Goal: Task Accomplishment & Management: Use online tool/utility

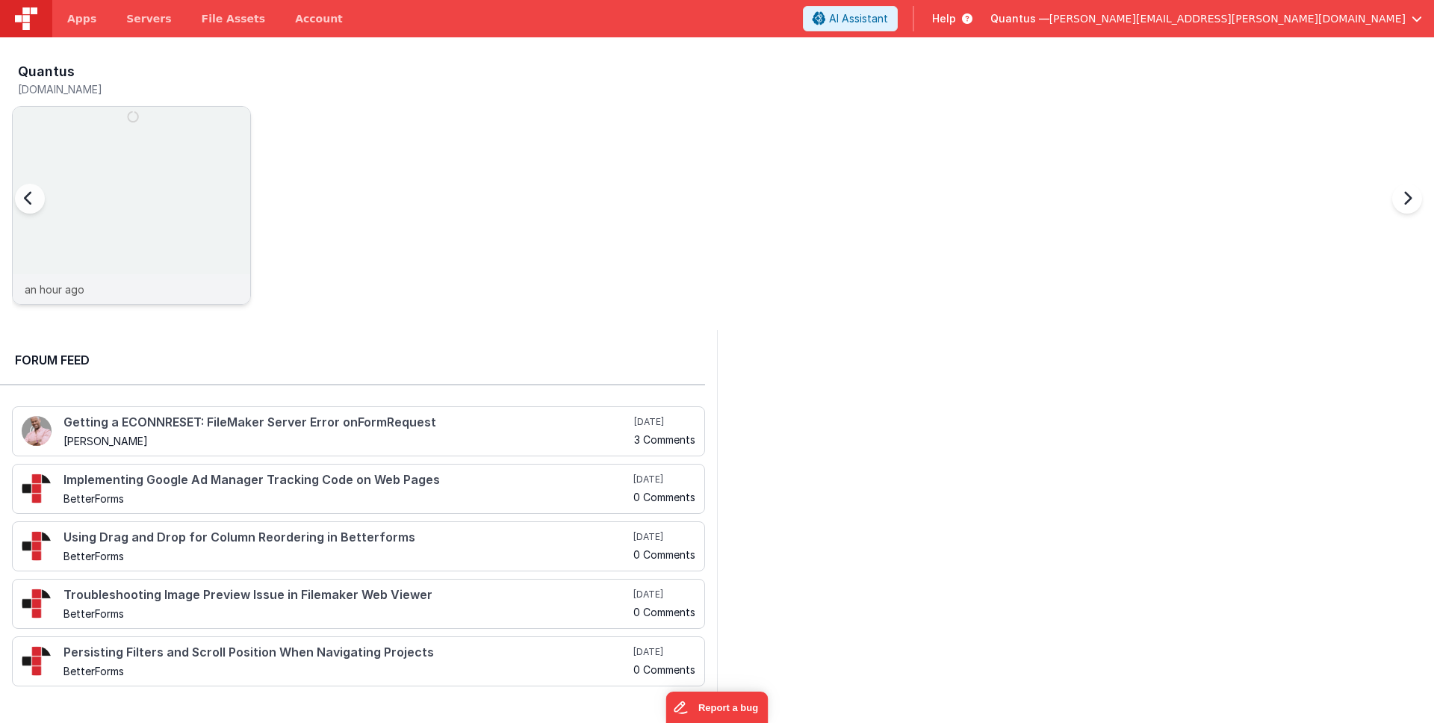
click at [143, 156] on div at bounding box center [132, 190] width 238 height 167
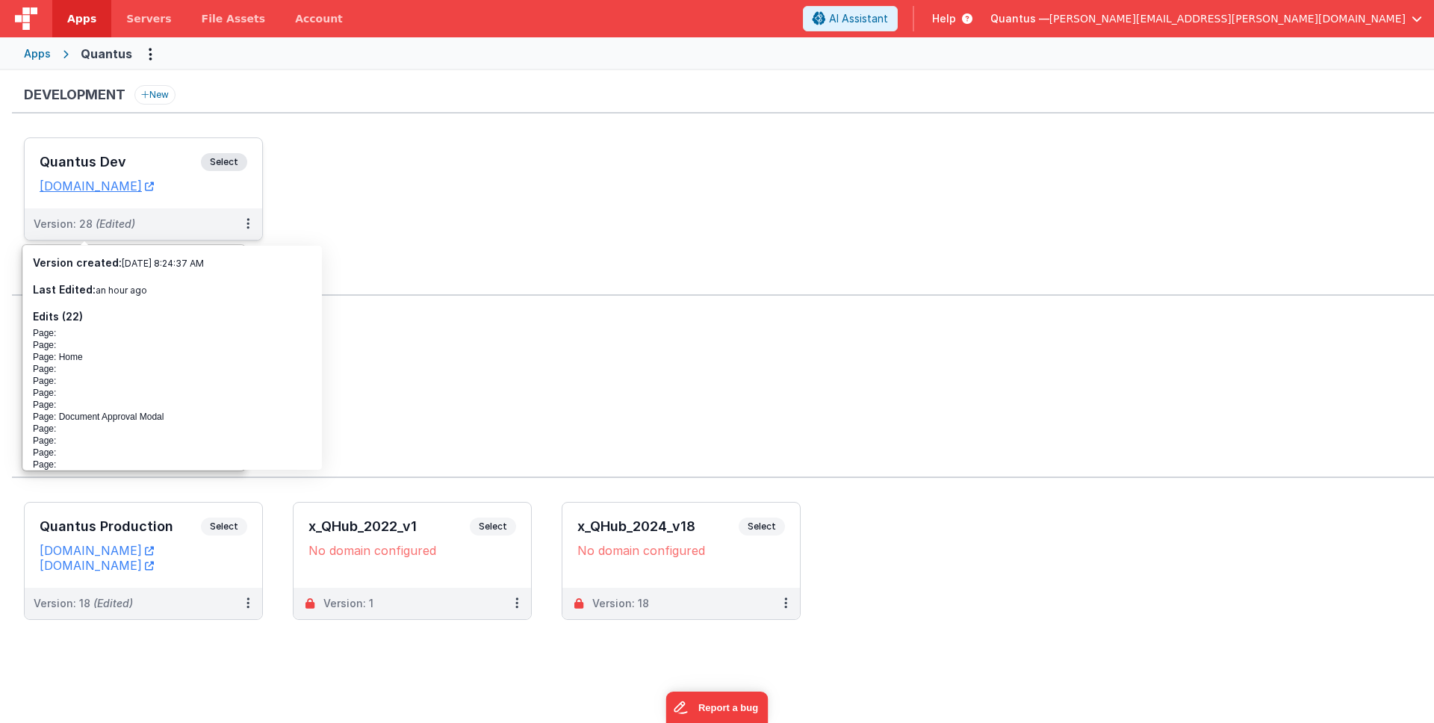
click at [120, 161] on h3 "Quantus Dev" at bounding box center [120, 162] width 161 height 15
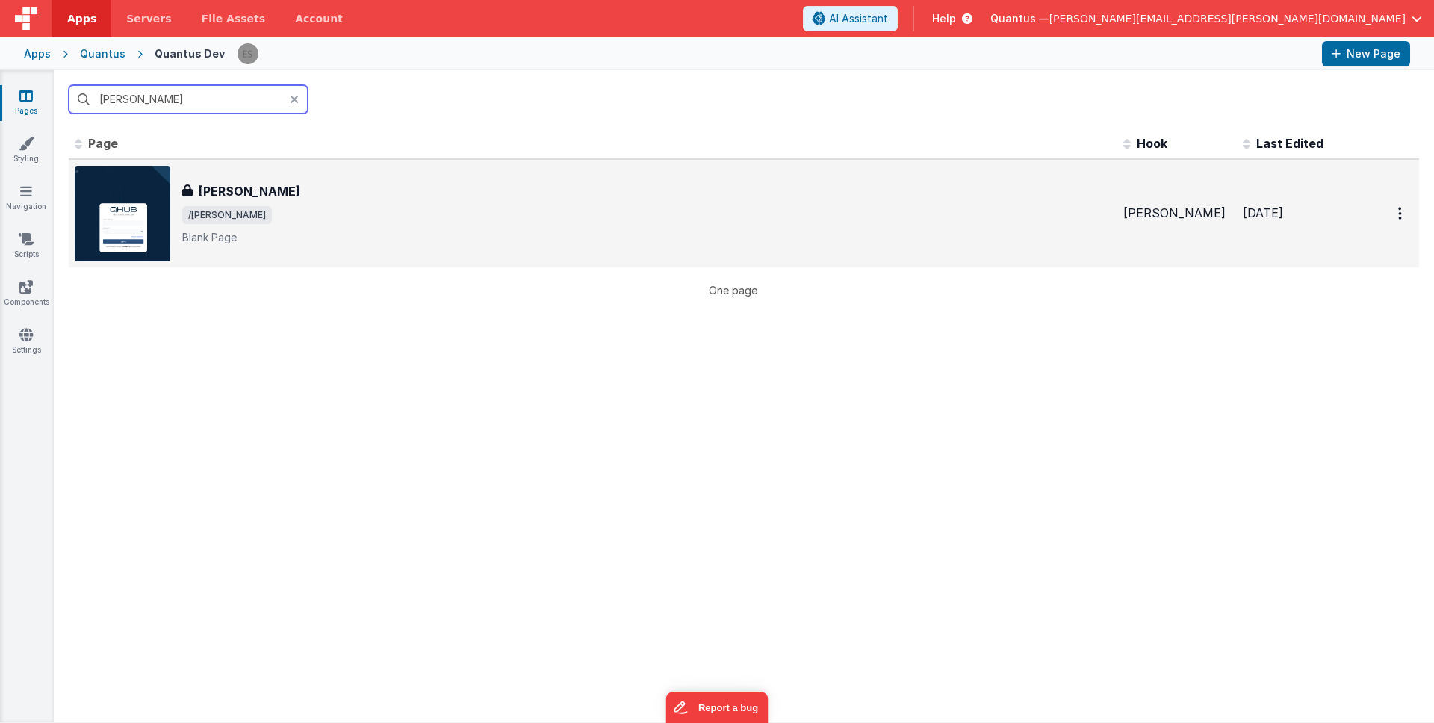
type input "[PERSON_NAME]"
click at [521, 203] on div "[PERSON_NAME] [PERSON_NAME] /[PERSON_NAME] Page" at bounding box center [646, 213] width 929 height 63
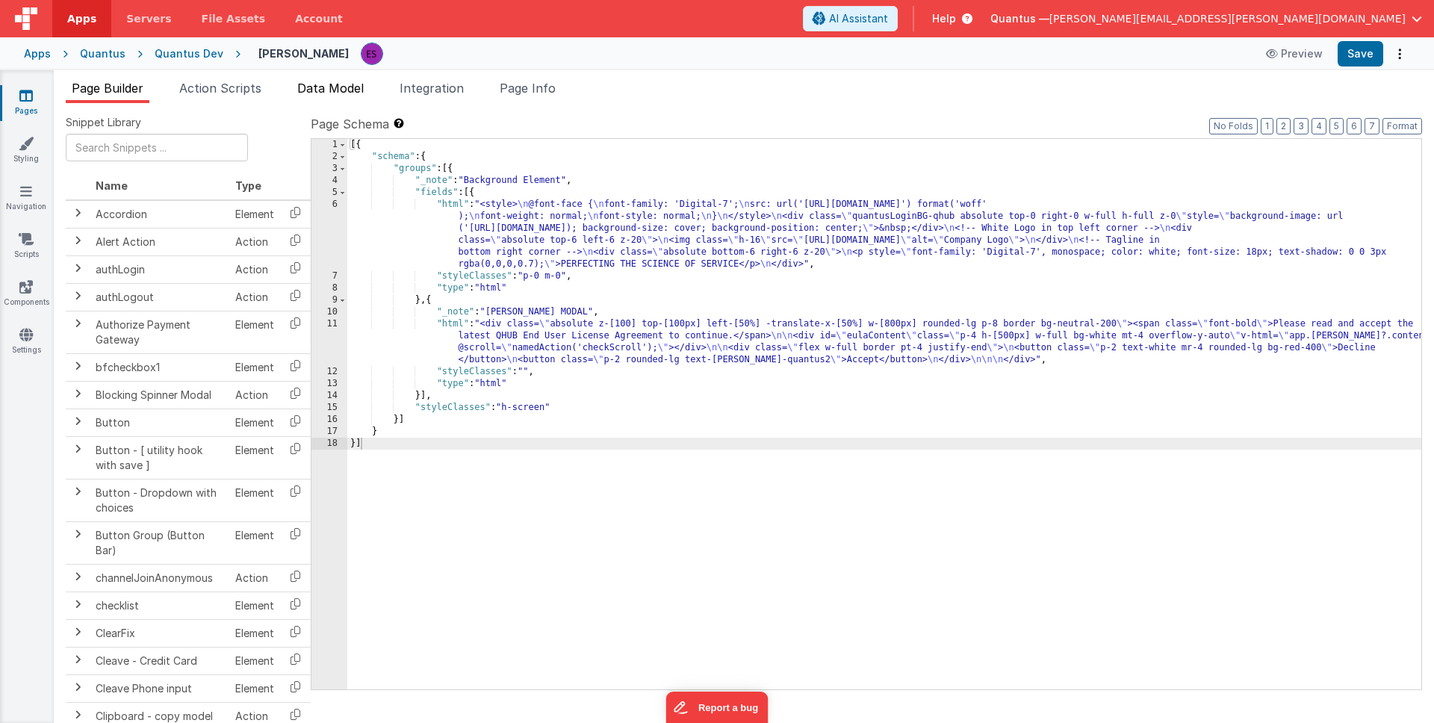
click at [331, 90] on span "Data Model" at bounding box center [330, 88] width 66 height 15
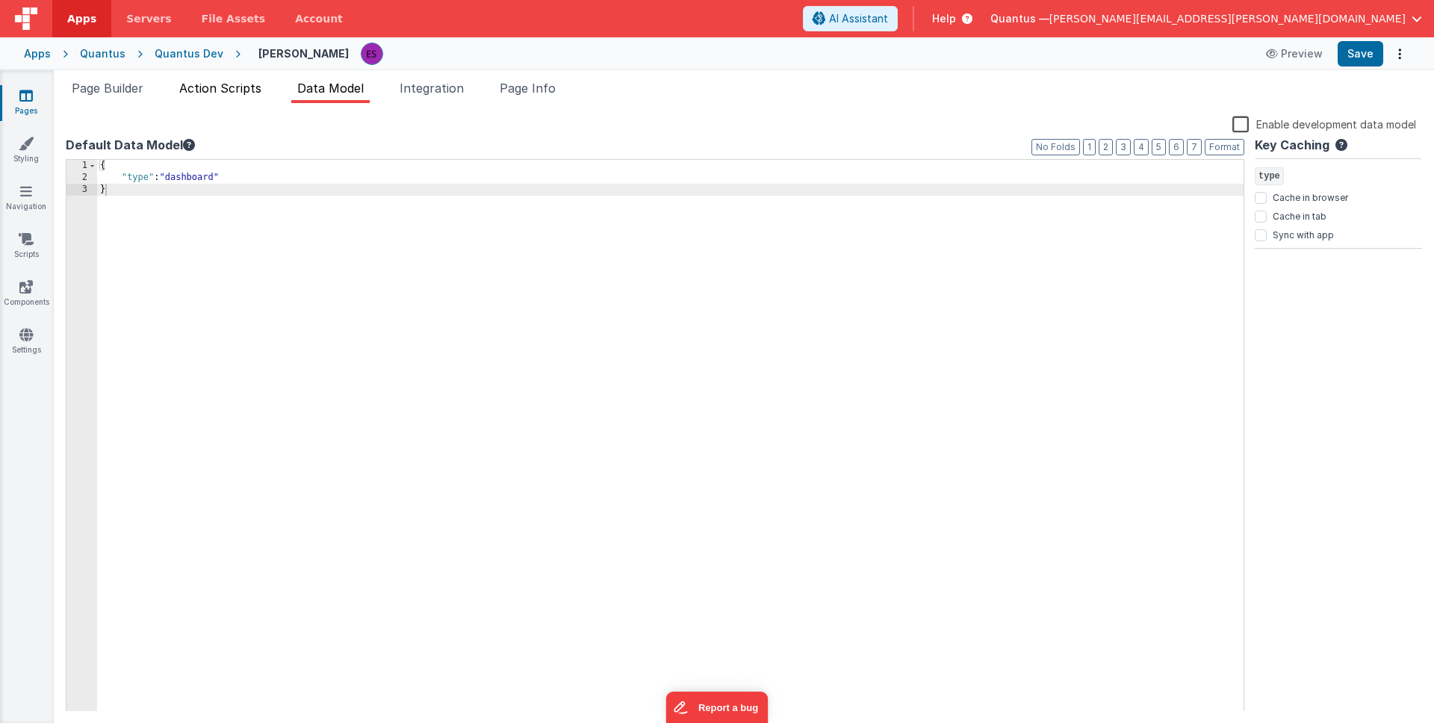
click at [206, 102] on li "Action Scripts" at bounding box center [220, 91] width 94 height 24
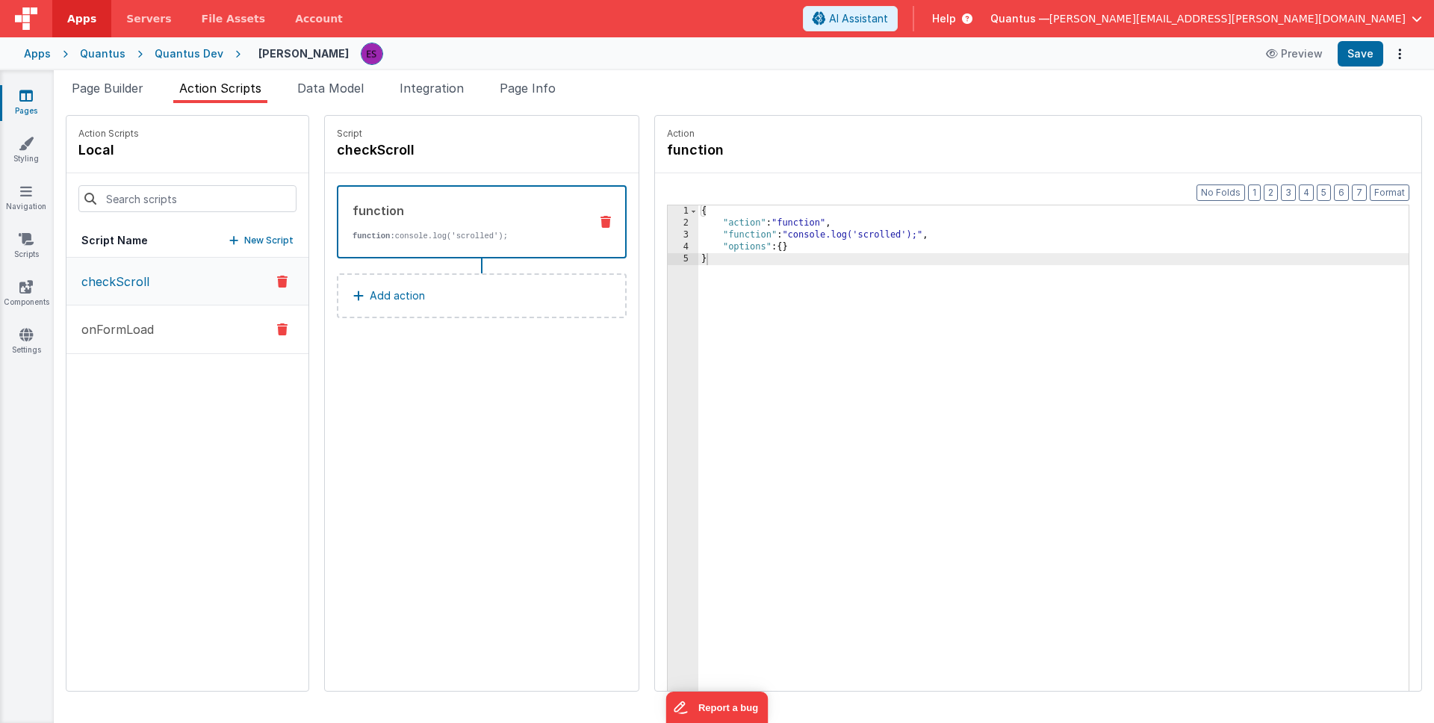
click at [144, 322] on p "onFormLoad" at bounding box center [112, 329] width 81 height 18
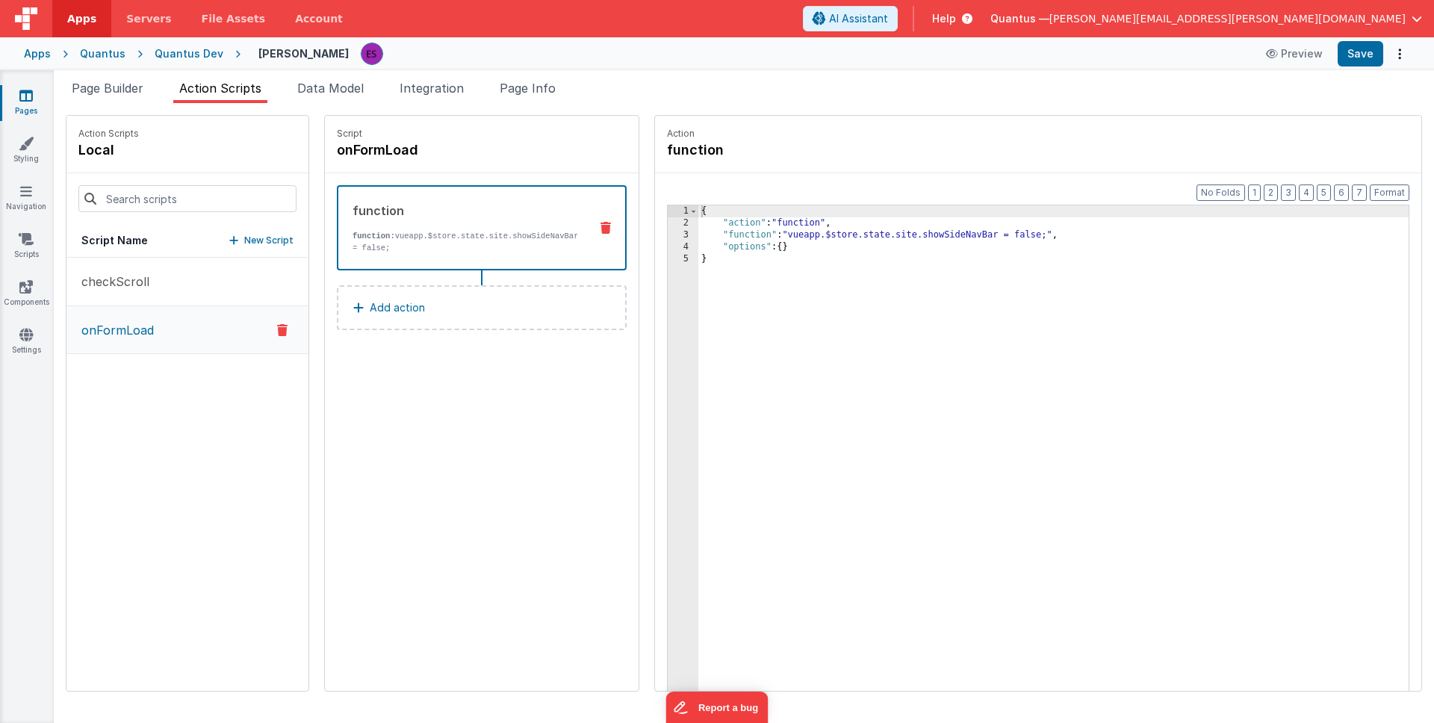
click at [698, 235] on div "{ "action" : "function" , "function" : "vueapp.$store.state.site.showSideNavBar…" at bounding box center [1072, 483] width 749 height 556
click at [668, 233] on div "3" at bounding box center [683, 235] width 31 height 12
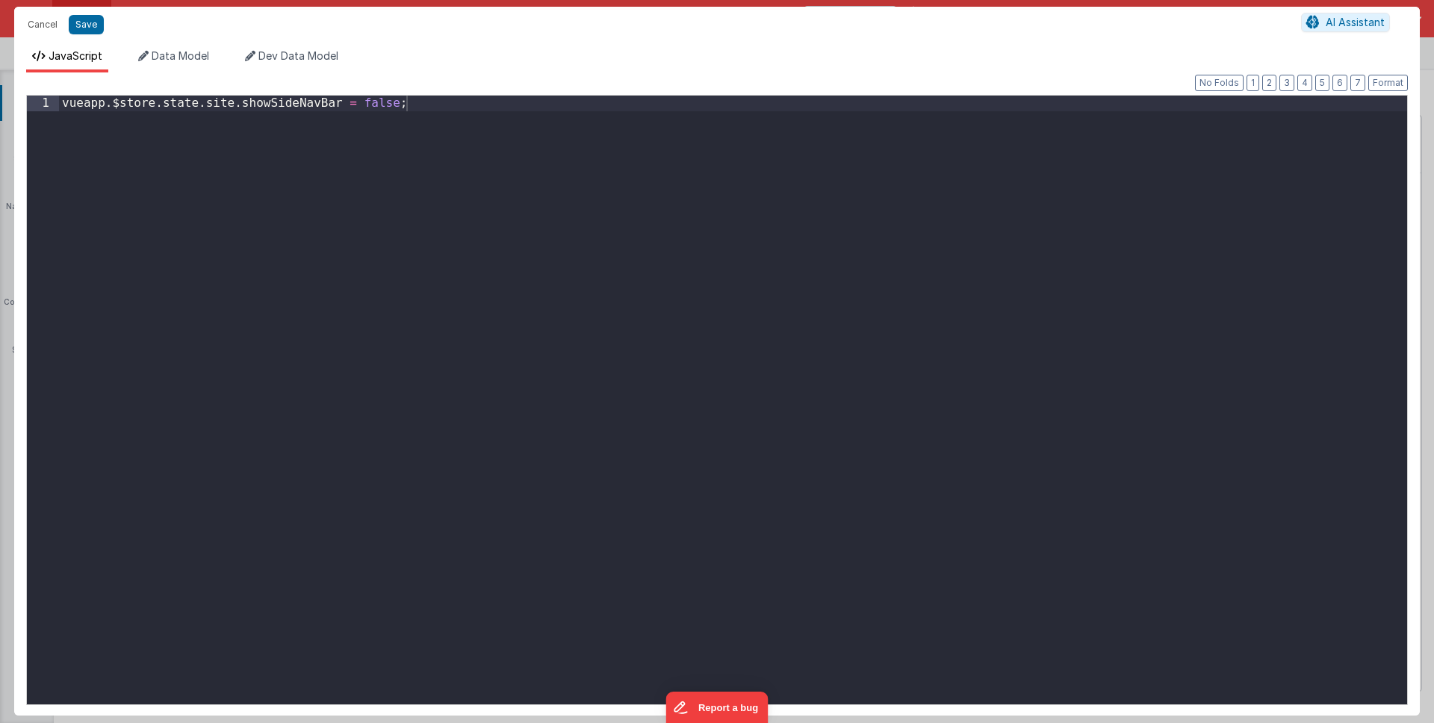
click at [742, 329] on div "vueapp . $store . state . site . showSideNavBar = false ;" at bounding box center [733, 416] width 1348 height 640
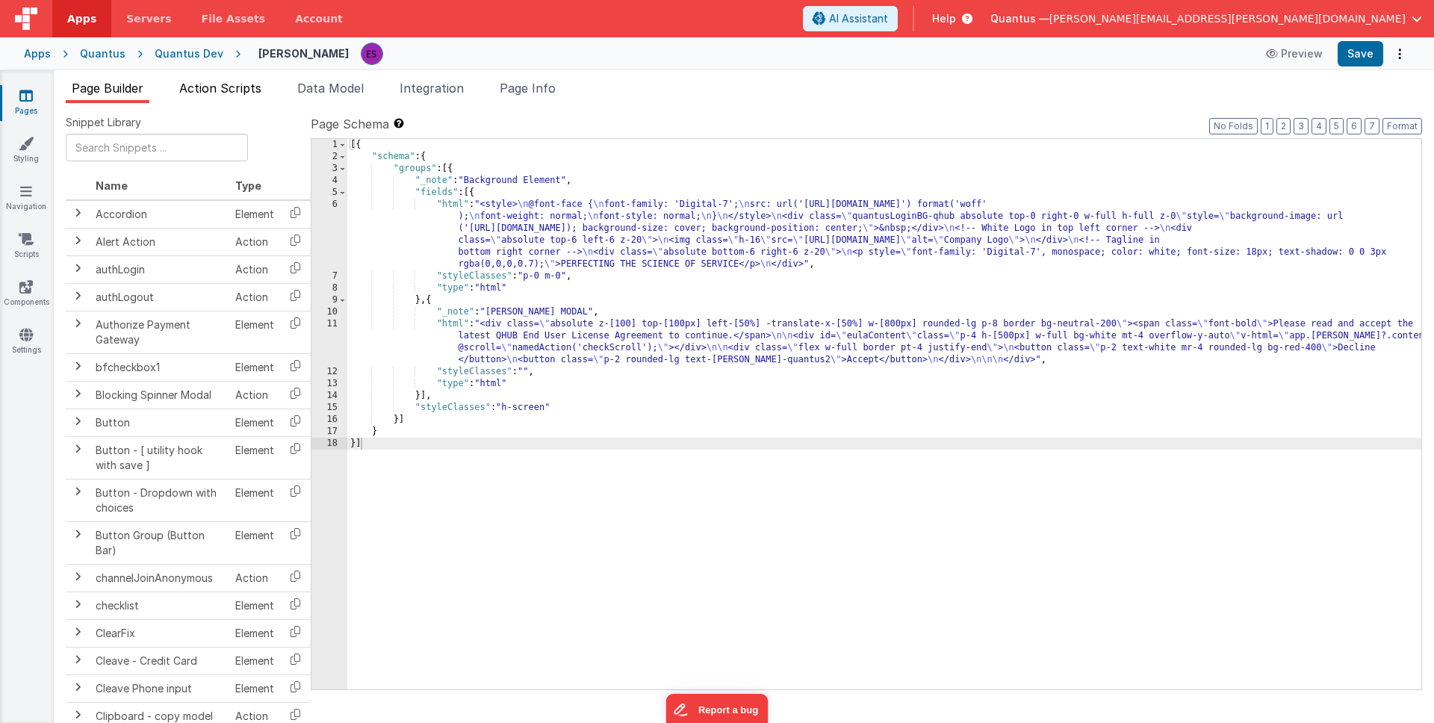
click at [247, 88] on span "Action Scripts" at bounding box center [220, 88] width 82 height 15
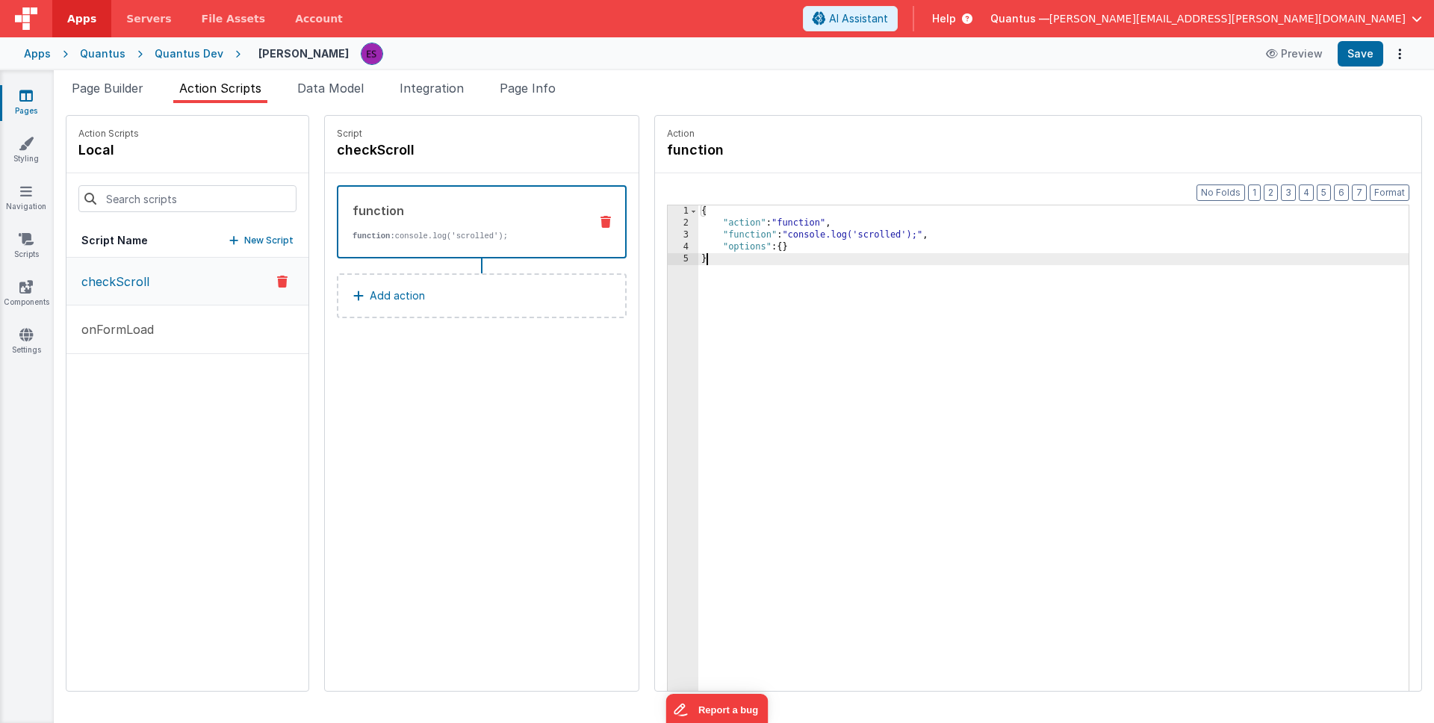
click at [668, 232] on div "3" at bounding box center [683, 235] width 31 height 12
click at [668, 233] on div "3" at bounding box center [683, 235] width 31 height 12
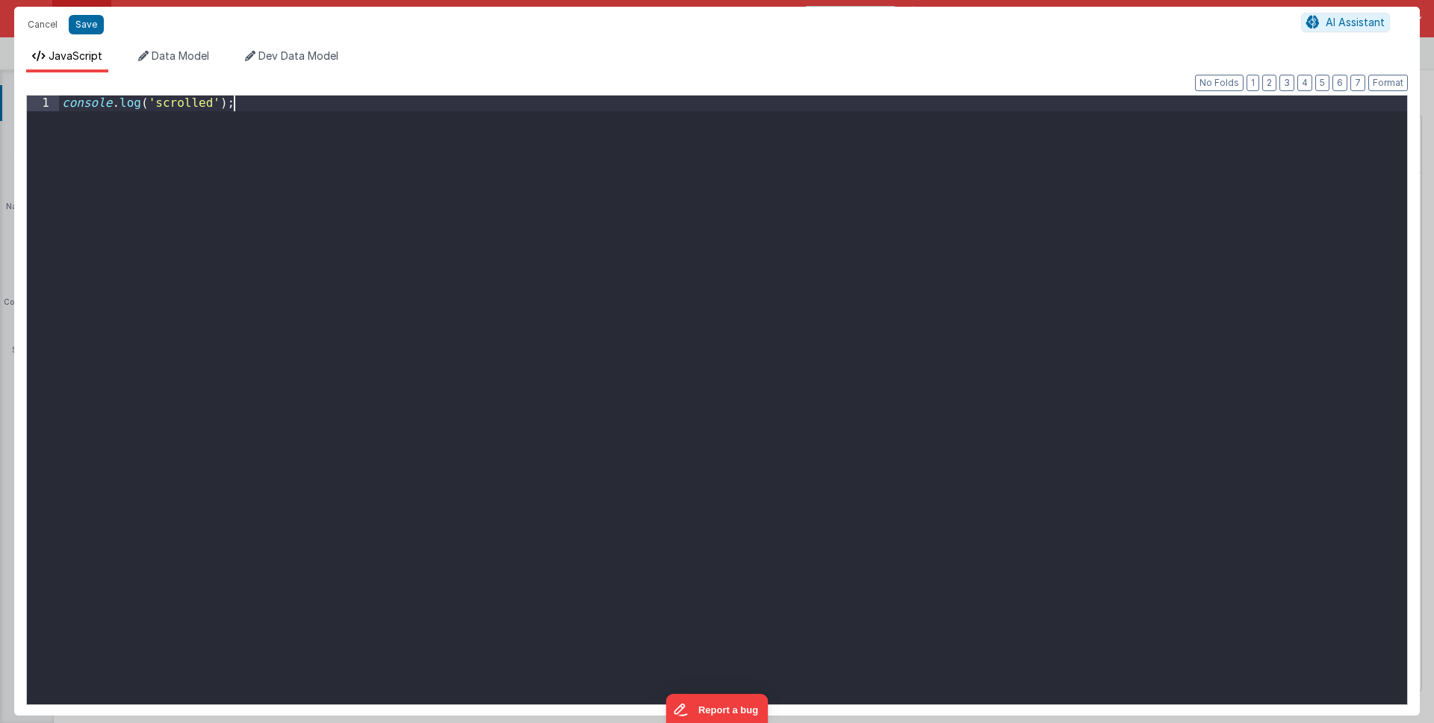
click at [616, 228] on div "console . log ( 'scrolled' ) ;" at bounding box center [733, 416] width 1348 height 640
click at [1356, 25] on span "AI Assistant" at bounding box center [1355, 22] width 59 height 13
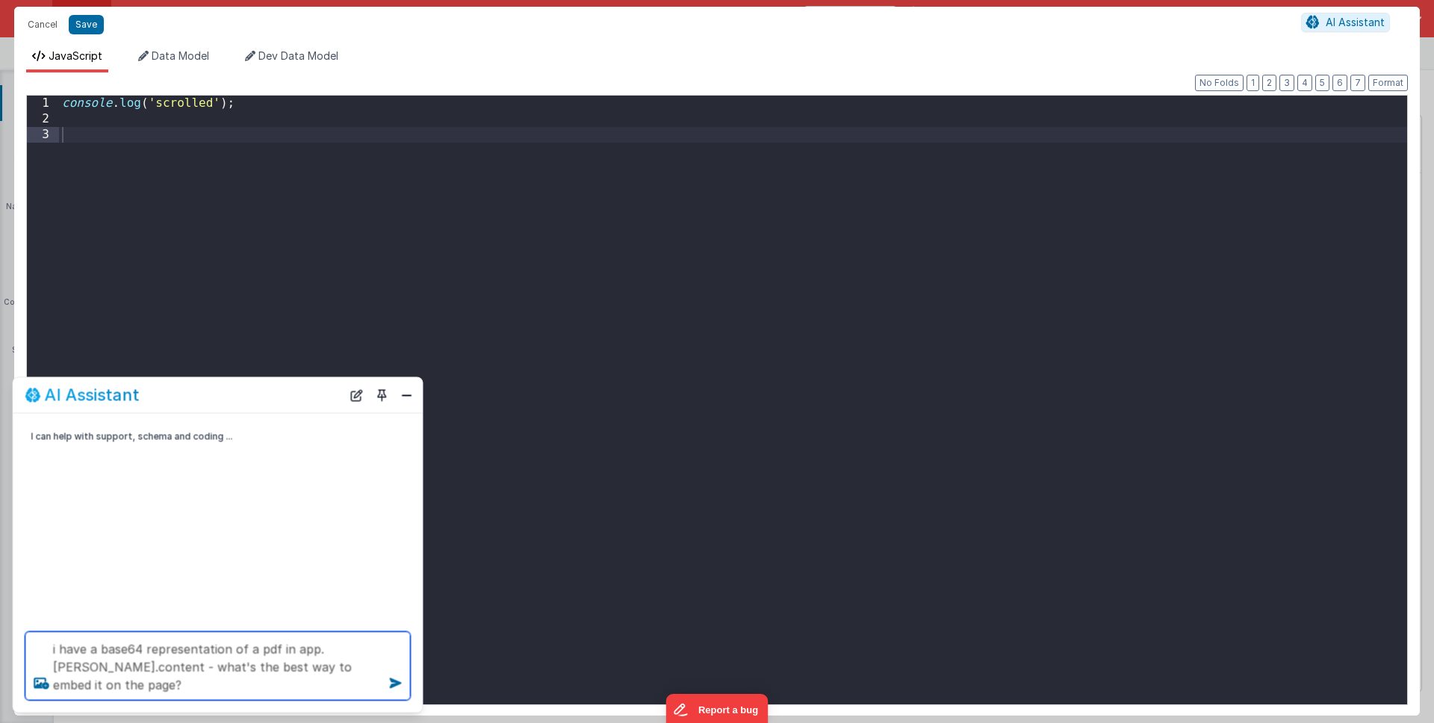
type textarea "i have a base64 representation of a pdf in app.EULA.content - what's the best w…"
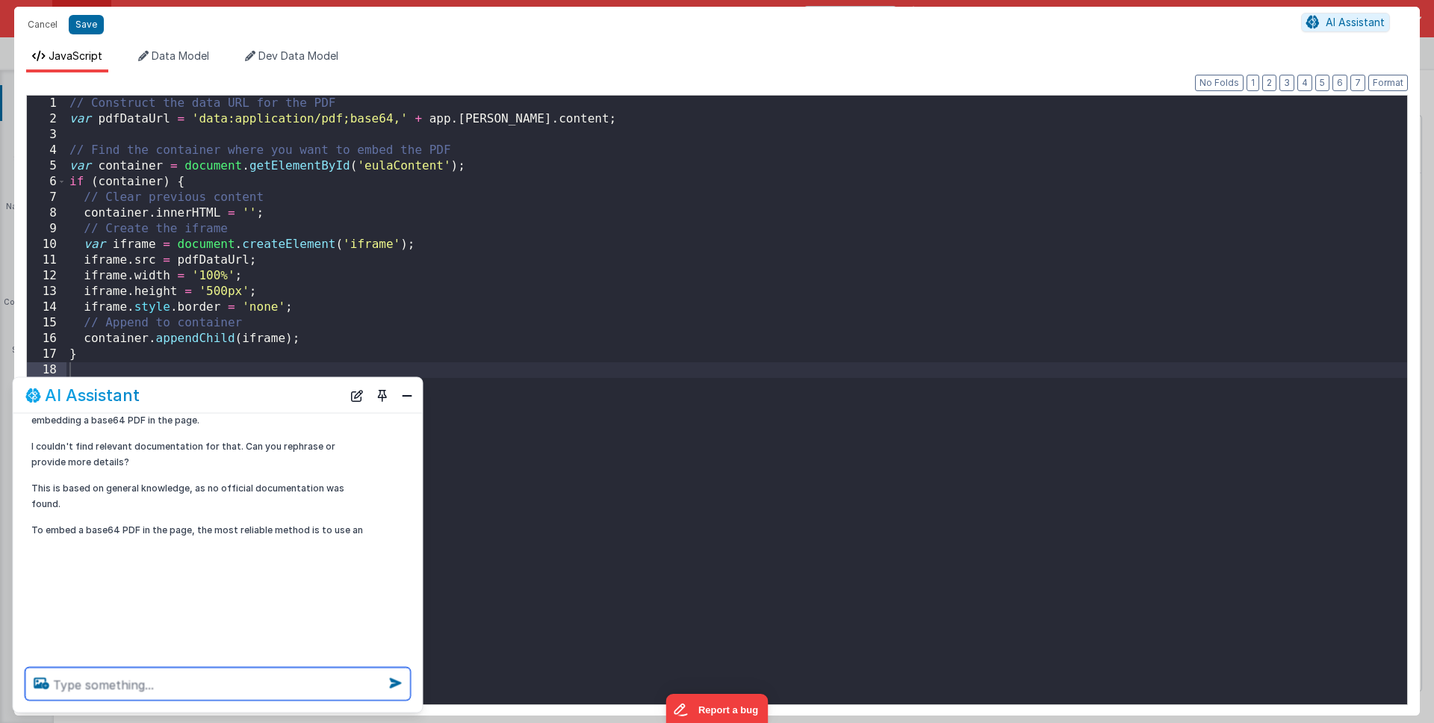
scroll to position [145, 0]
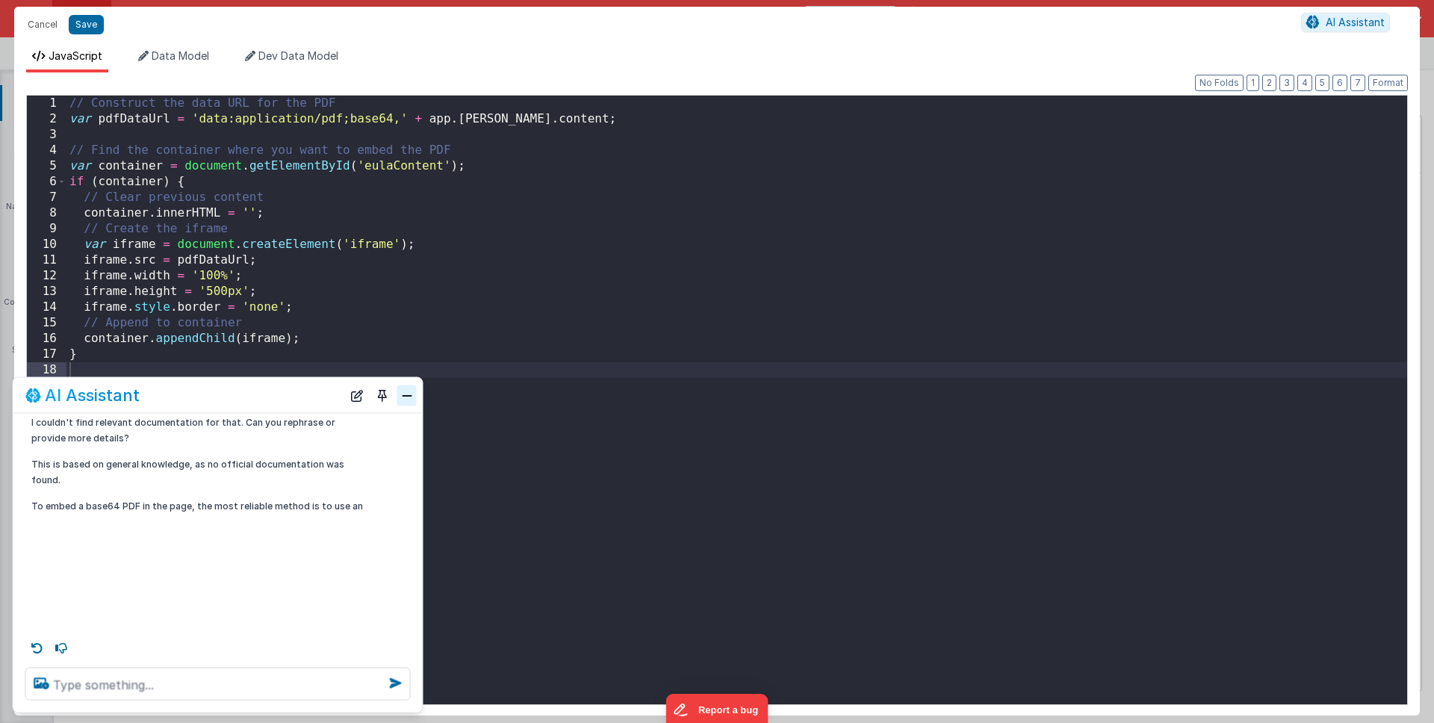
click at [407, 397] on button "Close" at bounding box center [406, 395] width 19 height 21
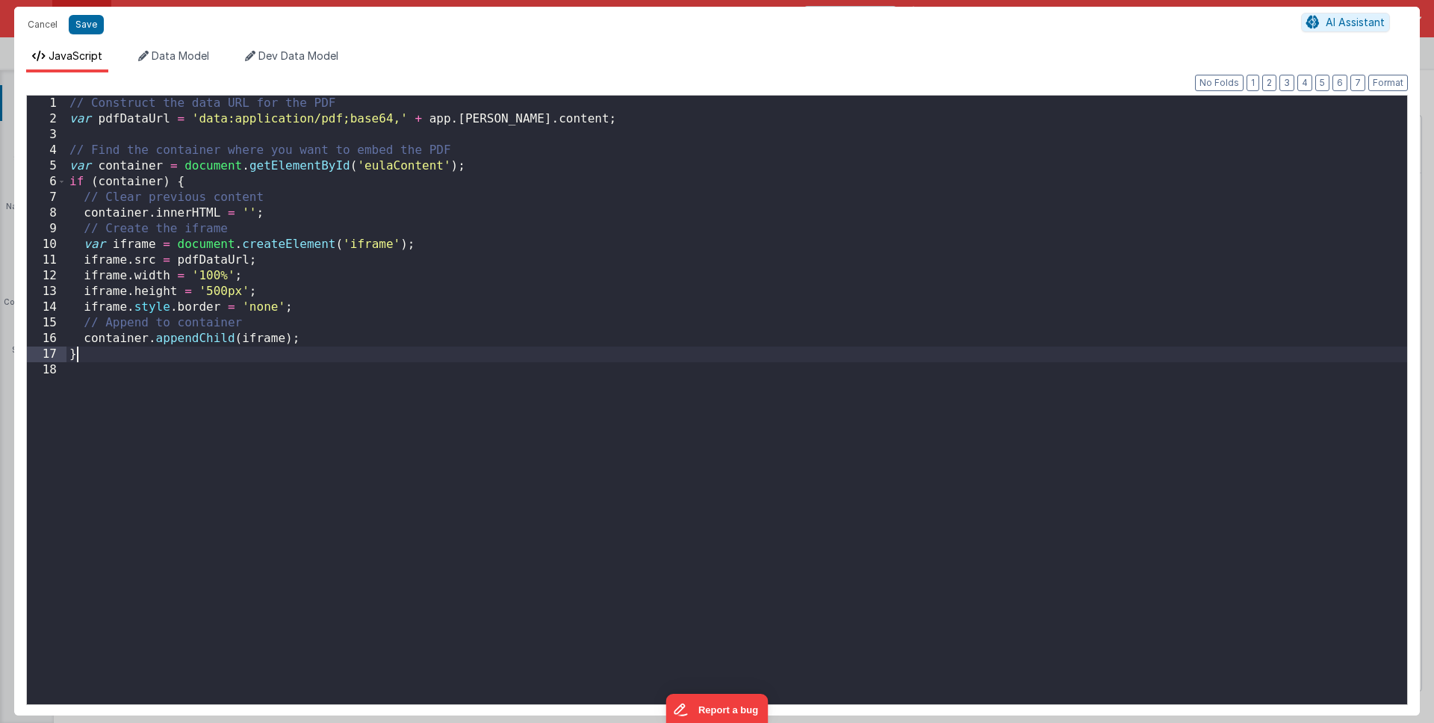
click at [449, 359] on div "// Construct the data URL for the PDF var pdfDataUrl = 'data:application/pdf;ba…" at bounding box center [736, 416] width 1341 height 640
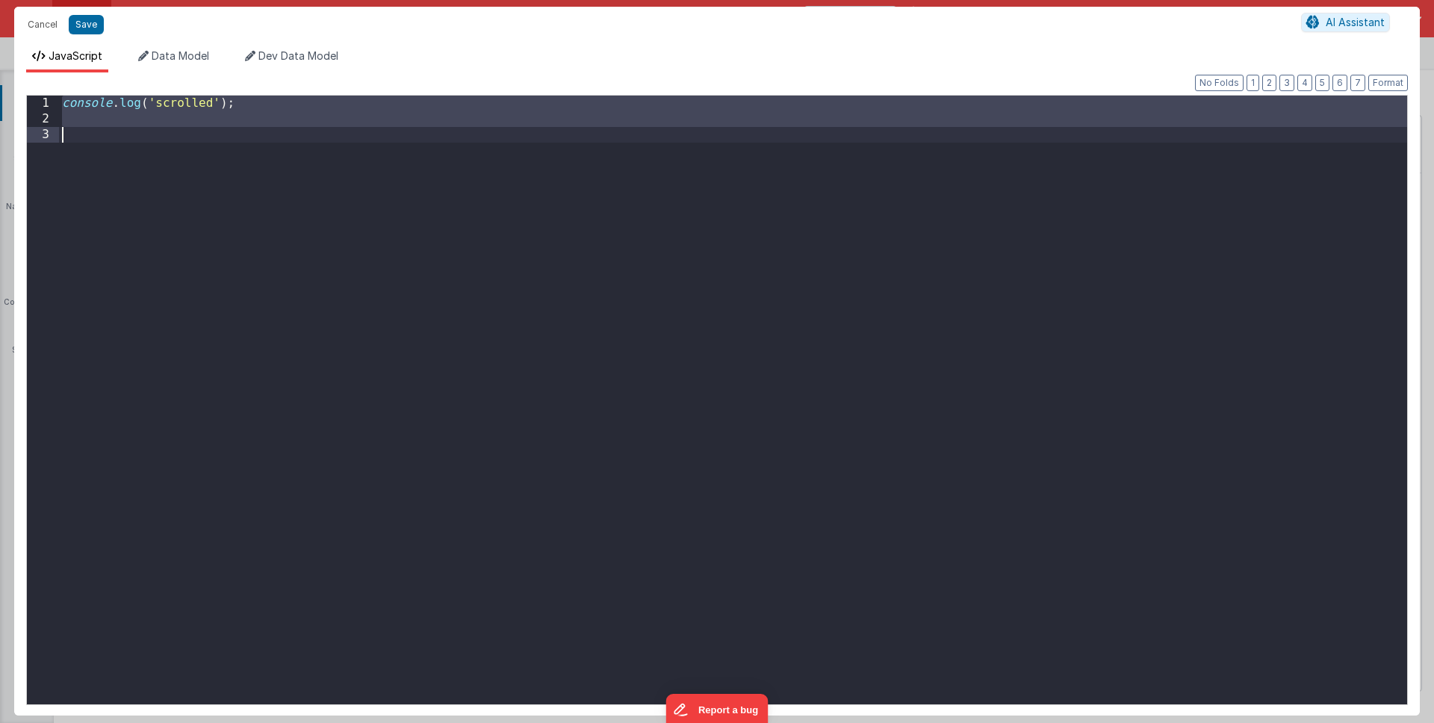
click at [449, 359] on div "console . log ( 'scrolled' ) ;" at bounding box center [733, 416] width 1348 height 640
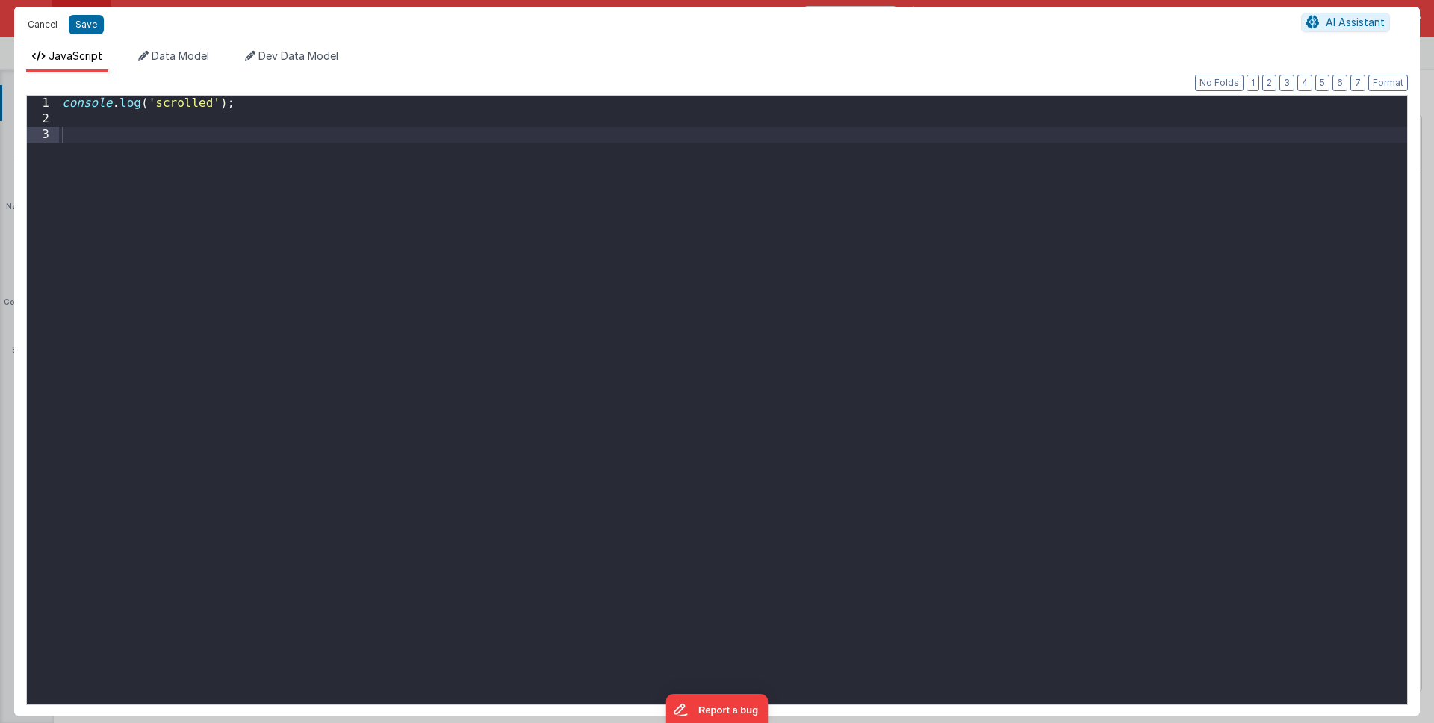
click at [49, 31] on button "Cancel" at bounding box center [42, 24] width 45 height 21
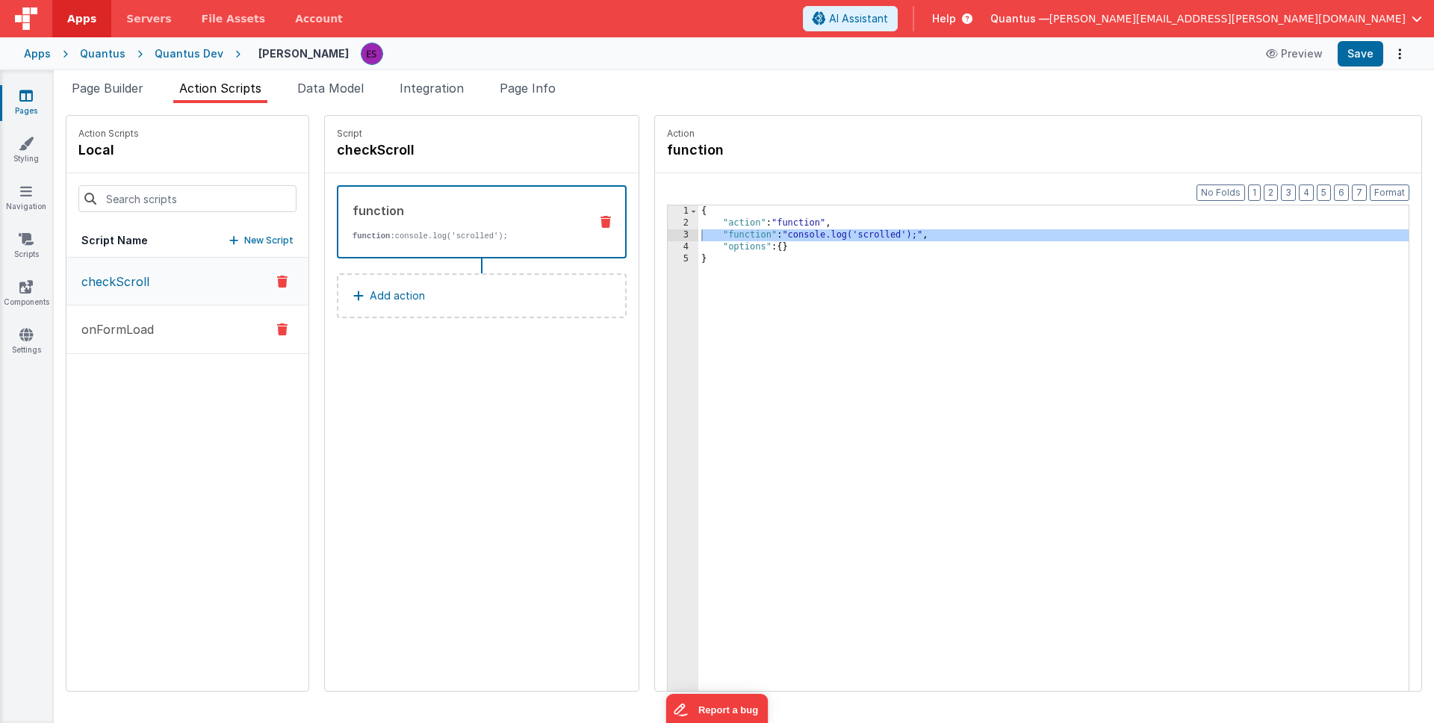
click at [172, 334] on button "onFormLoad" at bounding box center [187, 330] width 242 height 49
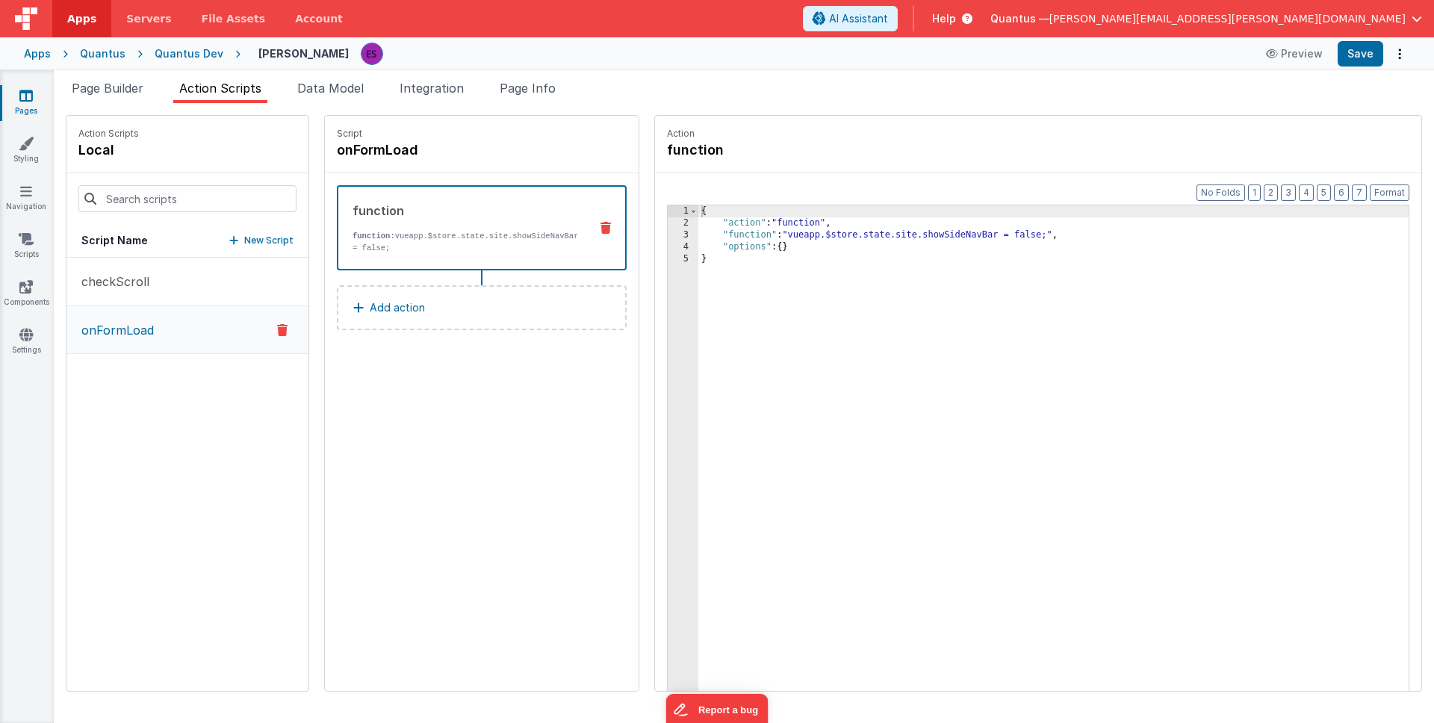
click at [727, 232] on div "{ "action" : "function" , "function" : "vueapp.$store.state.site.showSideNavBar…" at bounding box center [1072, 483] width 749 height 556
click at [668, 235] on div "3" at bounding box center [683, 235] width 31 height 12
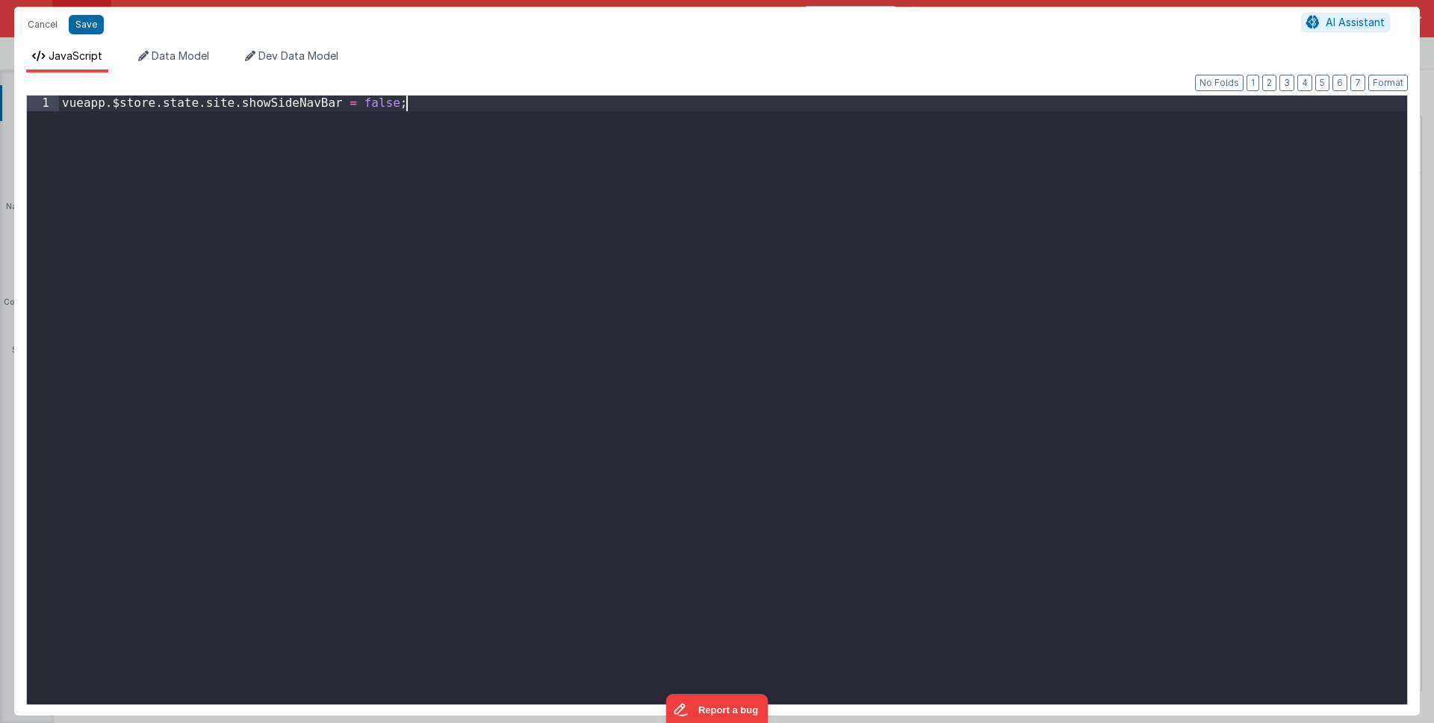
click at [645, 238] on div "vueapp . $store . state . site . showSideNavBar = false ;" at bounding box center [733, 416] width 1348 height 640
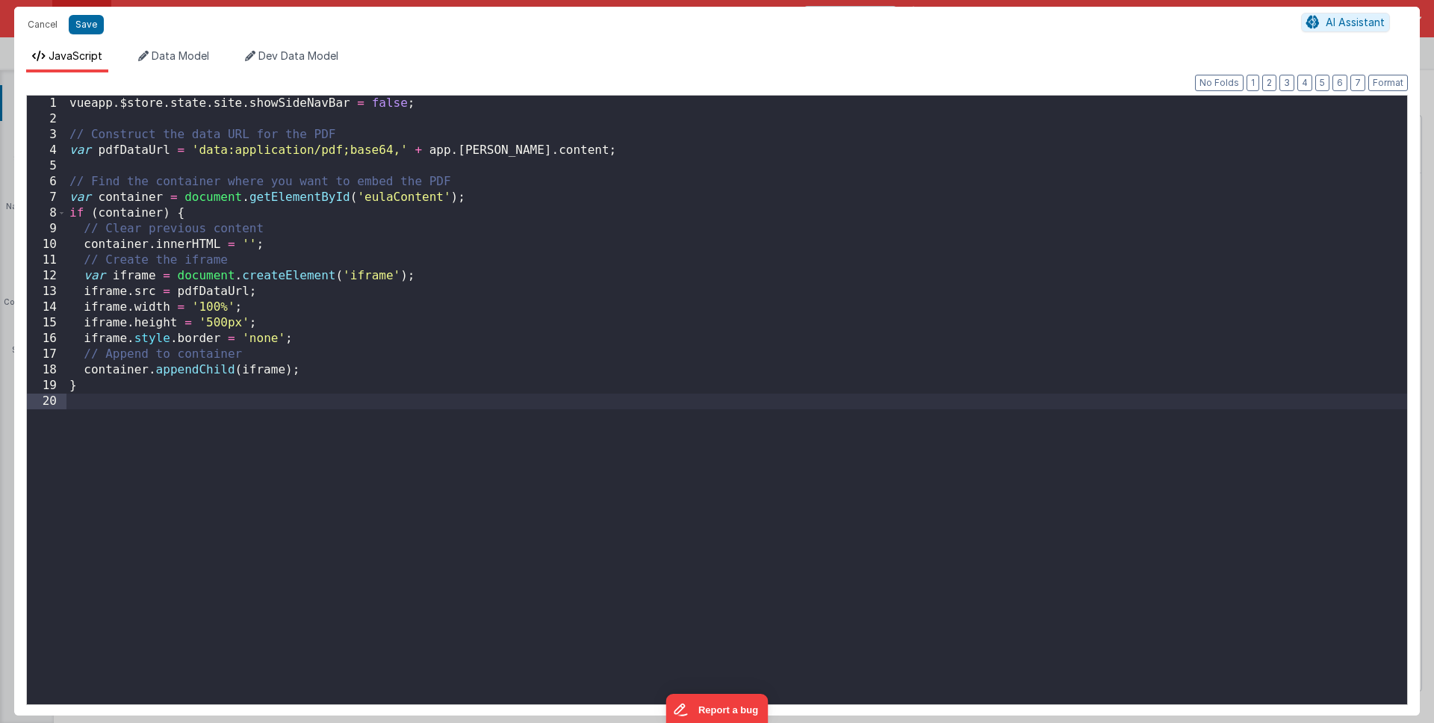
click at [475, 406] on div "vueapp . $store . state . site . showSideNavBar = false ; // Construct the data…" at bounding box center [736, 416] width 1341 height 640
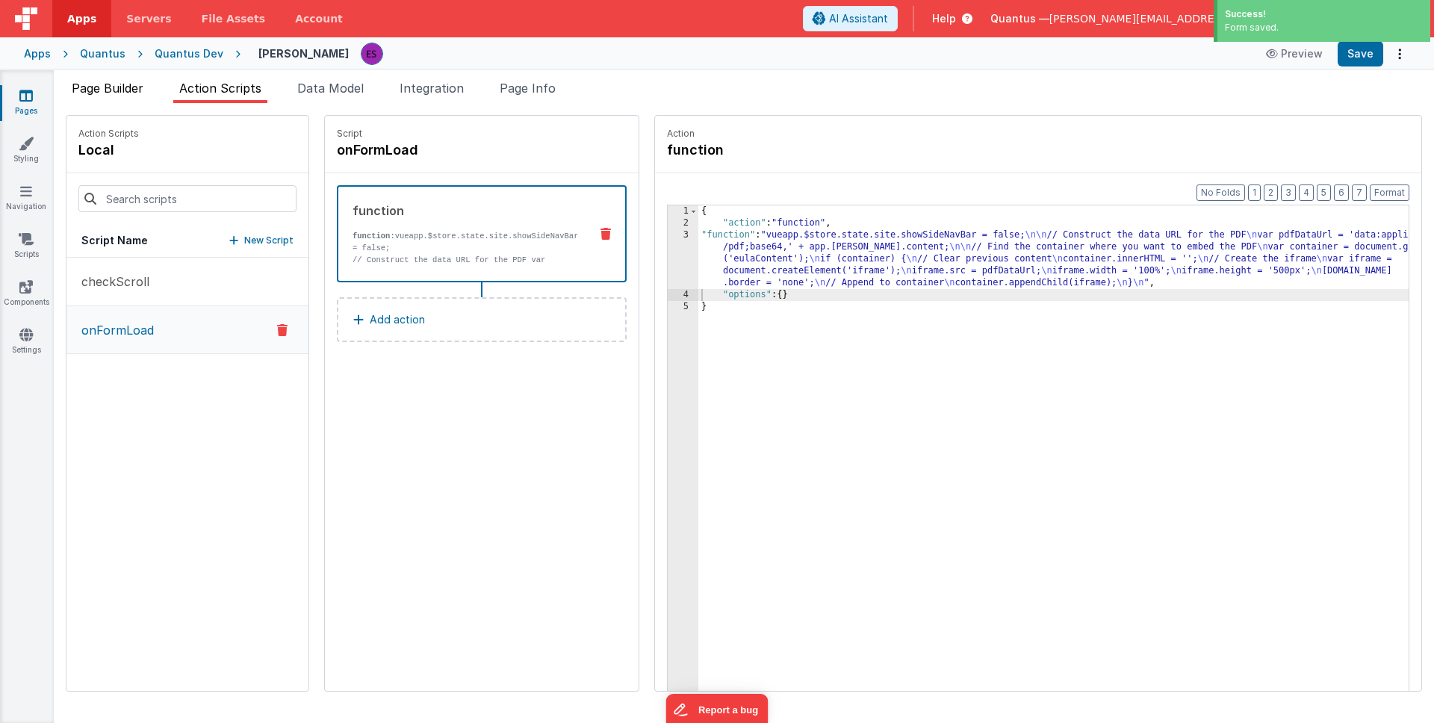
click at [128, 93] on span "Page Builder" at bounding box center [108, 88] width 72 height 15
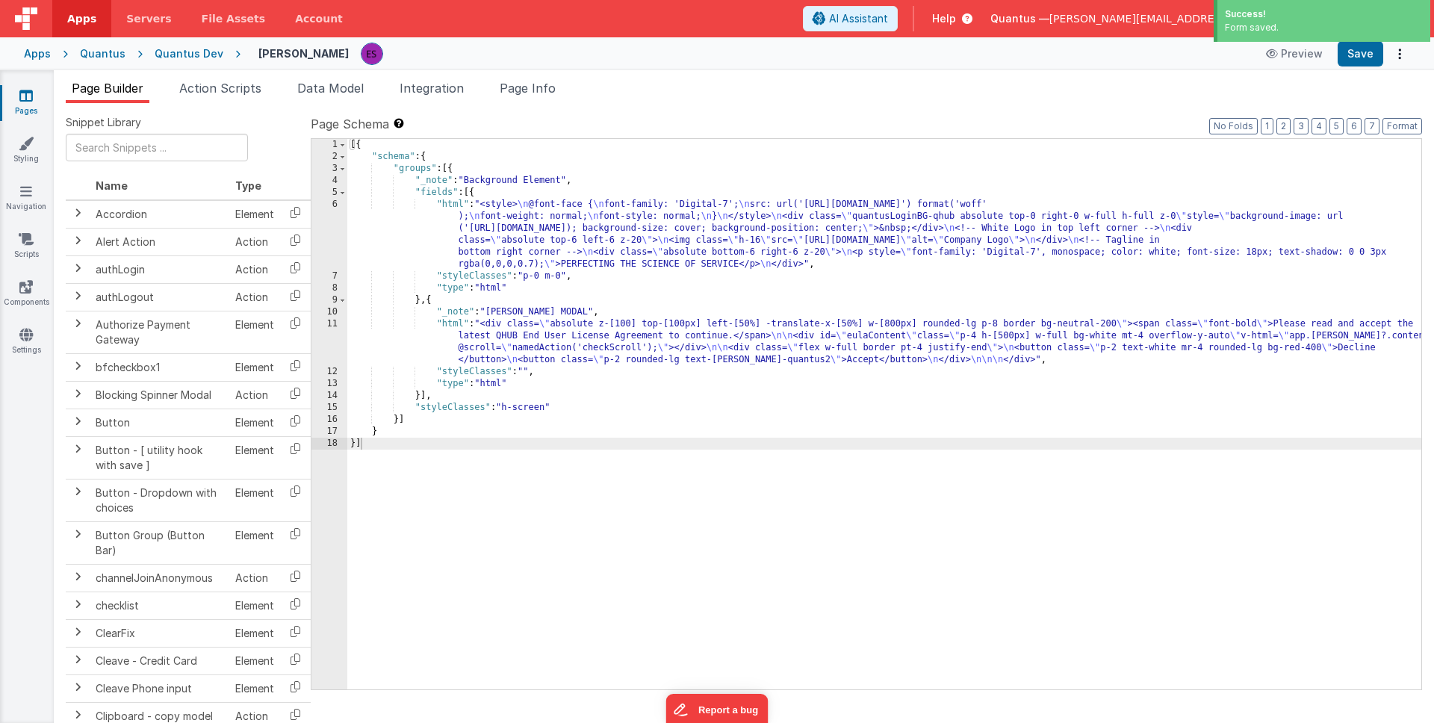
click at [568, 331] on div "[{ "schema" : { "groups" : [{ "_note" : "Background Element" , "fields" : [{ "h…" at bounding box center [884, 426] width 1074 height 574
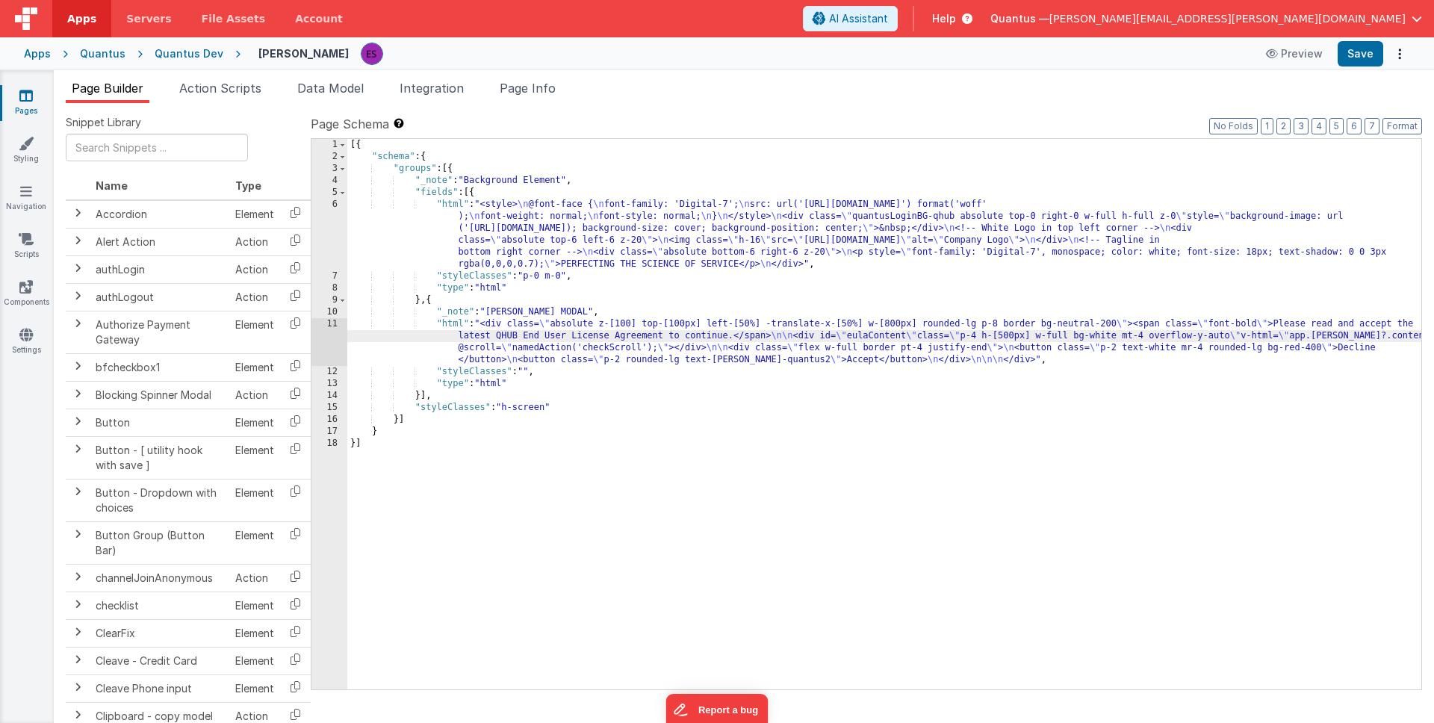
click at [324, 343] on div "11" at bounding box center [329, 342] width 36 height 48
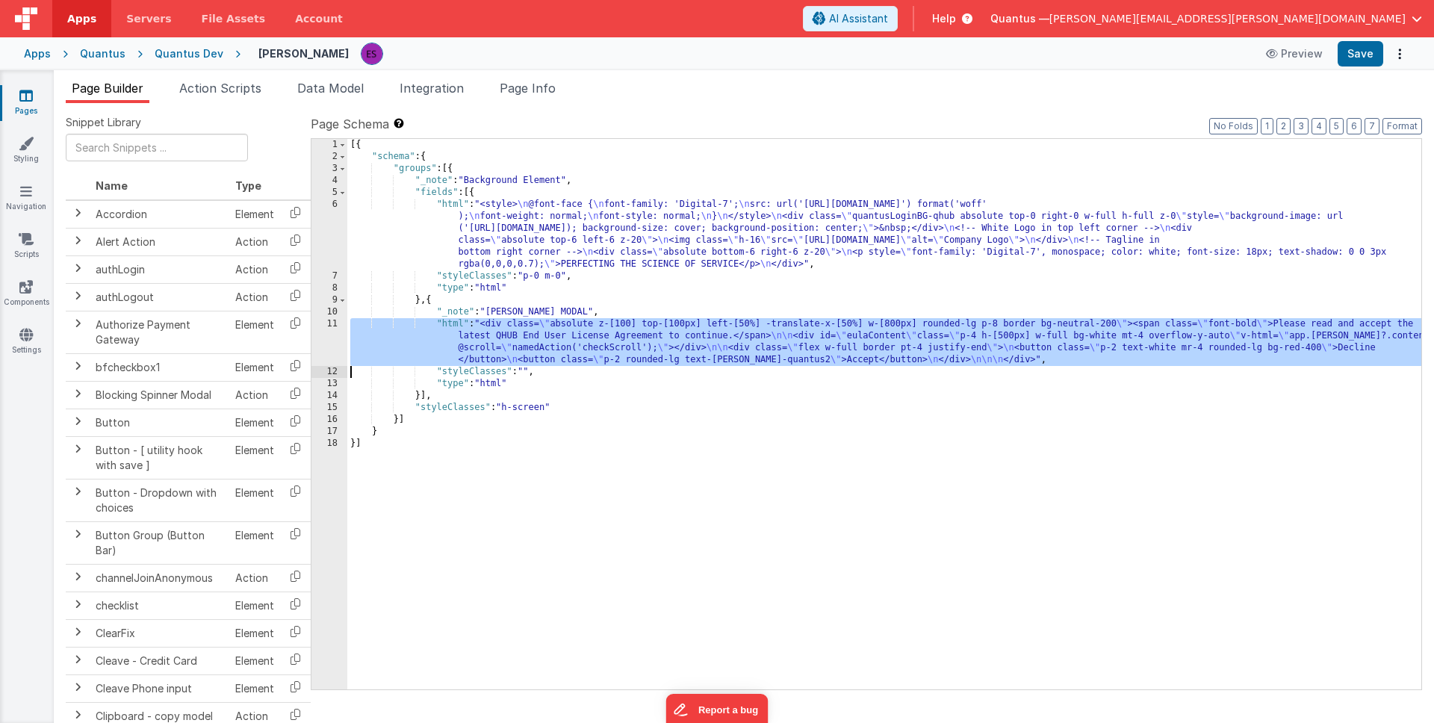
click at [323, 343] on div "11" at bounding box center [329, 342] width 36 height 48
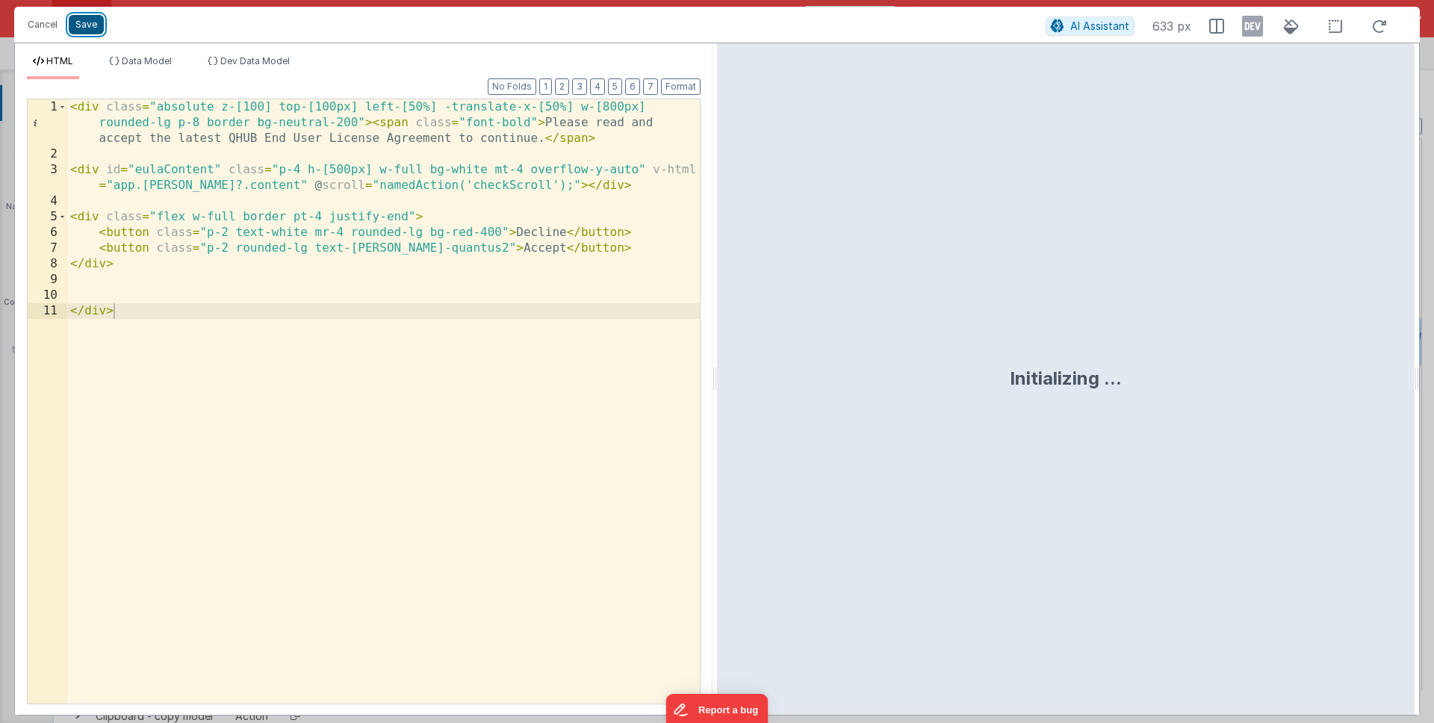
click at [87, 22] on button "Save" at bounding box center [86, 24] width 35 height 19
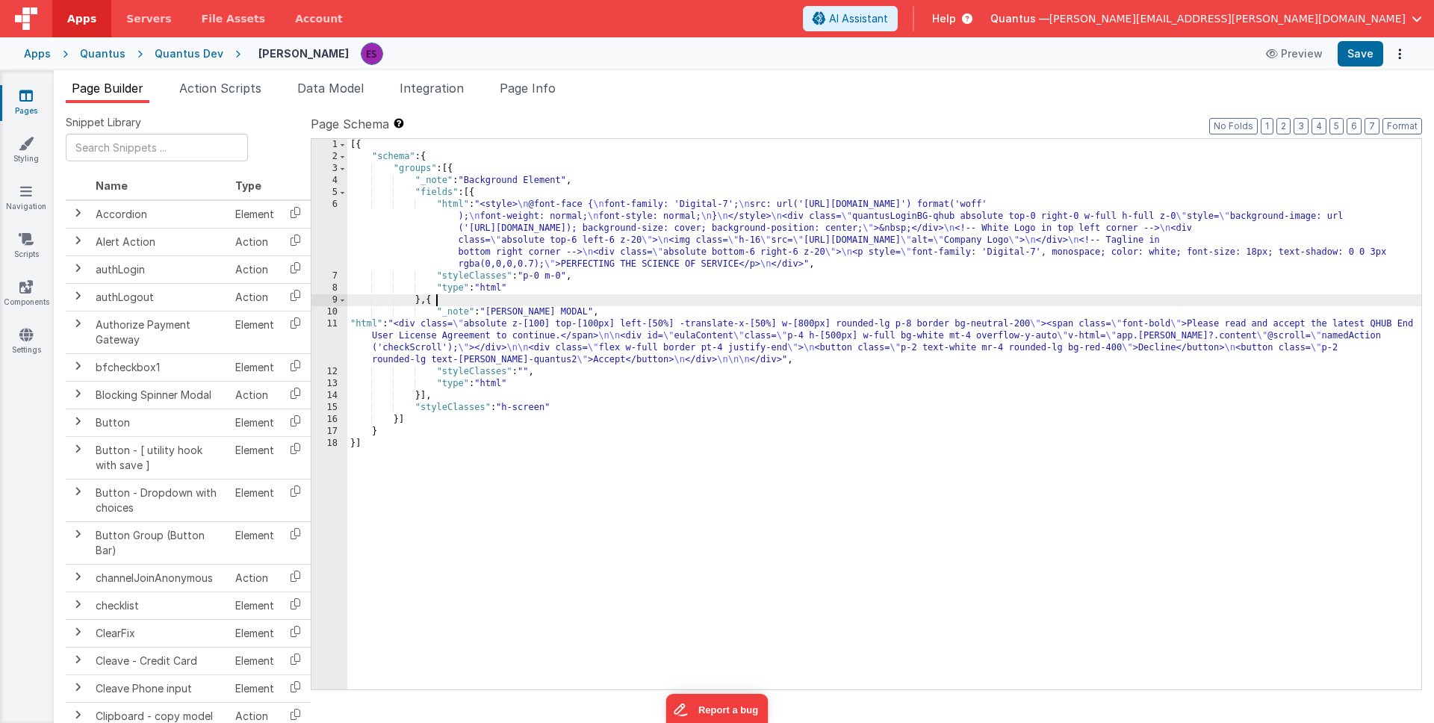
click at [591, 300] on div "[{ "schema" : { "groups" : [{ "_note" : "Background Element" , "fields" : [{ "h…" at bounding box center [884, 426] width 1074 height 574
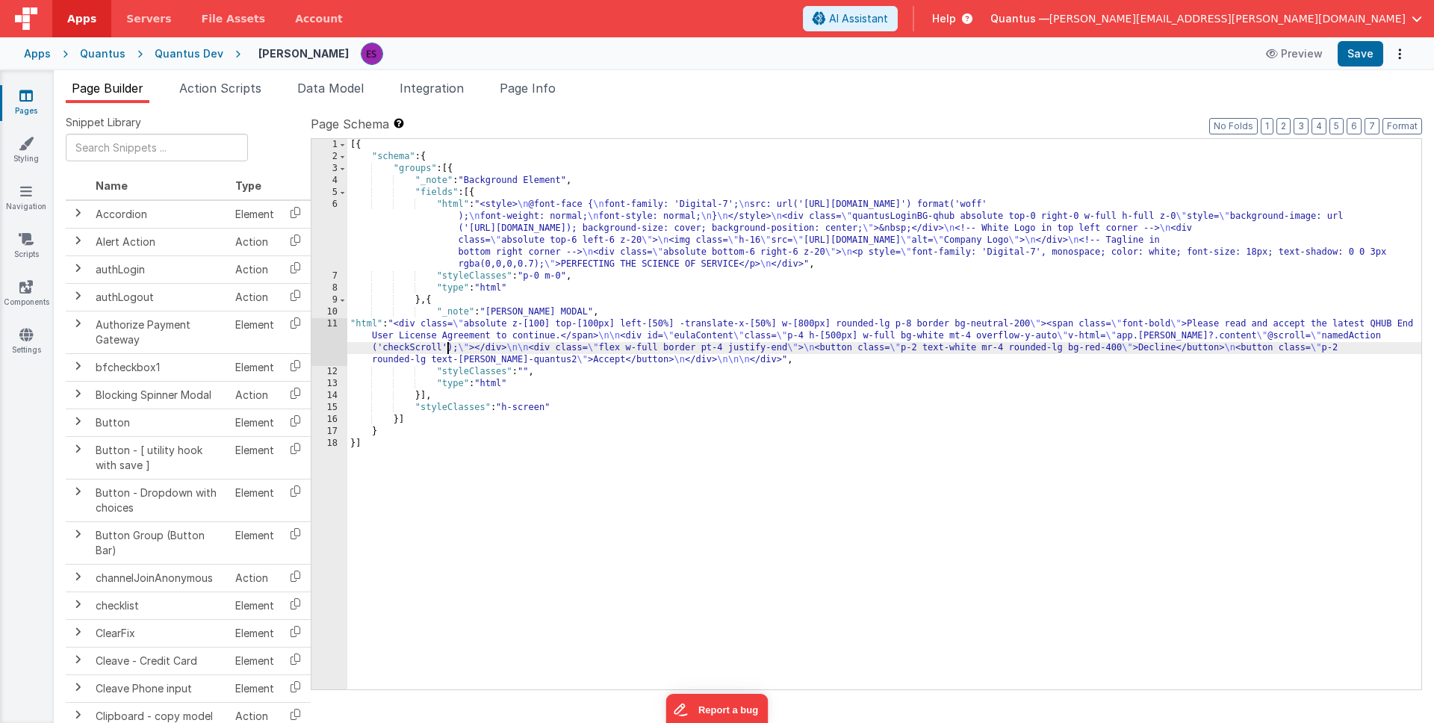
click at [447, 350] on div "[{ "schema" : { "groups" : [{ "_note" : "Background Element" , "fields" : [{ "h…" at bounding box center [884, 426] width 1074 height 574
click at [332, 338] on div "11" at bounding box center [329, 342] width 36 height 48
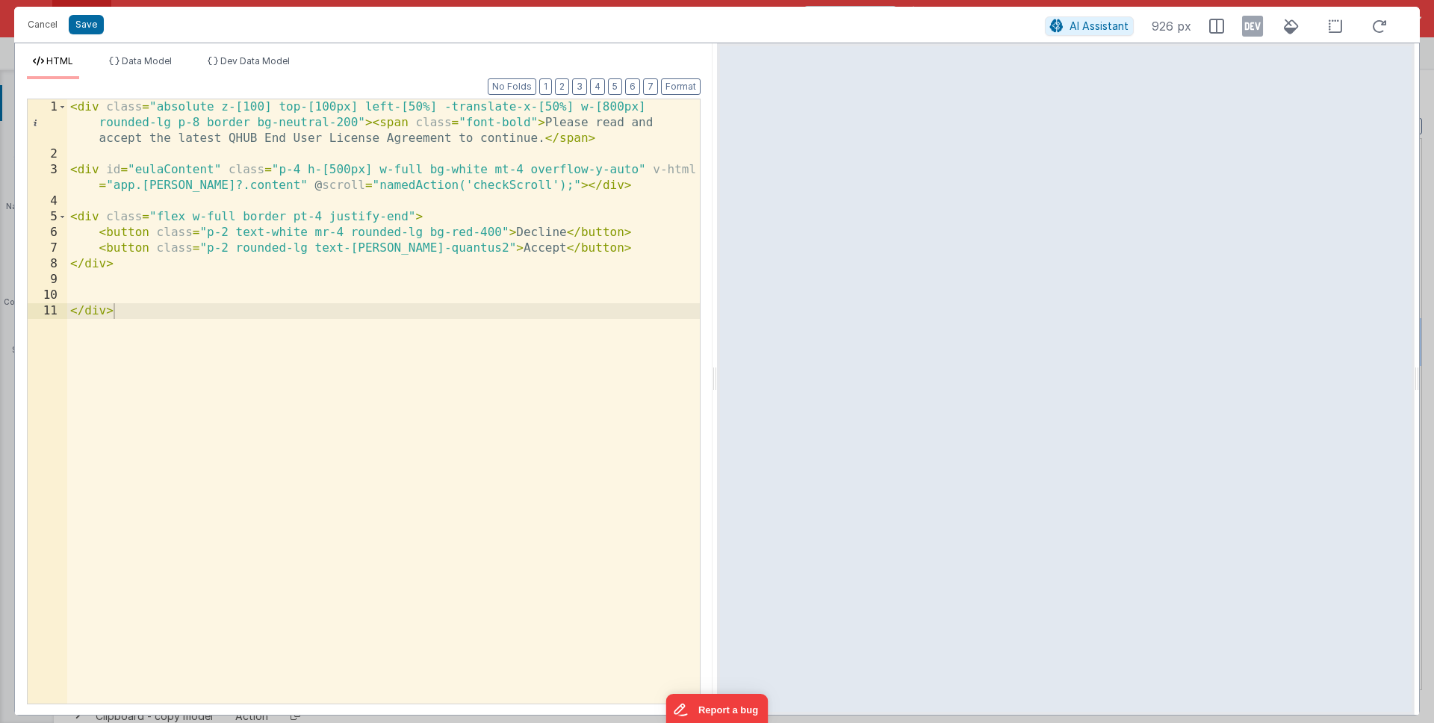
click at [459, 272] on div "< div class = "absolute z-[100] top-[100px] left-[50%] -translate-x-[50%] w-[80…" at bounding box center [383, 432] width 633 height 667
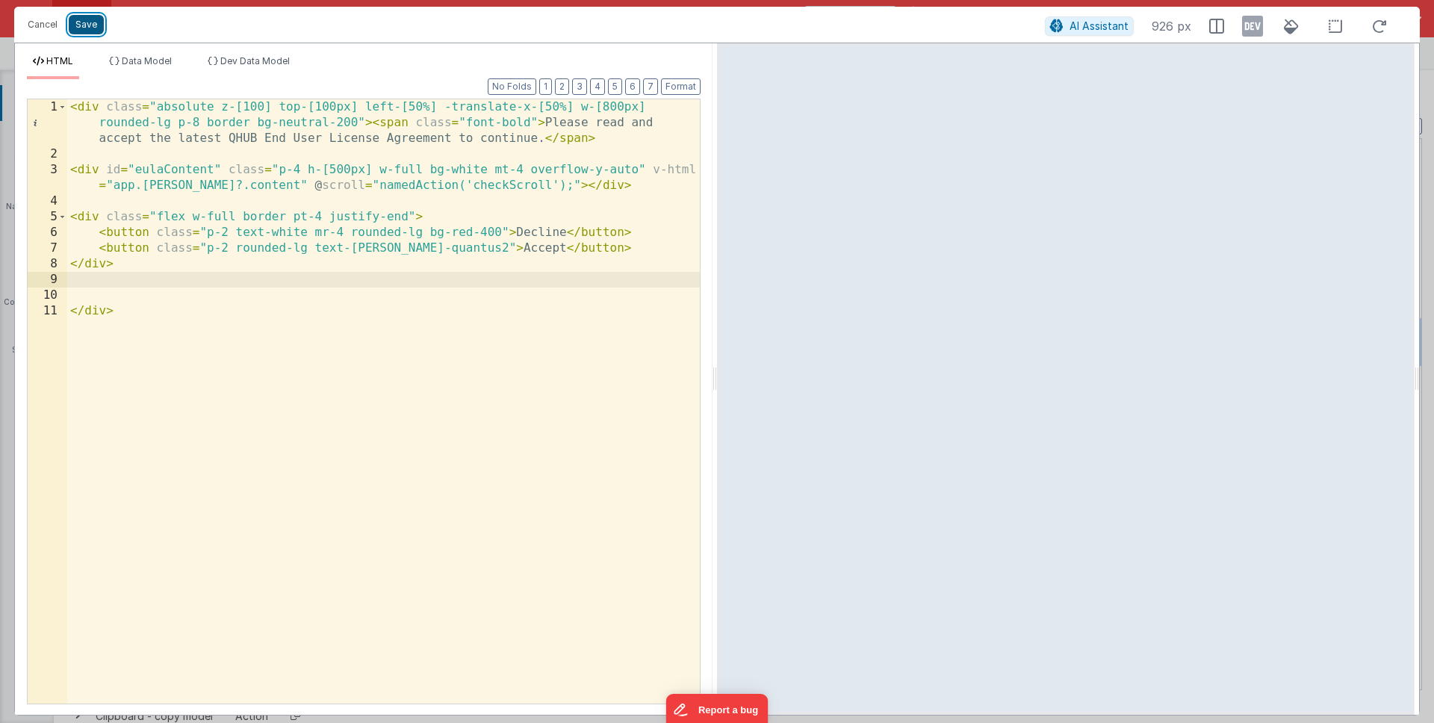
click at [98, 30] on button "Save" at bounding box center [86, 24] width 35 height 19
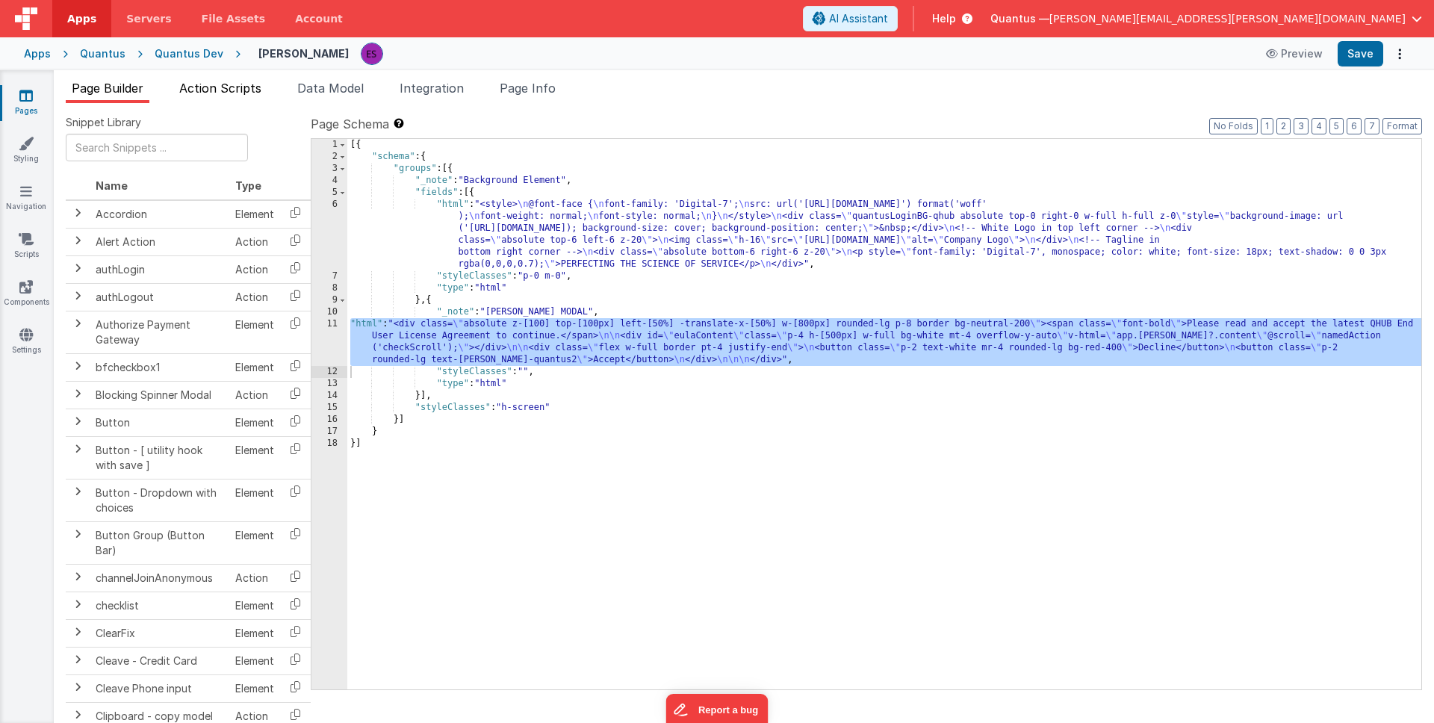
click at [216, 95] on span "Action Scripts" at bounding box center [220, 88] width 82 height 15
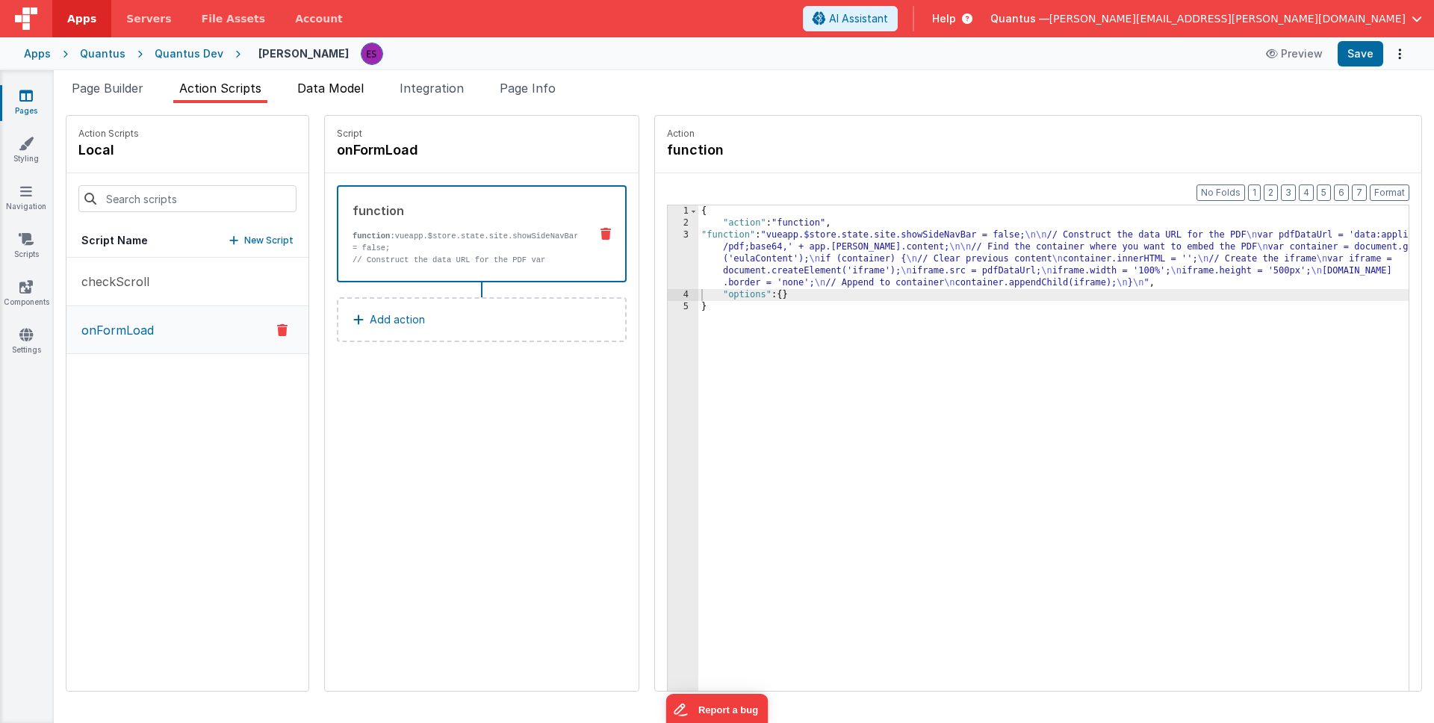
click at [331, 97] on li "Data Model" at bounding box center [330, 91] width 78 height 24
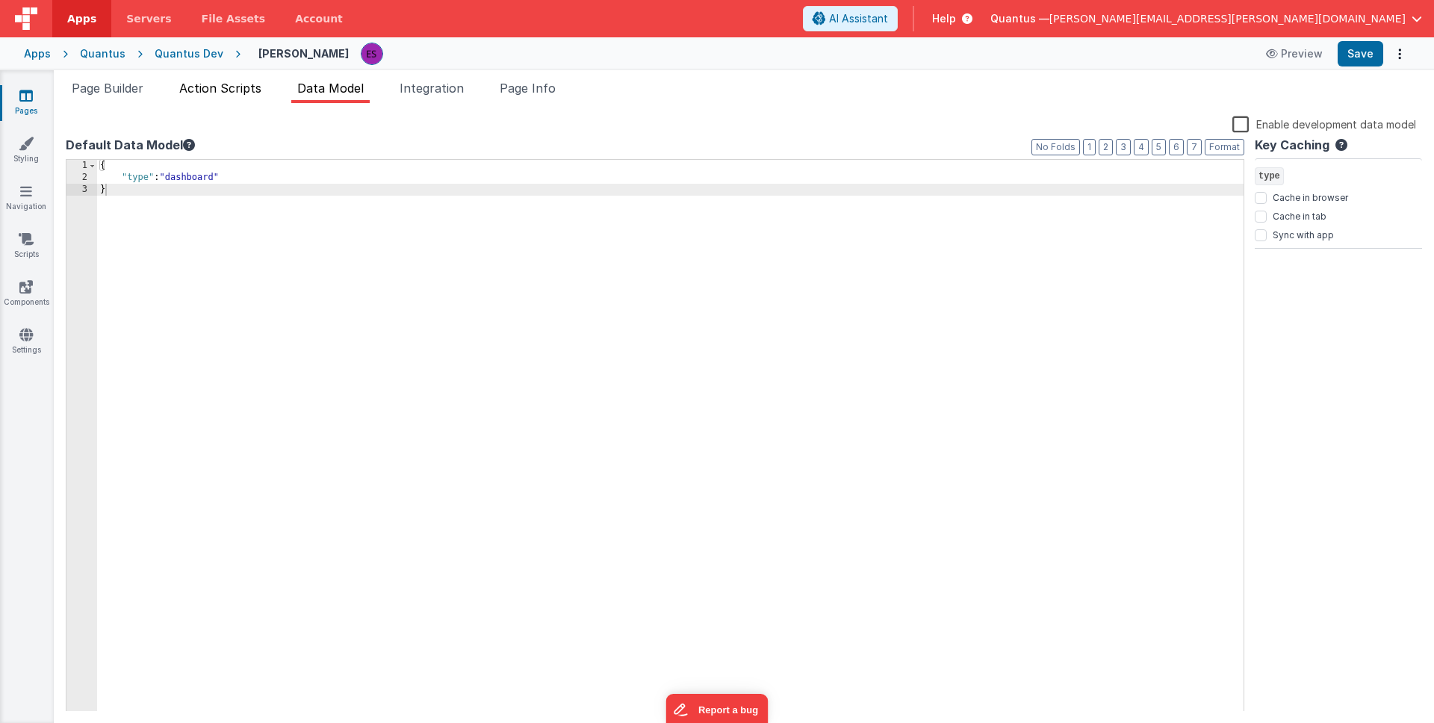
click at [240, 91] on span "Action Scripts" at bounding box center [220, 88] width 82 height 15
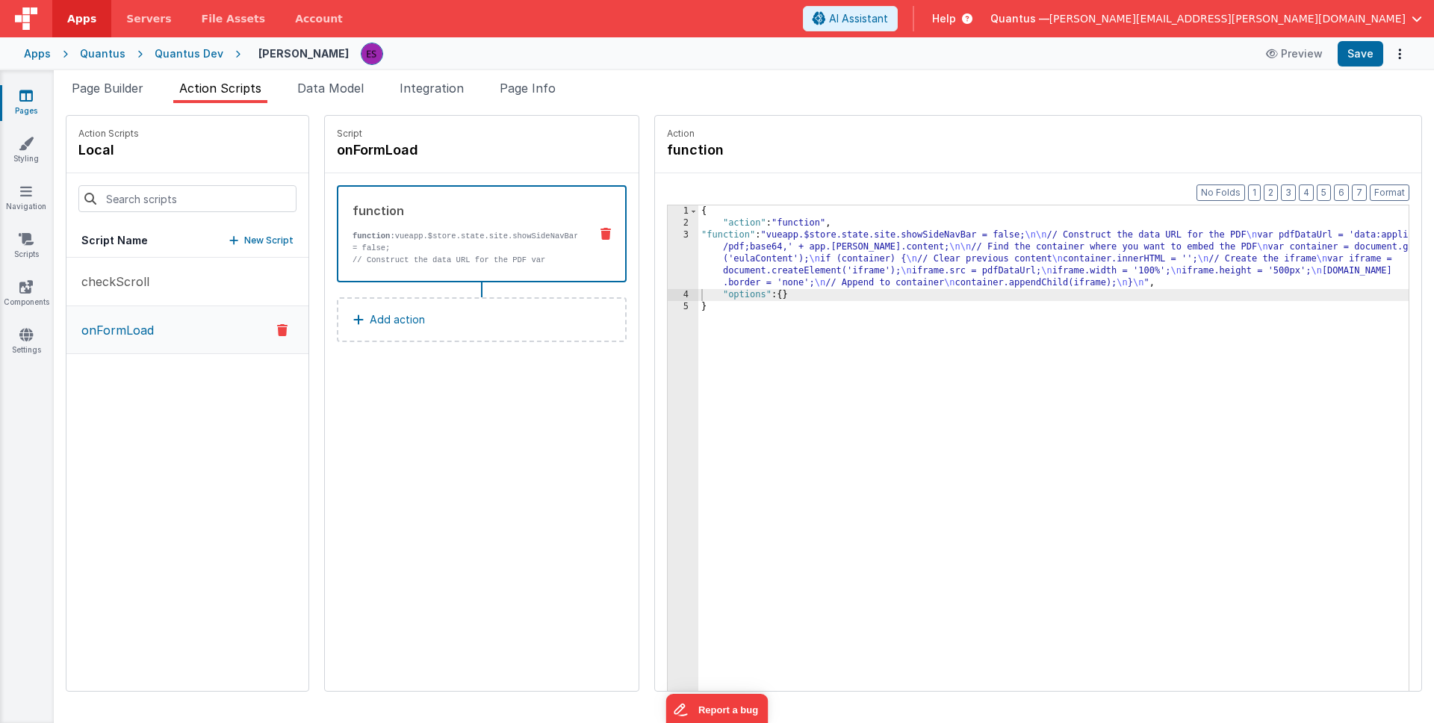
click at [742, 266] on div "{ "action" : "function" , "function" : "vueapp.$store.state.site.showSideNavBar…" at bounding box center [1072, 483] width 749 height 556
click at [668, 261] on div "3" at bounding box center [683, 259] width 31 height 60
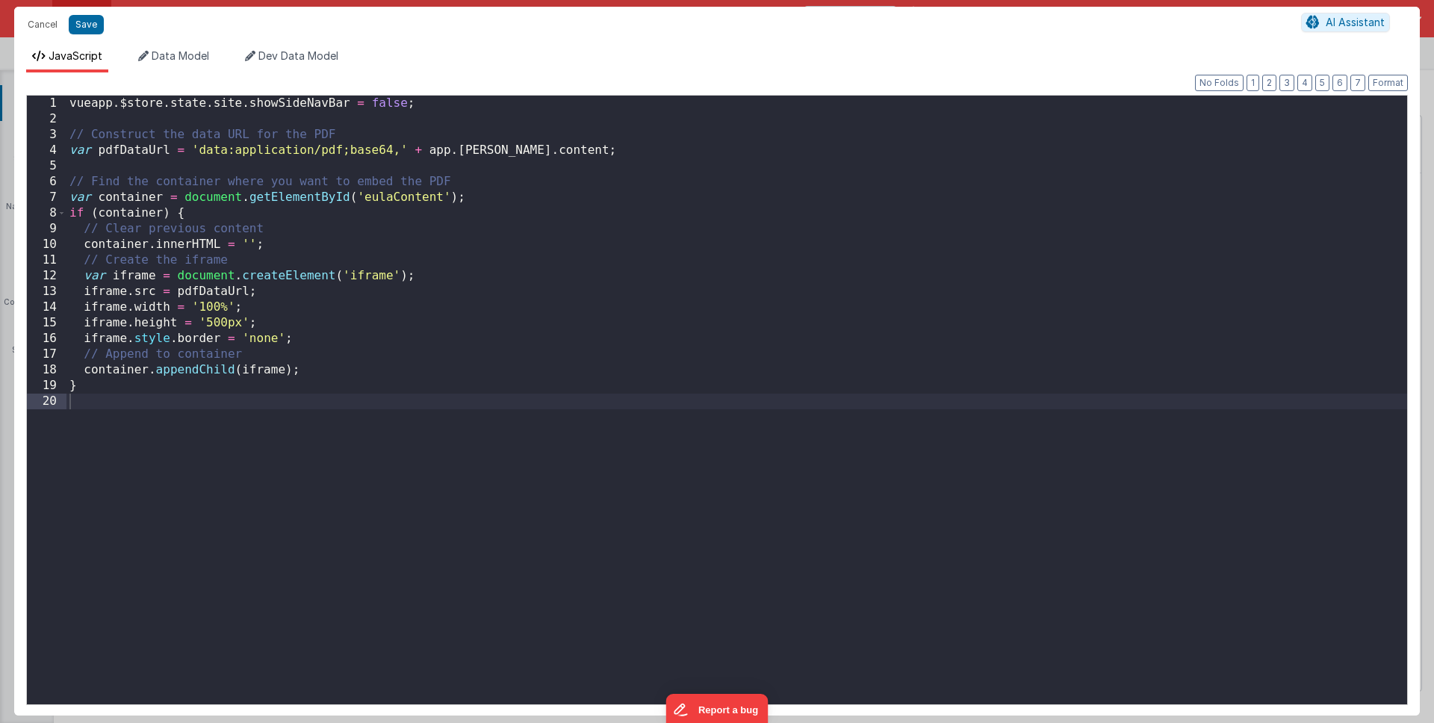
click at [541, 465] on div "vueapp . $store . state . site . showSideNavBar = false ; // Construct the data…" at bounding box center [736, 416] width 1341 height 640
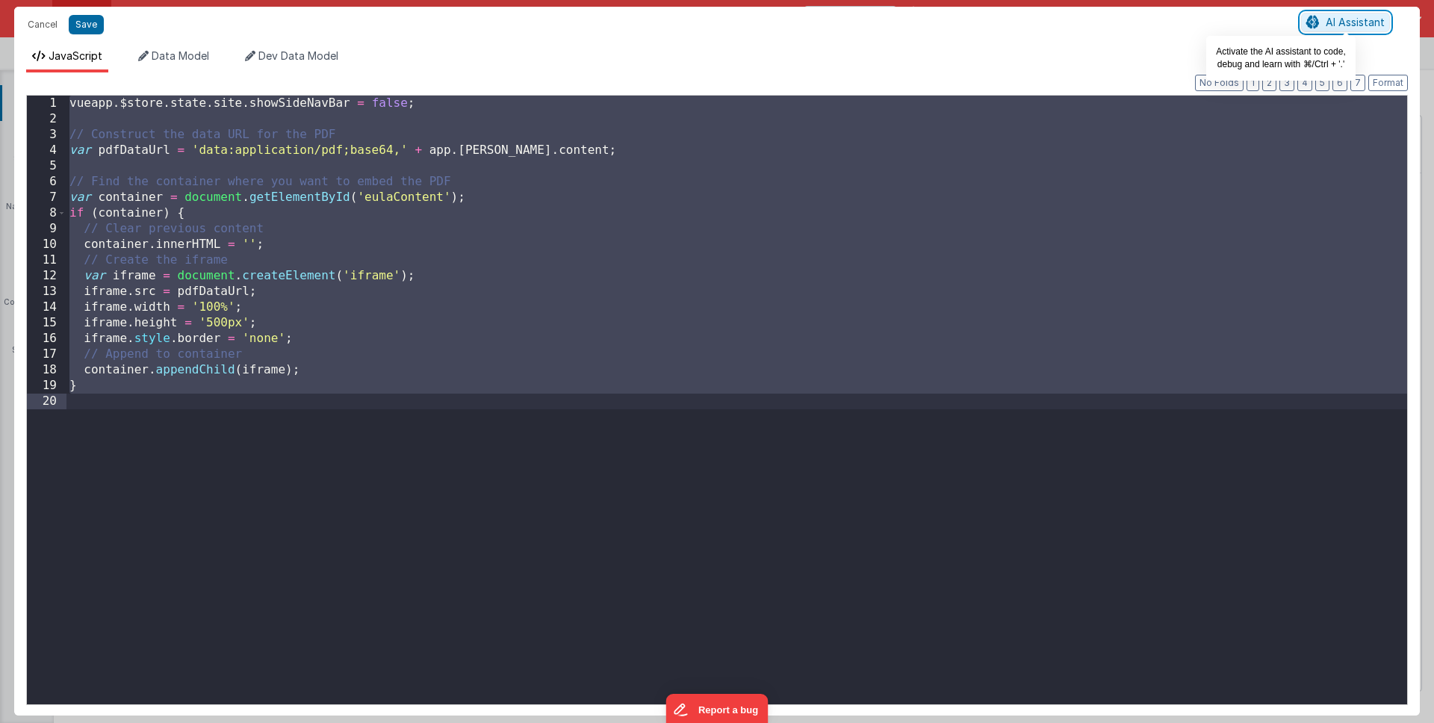
click at [1335, 27] on span "AI Assistant" at bounding box center [1355, 22] width 59 height 13
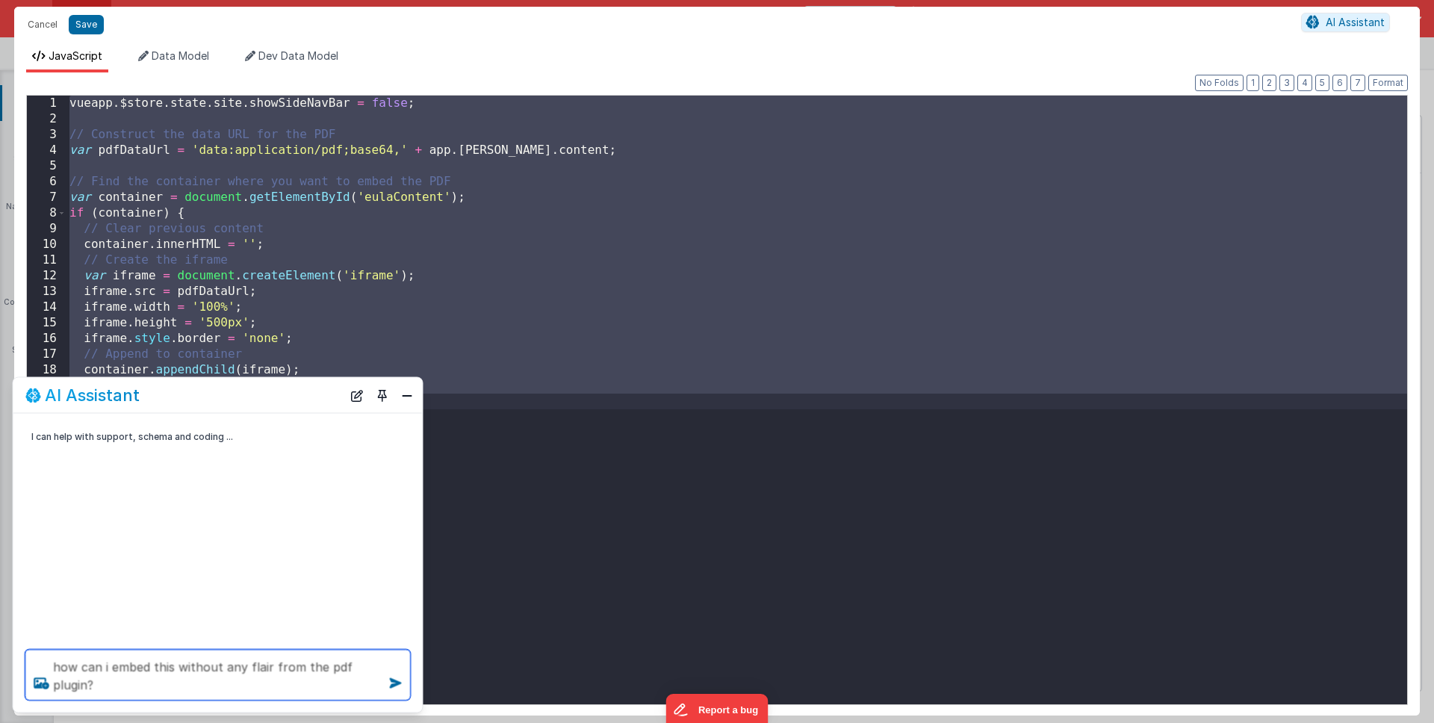
type textarea "how can i embed this without any flair from the pdf plugin?"
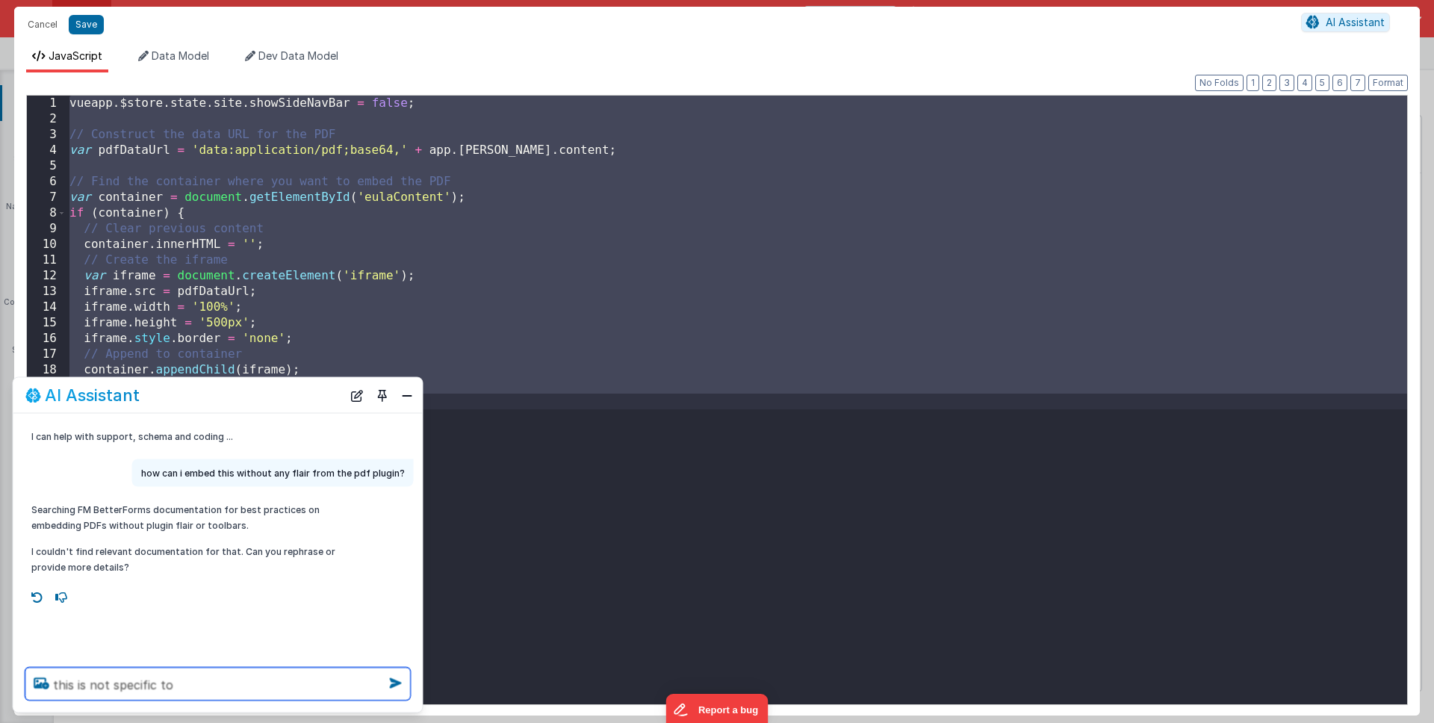
type textarea "this is not specific to"
click at [831, 520] on div "vueapp . $store . state . site . showSideNavBar = false ; // Construct the data…" at bounding box center [736, 416] width 1341 height 640
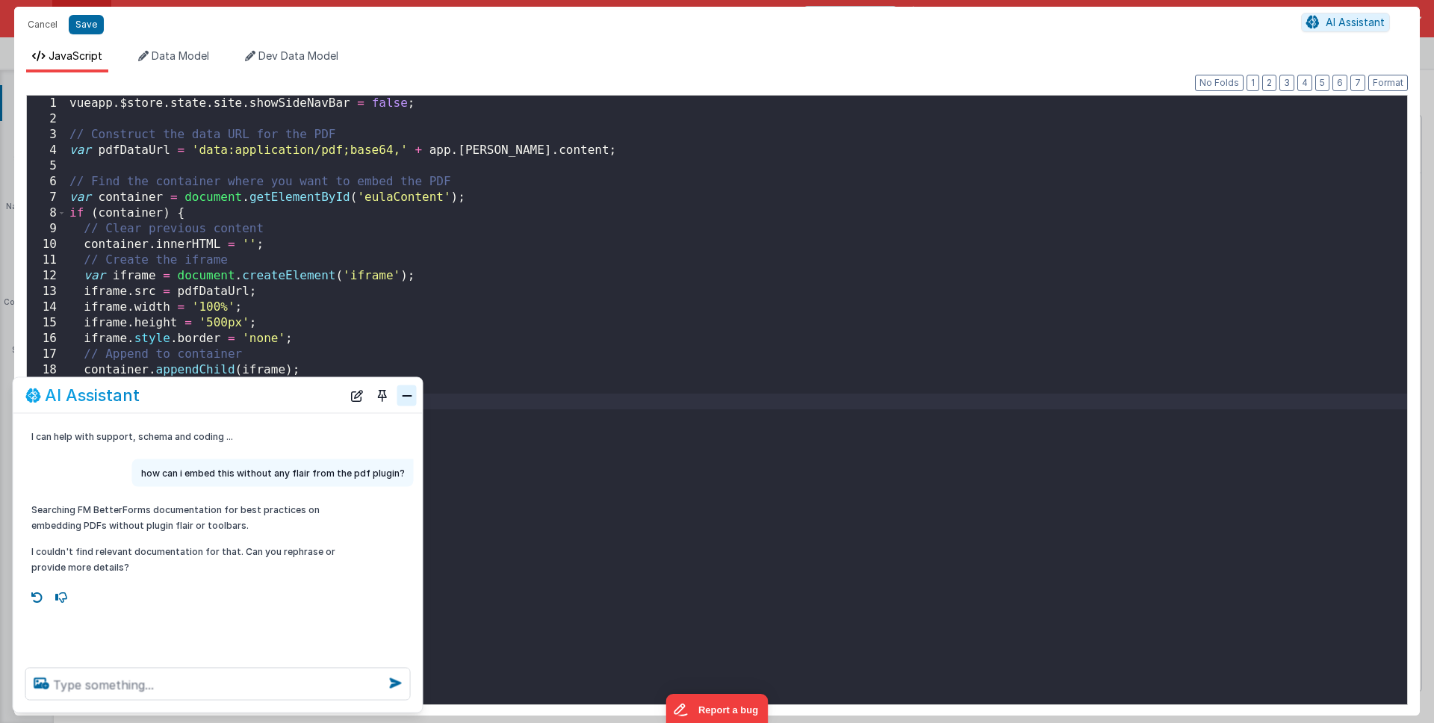
click at [412, 396] on button "Close" at bounding box center [406, 395] width 19 height 21
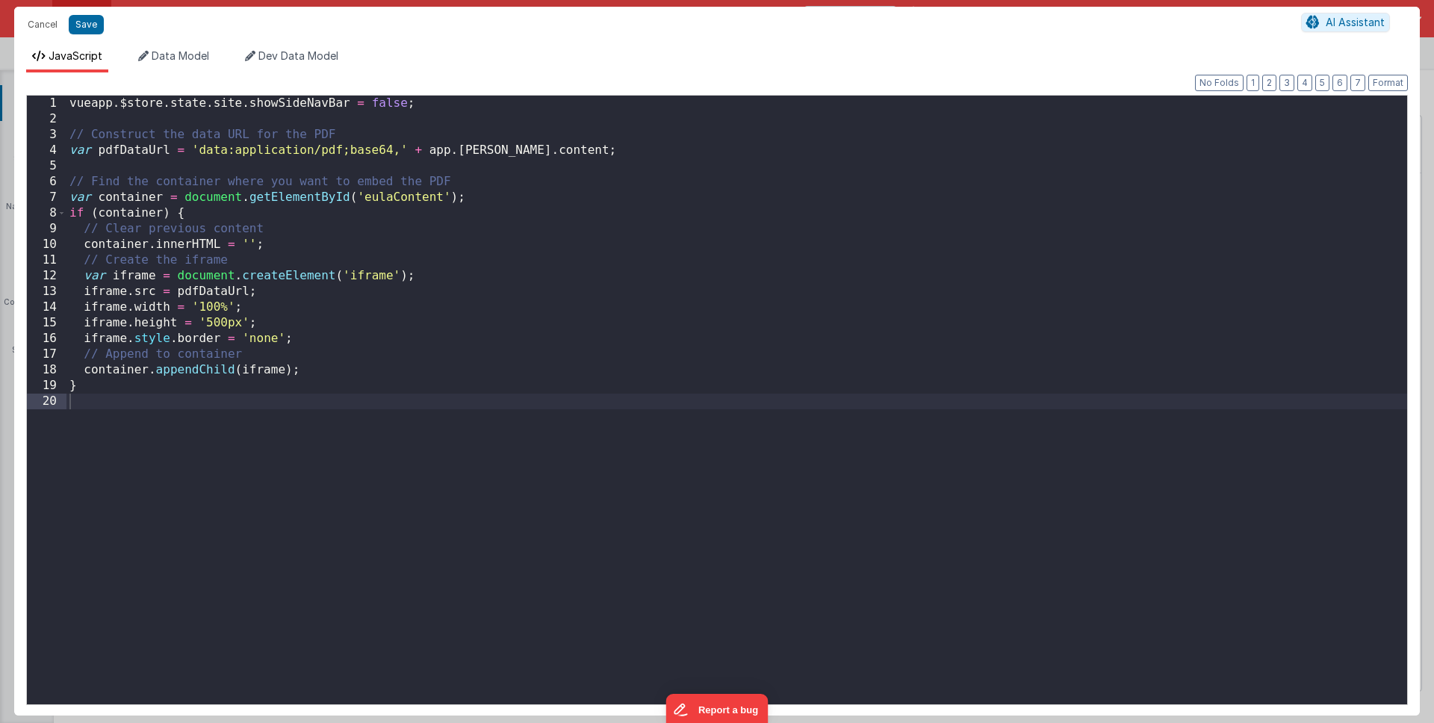
click at [413, 575] on div "vueapp . $store . state . site . showSideNavBar = false ; // Construct the data…" at bounding box center [736, 416] width 1341 height 640
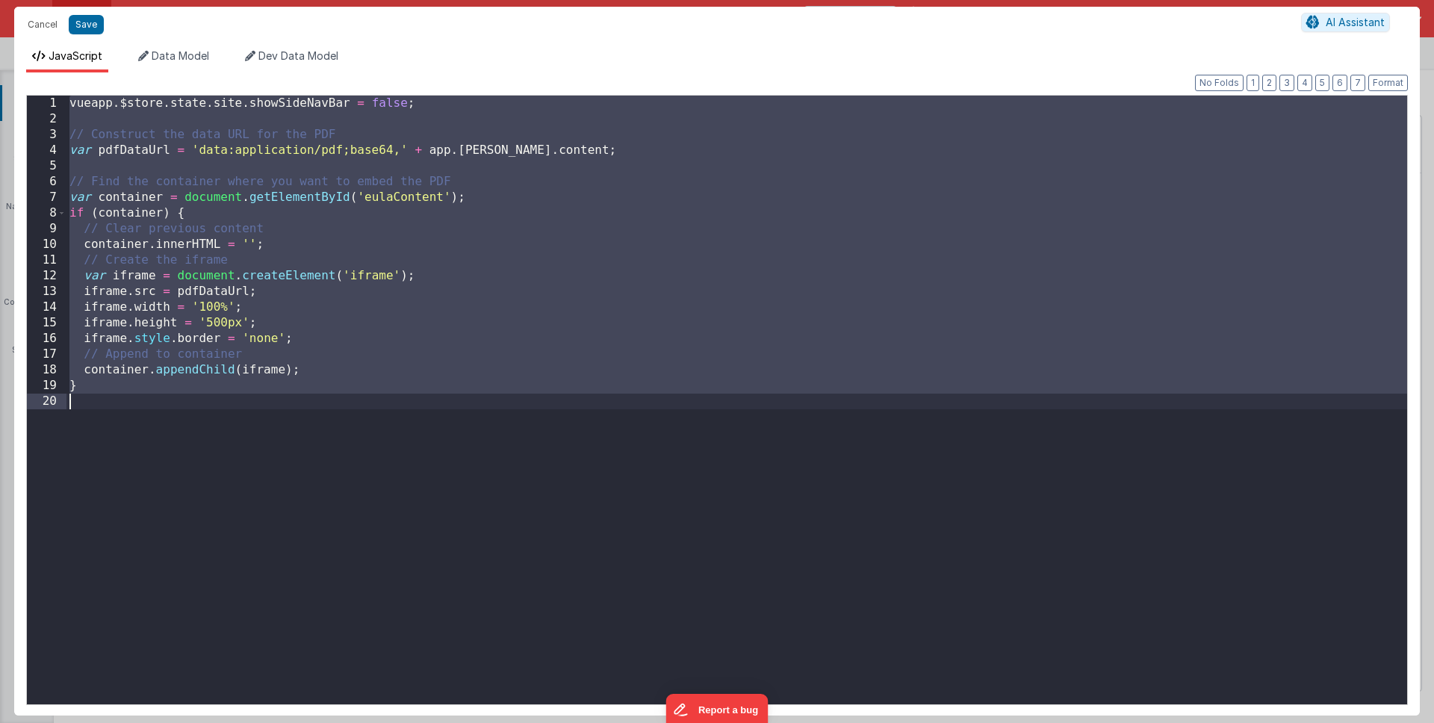
click at [462, 206] on div "vueapp . $store . state . site . showSideNavBar = false ; // Construct the data…" at bounding box center [736, 416] width 1341 height 640
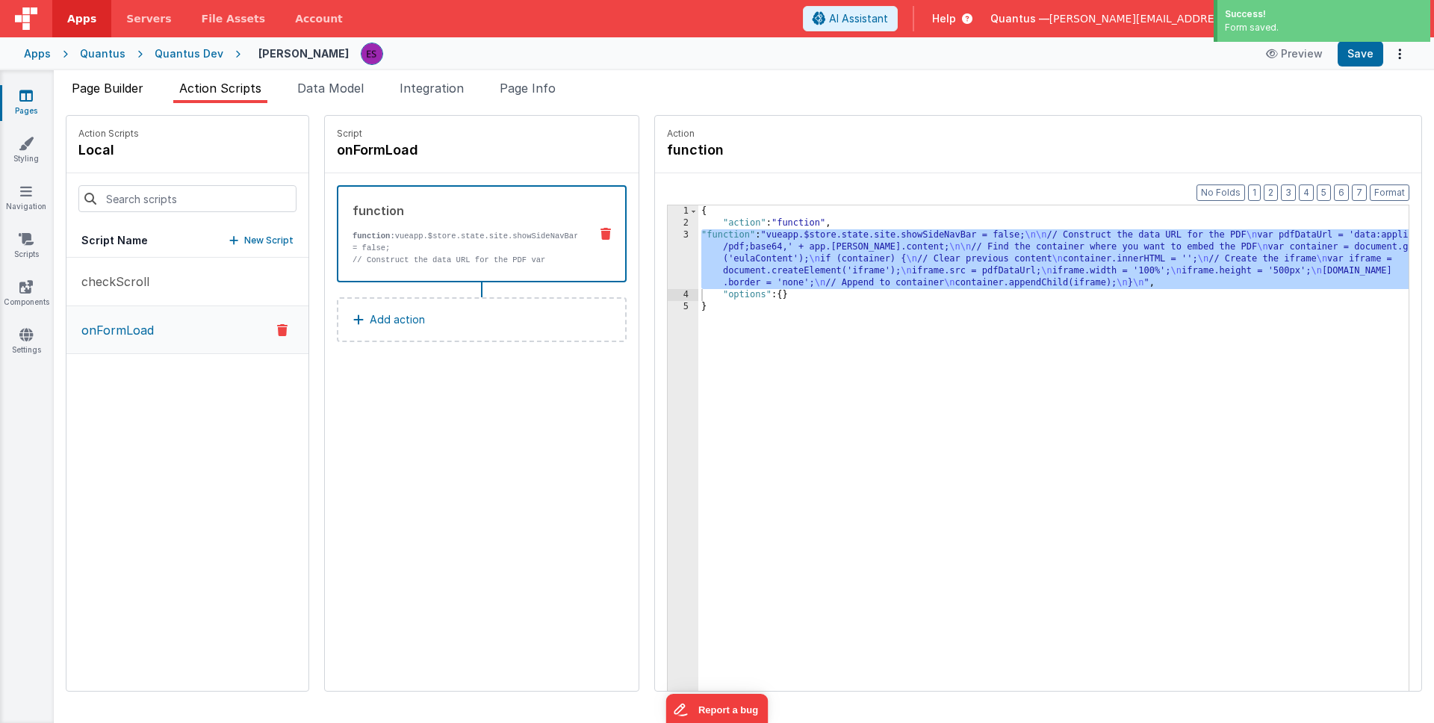
click at [128, 90] on span "Page Builder" at bounding box center [108, 88] width 72 height 15
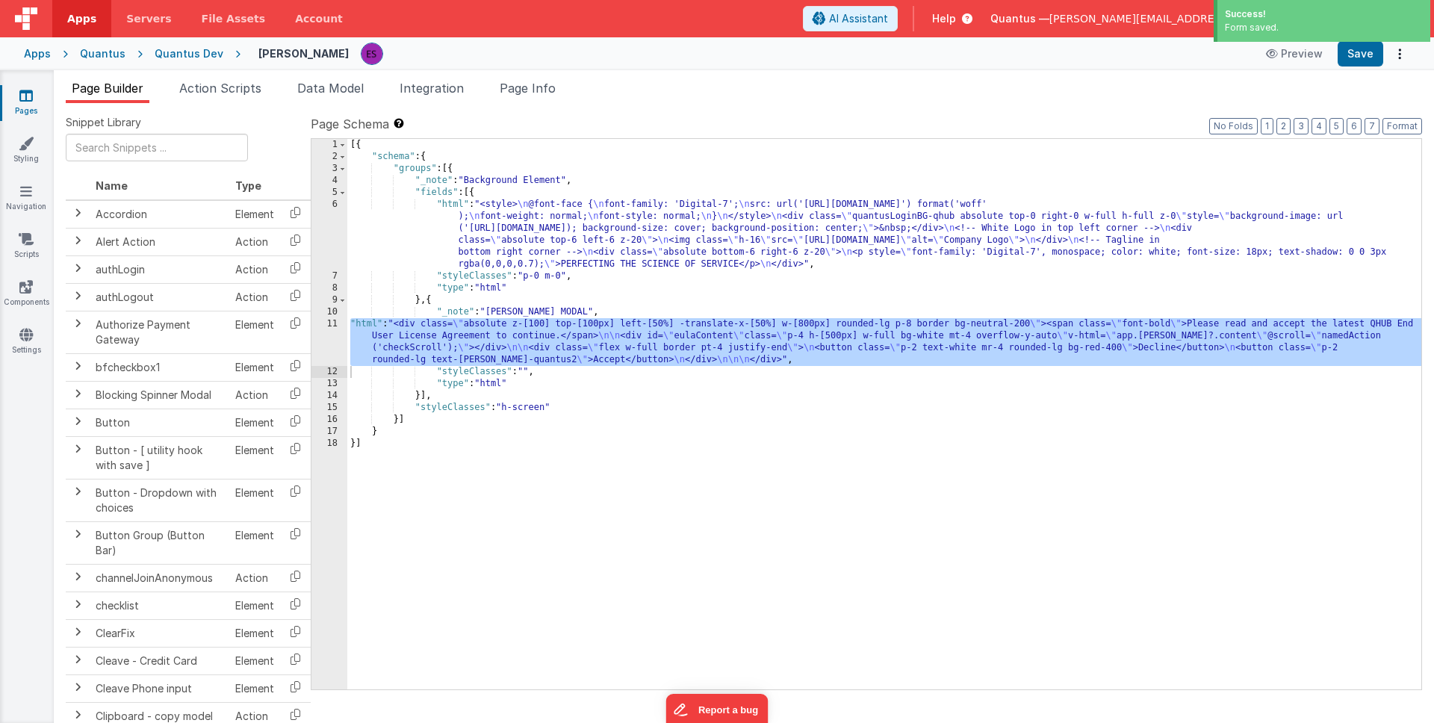
click at [394, 248] on div "[{ "schema" : { "groups" : [{ "_note" : "Background Element" , "fields" : [{ "h…" at bounding box center [884, 426] width 1074 height 574
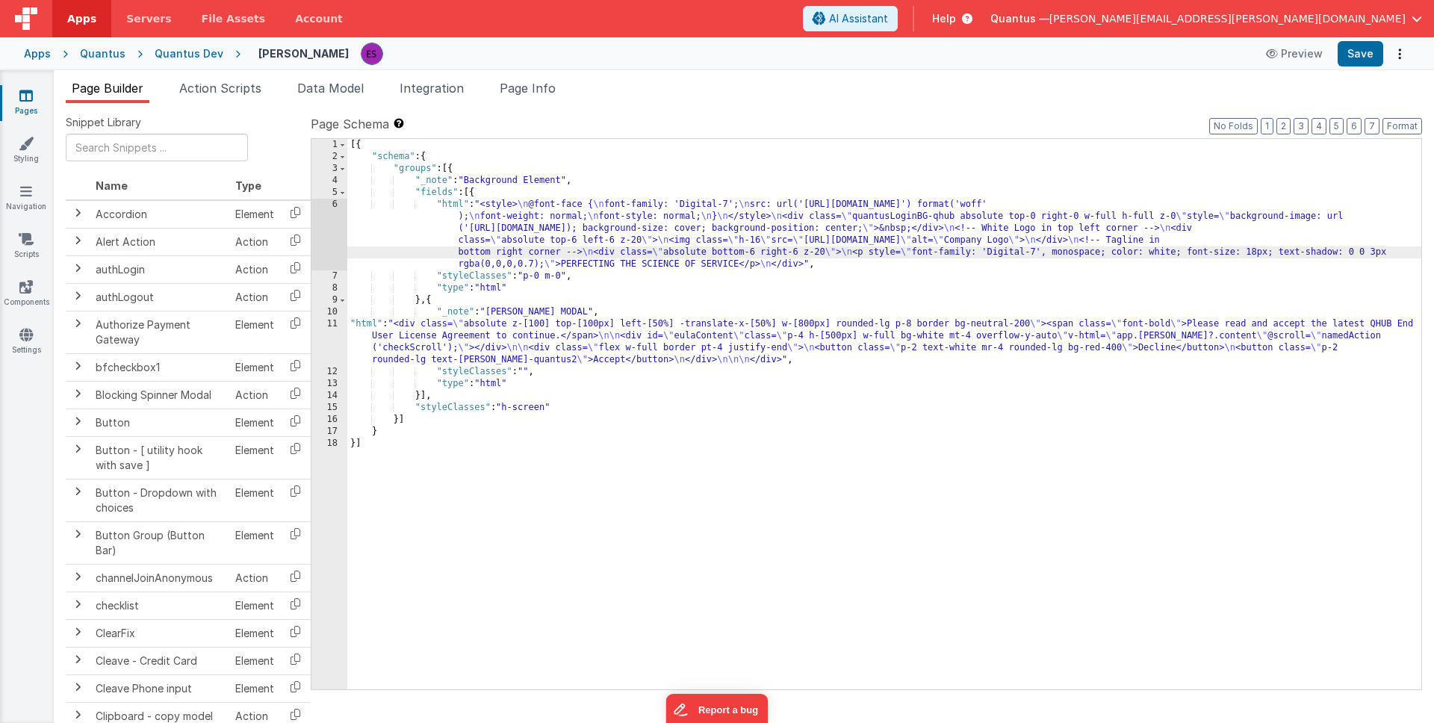
click at [320, 228] on div "6" at bounding box center [329, 235] width 36 height 72
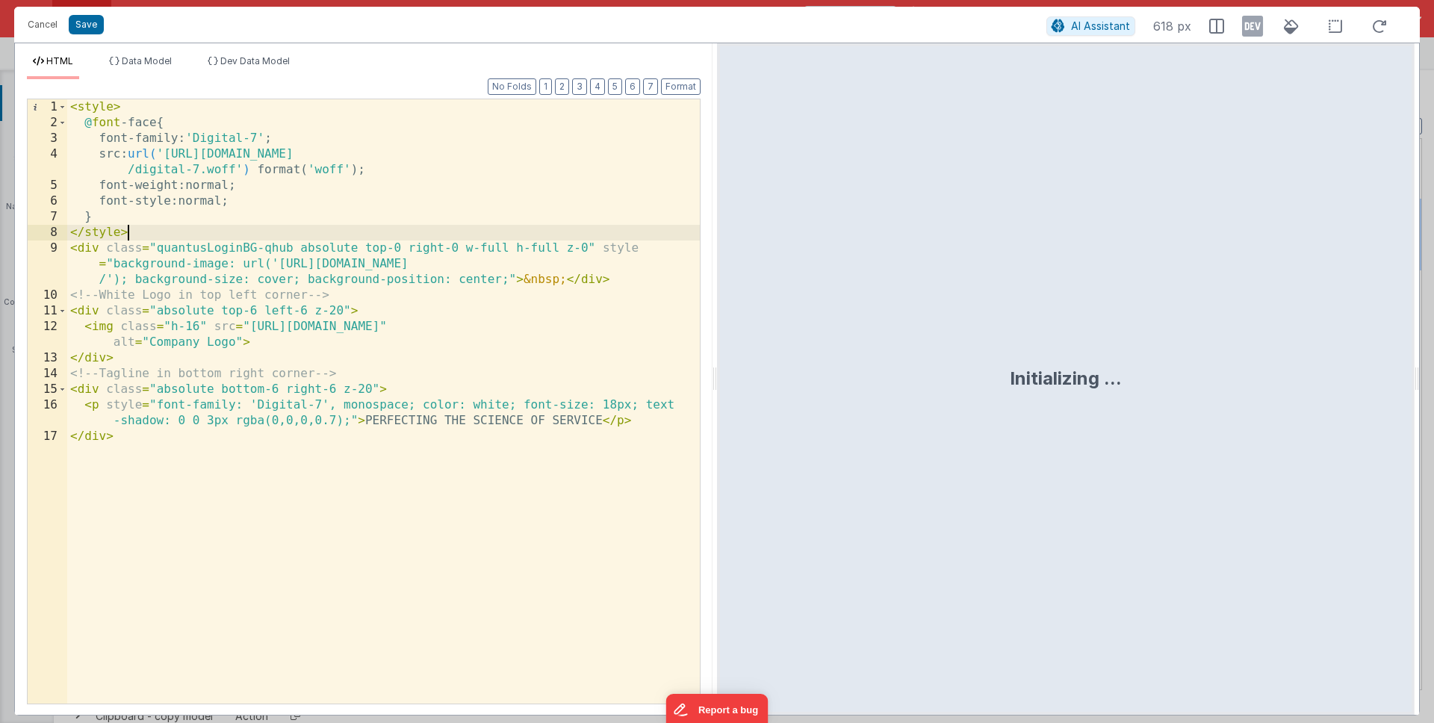
click at [184, 232] on div "< style > @ font -face { font-family : ' Digital-7 ' ; src : url( 'https://cdnj…" at bounding box center [383, 417] width 633 height 636
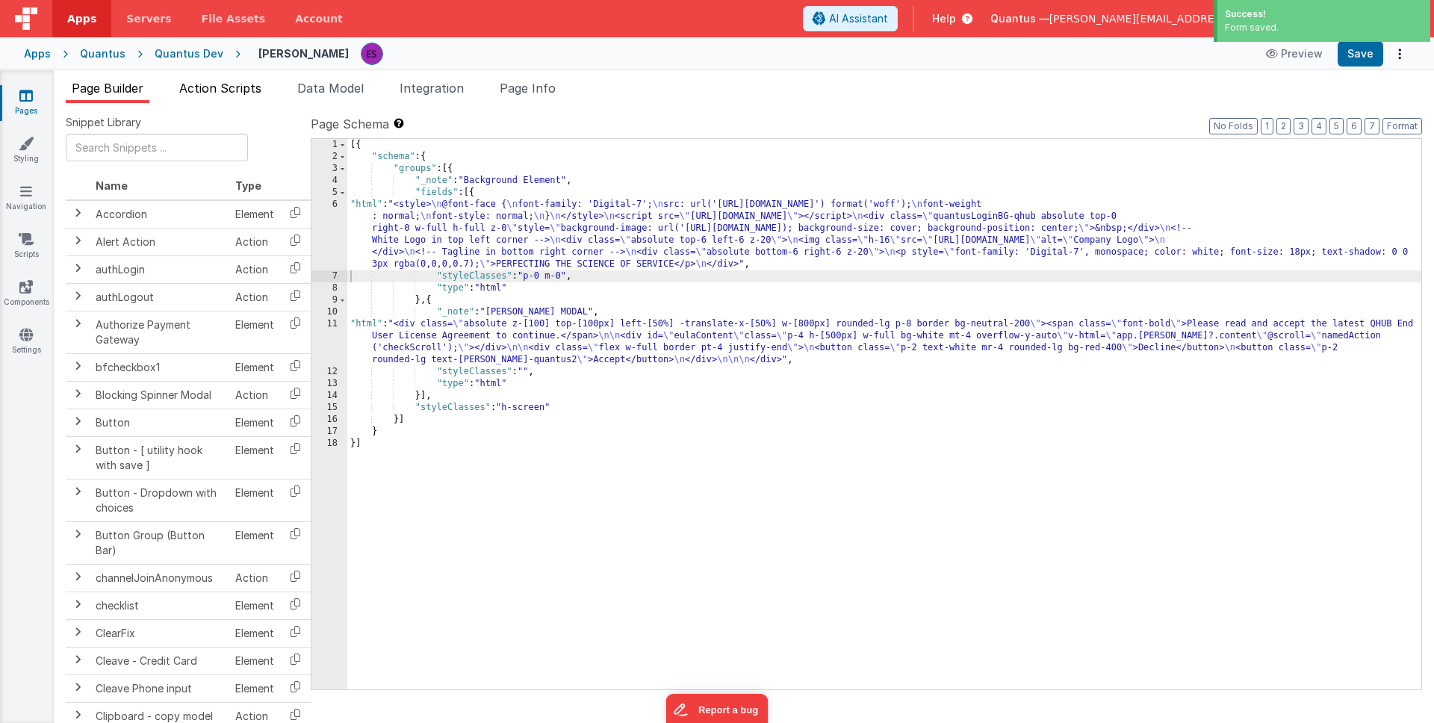
click at [235, 99] on li "Action Scripts" at bounding box center [220, 91] width 94 height 24
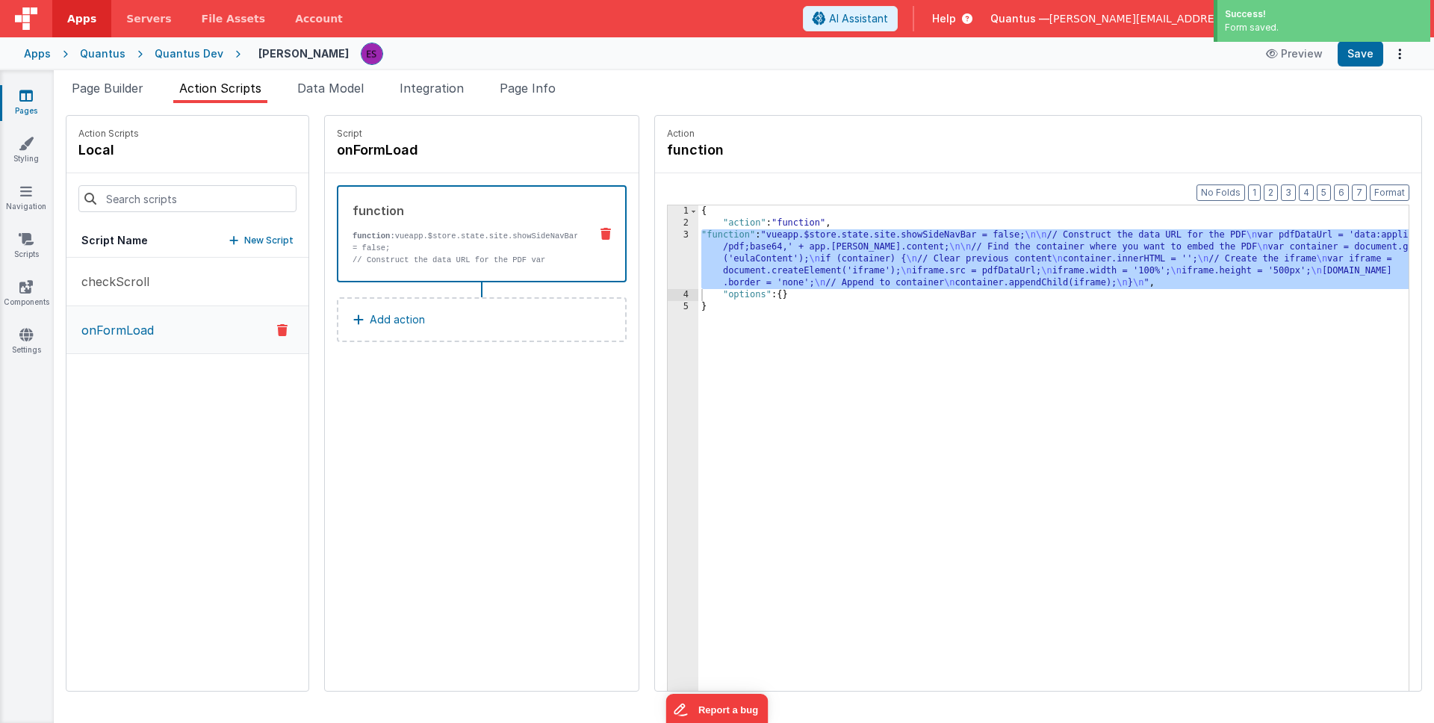
click at [740, 246] on div "{ "action" : "function" , "function" : "vueapp.$store.state.site.showSideNavBar…" at bounding box center [1072, 483] width 749 height 556
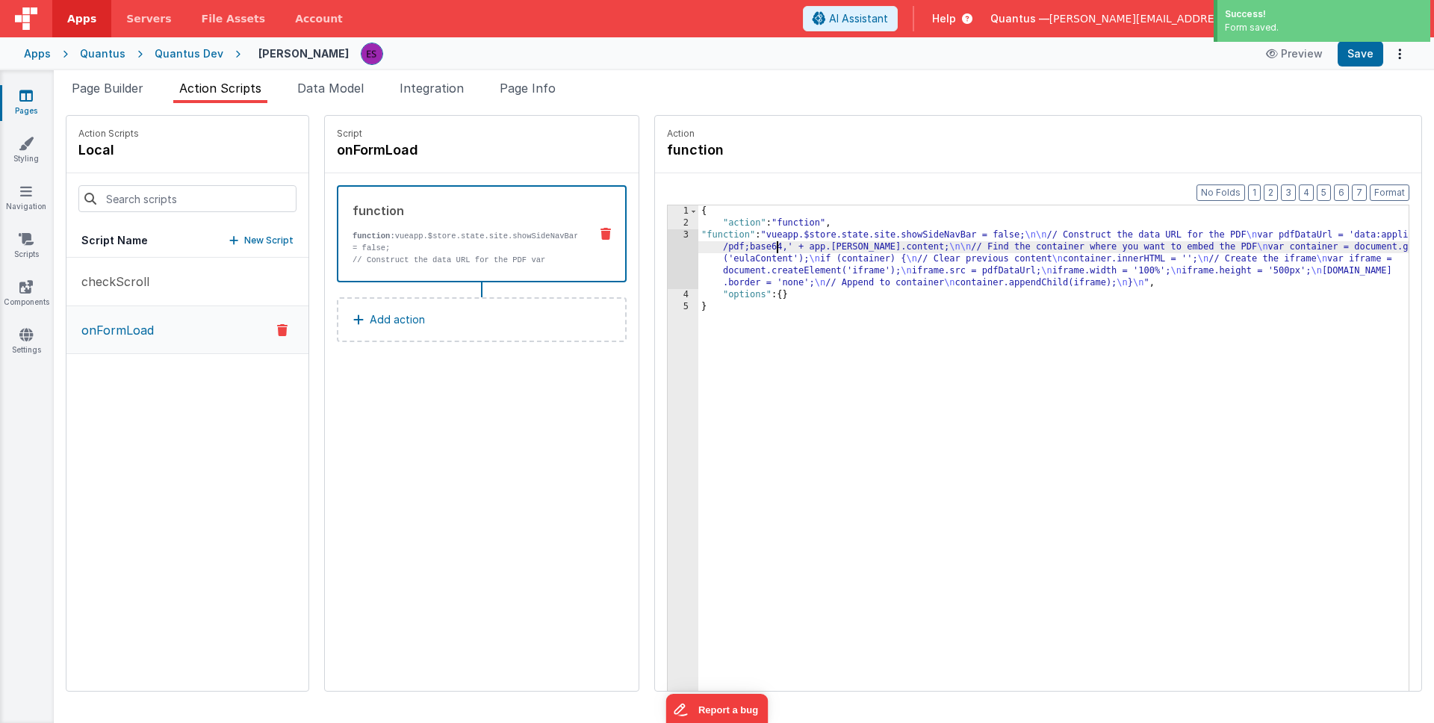
click at [668, 251] on div "3" at bounding box center [683, 259] width 31 height 60
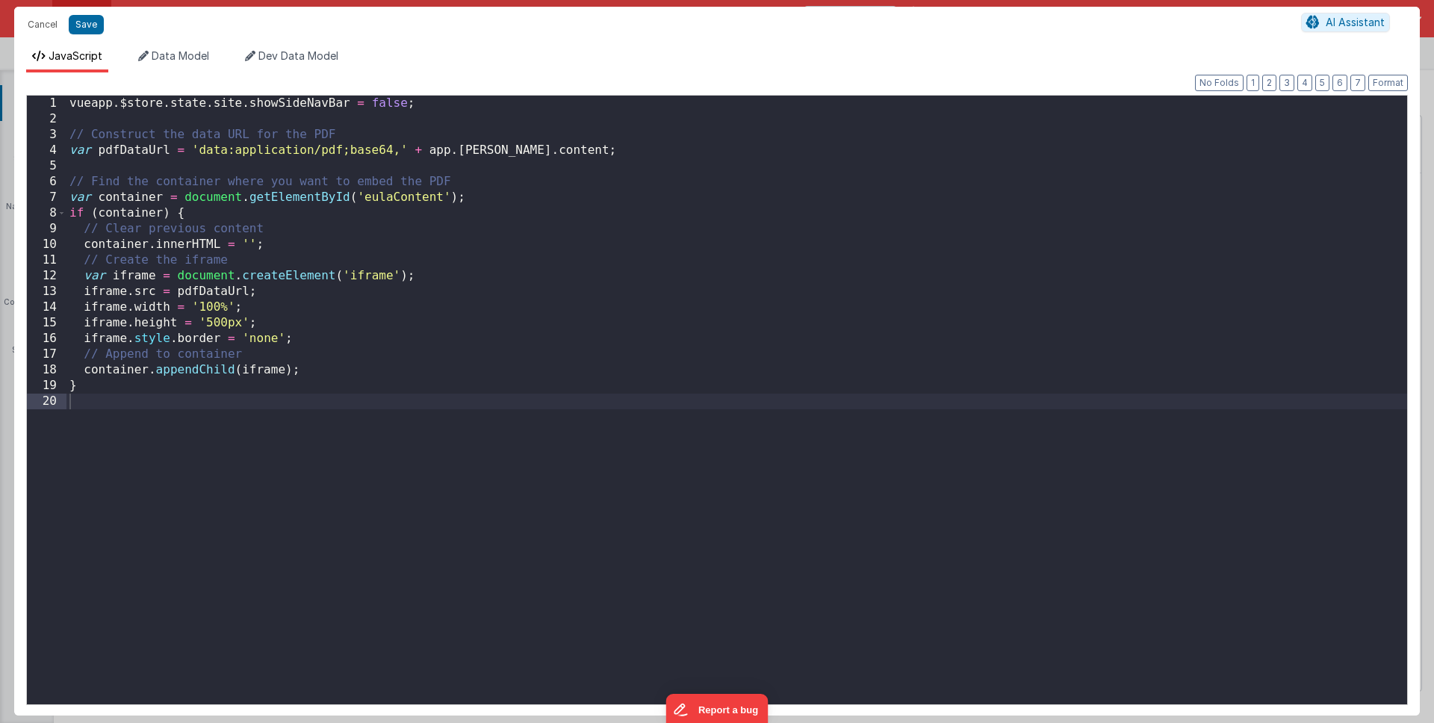
click at [193, 357] on div "vueapp . $store . state . site . showSideNavBar = false ; // Construct the data…" at bounding box center [736, 416] width 1341 height 640
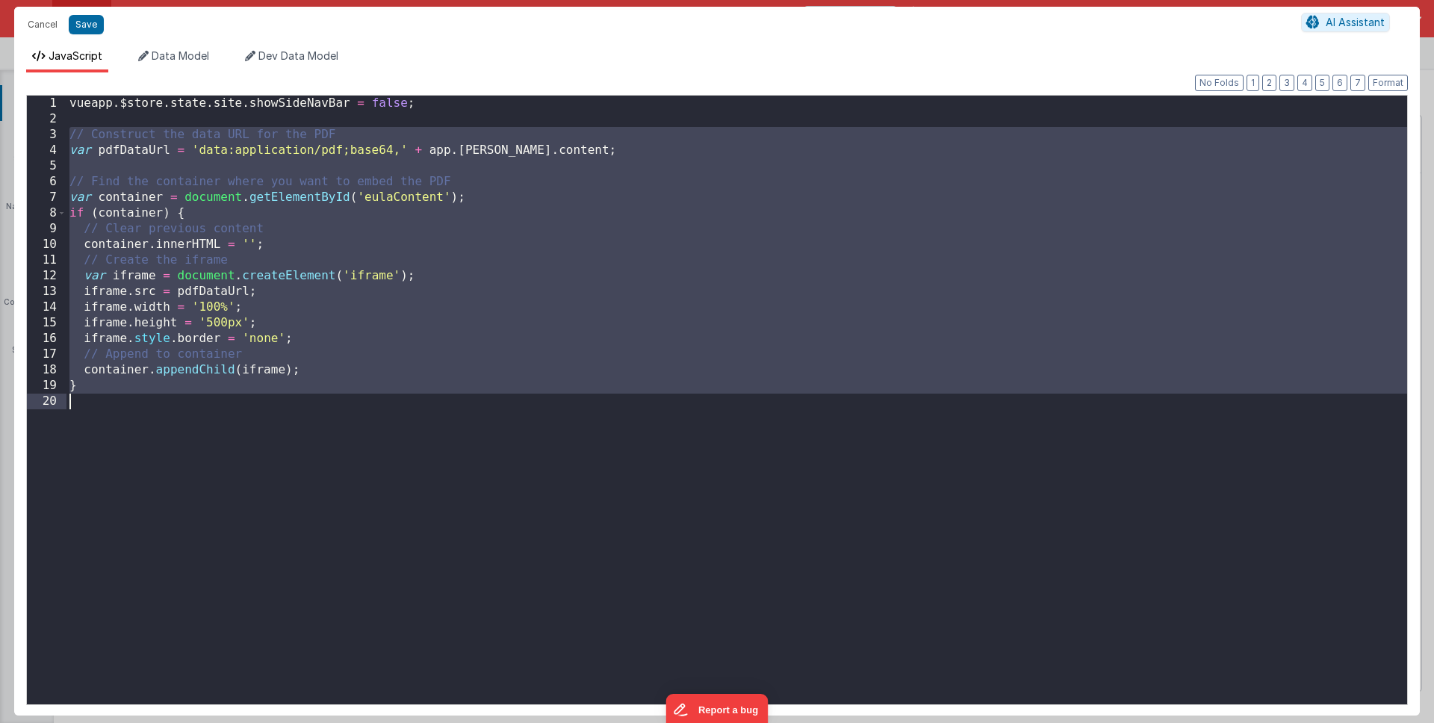
drag, startPoint x: 66, startPoint y: 134, endPoint x: 428, endPoint y: 413, distance: 456.9
click at [428, 413] on div "vueapp . $store . state . site . showSideNavBar = false ; // Construct the data…" at bounding box center [736, 416] width 1341 height 640
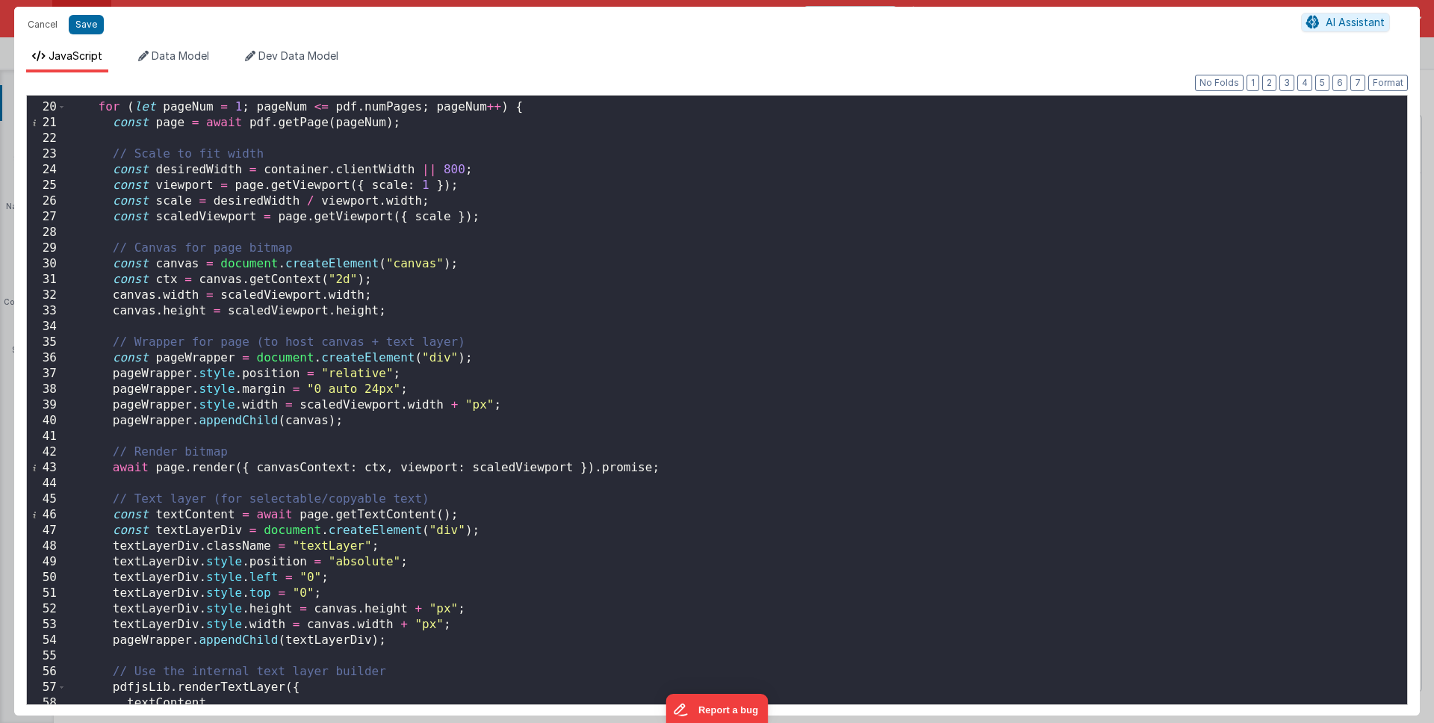
scroll to position [0, 0]
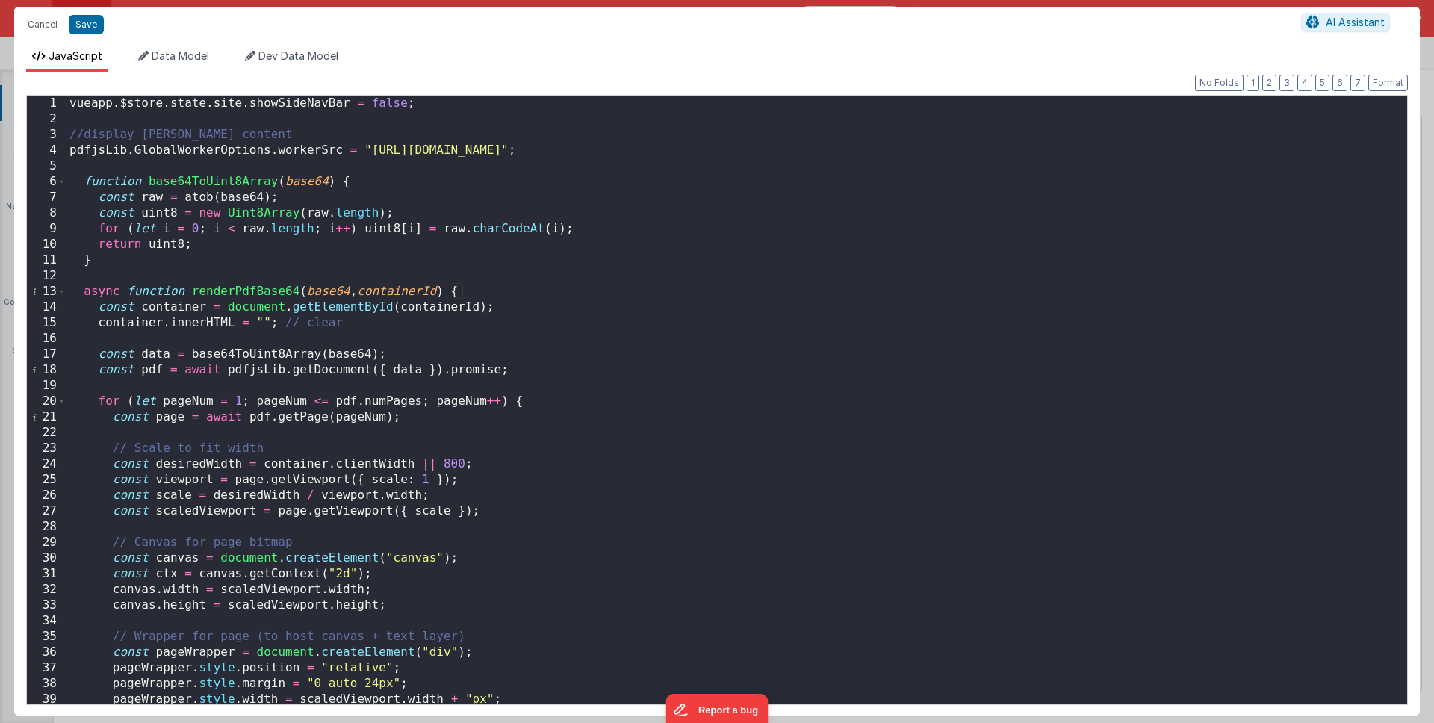
click at [495, 293] on div "vueapp . $store . state . site . showSideNavBar = false ; //display EULA conten…" at bounding box center [731, 416] width 1330 height 640
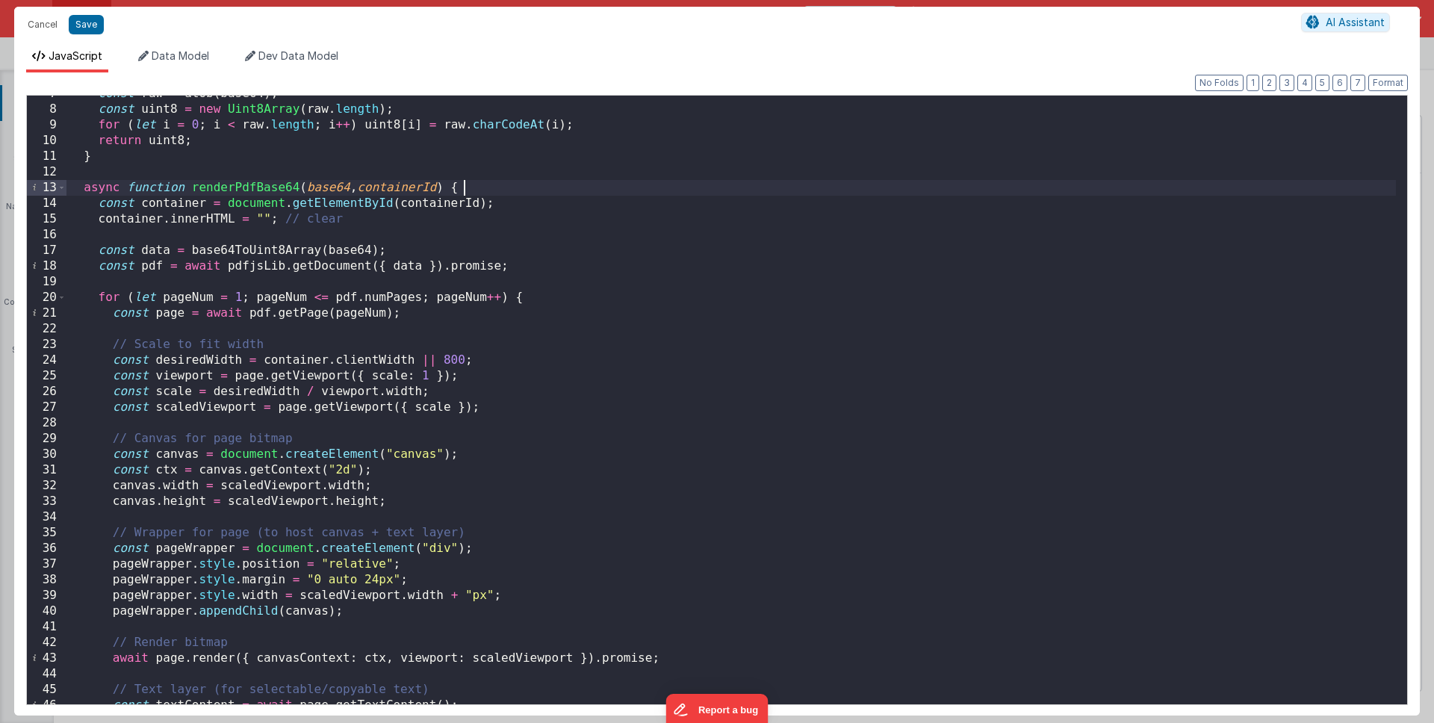
scroll to position [411, 0]
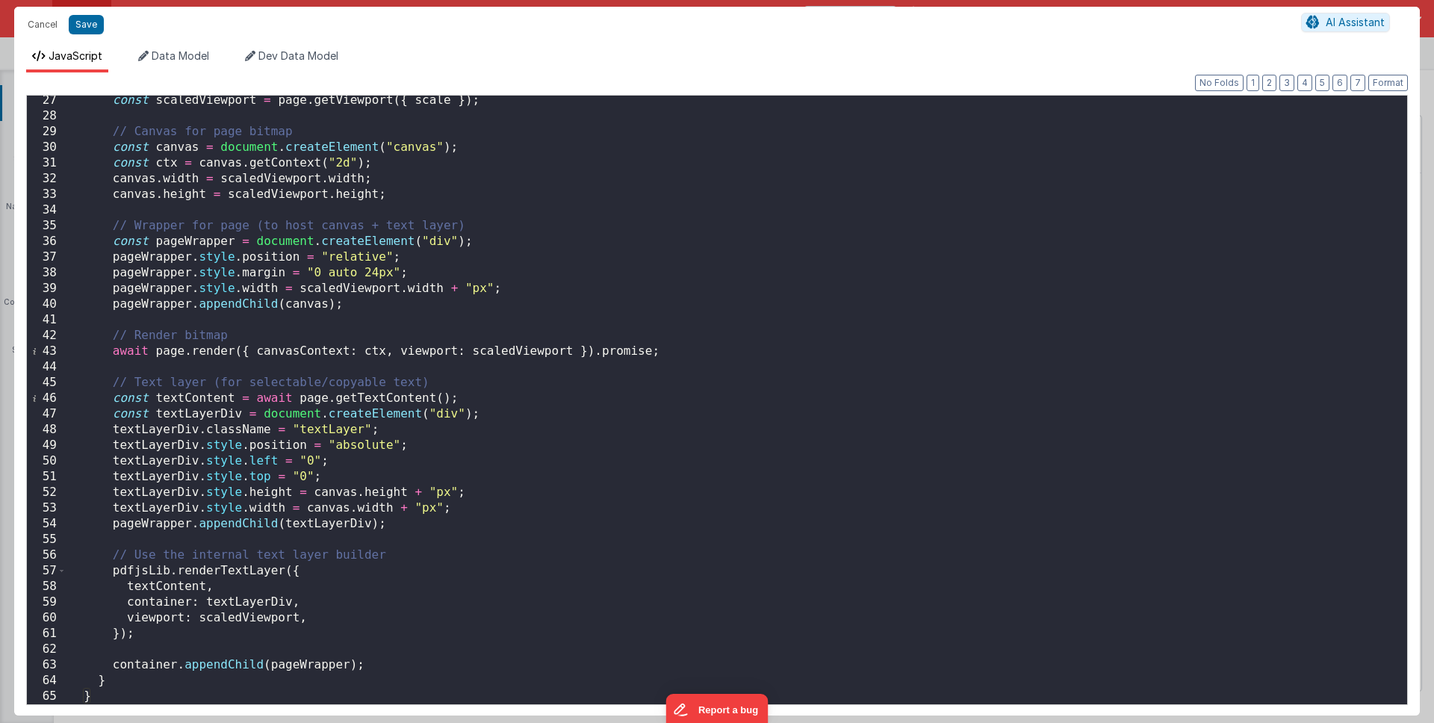
drag, startPoint x: 103, startPoint y: 692, endPoint x: 119, endPoint y: 692, distance: 15.7
click at [104, 692] on div "const scaledViewport = page . getViewport ({ scale }) ; // Canvas for page bitm…" at bounding box center [731, 413] width 1330 height 640
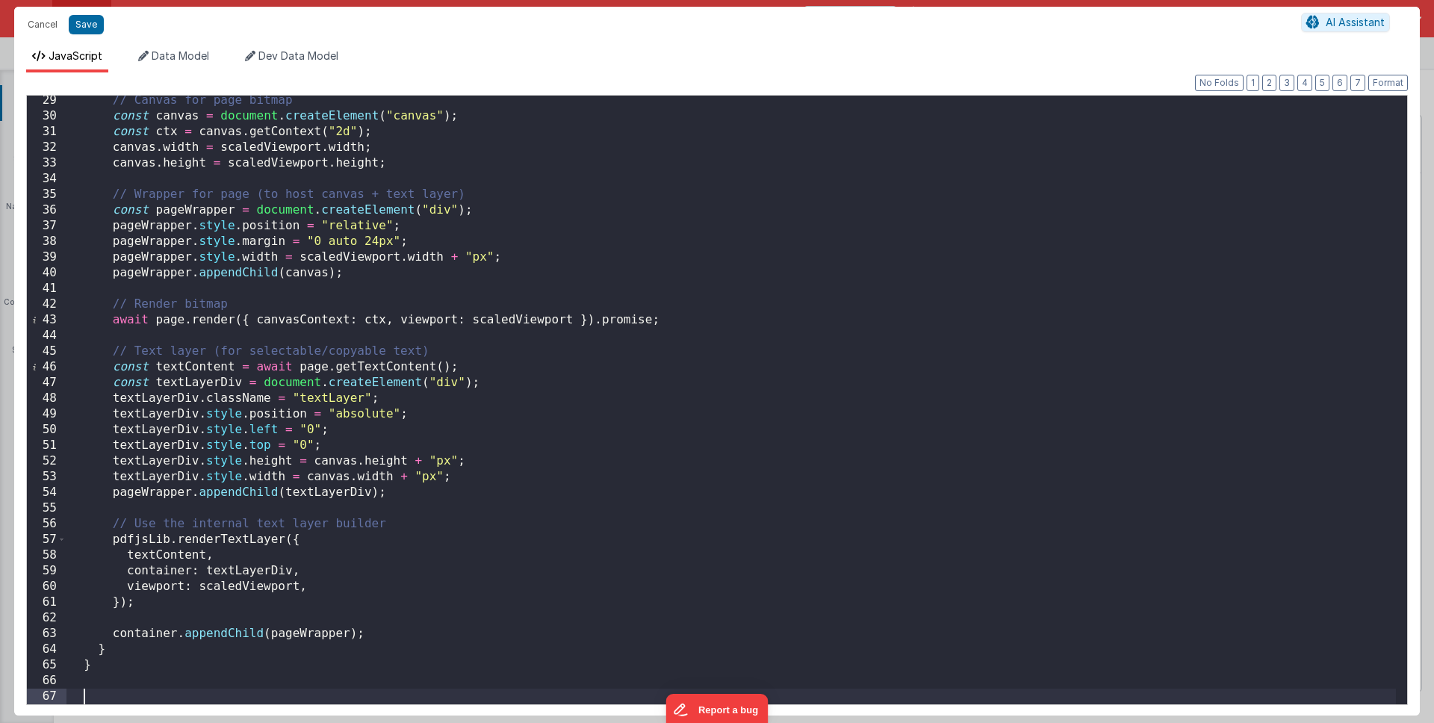
scroll to position [442, 0]
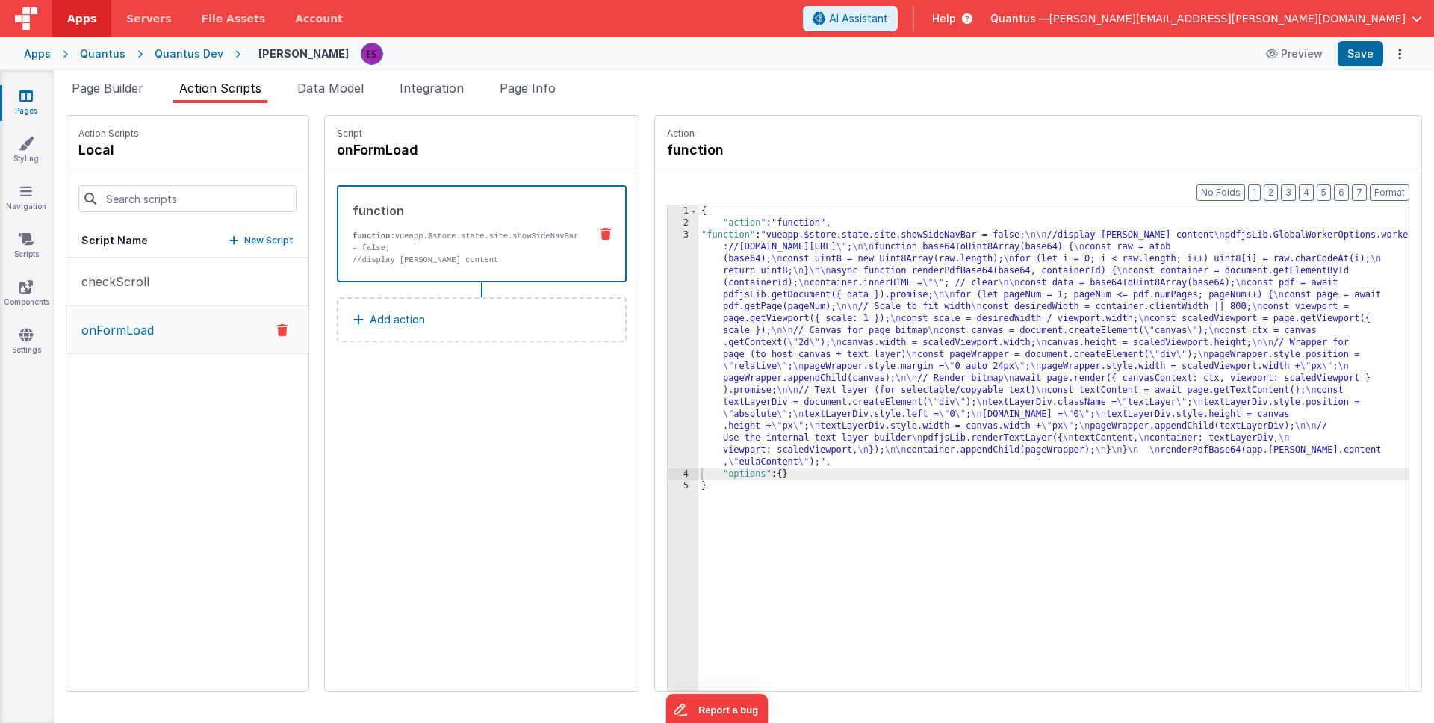
click at [710, 283] on div "{ "action" : "function" , "function" : "vueapp.$store.state.site.showSideNavBar…" at bounding box center [1072, 483] width 749 height 556
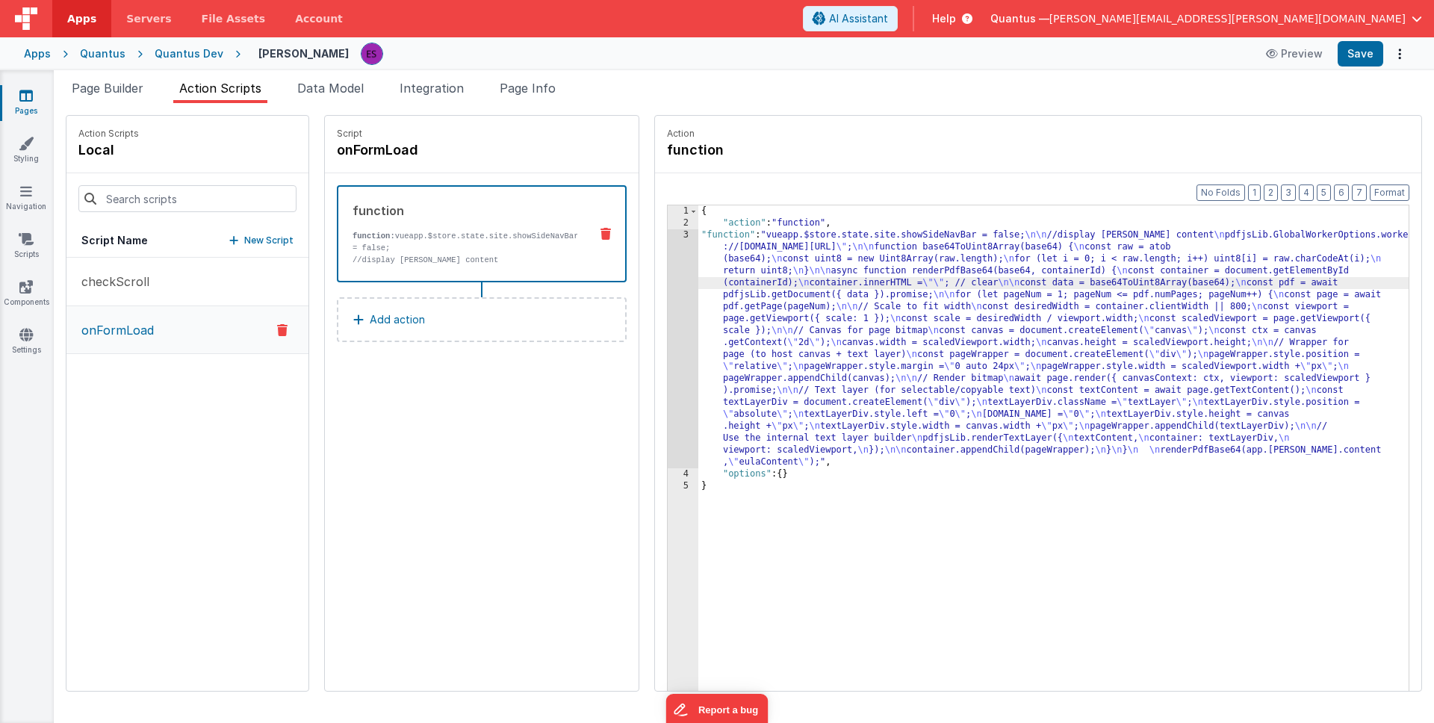
click at [668, 270] on div "3" at bounding box center [683, 348] width 31 height 239
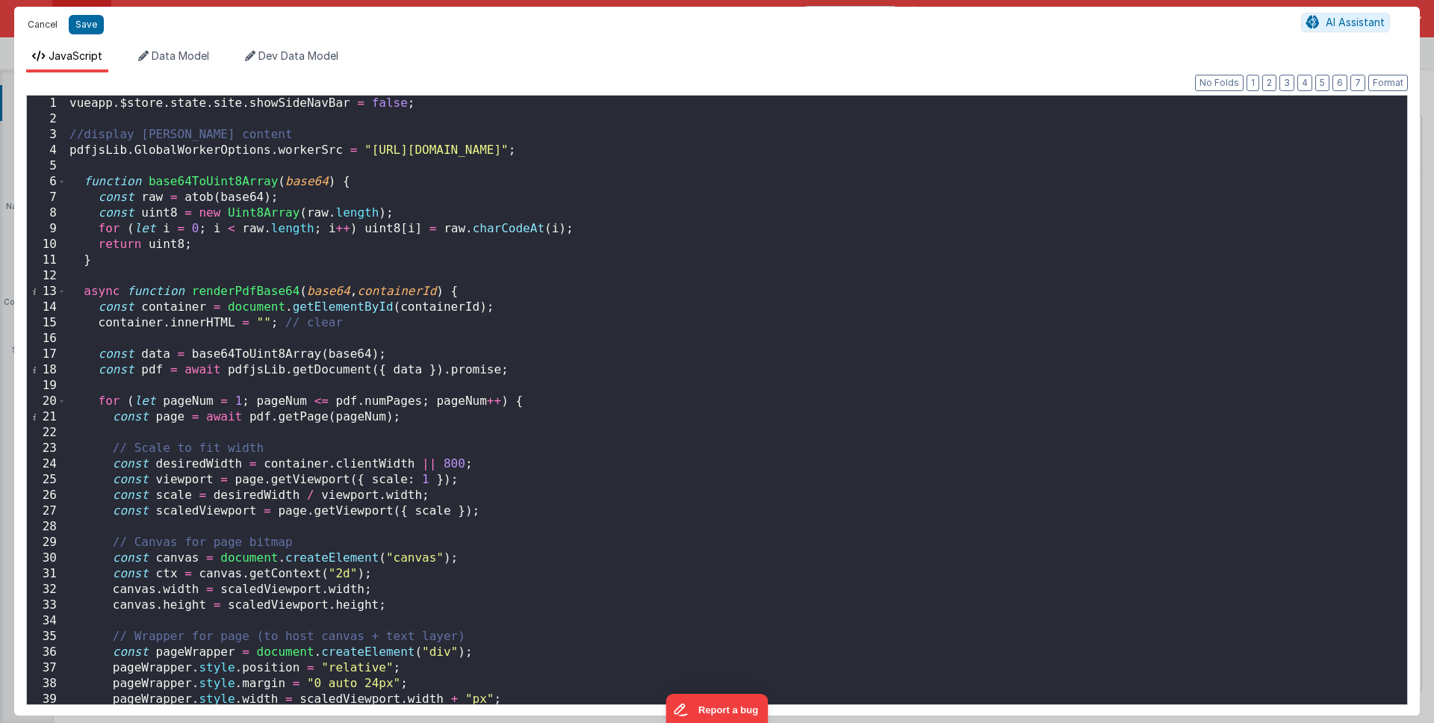
click at [39, 27] on button "Cancel" at bounding box center [42, 24] width 45 height 21
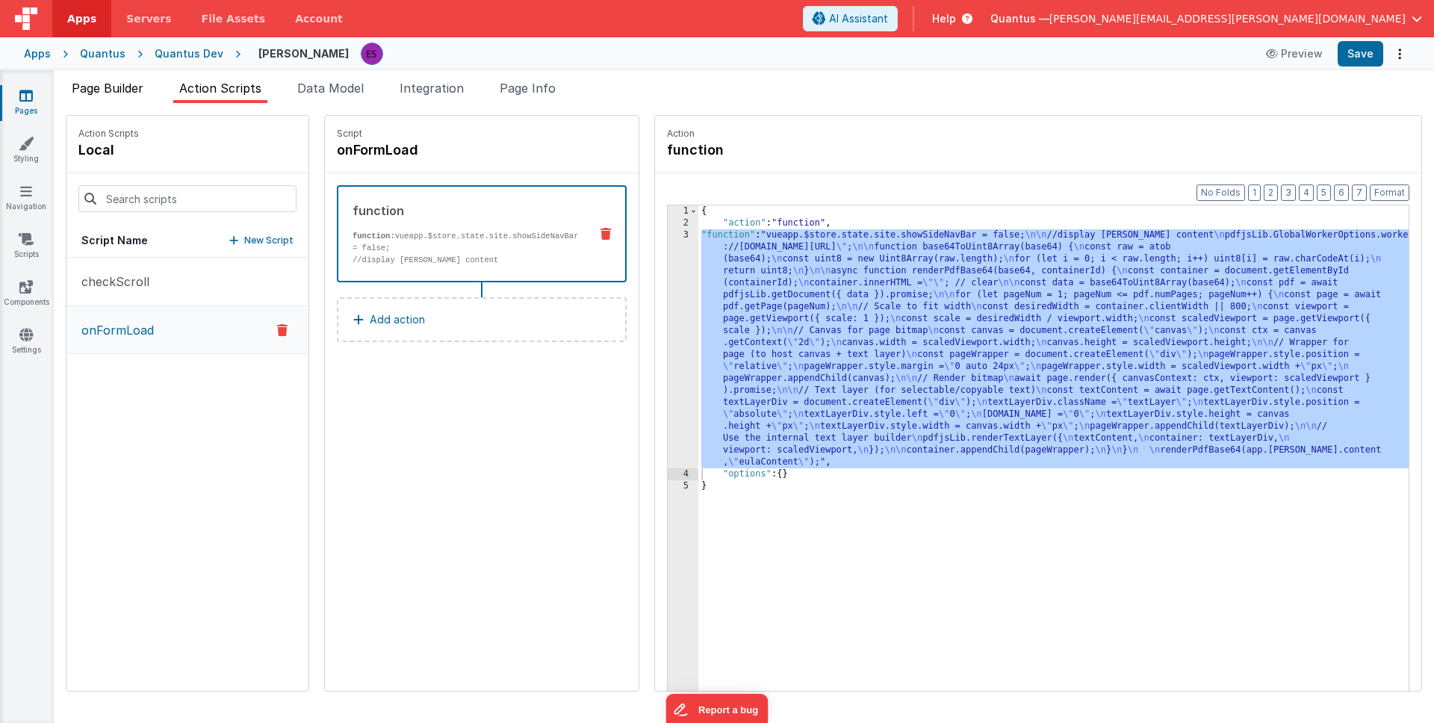
click at [118, 94] on span "Page Builder" at bounding box center [108, 88] width 72 height 15
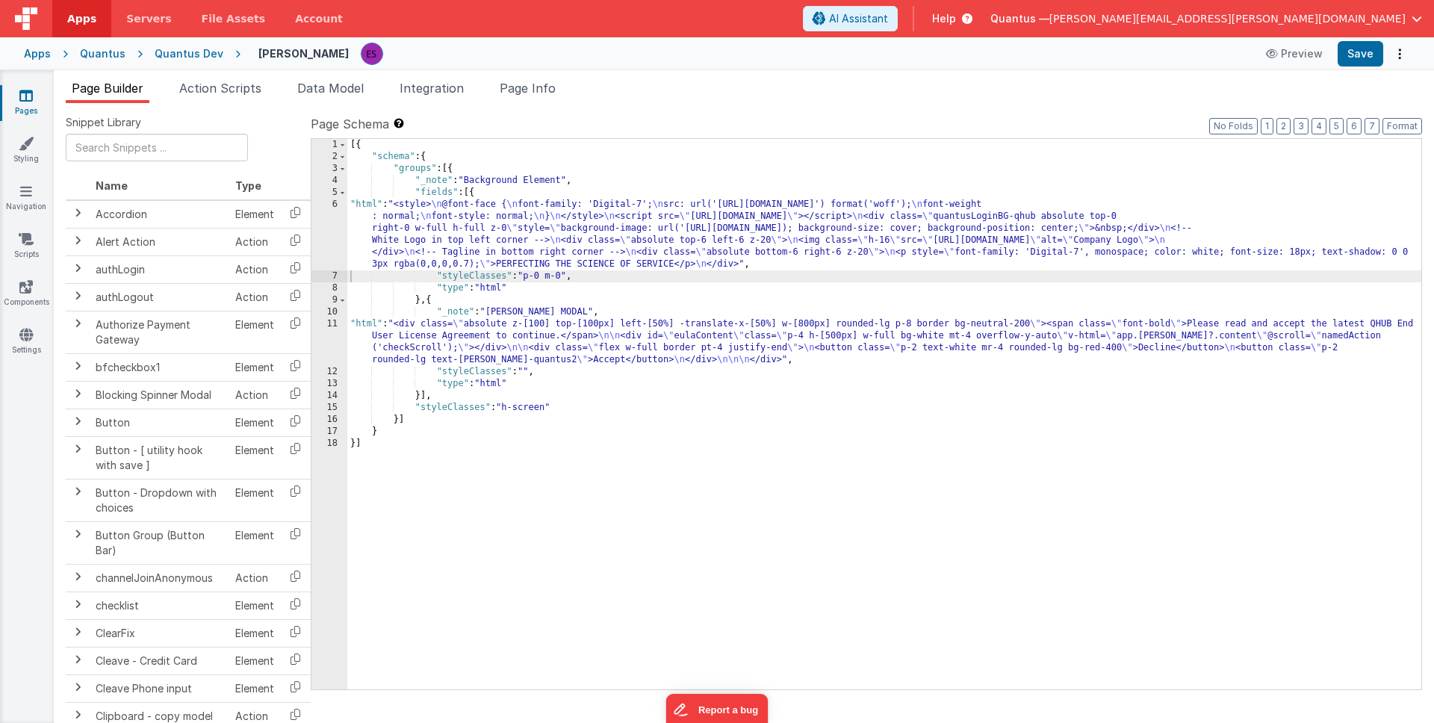
click at [462, 341] on div "[{ "schema" : { "groups" : [{ "_note" : "Background Element" , "fields" : [{ "h…" at bounding box center [884, 426] width 1074 height 574
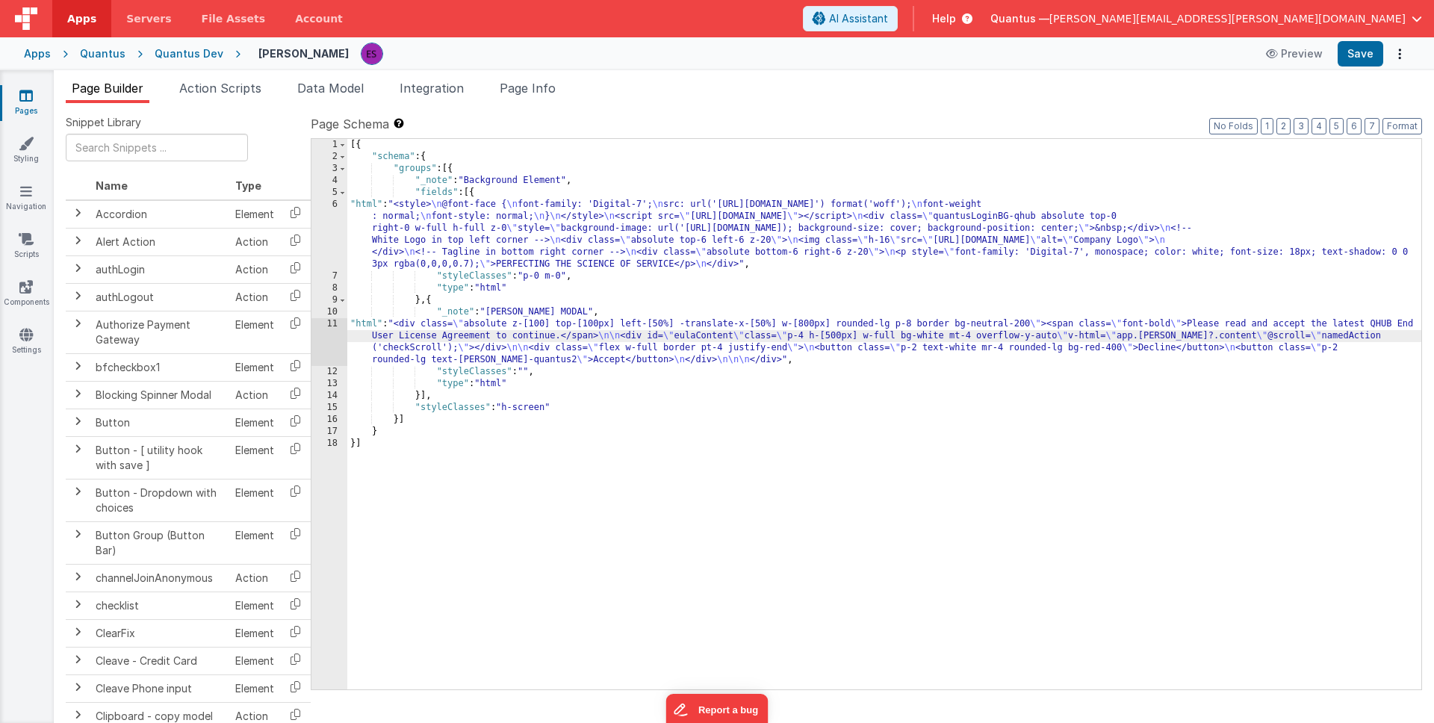
click at [334, 344] on div "11" at bounding box center [329, 342] width 36 height 48
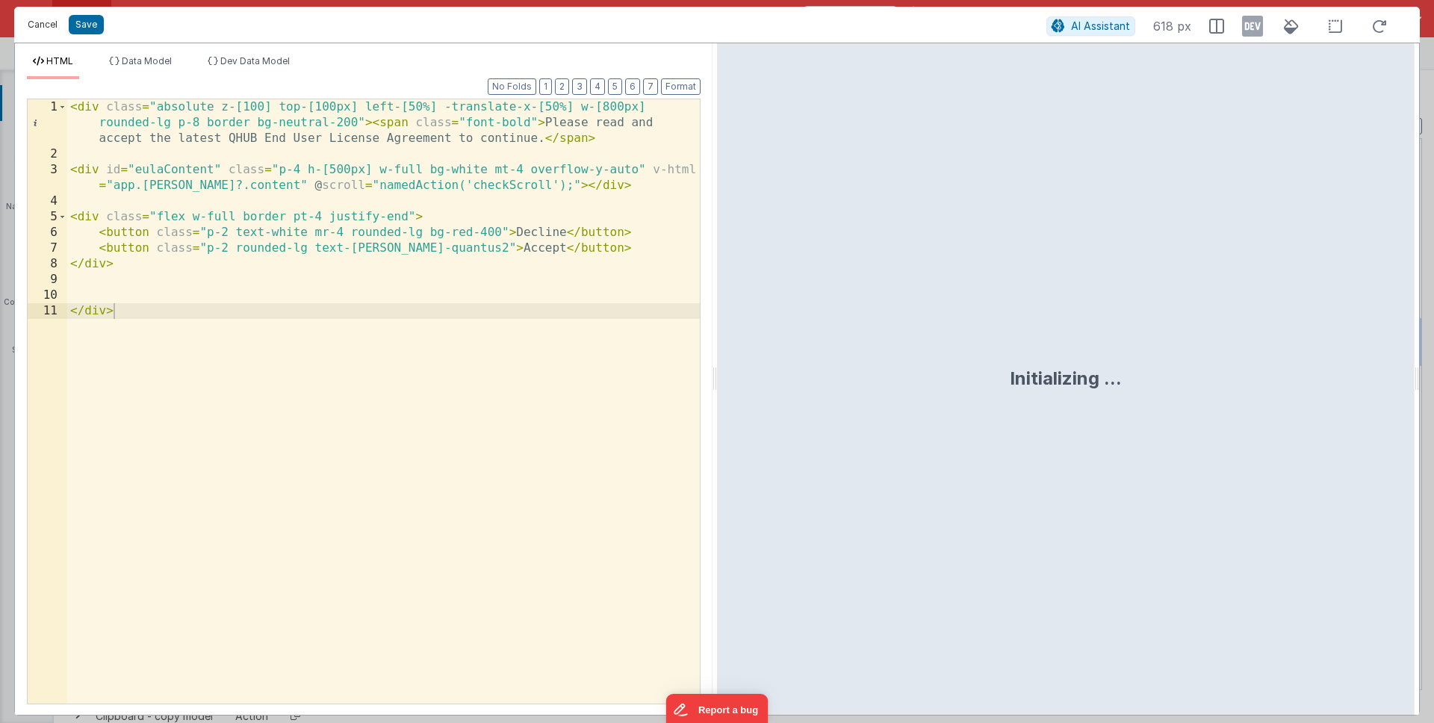
click at [53, 18] on button "Cancel" at bounding box center [42, 24] width 45 height 21
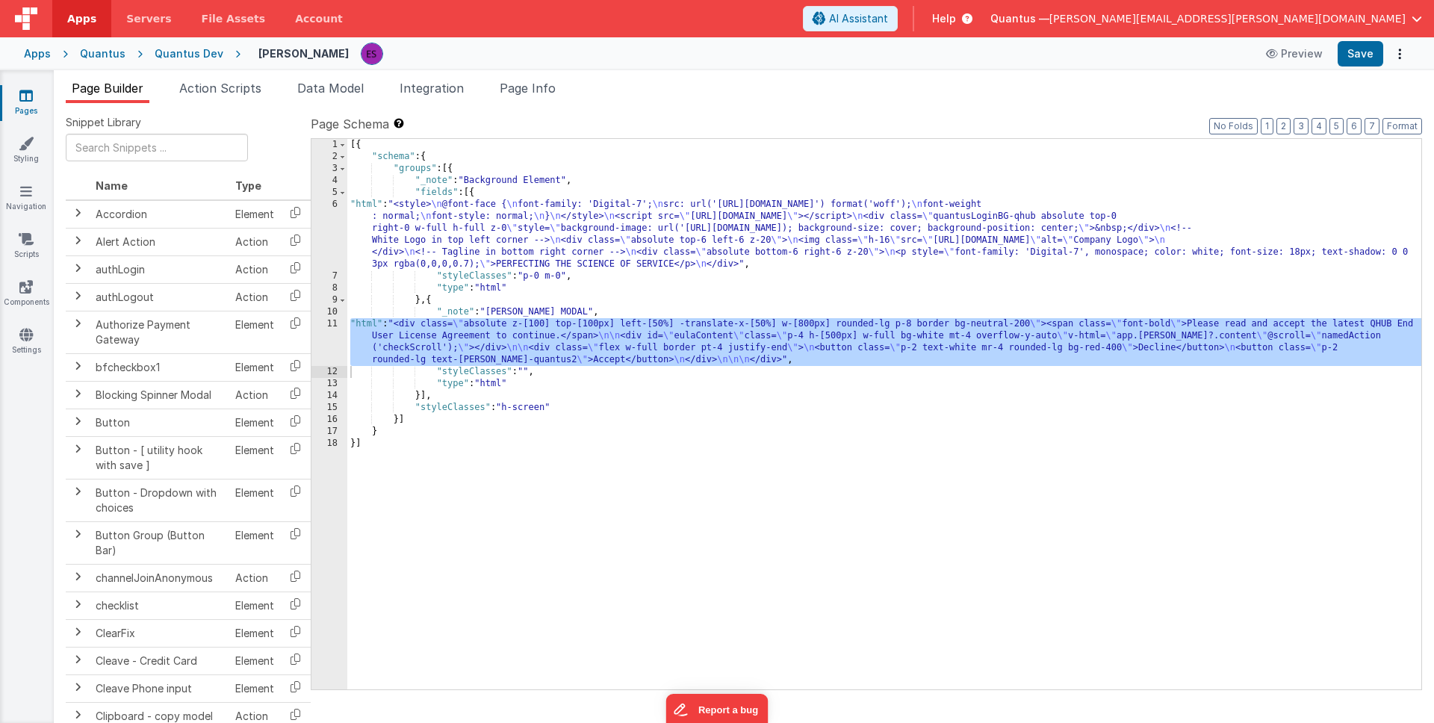
click at [568, 209] on div "[{ "schema" : { "groups" : [{ "_note" : "Background Element" , "fields" : [{ "h…" at bounding box center [884, 426] width 1074 height 574
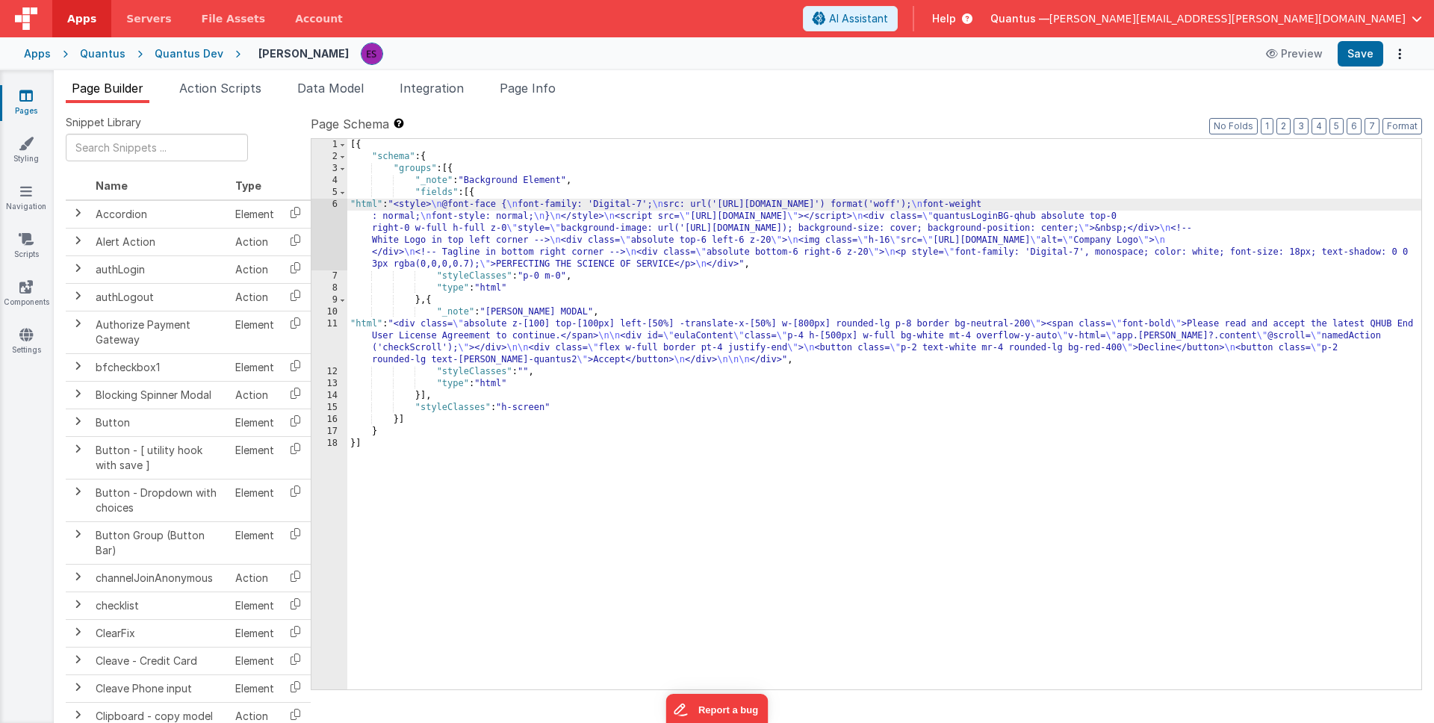
click at [321, 230] on div "6" at bounding box center [329, 235] width 36 height 72
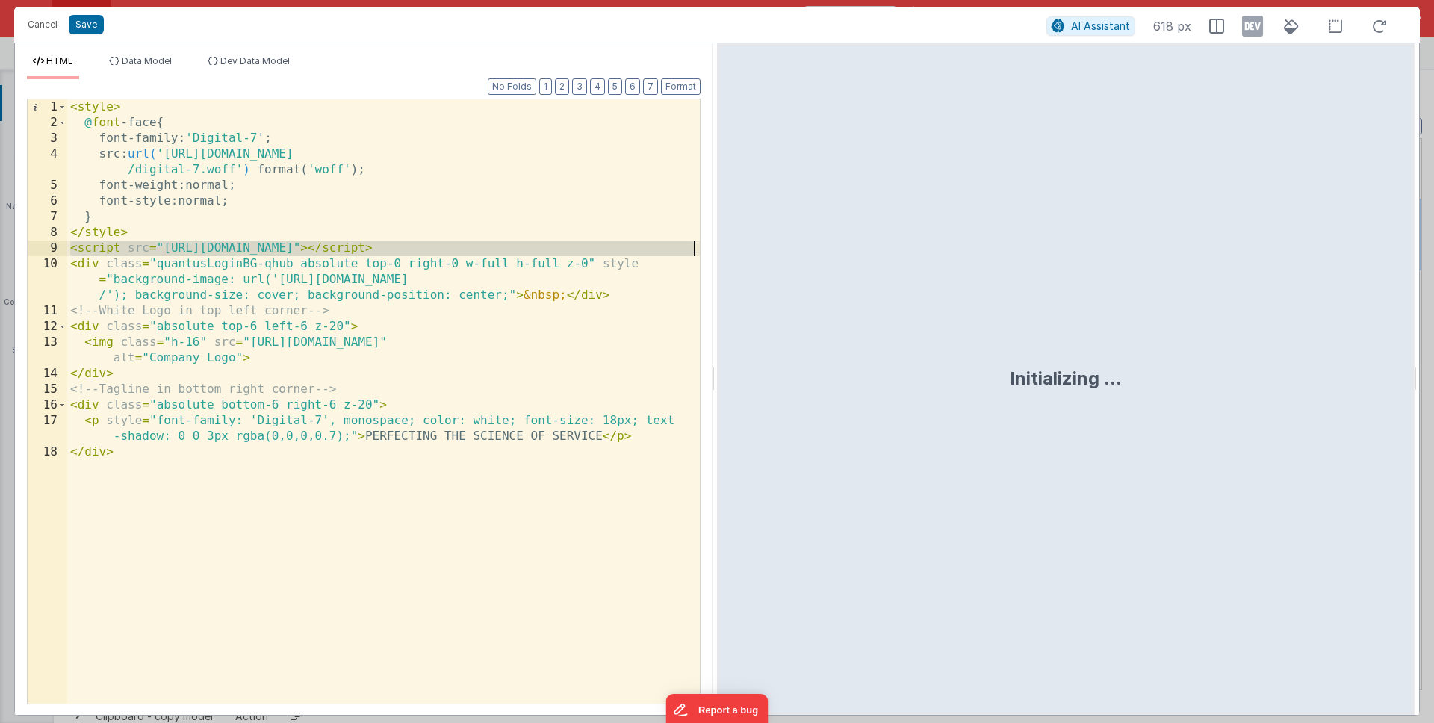
drag, startPoint x: 70, startPoint y: 249, endPoint x: 697, endPoint y: 242, distance: 626.8
click at [697, 242] on div "< style > @ font -face { font-family : ' Digital-7 ' ; src : url( 'https://cdnj…" at bounding box center [383, 417] width 633 height 636
click at [536, 325] on div "< style > @ font -face { font-family : ' Digital-7 ' ; src : url( 'https://cdnj…" at bounding box center [383, 417] width 633 height 636
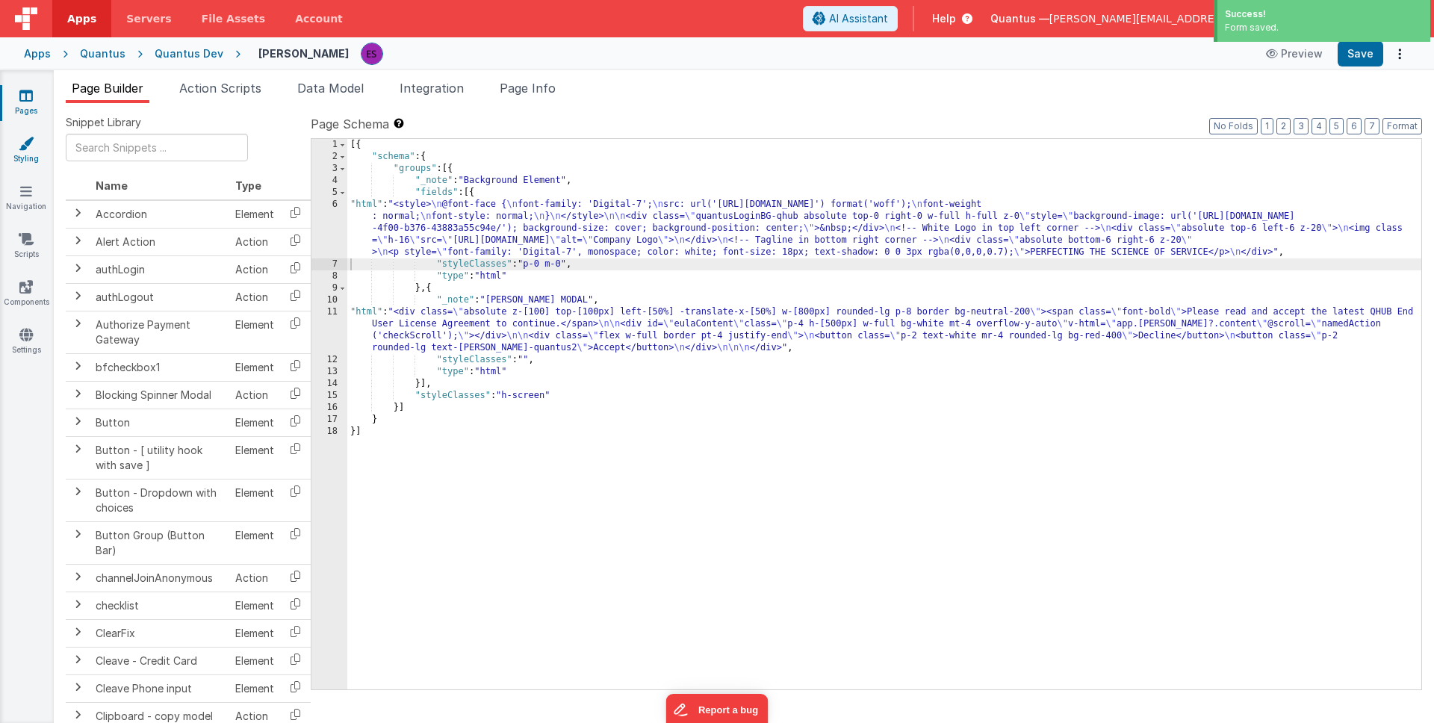
click at [18, 152] on link "Styling" at bounding box center [26, 151] width 54 height 30
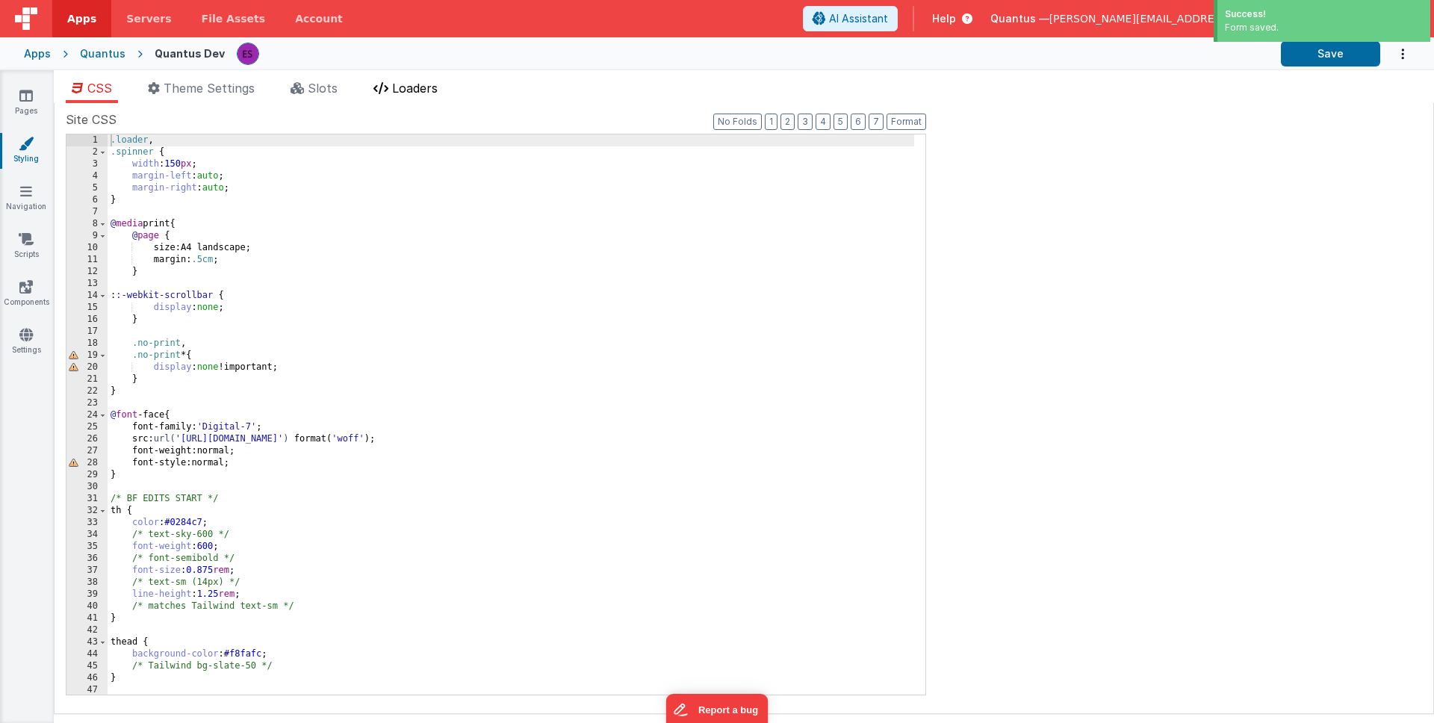
click at [377, 86] on icon at bounding box center [380, 88] width 15 height 12
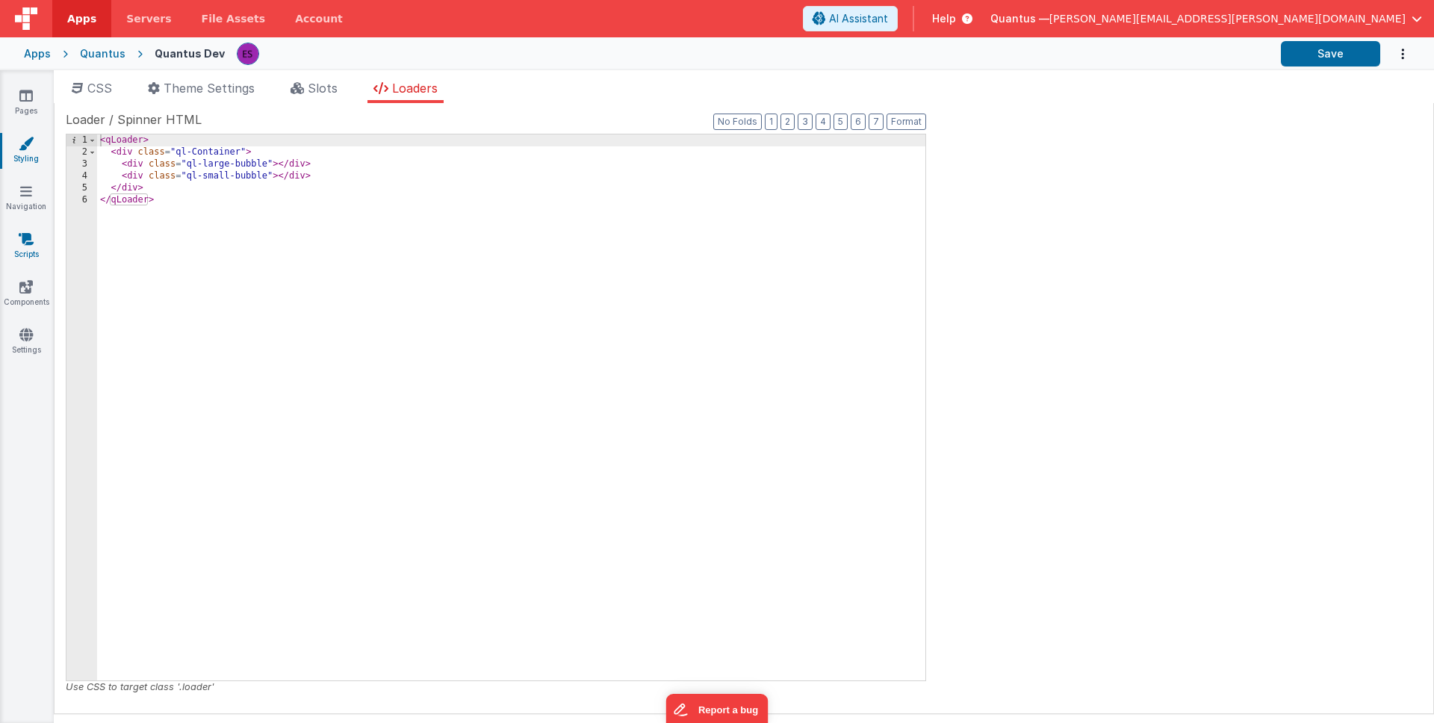
click at [20, 234] on icon at bounding box center [26, 239] width 15 height 15
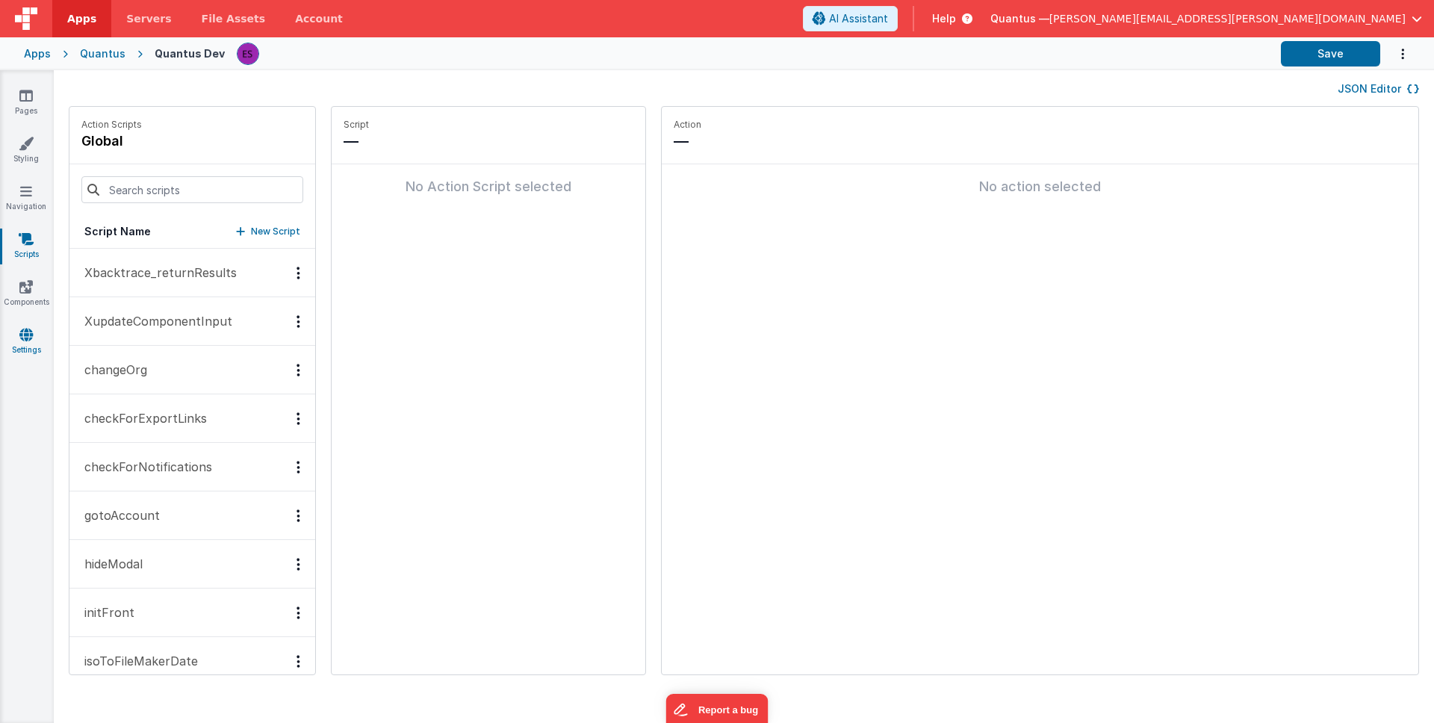
click at [25, 339] on icon at bounding box center [25, 334] width 13 height 15
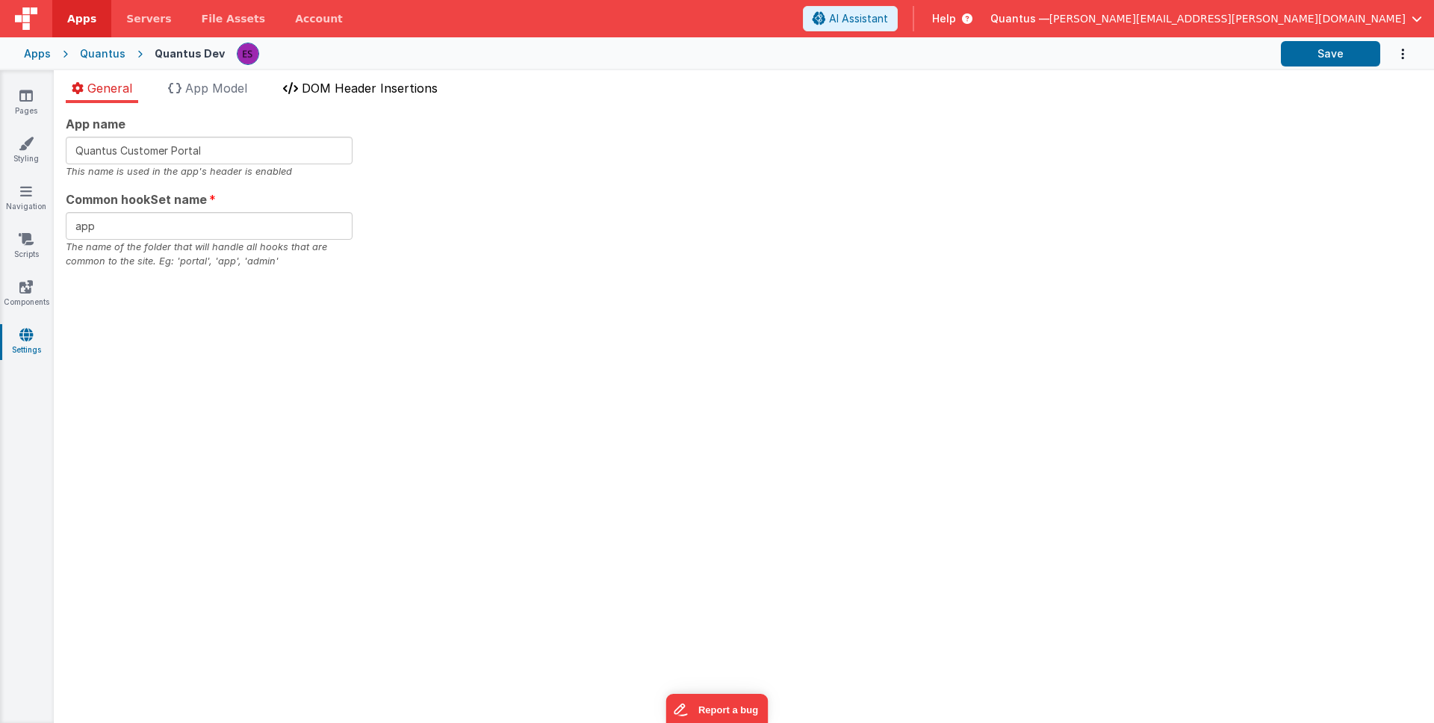
click at [325, 89] on span "DOM Header Insertions" at bounding box center [370, 88] width 136 height 15
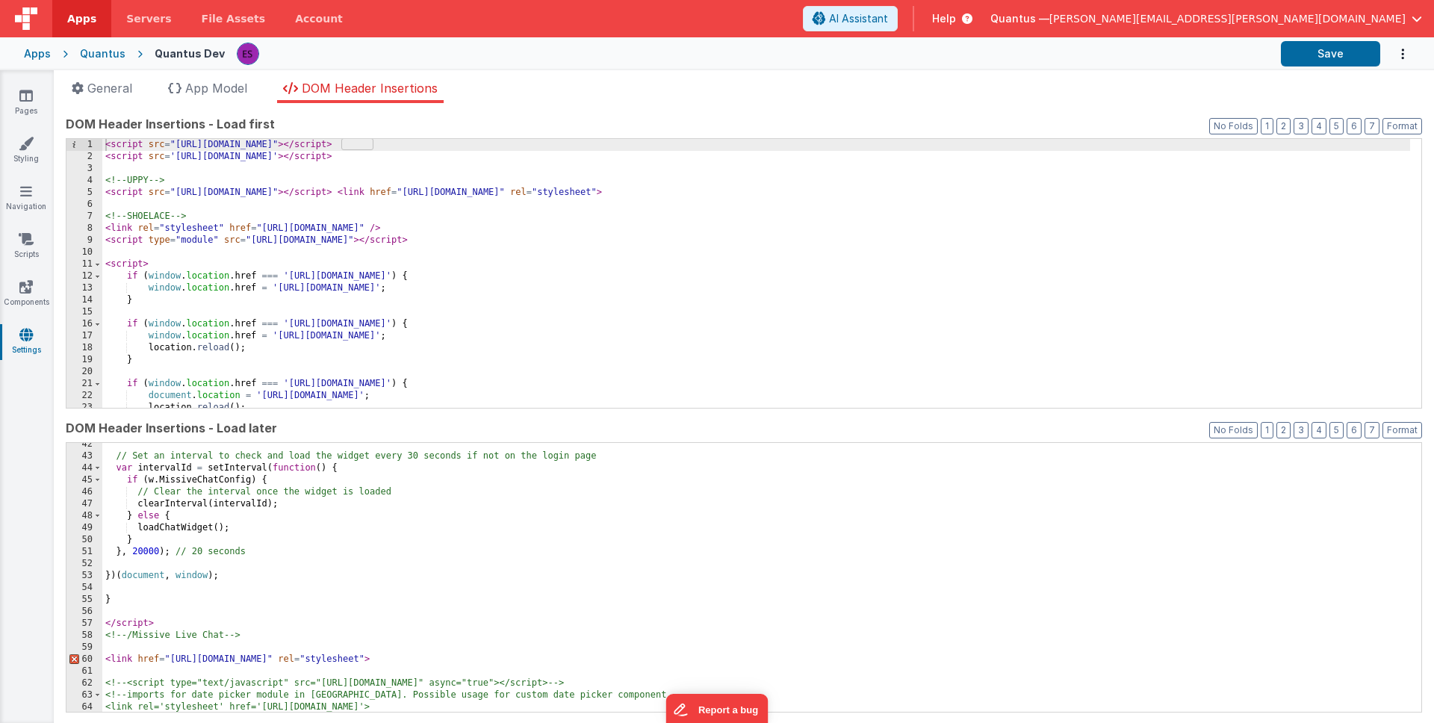
scroll to position [568, 0]
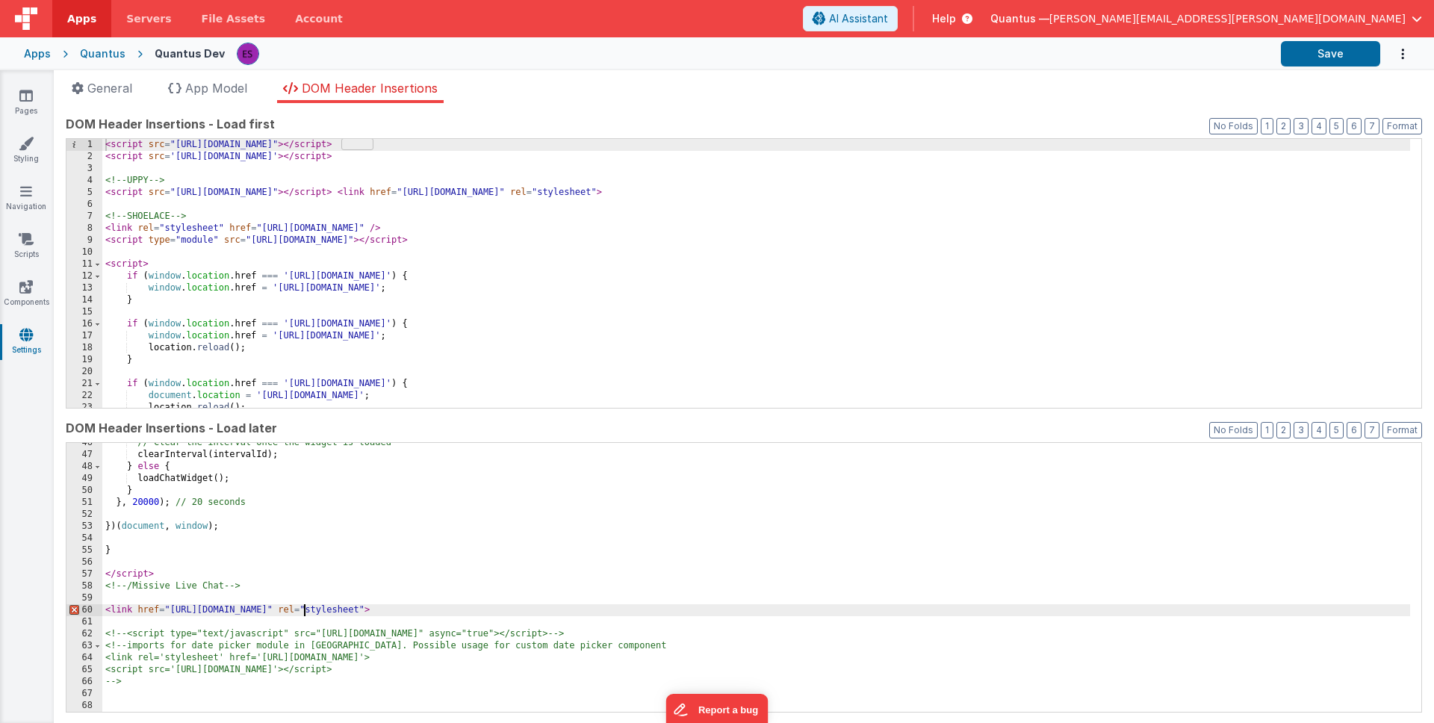
click at [302, 613] on div "// Clear the interval once the widget is loaded clearInterval ( intervalId ) ; …" at bounding box center [756, 583] width 1308 height 293
click at [297, 620] on div "// Clear the interval once the widget is loaded clearInterval ( intervalId ) ; …" at bounding box center [756, 583] width 1308 height 293
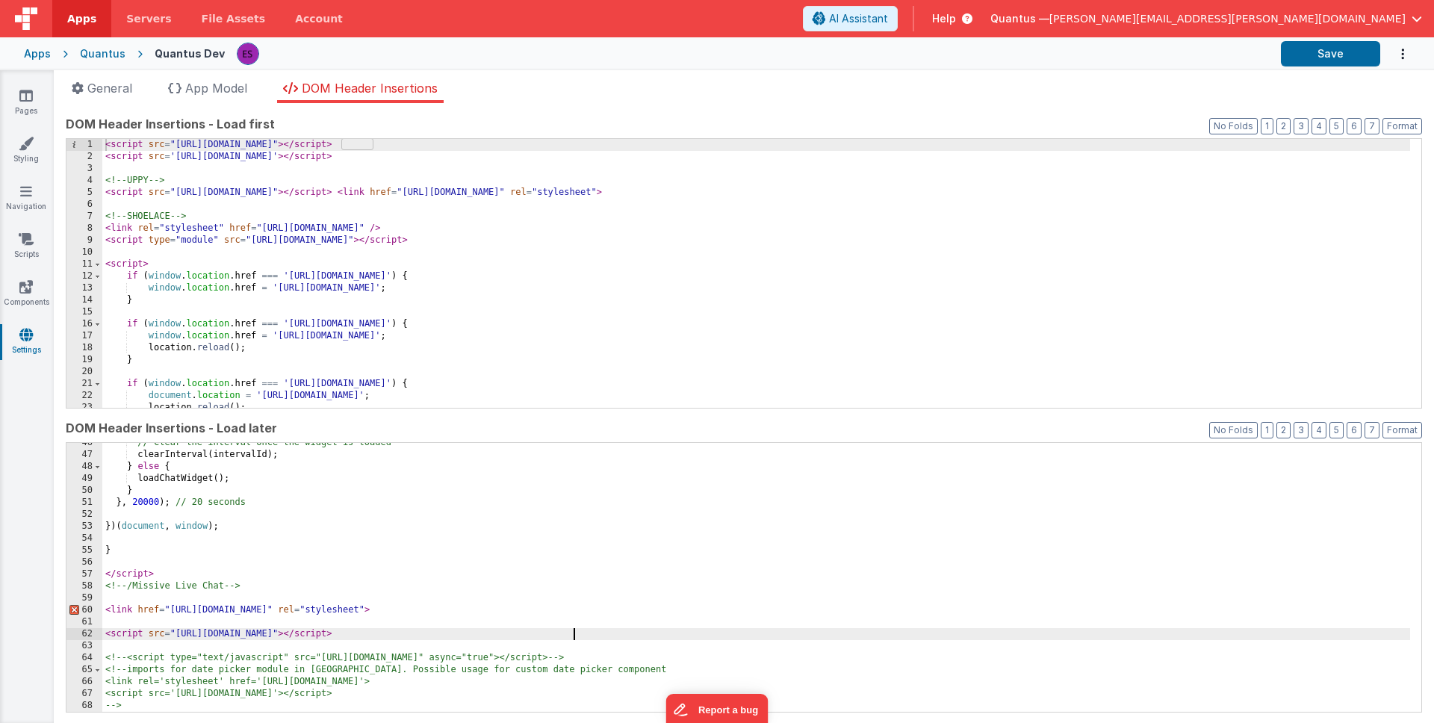
scroll to position [592, 0]
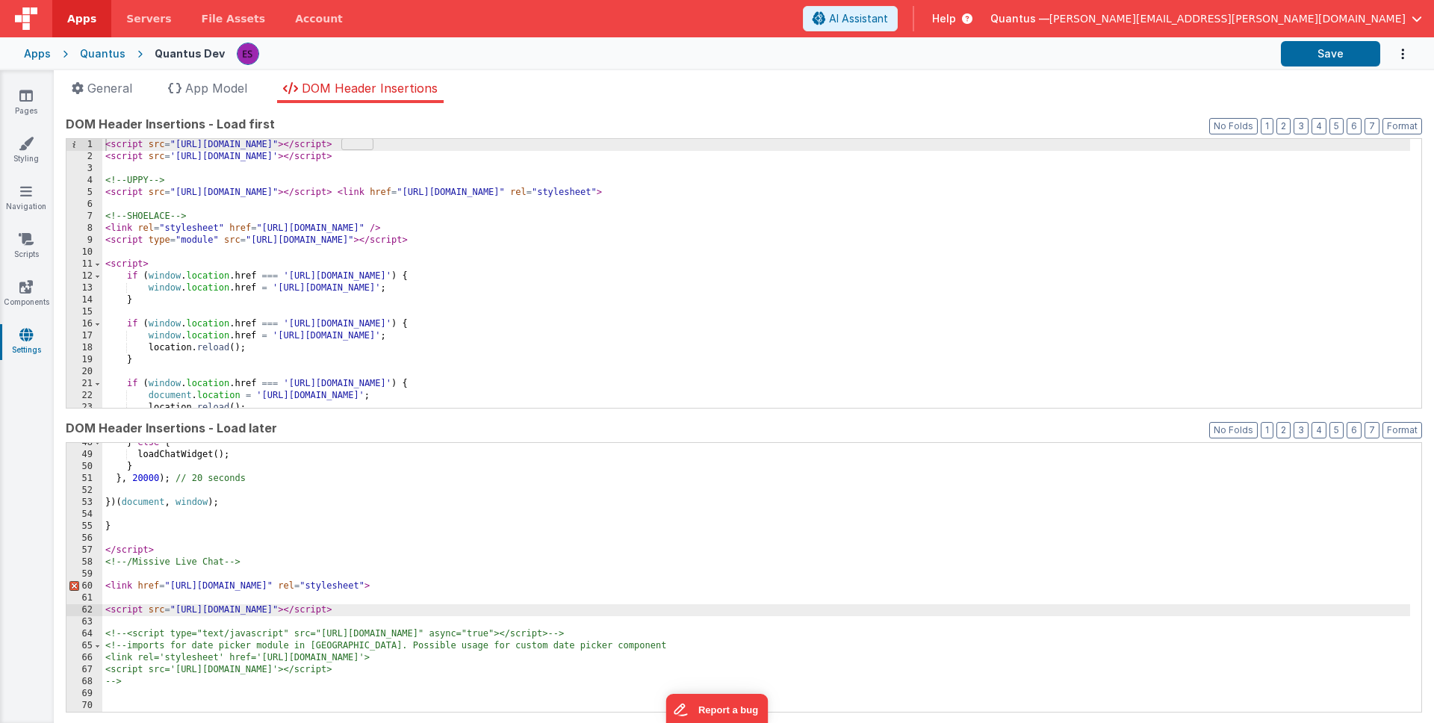
click at [211, 516] on div "} else { loadChatWidget ( ) ; } } , 20000 ) ; // 20 seconds }) ( document , win…" at bounding box center [756, 583] width 1308 height 293
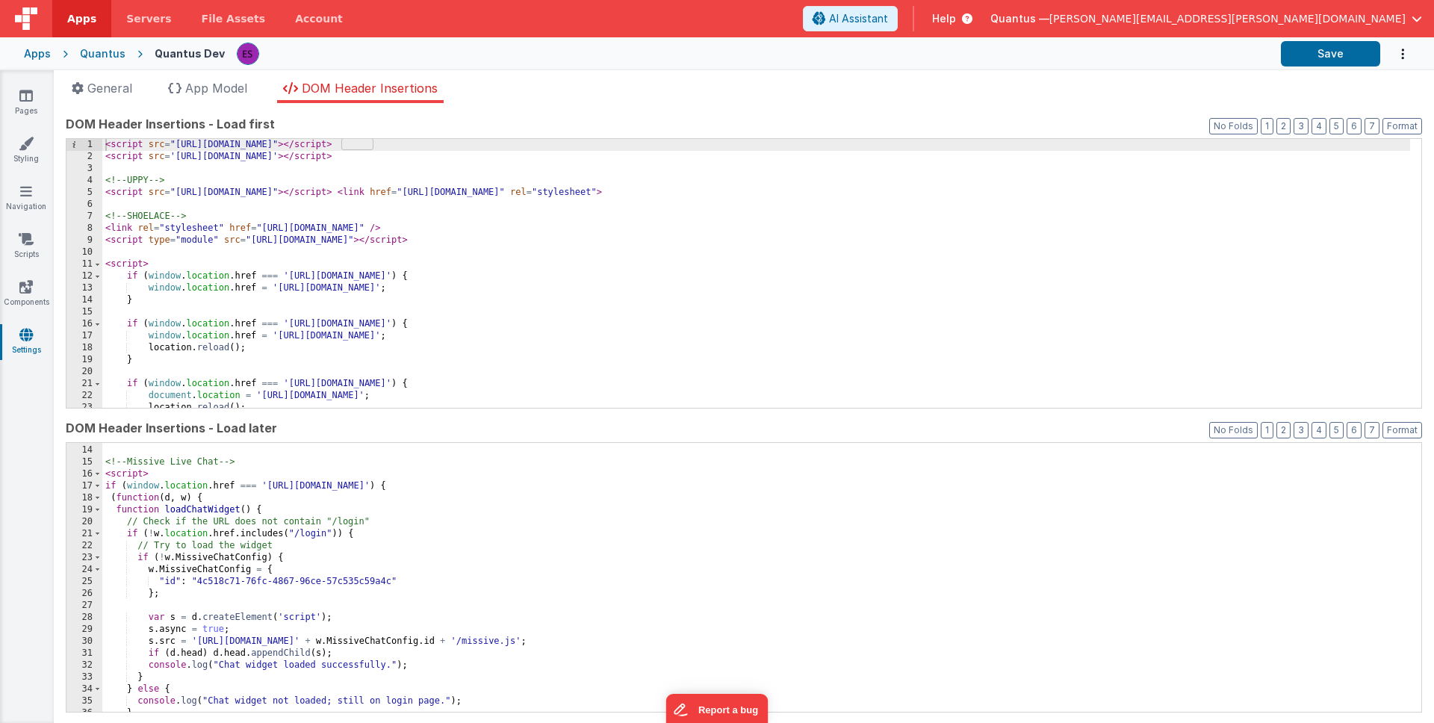
scroll to position [179, 0]
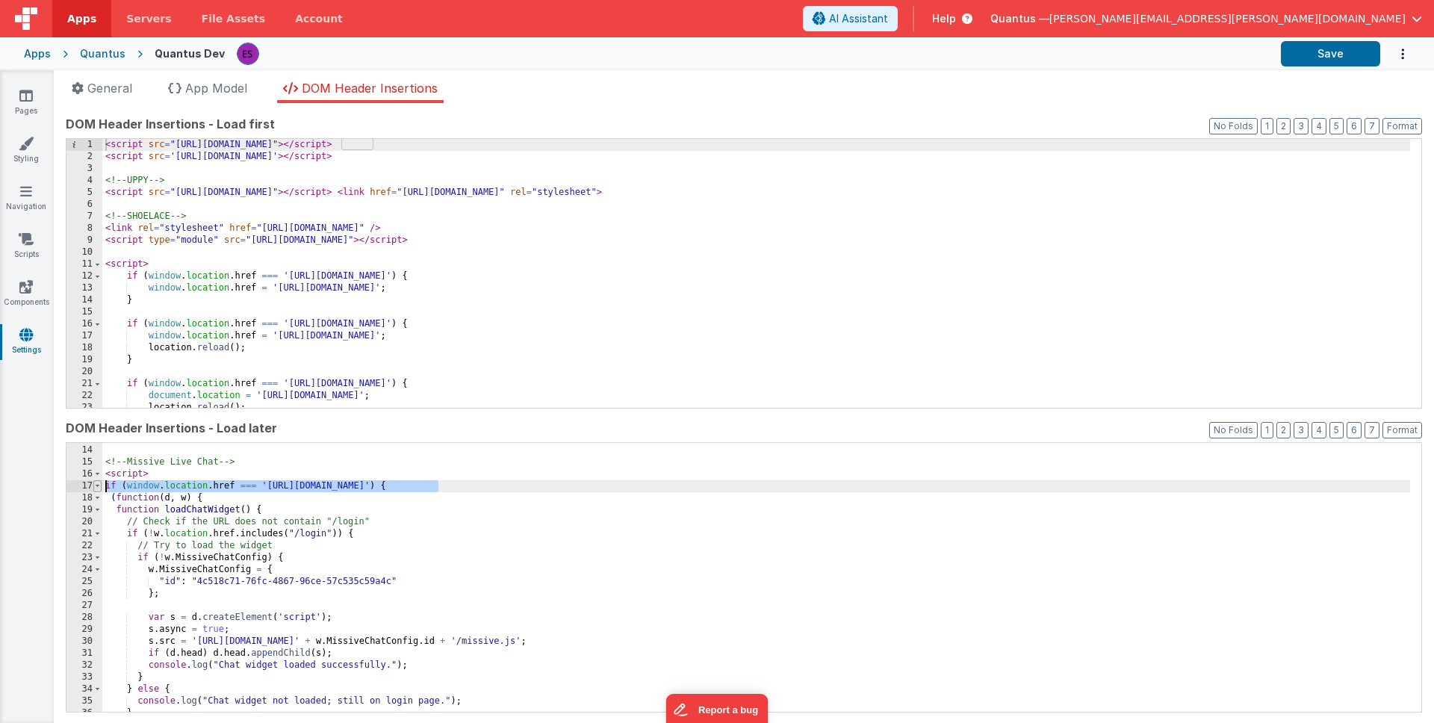
drag, startPoint x: 444, startPoint y: 483, endPoint x: 95, endPoint y: 487, distance: 348.9
click at [95, 487] on div "13 14 15 16 17 18 19 20 21 22 23 24 25 26 27 28 29 30 31 32 33 34 35 36 37 <!--…" at bounding box center [744, 577] width 1357 height 270
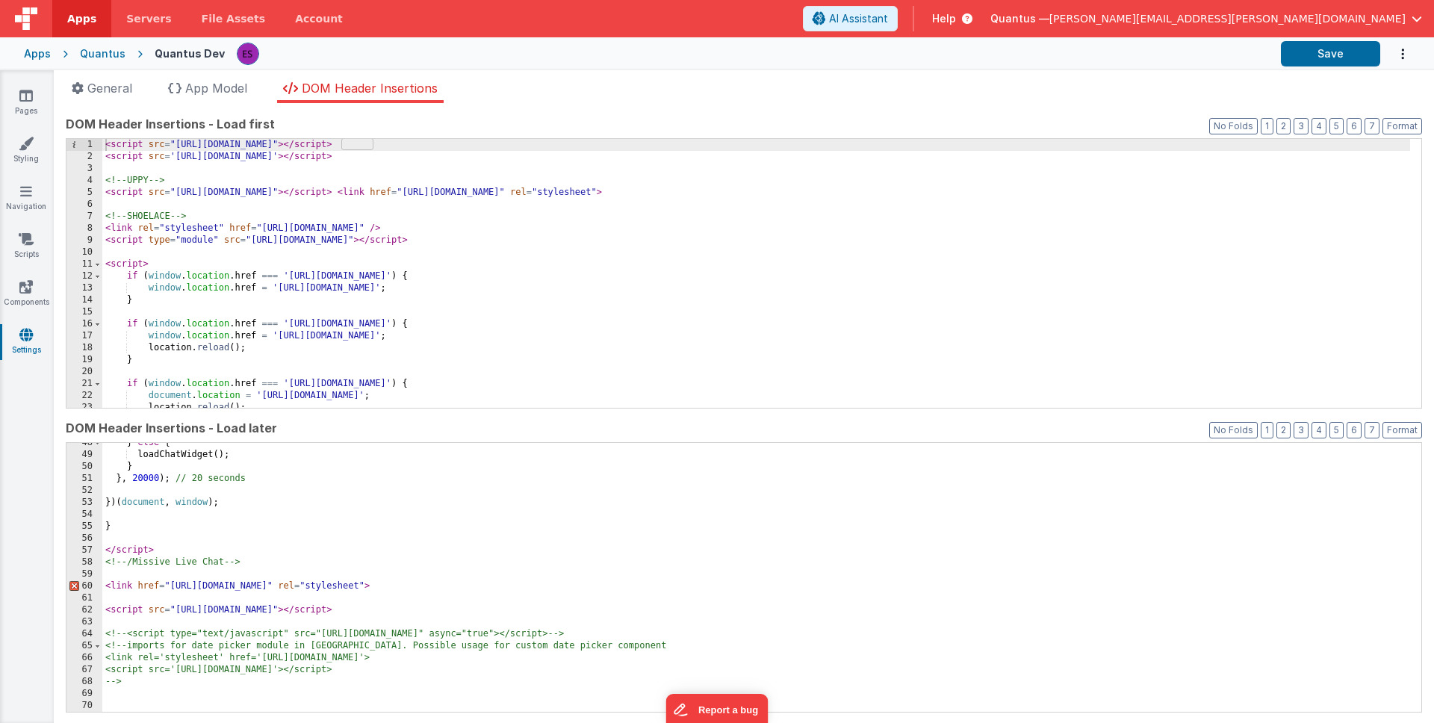
scroll to position [592, 0]
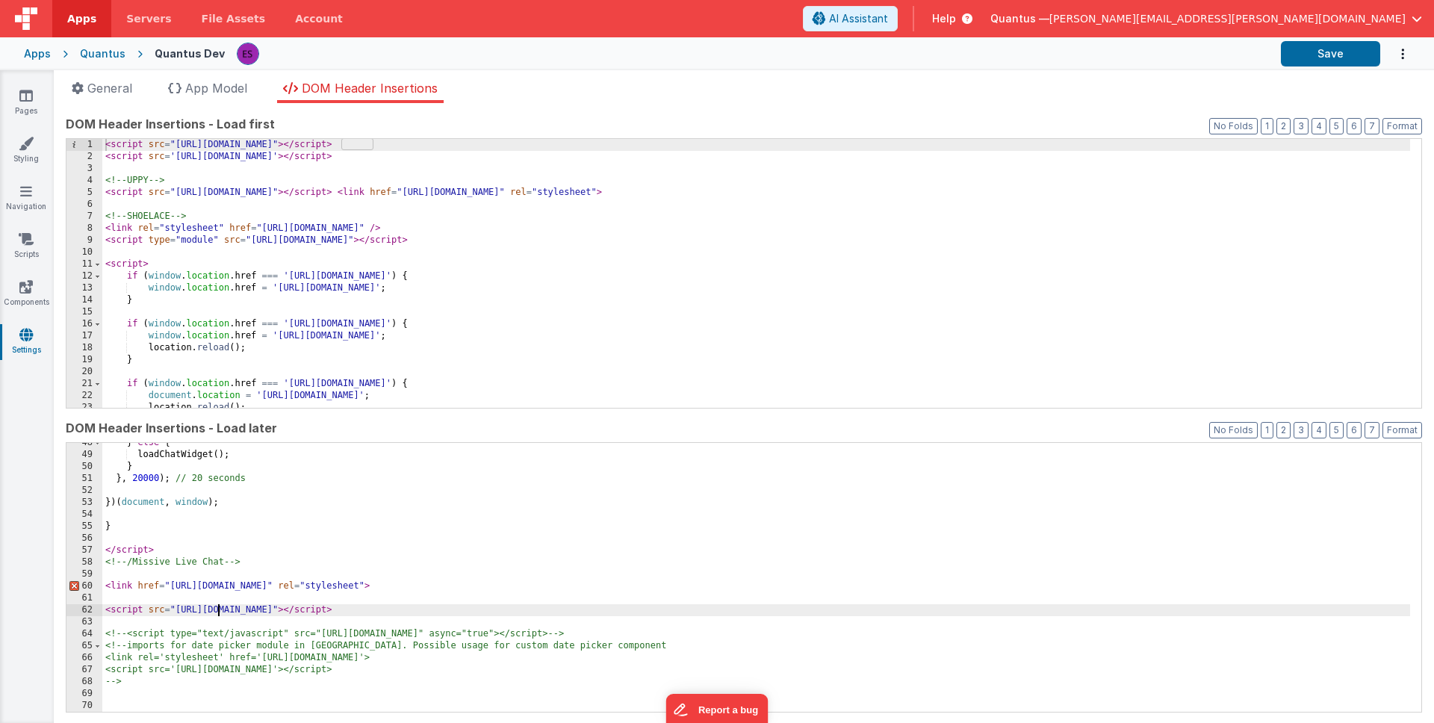
click at [217, 610] on div "} else { loadChatWidget ( ) ; } } , 20000 ) ; // 20 seconds }) ( document , win…" at bounding box center [756, 583] width 1308 height 293
drag, startPoint x: 317, startPoint y: 603, endPoint x: 89, endPoint y: 605, distance: 227.8
click at [73, 612] on div "48 49 50 51 52 53 54 55 56 57 58 59 60 61 62 63 64 65 66 67 68 69 70 } else { l…" at bounding box center [744, 577] width 1357 height 270
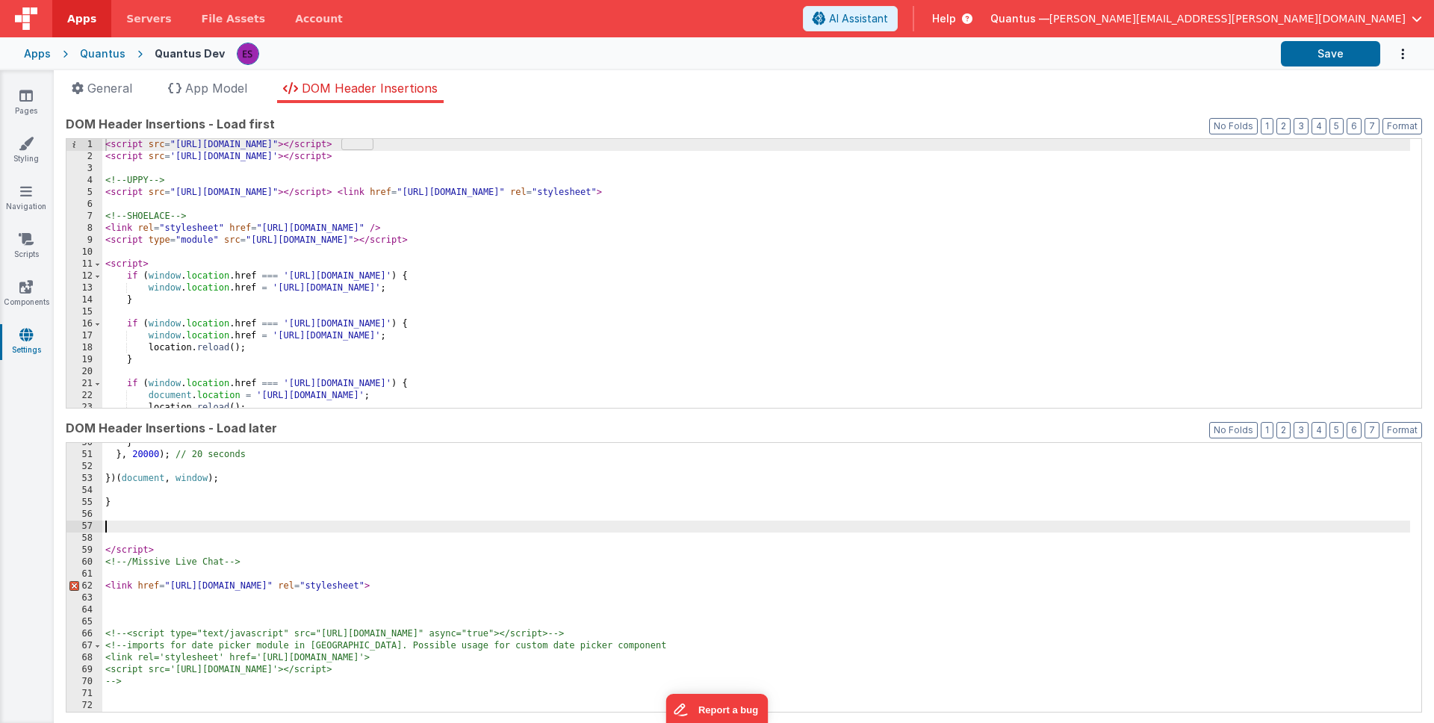
scroll to position [616, 0]
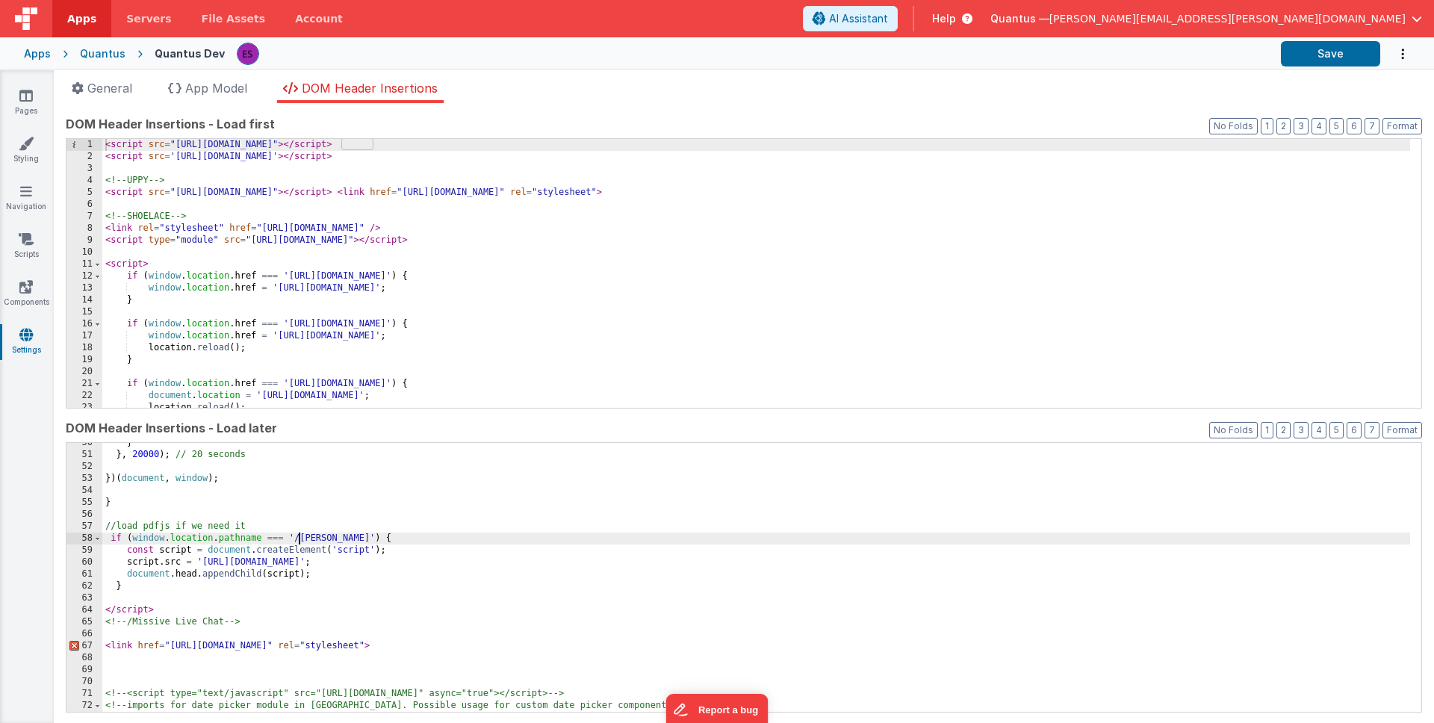
click at [299, 537] on div "} } , 20000 ) ; // 20 seconds }) ( document , window ) ; } //load pdfjs if we n…" at bounding box center [756, 583] width 1308 height 293
click at [349, 577] on div "} } , 20000 ) ; // 20 seconds }) ( document , window ) ; } //load pdfjs if we n…" at bounding box center [756, 583] width 1308 height 293
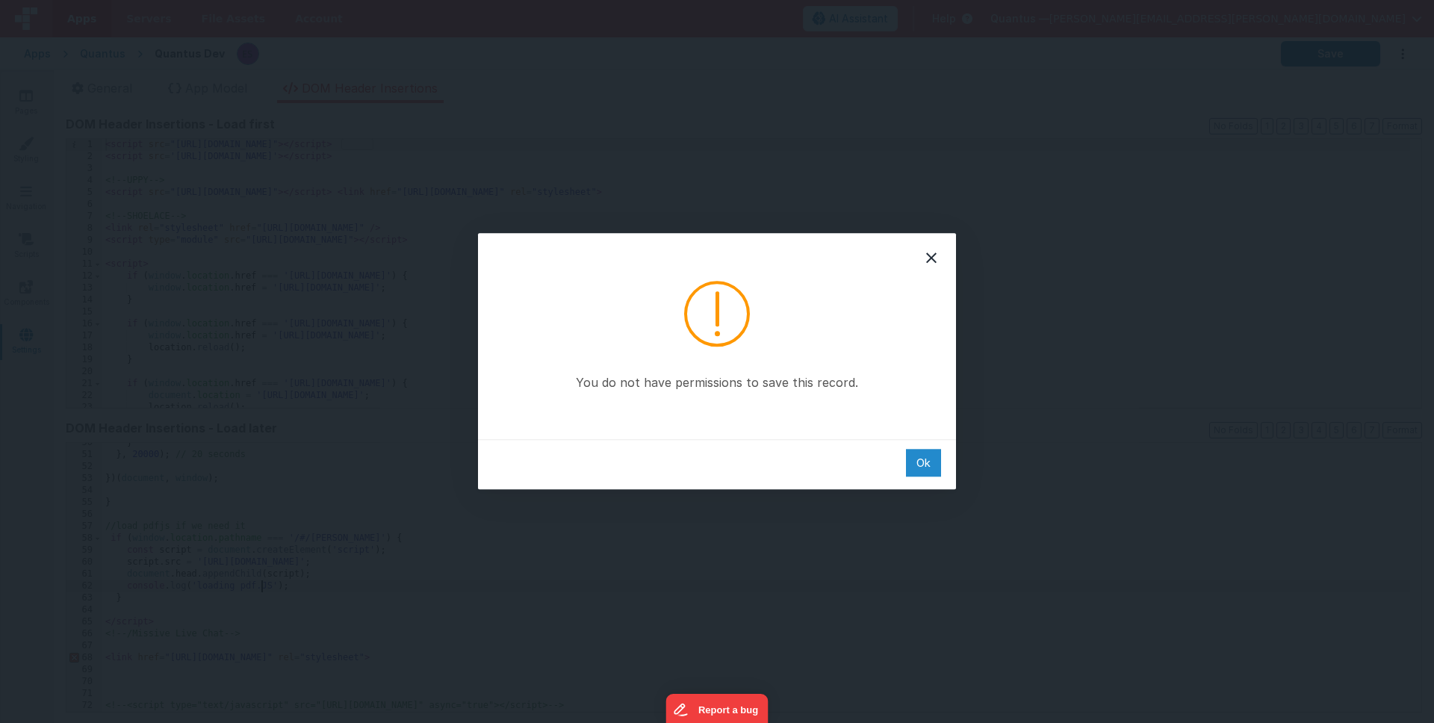
click at [920, 468] on div "Ok" at bounding box center [923, 463] width 35 height 28
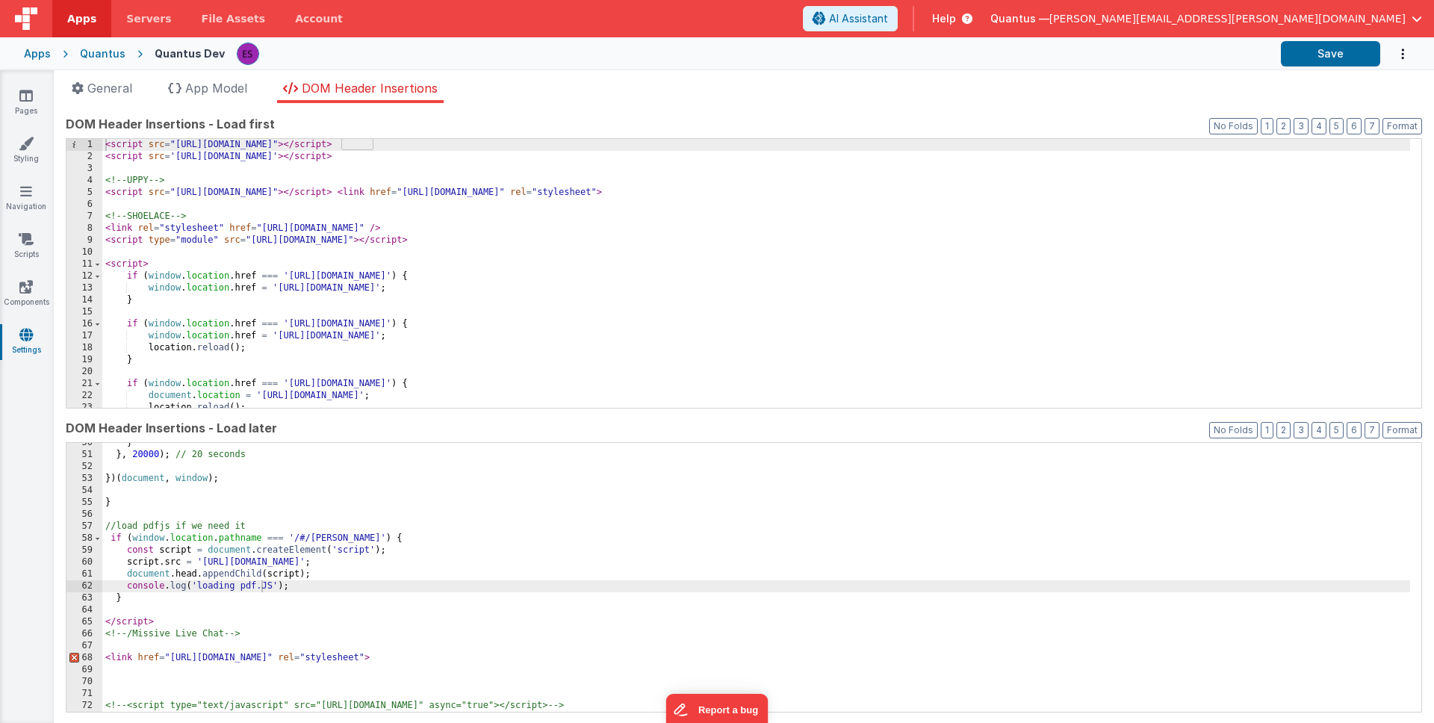
click at [394, 527] on div "} } , 20000 ) ; // 20 seconds }) ( document , window ) ; } //load pdfjs if we n…" at bounding box center [756, 583] width 1308 height 293
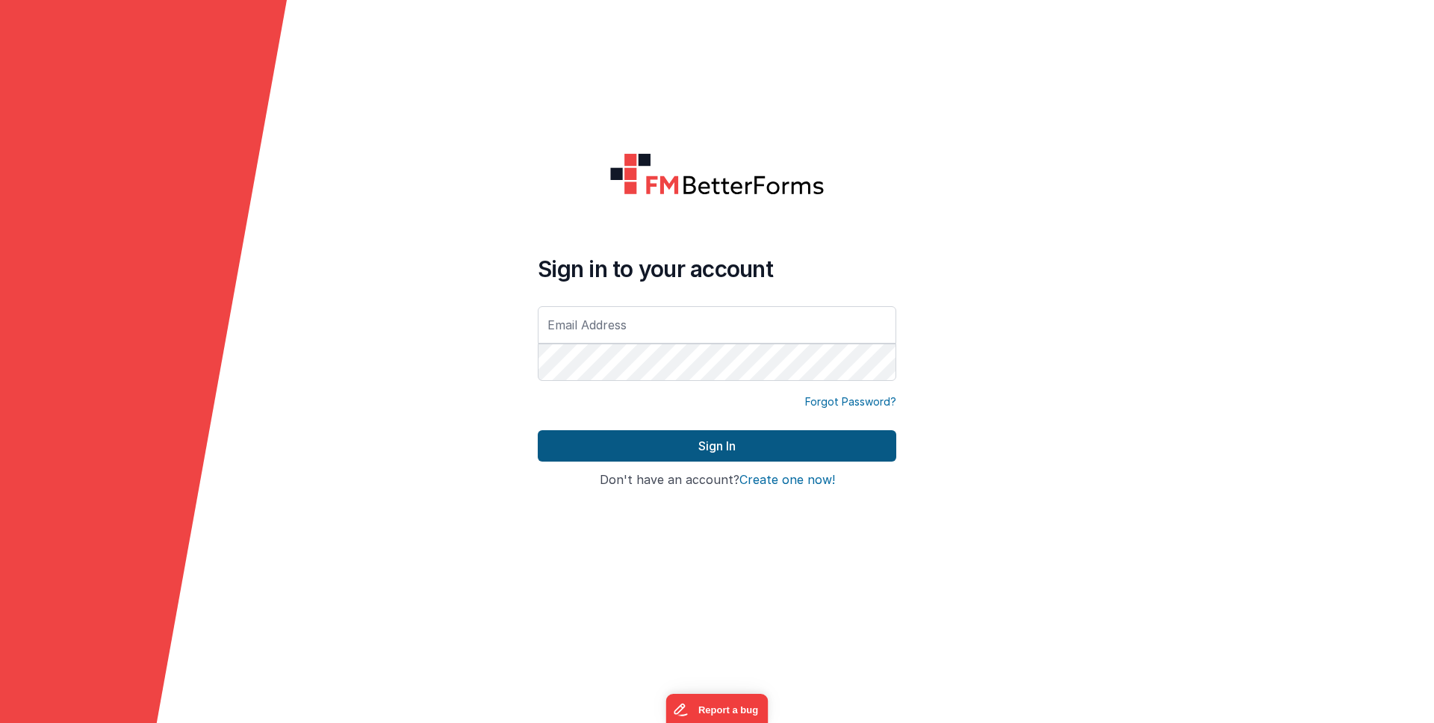
type input "[PERSON_NAME][EMAIL_ADDRESS][PERSON_NAME][DOMAIN_NAME]"
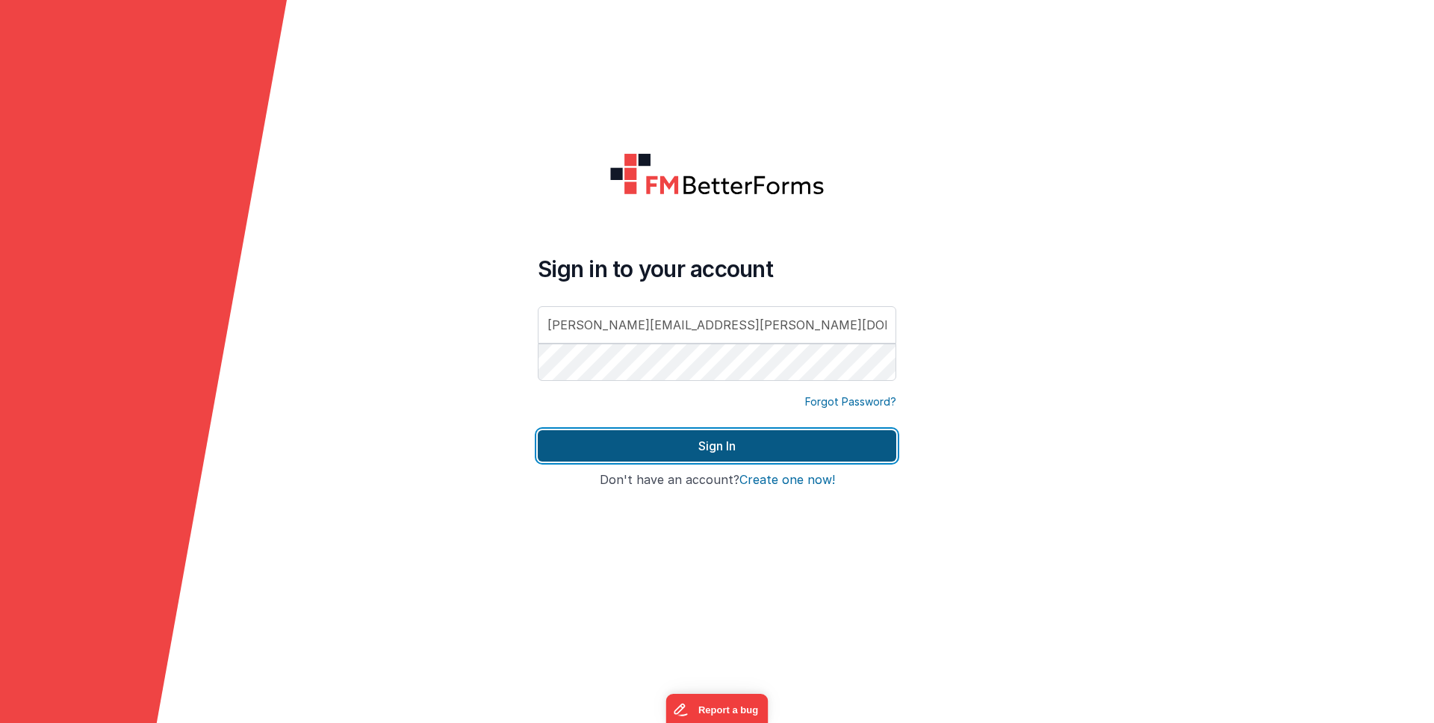
click at [576, 444] on button "Sign In" at bounding box center [717, 445] width 359 height 31
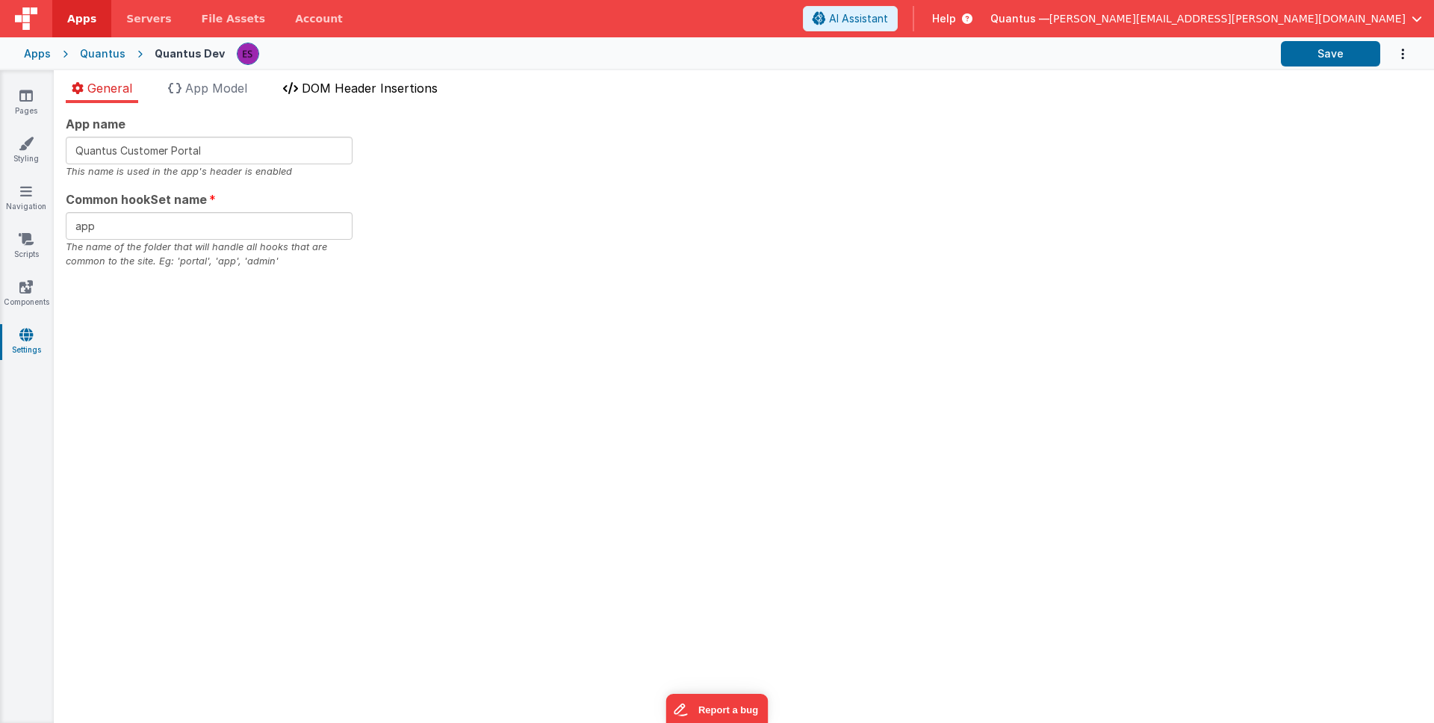
click at [338, 86] on span "DOM Header Insertions" at bounding box center [370, 88] width 136 height 15
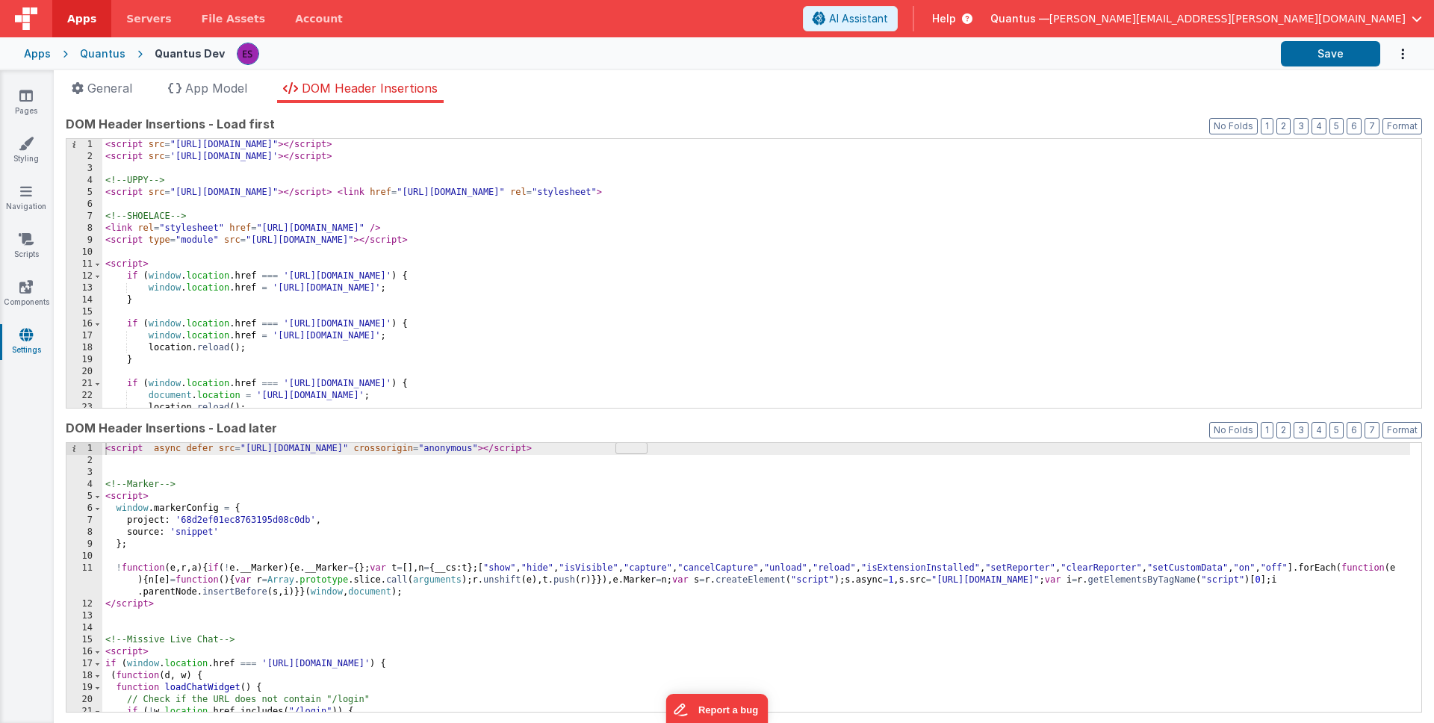
click at [249, 548] on div "< script async defer src = "https://kit.fontawesome.com/3ae2208760.js" crossori…" at bounding box center [756, 589] width 1308 height 293
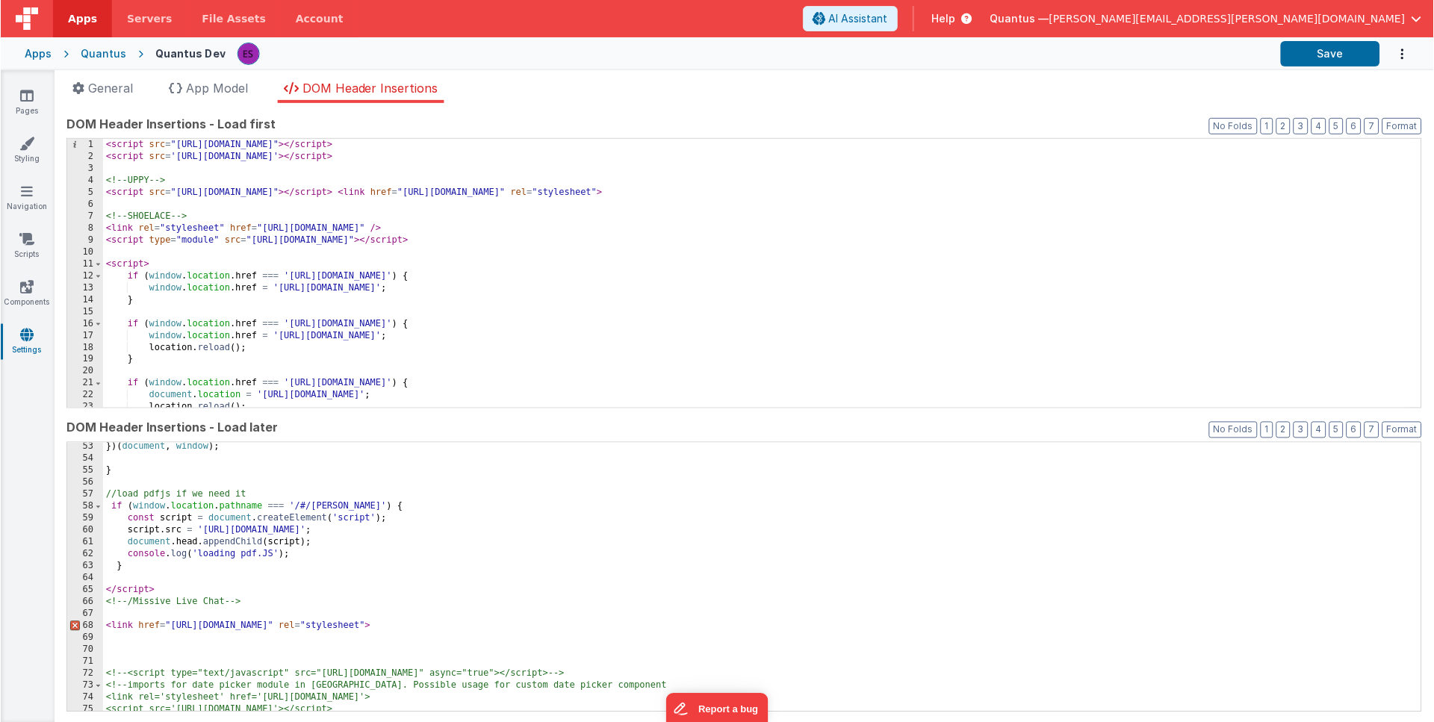
scroll to position [647, 0]
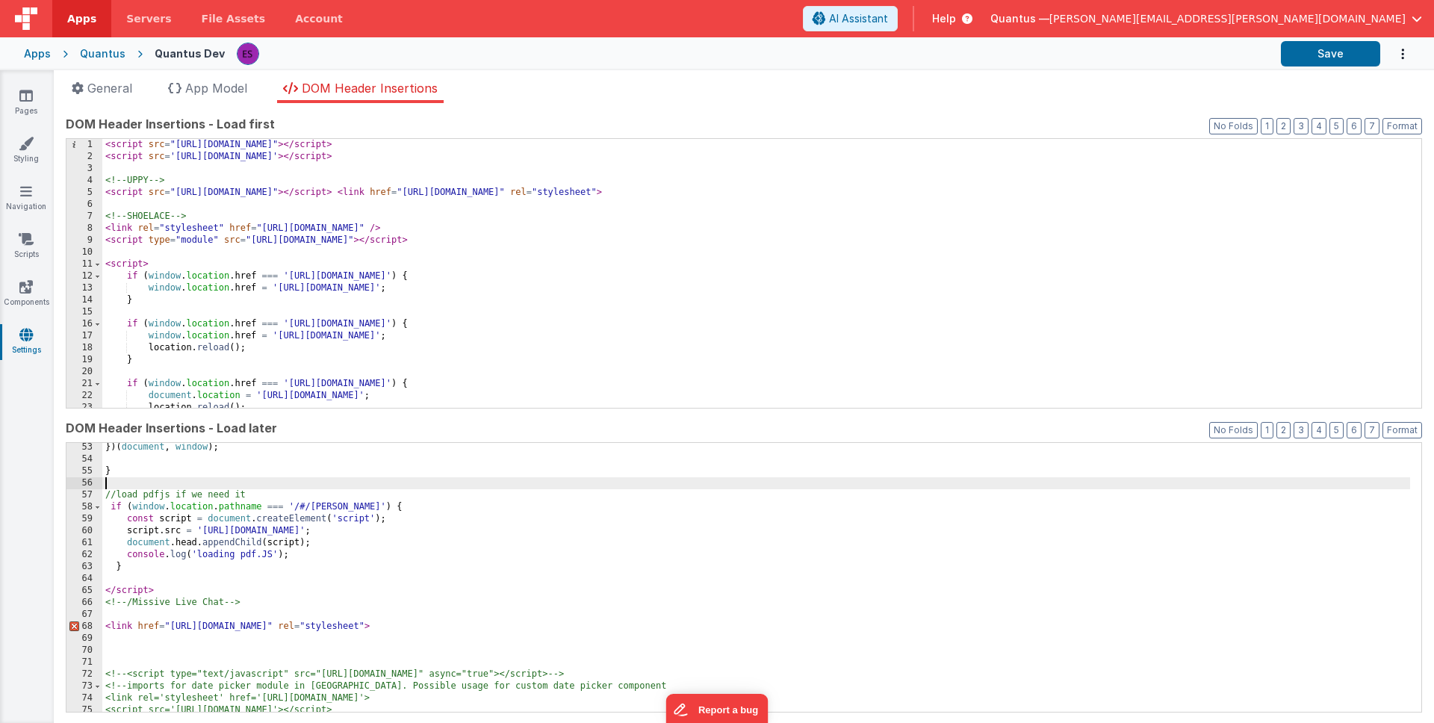
click at [259, 477] on div "}) ( document , window ) ; } //load pdfjs if we need it if ( window . location …" at bounding box center [756, 587] width 1308 height 293
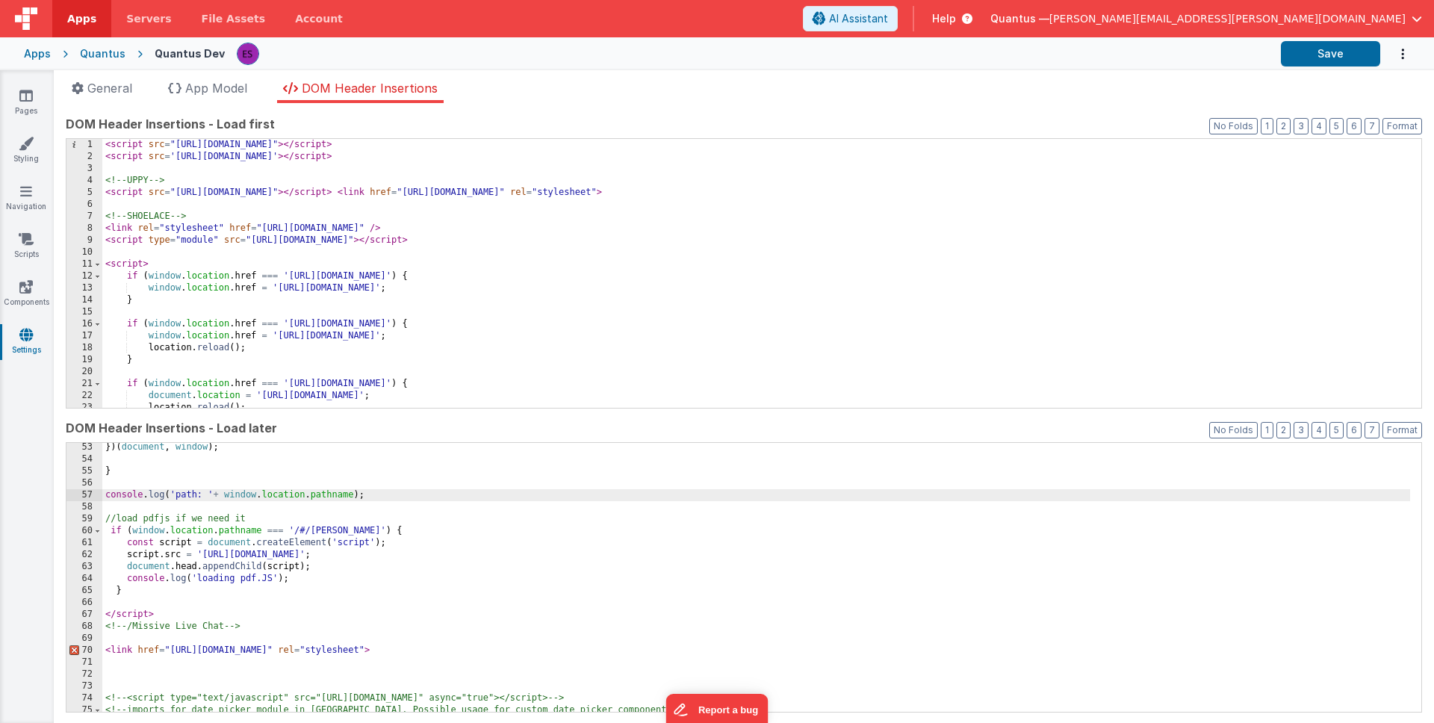
click at [326, 495] on div "}) ( document , window ) ; } console . log ( 'path: ' + window . location . pat…" at bounding box center [756, 587] width 1308 height 293
drag, startPoint x: 218, startPoint y: 493, endPoint x: 431, endPoint y: 496, distance: 212.9
click at [431, 496] on div "}) ( document , window ) ; } console . log ( 'path: ' + window . location . hre…" at bounding box center [756, 587] width 1308 height 293
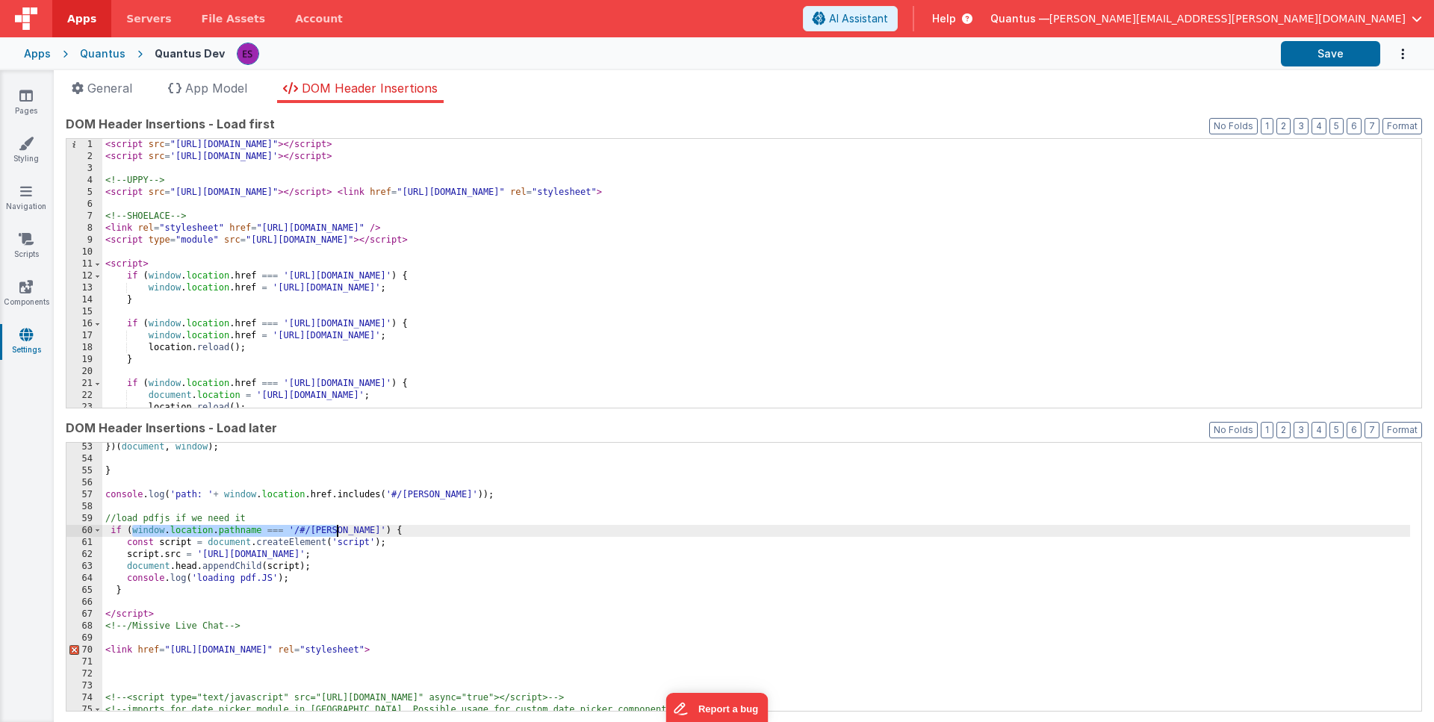
drag, startPoint x: 134, startPoint y: 531, endPoint x: 335, endPoint y: 529, distance: 201.7
click at [335, 529] on div "}) ( document , window ) ; } console . log ( 'path: ' + window . location . hre…" at bounding box center [756, 587] width 1308 height 293
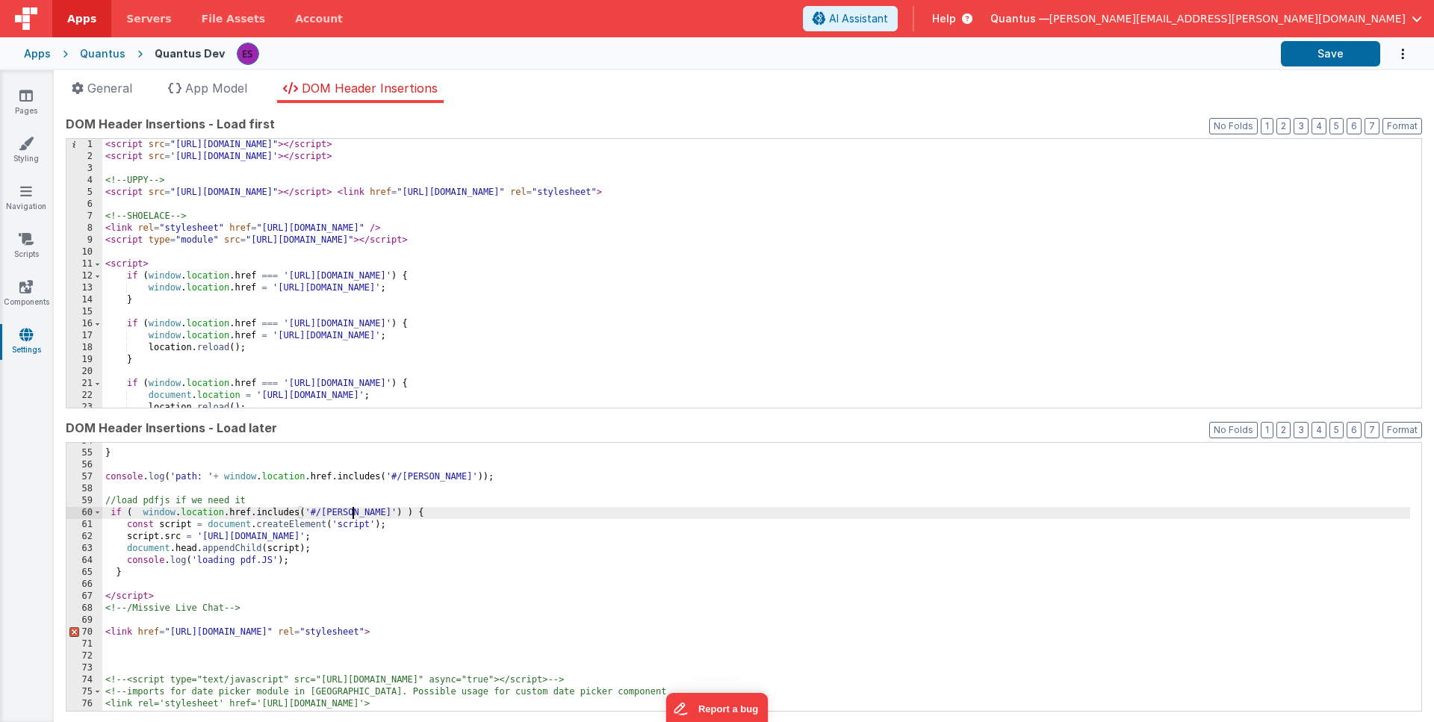
scroll to position [680, 0]
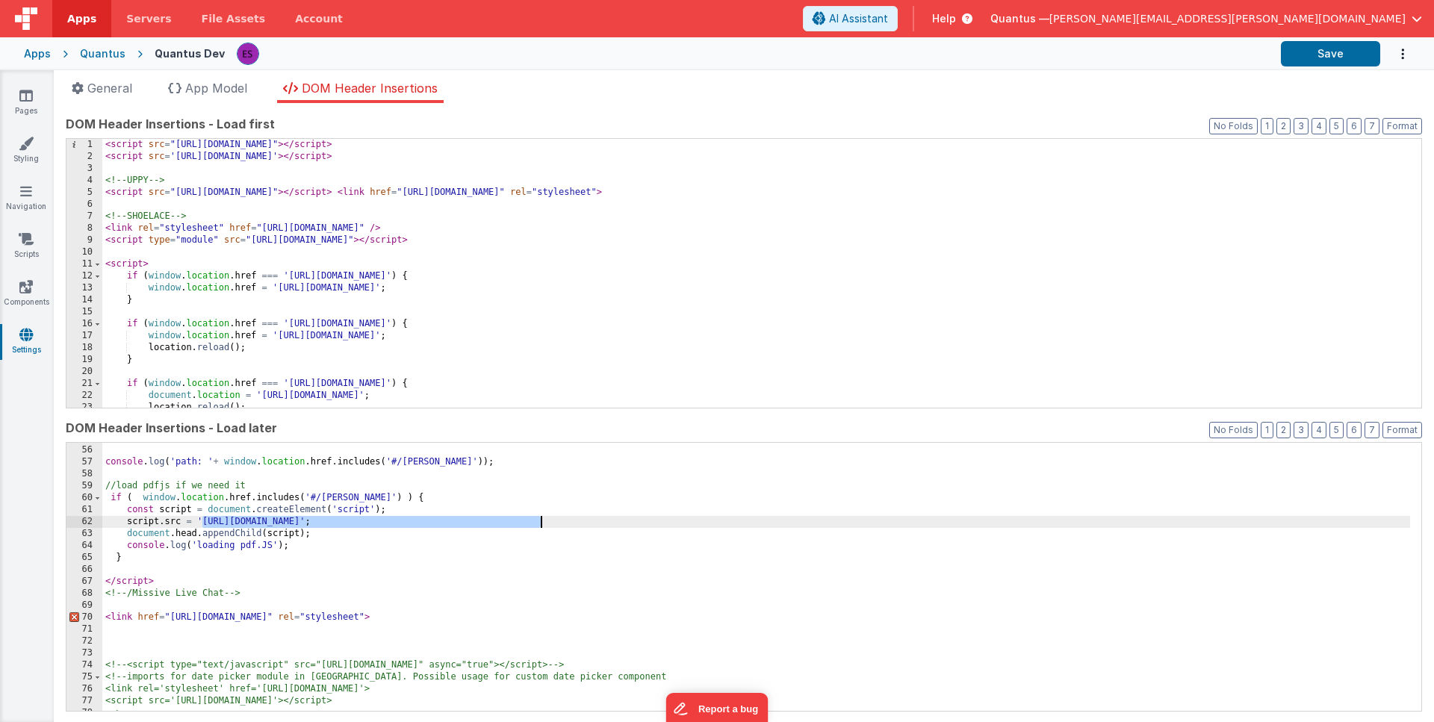
drag, startPoint x: 201, startPoint y: 516, endPoint x: 539, endPoint y: 524, distance: 338.5
click at [539, 524] on div "} console . log ( 'path: ' + window . location . href . includes ( '#/eula' )) …" at bounding box center [756, 579] width 1308 height 293
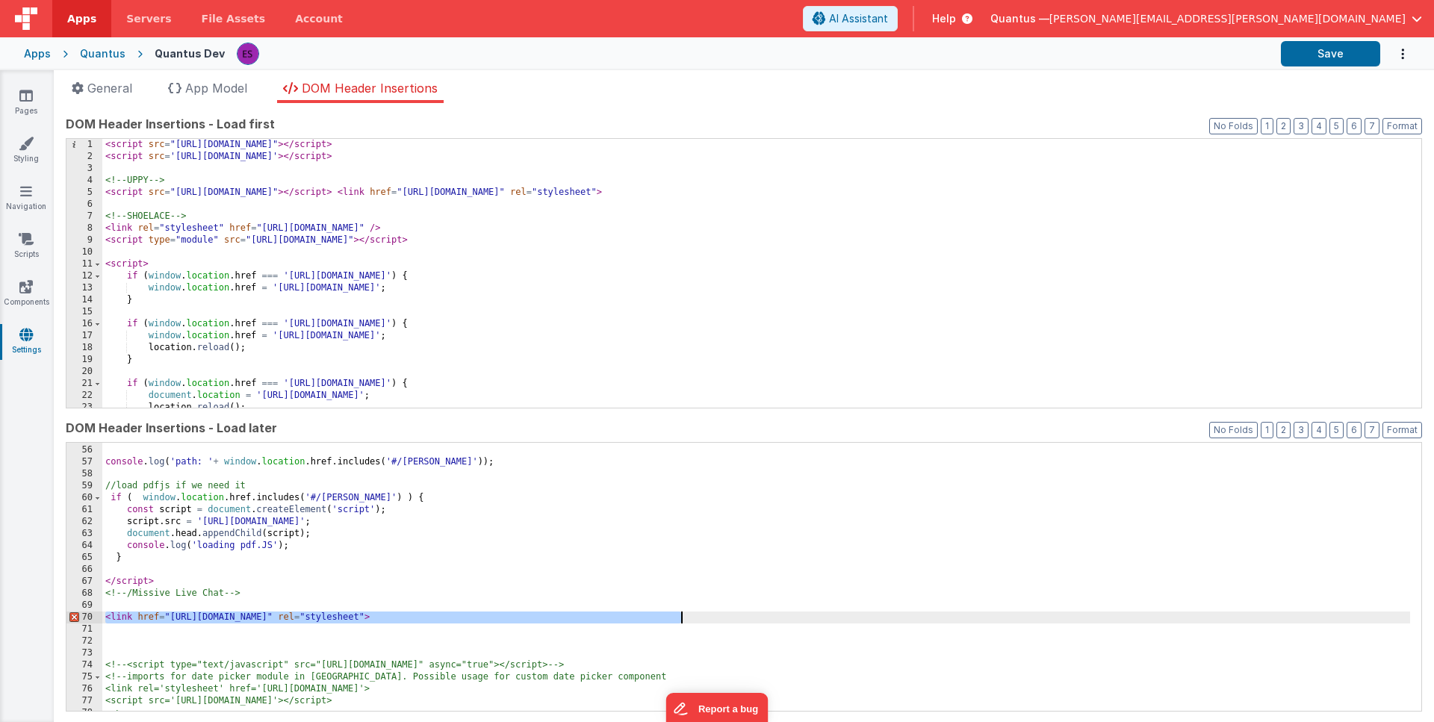
drag, startPoint x: 108, startPoint y: 619, endPoint x: 686, endPoint y: 622, distance: 578.9
click at [686, 622] on div "} console . log ( 'path: ' + window . location . href . includes ( '#/eula' )) …" at bounding box center [756, 579] width 1308 height 293
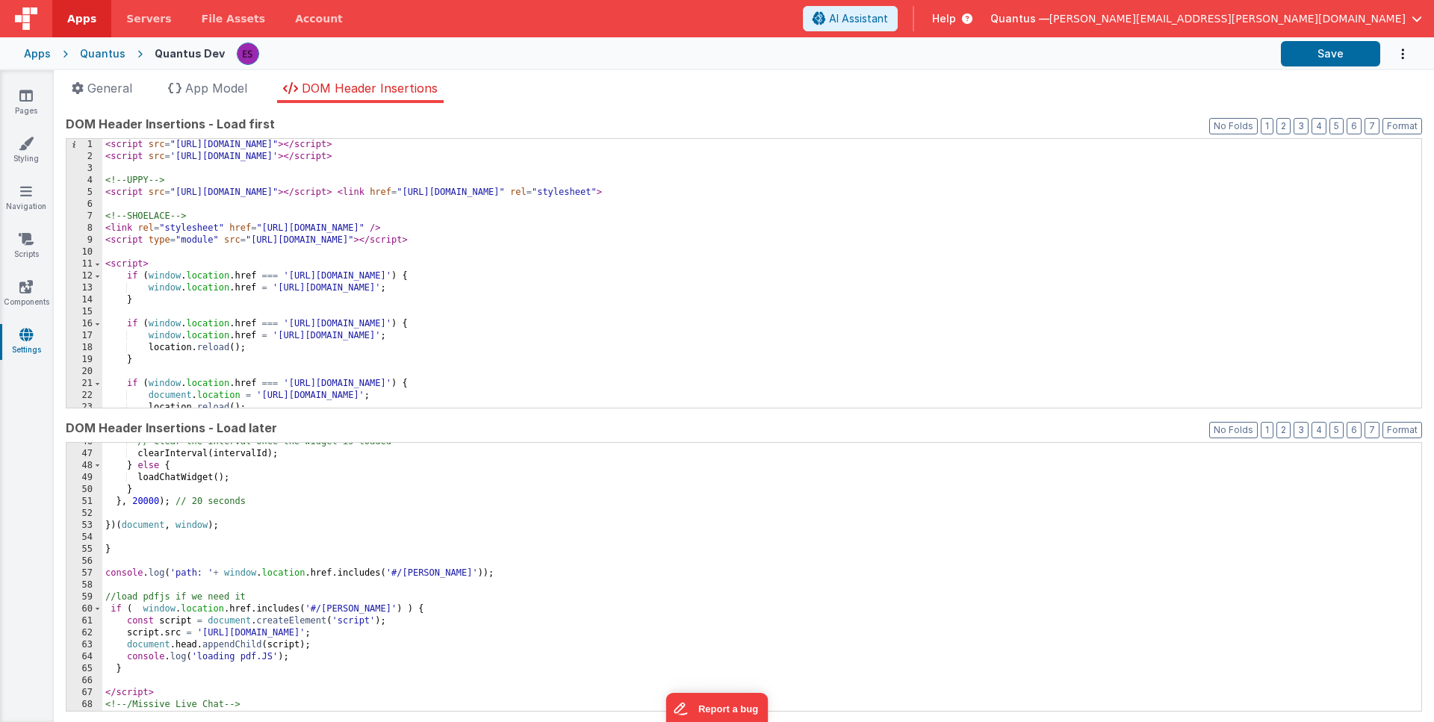
scroll to position [568, 0]
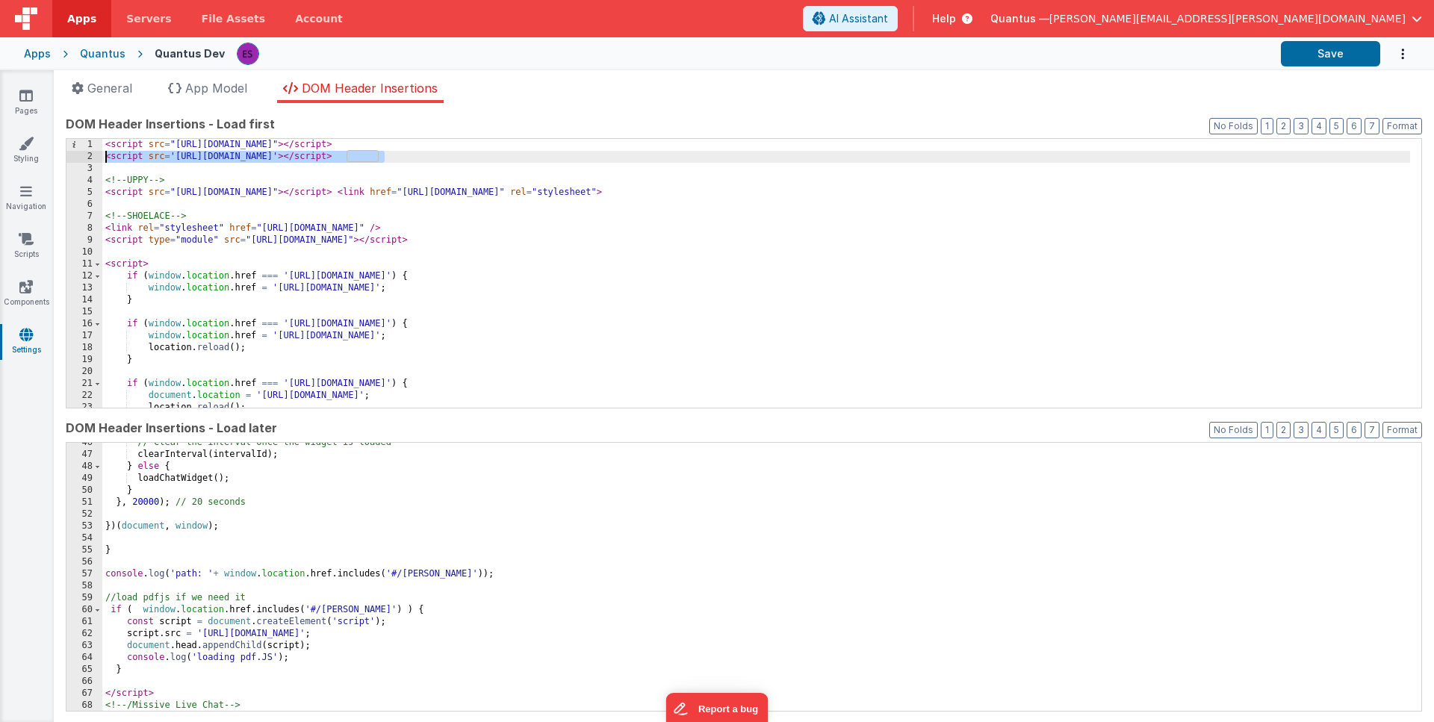
drag, startPoint x: 382, startPoint y: 159, endPoint x: 98, endPoint y: 158, distance: 284.6
click at [98, 158] on div "1 2 3 4 5 6 7 8 9 10 11 12 13 14 15 16 17 18 19 20 21 22 23 24 < script src = "…" at bounding box center [744, 273] width 1357 height 270
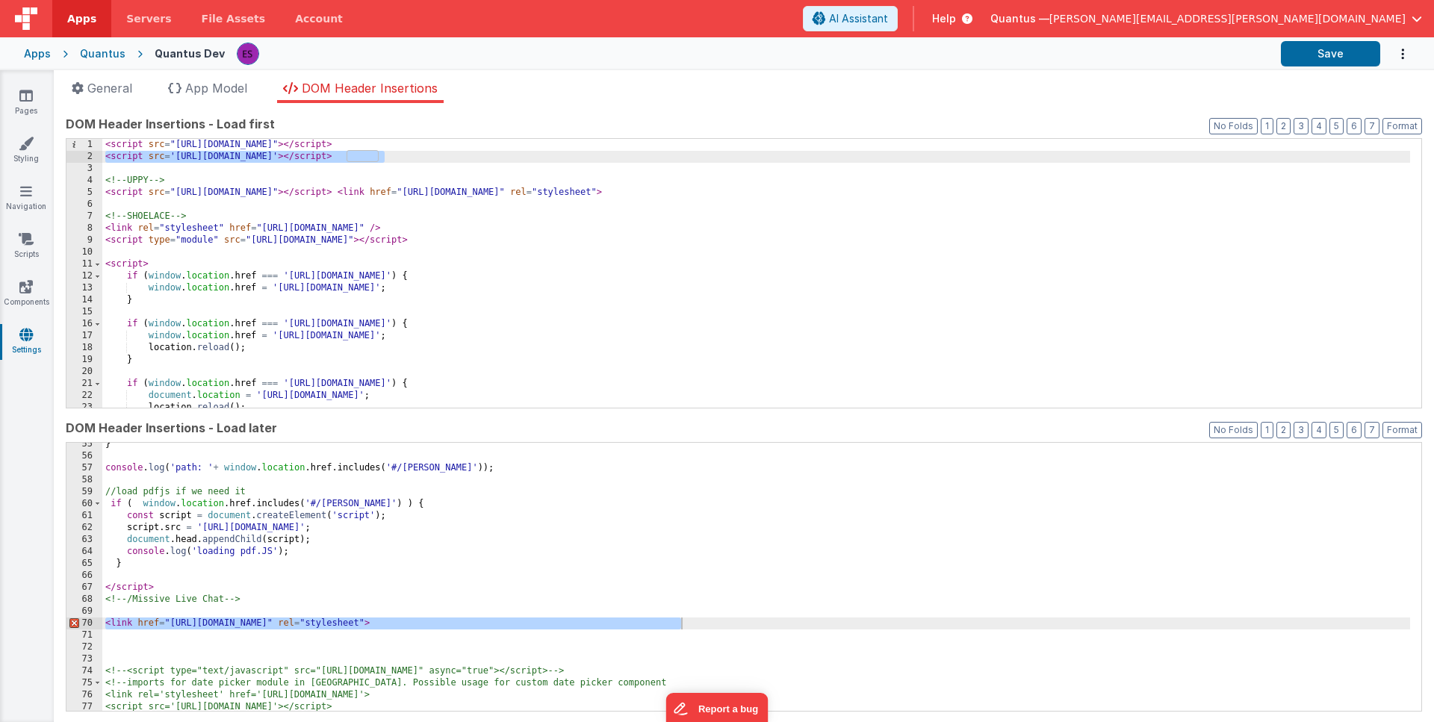
scroll to position [666, 0]
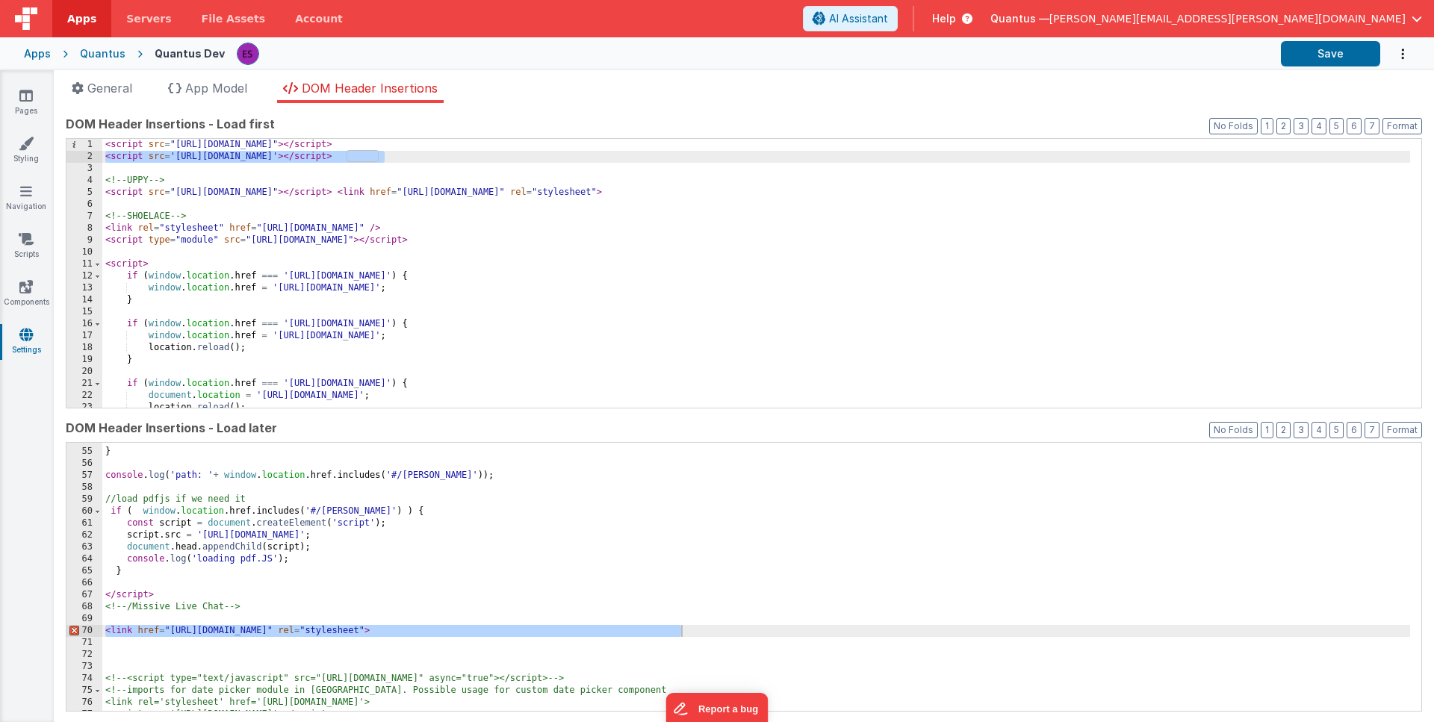
click at [133, 617] on div "} console . log ( 'path: ' + window . location . href . includes ( '#/eula' )) …" at bounding box center [756, 580] width 1308 height 293
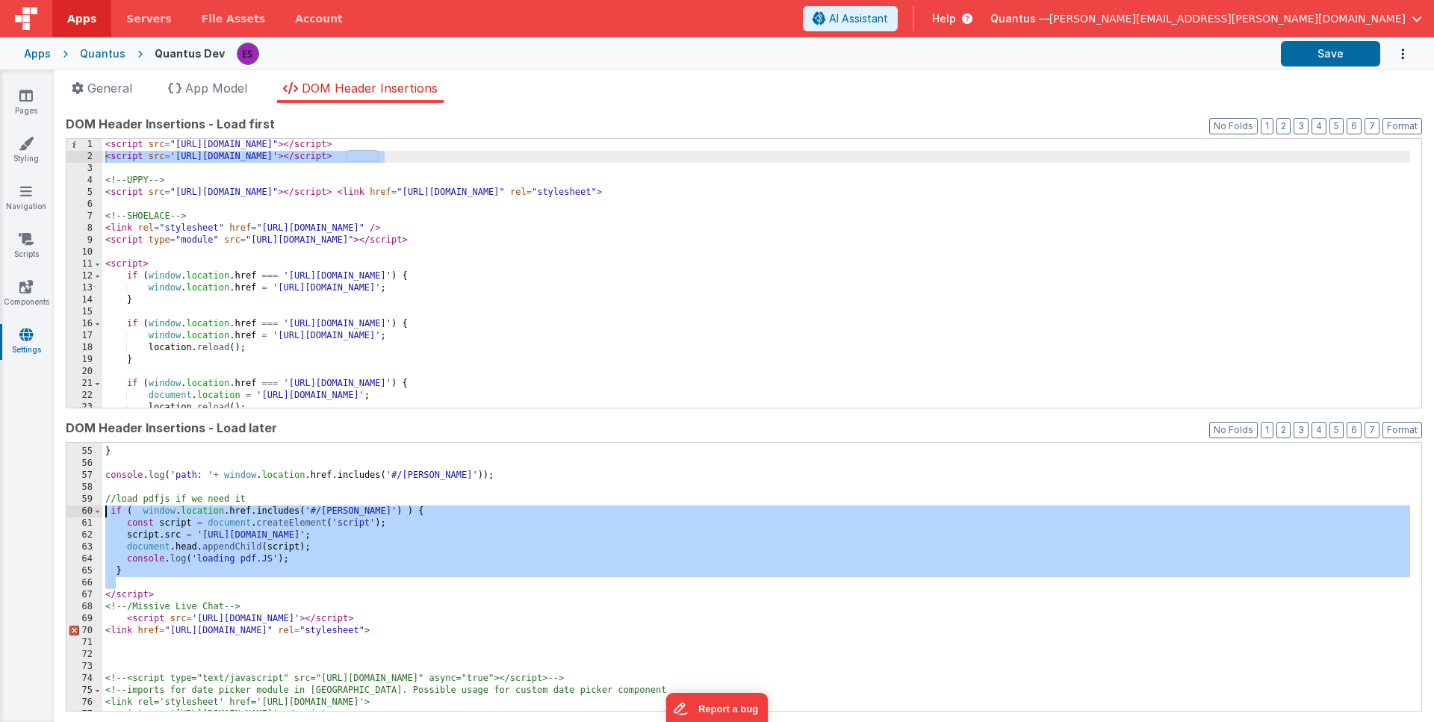
drag, startPoint x: 155, startPoint y: 580, endPoint x: 104, endPoint y: 516, distance: 81.8
click at [104, 516] on div "} console . log ( 'path: ' + window . location . href . includes ( '#/eula' )) …" at bounding box center [756, 580] width 1308 height 293
click at [152, 531] on div "} console . log ( 'path: ' + window . location . href . includes ( '#/eula' )) …" at bounding box center [756, 580] width 1308 height 293
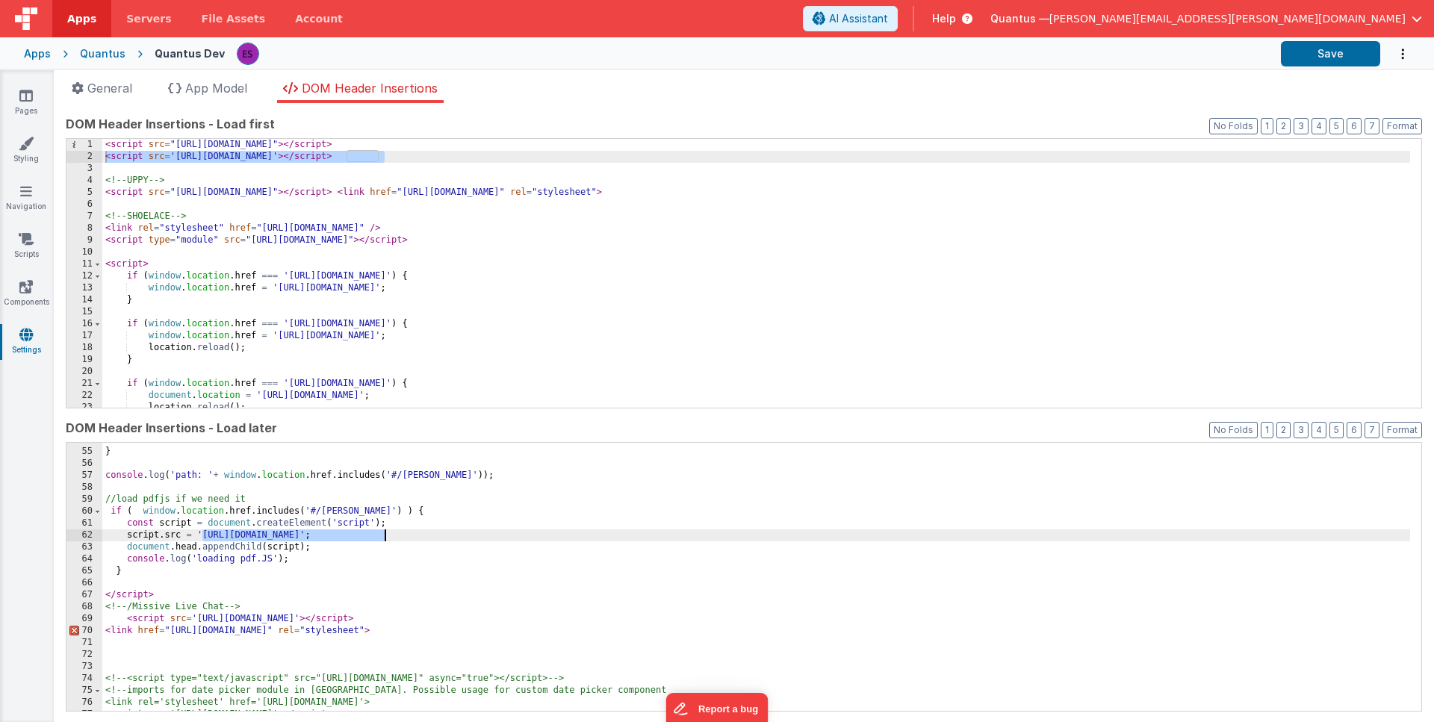
drag, startPoint x: 202, startPoint y: 537, endPoint x: 384, endPoint y: 536, distance: 182.3
click at [384, 536] on div "} console . log ( 'path: ' + window . location . href . includes ( '#/eula' )) …" at bounding box center [756, 580] width 1308 height 293
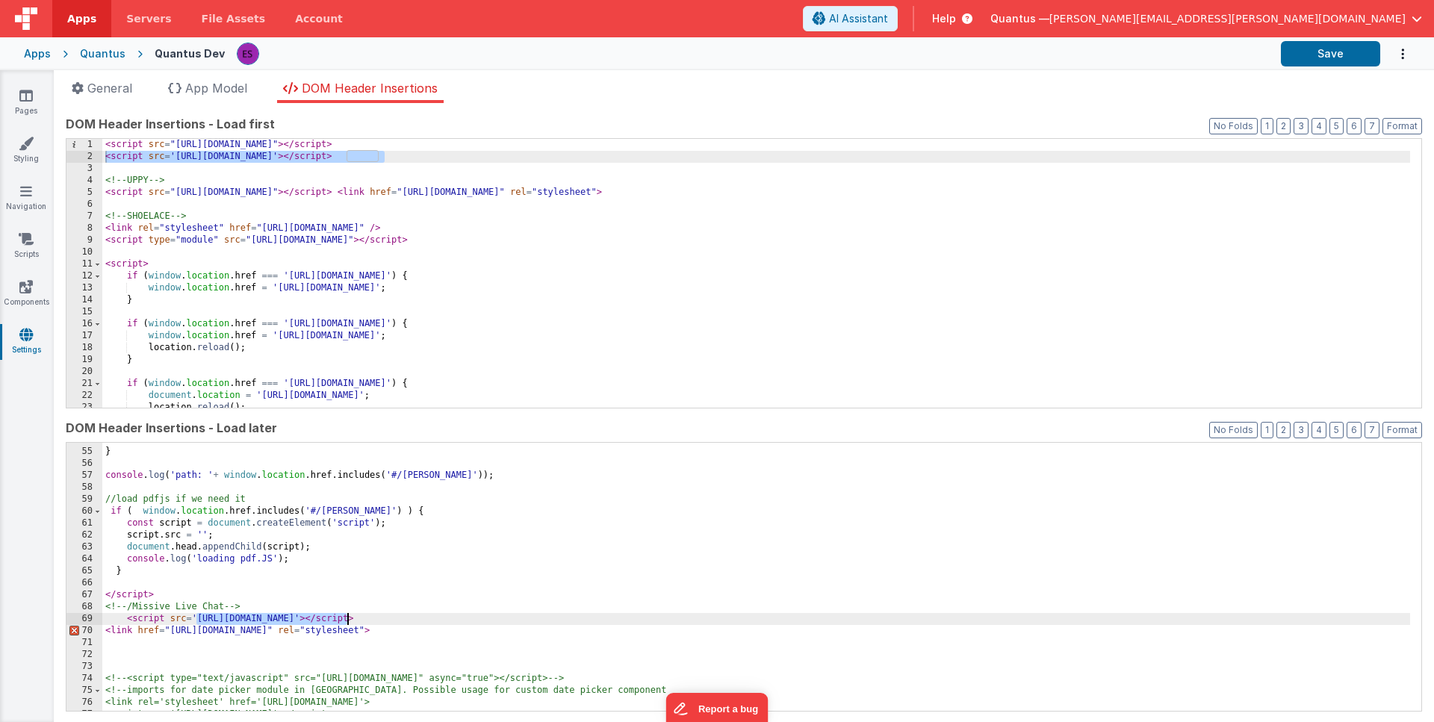
drag, startPoint x: 197, startPoint y: 622, endPoint x: 345, endPoint y: 621, distance: 147.9
click at [345, 621] on div "} console . log ( 'path: ' + window . location . href . includes ( '#/eula' )) …" at bounding box center [756, 580] width 1308 height 293
paste textarea
click at [451, 617] on div "} console . log ( 'path: ' + window . location . href . includes ( '#/eula' )) …" at bounding box center [756, 580] width 1308 height 293
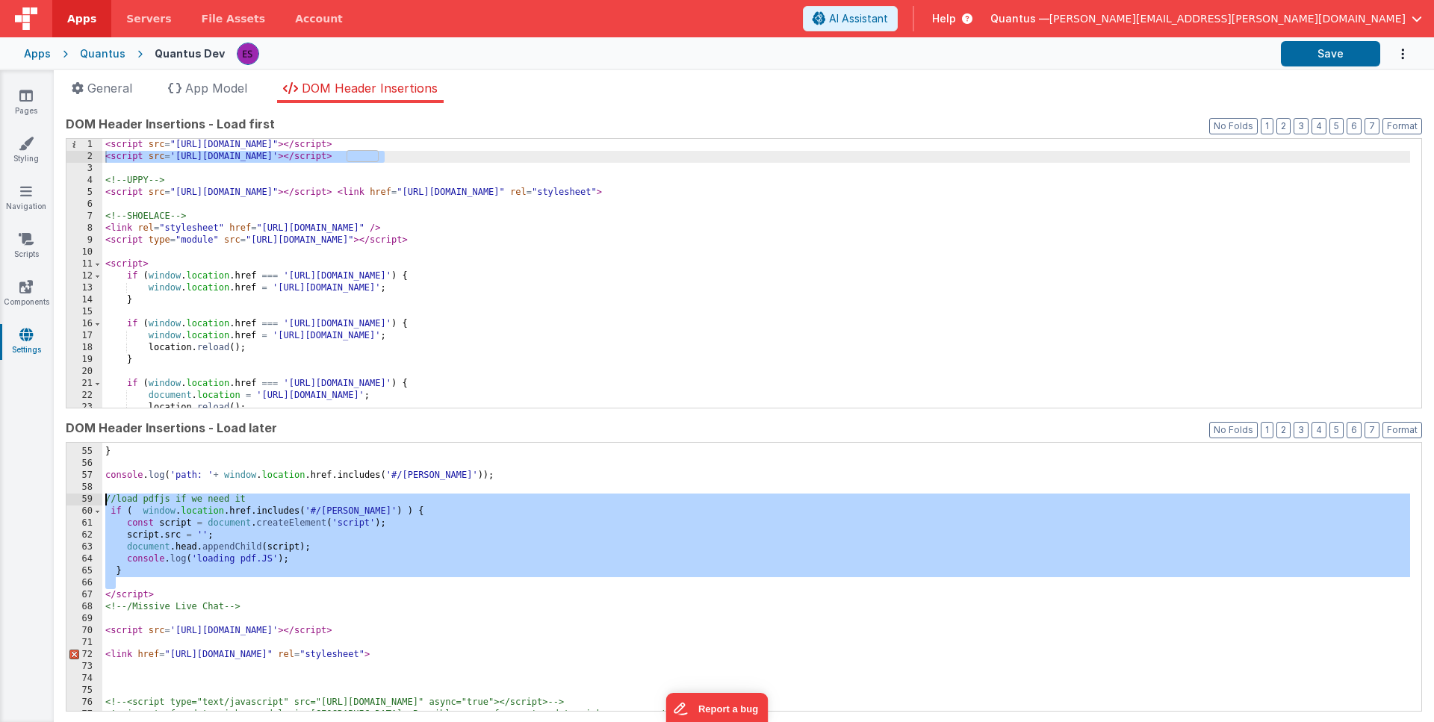
drag, startPoint x: 202, startPoint y: 580, endPoint x: 77, endPoint y: 495, distance: 152.1
click at [77, 495] on div "54 55 56 57 58 59 60 61 62 63 64 65 66 67 68 69 70 71 72 73 74 75 76 77 78 } co…" at bounding box center [744, 577] width 1357 height 270
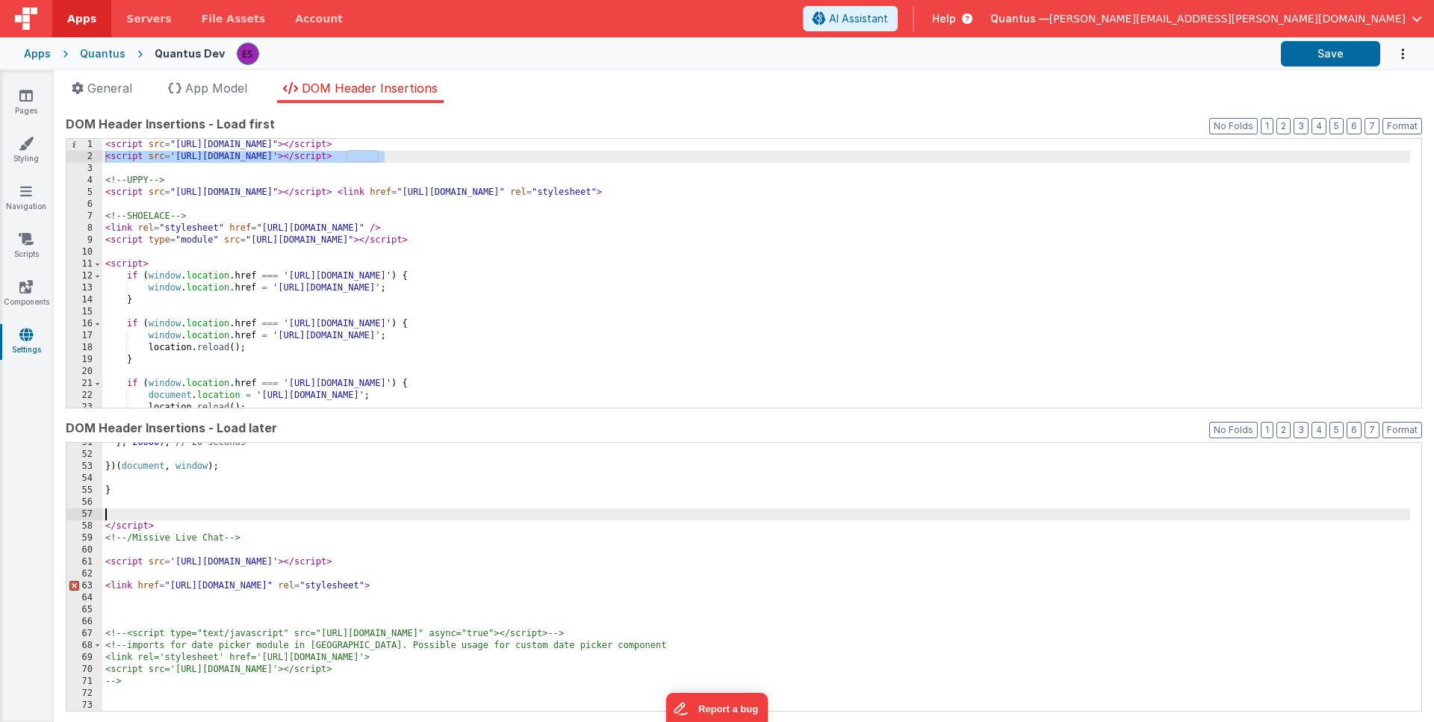
scroll to position [627, 0]
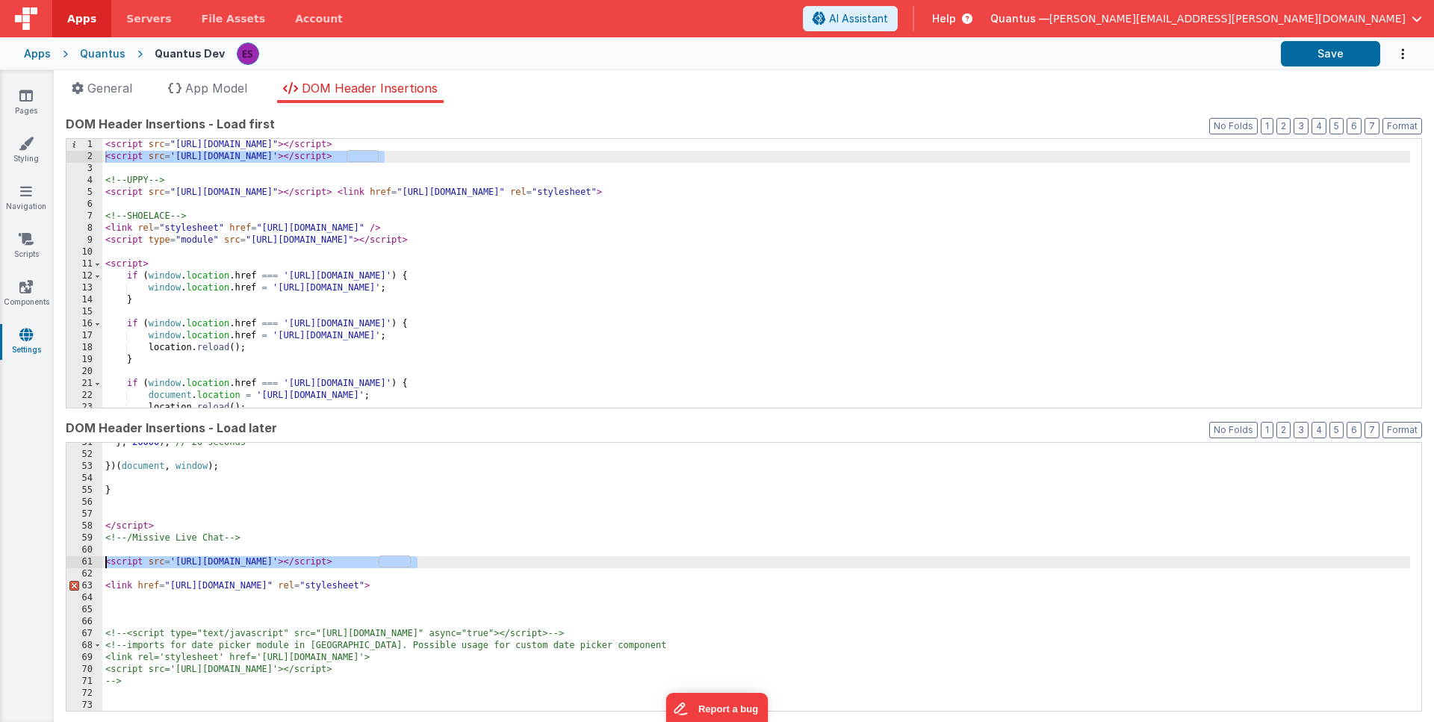
drag, startPoint x: 249, startPoint y: 555, endPoint x: 61, endPoint y: 560, distance: 188.3
click at [61, 560] on div "App name Quantus Customer Portal This name is used in the app's header is enabl…" at bounding box center [744, 412] width 1380 height 619
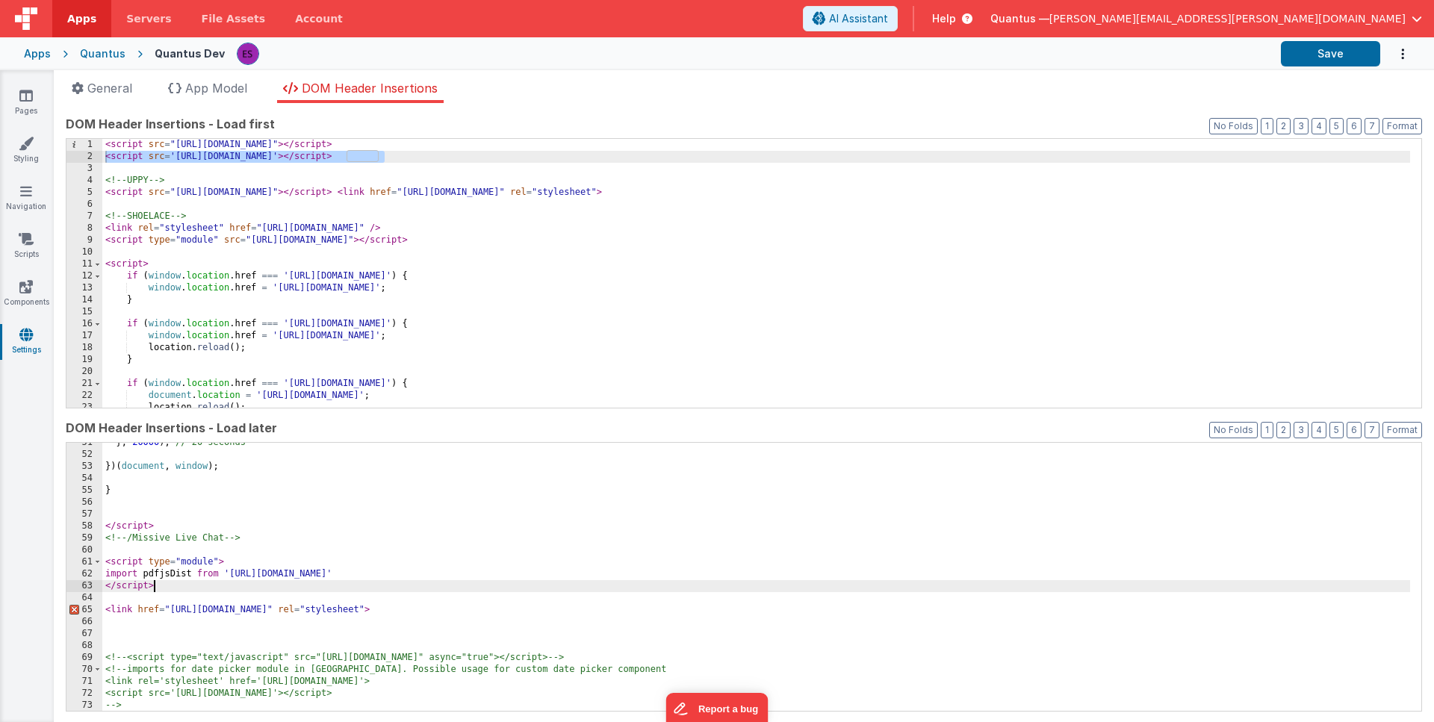
click at [155, 577] on div "} , 20000 ) ; // 20 seconds }) ( document , window ) ; } </ script > <!-- /Miss…" at bounding box center [756, 583] width 1308 height 293
click at [32, 105] on link "Pages" at bounding box center [26, 103] width 54 height 30
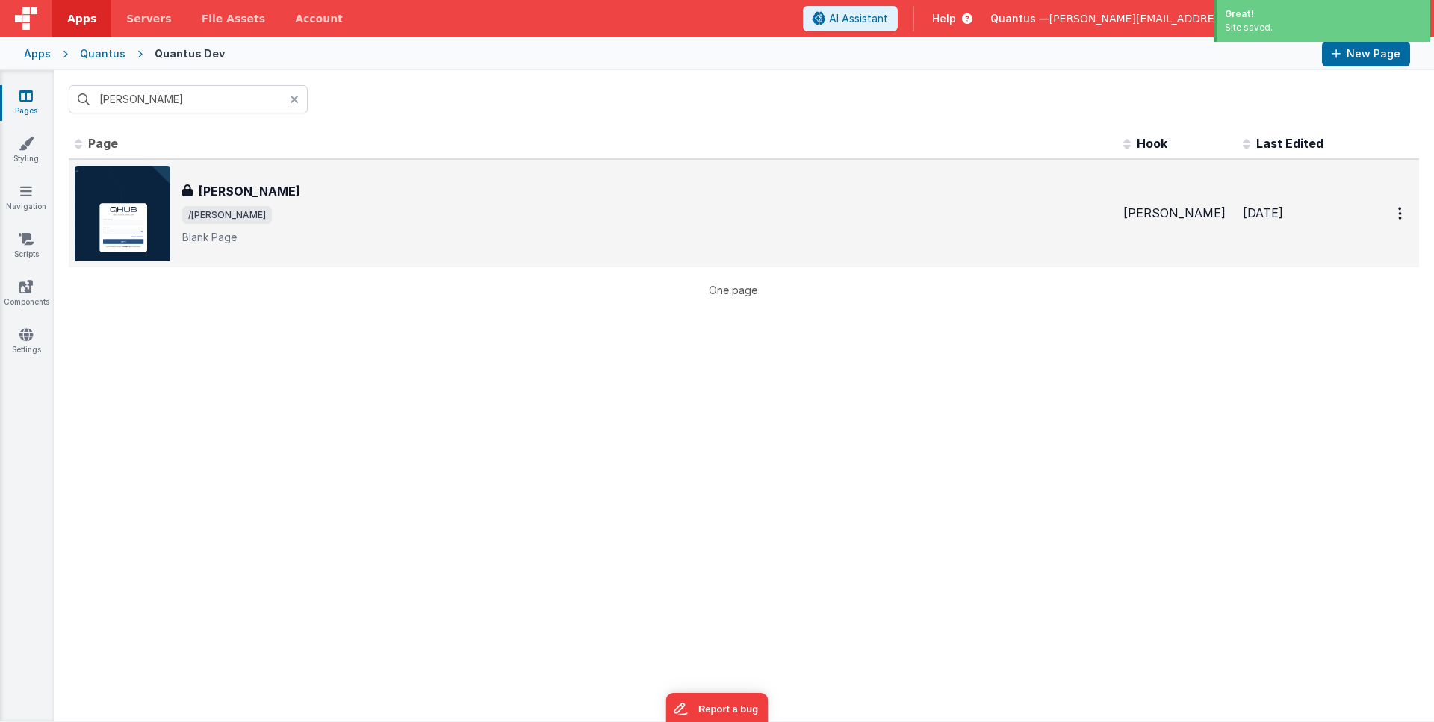
click at [320, 212] on span "/eula" at bounding box center [646, 215] width 929 height 18
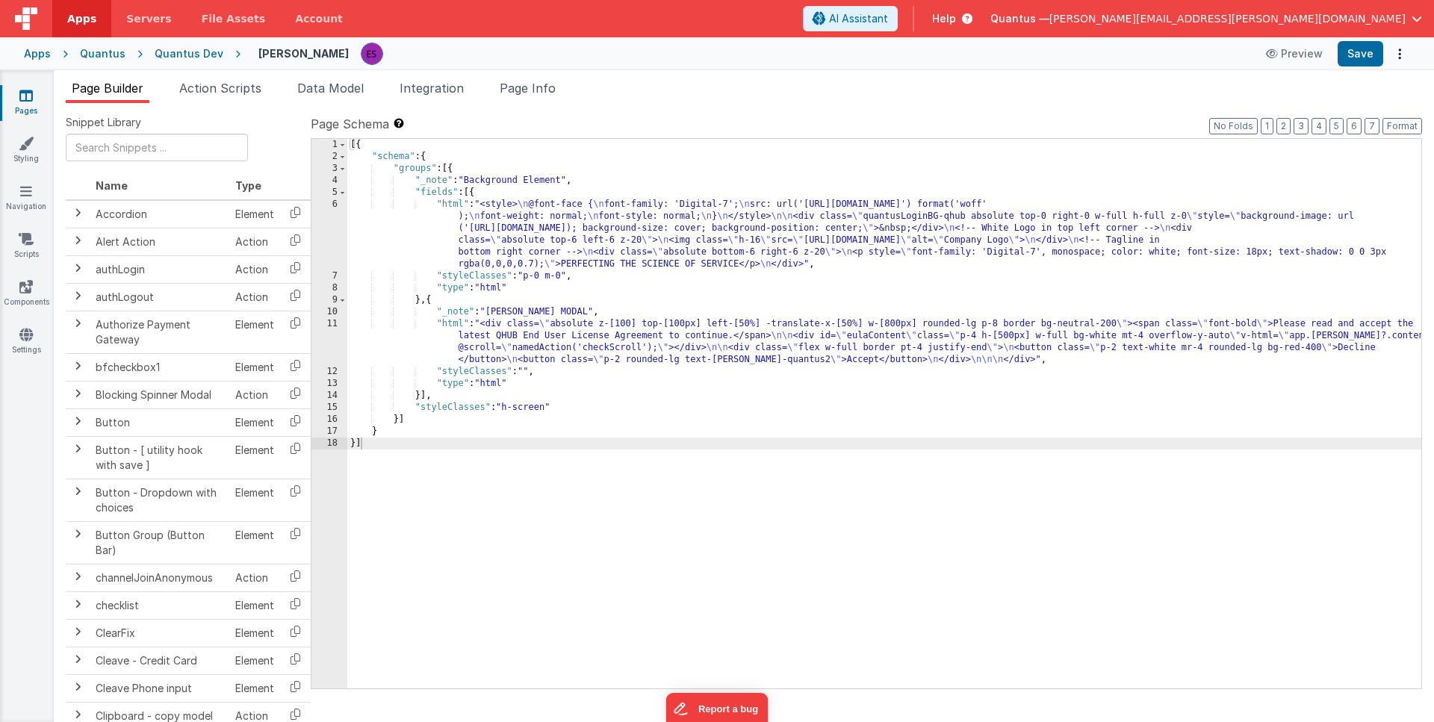
click at [216, 90] on span "Action Scripts" at bounding box center [220, 88] width 82 height 15
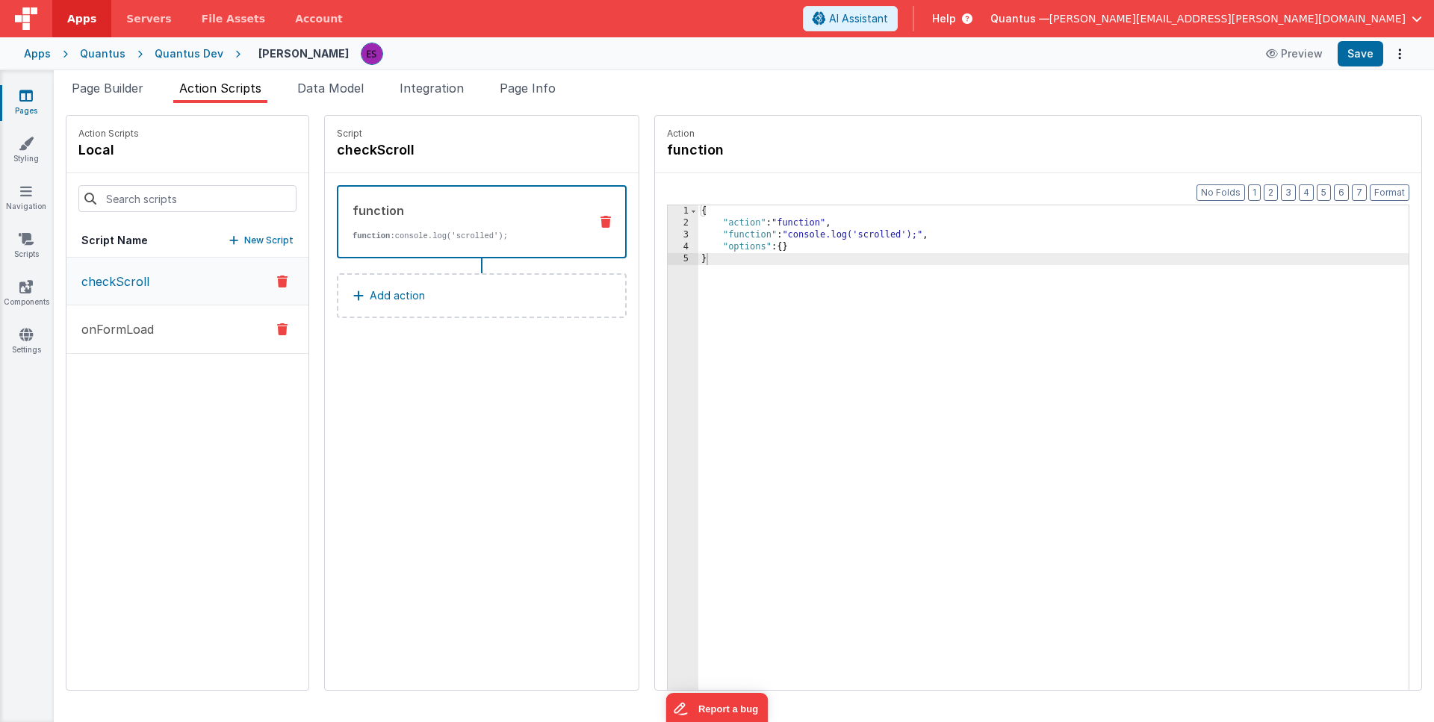
click at [132, 329] on p "onFormLoad" at bounding box center [112, 329] width 81 height 18
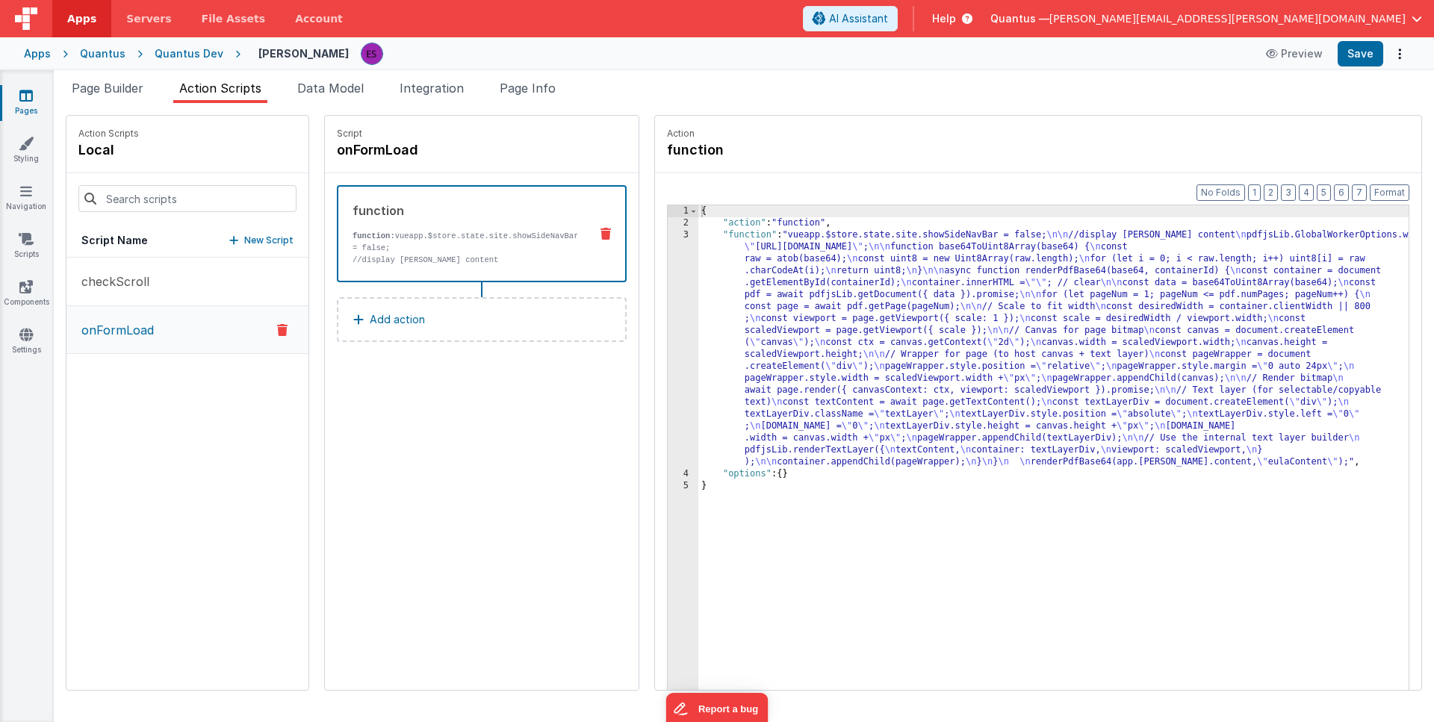
click at [790, 309] on div "{ "action" : "function" , "function" : "vueapp.$store.state.site.showSideNavBar…" at bounding box center [1072, 482] width 749 height 555
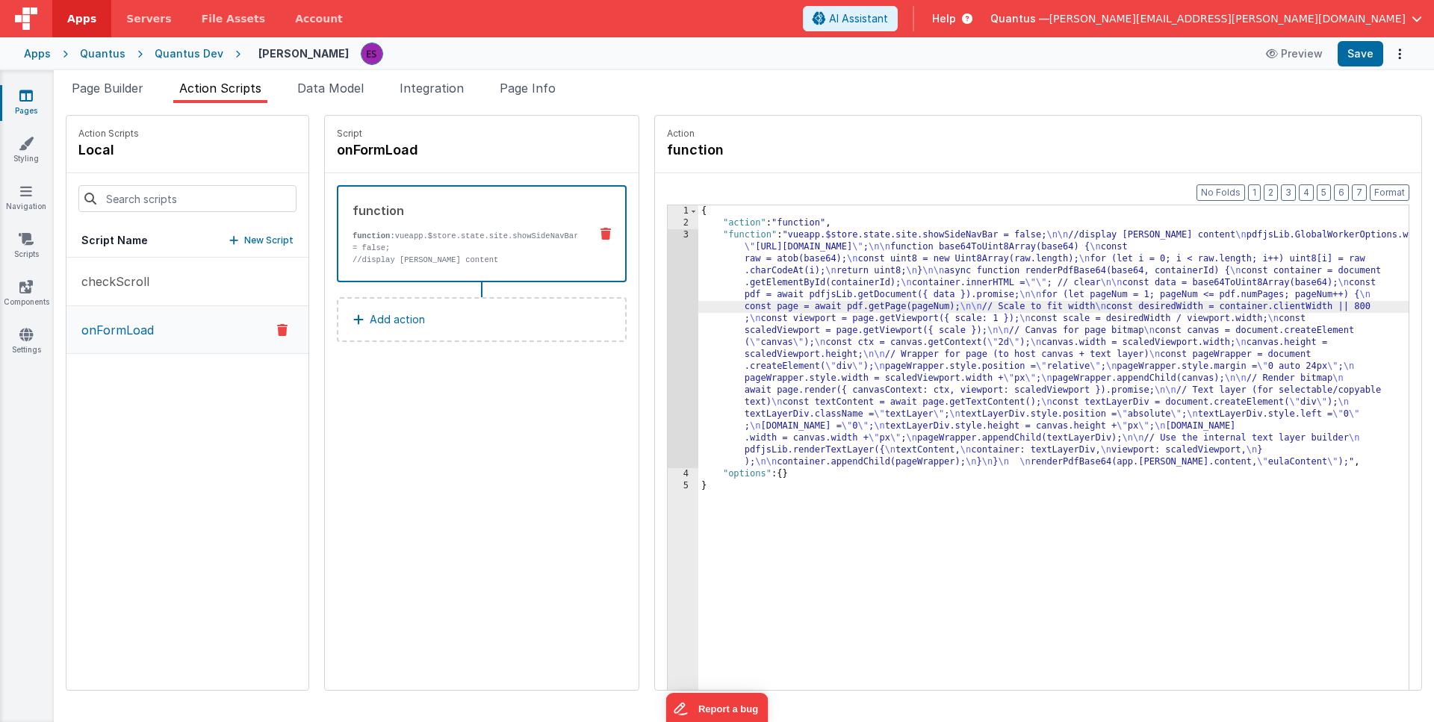
click at [668, 311] on div "3" at bounding box center [683, 348] width 31 height 239
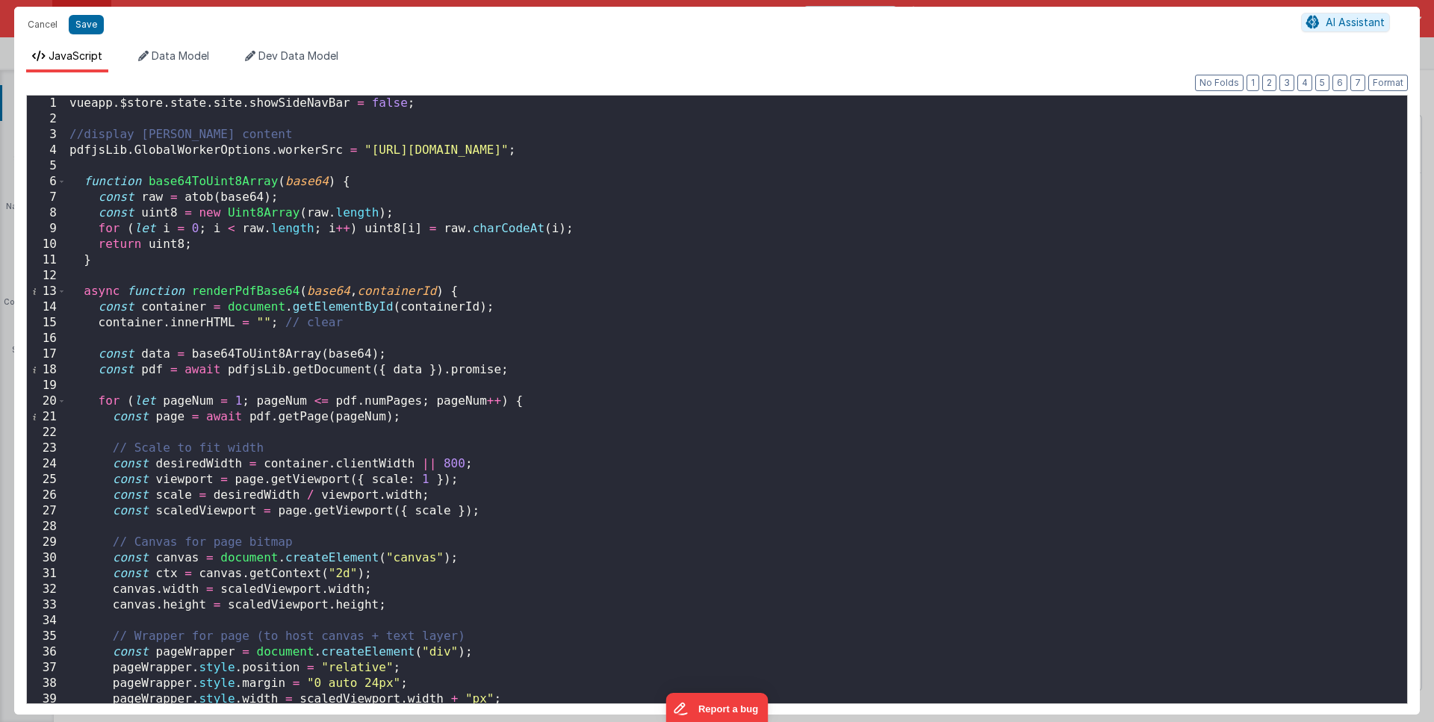
click at [78, 155] on div "vueapp . $store . state . site . showSideNavBar = false ; //display EULA conten…" at bounding box center [731, 415] width 1330 height 638
click at [248, 365] on div "vueapp . $store . state . site . showSideNavBar = false ; //display EULA conten…" at bounding box center [731, 415] width 1330 height 638
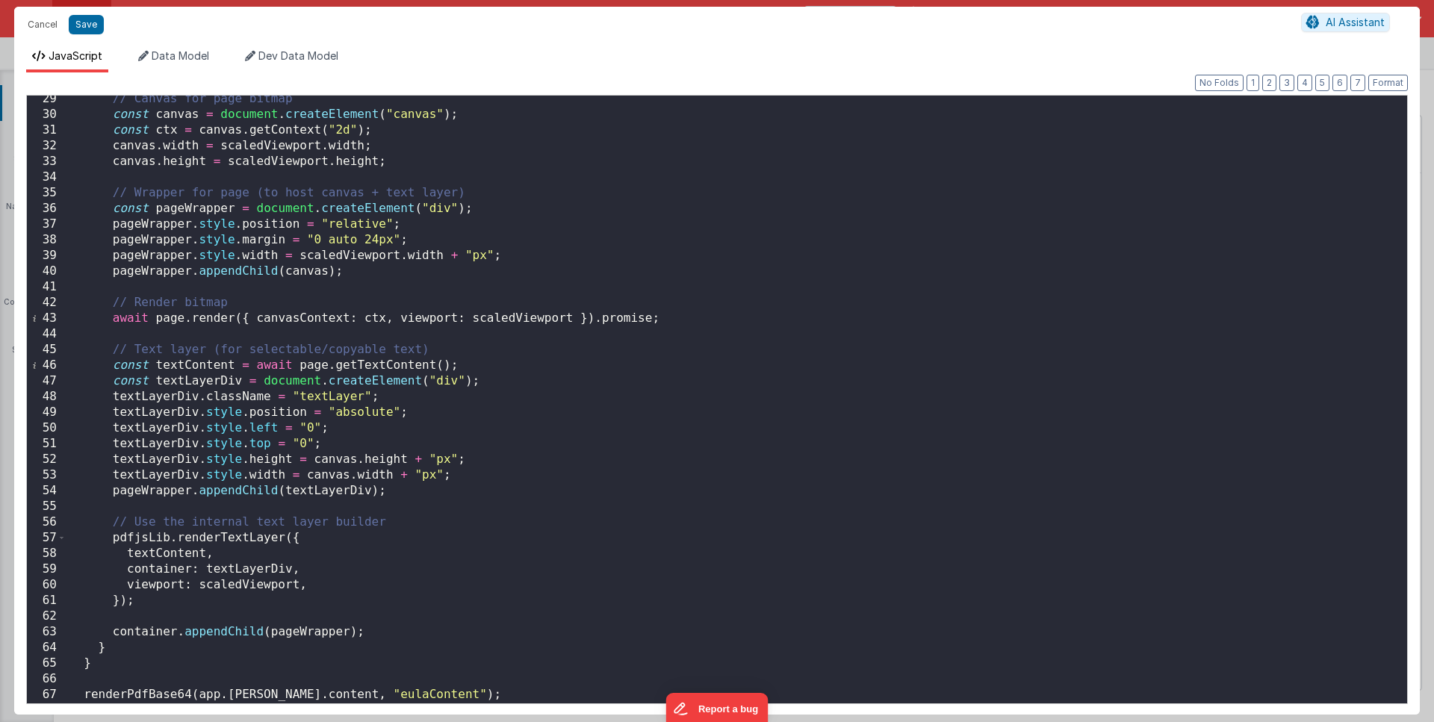
scroll to position [443, 0]
click at [130, 534] on div "// Canvas for page bitmap const canvas = document . createElement ( "canvas" ) …" at bounding box center [731, 409] width 1330 height 638
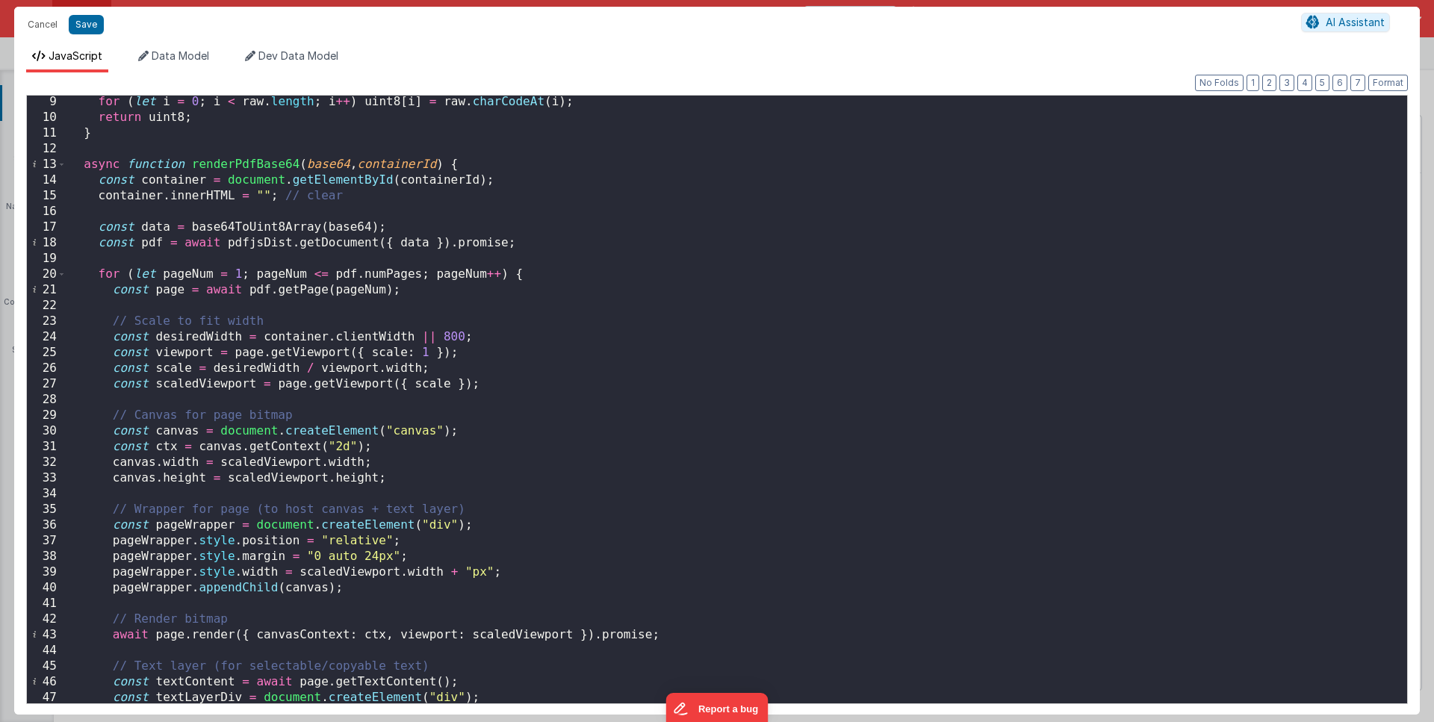
scroll to position [0, 0]
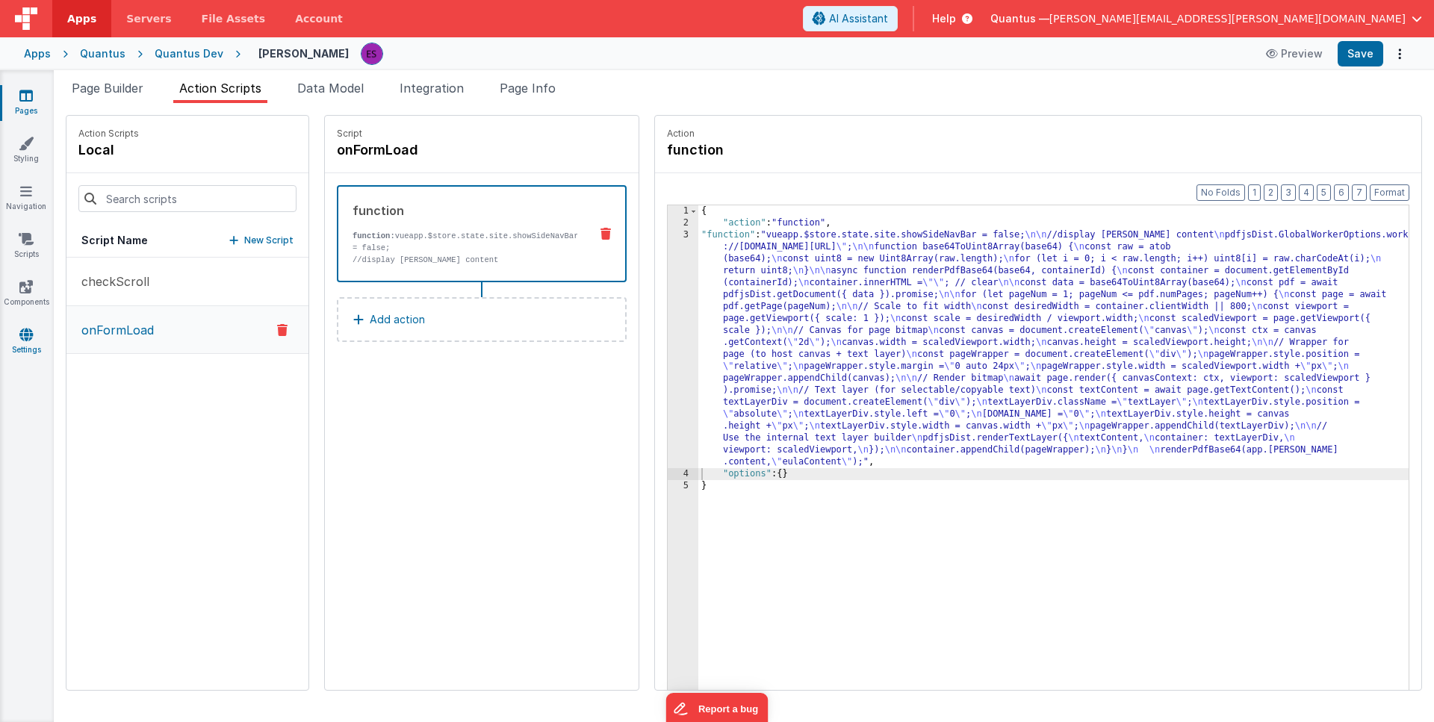
click at [22, 332] on icon at bounding box center [25, 334] width 13 height 15
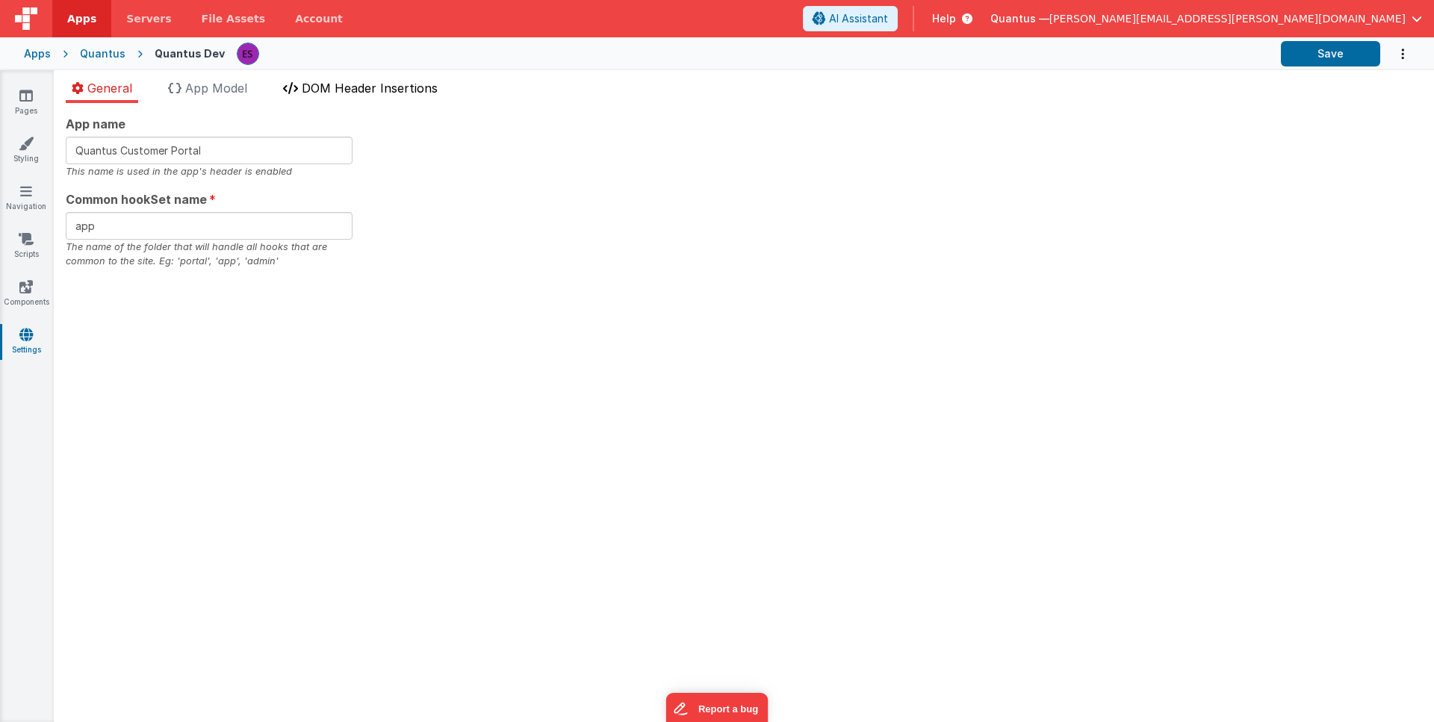
click at [385, 79] on li "DOM Header Insertions" at bounding box center [360, 91] width 167 height 24
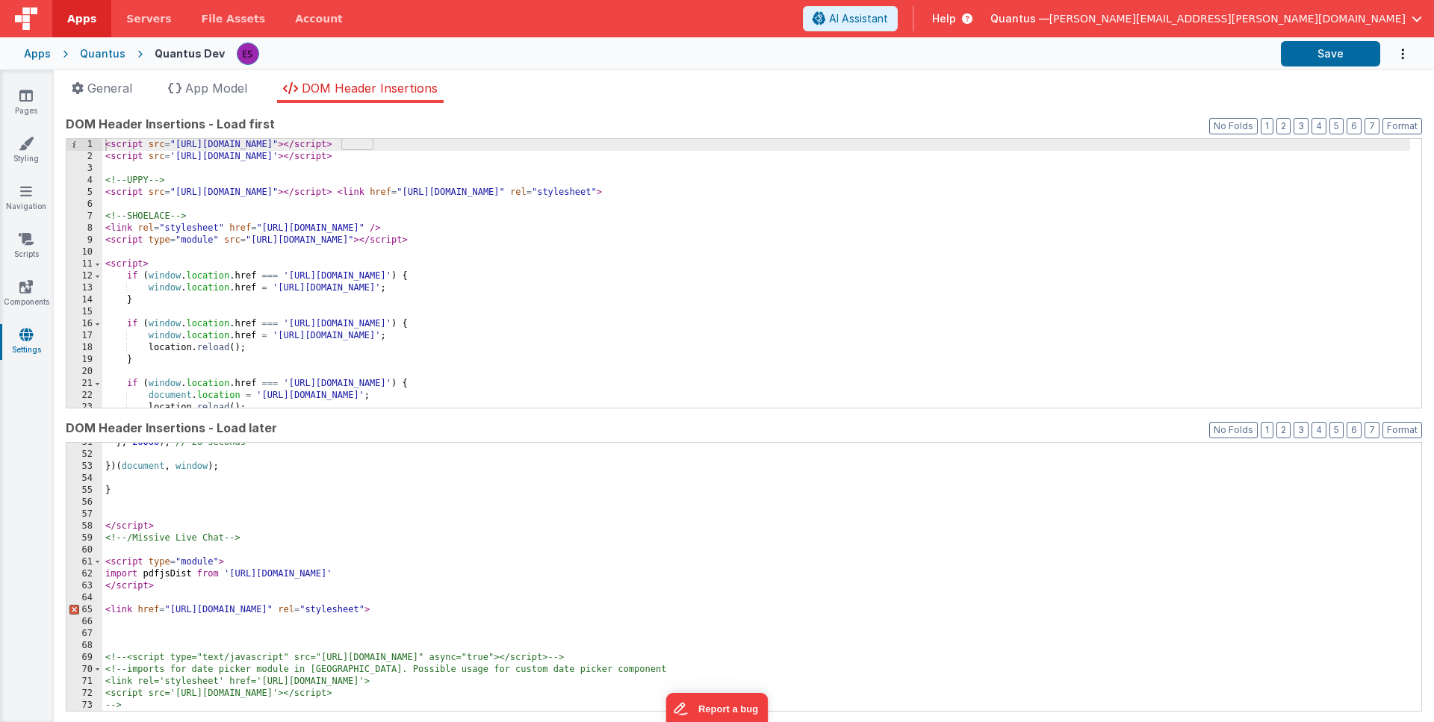
scroll to position [639, 0]
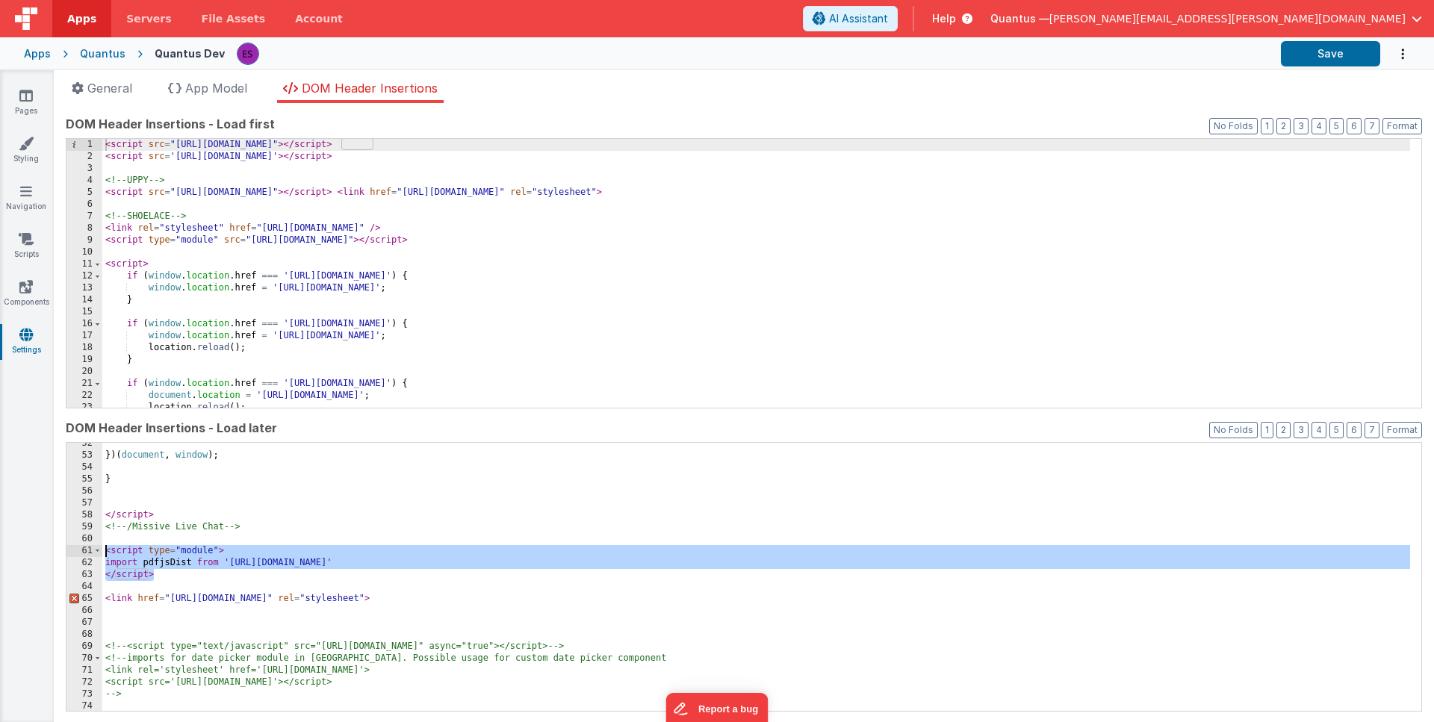
drag, startPoint x: 172, startPoint y: 578, endPoint x: 102, endPoint y: 556, distance: 73.0
click at [102, 556] on div "}) ( document , window ) ; } </ script > <!-- /Missive Live Chat --> < script t…" at bounding box center [756, 584] width 1308 height 293
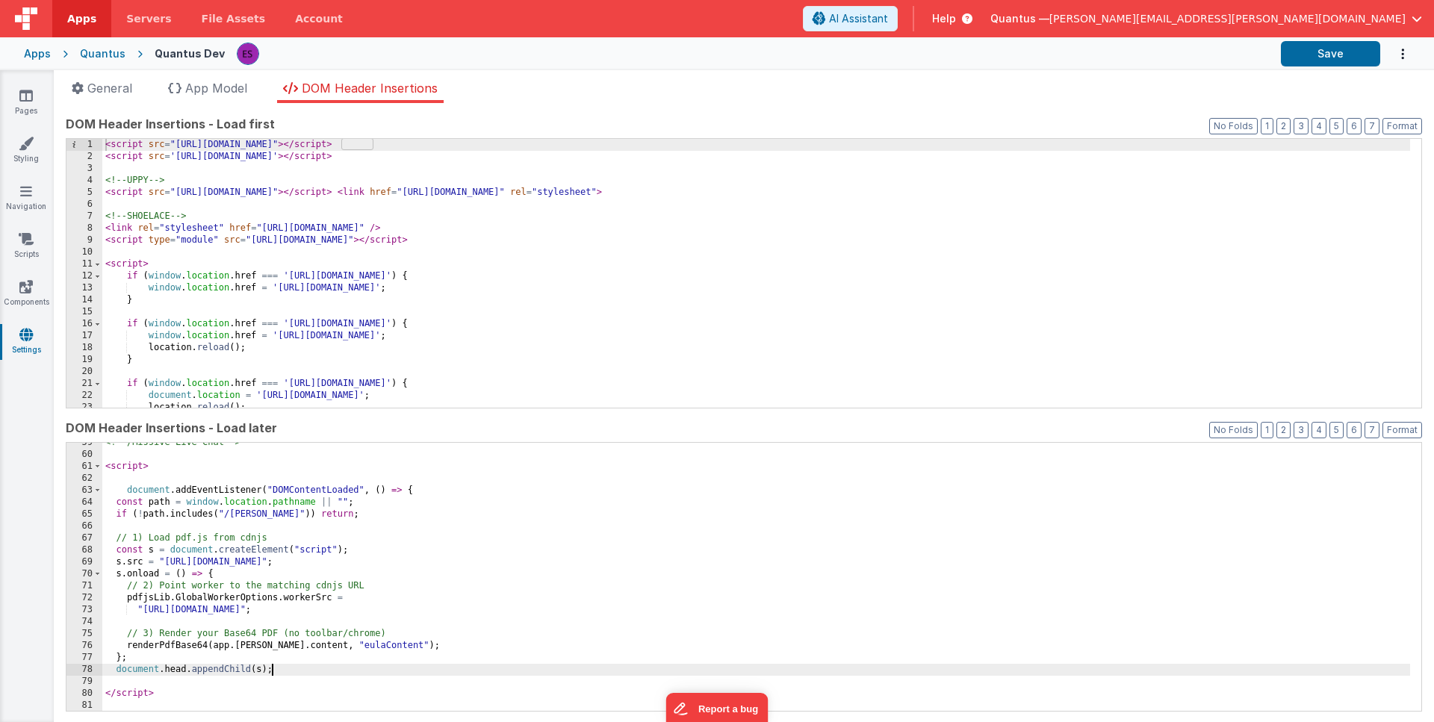
scroll to position [730, 0]
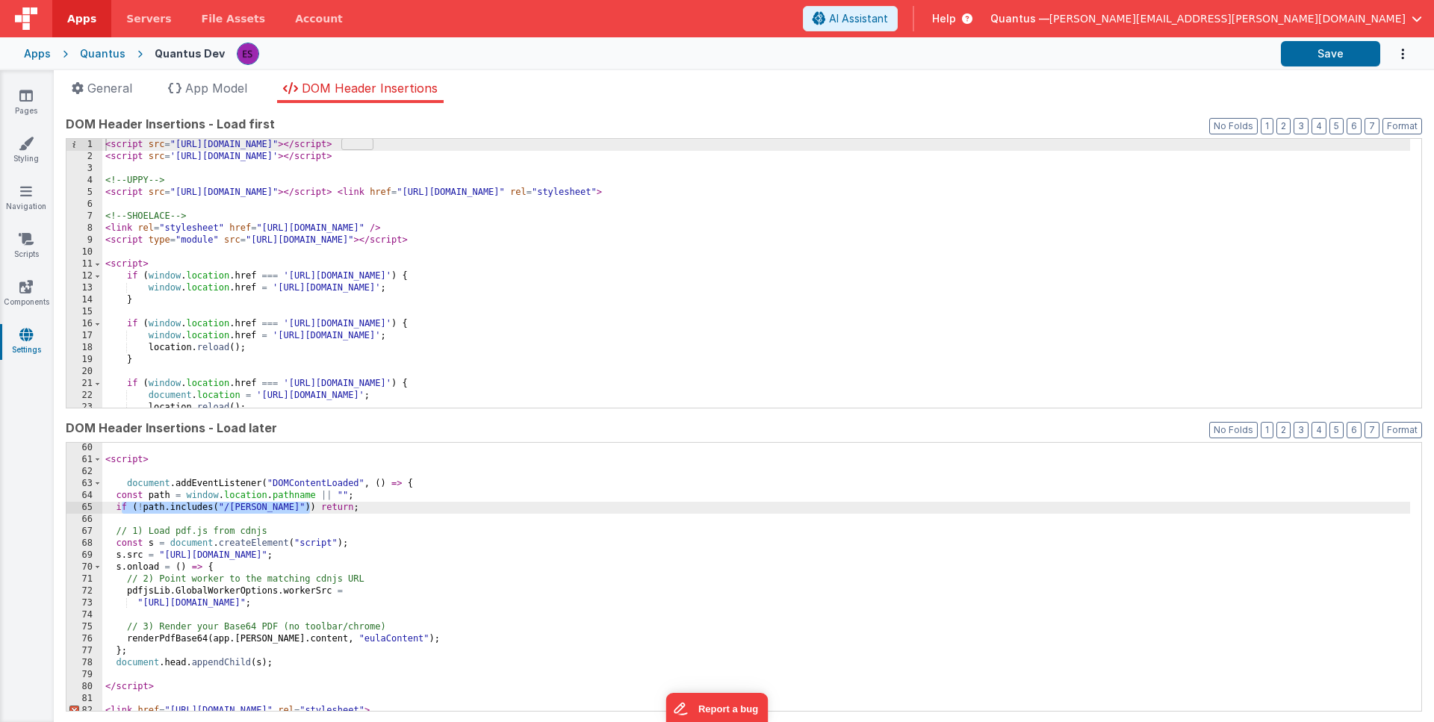
drag, startPoint x: 314, startPoint y: 510, endPoint x: 123, endPoint y: 511, distance: 191.2
click at [123, 511] on div "< script > document . addEventListener ( "DOMContentLoaded" , ( ) => { const pa…" at bounding box center [756, 588] width 1308 height 293
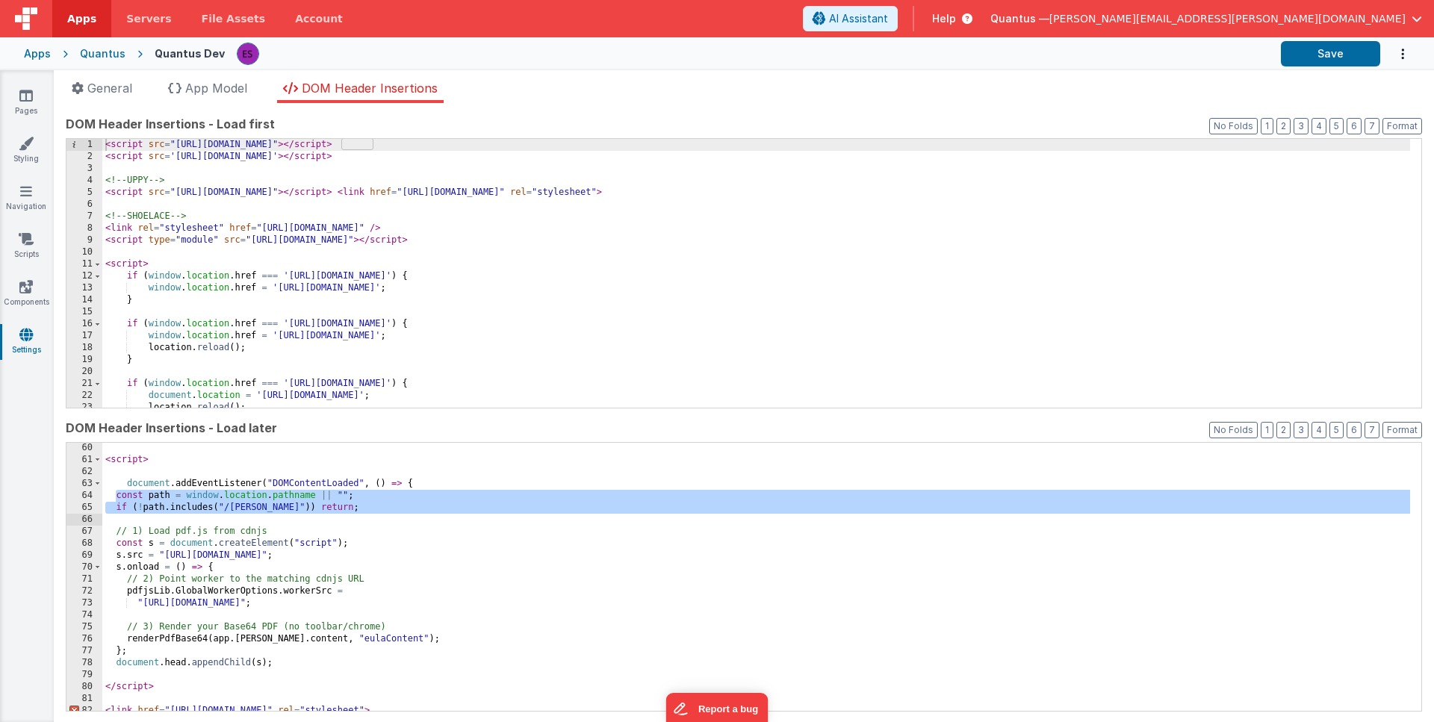
drag, startPoint x: 116, startPoint y: 497, endPoint x: 353, endPoint y: 514, distance: 237.4
click at [353, 514] on div "< script > document . addEventListener ( "DOMContentLoaded" , ( ) => { const pa…" at bounding box center [756, 588] width 1308 height 293
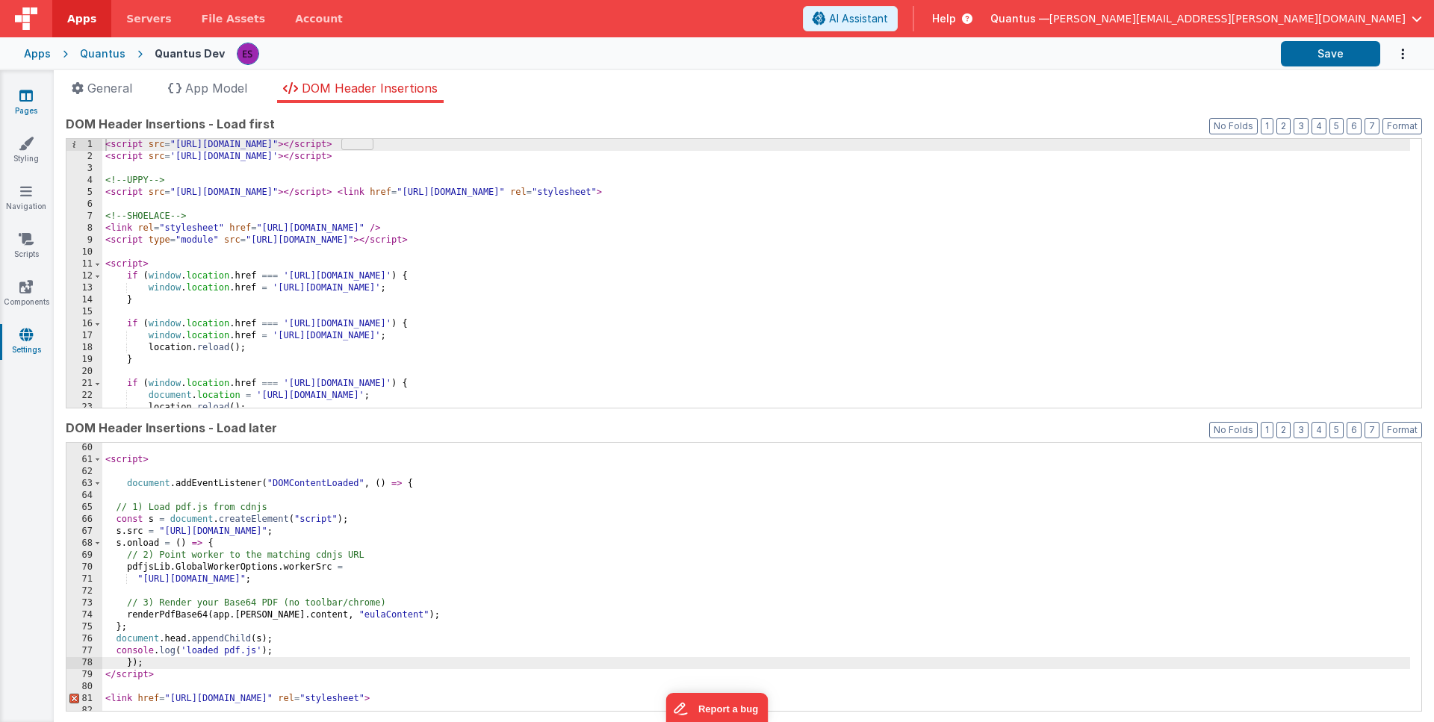
click at [46, 105] on link "Pages" at bounding box center [26, 103] width 54 height 30
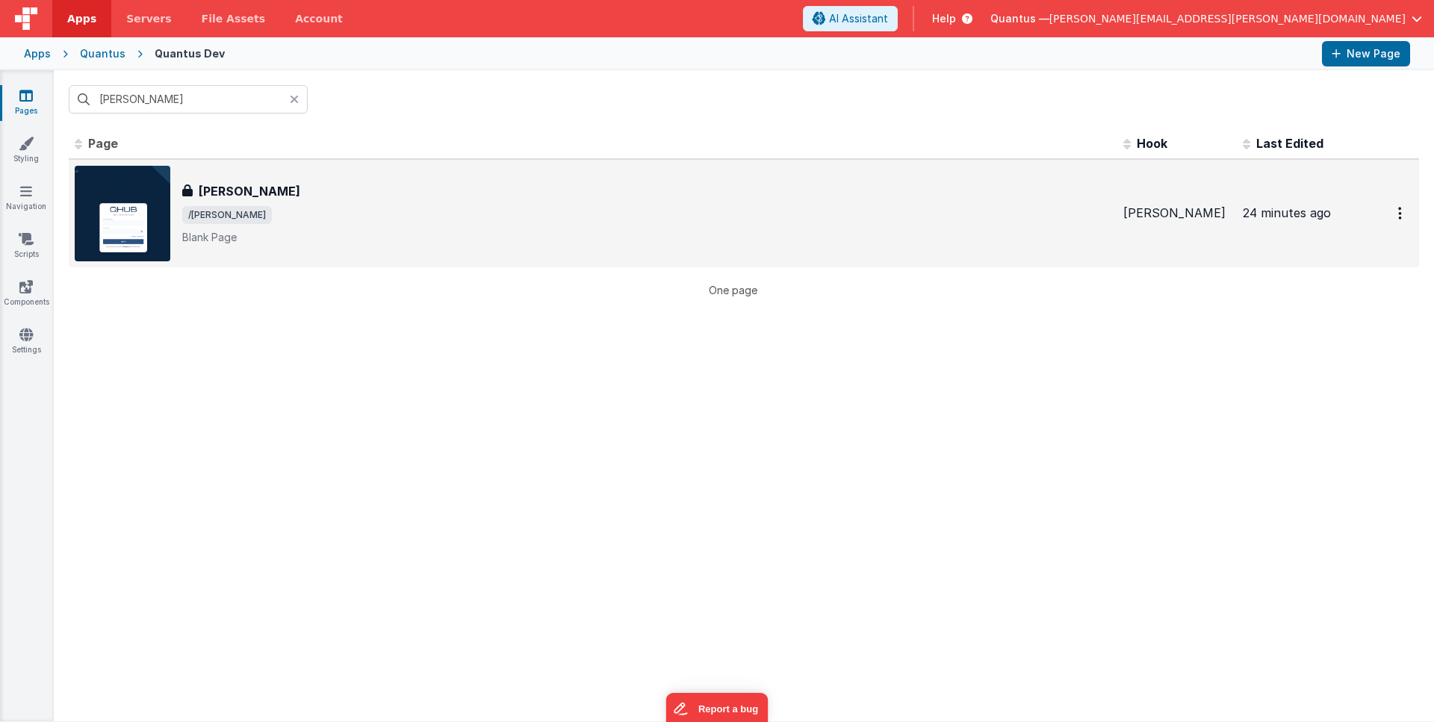
click at [320, 221] on span "/eula" at bounding box center [646, 215] width 929 height 18
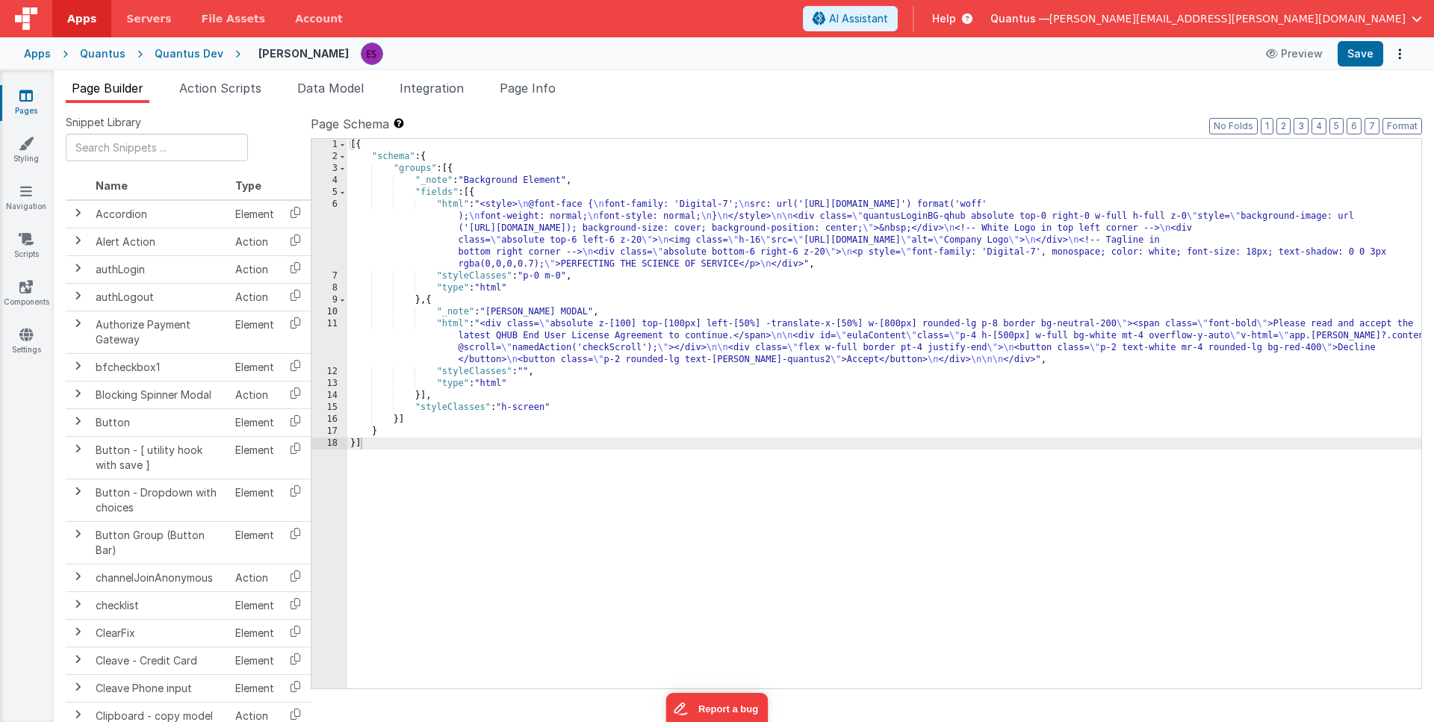
click at [529, 335] on div "[{ "schema" : { "groups" : [{ "_note" : "Background Element" , "fields" : [{ "h…" at bounding box center [884, 426] width 1074 height 574
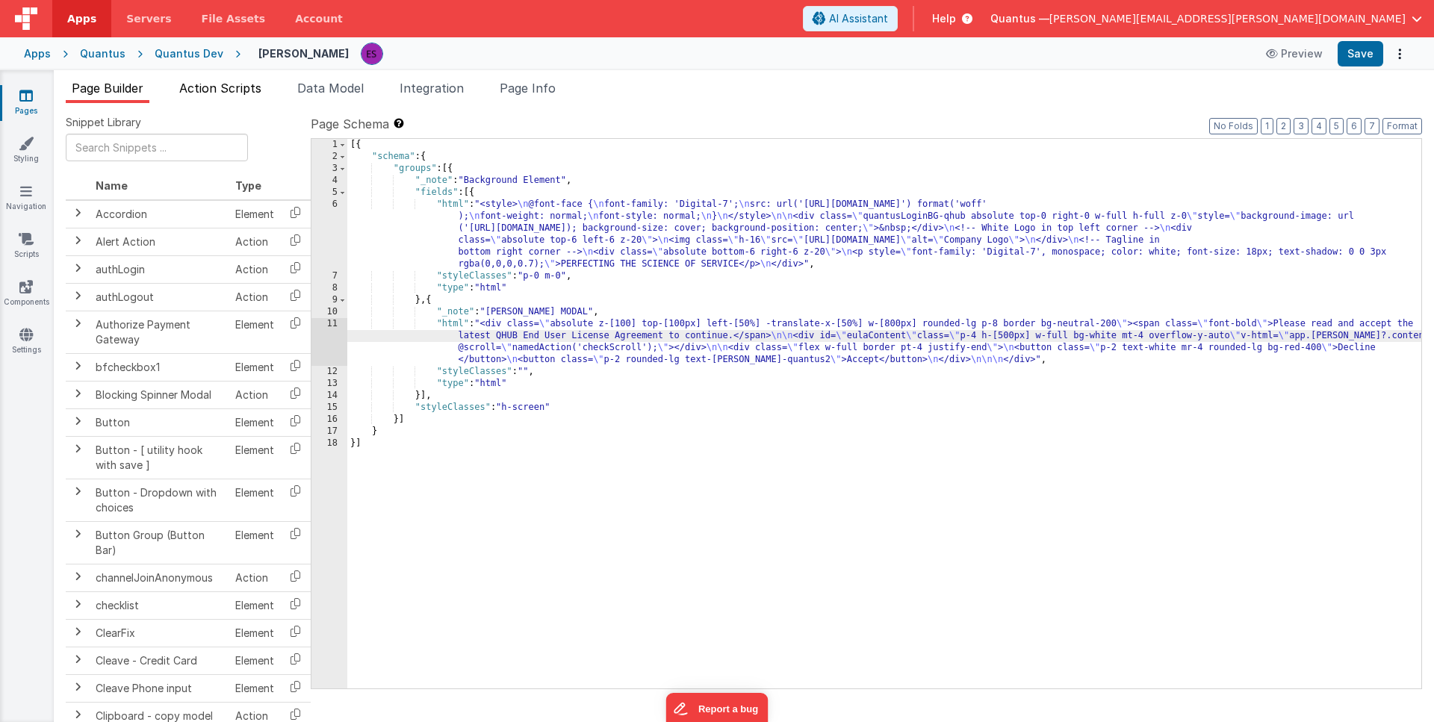
click at [258, 84] on span "Action Scripts" at bounding box center [220, 88] width 82 height 15
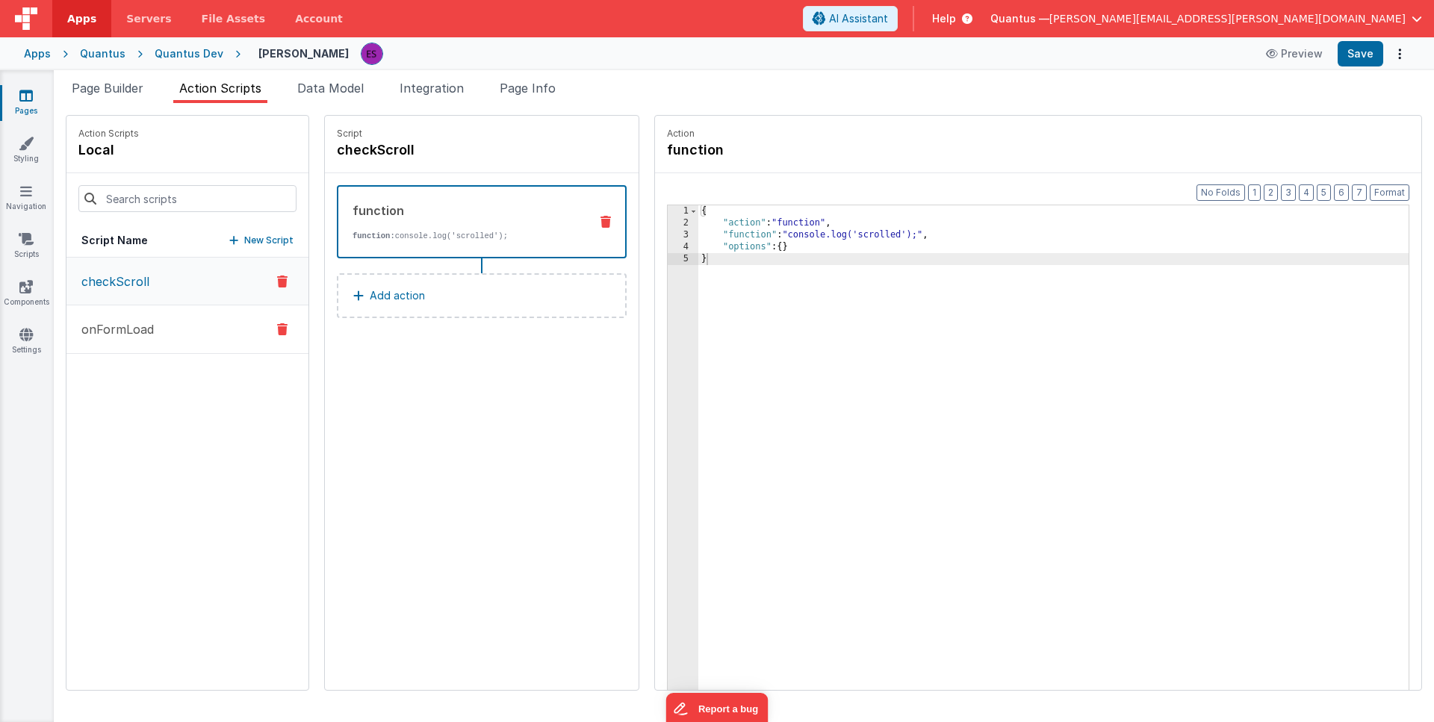
click at [131, 320] on p "onFormLoad" at bounding box center [112, 329] width 81 height 18
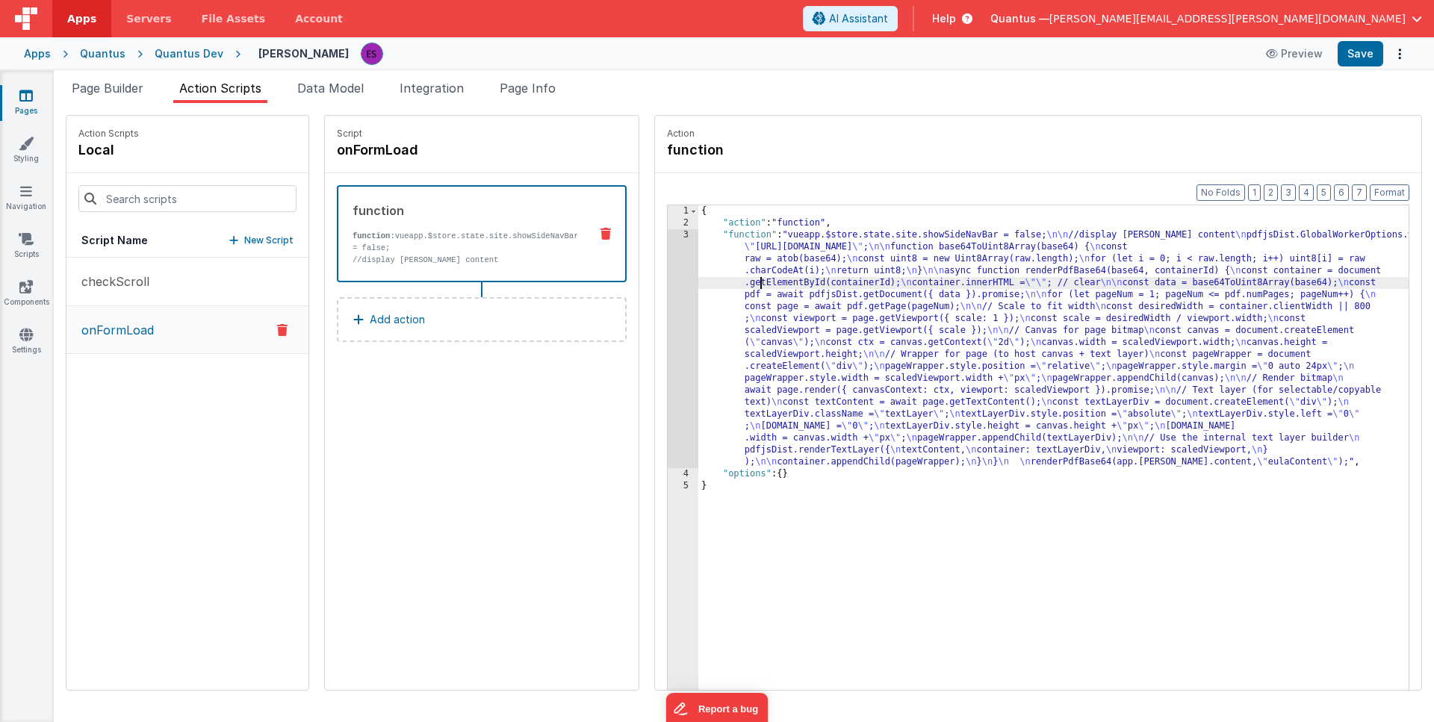
click at [724, 279] on div "{ "action" : "function" , "function" : "vueapp.$store.state.site.showSideNavBar…" at bounding box center [1072, 482] width 749 height 555
click at [668, 298] on div "3" at bounding box center [683, 348] width 31 height 239
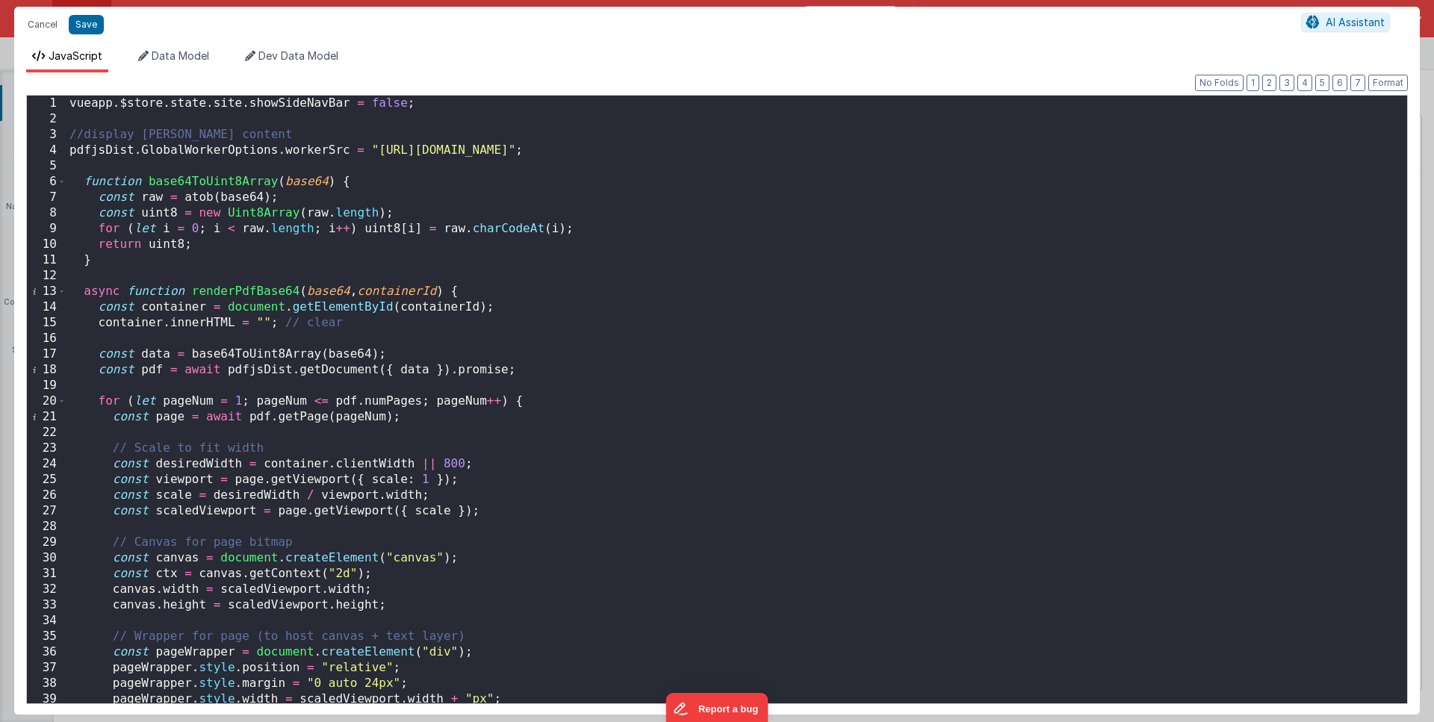
click at [87, 152] on div "vueapp . $store . state . site . showSideNavBar = false ; //display EULA conten…" at bounding box center [731, 415] width 1330 height 639
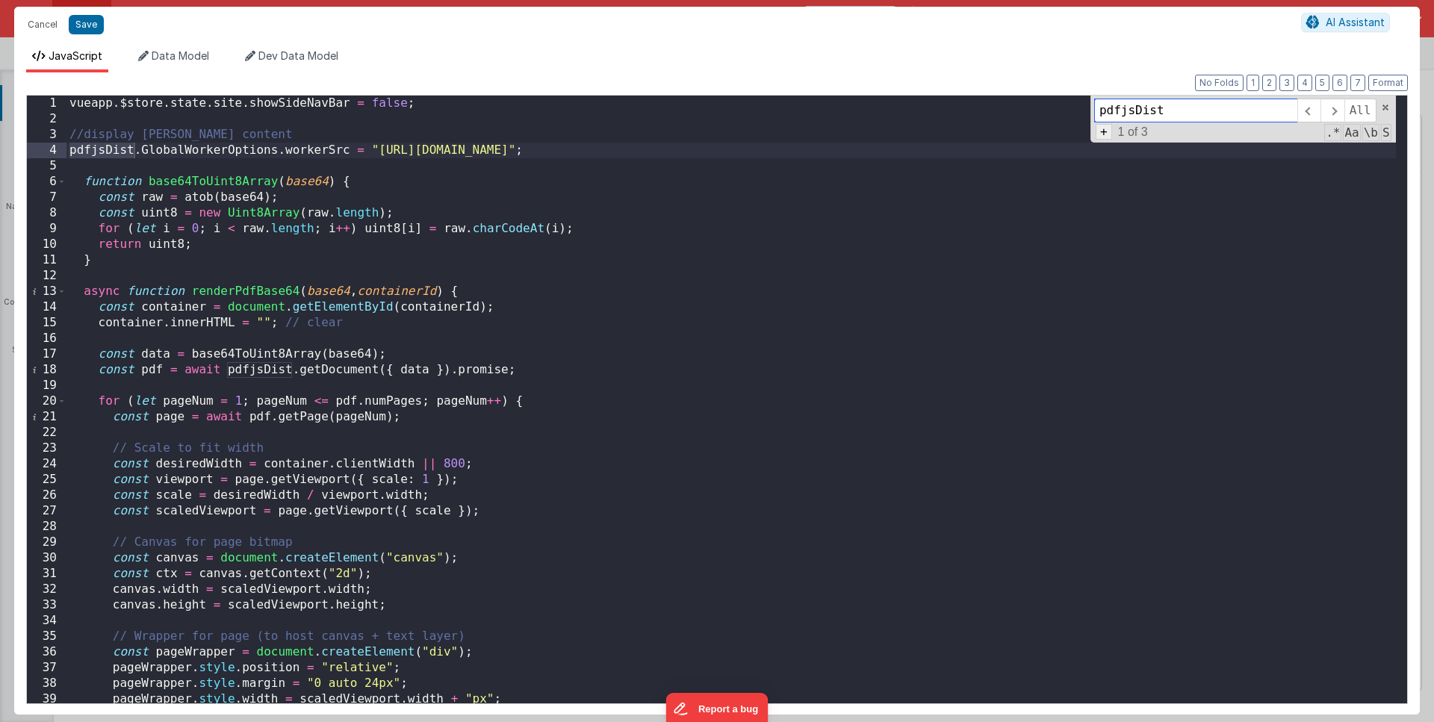
click at [1100, 134] on span "+" at bounding box center [1104, 132] width 16 height 16
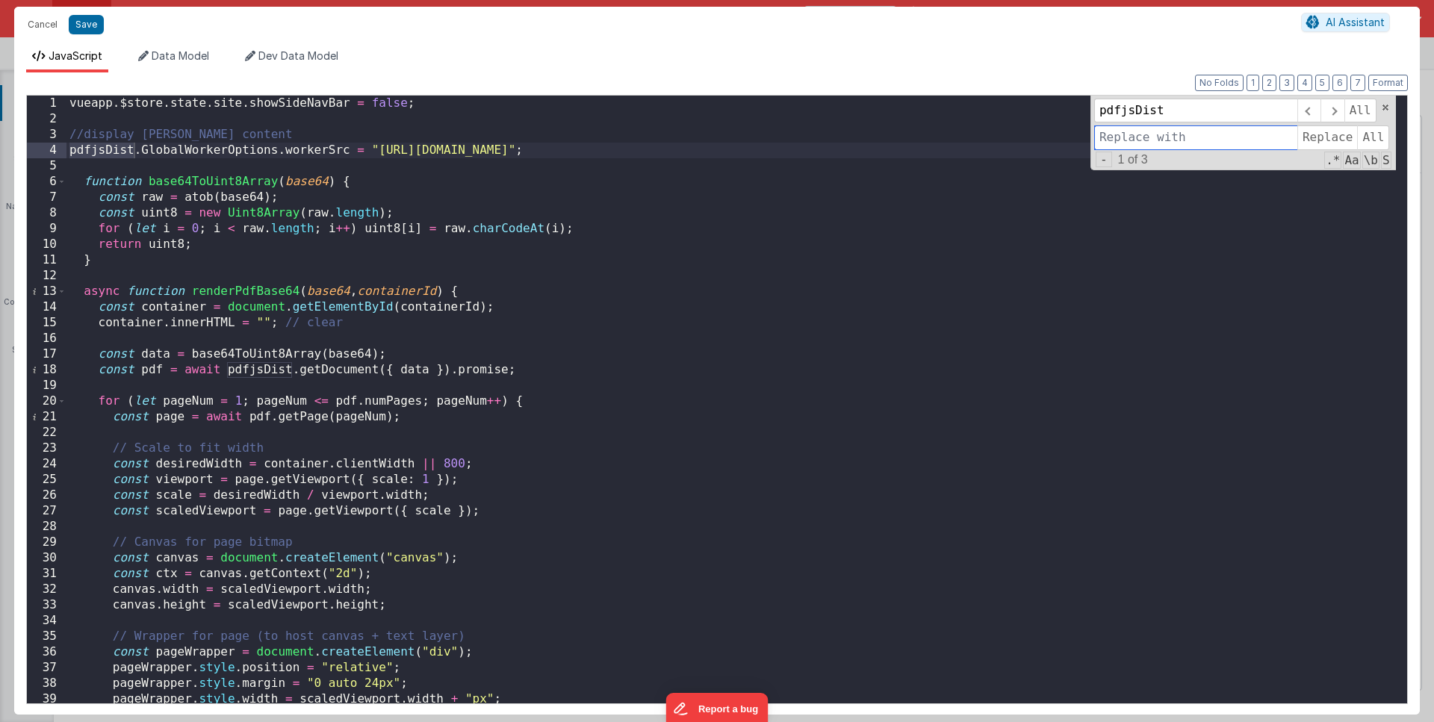
click at [1116, 144] on input at bounding box center [1195, 137] width 203 height 24
paste input "pdfjsDist"
type input "pdfjsLib"
click at [1369, 138] on span "All" at bounding box center [1373, 137] width 32 height 24
click at [800, 347] on div "vueapp . $store . state . site . showSideNavBar = false ; //display EULA conten…" at bounding box center [731, 415] width 1330 height 639
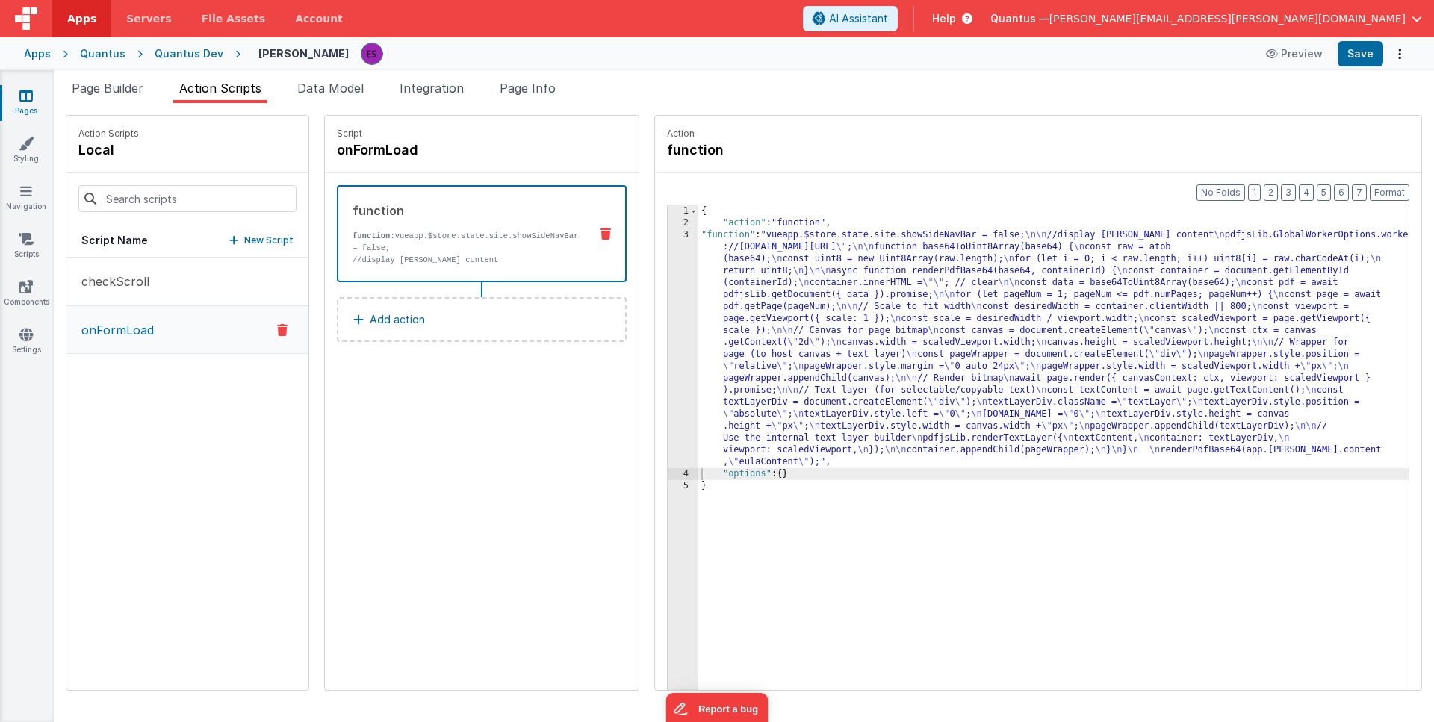
click at [18, 320] on div "Pages Styling Navigation Scripts Components Settings" at bounding box center [27, 396] width 54 height 652
click at [19, 334] on icon at bounding box center [25, 334] width 13 height 15
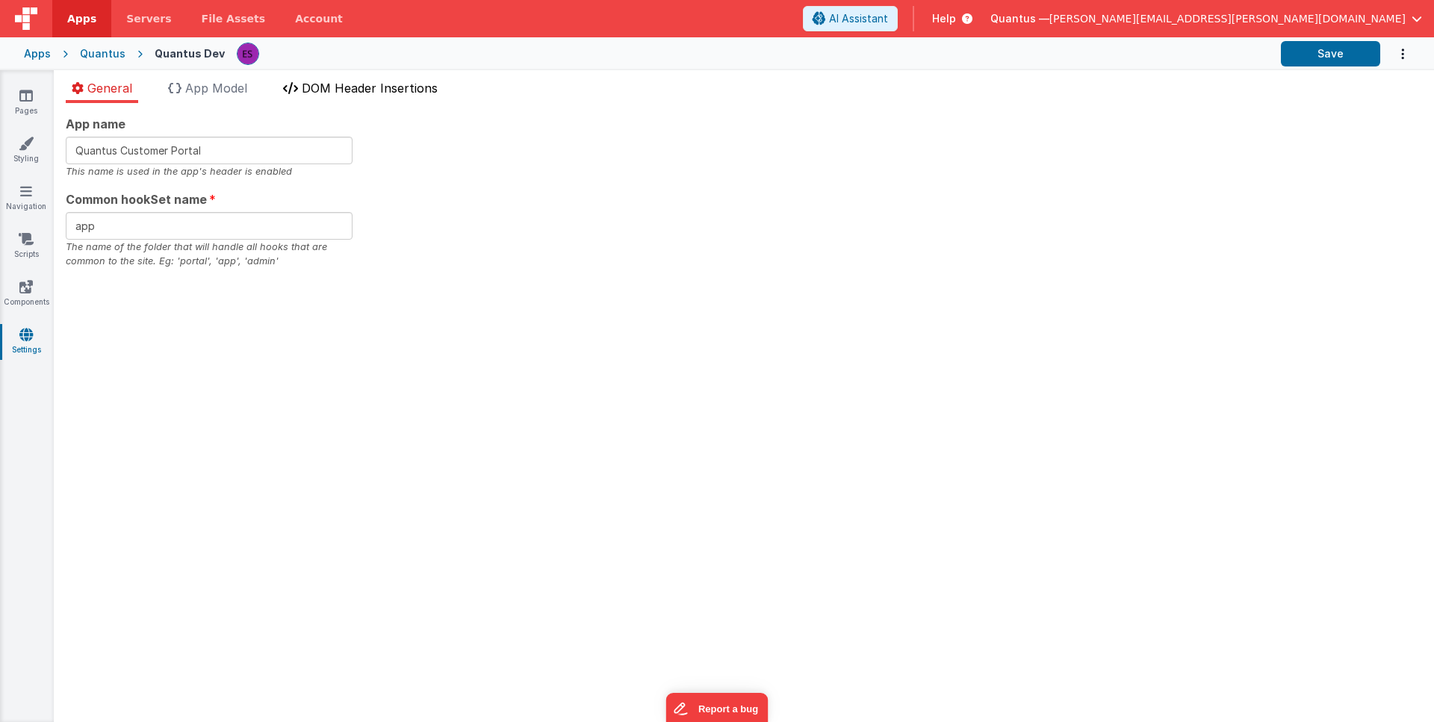
click at [394, 92] on span "DOM Header Insertions" at bounding box center [370, 88] width 136 height 15
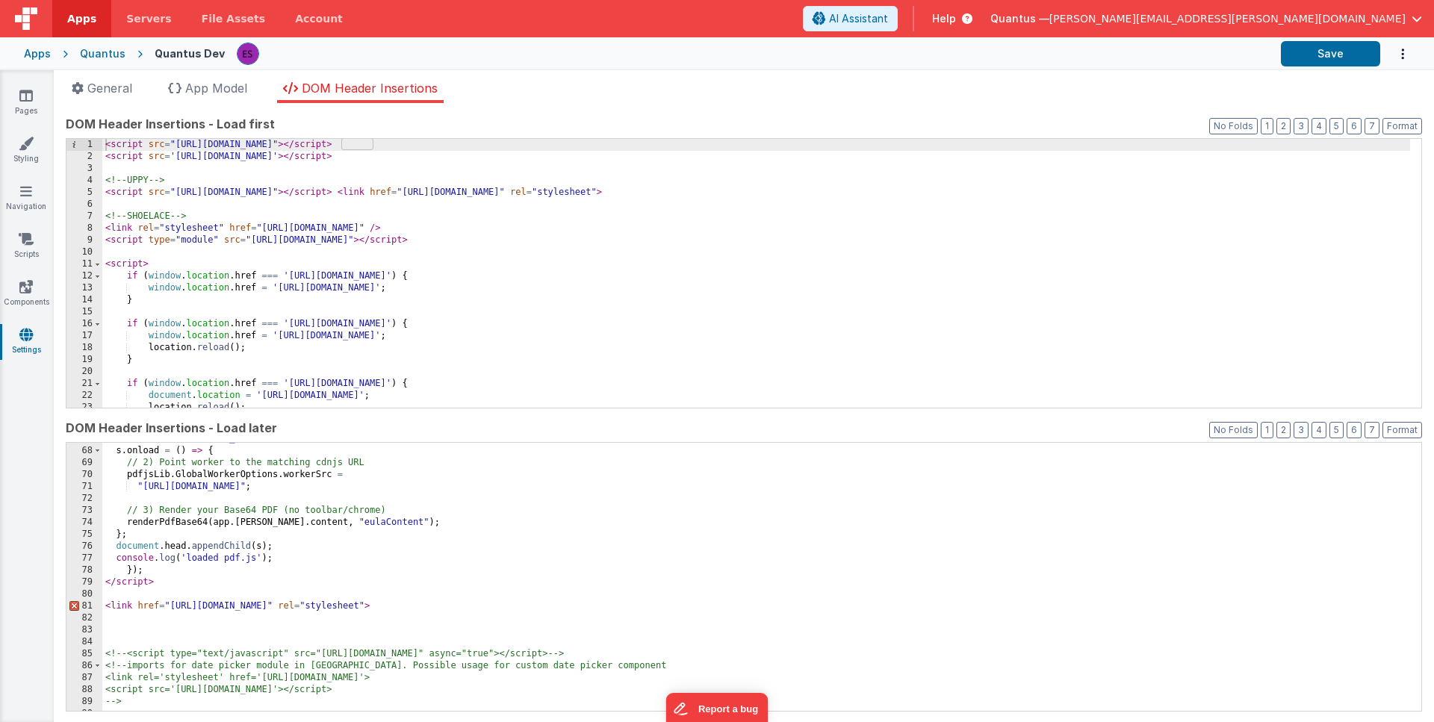
scroll to position [819, 0]
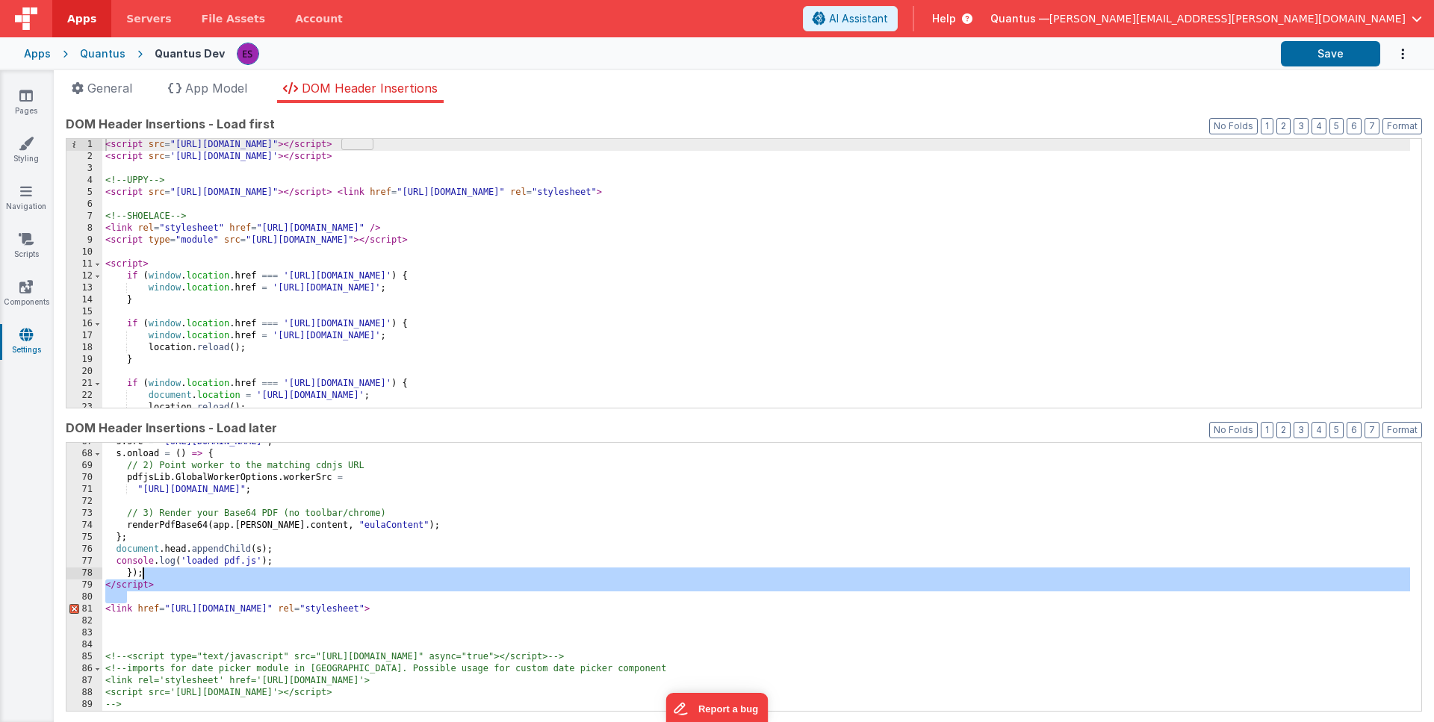
drag, startPoint x: 182, startPoint y: 575, endPoint x: 180, endPoint y: 552, distance: 23.3
click at [180, 552] on div "s . src = "https://cdnjs.cloudflare.com/ajax/libs/pdf.js/3.11.174/pdf.min.js" ;…" at bounding box center [756, 582] width 1308 height 293
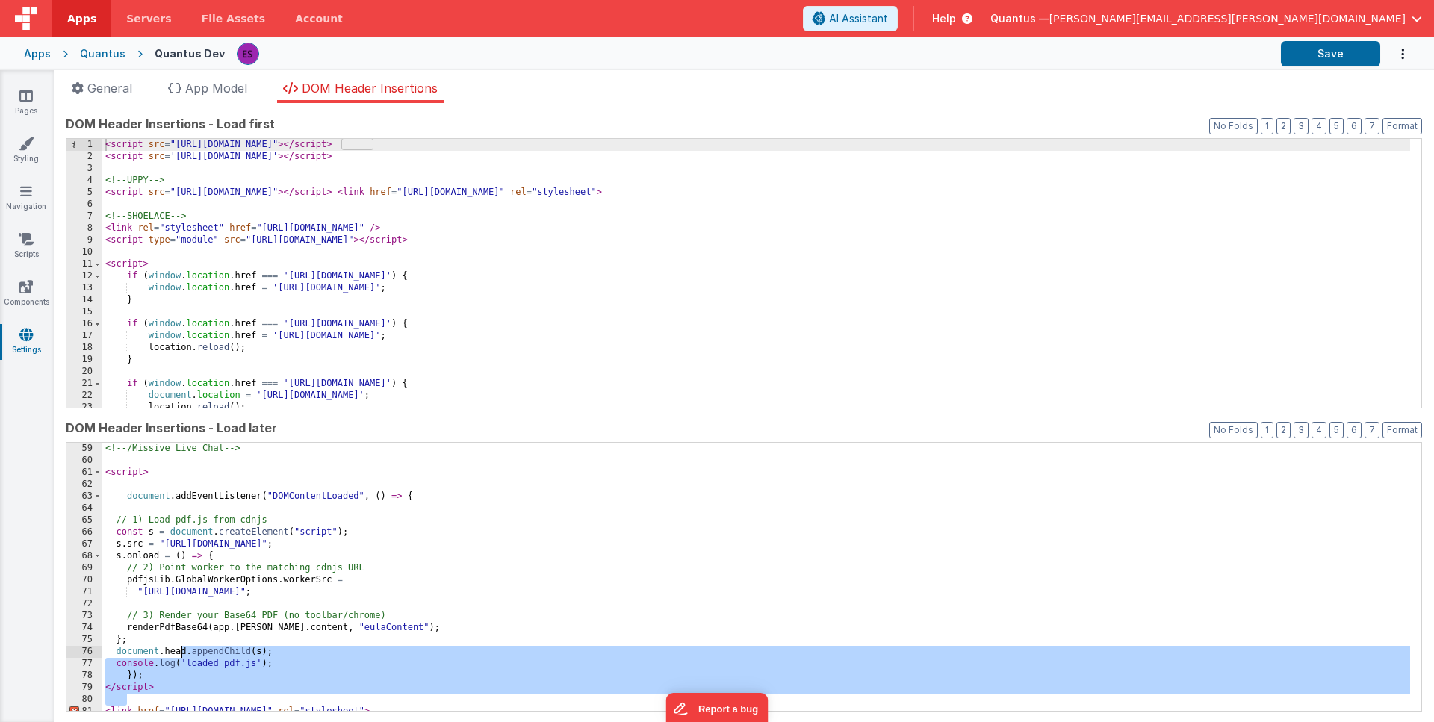
scroll to position [710, 0]
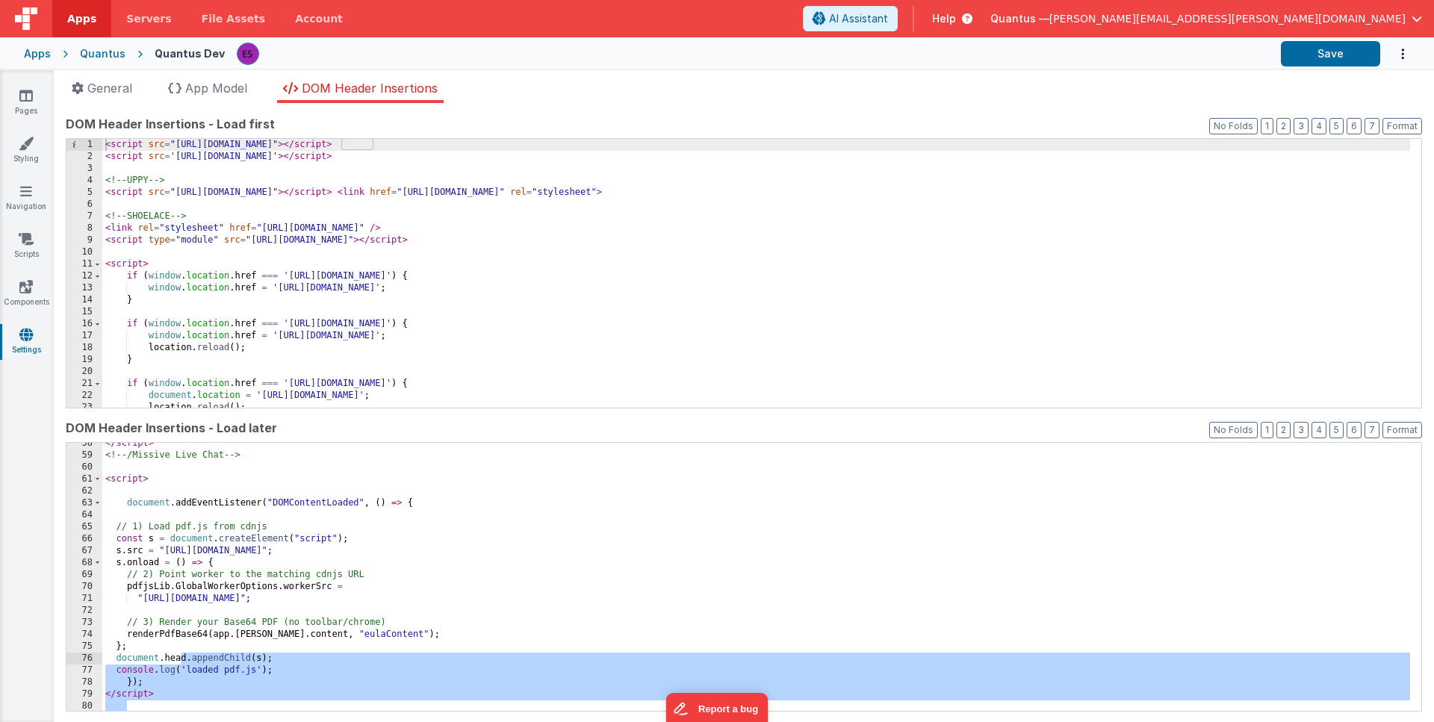
click at [105, 478] on div "</ script > <!-- /Missive Live Chat --> < script > document . addEventListener …" at bounding box center [756, 584] width 1308 height 293
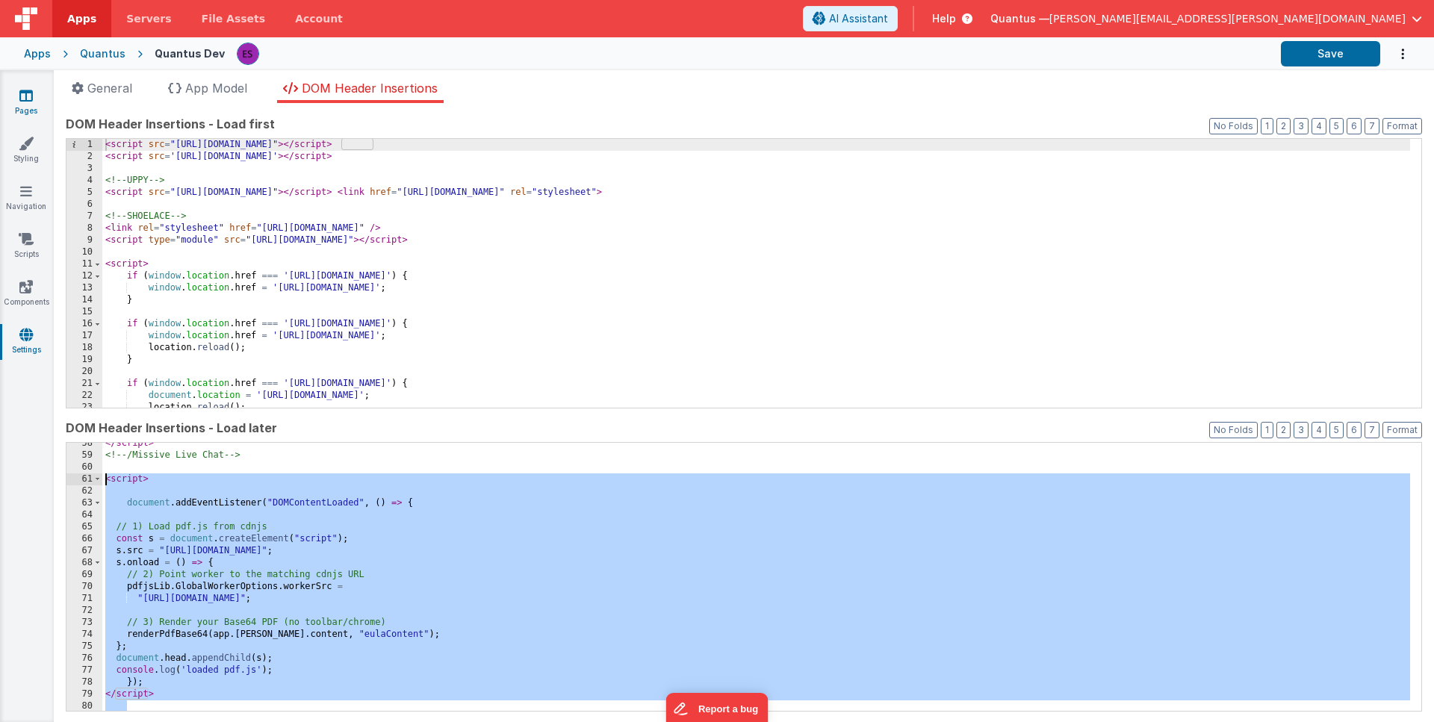
click at [22, 99] on icon at bounding box center [25, 95] width 13 height 15
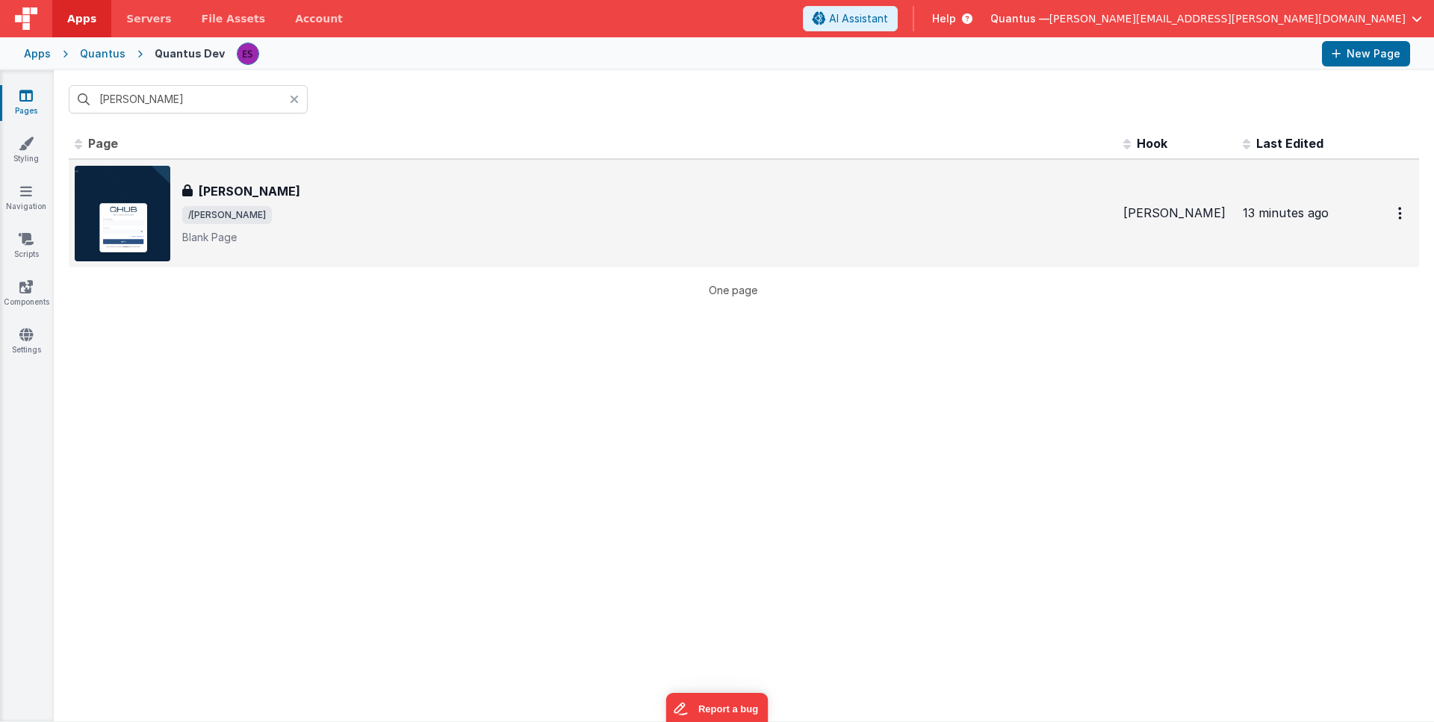
click at [271, 182] on div "[PERSON_NAME]" at bounding box center [646, 191] width 929 height 18
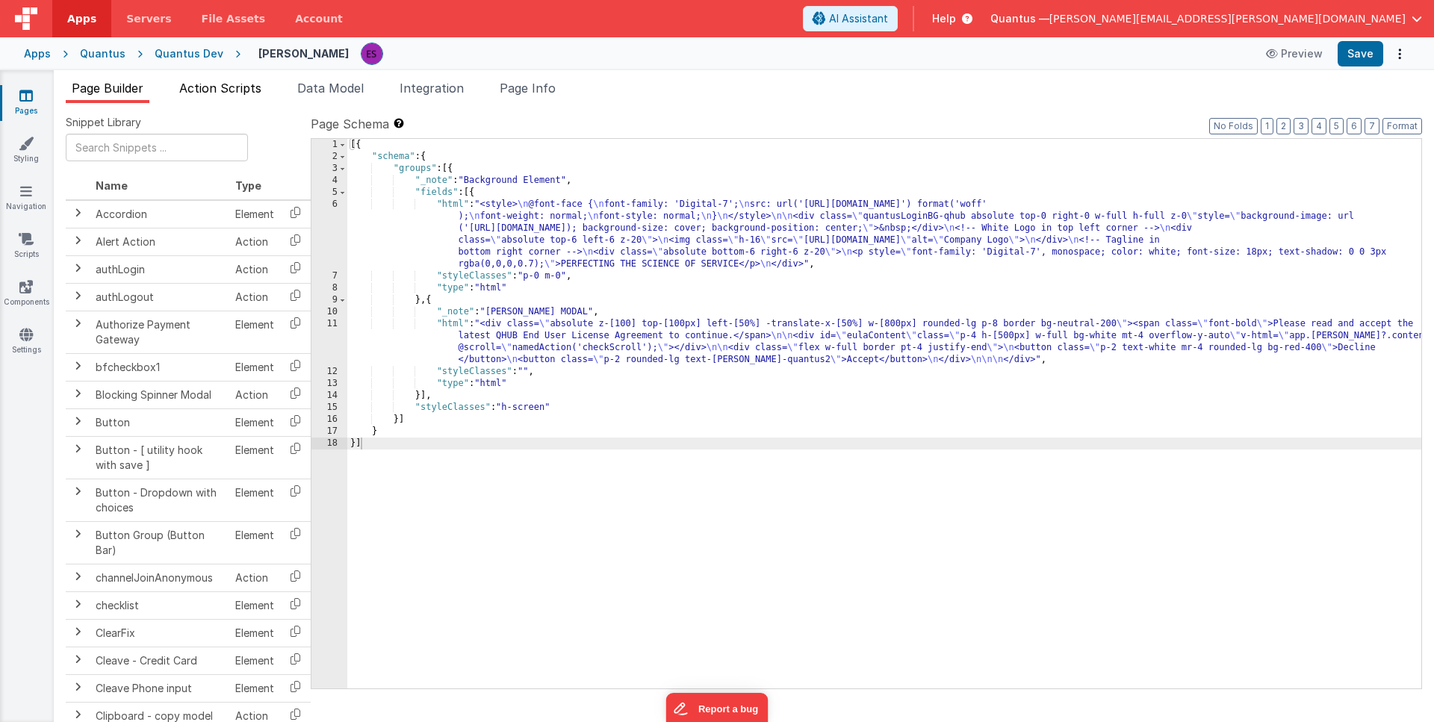
click at [217, 89] on span "Action Scripts" at bounding box center [220, 88] width 82 height 15
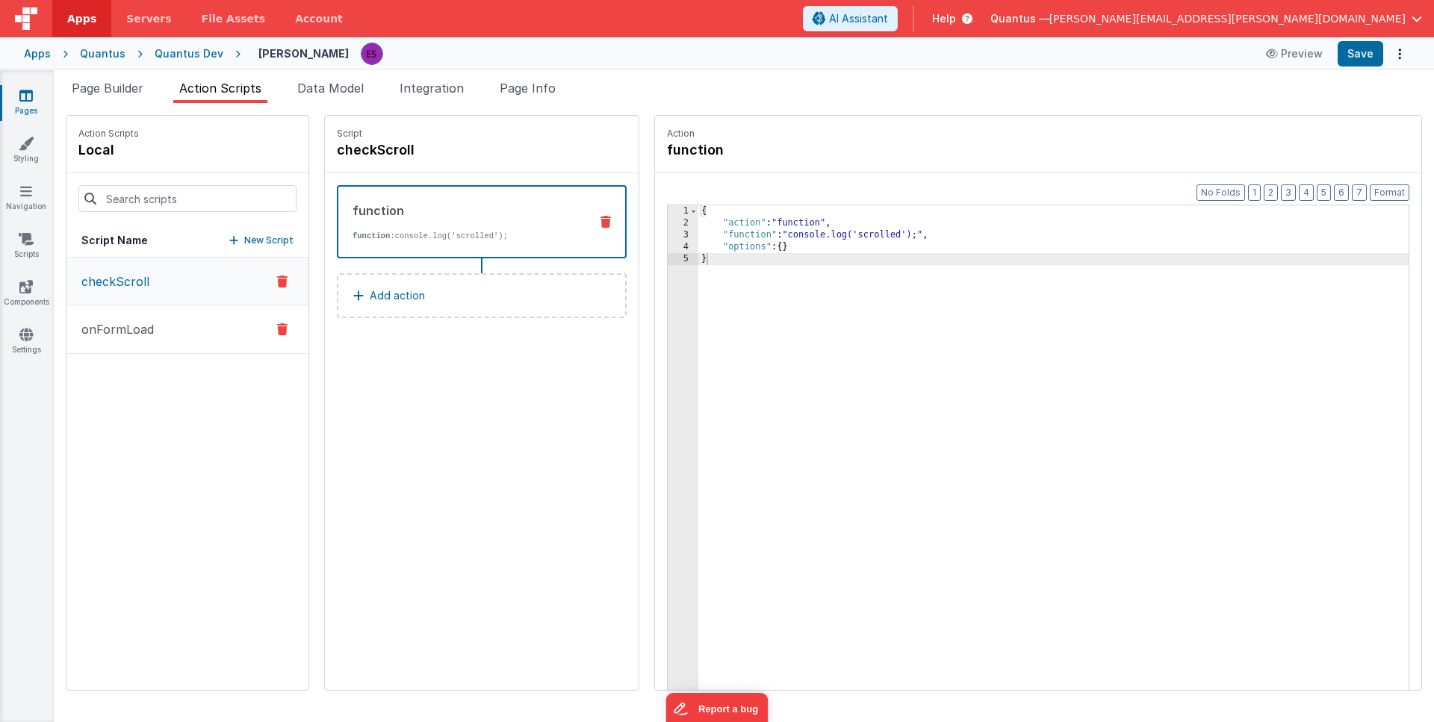
click at [161, 319] on button "onFormLoad" at bounding box center [187, 330] width 242 height 49
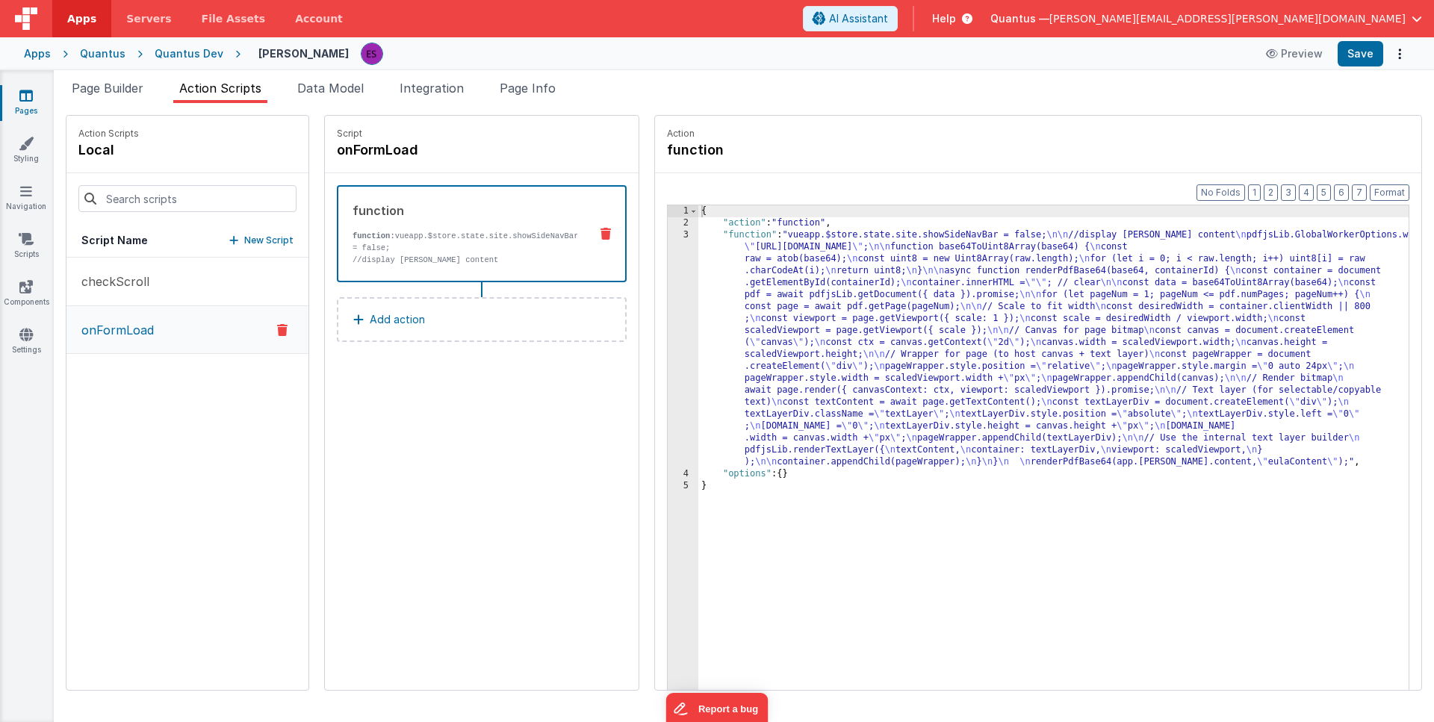
click at [668, 291] on div "3" at bounding box center [683, 348] width 31 height 239
click at [698, 293] on div "{ "action" : "function" , "function" : "vueapp.$store.state.site.showSideNavBar…" at bounding box center [1072, 482] width 749 height 555
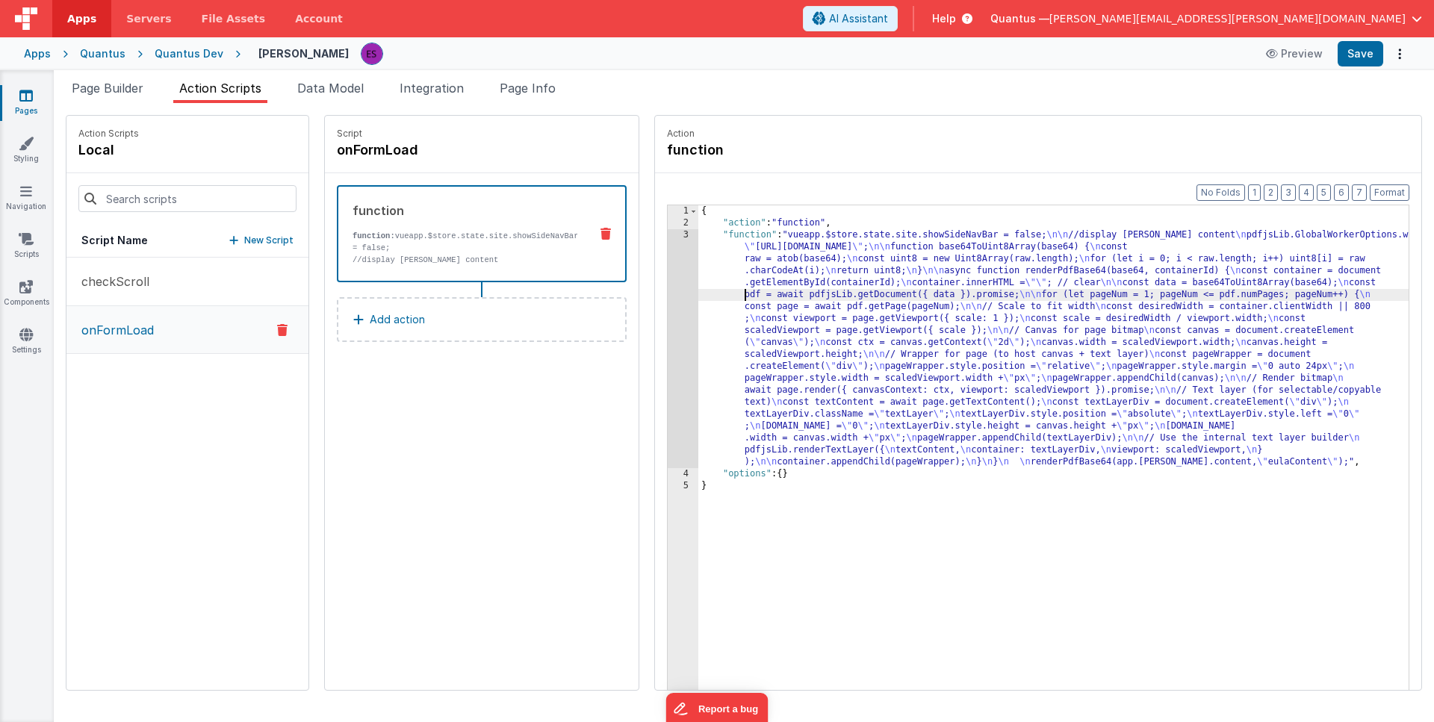
click at [668, 301] on div "3" at bounding box center [683, 348] width 31 height 239
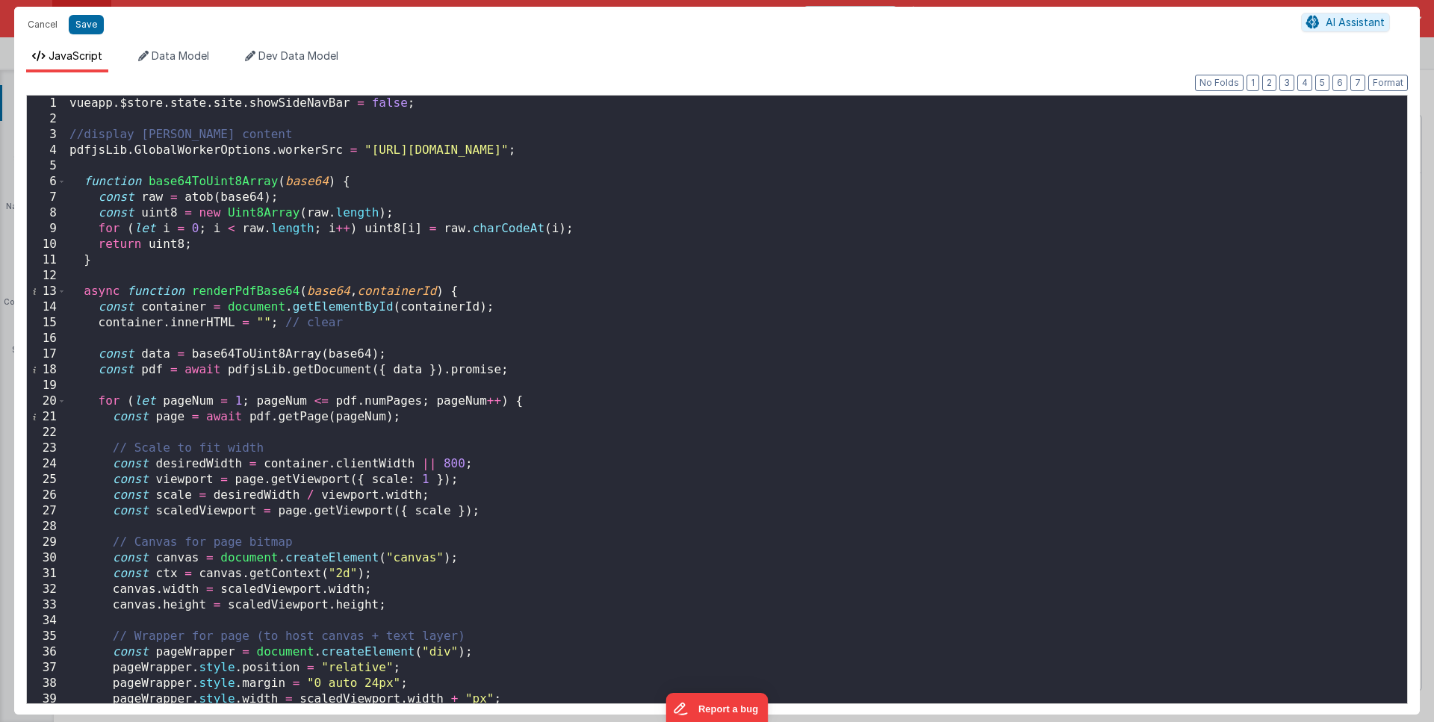
click at [244, 348] on div "vueapp . $store . state . site . showSideNavBar = false ; //display EULA conten…" at bounding box center [731, 415] width 1330 height 639
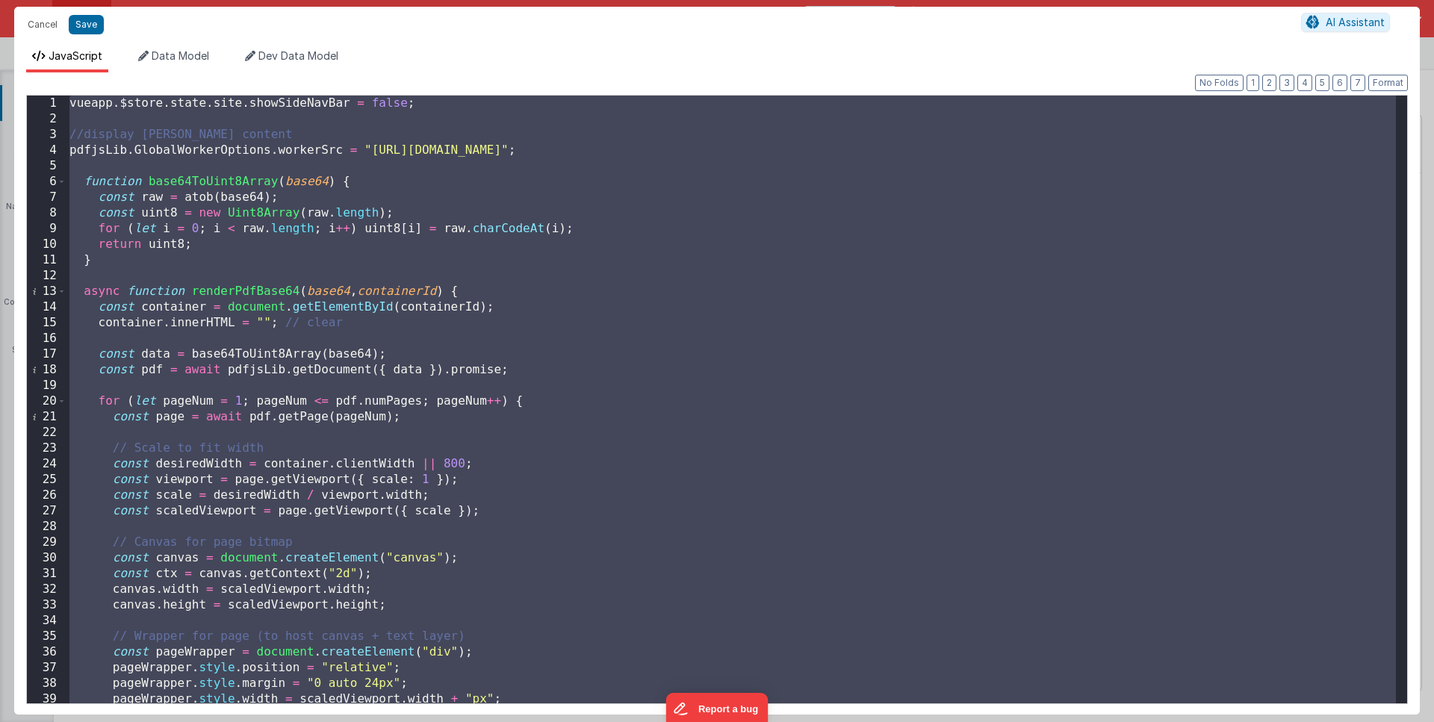
click at [660, 403] on div "vueapp . $store . state . site . showSideNavBar = false ; //display EULA conten…" at bounding box center [731, 415] width 1330 height 639
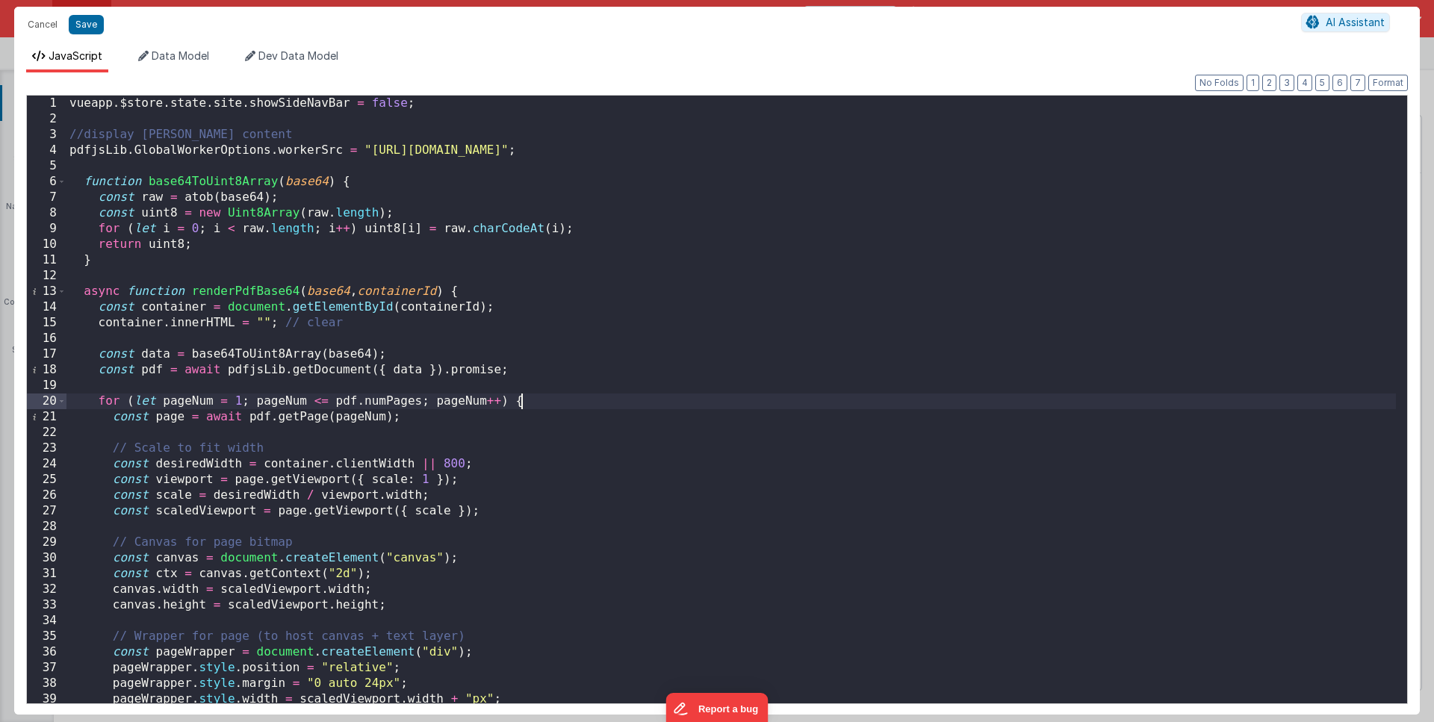
click at [298, 255] on div "vueapp . $store . state . site . showSideNavBar = false ; //display EULA conten…" at bounding box center [731, 415] width 1330 height 639
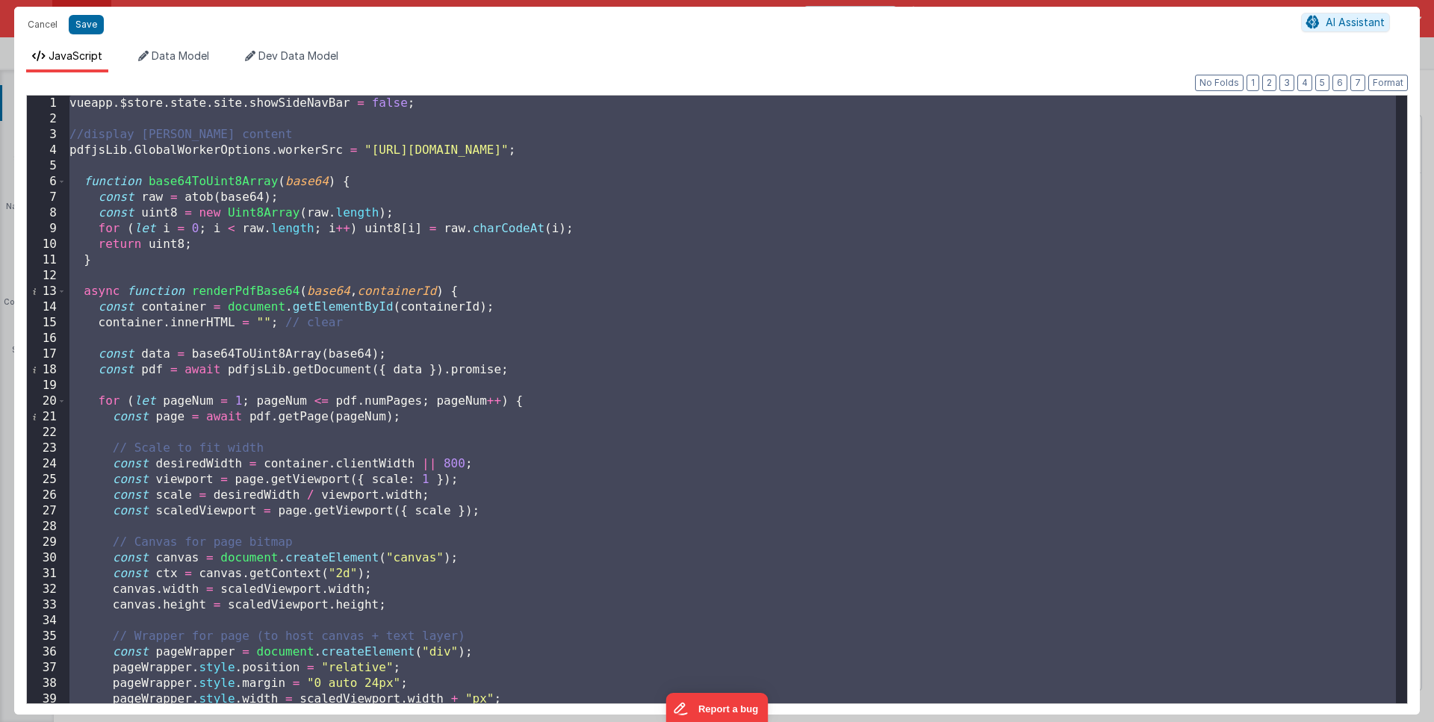
paste textarea
click at [639, 241] on div "vueapp . $store . state . site . showSideNavBar = false ; //display EULA conten…" at bounding box center [731, 415] width 1330 height 639
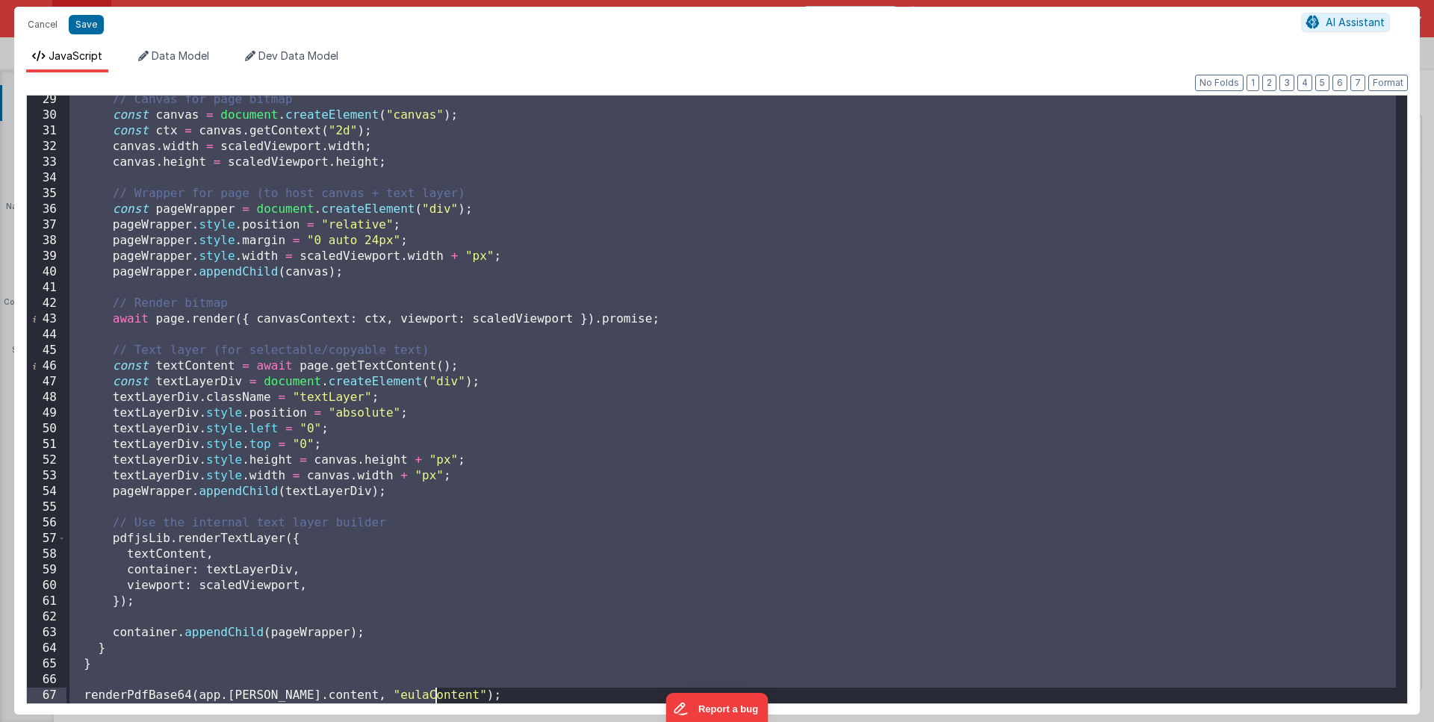
scroll to position [443, 0]
drag, startPoint x: 134, startPoint y: 123, endPoint x: 313, endPoint y: 722, distance: 625.3
click at [313, 722] on div "Cancel Save AI Assistant JavaScript Data Model Dev Data Model Format 7 6 5 4 3 …" at bounding box center [717, 361] width 1434 height 722
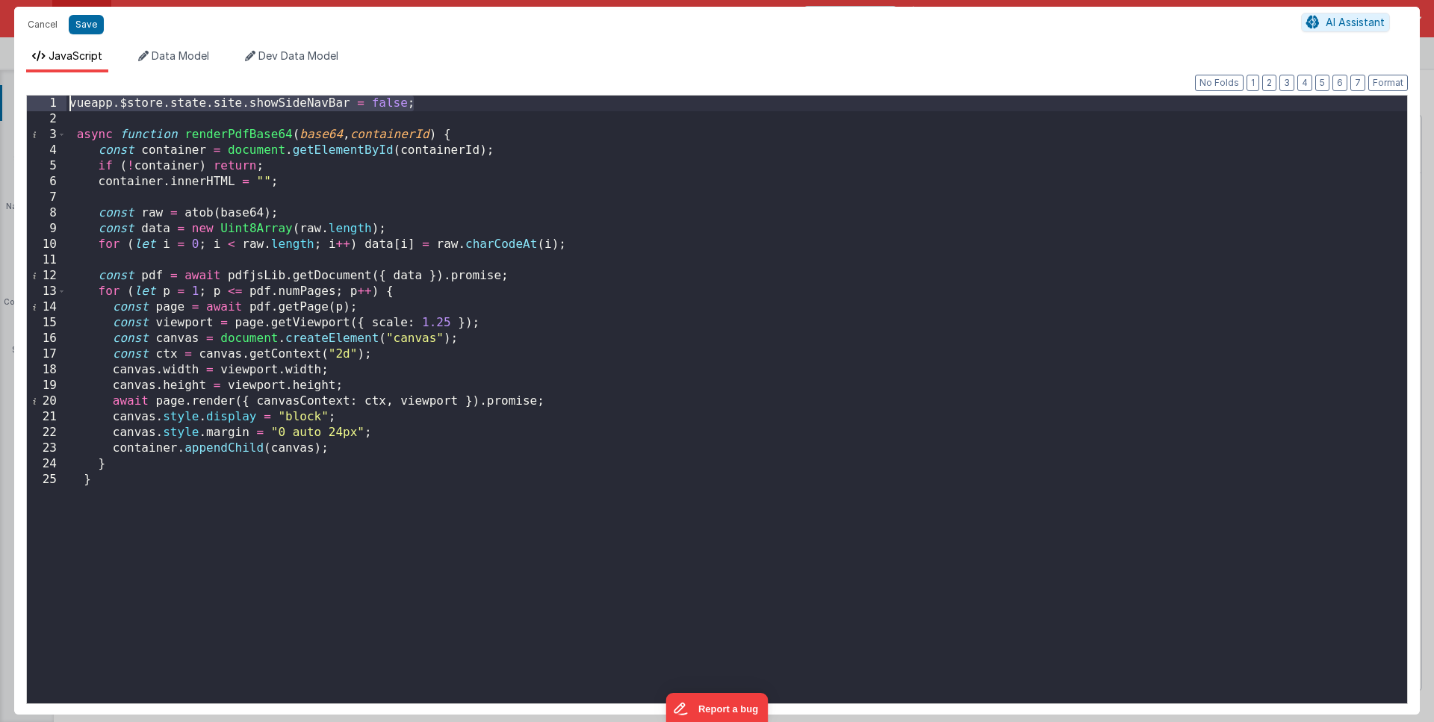
drag, startPoint x: 413, startPoint y: 105, endPoint x: 0, endPoint y: 82, distance: 413.7
click at [0, 82] on div "Cancel Save AI Assistant JavaScript Data Model Dev Data Model Format 7 6 5 4 3 …" at bounding box center [717, 361] width 1434 height 722
click at [244, 565] on div "async function renderPdfBase64 ( base64 , containerId ) { const container = doc…" at bounding box center [736, 415] width 1341 height 639
paste textarea
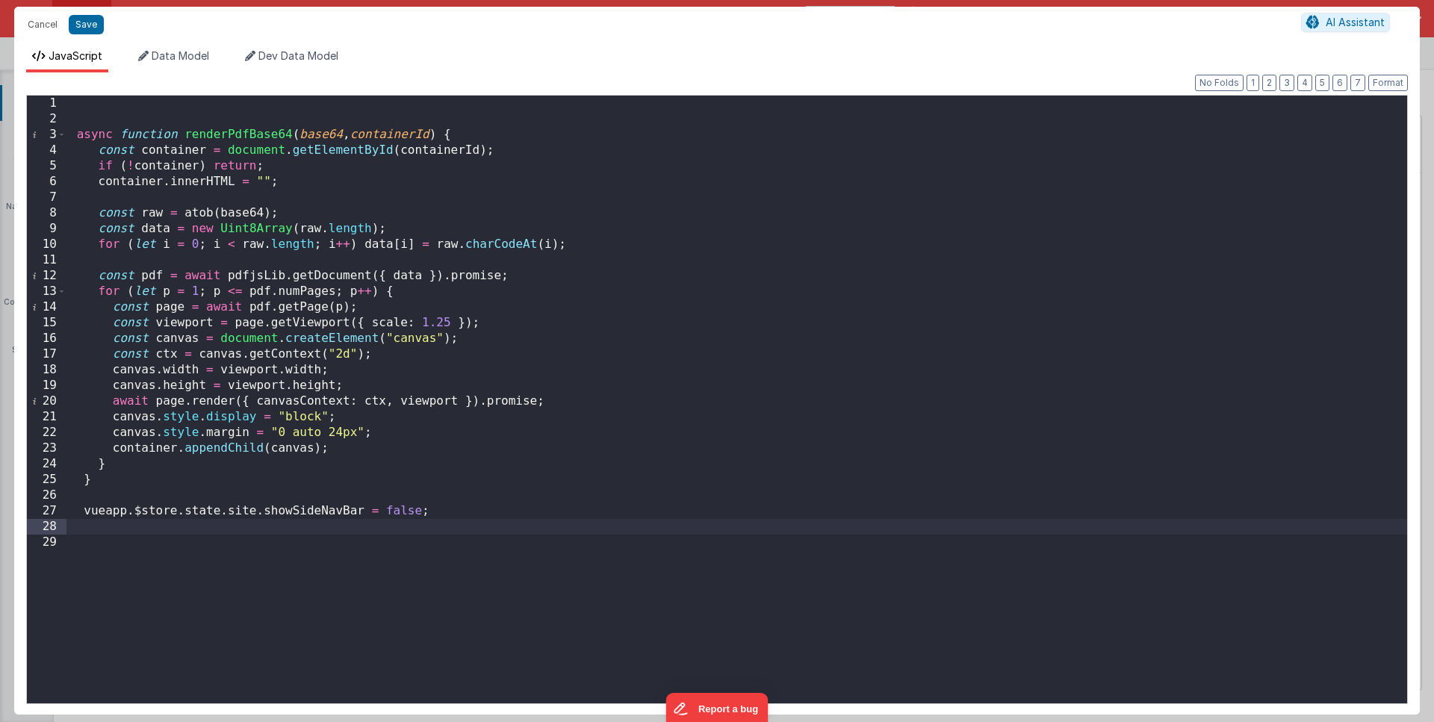
click at [72, 137] on div "async function renderPdfBase64 ( base64 , containerId ) { const container = doc…" at bounding box center [736, 415] width 1341 height 639
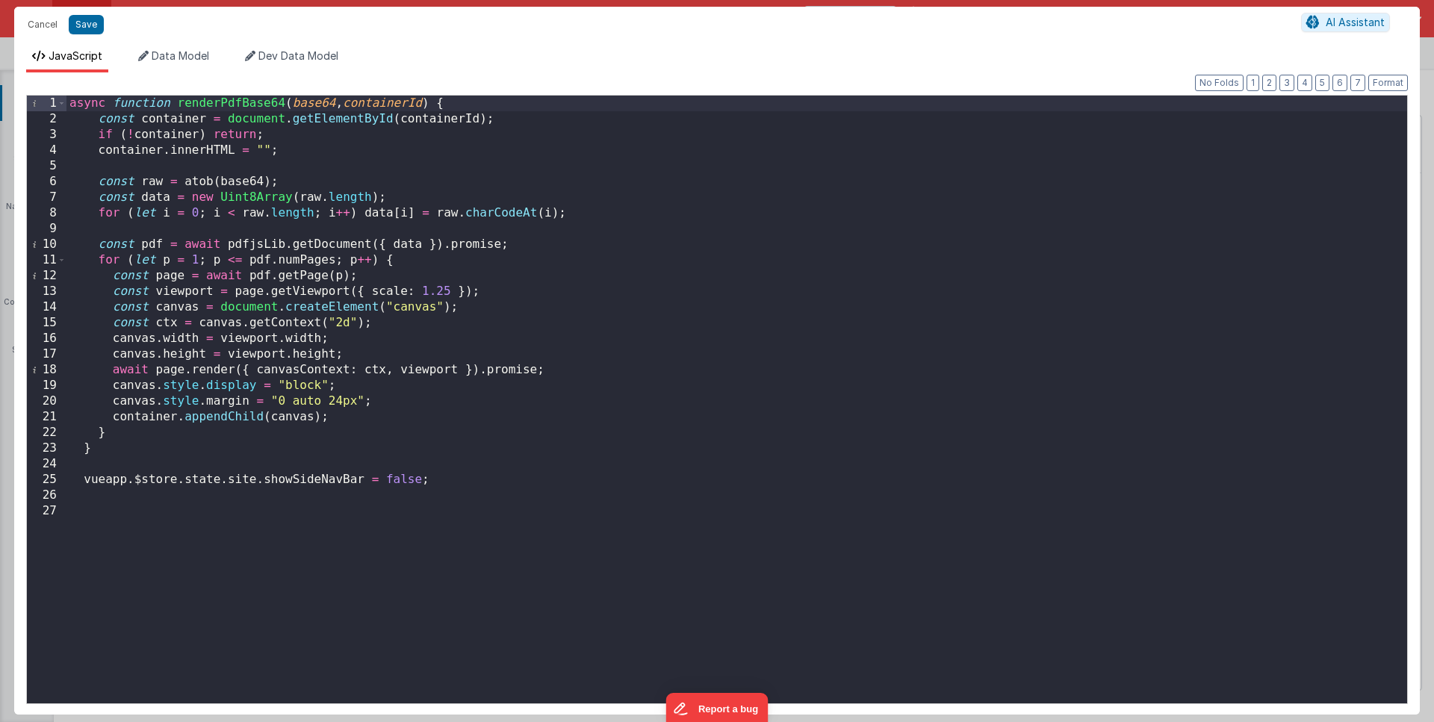
click at [465, 99] on div "async function renderPdfBase64 ( base64 , containerId ) { const container = doc…" at bounding box center [736, 415] width 1341 height 639
click at [521, 479] on div "async function renderPdfBase64 ( base64 , containerId ) { const container = doc…" at bounding box center [736, 415] width 1341 height 639
click at [88, 38] on div "Cancel Save AI Assistant" at bounding box center [717, 25] width 1406 height 36
click at [89, 29] on button "Save" at bounding box center [86, 24] width 35 height 19
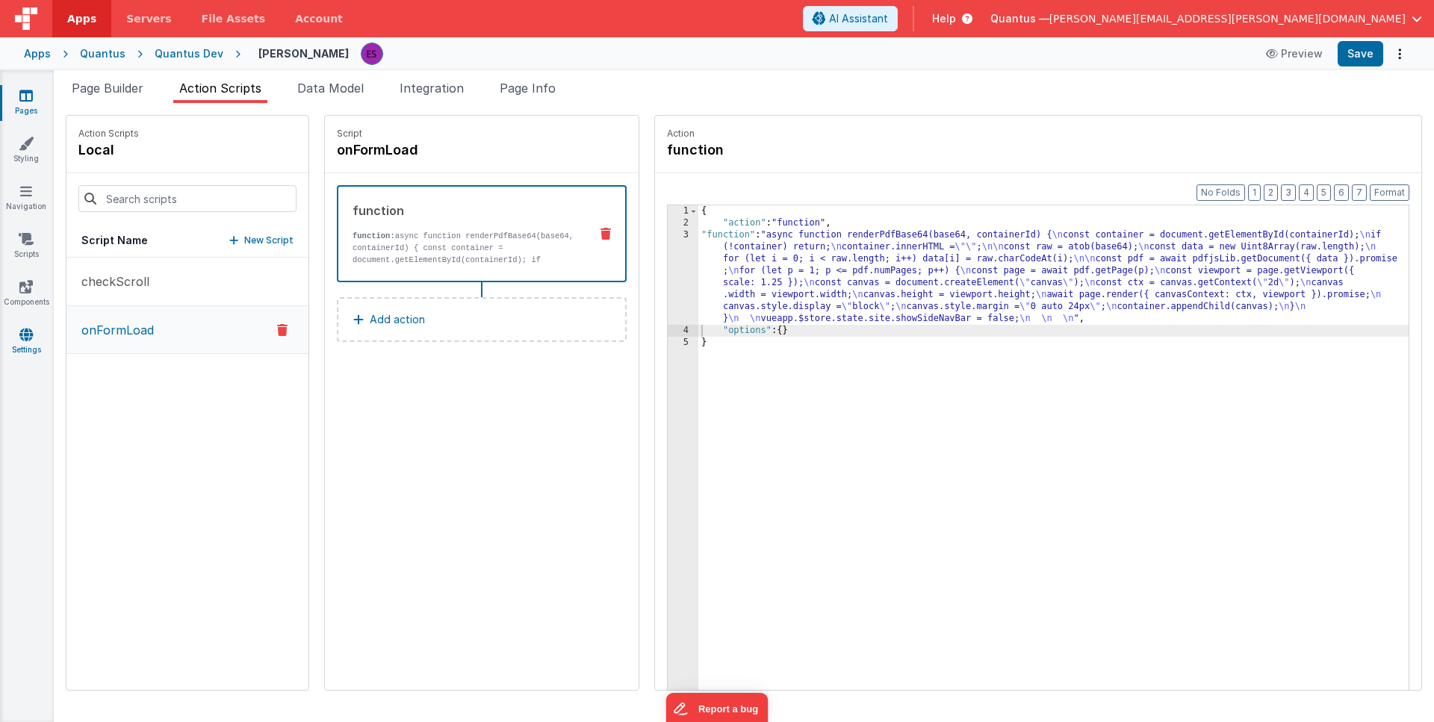
click at [32, 338] on icon at bounding box center [25, 334] width 13 height 15
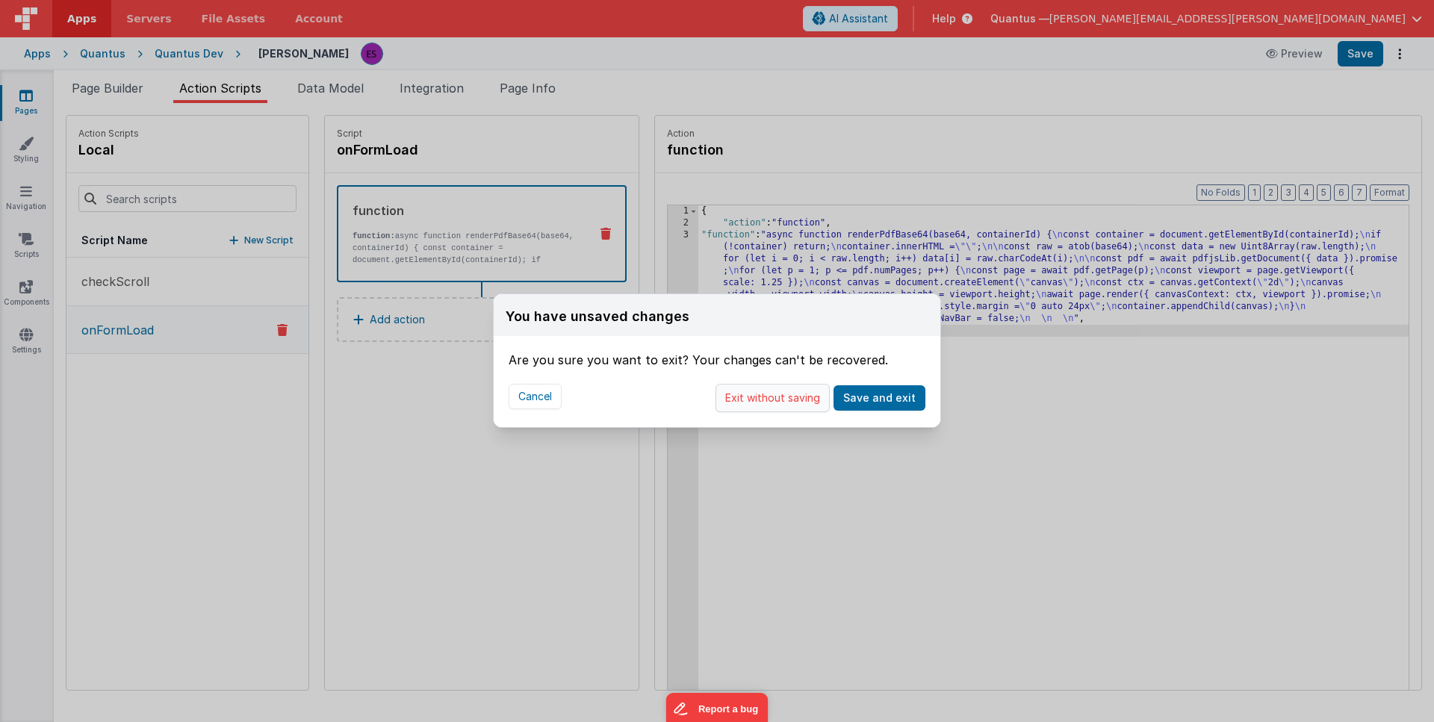
click at [747, 401] on button "Exit without saving" at bounding box center [773, 398] width 114 height 28
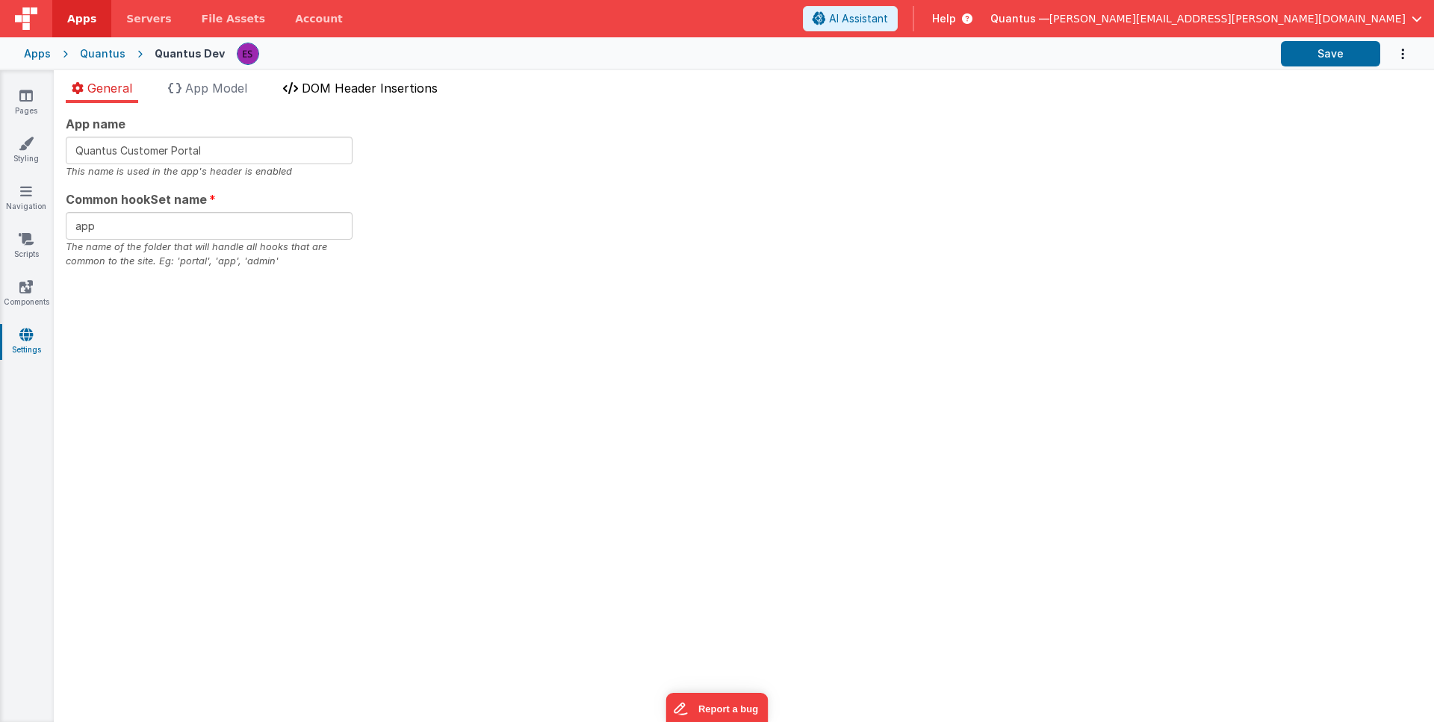
click at [314, 92] on span "DOM Header Insertions" at bounding box center [370, 88] width 136 height 15
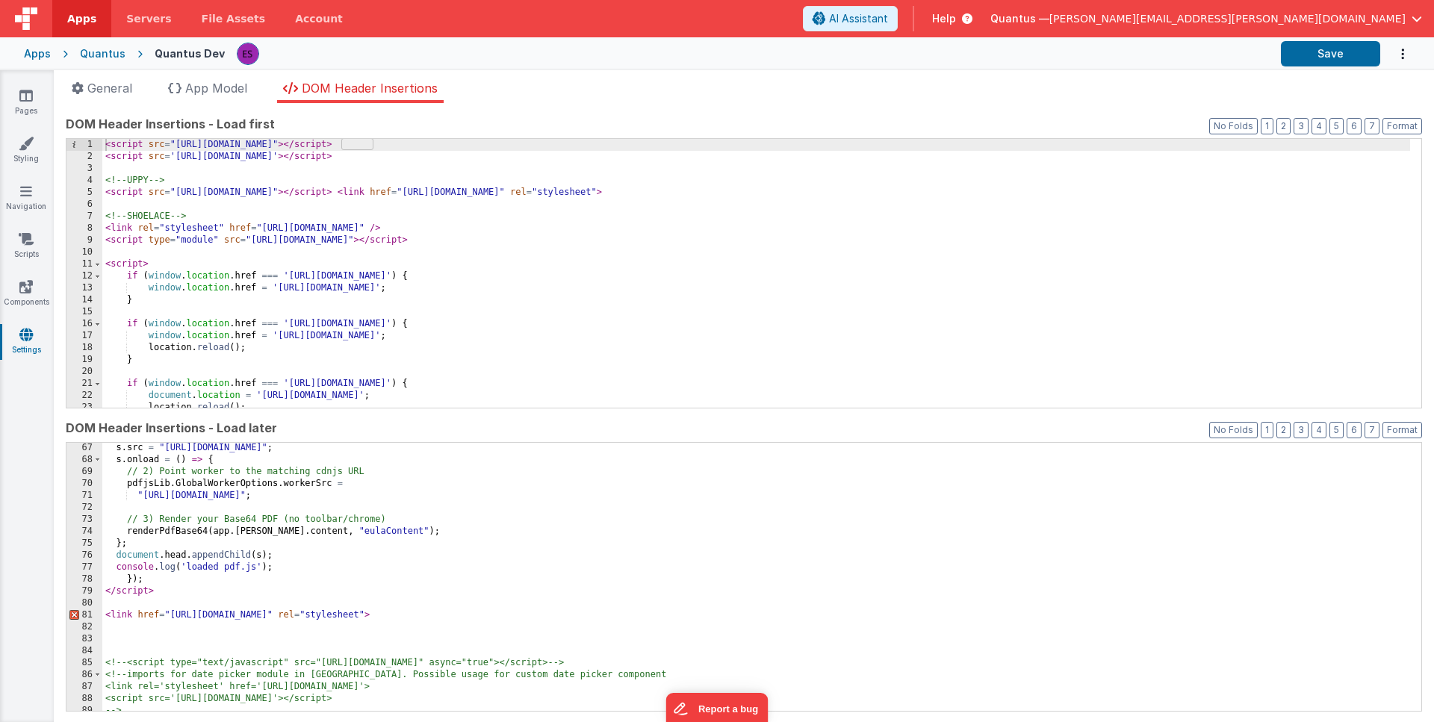
scroll to position [813, 0]
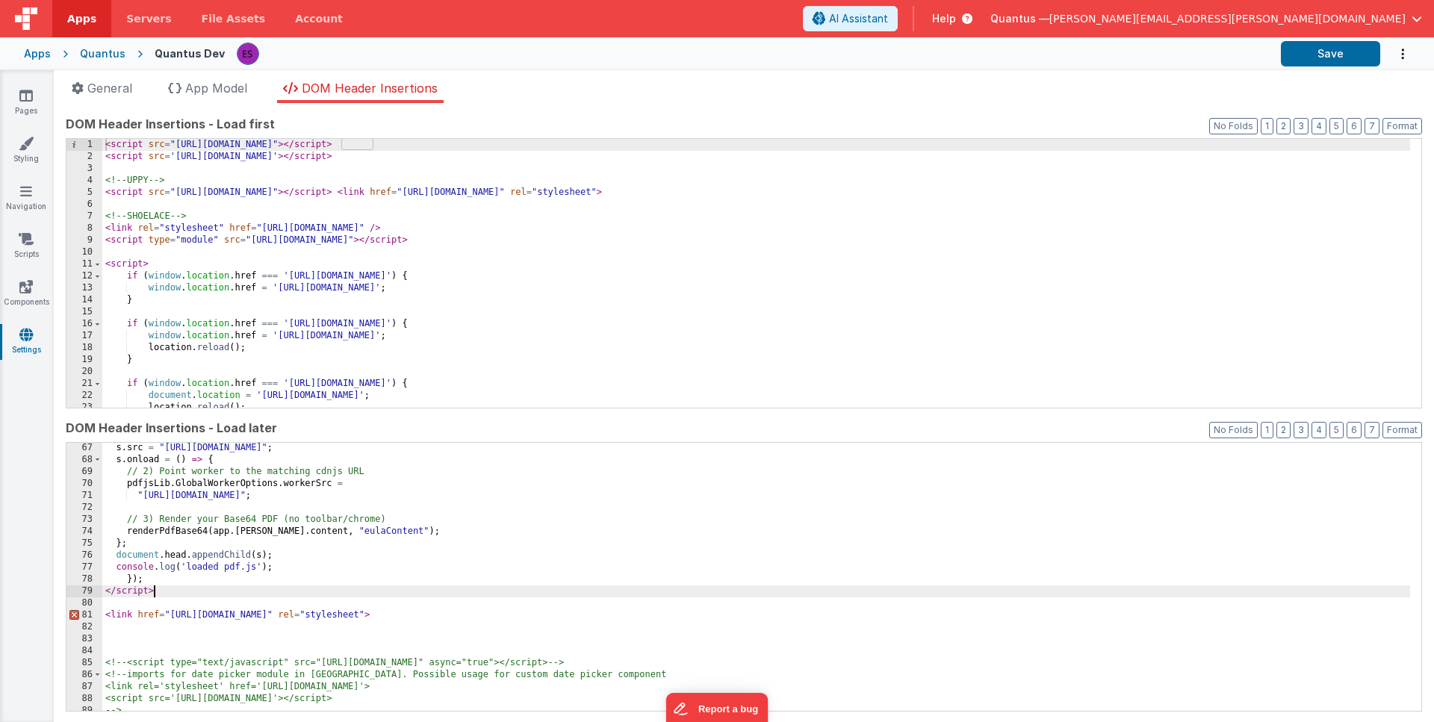
click at [261, 592] on div "s . src = "https://cdnjs.cloudflare.com/ajax/libs/pdf.js/3.11.174/pdf.min.js" ;…" at bounding box center [756, 588] width 1308 height 293
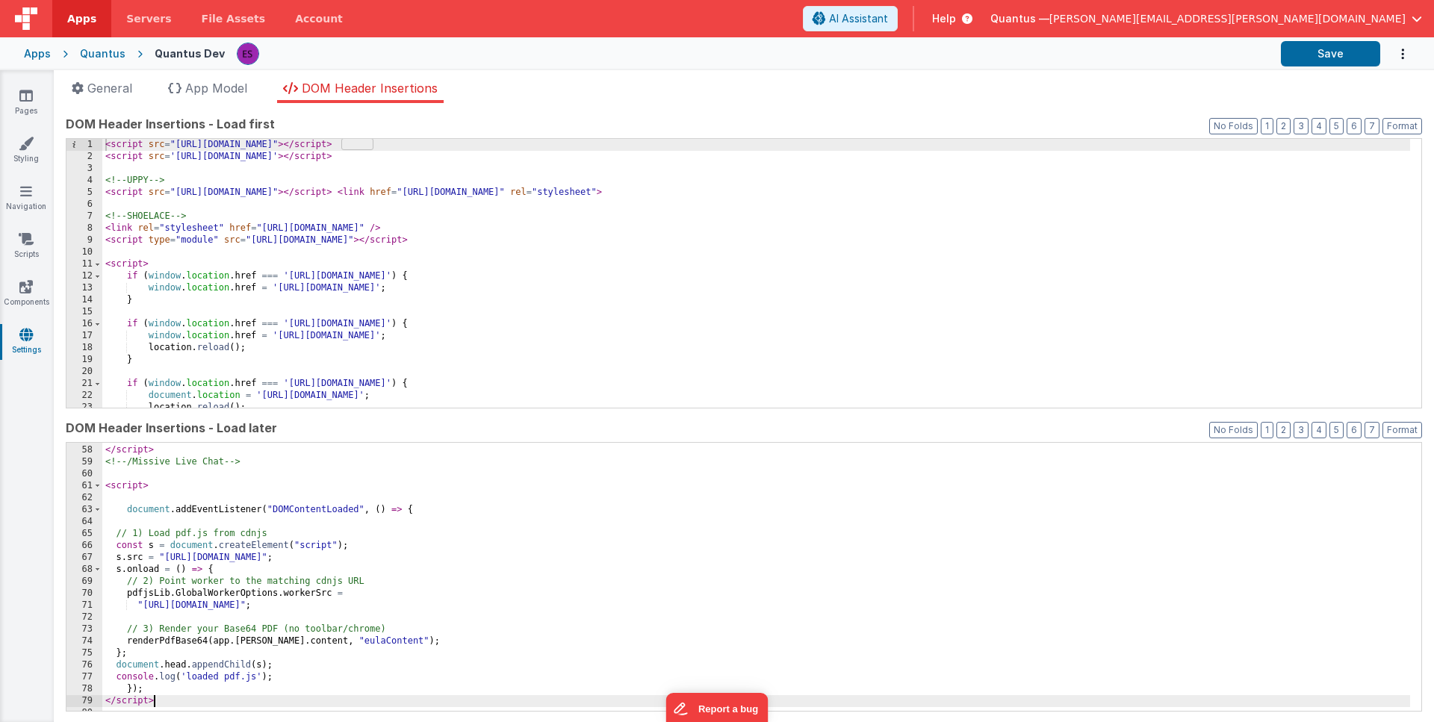
scroll to position [695, 0]
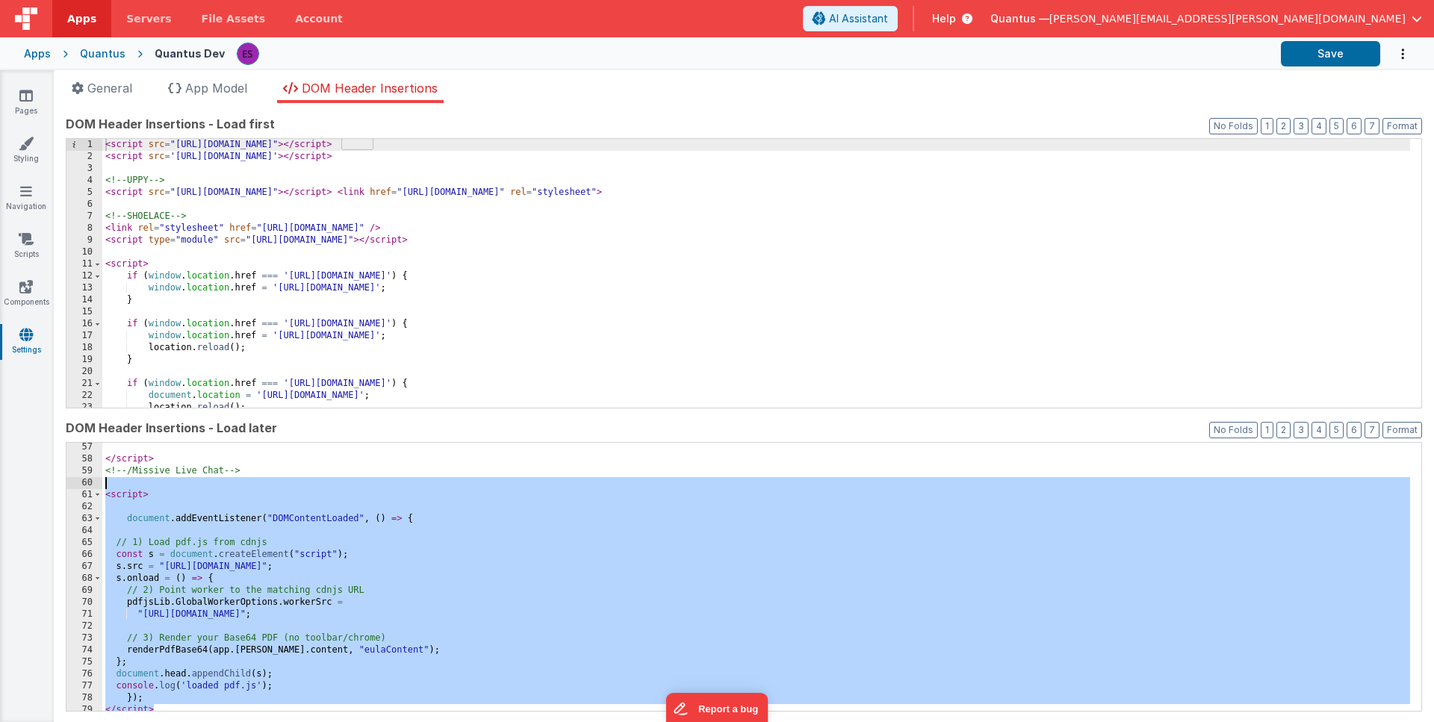
click at [147, 483] on div "</ script > <!-- /Missive Live Chat --> < script > document . addEventListener …" at bounding box center [756, 587] width 1308 height 293
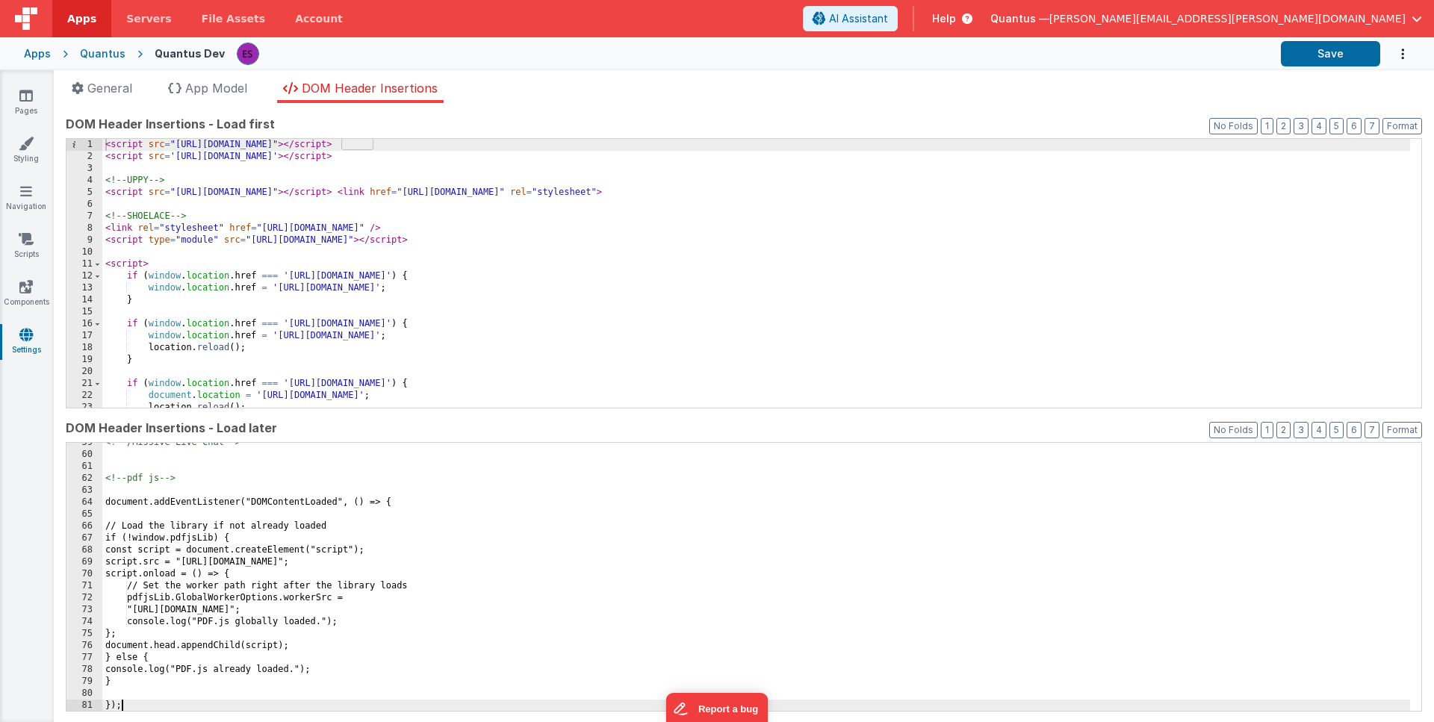
scroll to position [723, 0]
click at [134, 492] on div "<!-- /Missive Live Chat --> <!-- pdf js --> document.addEventListener("DOMConte…" at bounding box center [756, 583] width 1308 height 293
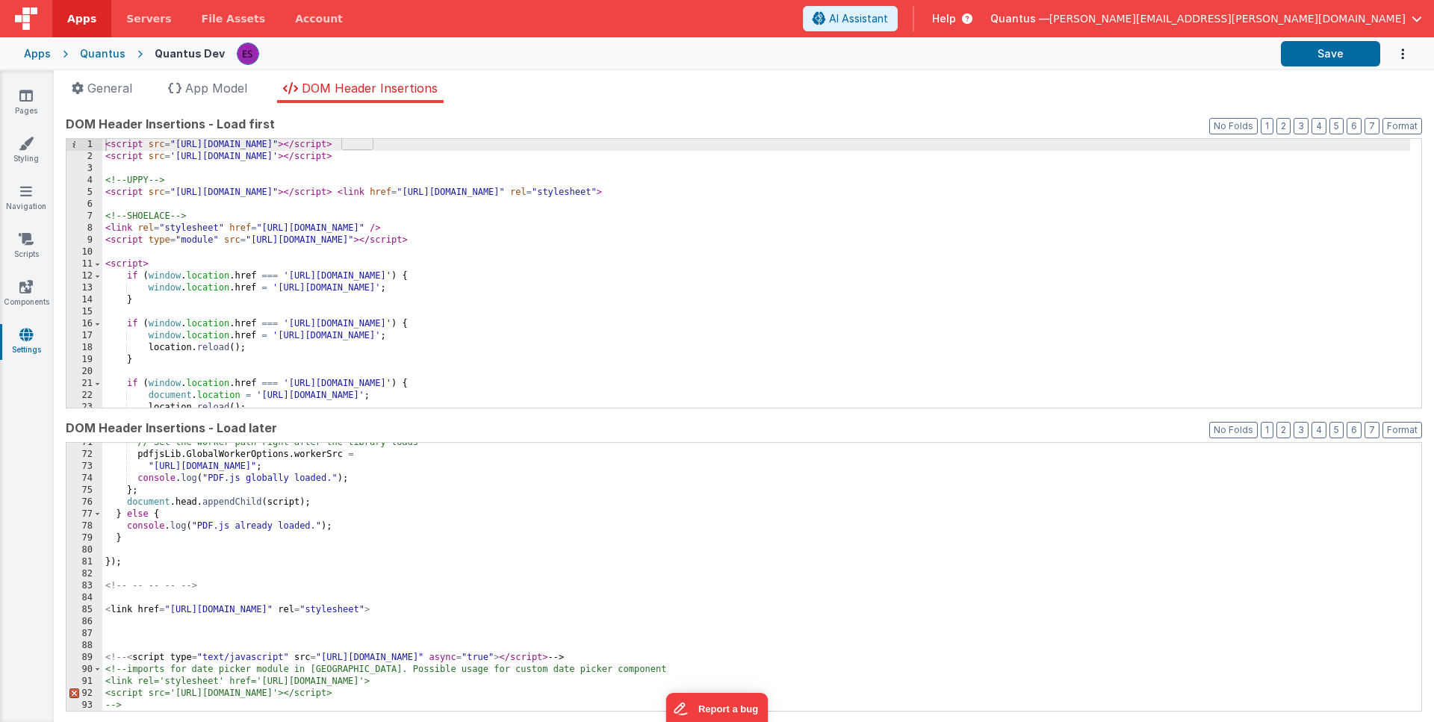
scroll to position [867, 0]
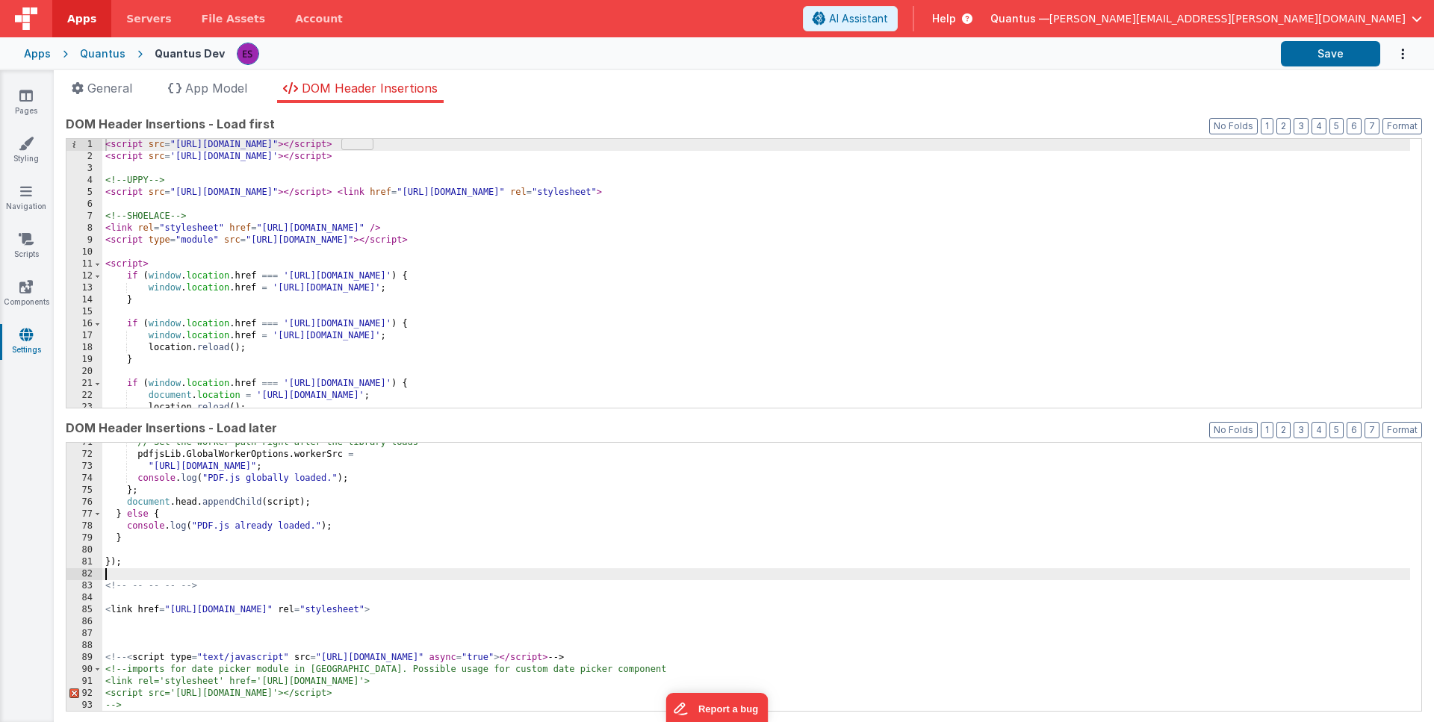
click at [154, 570] on div "// Set the worker path right after the library loads pdfjsLib . GlobalWorkerOpt…" at bounding box center [756, 583] width 1308 height 293
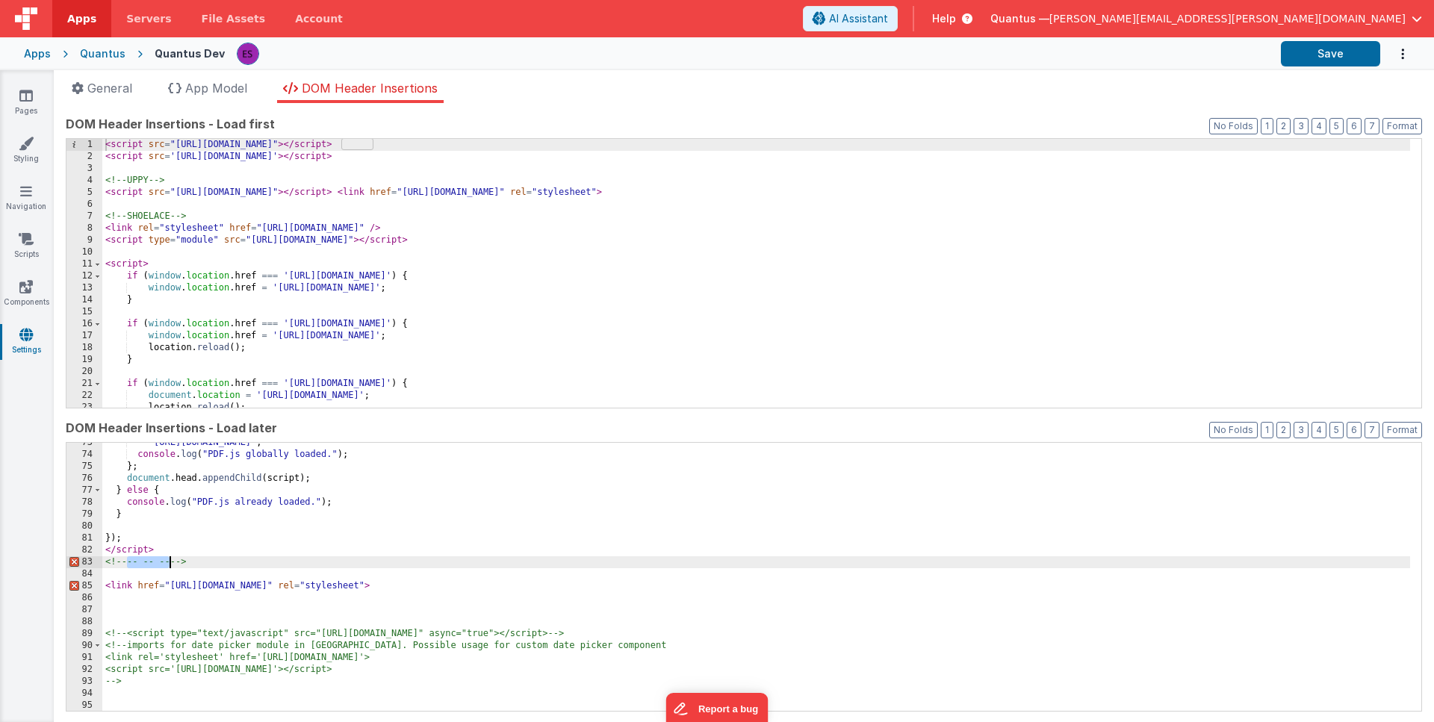
drag, startPoint x: 128, startPoint y: 562, endPoint x: 169, endPoint y: 557, distance: 40.6
click at [169, 557] on div ""https://cdnjs.cloudflare.com/ajax/libs/pdf.js/3.11.174/pdf.worker.min.js" ; co…" at bounding box center [756, 583] width 1308 height 293
drag, startPoint x: 229, startPoint y: 562, endPoint x: 91, endPoint y: 561, distance: 137.5
click at [91, 561] on div "73 74 75 76 77 78 79 80 81 82 83 84 85 86 87 88 89 90 91 92 93 94 95 "https://c…" at bounding box center [744, 577] width 1357 height 270
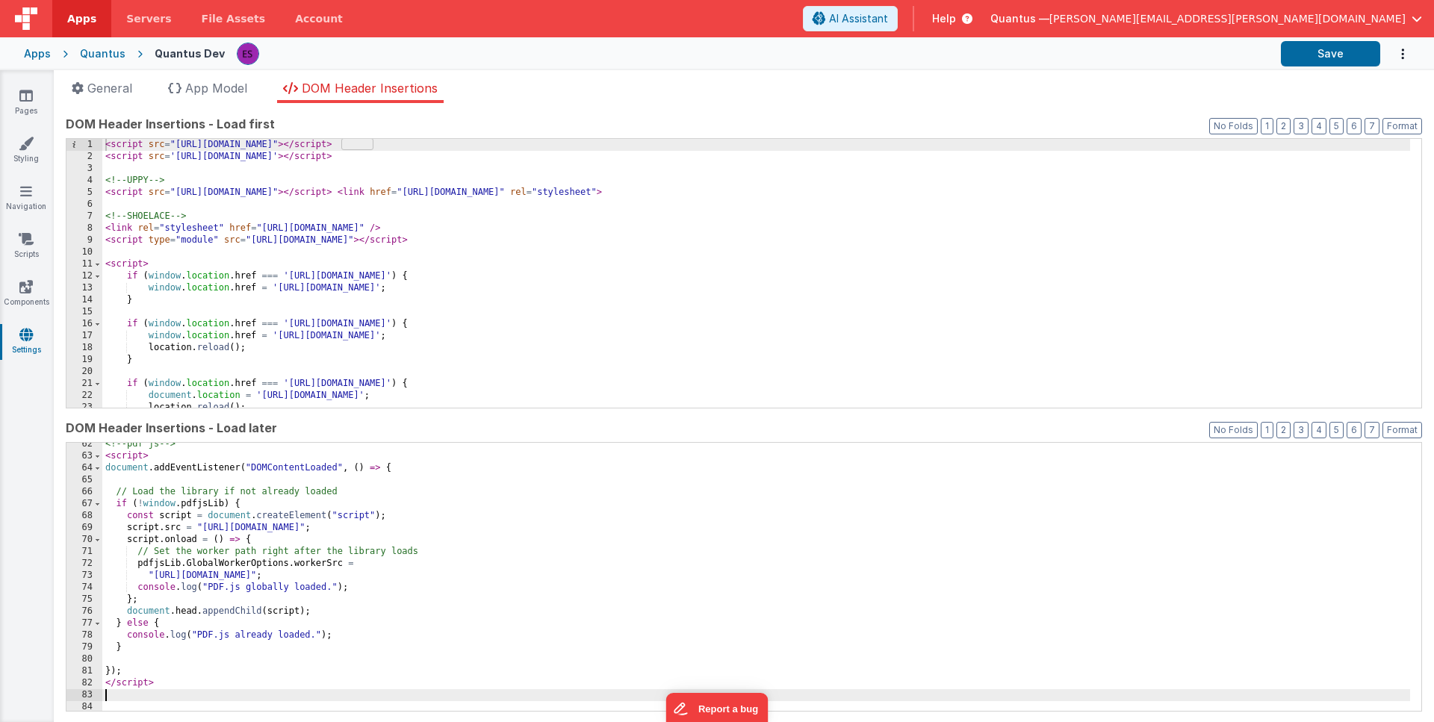
scroll to position [756, 0]
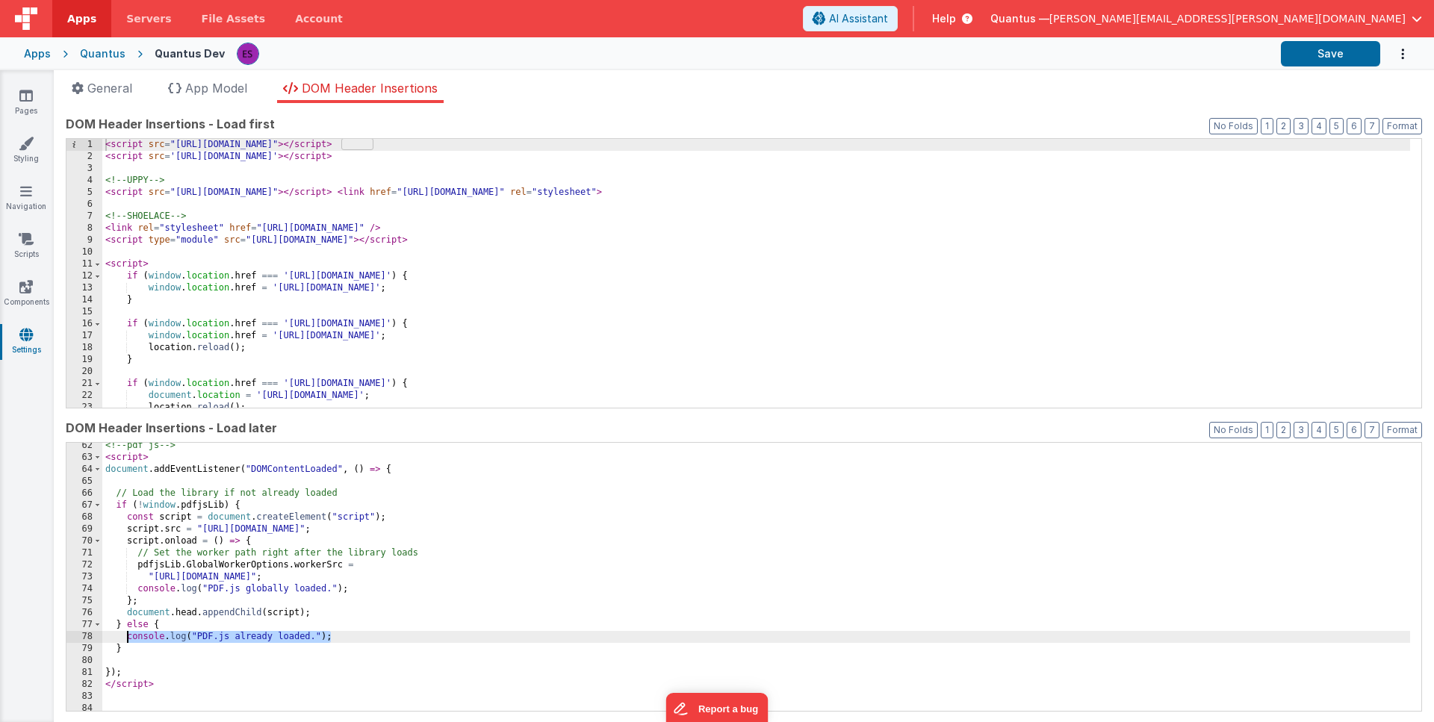
drag, startPoint x: 342, startPoint y: 637, endPoint x: 128, endPoint y: 640, distance: 214.4
click at [128, 640] on div "<!-- pdf js --> < script > document . addEventListener ( "DOMContentLoaded" , (…" at bounding box center [756, 586] width 1308 height 293
click at [332, 609] on div "<!-- pdf js --> < script > document . addEventListener ( "DOMContentLoaded" , (…" at bounding box center [756, 586] width 1308 height 293
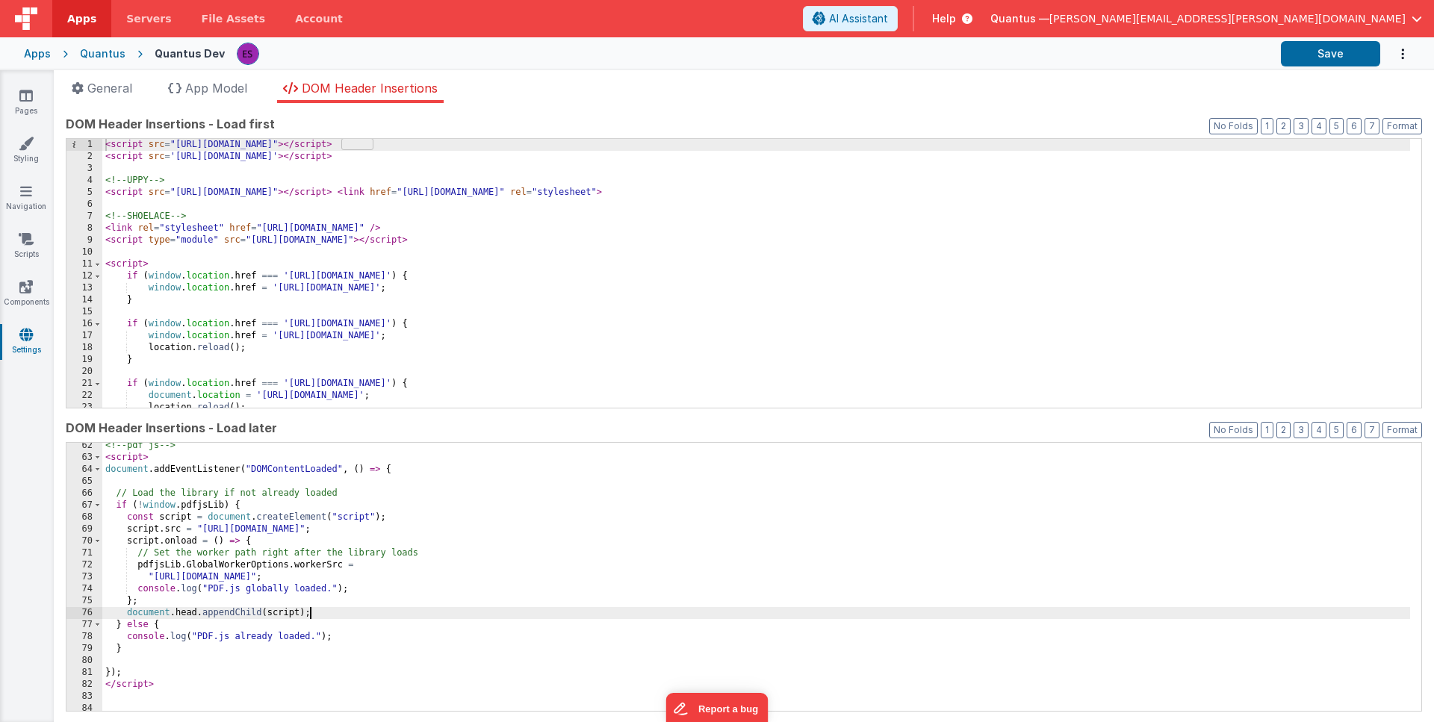
paste textarea
click at [311, 614] on div "<!-- pdf js --> < script > document . addEventListener ( "DOMContentLoaded" , (…" at bounding box center [756, 586] width 1308 height 293
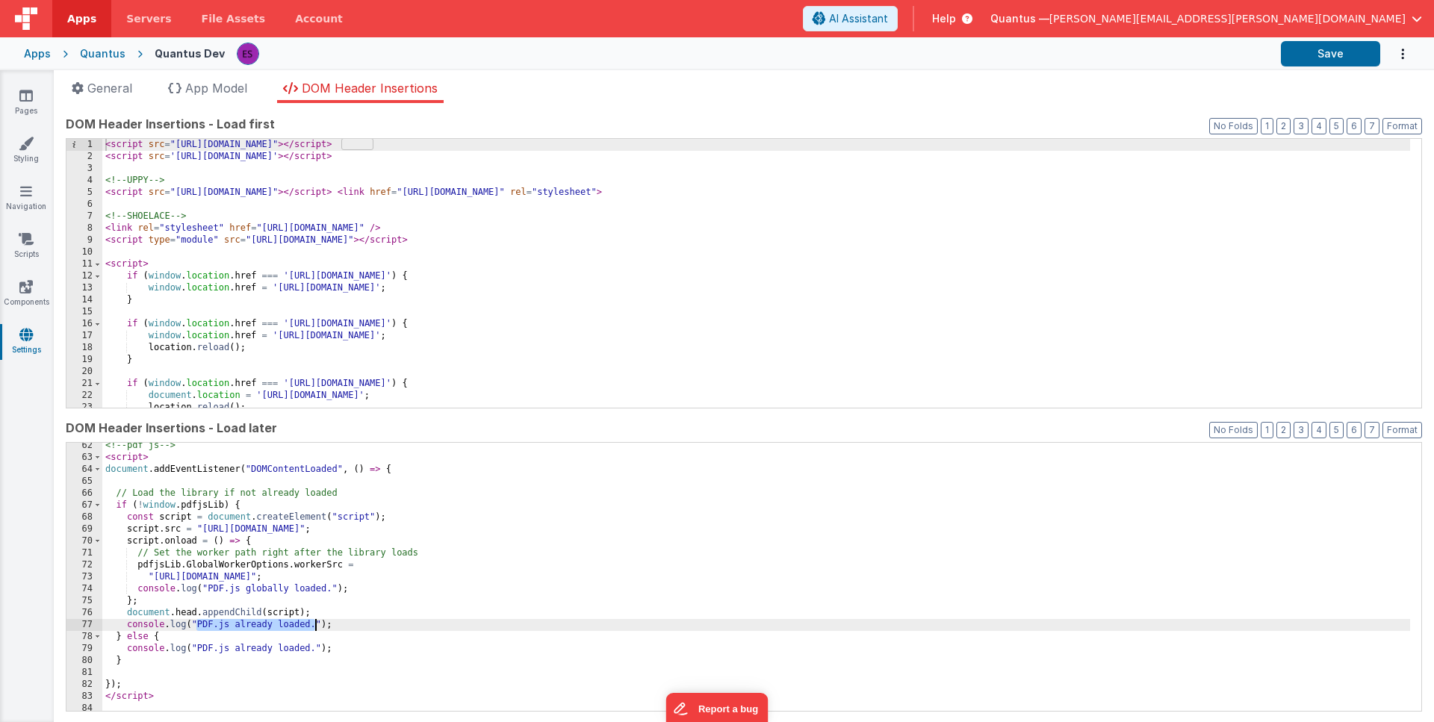
drag, startPoint x: 197, startPoint y: 627, endPoint x: 314, endPoint y: 626, distance: 117.3
click at [314, 626] on div "<!-- pdf js --> < script > document . addEventListener ( "DOMContentLoaded" , (…" at bounding box center [756, 586] width 1308 height 293
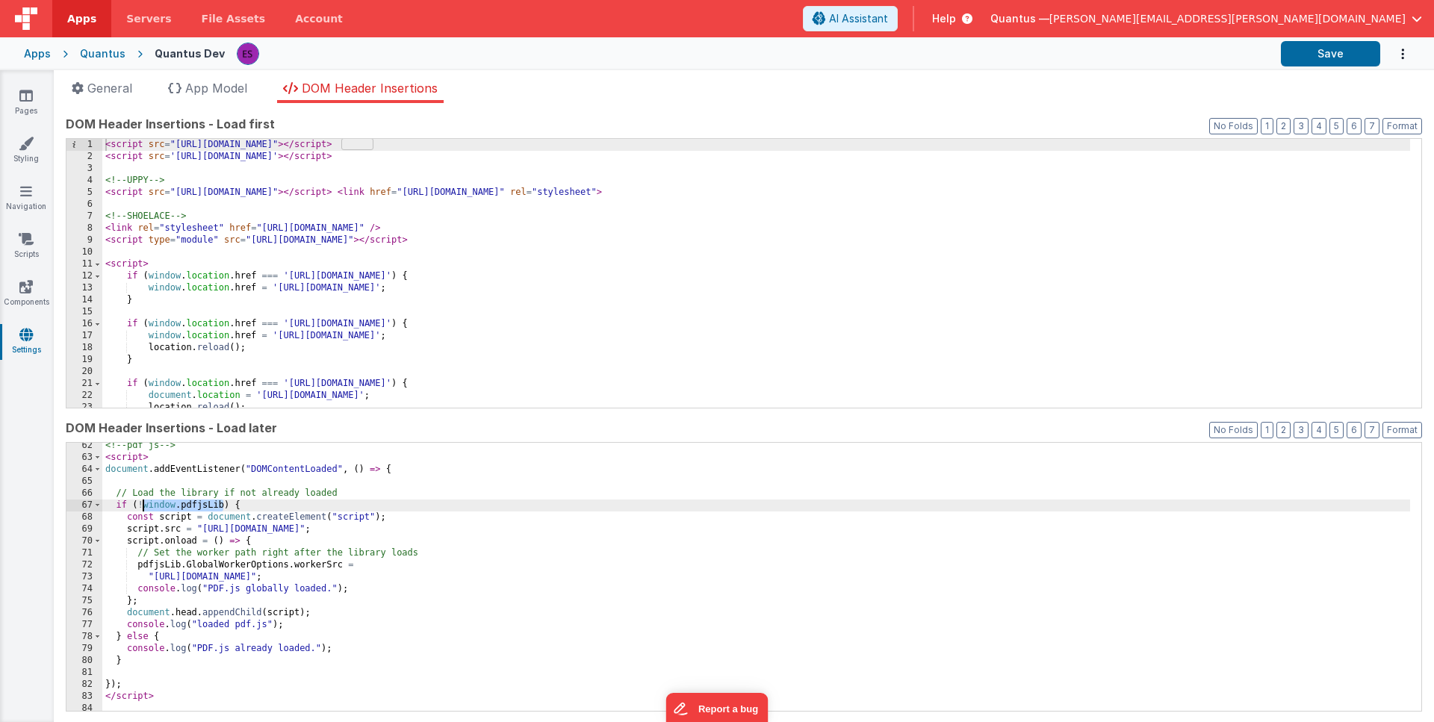
drag, startPoint x: 221, startPoint y: 508, endPoint x: 144, endPoint y: 505, distance: 77.0
click at [144, 505] on div "<!-- pdf js --> < script > document . addEventListener ( "DOMContentLoaded" , (…" at bounding box center [756, 586] width 1308 height 293
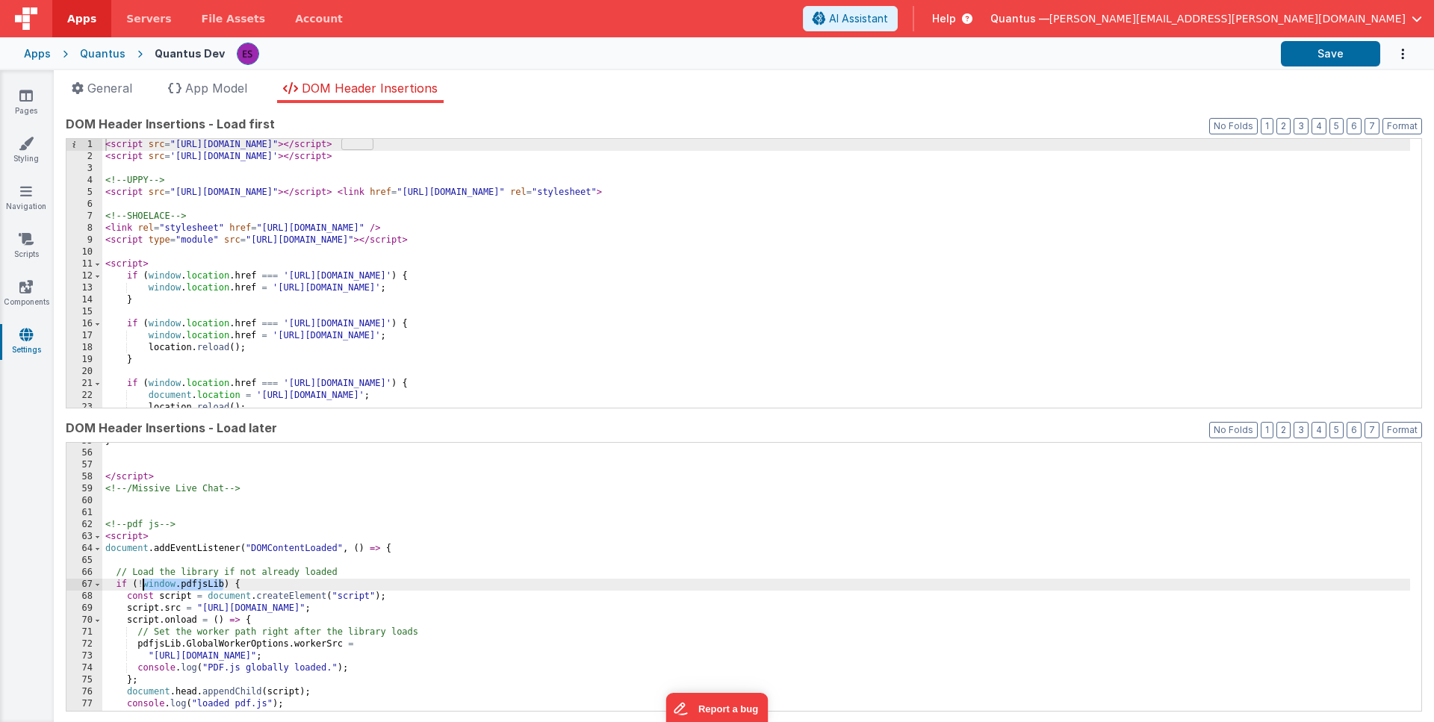
scroll to position [678, 0]
click at [222, 610] on div "} </ script > <!-- /Missive Live Chat --> <!-- pdf js --> < script > document .…" at bounding box center [756, 581] width 1308 height 293
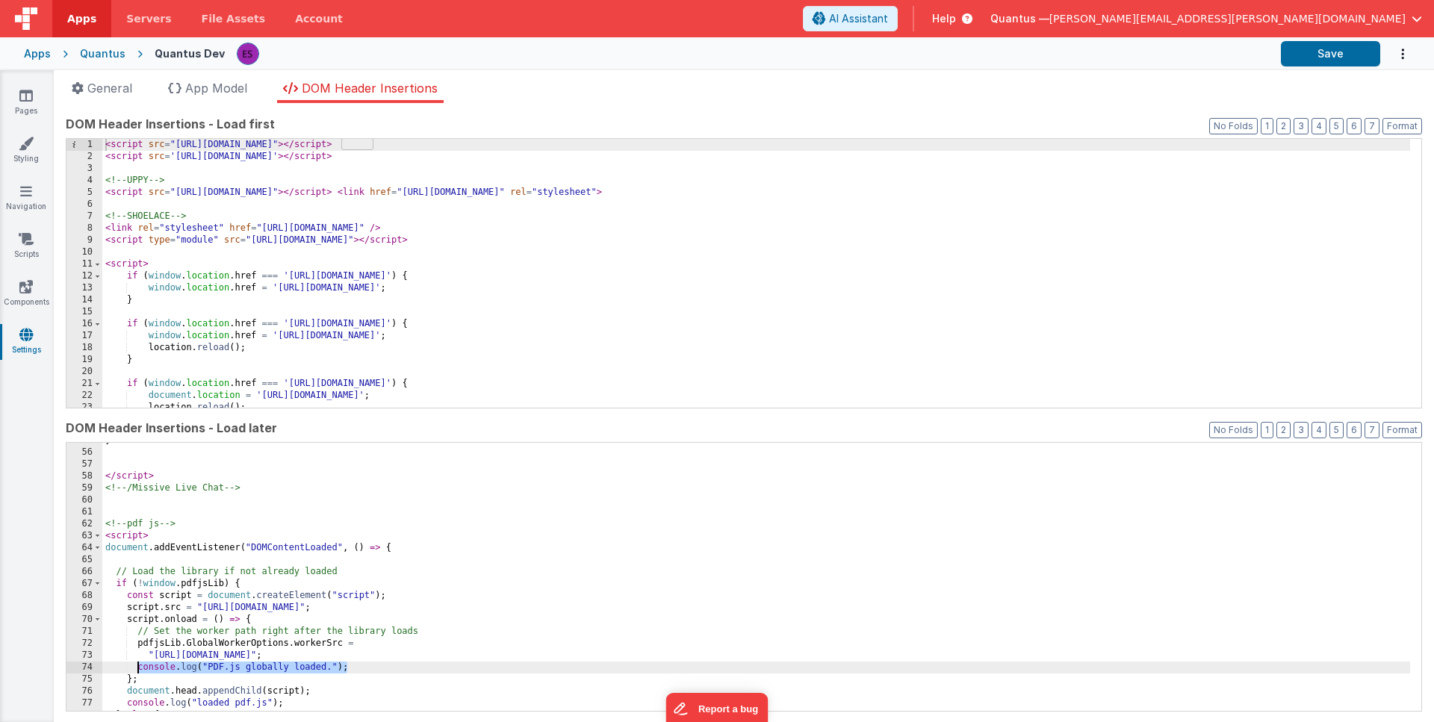
drag, startPoint x: 360, startPoint y: 669, endPoint x: 135, endPoint y: 663, distance: 224.9
click at [135, 663] on div "} </ script > <!-- /Missive Live Chat --> <!-- pdf js --> < script > document .…" at bounding box center [756, 581] width 1308 height 293
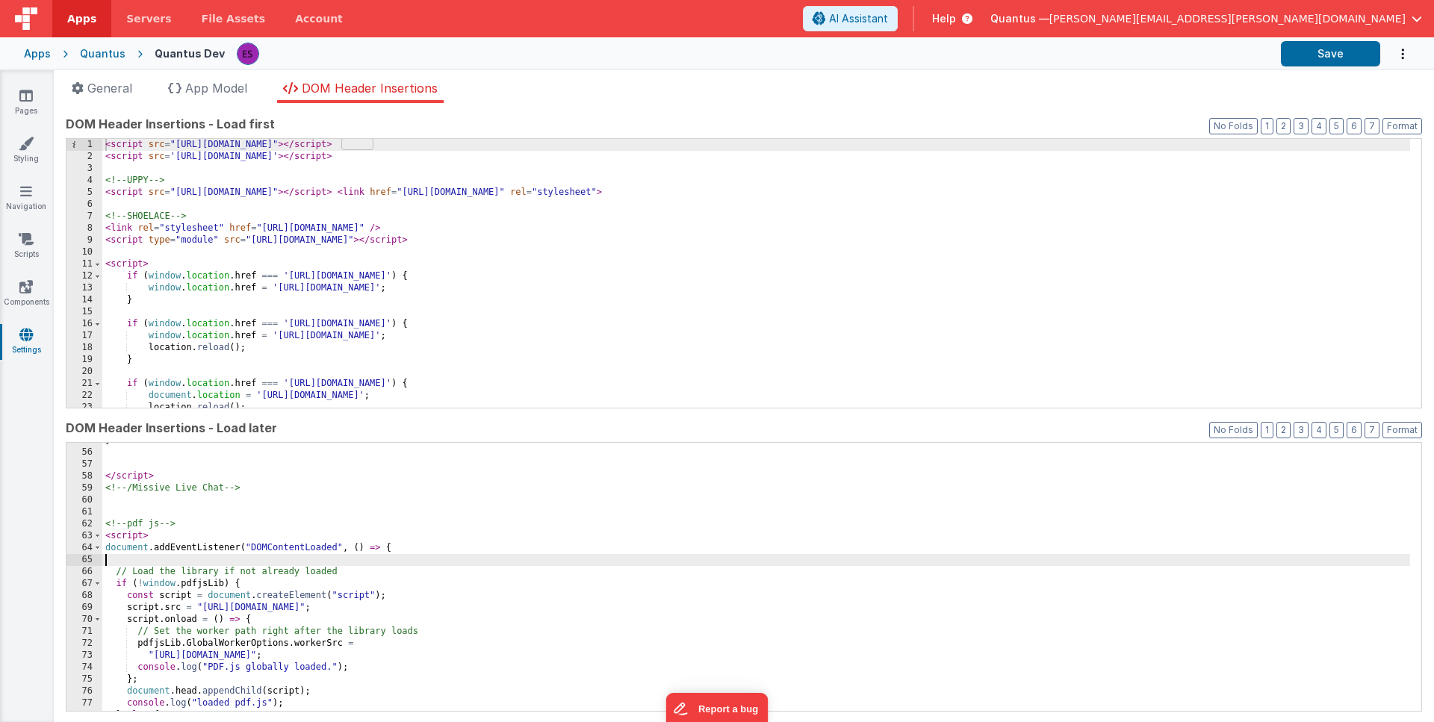
click at [148, 556] on div "} </ script > <!-- /Missive Live Chat --> <!-- pdf js --> < script > document .…" at bounding box center [756, 581] width 1308 height 293
drag, startPoint x: 180, startPoint y: 562, endPoint x: 302, endPoint y: 562, distance: 121.8
click at [302, 562] on div "} </ script > <!-- /Missive Live Chat --> <!-- pdf js --> < script > document .…" at bounding box center [756, 585] width 1308 height 293
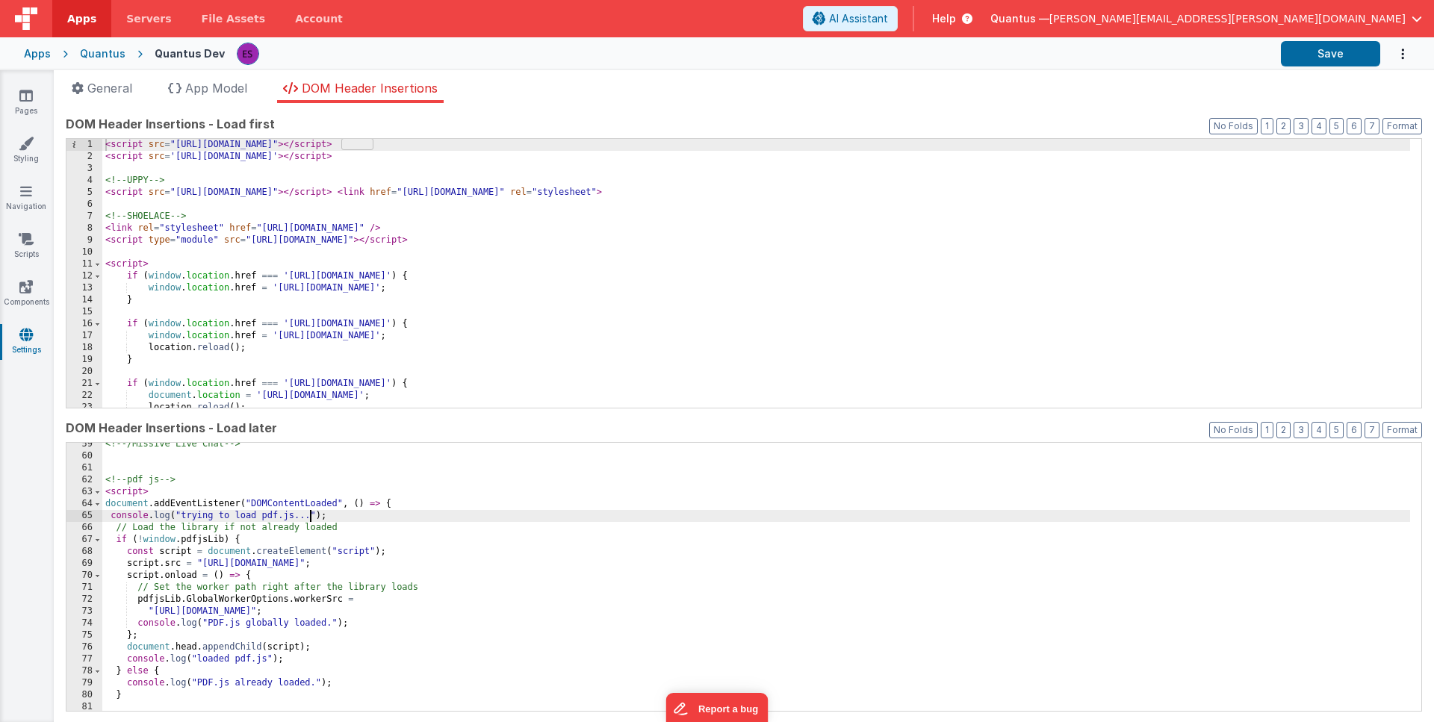
scroll to position [722, 0]
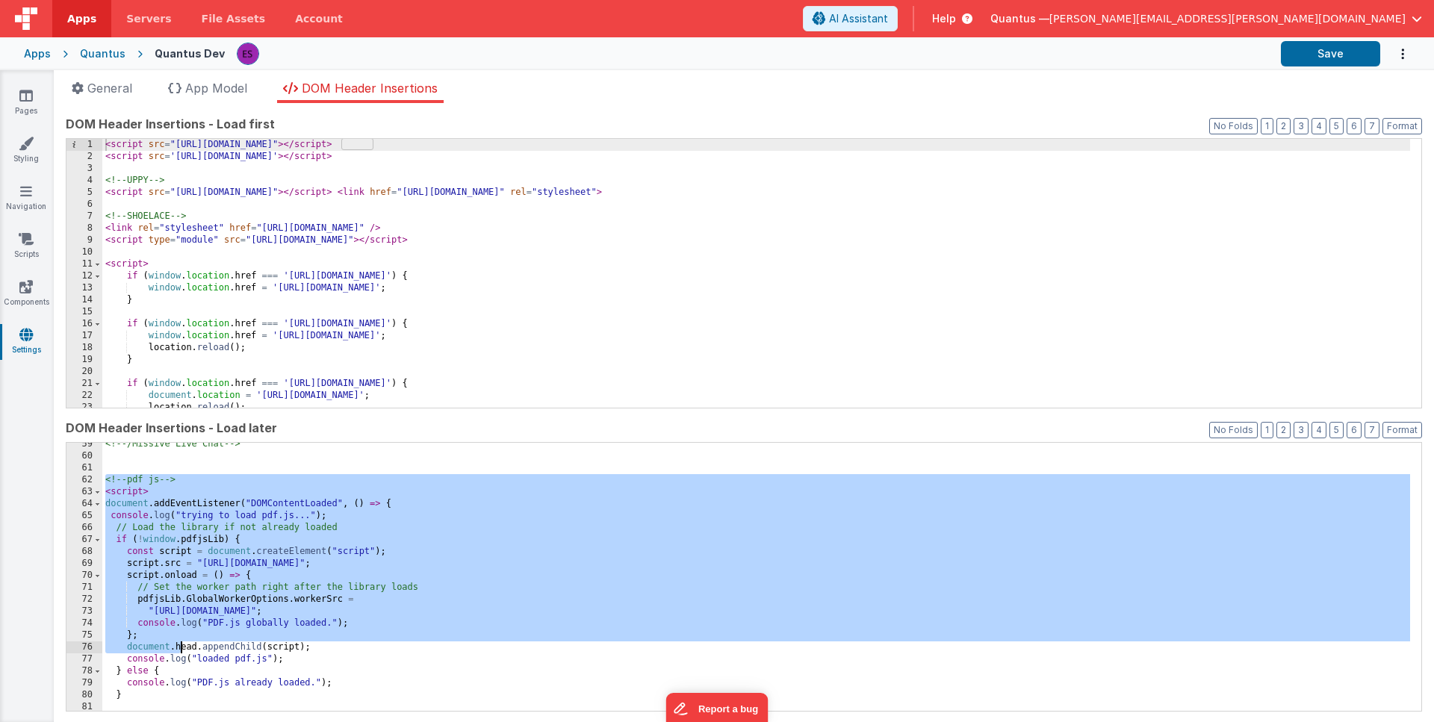
drag, startPoint x: 105, startPoint y: 480, endPoint x: 188, endPoint y: 658, distance: 197.2
click at [184, 658] on div "<!-- /Missive Live Chat --> <!-- pdf js --> < script > document . addEventListe…" at bounding box center [756, 584] width 1308 height 293
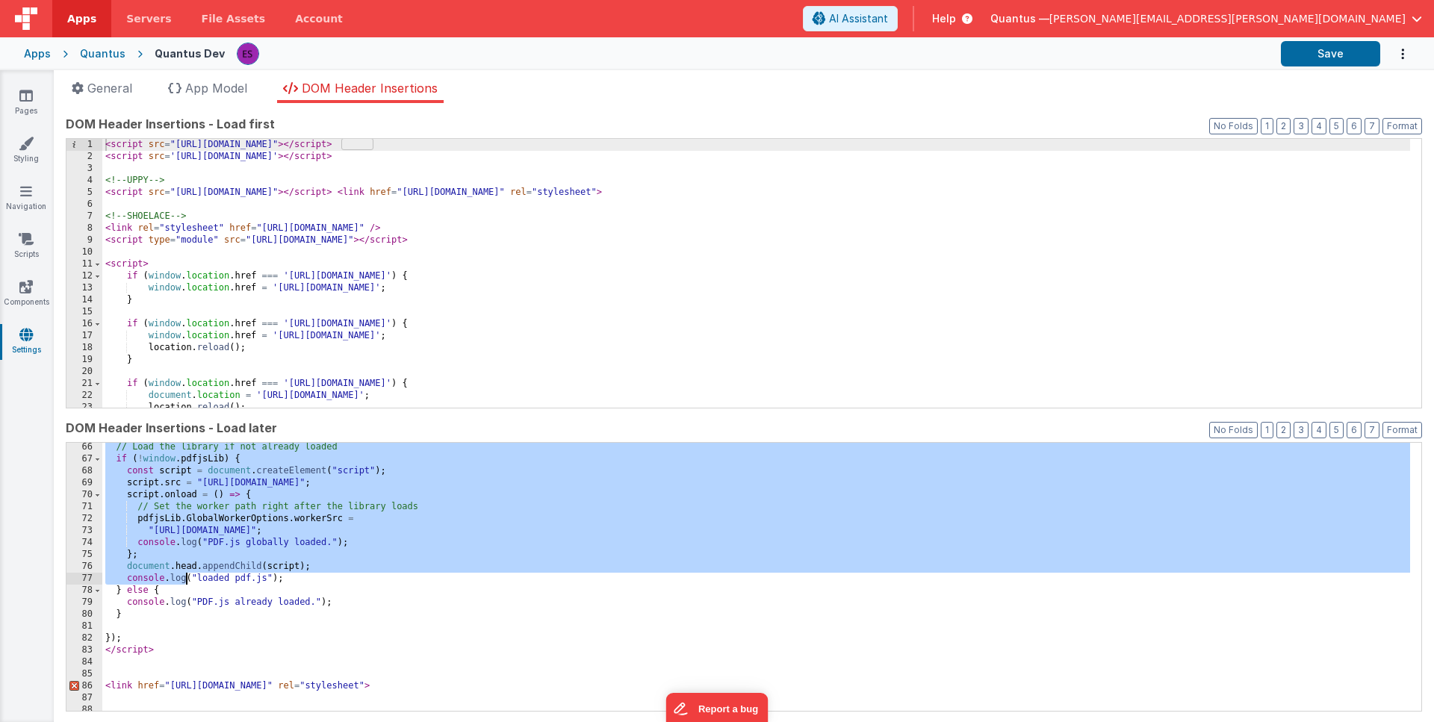
scroll to position [813, 0]
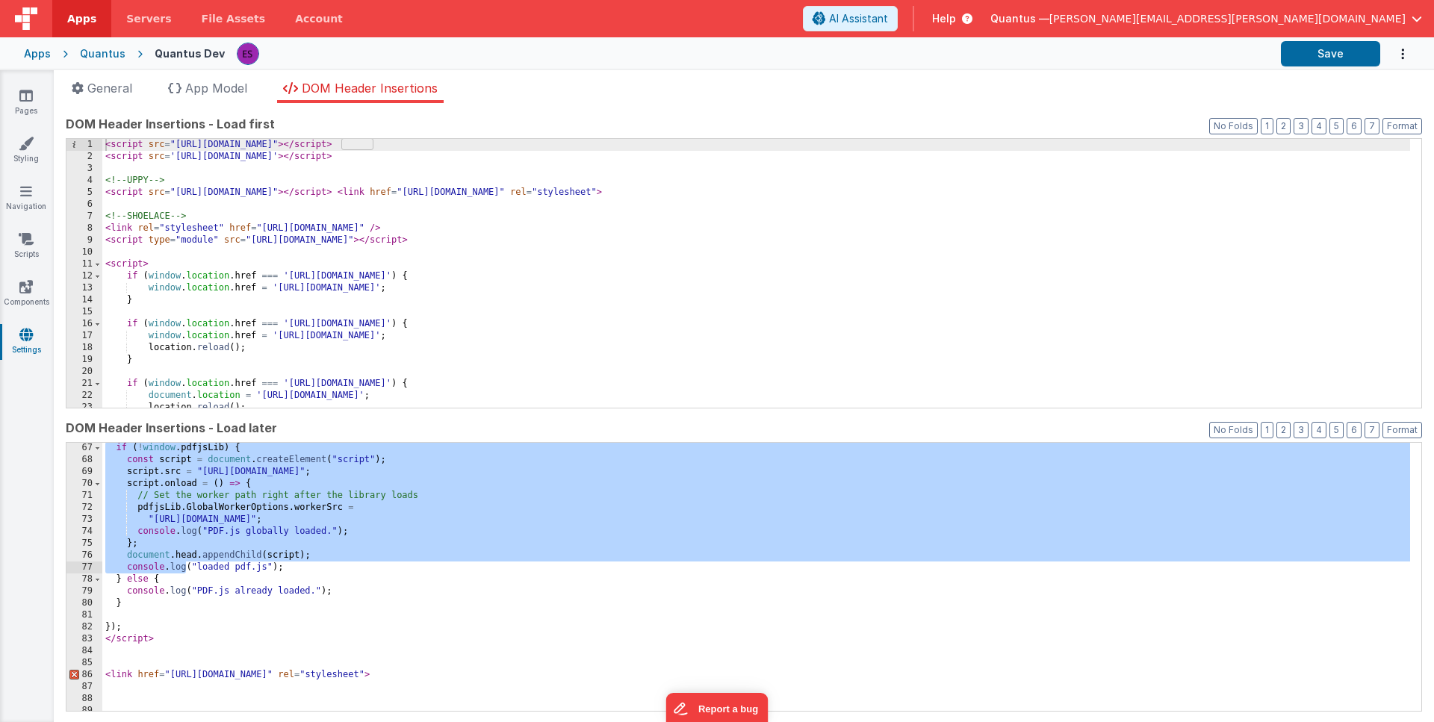
click at [179, 639] on div "if ( ! window . pdfjsLib ) { const script = document . createElement ( "script"…" at bounding box center [756, 588] width 1308 height 293
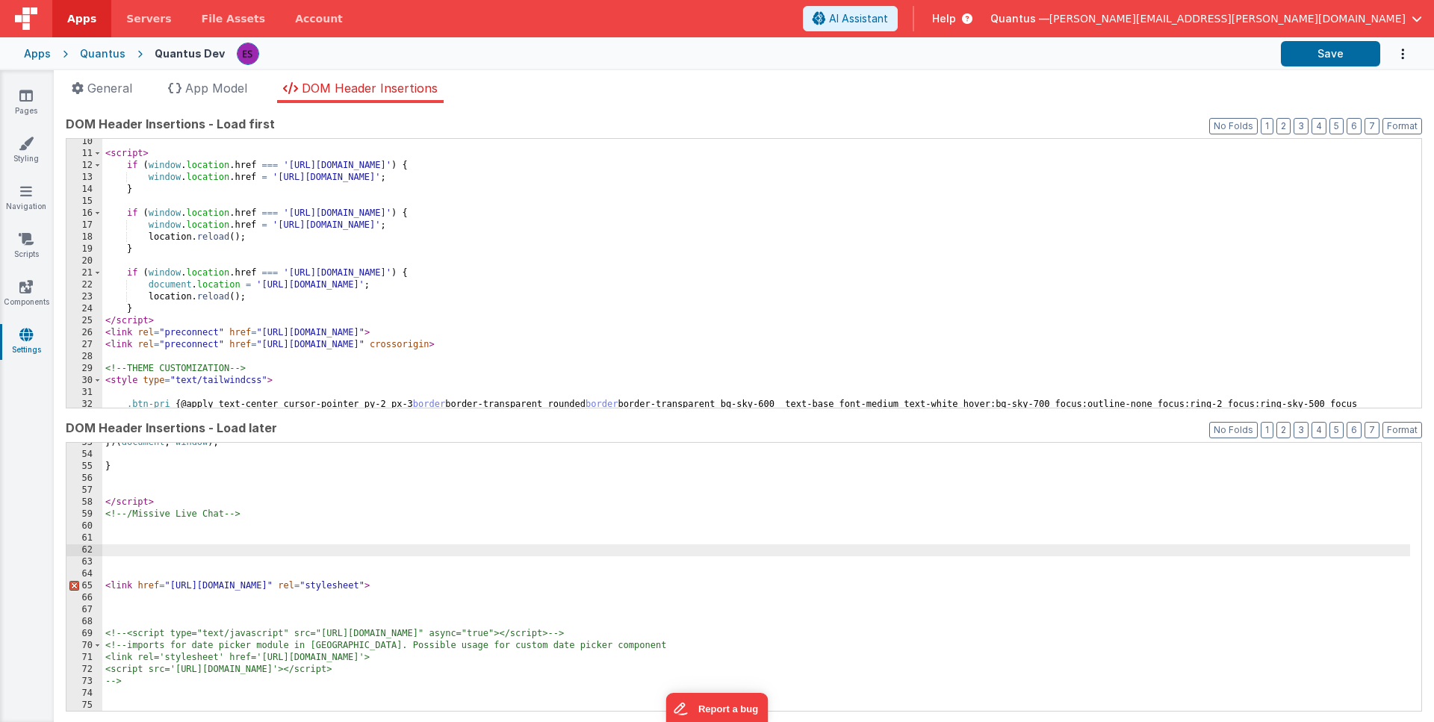
scroll to position [121, 0]
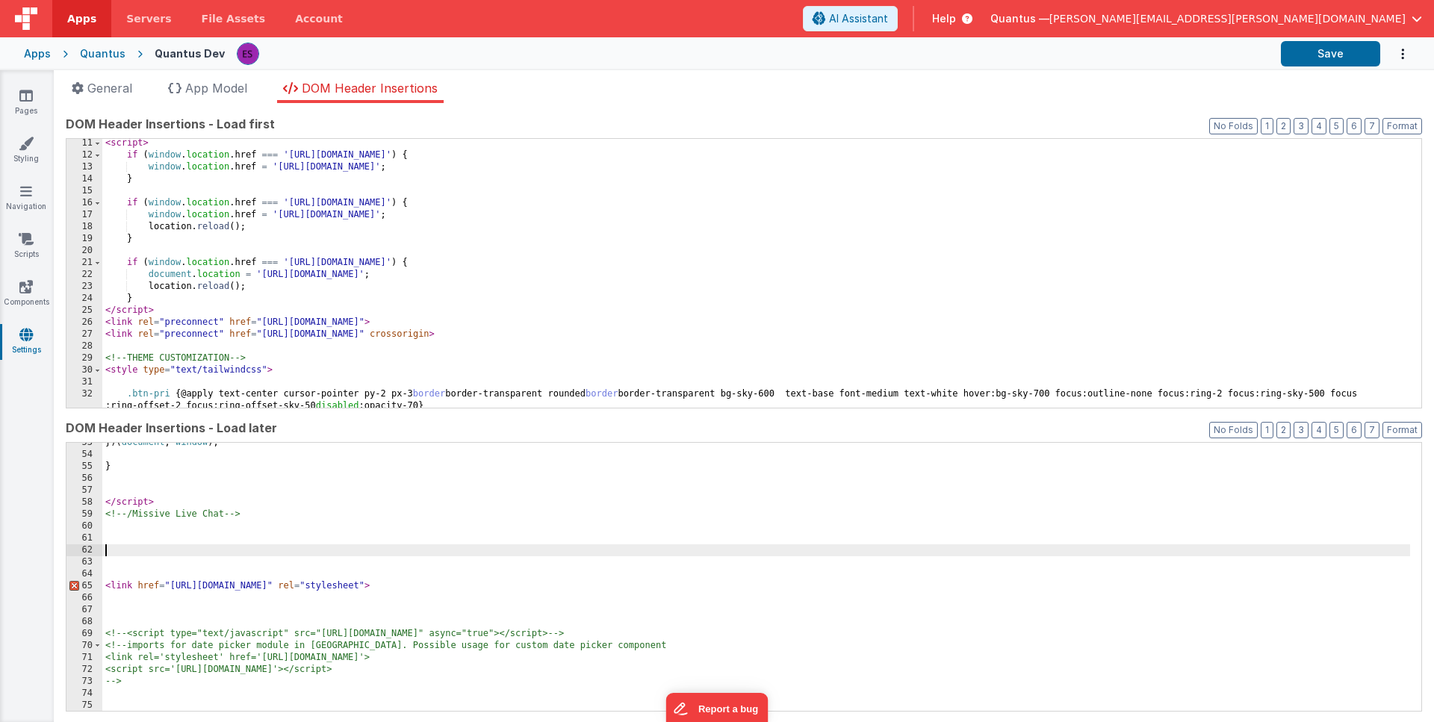
click at [176, 296] on div "< script > if ( window . location . href === 'https://app.goquantus.com/#/' ) {…" at bounding box center [756, 289] width 1308 height 305
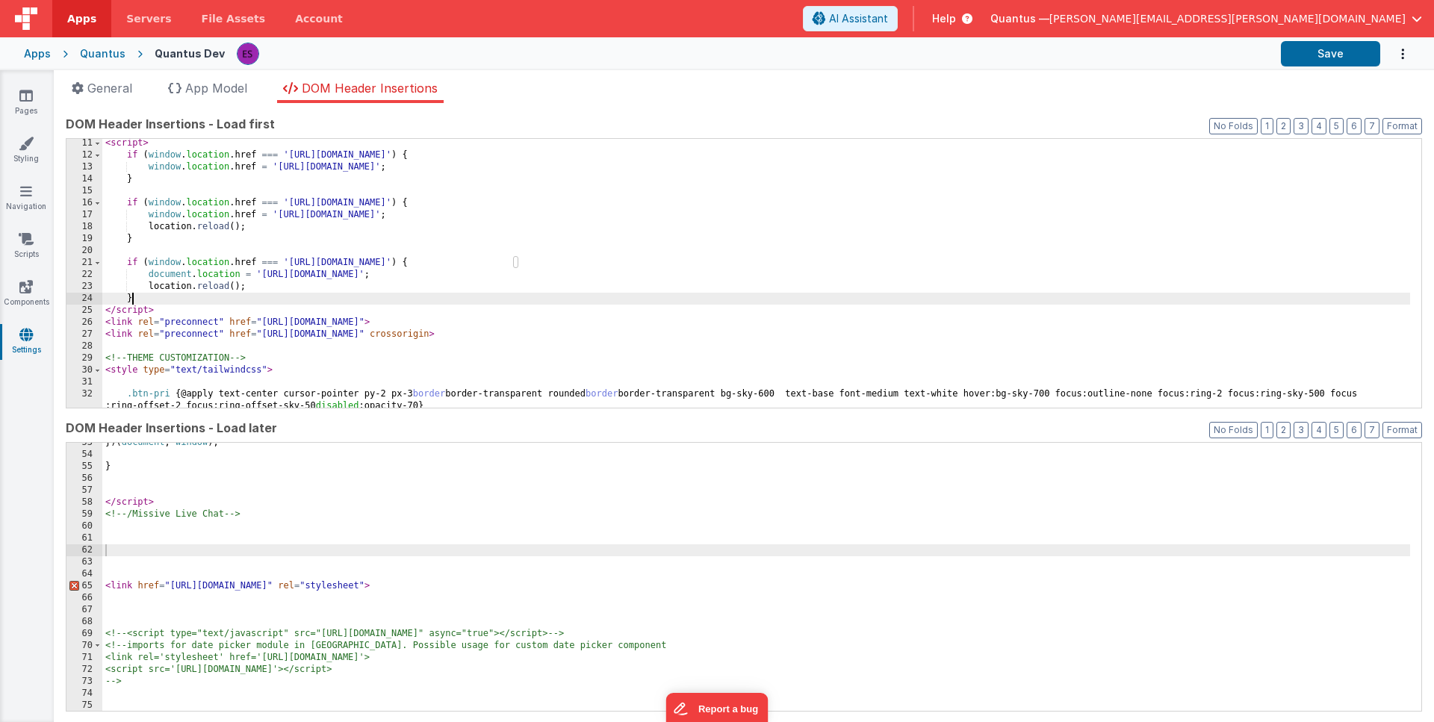
click at [164, 343] on div "< script > if ( window . location . href === 'https://app.goquantus.com/#/' ) {…" at bounding box center [756, 289] width 1308 height 305
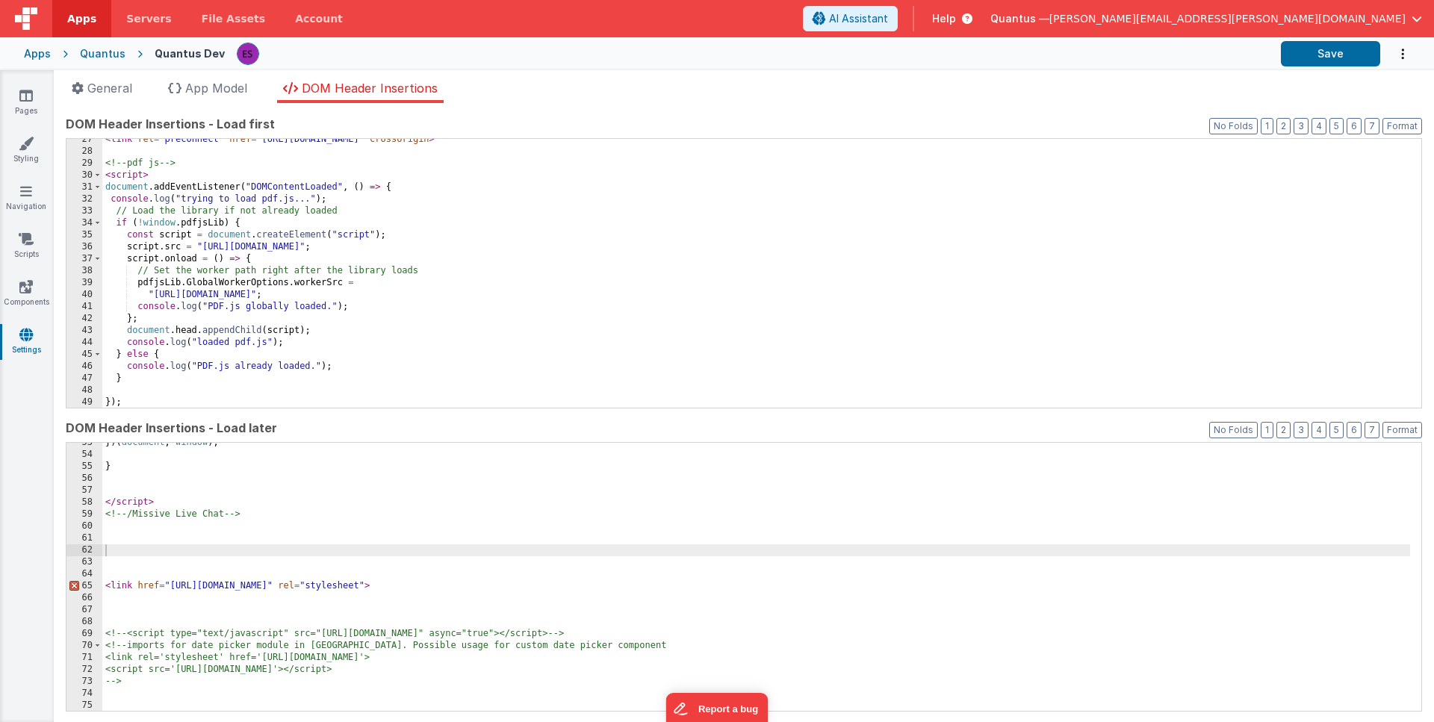
scroll to position [282, 0]
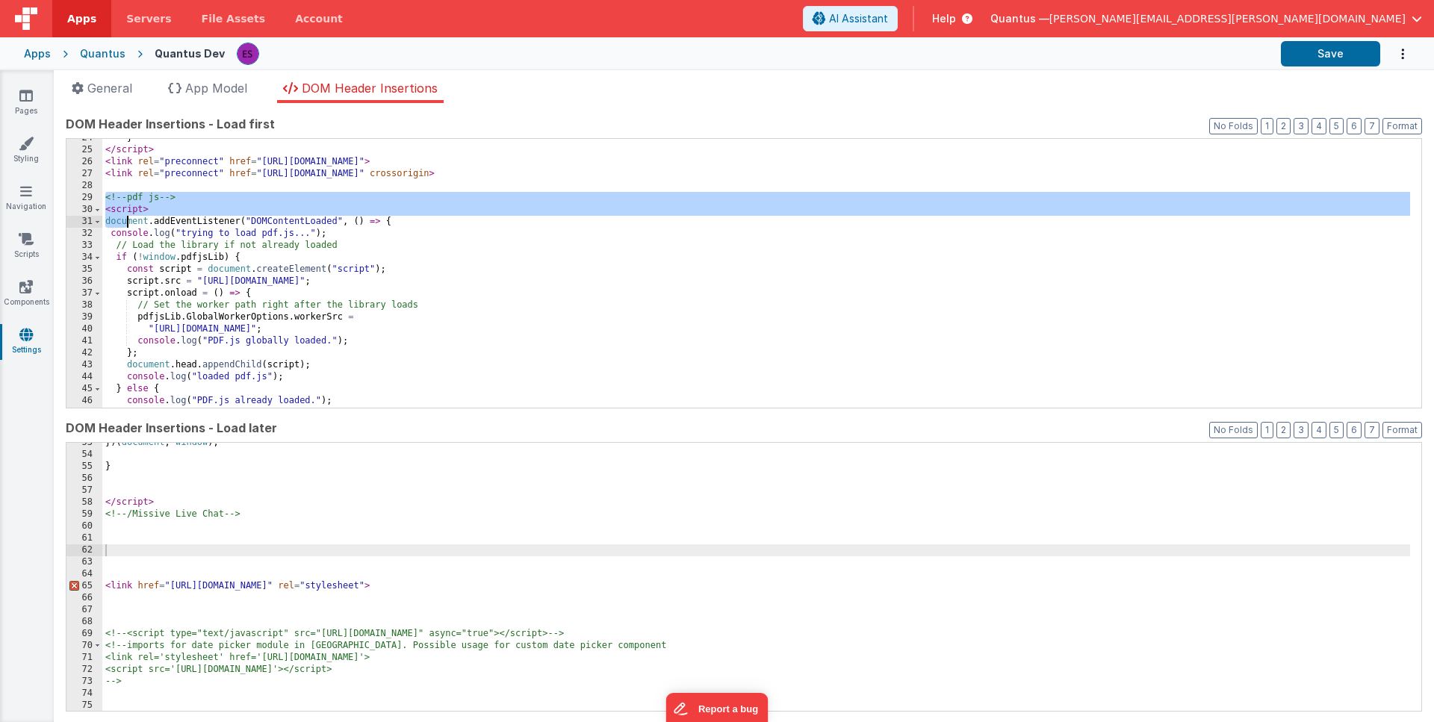
drag, startPoint x: 102, startPoint y: 193, endPoint x: 141, endPoint y: 247, distance: 65.7
click at [141, 247] on div "} </ script > < link rel = "preconnect" href = "https://fonts.googleapis.com" >…" at bounding box center [756, 278] width 1308 height 293
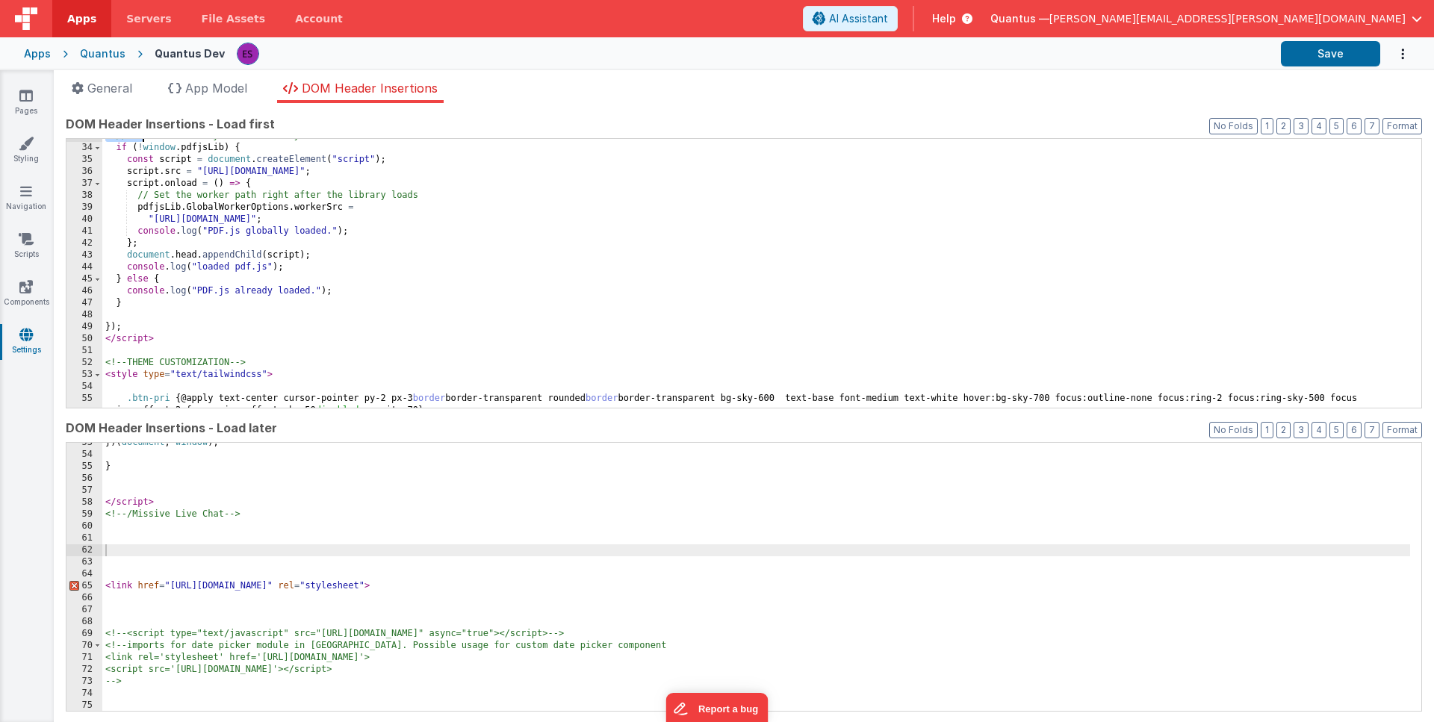
scroll to position [391, 0]
click at [187, 332] on div "// Load the library if not already loaded if ( ! window . pdfjsLib ) { const sc…" at bounding box center [756, 282] width 1308 height 305
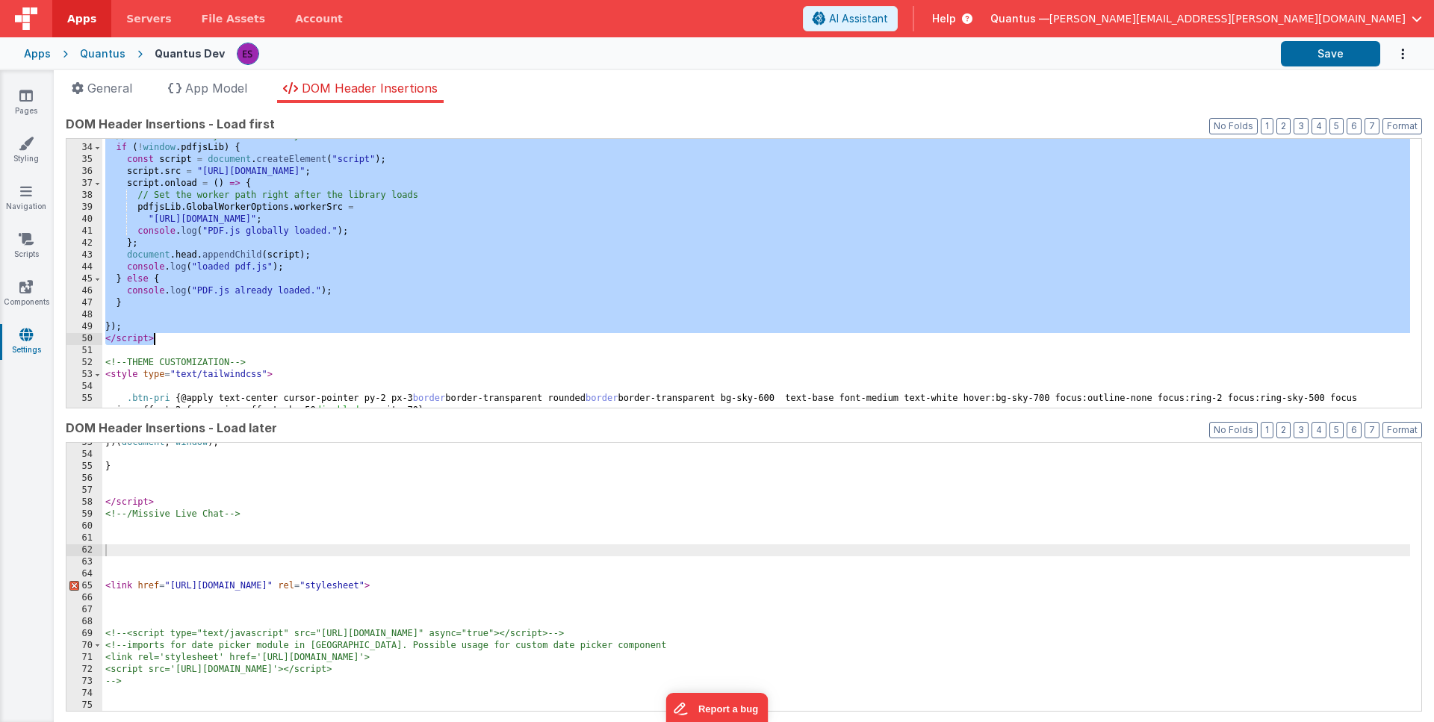
click at [190, 335] on div "// Load the library if not already loaded if ( ! window . pdfjsLib ) { const sc…" at bounding box center [756, 282] width 1308 height 305
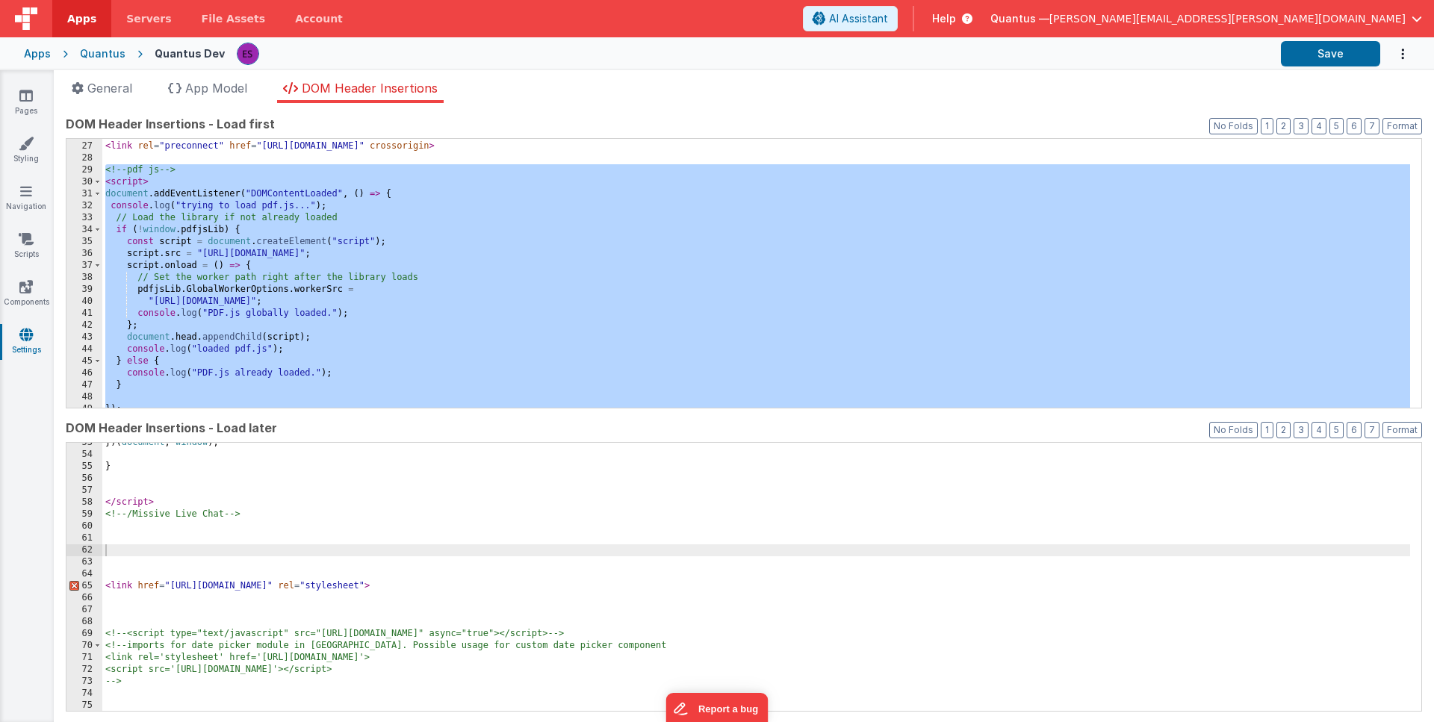
click at [338, 317] on div "< link rel = "preconnect" href = "https://fonts.googleapis.com" > < link rel = …" at bounding box center [756, 274] width 1308 height 293
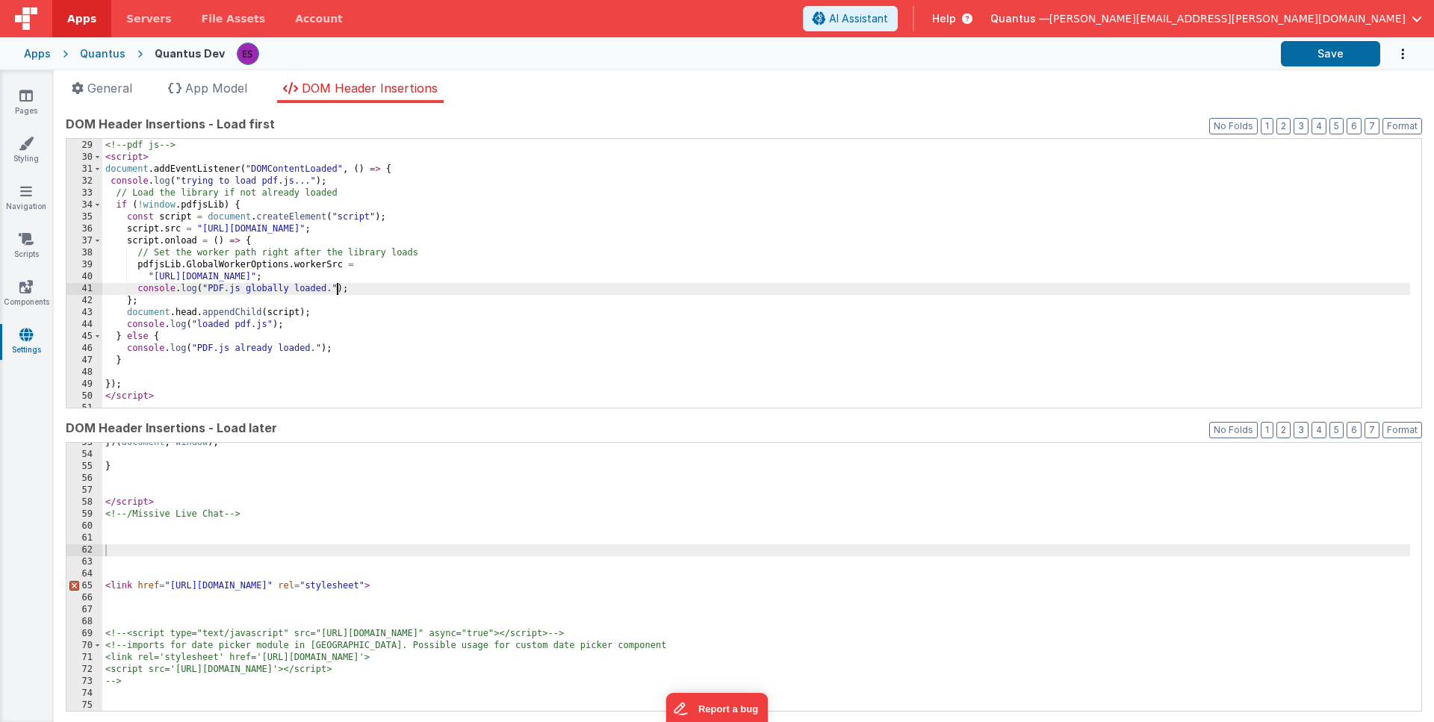
scroll to position [335, 0]
click at [249, 199] on div "<!-- pdf js --> < script > document . addEventListener ( "DOMContentLoaded" , (…" at bounding box center [756, 274] width 1308 height 293
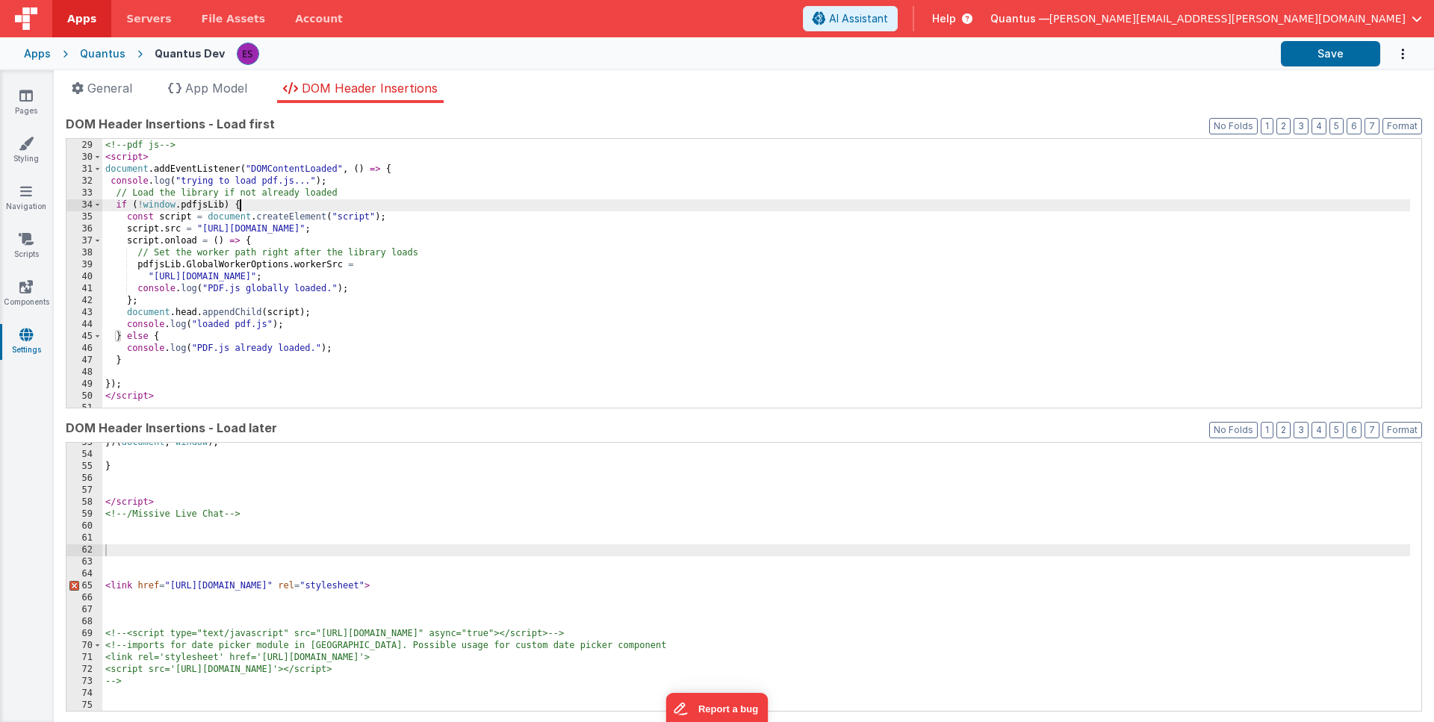
click at [397, 170] on div "<!-- pdf js --> < script > document . addEventListener ( "DOMContentLoaded" , (…" at bounding box center [756, 274] width 1308 height 293
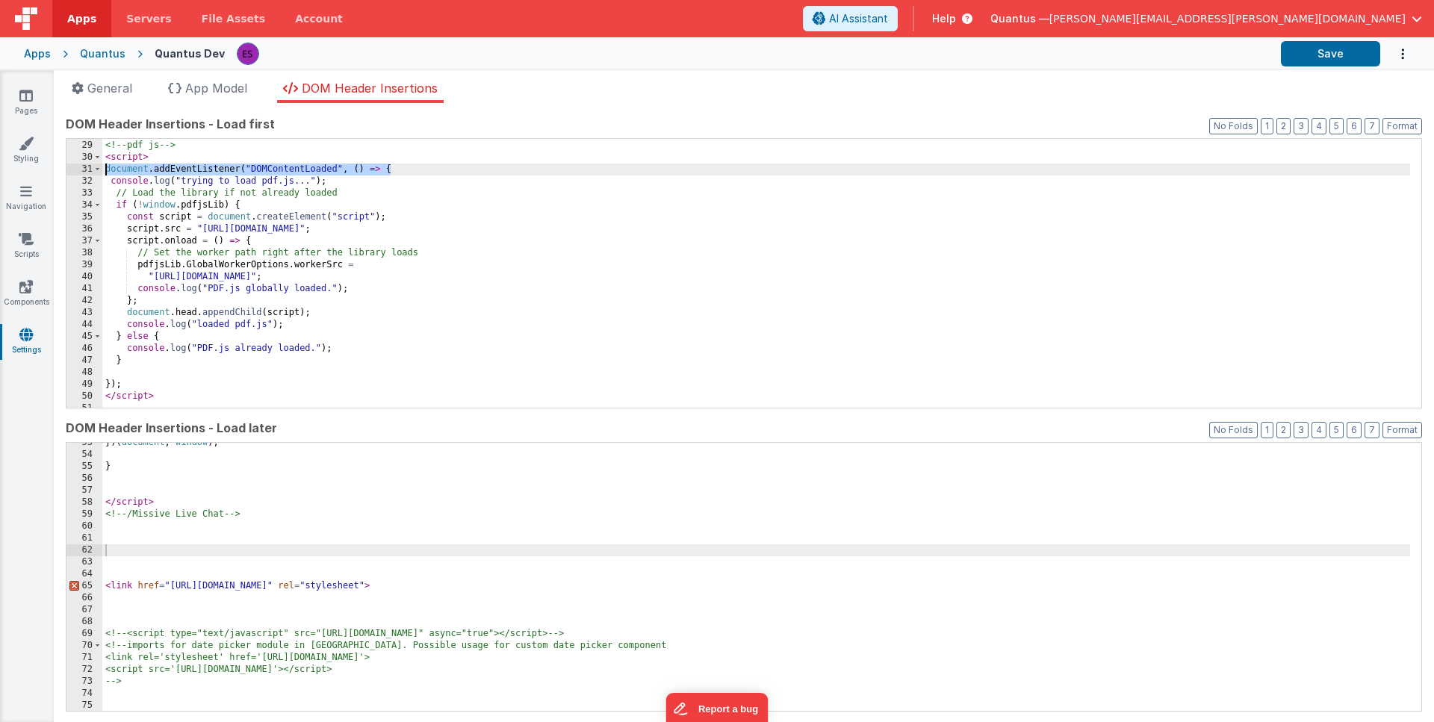
drag, startPoint x: 397, startPoint y: 170, endPoint x: 102, endPoint y: 169, distance: 295.8
click at [102, 169] on div "28 29 30 31 32 33 34 35 36 37 38 39 40 41 42 43 44 45 46 47 48 49 50 51 52 <!--…" at bounding box center [744, 273] width 1357 height 270
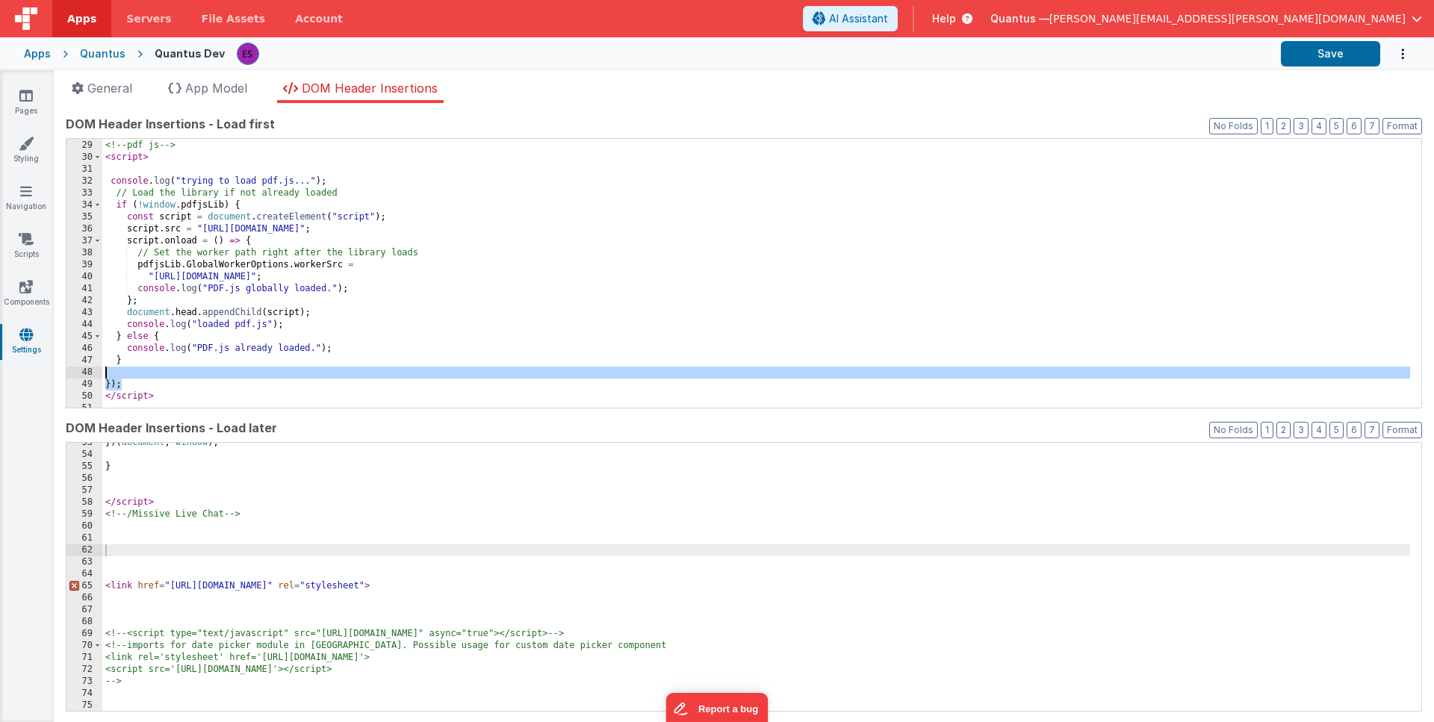
drag, startPoint x: 134, startPoint y: 382, endPoint x: 137, endPoint y: 374, distance: 9.0
click at [137, 374] on div "<!-- pdf js --> < script > console . log ( "trying to load pdf.js..." ) ; // Lo…" at bounding box center [756, 274] width 1308 height 293
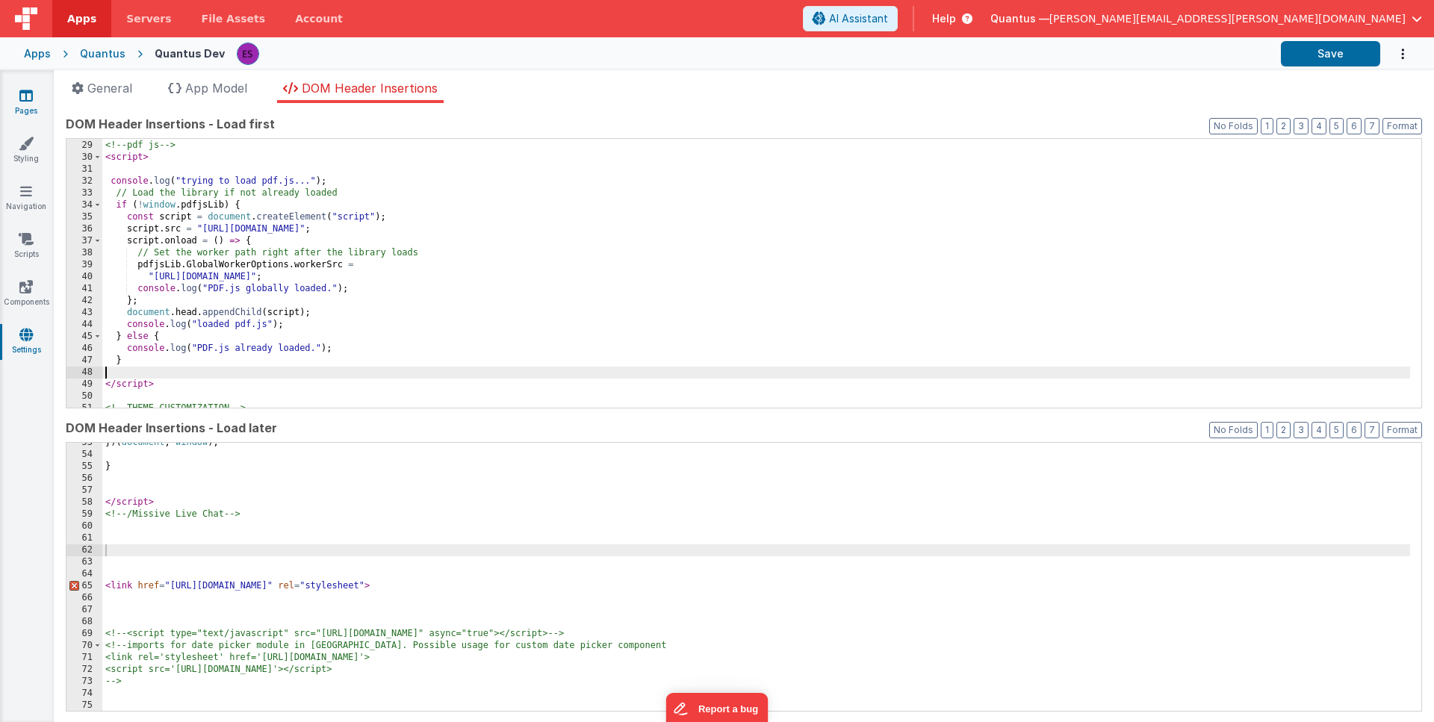
click at [28, 100] on icon at bounding box center [25, 95] width 13 height 15
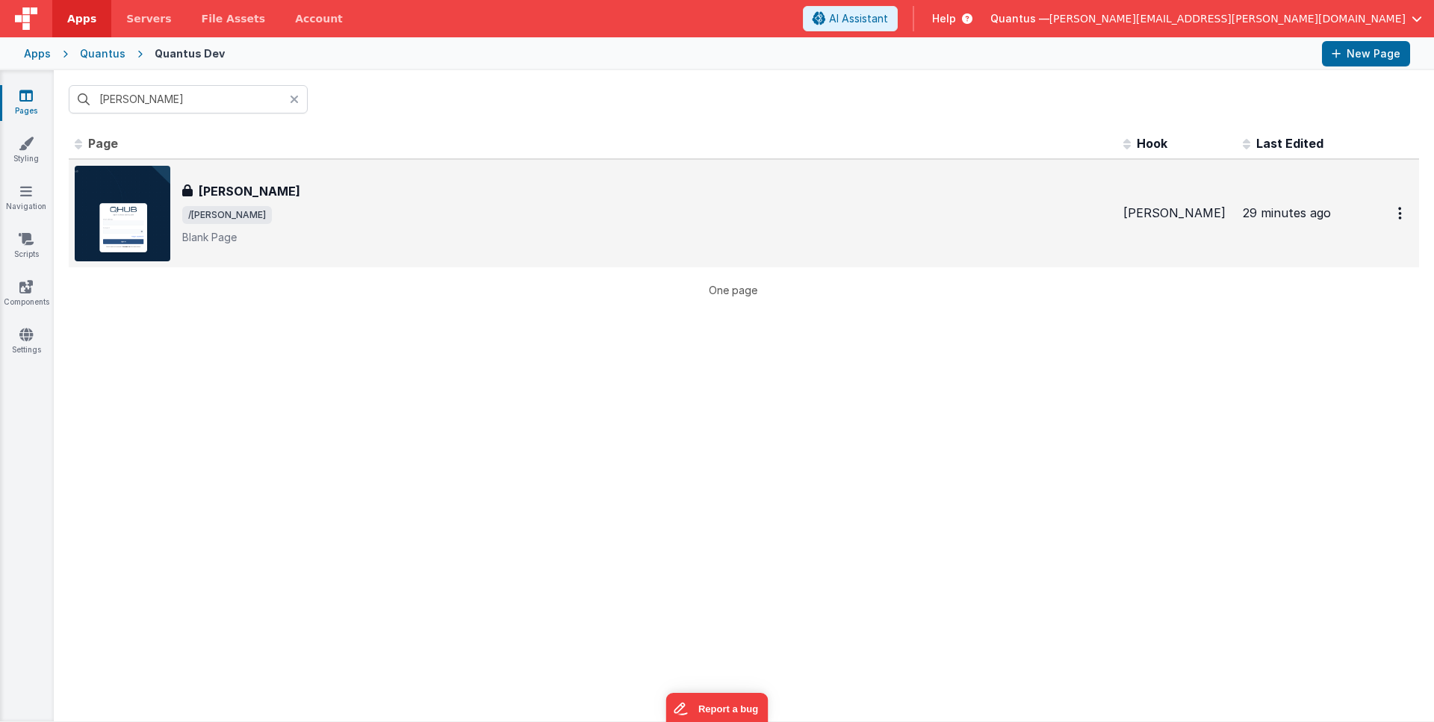
click at [271, 217] on span "/eula" at bounding box center [646, 215] width 929 height 18
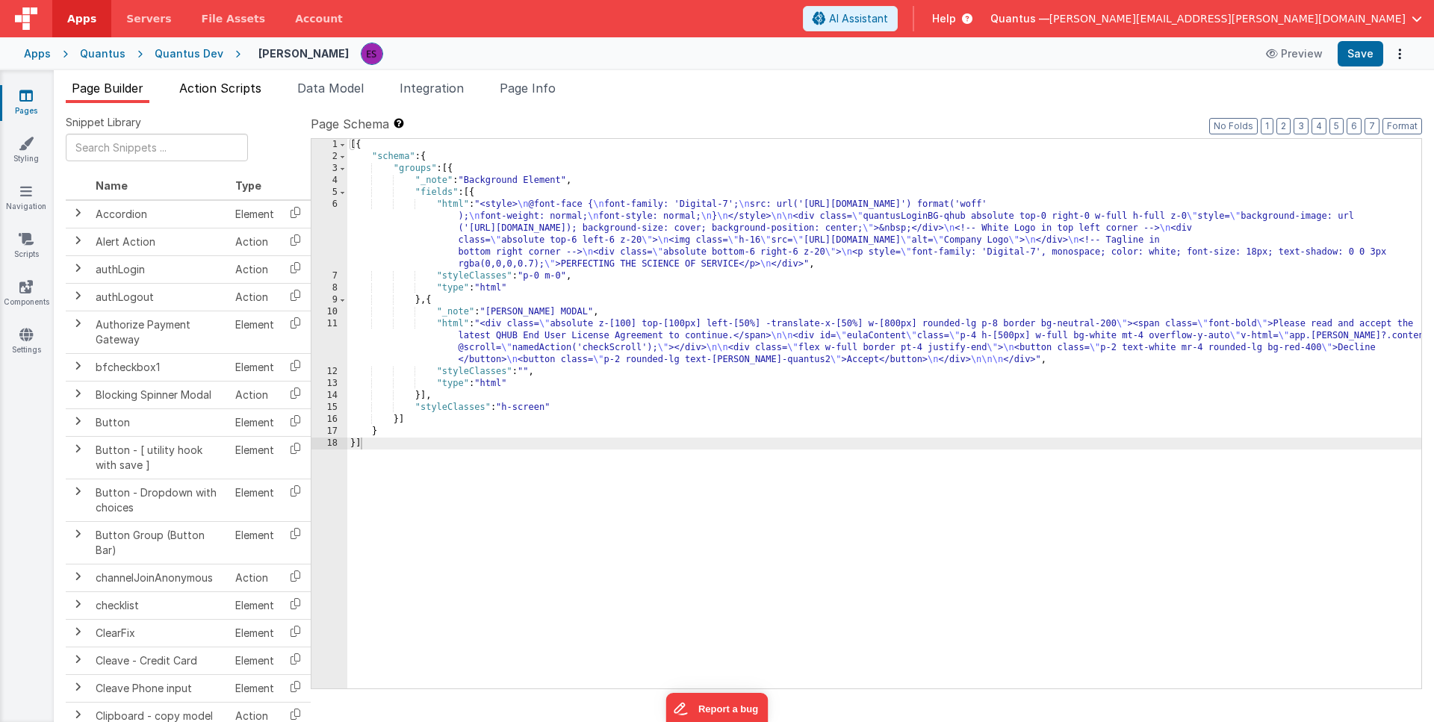
click at [227, 81] on span "Action Scripts" at bounding box center [220, 88] width 82 height 15
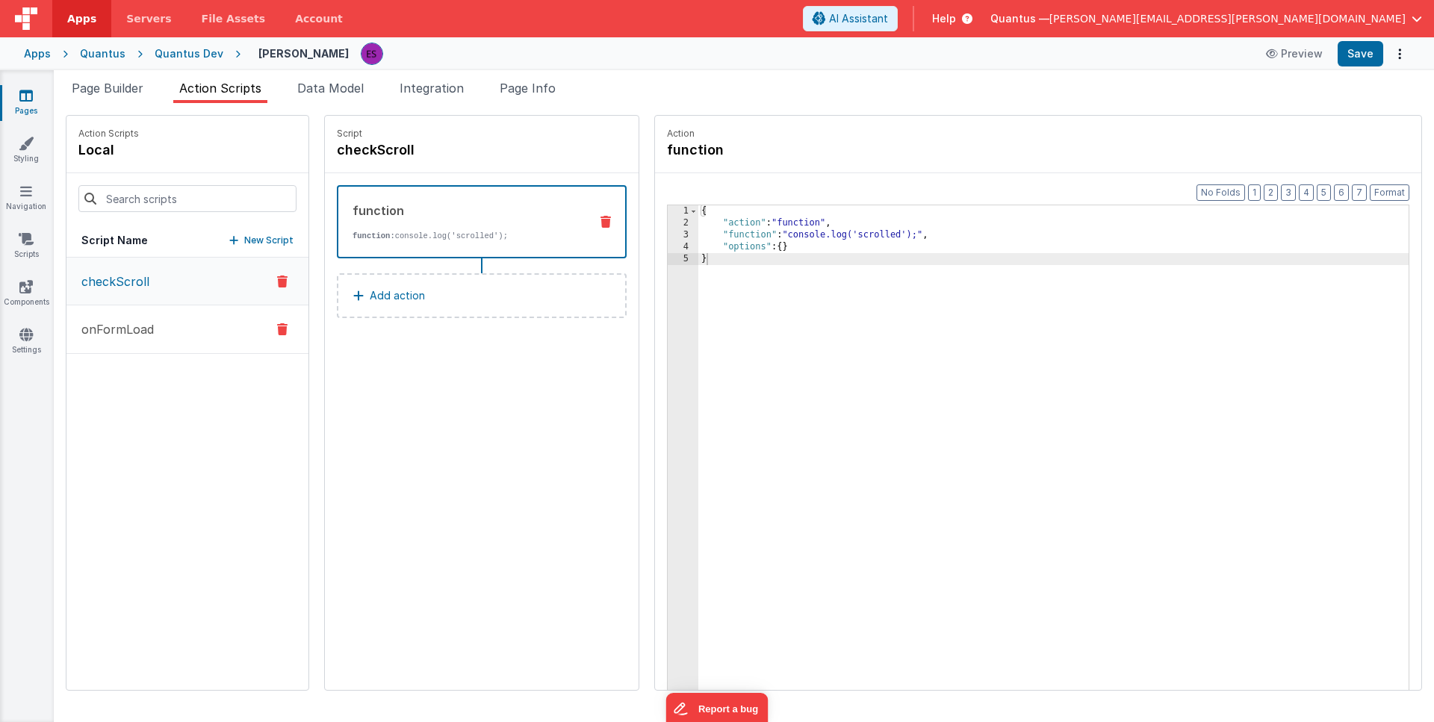
click at [115, 344] on button "onFormLoad" at bounding box center [187, 330] width 242 height 49
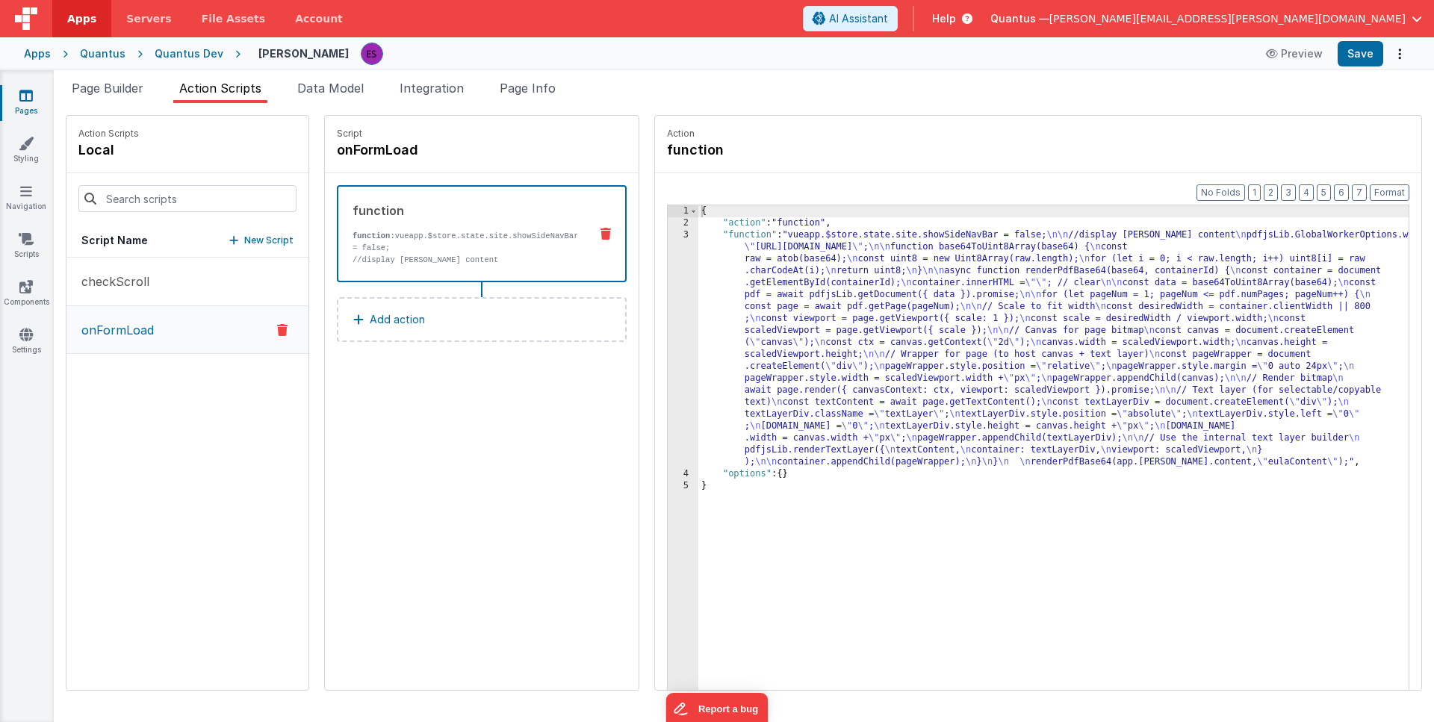
click at [751, 350] on div "{ "action" : "function" , "function" : "vueapp.$store.state.site.showSideNavBar…" at bounding box center [1072, 482] width 749 height 555
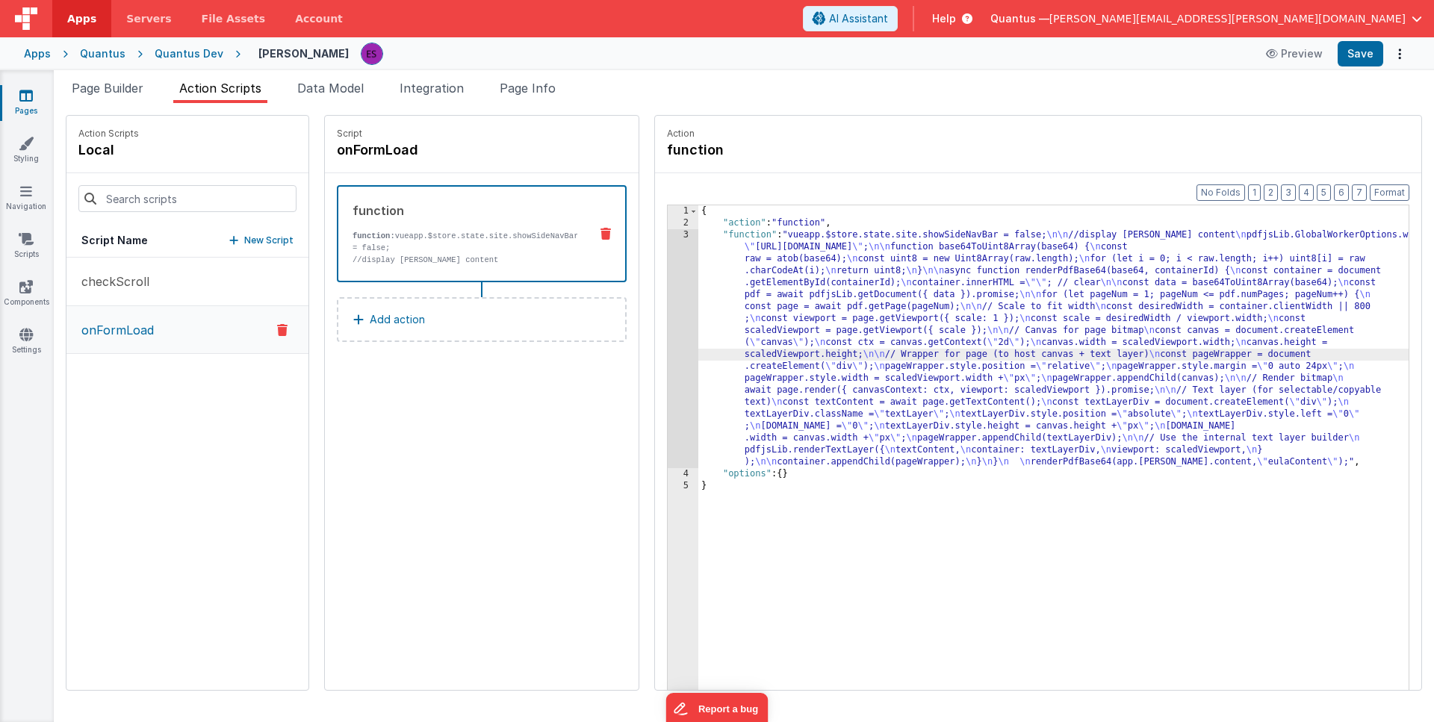
click at [668, 356] on div "3" at bounding box center [683, 348] width 31 height 239
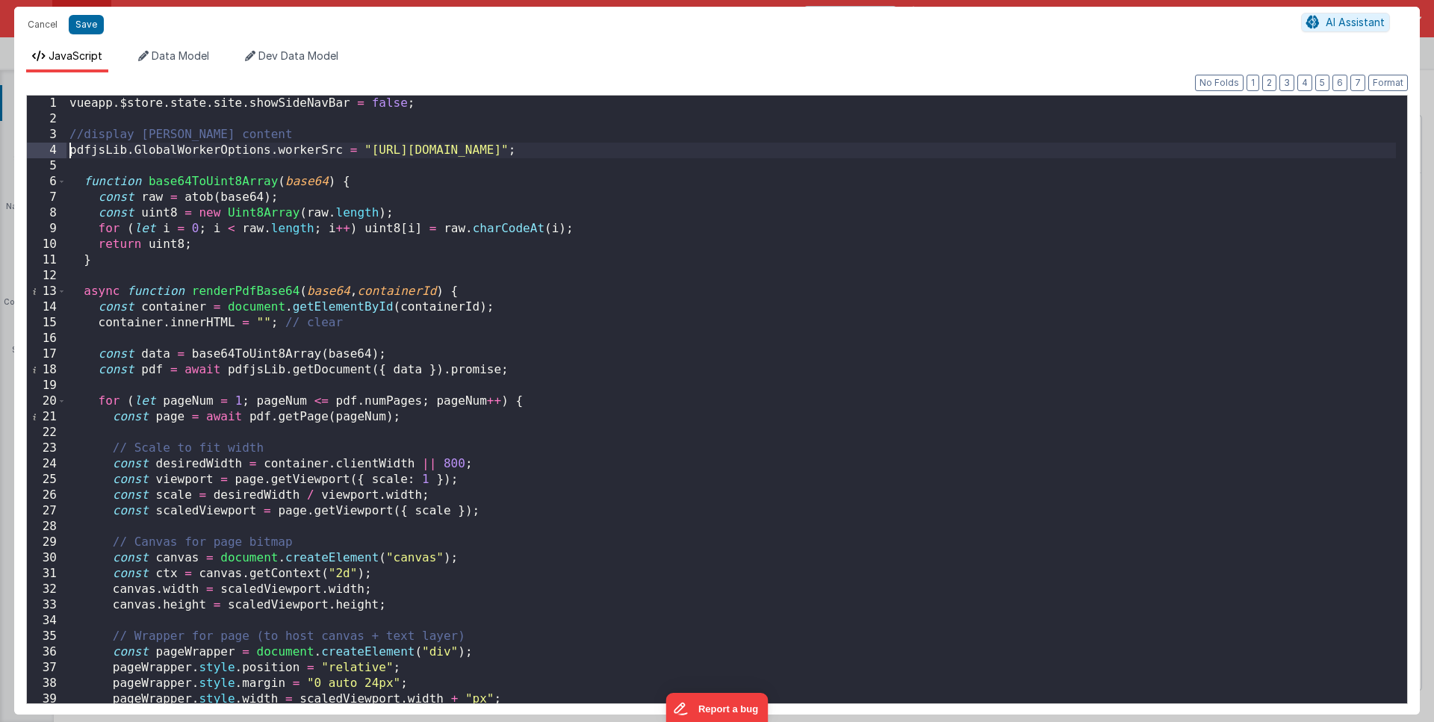
drag, startPoint x: 69, startPoint y: 152, endPoint x: 320, endPoint y: 477, distance: 410.7
click at [320, 477] on div "vueapp . $store . state . site . showSideNavBar = false ; //display EULA conten…" at bounding box center [731, 415] width 1330 height 639
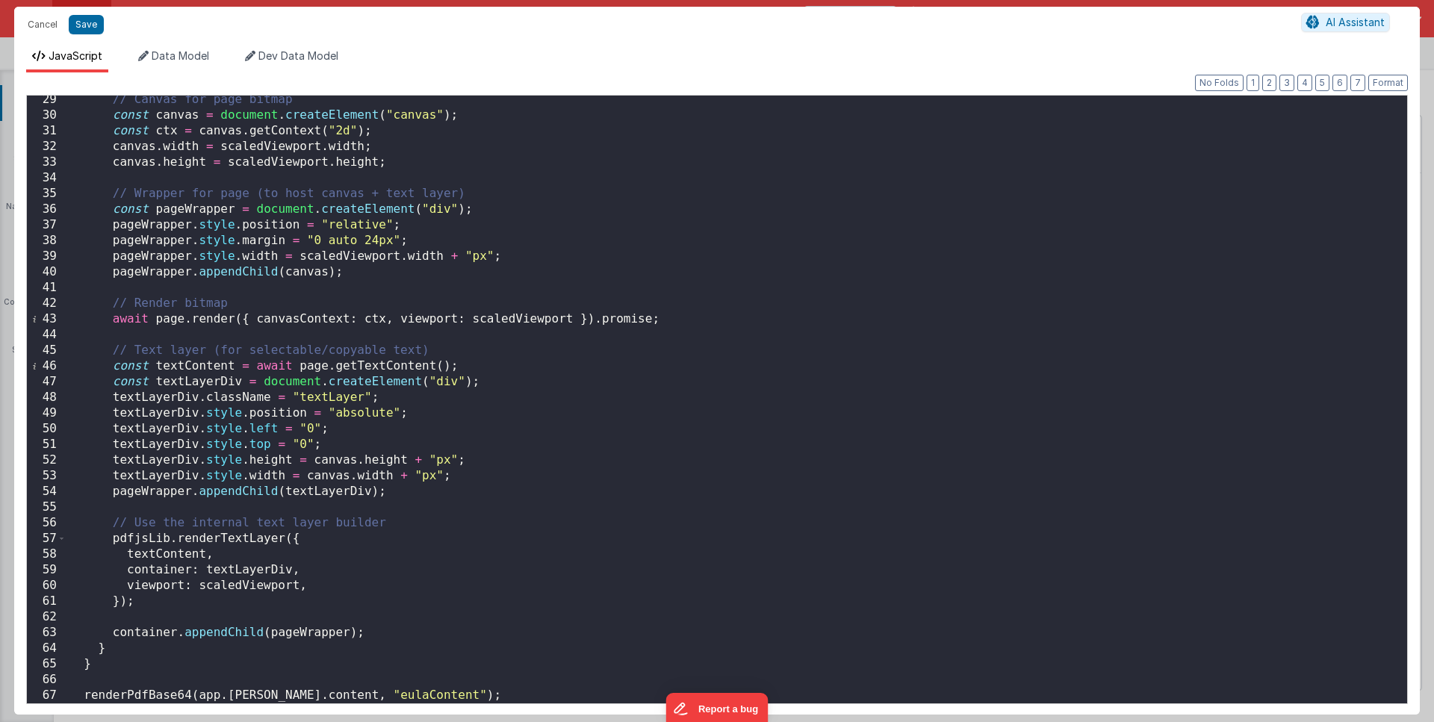
scroll to position [443, 0]
click at [388, 670] on div "// Canvas for page bitmap const canvas = document . createElement ( "canvas" ) …" at bounding box center [731, 411] width 1330 height 639
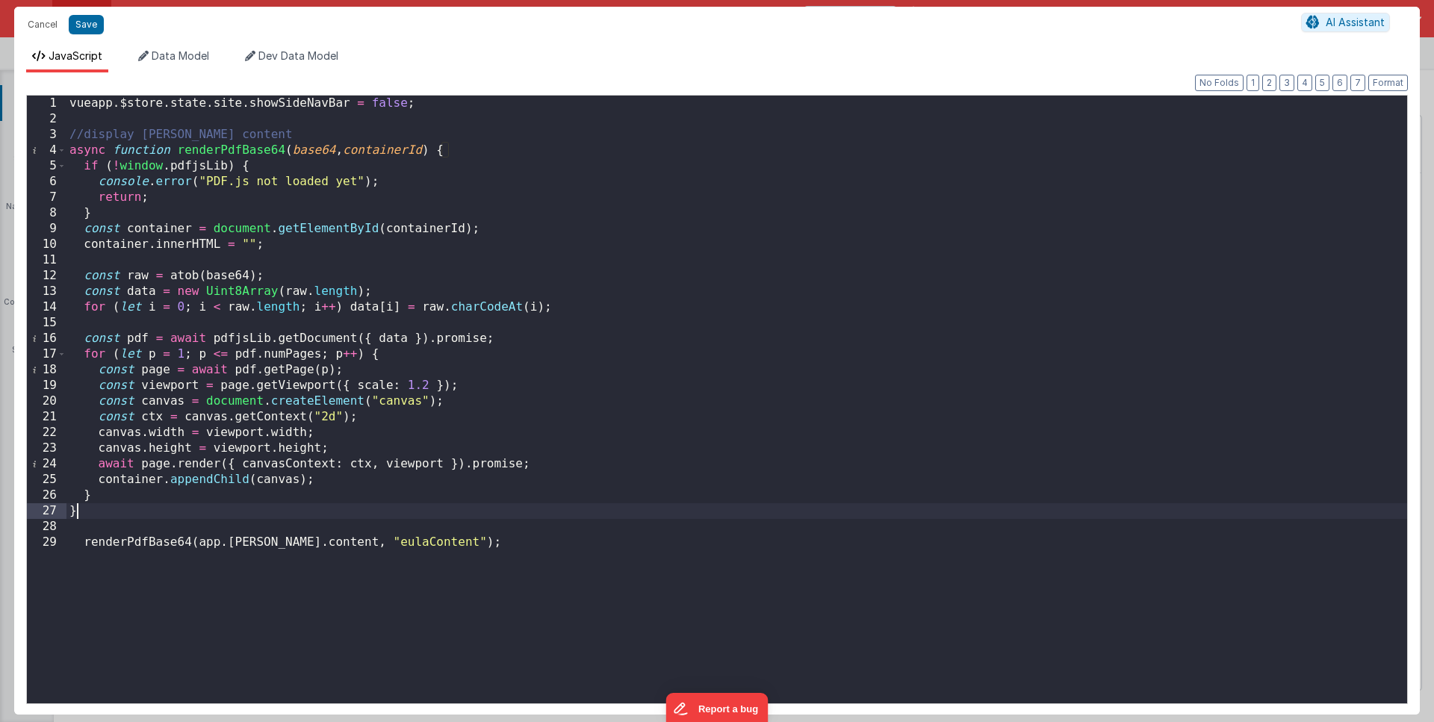
click at [531, 453] on div "vueapp . $store . state . site . showSideNavBar = false ; //display EULA conten…" at bounding box center [736, 415] width 1341 height 639
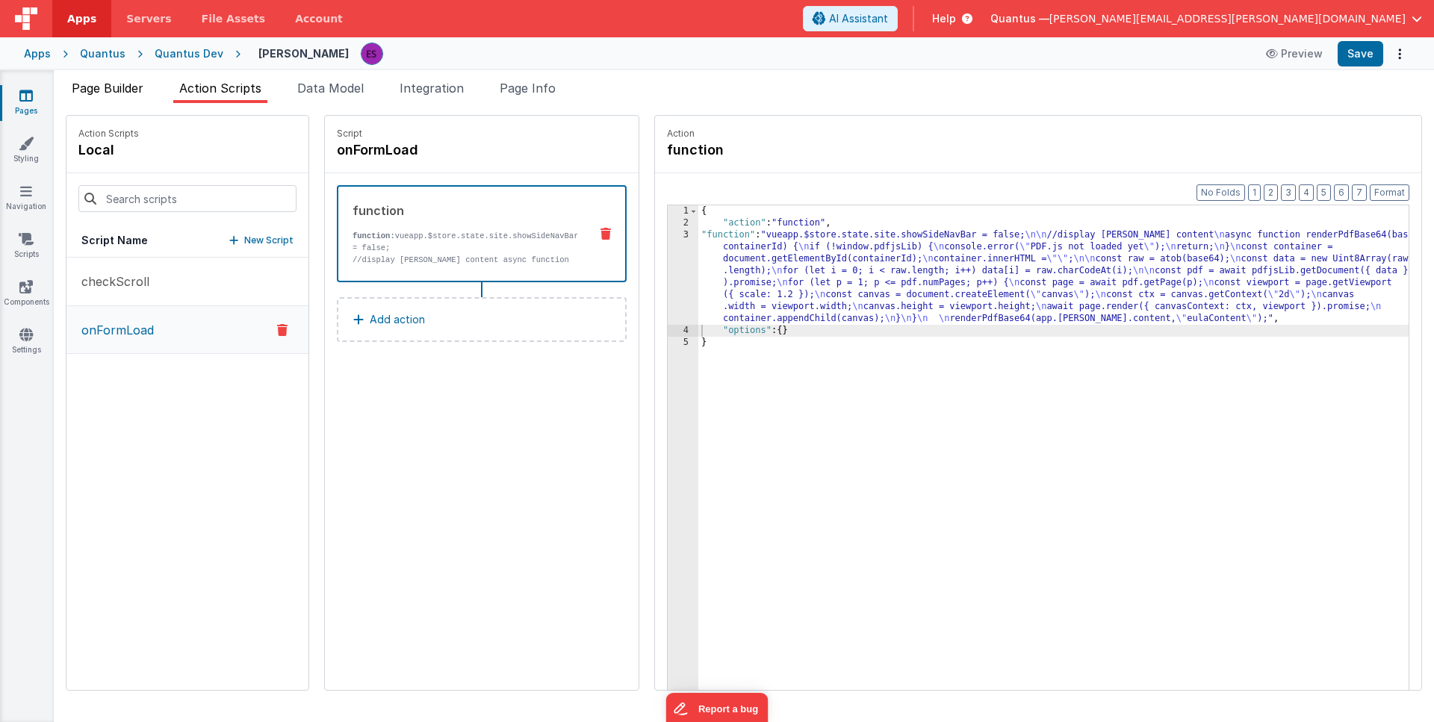
click at [104, 90] on span "Page Builder" at bounding box center [108, 88] width 72 height 15
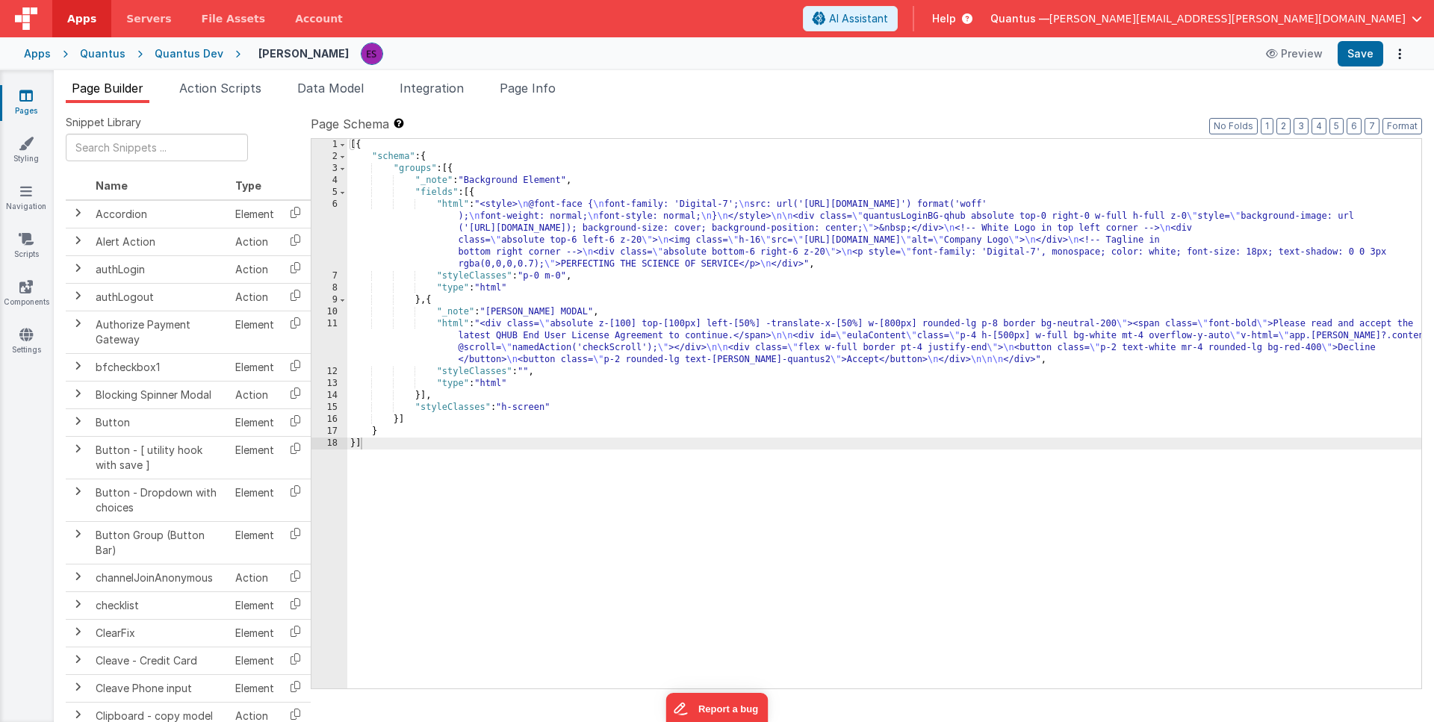
click at [459, 234] on div "[{ "schema" : { "groups" : [{ "_note" : "Background Element" , "fields" : [{ "h…" at bounding box center [884, 426] width 1074 height 574
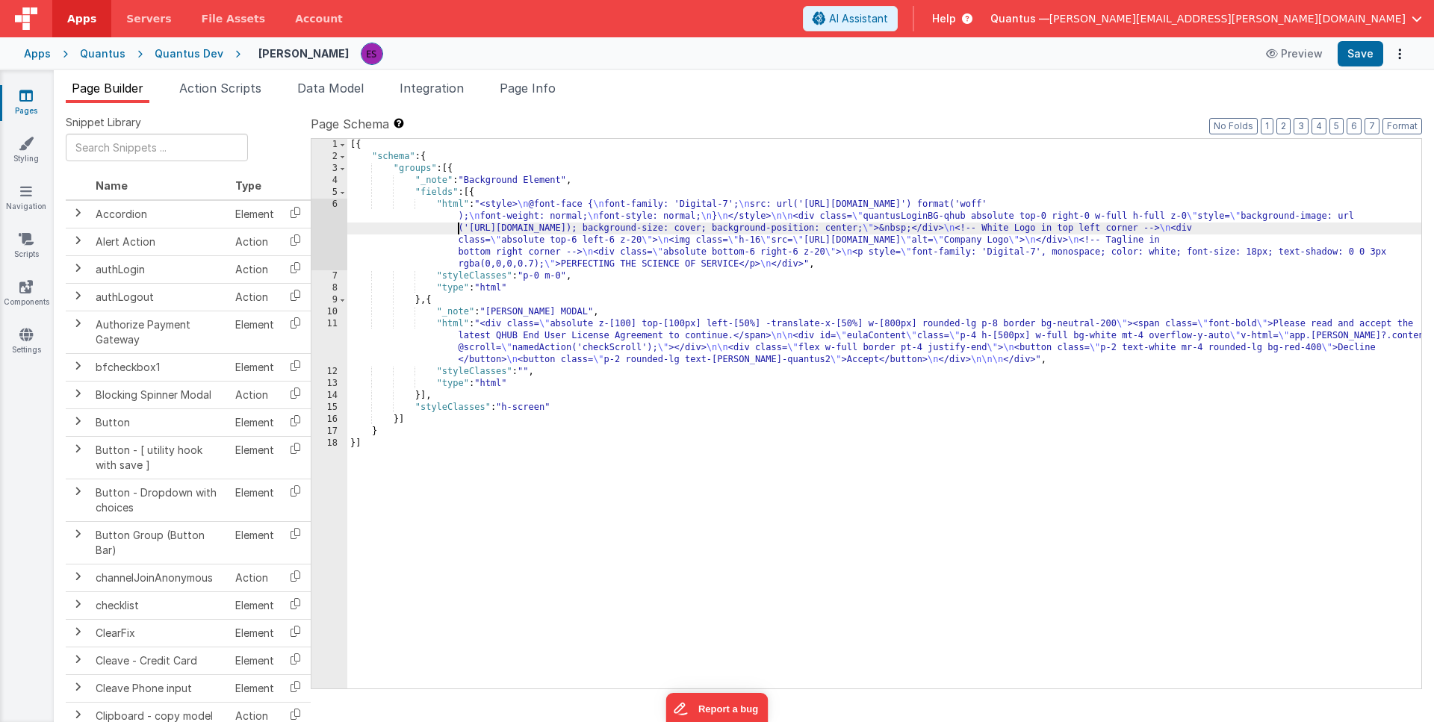
click at [404, 354] on div "[{ "schema" : { "groups" : [{ "_note" : "Background Element" , "fields" : [{ "h…" at bounding box center [884, 426] width 1074 height 574
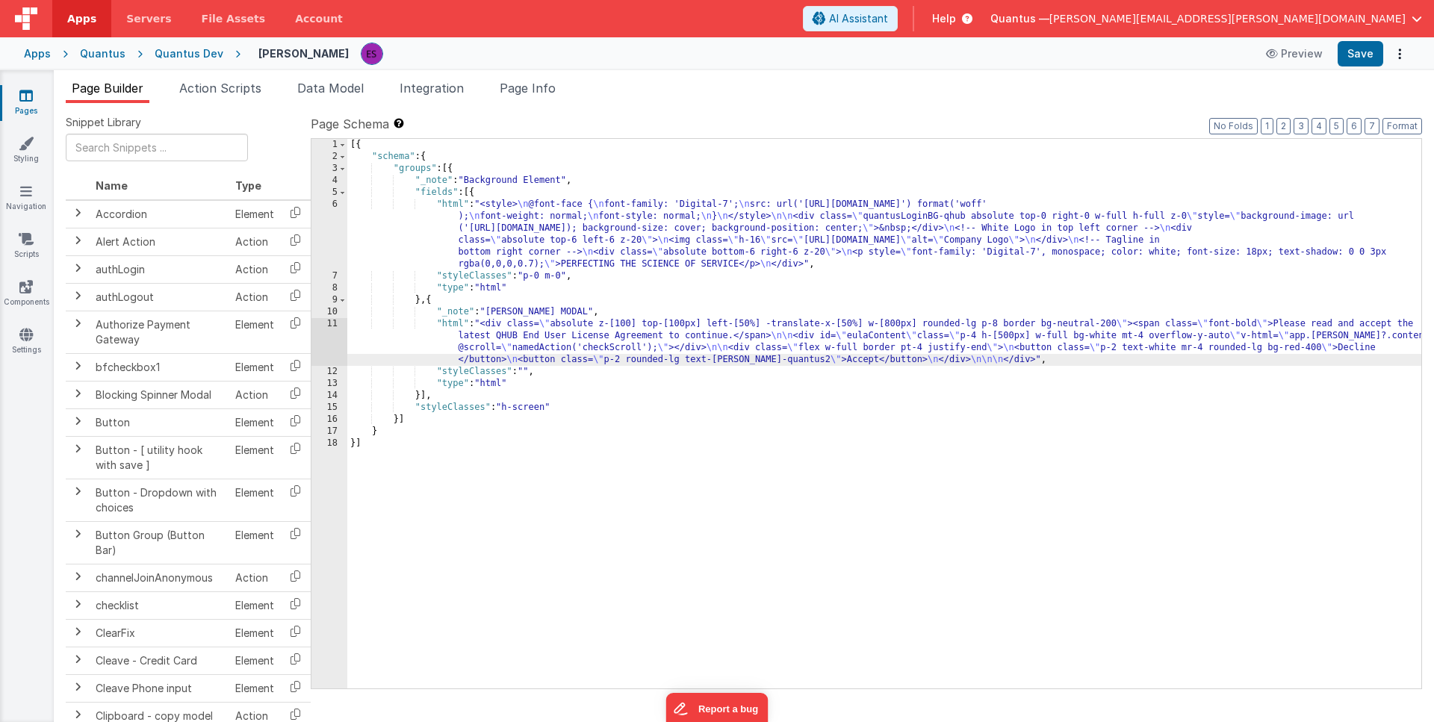
click at [328, 343] on div "11" at bounding box center [329, 342] width 36 height 48
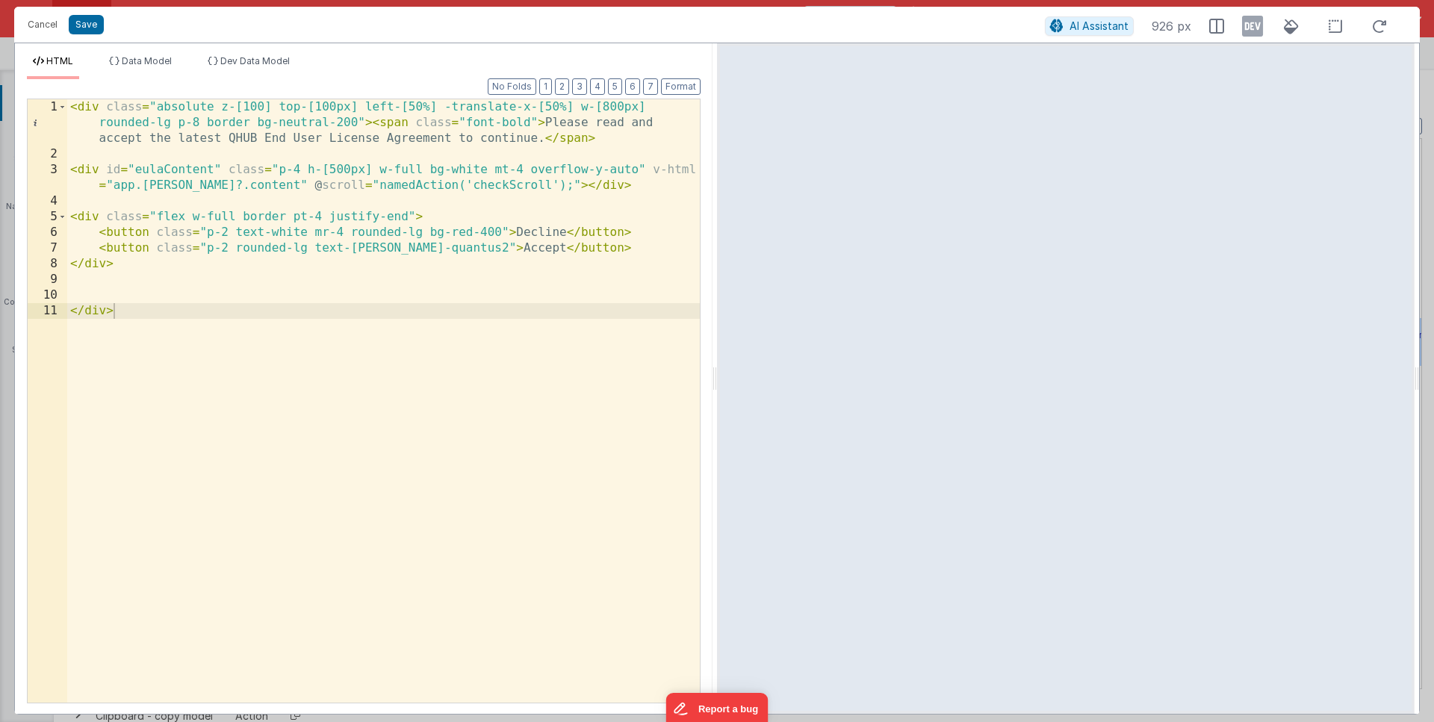
drag, startPoint x: 301, startPoint y: 169, endPoint x: 321, endPoint y: 164, distance: 20.8
click at [310, 167] on div "< div class = "absolute z-[100] top-[100px] left-[50%] -translate-x-[50%] w-[80…" at bounding box center [383, 432] width 633 height 666
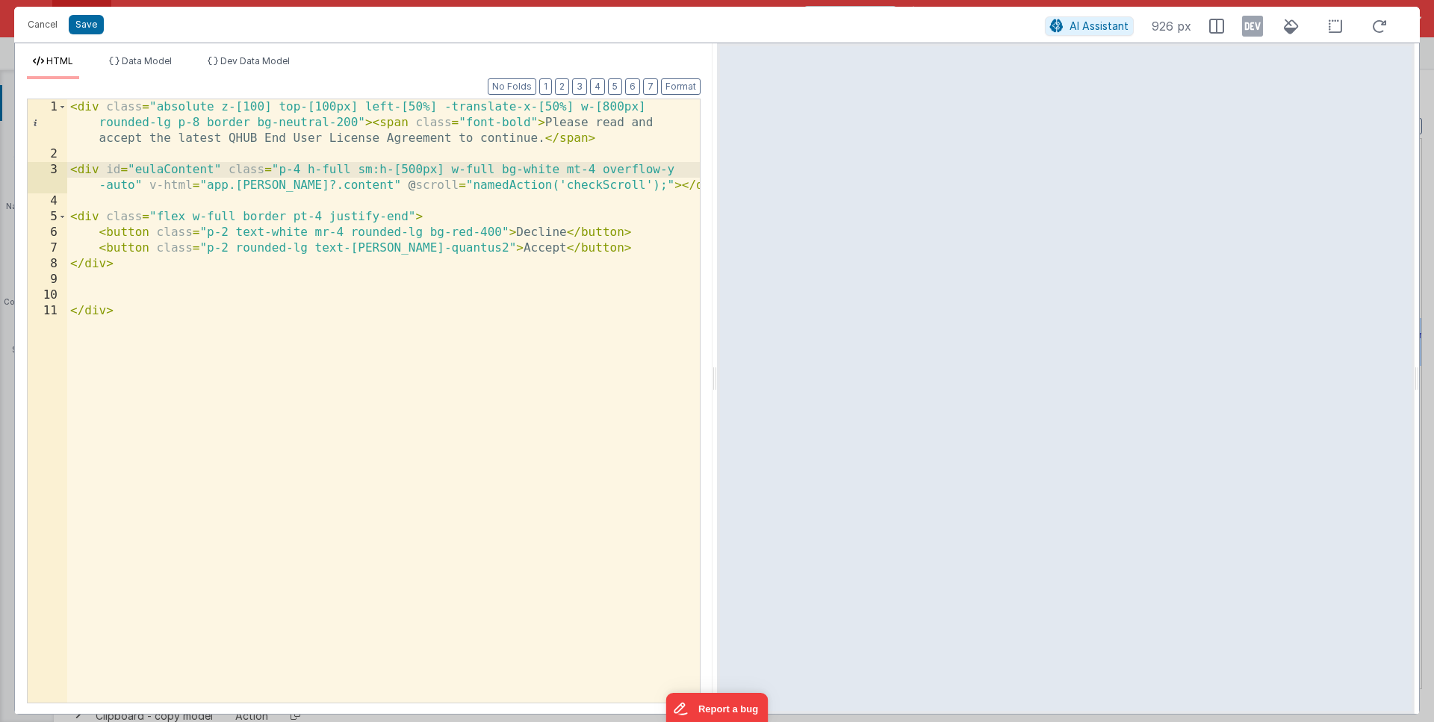
click at [280, 111] on div "< div class = "absolute z-[100] top-[100px] left-[50%] -translate-x-[50%] w-[80…" at bounding box center [383, 432] width 633 height 666
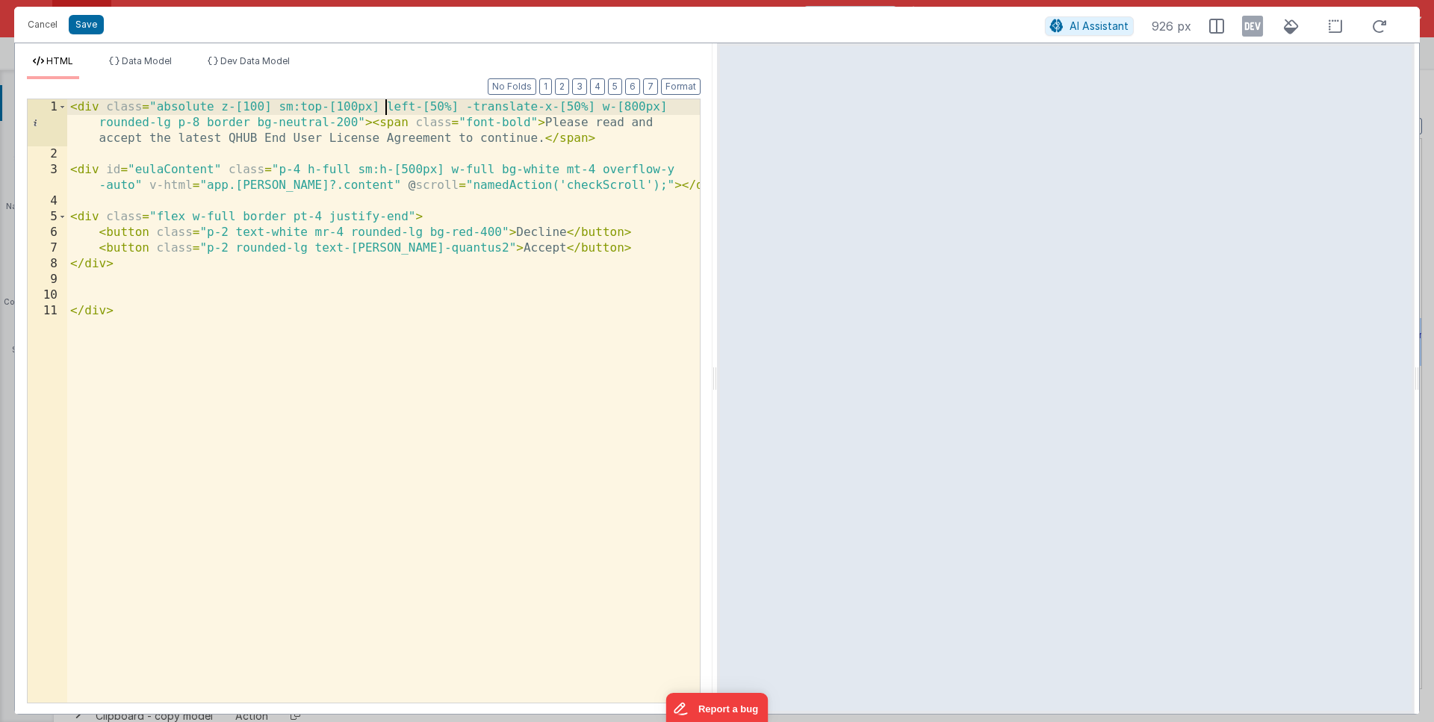
click at [279, 107] on div "< div class = "absolute z-[100] sm:top-[100px] left-[50%] -translate-x-[50%] w-…" at bounding box center [383, 432] width 633 height 666
click at [155, 125] on div "< div class = "absolute z-[100] top-[10px] sm:top-[100px] left-[50%] -translate…" at bounding box center [383, 432] width 633 height 666
click at [679, 112] on div "< div class = "absolute z-[100] top-[10px] sm:top-[100px] left-[50%] -translate…" at bounding box center [383, 432] width 633 height 666
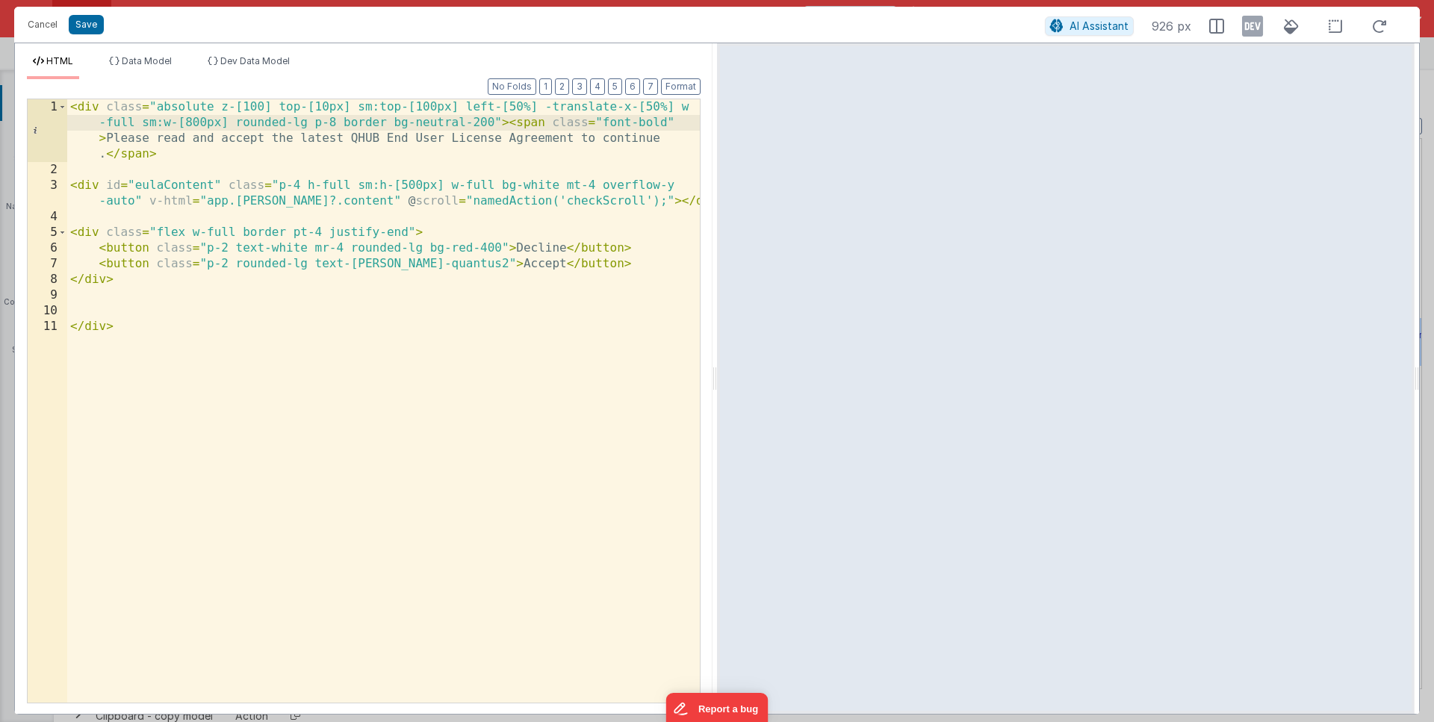
click at [314, 123] on div "< div class = "absolute z-[100] top-[10px] sm:top-[100px] left-[50%] -translate…" at bounding box center [383, 440] width 633 height 682
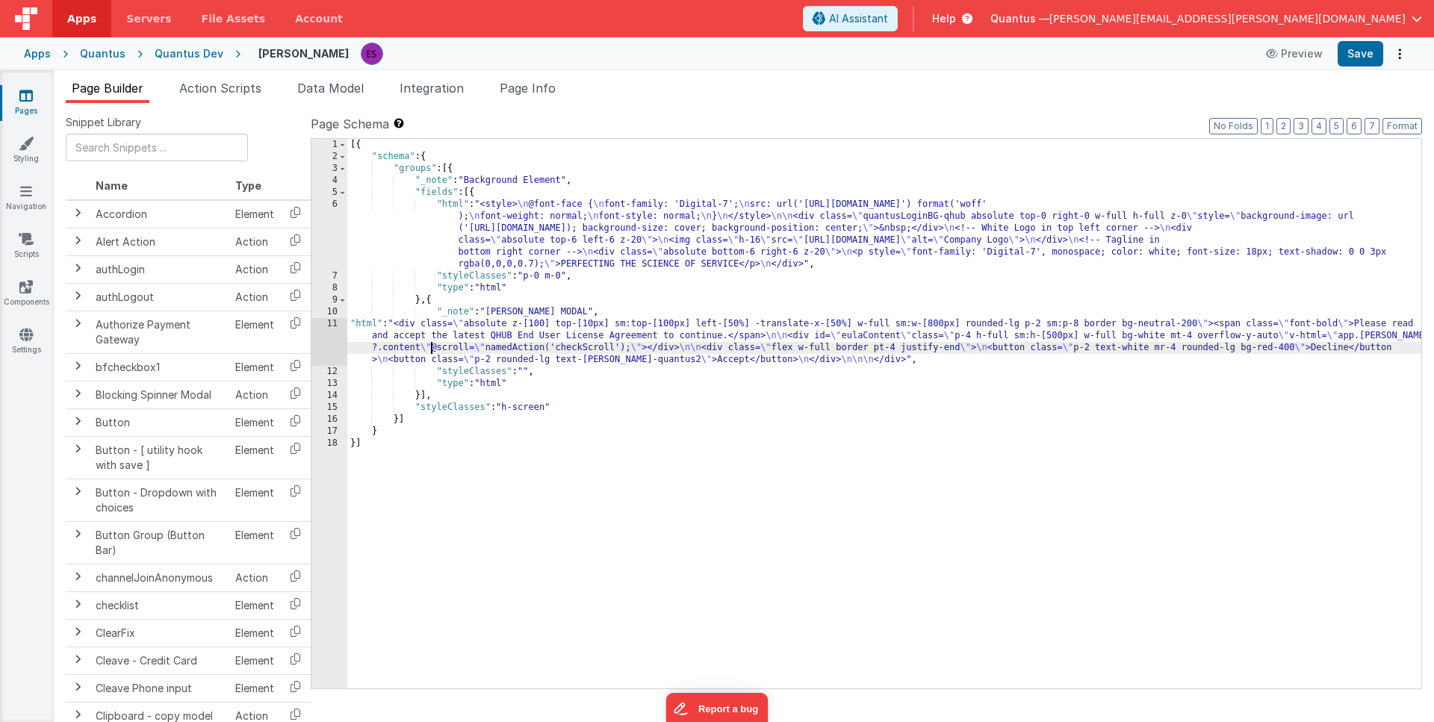
drag, startPoint x: 430, startPoint y: 350, endPoint x: 392, endPoint y: 349, distance: 38.1
click at [430, 350] on div "[{ "schema" : { "groups" : [{ "_note" : "Background Element" , "fields" : [{ "h…" at bounding box center [884, 426] width 1074 height 574
click at [331, 344] on div "11" at bounding box center [329, 342] width 36 height 48
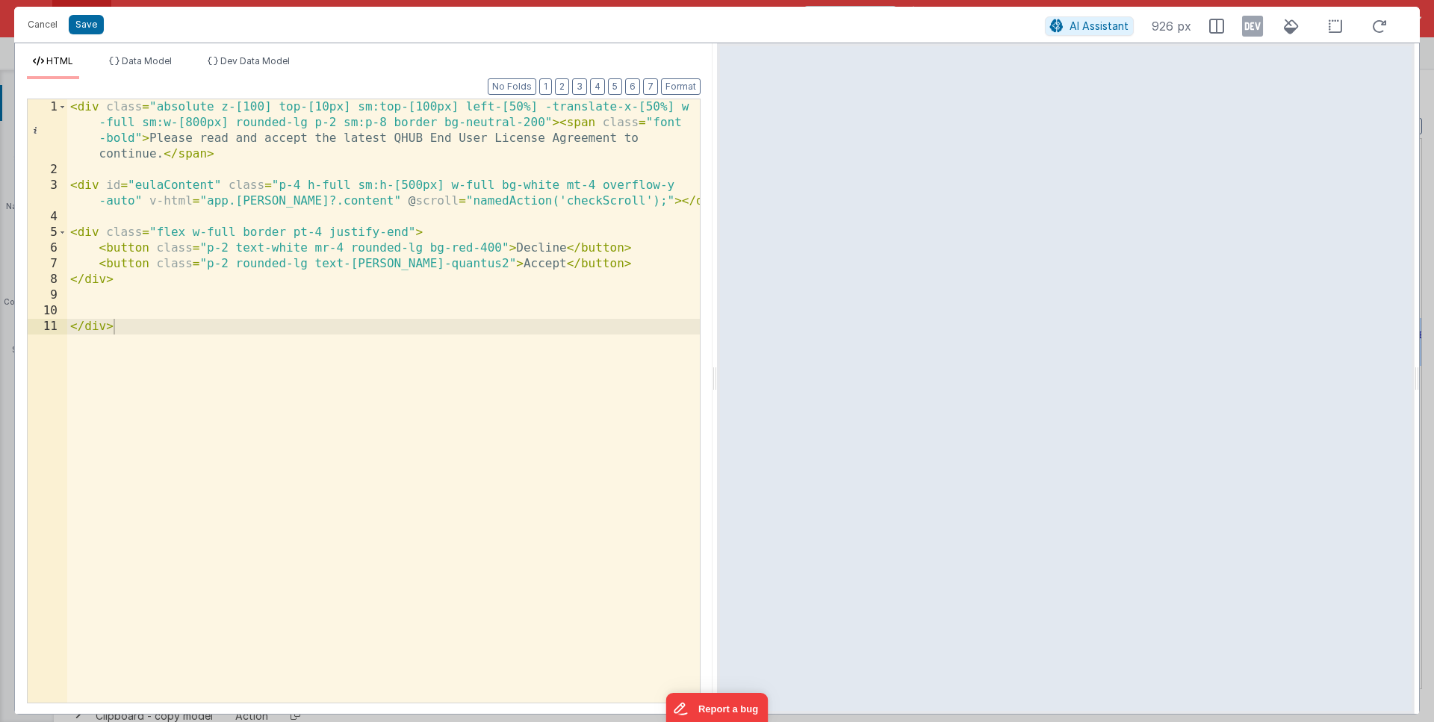
click at [364, 108] on div "< div class = "absolute z-[100] top-[10px] sm:top-[100px] left-[50%] -translate…" at bounding box center [383, 440] width 633 height 682
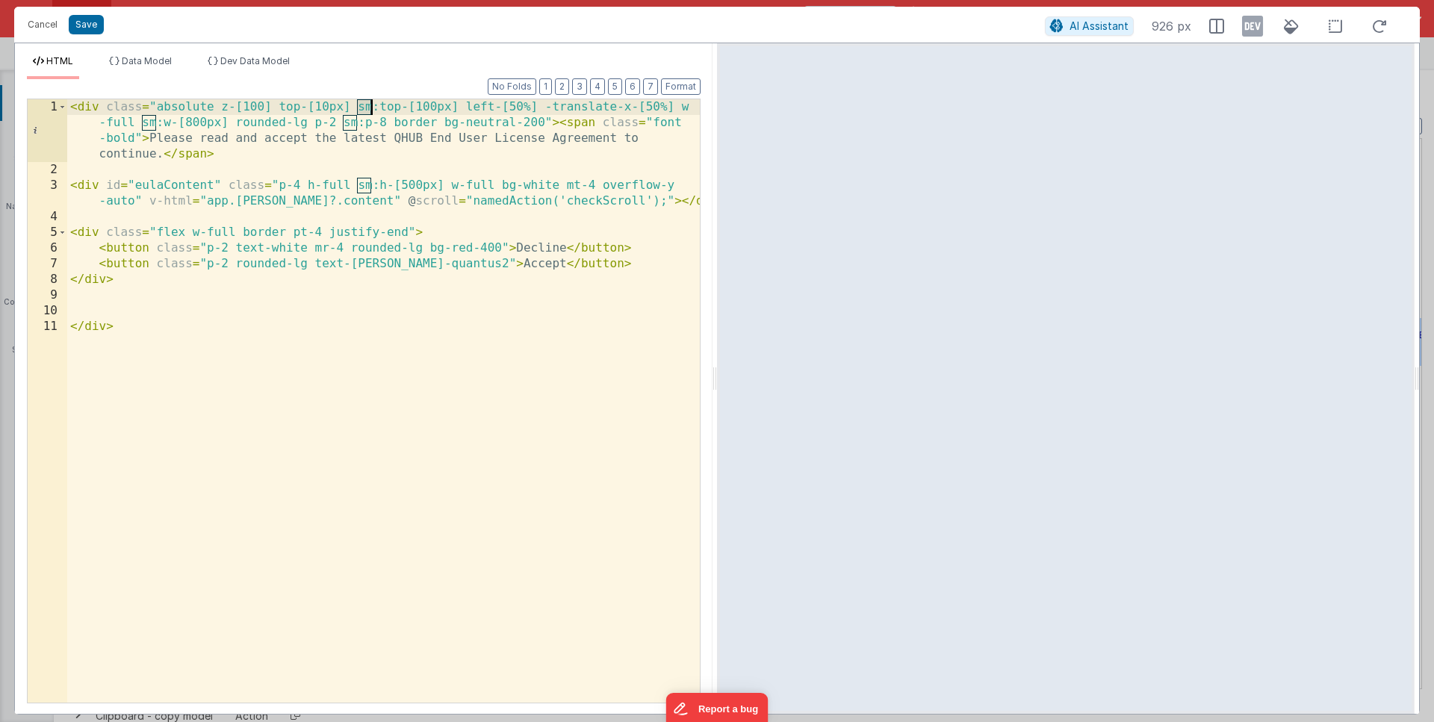
click at [364, 108] on div "< div class = "absolute z-[100] top-[10px] sm:top-[100px] left-[50%] -translate…" at bounding box center [383, 440] width 633 height 682
click at [149, 125] on div "< div class = "absolute z-[100] top-[10px] md:top-[100px] left-[50%] -translate…" at bounding box center [383, 440] width 633 height 682
click at [351, 122] on div "< div class = "absolute z-[100] top-[10px] md:top-[100px] left-[50%] -translate…" at bounding box center [383, 440] width 633 height 682
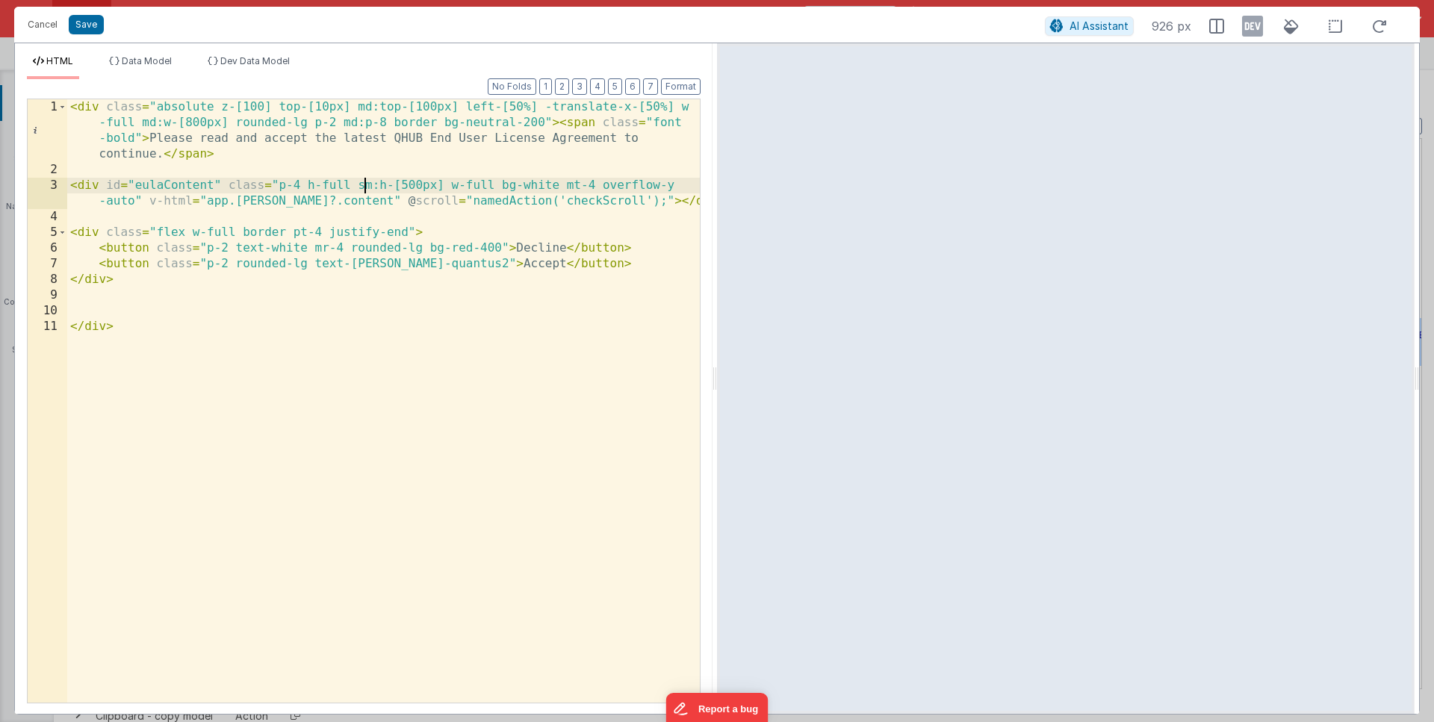
click at [364, 185] on div "< div class = "absolute z-[100] top-[10px] md:top-[100px] left-[50%] -translate…" at bounding box center [383, 440] width 633 height 682
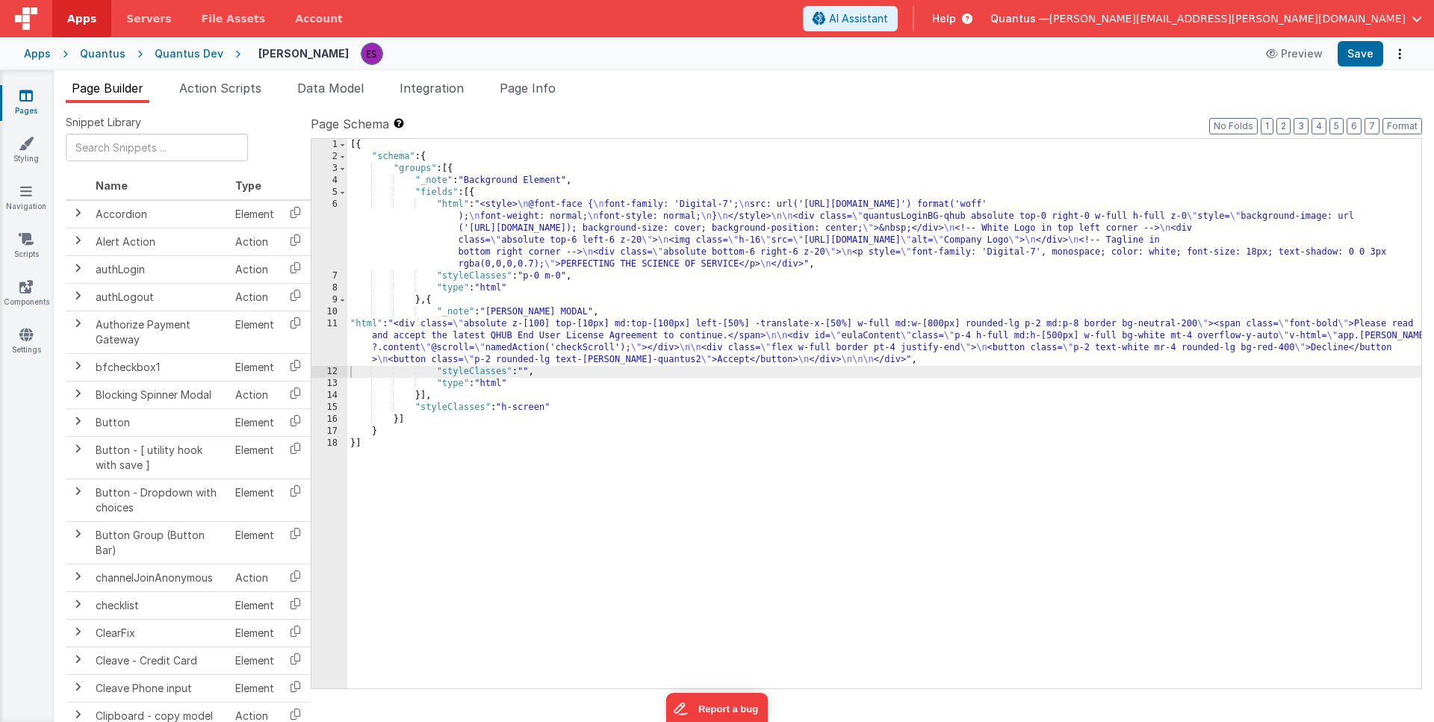
click at [551, 354] on div "[{ "schema" : { "groups" : [{ "_note" : "Background Element" , "fields" : [{ "h…" at bounding box center [884, 426] width 1074 height 574
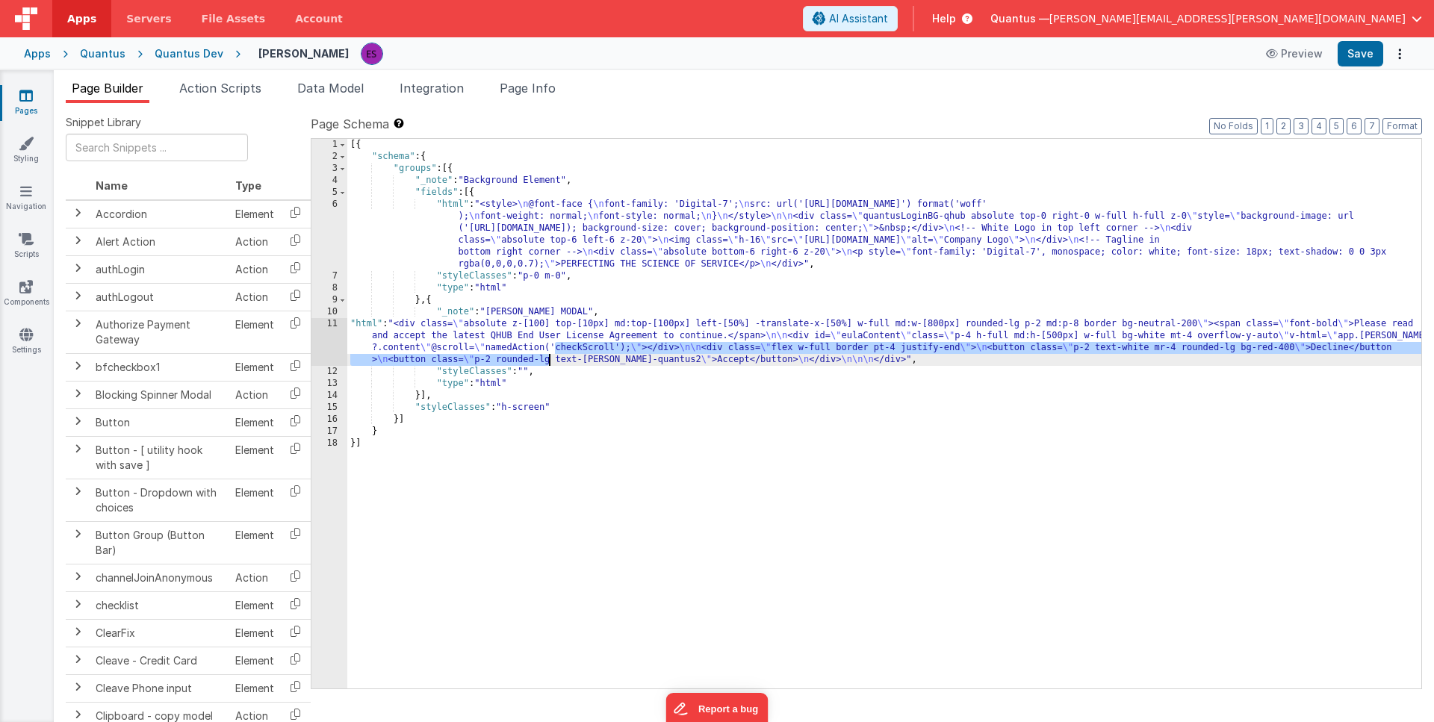
click at [323, 337] on div "11" at bounding box center [329, 342] width 36 height 48
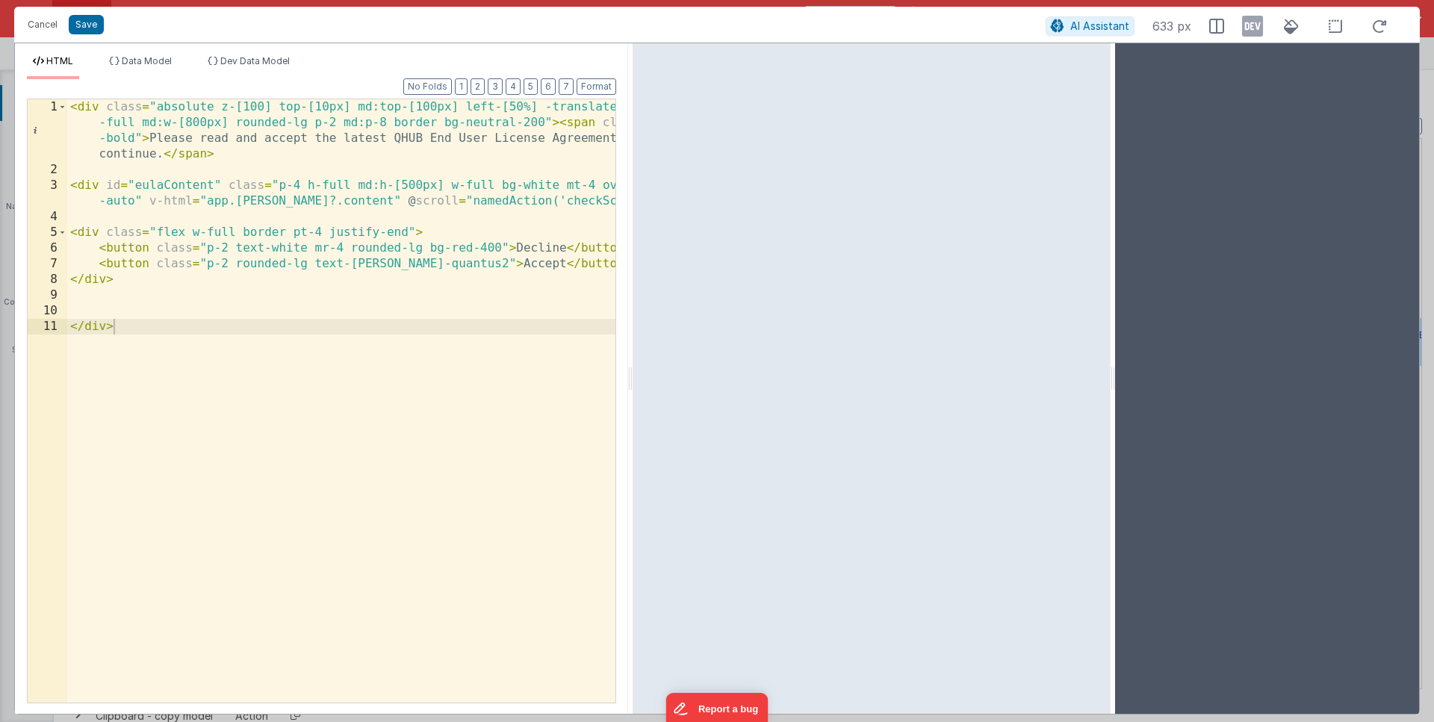
drag, startPoint x: 1416, startPoint y: 375, endPoint x: 1113, endPoint y: 353, distance: 303.3
click at [1113, 353] on html "Cancel Save AI Assistant 633 px HTML Data Model Dev Data Model Format 7 6 5 4 3…" at bounding box center [717, 361] width 1434 height 722
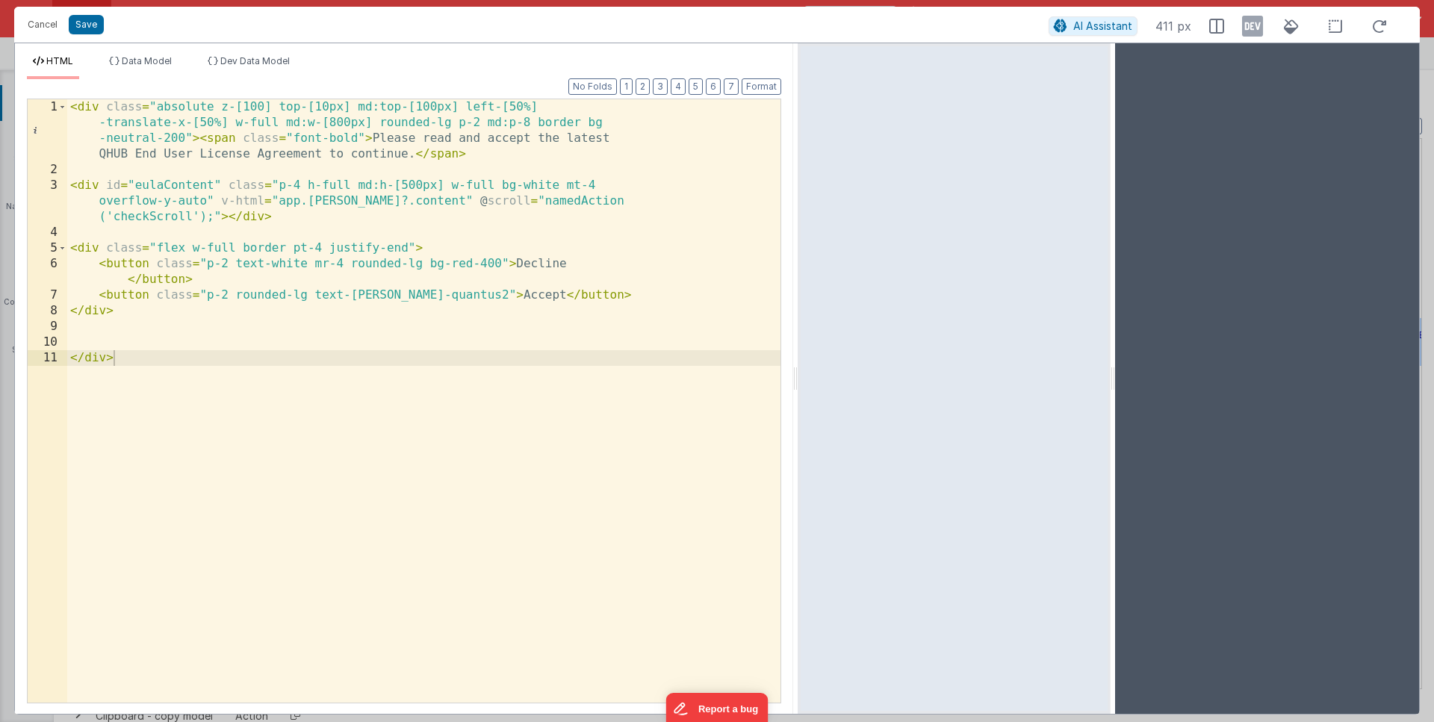
drag, startPoint x: 630, startPoint y: 373, endPoint x: 798, endPoint y: 371, distance: 168.1
click at [798, 371] on html "Cancel Save AI Assistant 411 px HTML Data Model Dev Data Model Format 7 6 5 4 3…" at bounding box center [717, 361] width 1434 height 722
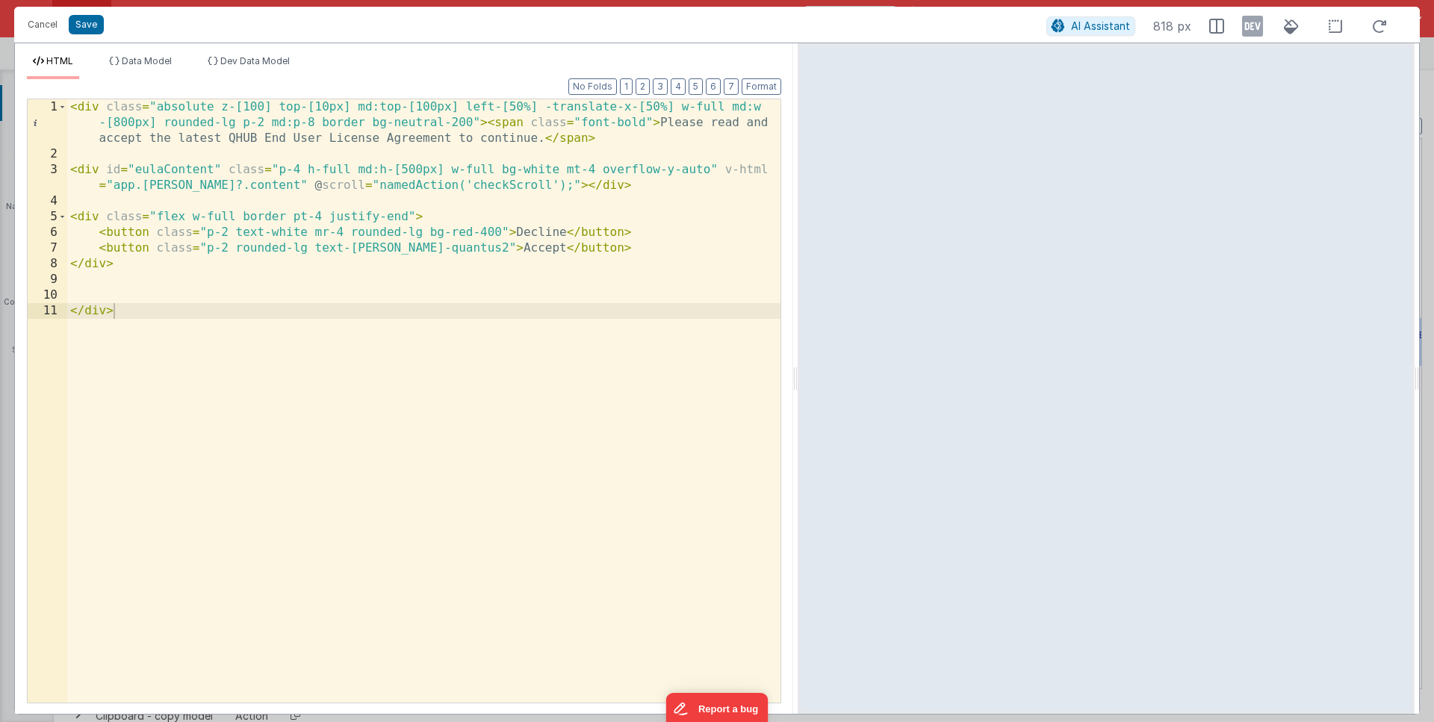
drag, startPoint x: 1112, startPoint y: 381, endPoint x: 1419, endPoint y: 363, distance: 307.5
click at [1419, 363] on html "Cancel Save AI Assistant 818 px HTML Data Model Dev Data Model Format 7 6 5 4 3…" at bounding box center [717, 361] width 1434 height 722
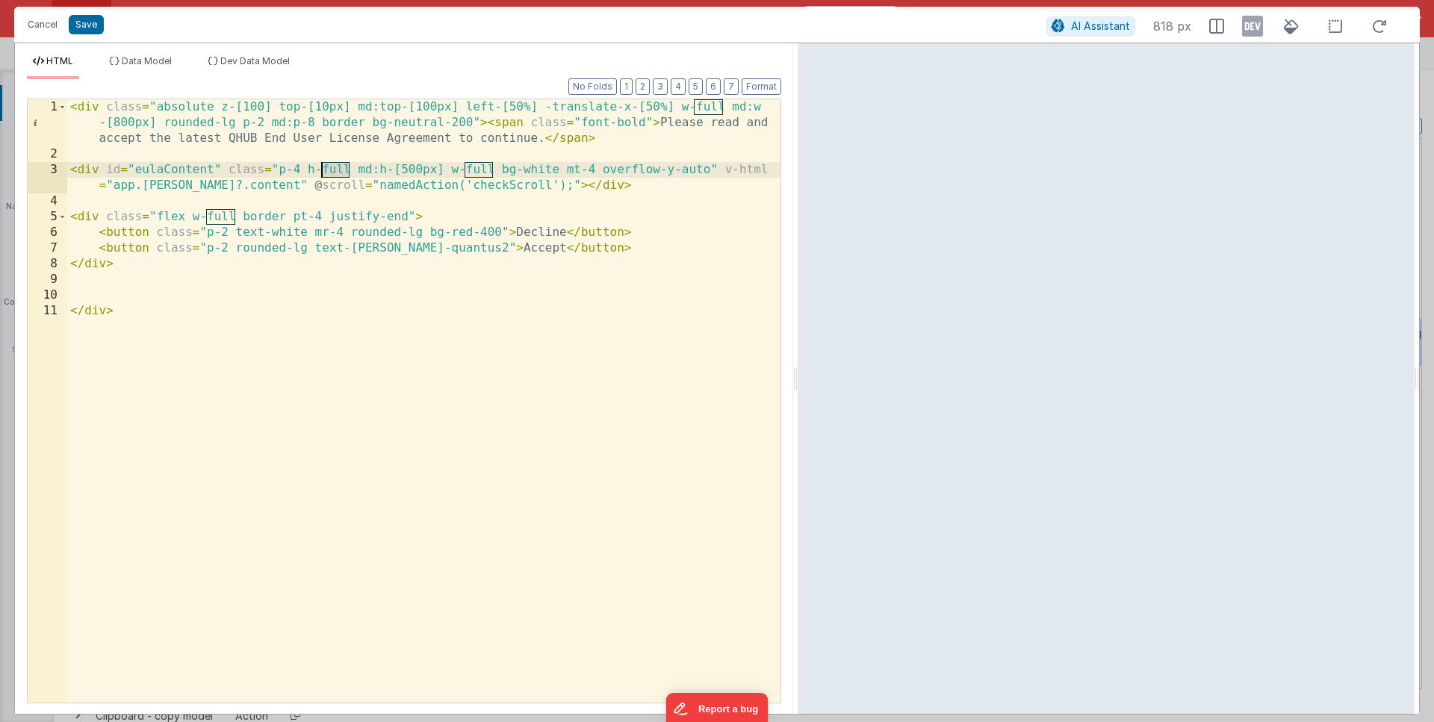
drag, startPoint x: 350, startPoint y: 171, endPoint x: 323, endPoint y: 169, distance: 26.2
click at [323, 169] on div "< div class = "absolute z-[100] top-[10px] md:top-[100px] left-[50%] -translate…" at bounding box center [423, 432] width 713 height 666
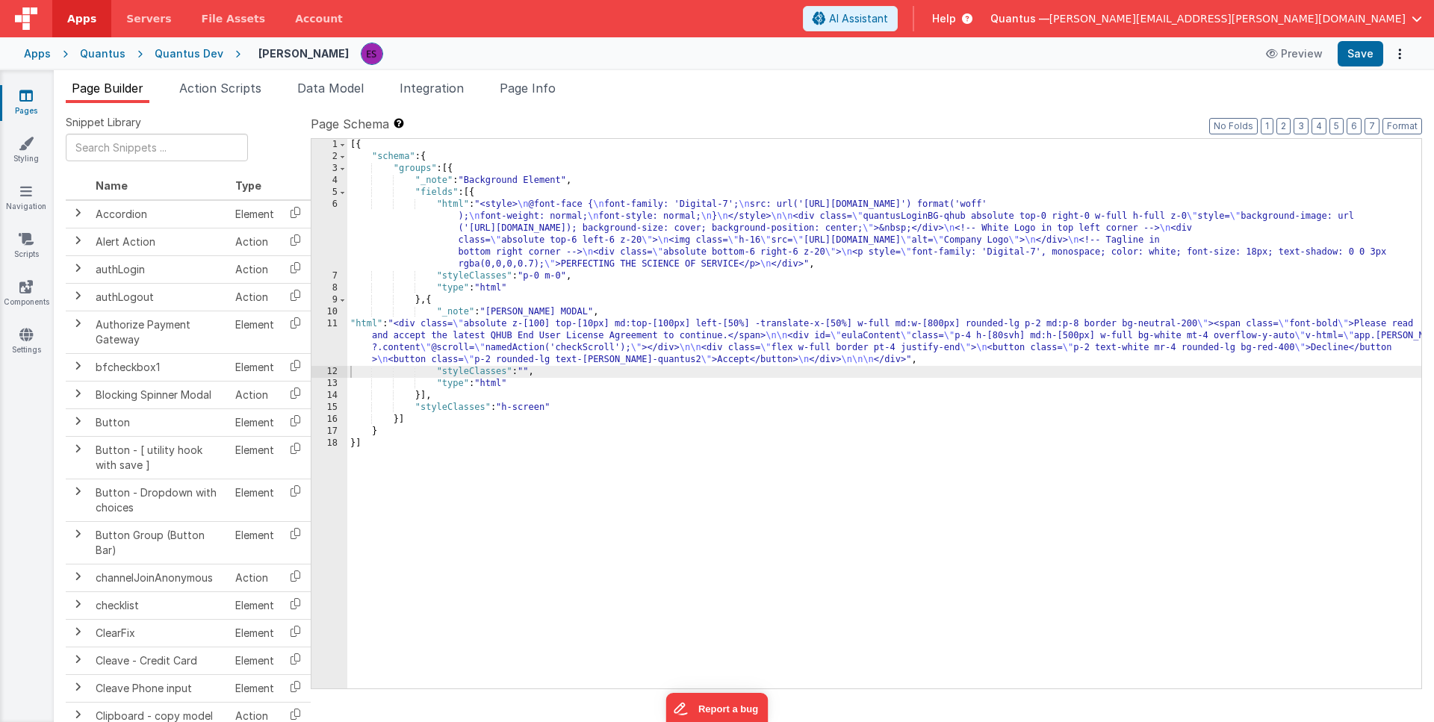
click at [441, 349] on div "[{ "schema" : { "groups" : [{ "_note" : "Background Element" , "fields" : [{ "h…" at bounding box center [884, 426] width 1074 height 574
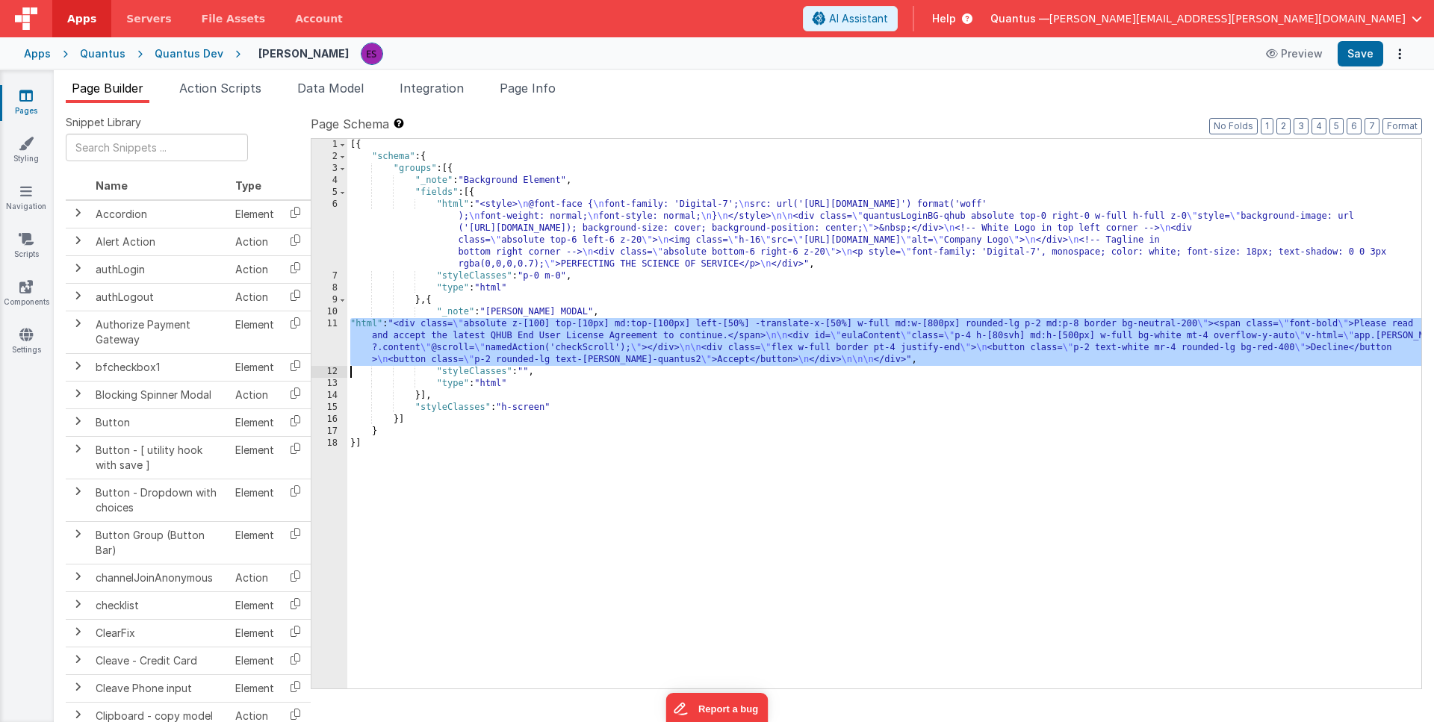
click at [337, 344] on div "11" at bounding box center [329, 342] width 36 height 48
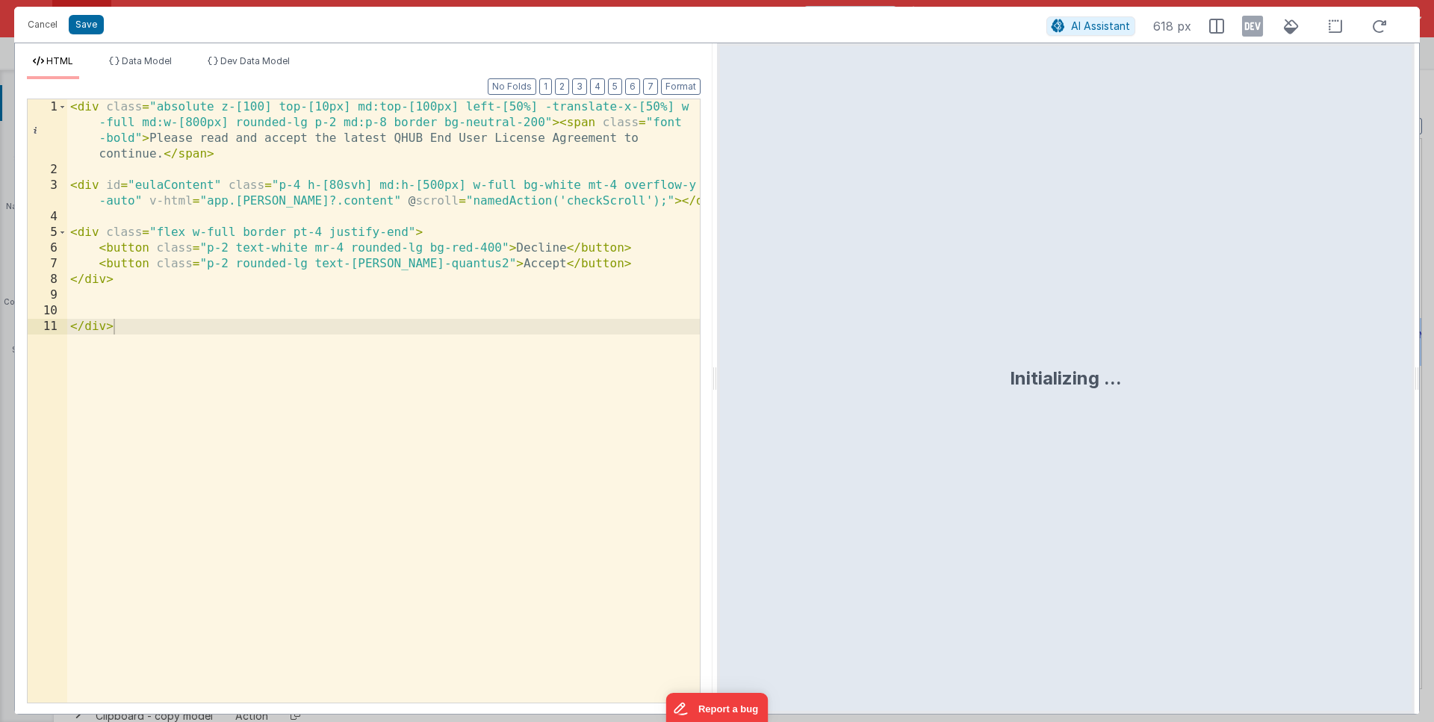
click at [117, 213] on div "< div class = "absolute z-[100] top-[10px] md:top-[100px] left-[50%] -translate…" at bounding box center [383, 440] width 633 height 682
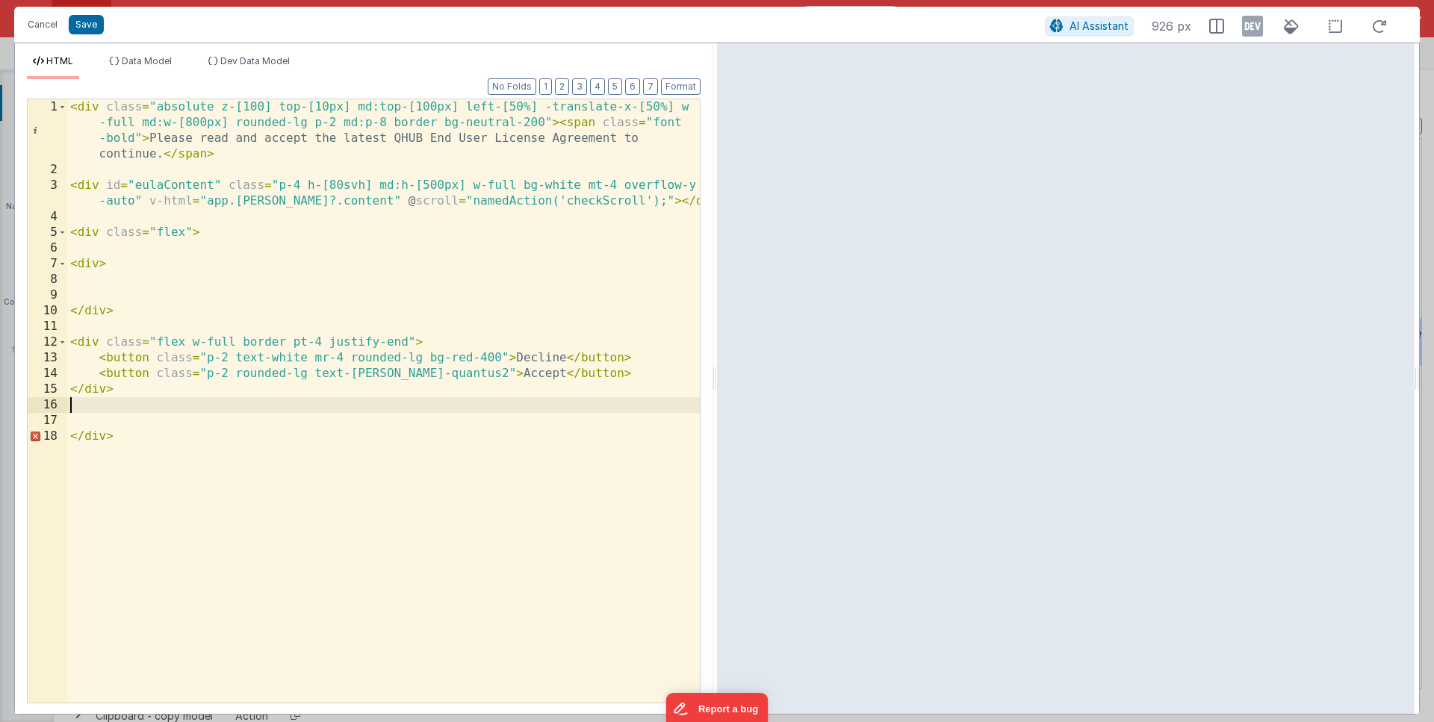
click at [98, 409] on div "< div class = "absolute z-[100] top-[10px] md:top-[100px] left-[50%] -translate…" at bounding box center [383, 440] width 633 height 682
click at [108, 247] on div "< div class = "absolute z-[100] top-[10px] md:top-[100px] left-[50%] -translate…" at bounding box center [383, 440] width 633 height 682
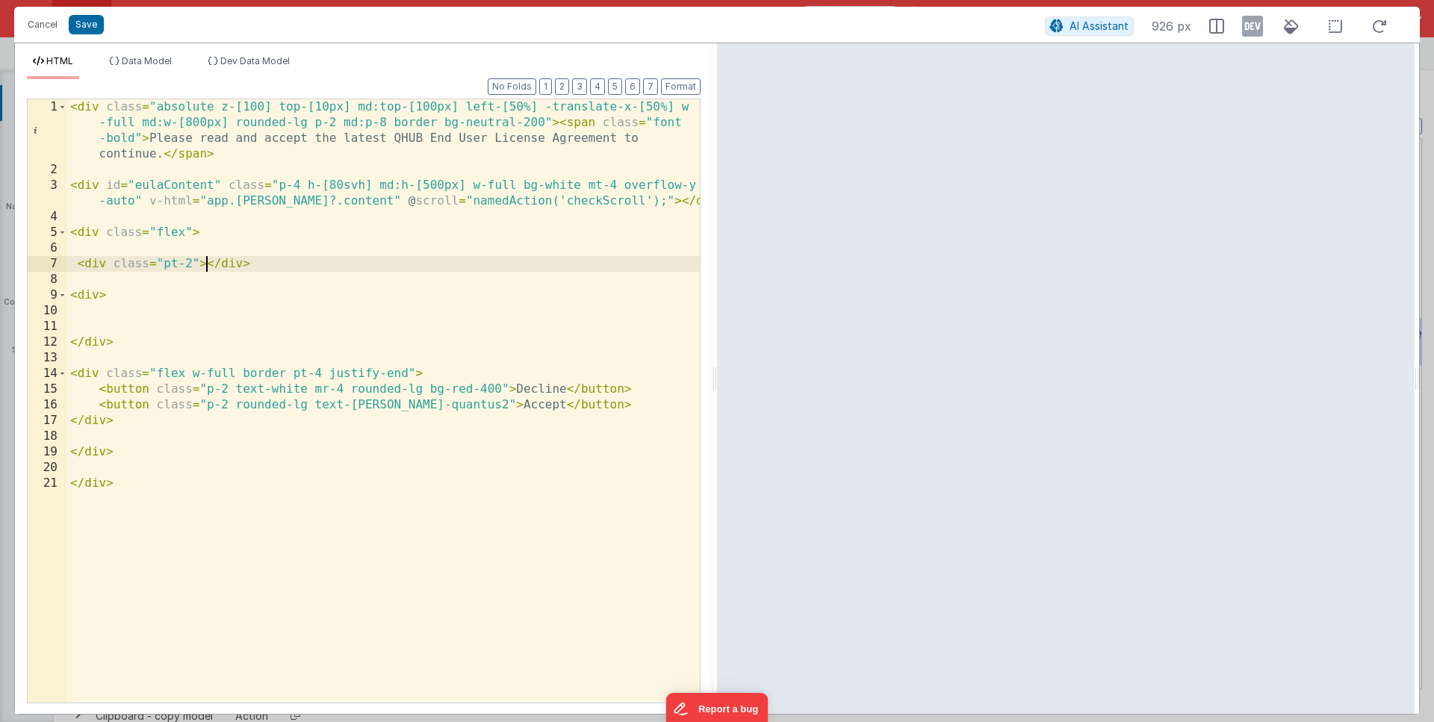
click at [207, 263] on div "< div class = "absolute z-[100] top-[10px] md:top-[100px] left-[50%] -translate…" at bounding box center [383, 440] width 633 height 682
click at [192, 261] on div "< div class = "absolute z-[100] top-[10px] md:top-[100px] left-[50%] -translate…" at bounding box center [383, 440] width 633 height 682
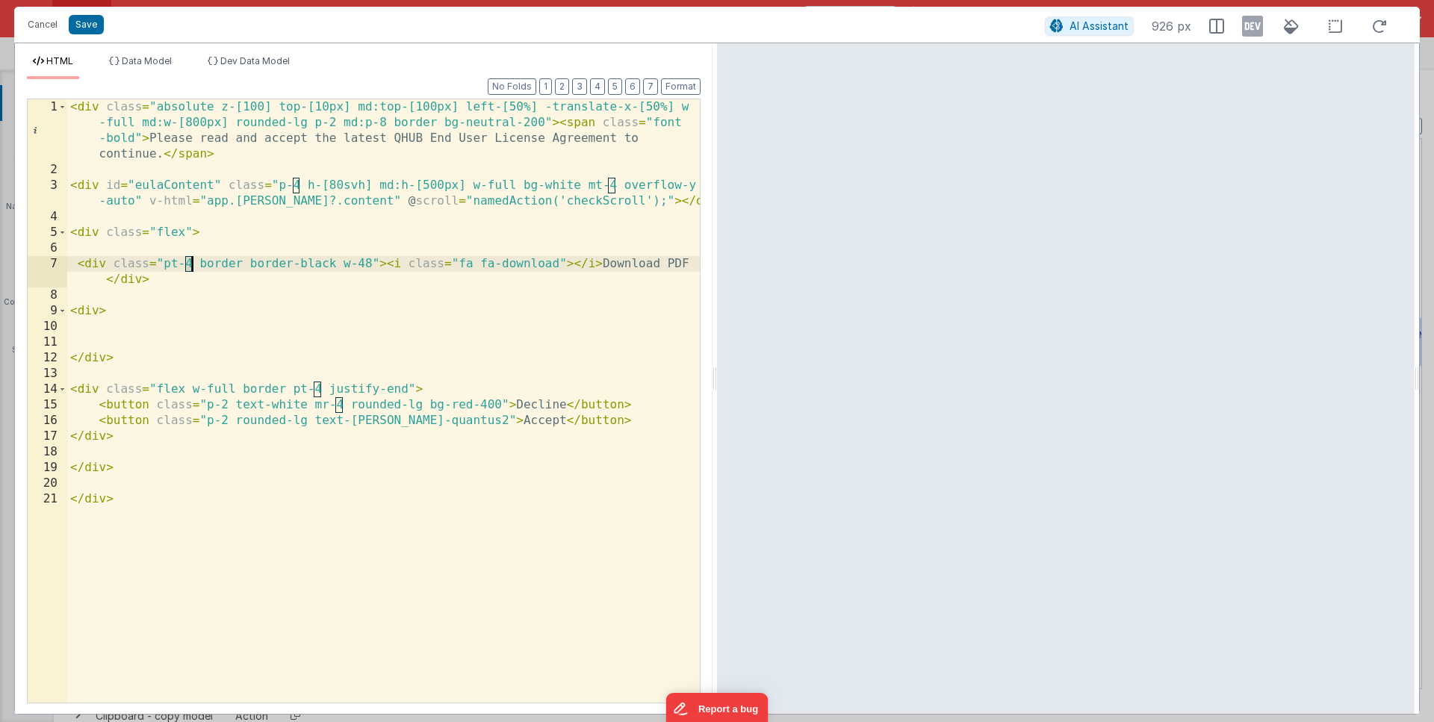
drag, startPoint x: 185, startPoint y: 262, endPoint x: 193, endPoint y: 261, distance: 8.4
click at [193, 261] on div "< div class = "absolute z-[100] top-[10px] md:top-[100px] left-[50%] -translate…" at bounding box center [383, 440] width 633 height 682
click at [627, 261] on div "< div class = "absolute z-[100] top-[10px] md:top-[100px] left-[50%] -translate…" at bounding box center [383, 440] width 633 height 682
drag, startPoint x: 344, startPoint y: 263, endPoint x: 199, endPoint y: 260, distance: 144.9
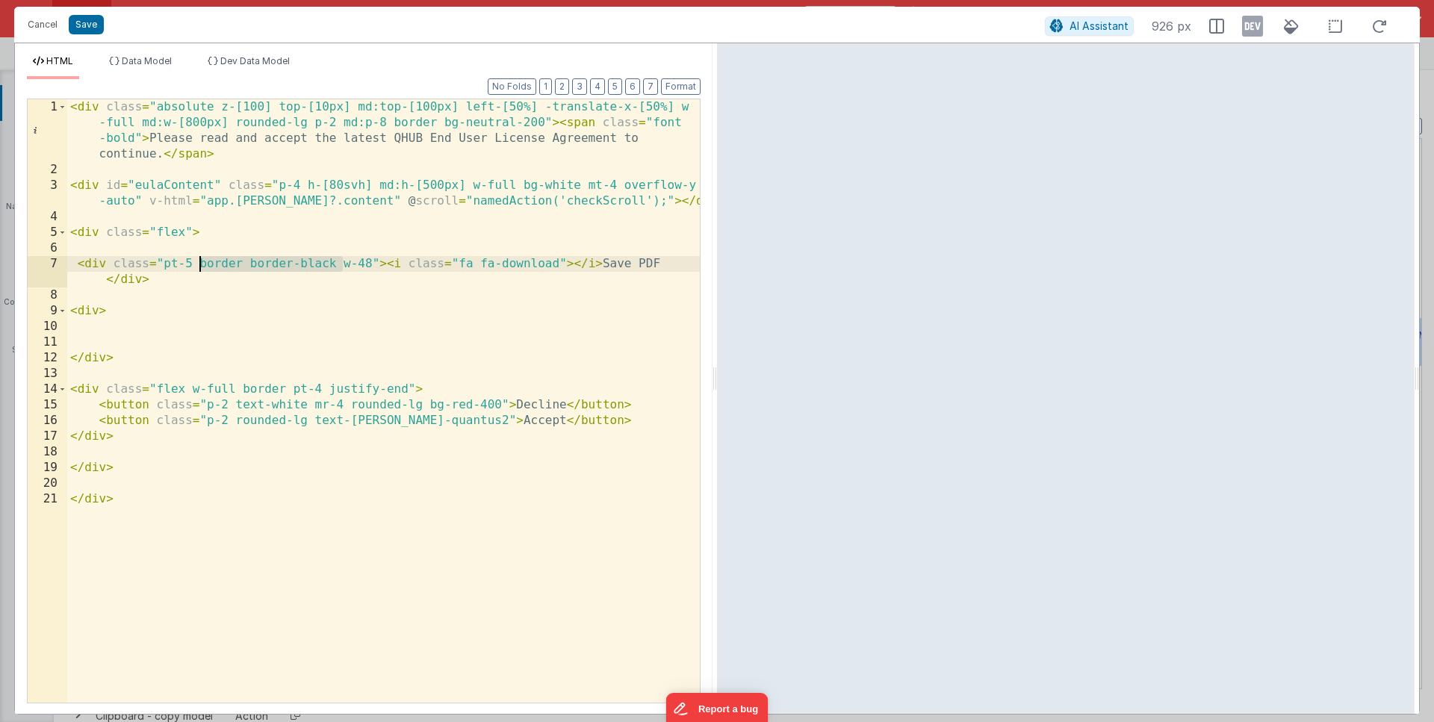
click at [199, 260] on div "< div class = "absolute z-[100] top-[10px] md:top-[100px] left-[50%] -translate…" at bounding box center [383, 440] width 633 height 682
click at [289, 363] on div "< div class = "absolute z-[100] top-[10px] md:top-[100px] left-[50%] -translate…" at bounding box center [383, 440] width 633 height 682
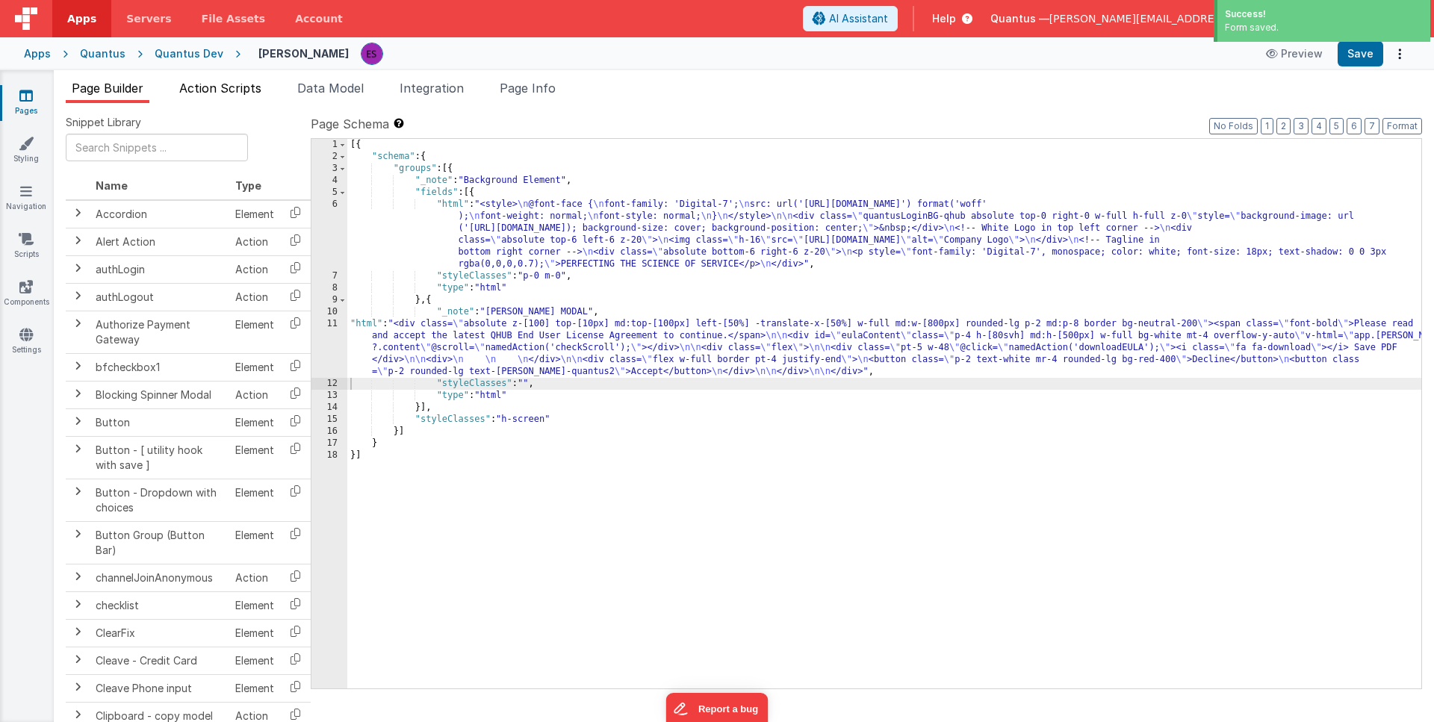
click at [227, 84] on span "Action Scripts" at bounding box center [220, 88] width 82 height 15
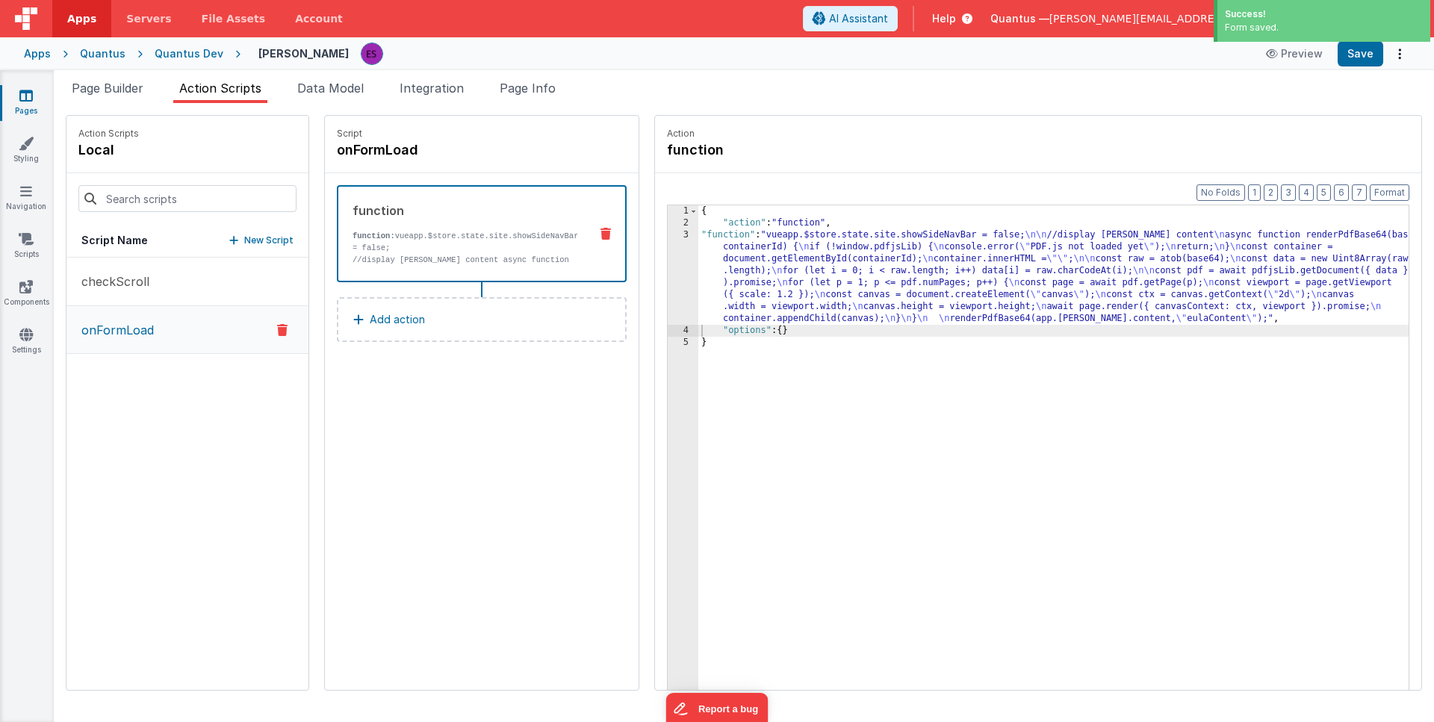
click at [244, 238] on p "New Script" at bounding box center [268, 240] width 49 height 15
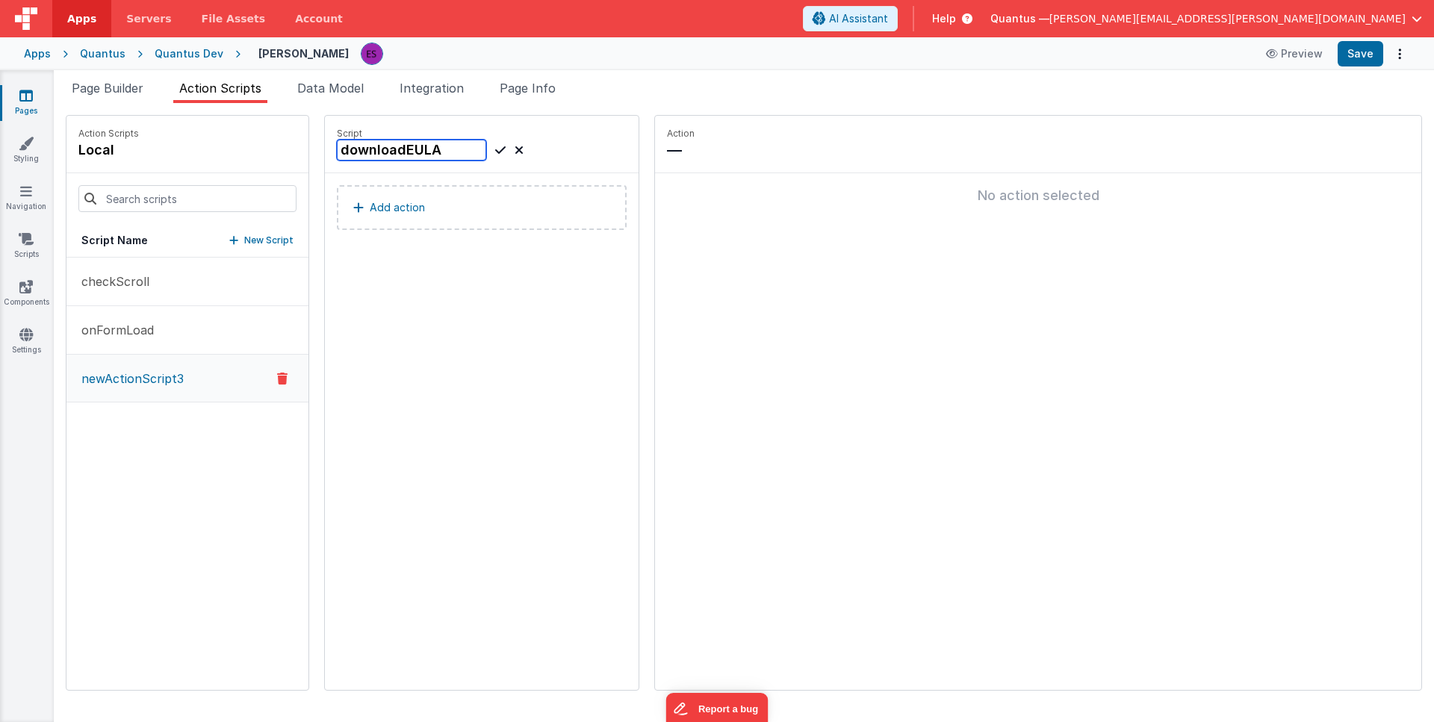
type input "downloadEULA"
click at [495, 149] on icon at bounding box center [500, 150] width 10 height 18
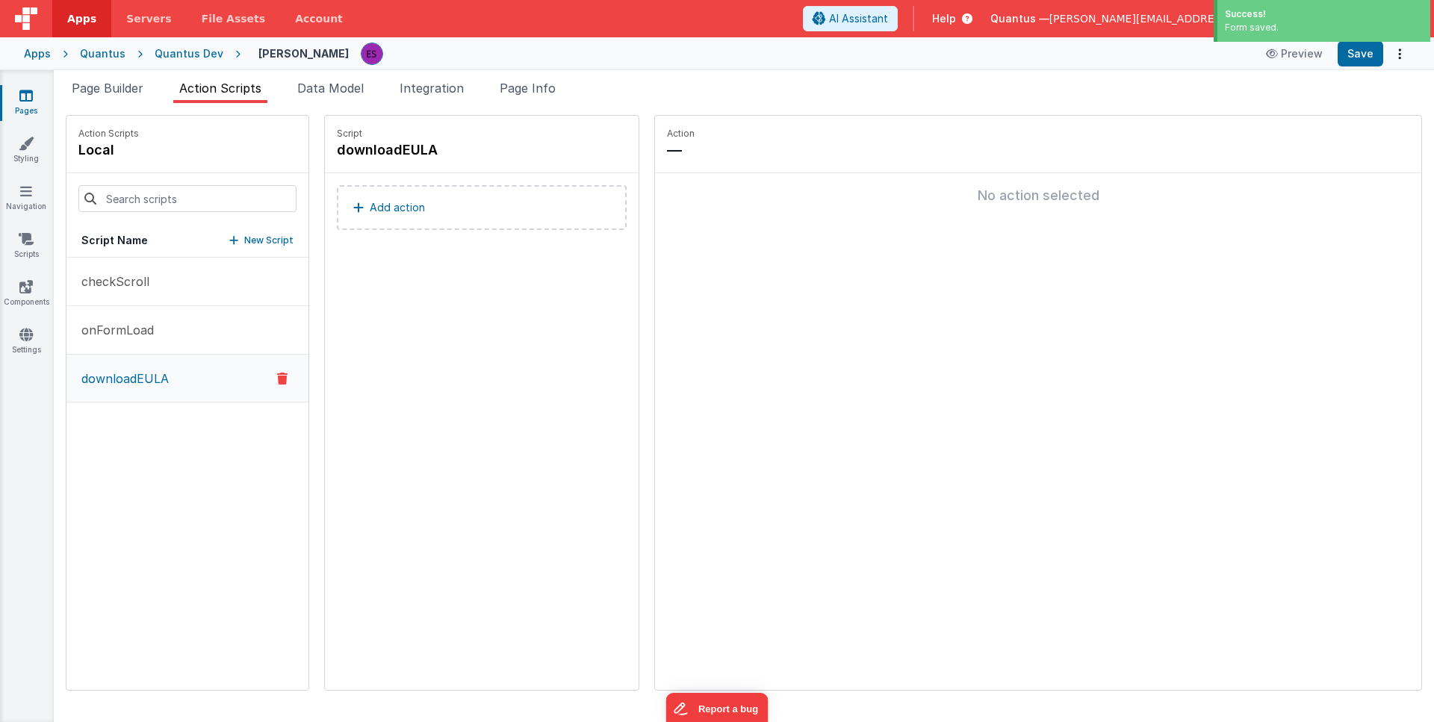
click at [374, 197] on button "Add action" at bounding box center [482, 207] width 290 height 45
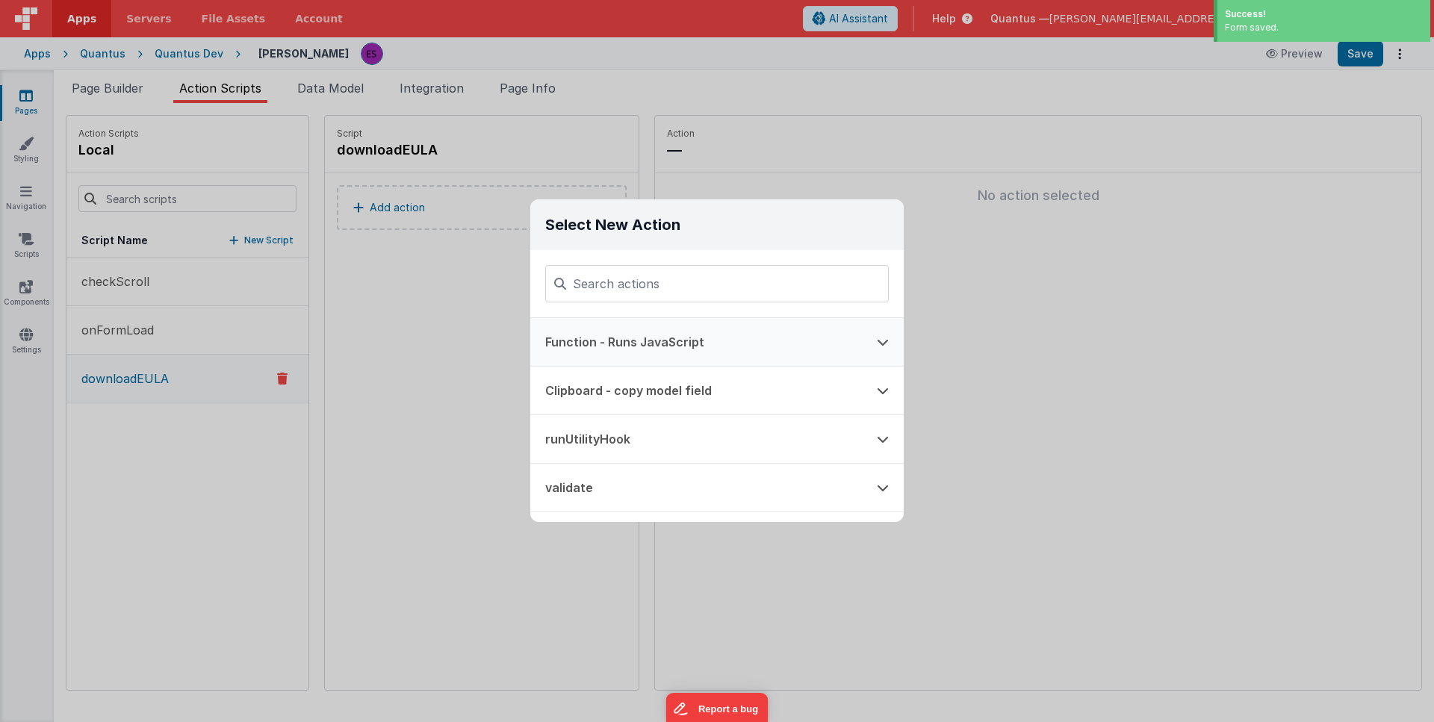
click at [607, 351] on button "Function - Runs JavaScript" at bounding box center [696, 342] width 332 height 48
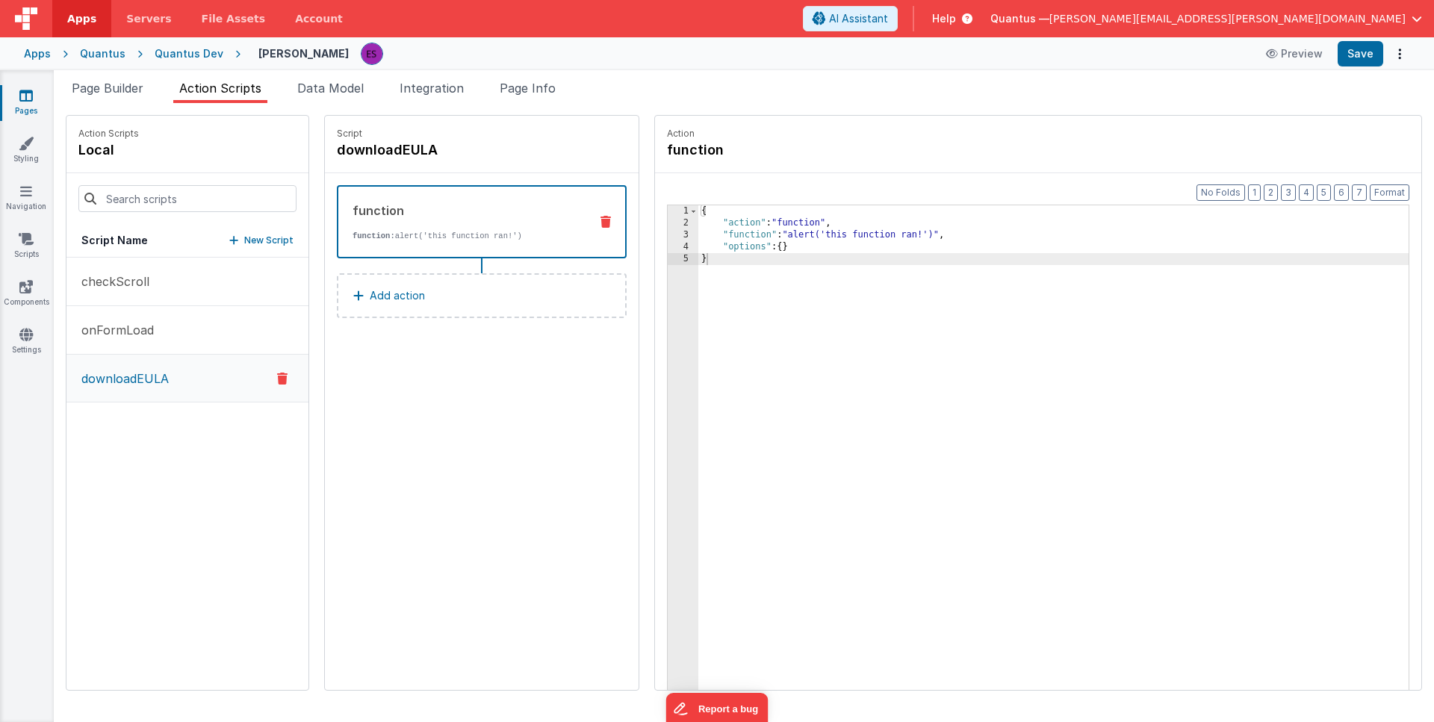
click at [668, 234] on div "3" at bounding box center [683, 235] width 31 height 12
click at [668, 235] on div "3" at bounding box center [683, 235] width 31 height 12
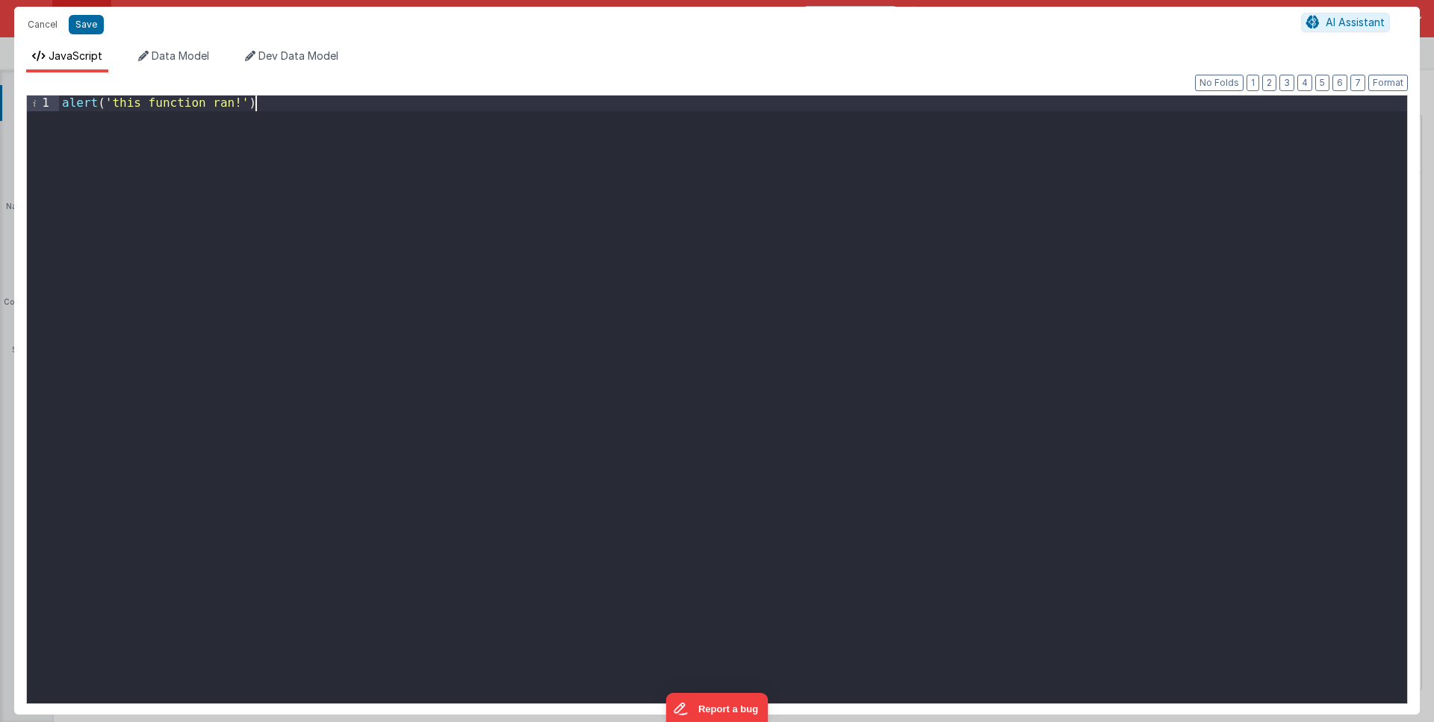
drag, startPoint x: 404, startPoint y: 90, endPoint x: 161, endPoint y: 31, distance: 249.8
click at [161, 31] on div "Cancel Save AI Assistant JavaScript Data Model Dev Data Model Format 7 6 5 4 3 …" at bounding box center [717, 361] width 1406 height 708
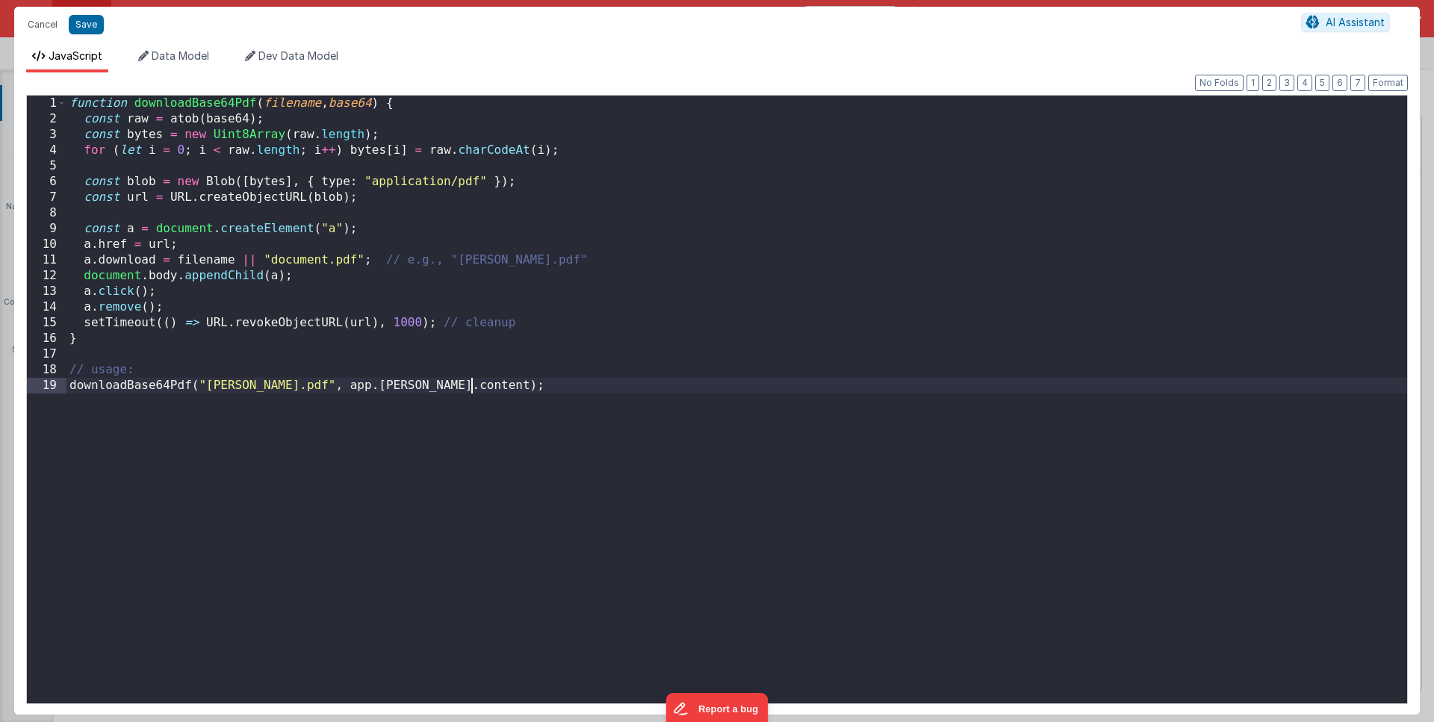
click at [267, 449] on div "function downloadBase64Pdf ( filename , base64 ) { const raw = atob ( base64 ) …" at bounding box center [736, 415] width 1341 height 639
click at [260, 385] on div "function downloadBase64Pdf ( filename , base64 ) { const raw = atob ( base64 ) …" at bounding box center [736, 415] width 1341 height 639
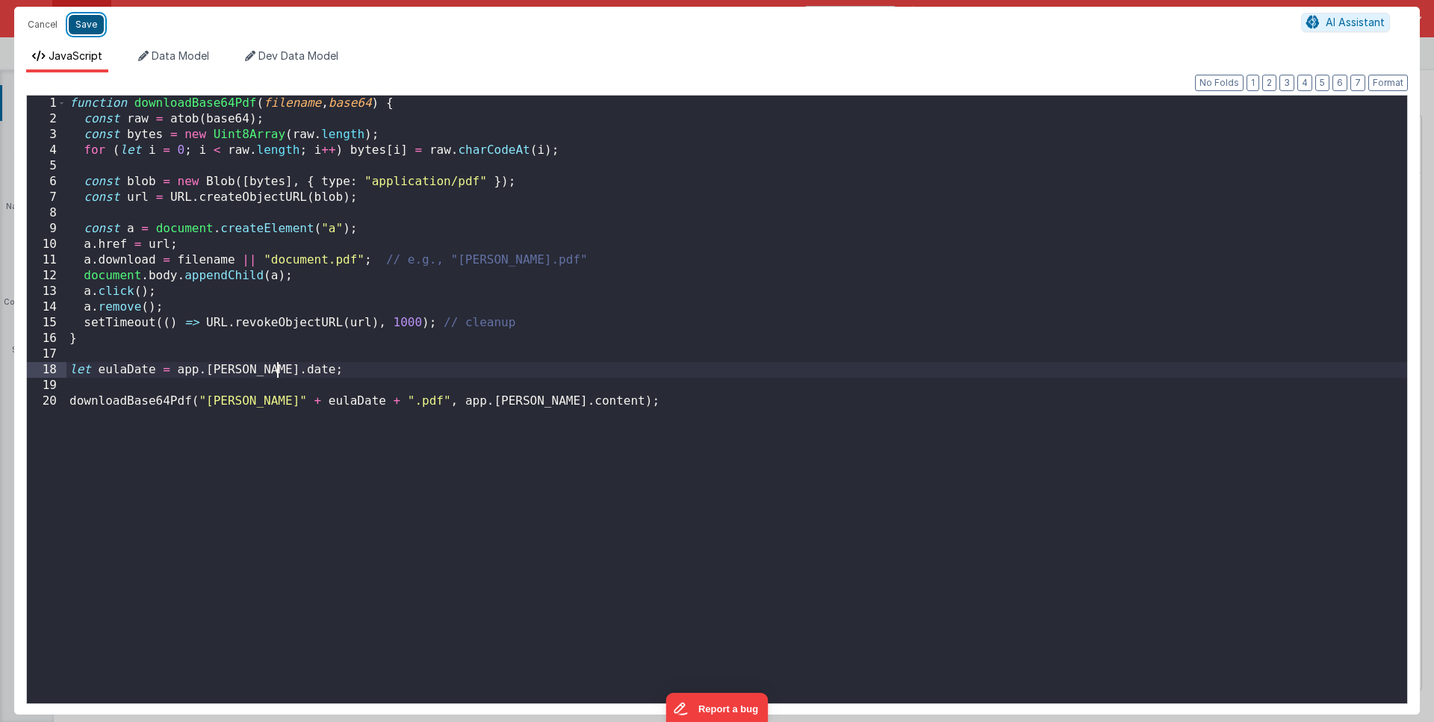
click at [81, 29] on button "Save" at bounding box center [86, 24] width 35 height 19
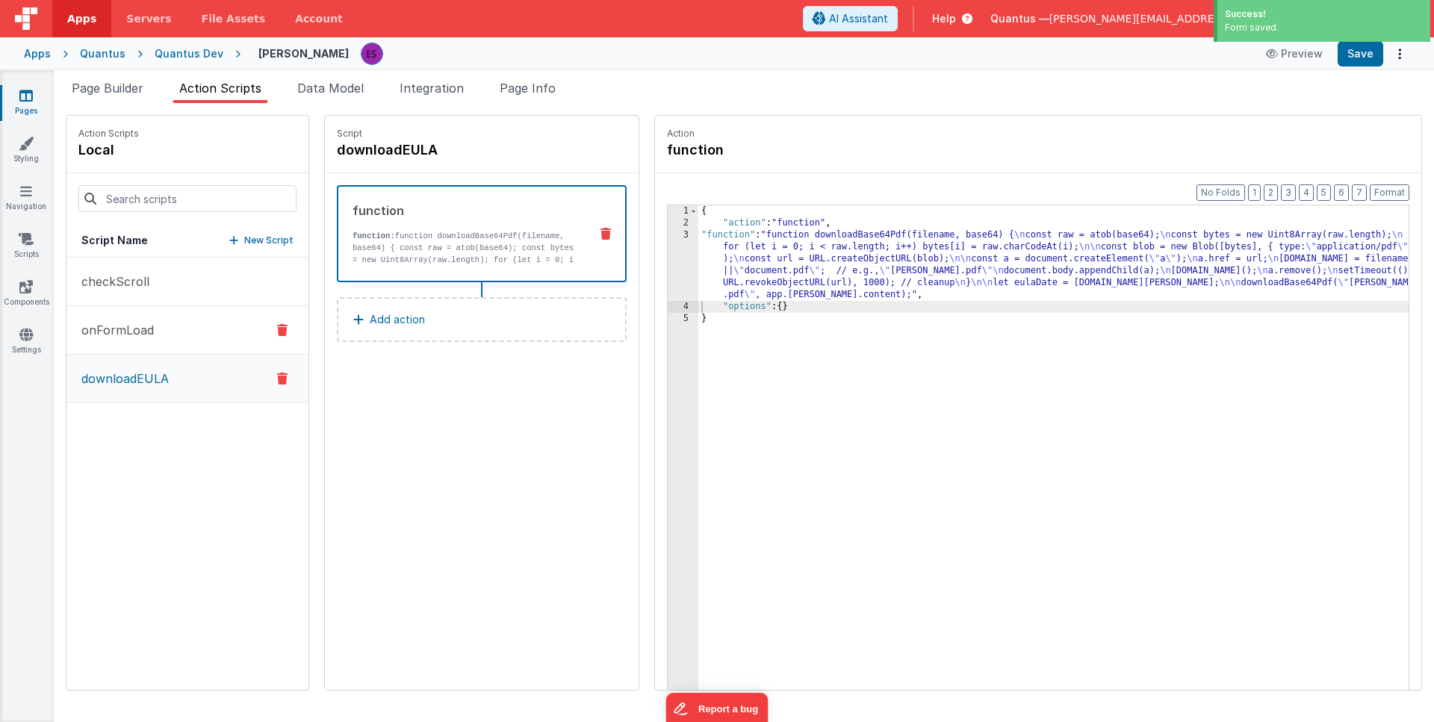
click at [139, 334] on p "onFormLoad" at bounding box center [112, 330] width 81 height 18
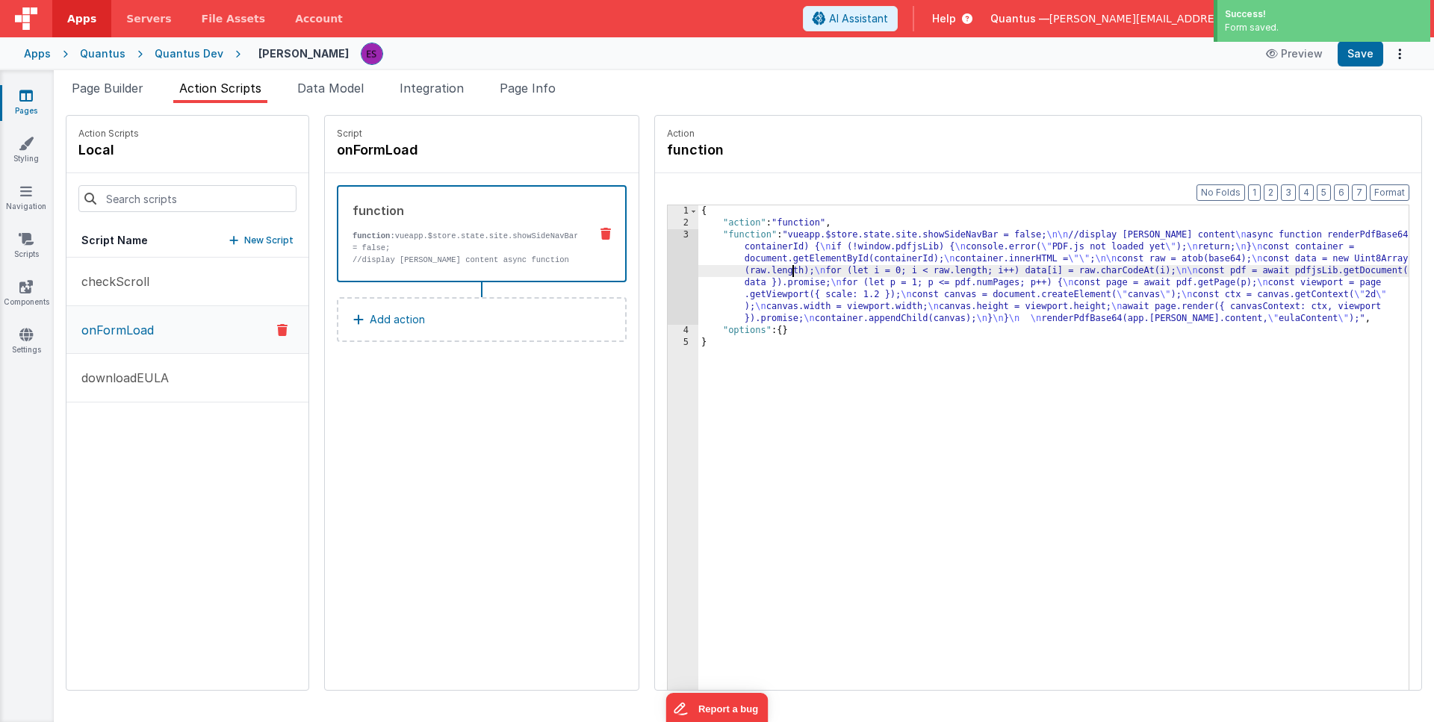
click at [754, 267] on div "{ "action" : "function" , "function" : "vueapp.$store.state.site.showSideNavBar…" at bounding box center [1072, 482] width 749 height 555
click at [668, 277] on div "3" at bounding box center [683, 277] width 31 height 96
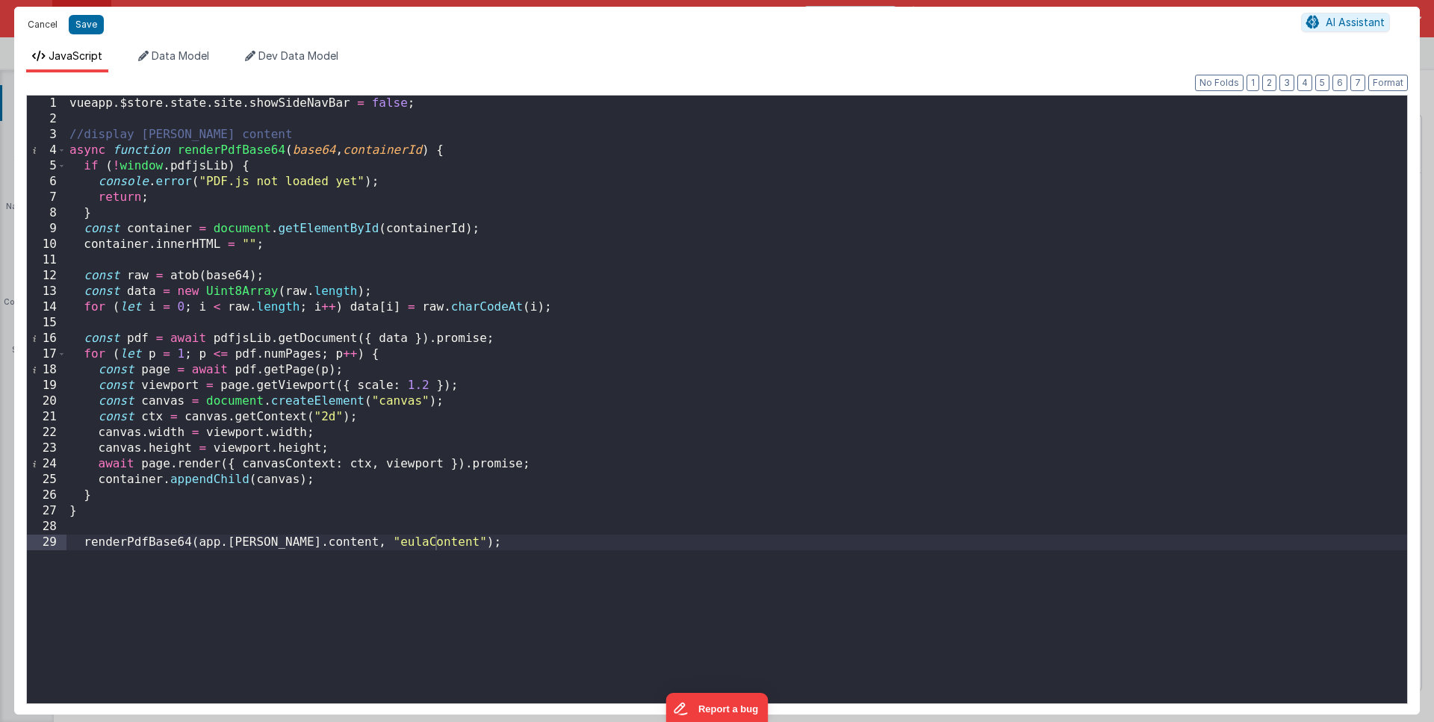
click at [46, 23] on button "Cancel" at bounding box center [42, 24] width 45 height 21
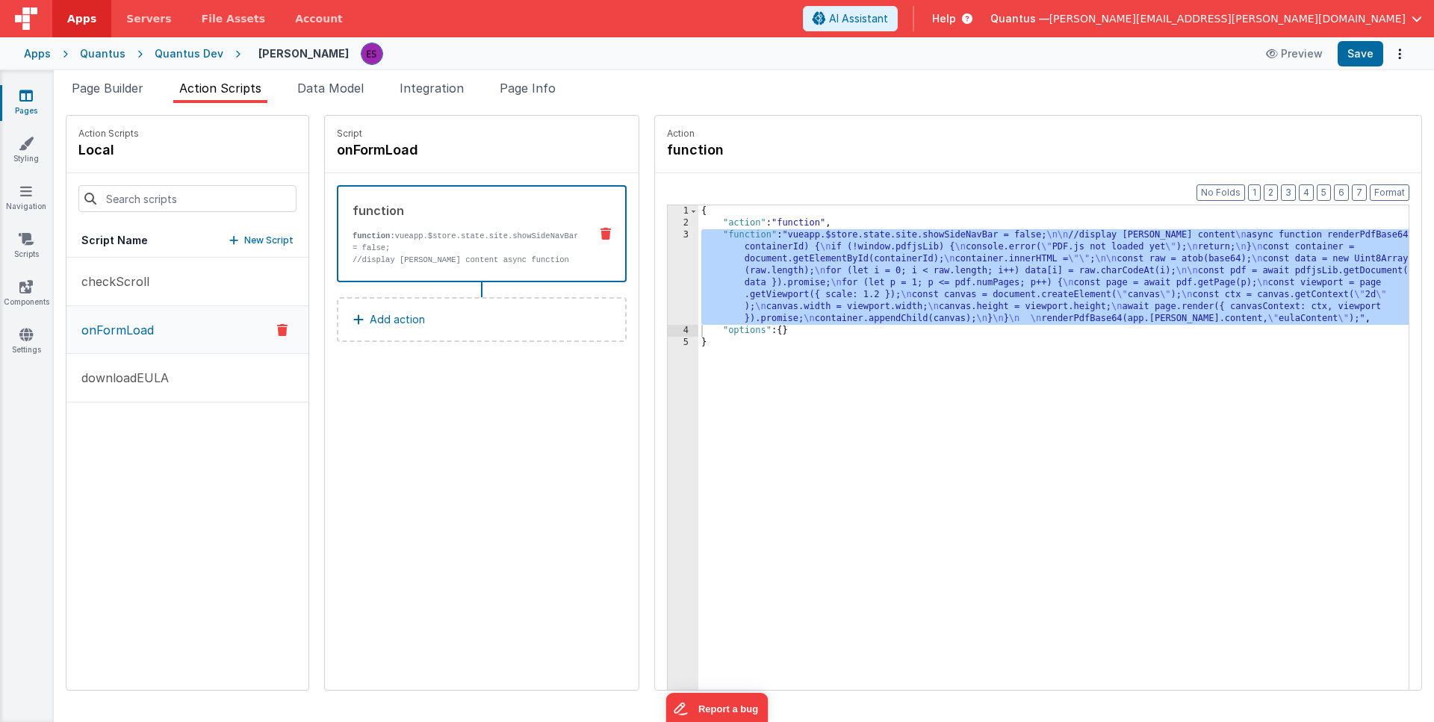
click at [14, 99] on link "Pages" at bounding box center [26, 103] width 54 height 30
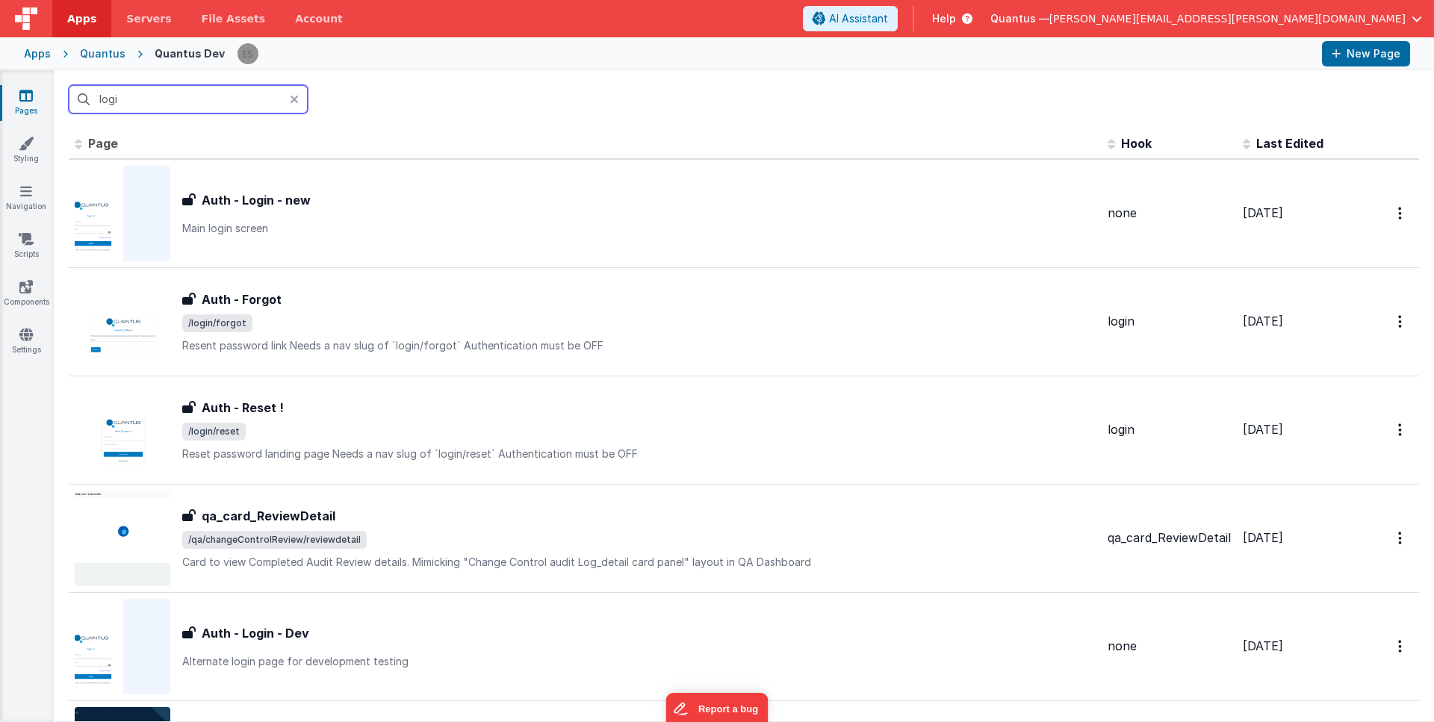
type input "login"
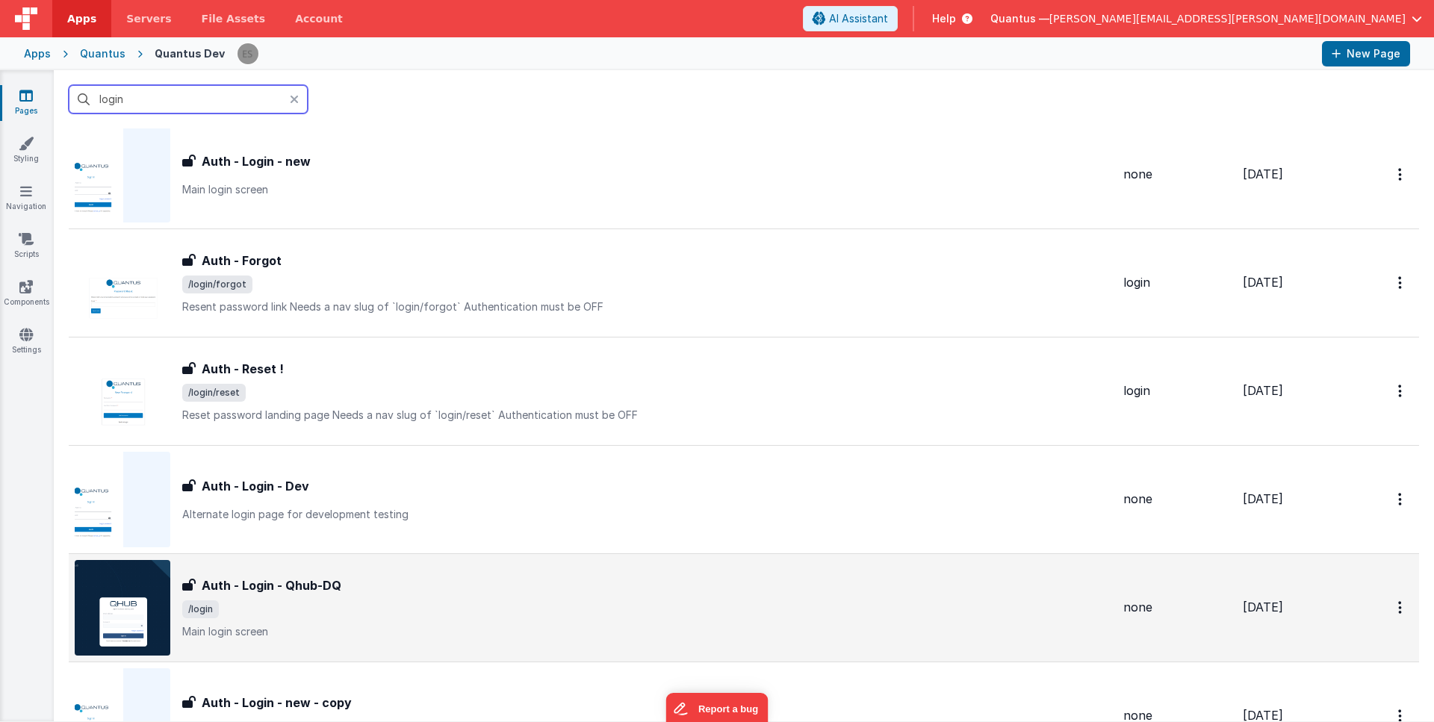
scroll to position [101, 0]
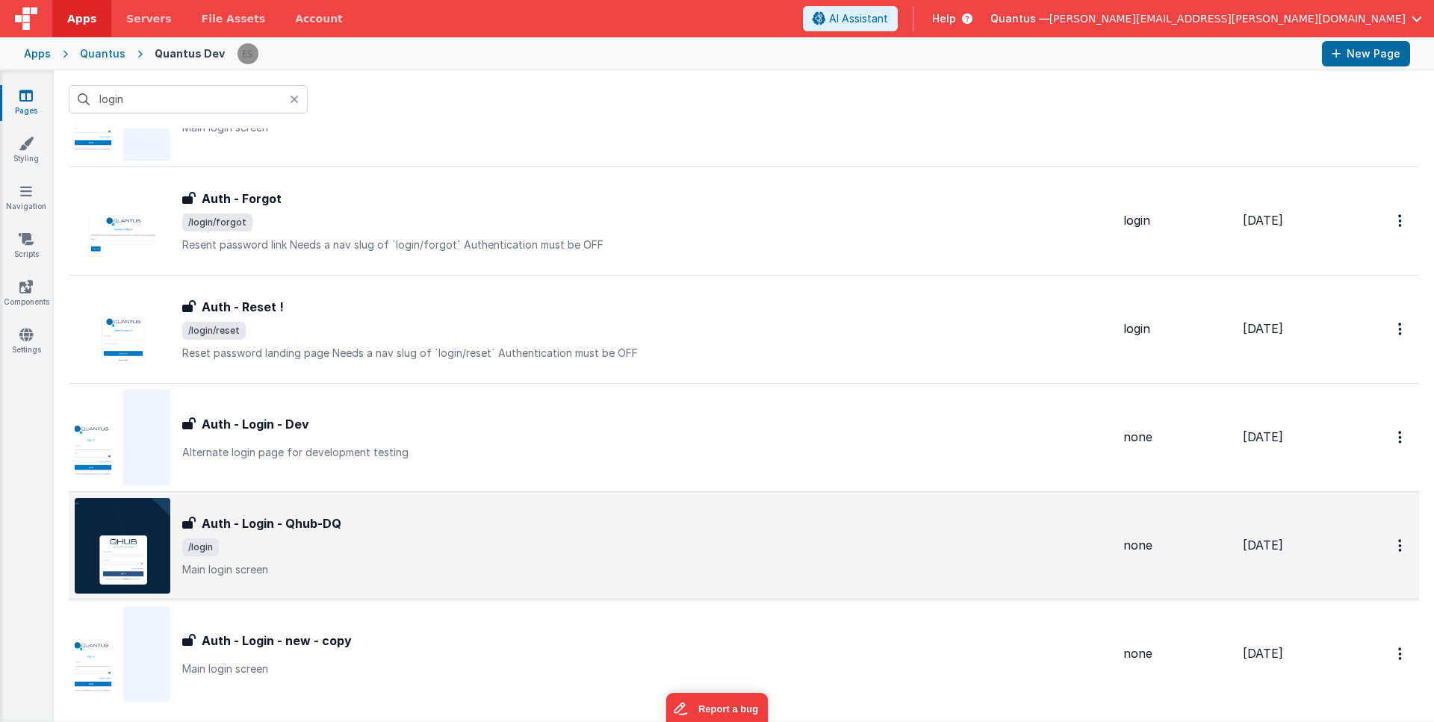
click at [427, 593] on div "Auth - Login - Qhub-DQ Auth - Login - Qhub-DQ /login Main login screen" at bounding box center [593, 546] width 1037 height 96
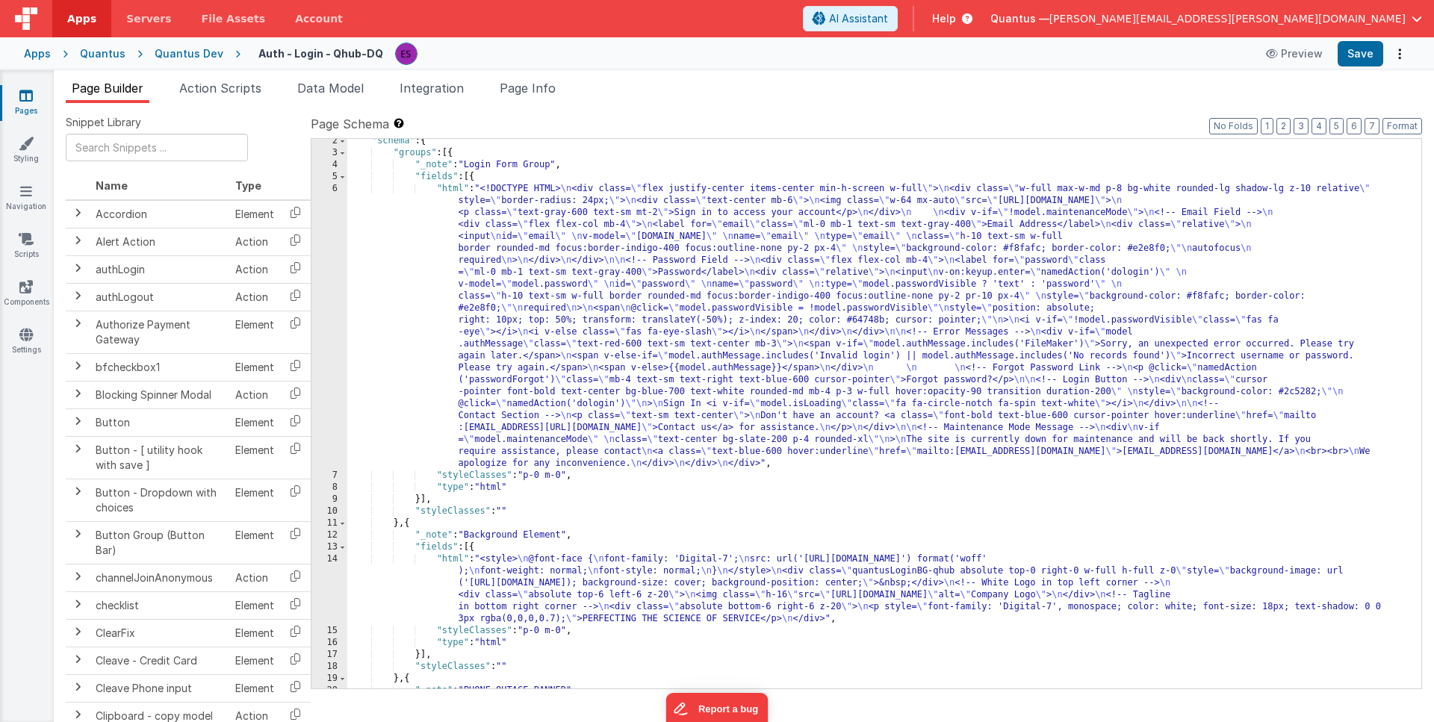
scroll to position [155, 0]
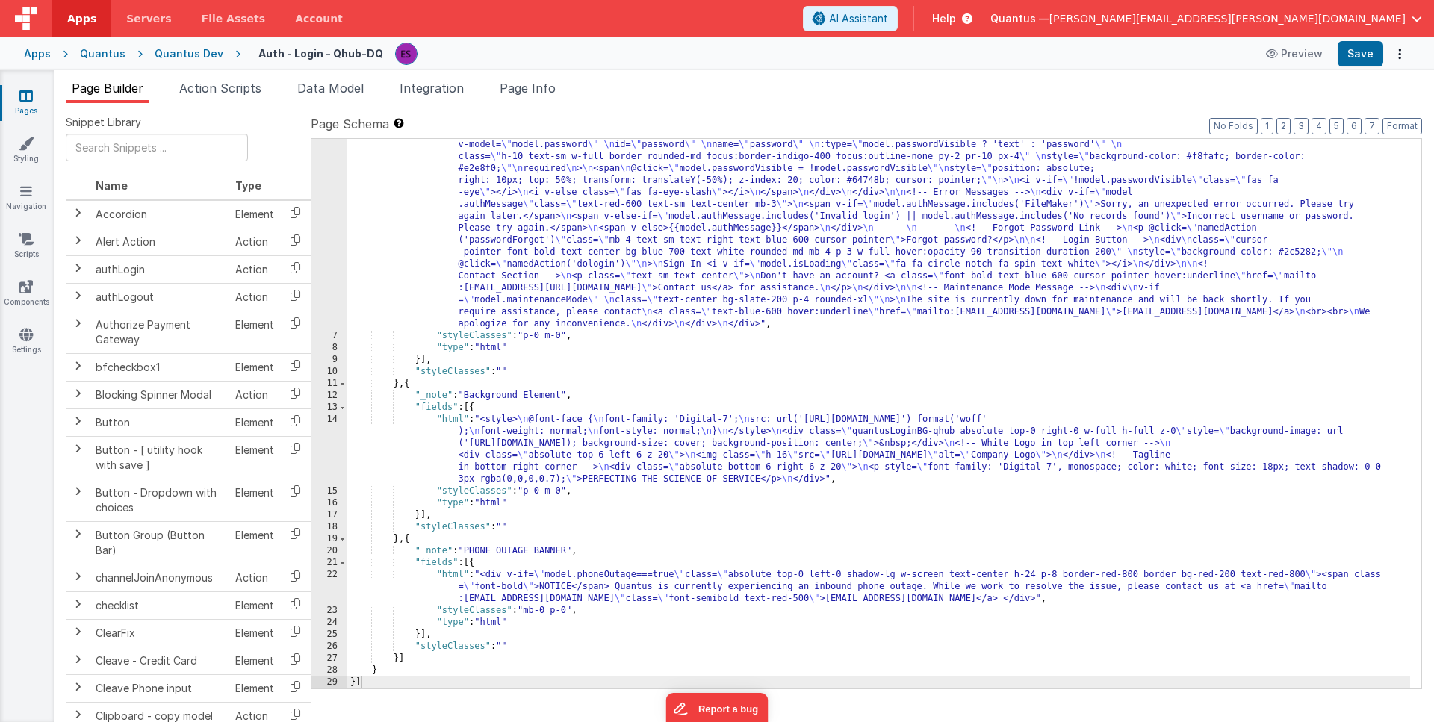
click at [400, 252] on div ""html" : "<!DOCTYPE HTML> \n <div class= \" flex justify-center items-center mi…" at bounding box center [878, 467] width 1063 height 849
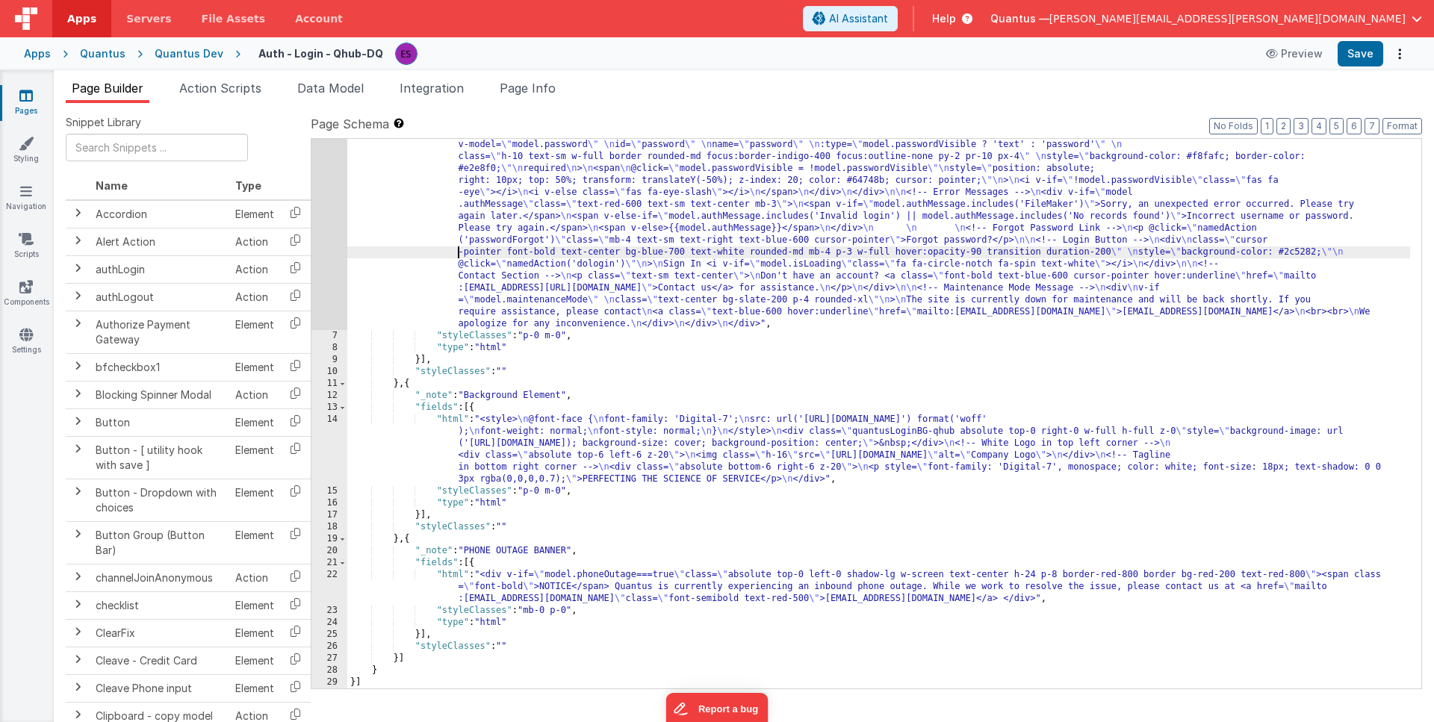
click at [321, 250] on div "6" at bounding box center [329, 186] width 36 height 287
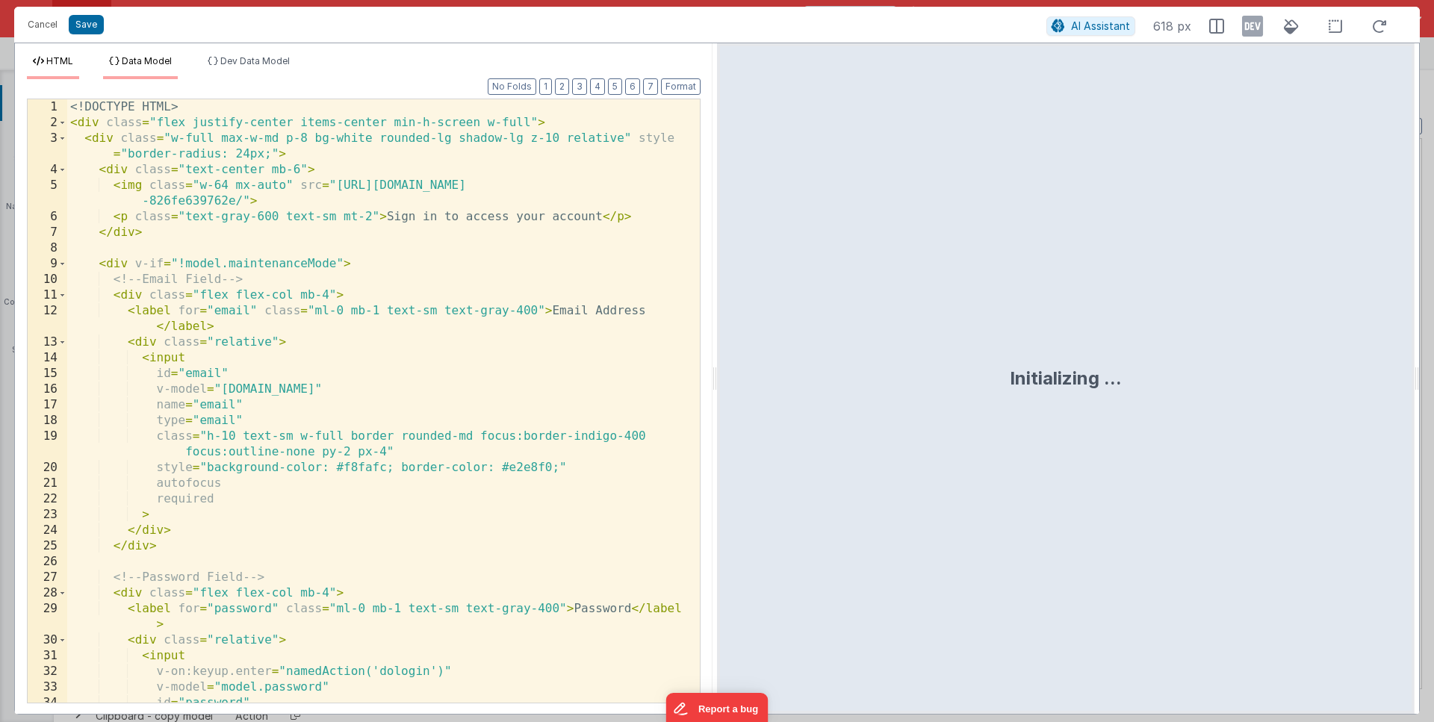
click at [131, 58] on span "Data Model" at bounding box center [147, 60] width 50 height 11
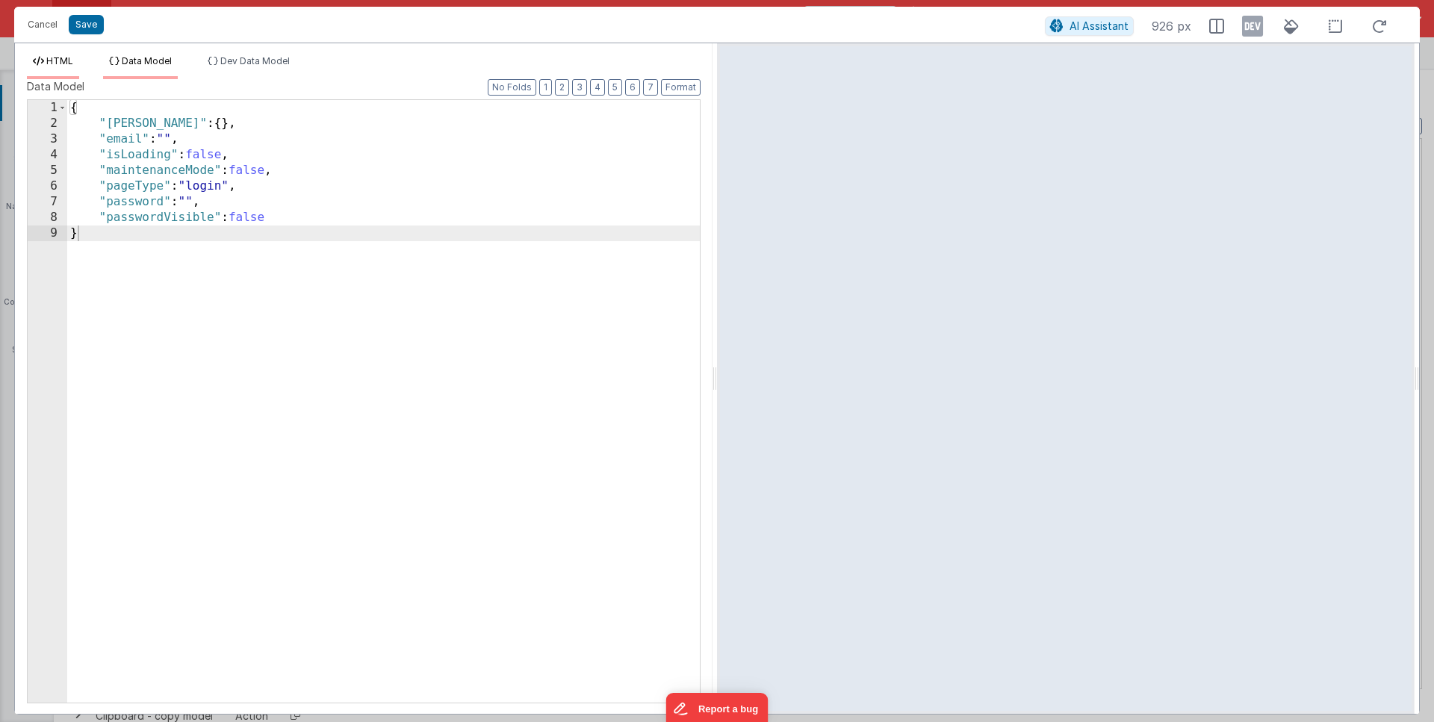
click at [65, 69] on li "HTML" at bounding box center [53, 67] width 52 height 24
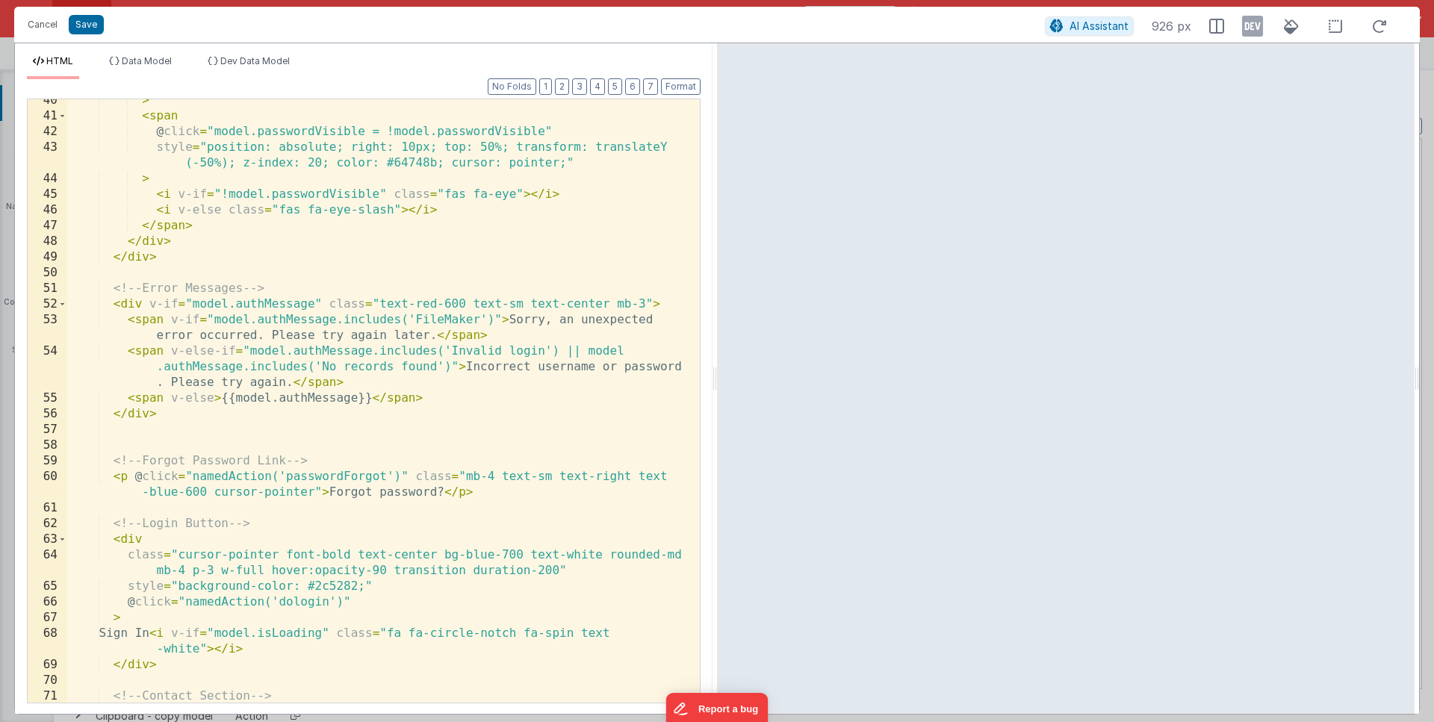
scroll to position [713, 0]
click at [31, 20] on button "Cancel" at bounding box center [42, 24] width 45 height 21
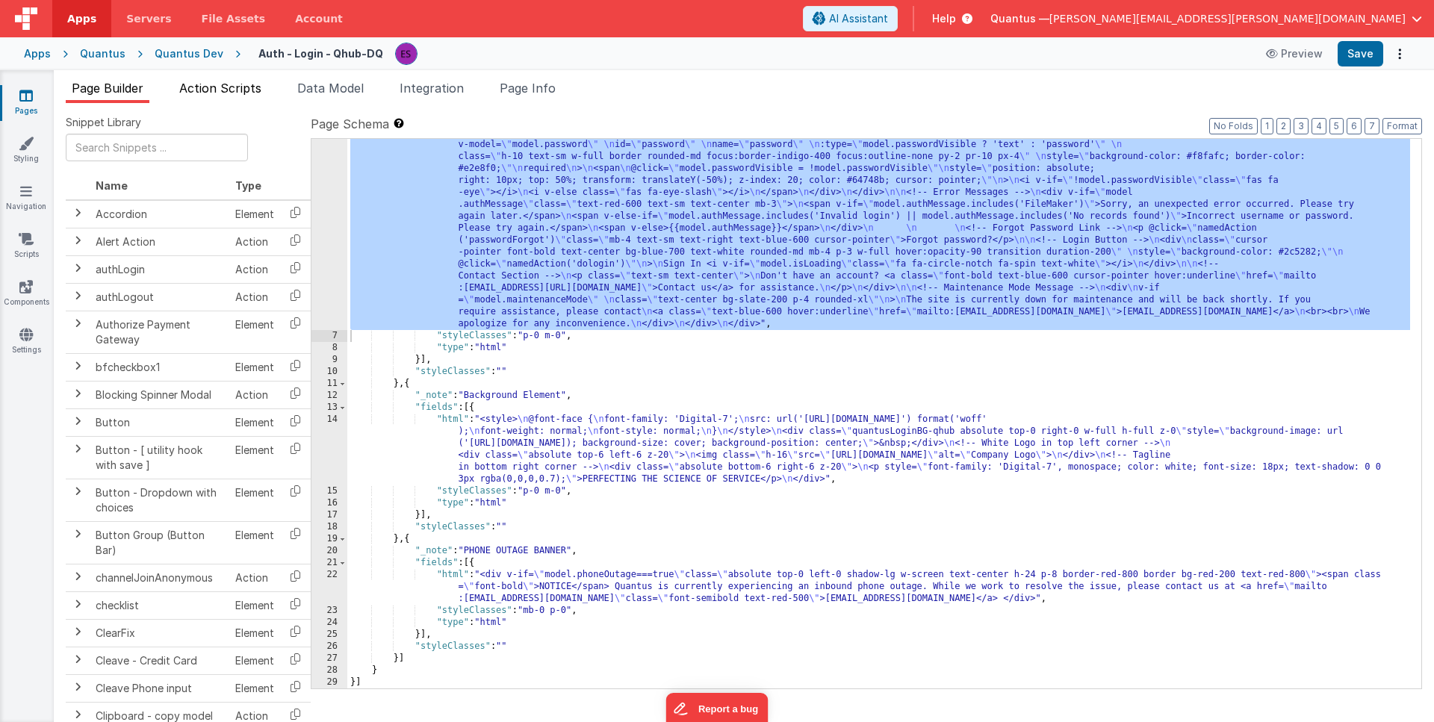
click at [220, 84] on span "Action Scripts" at bounding box center [220, 88] width 82 height 15
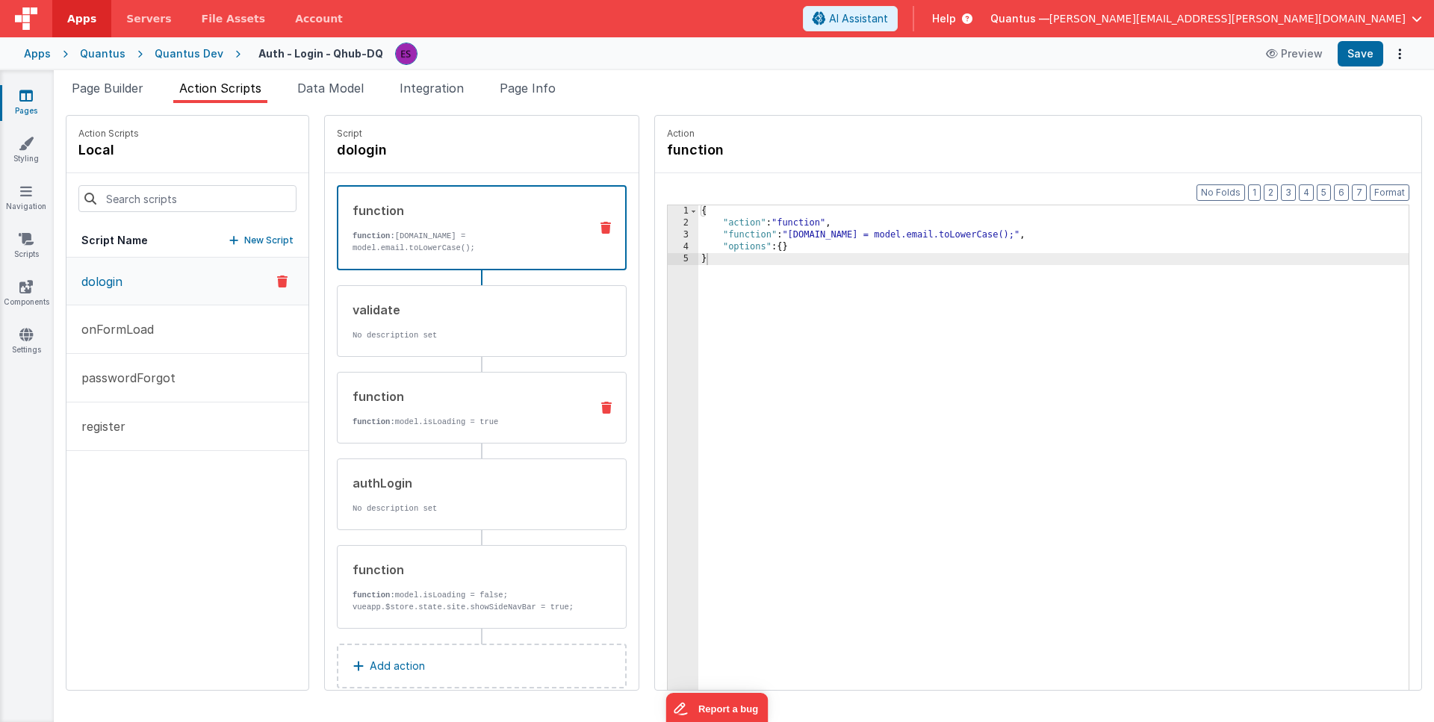
scroll to position [37, 0]
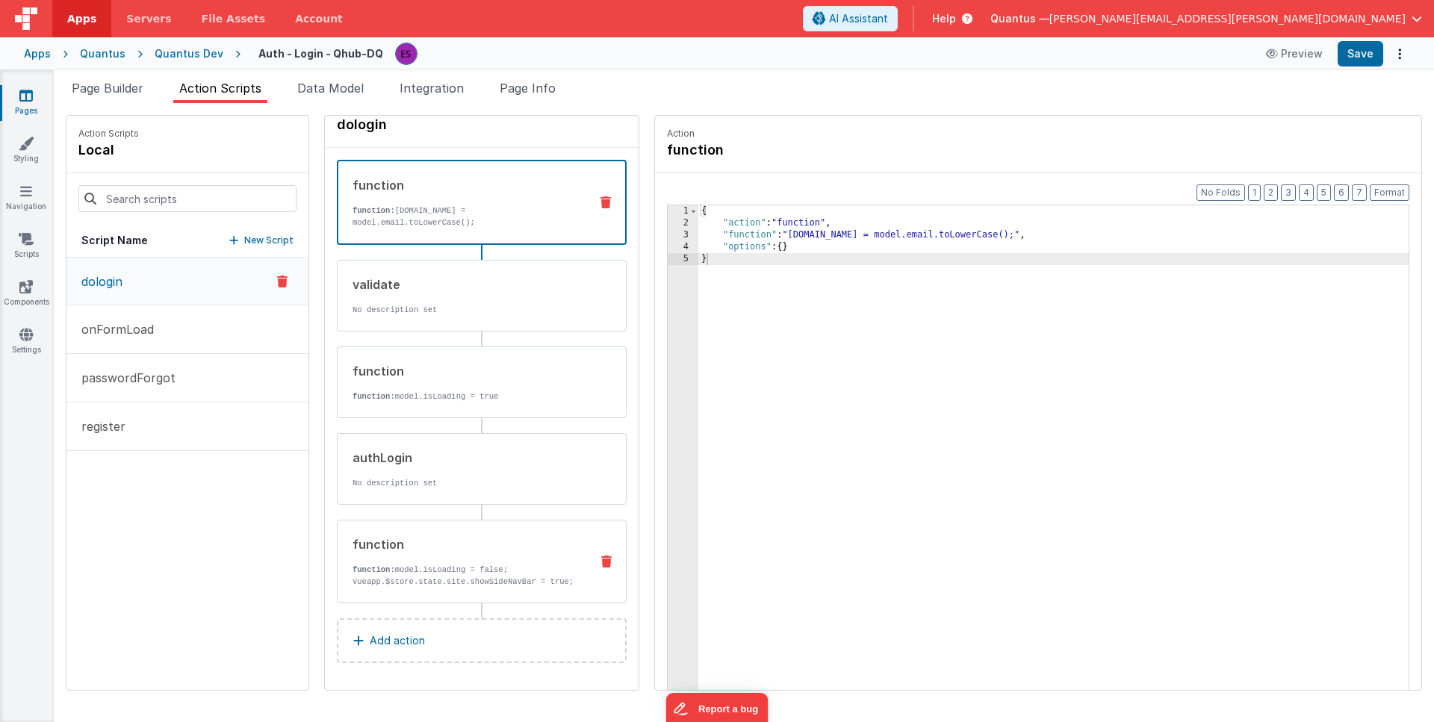
click at [373, 564] on p "function: model.isLoading = false; vueapp.$store.state.site.showSideNavBar = tr…" at bounding box center [466, 576] width 226 height 24
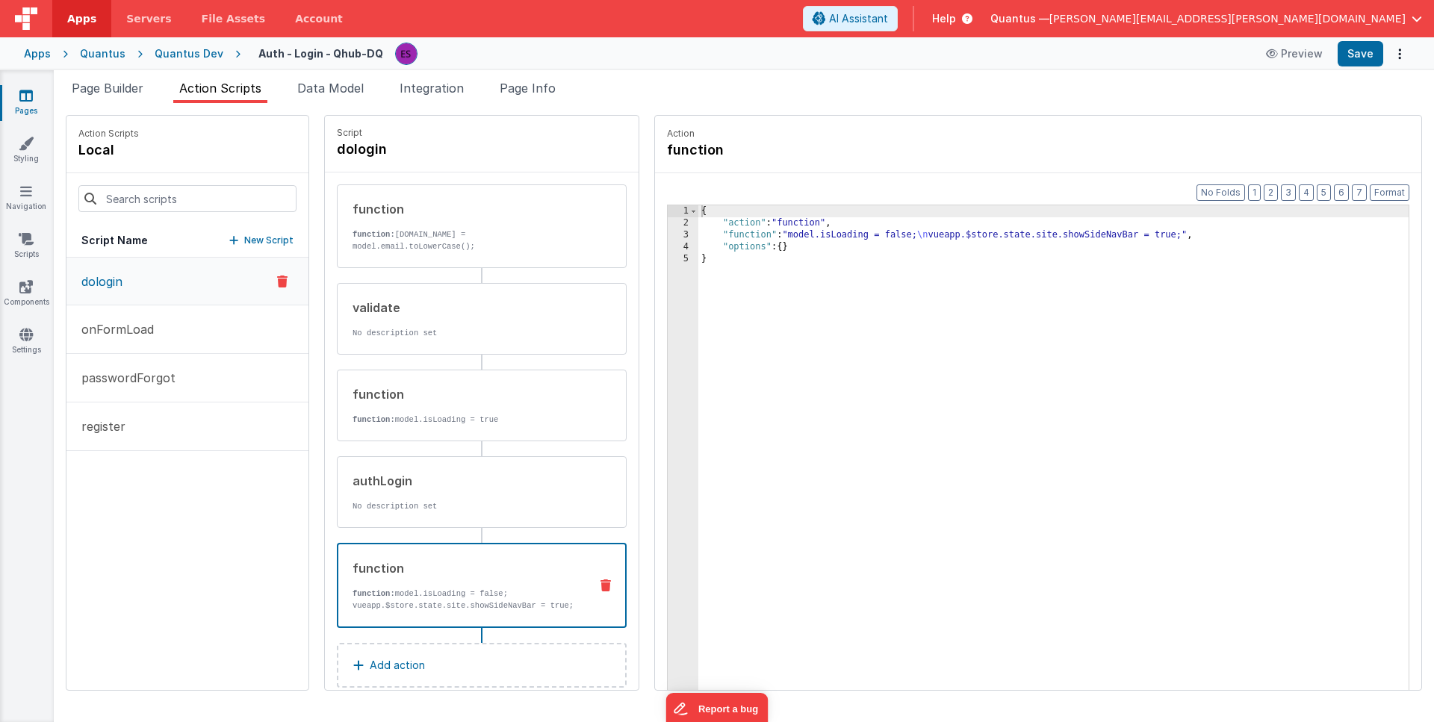
scroll to position [0, 0]
click at [22, 90] on icon at bounding box center [25, 95] width 13 height 15
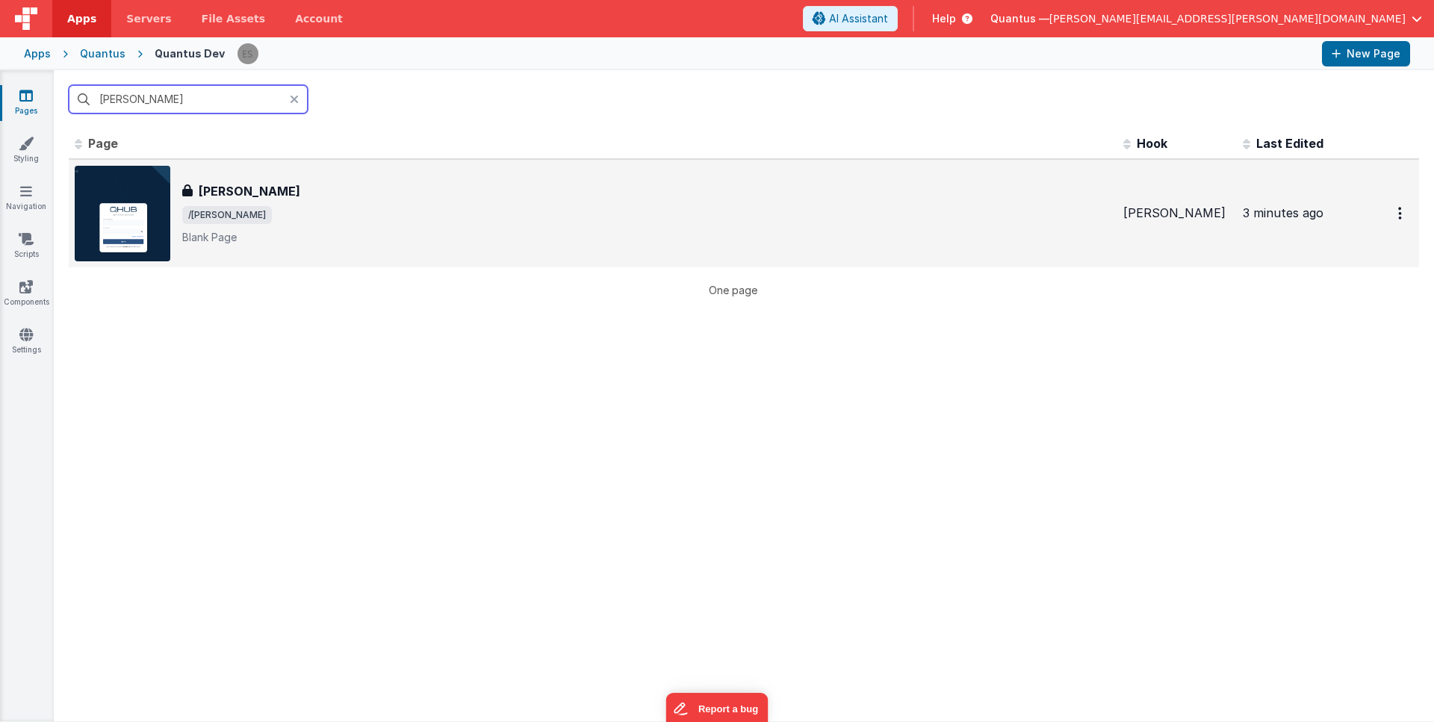
type input "[PERSON_NAME]"
click at [293, 194] on div "[PERSON_NAME]" at bounding box center [646, 191] width 929 height 18
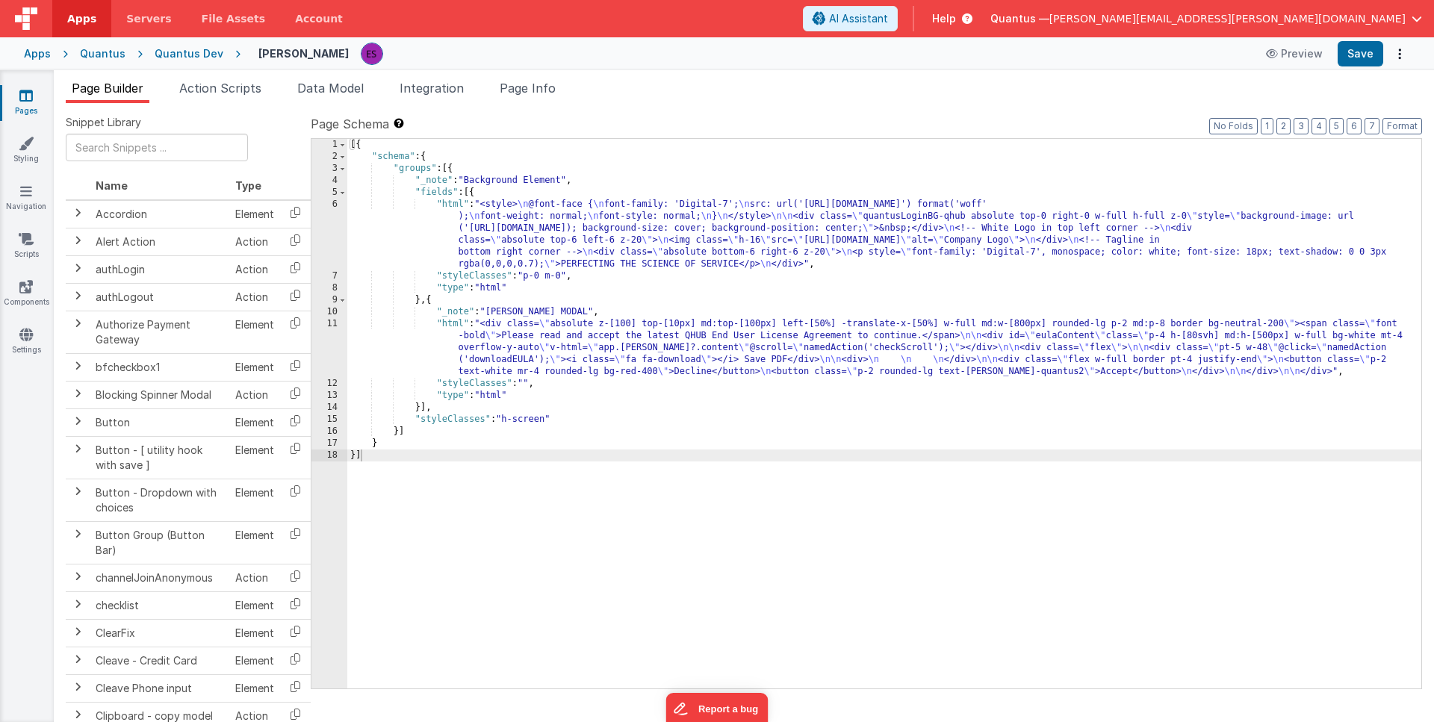
click at [550, 353] on div "[{ "schema" : { "groups" : [{ "_note" : "Background Element" , "fields" : [{ "h…" at bounding box center [884, 426] width 1074 height 574
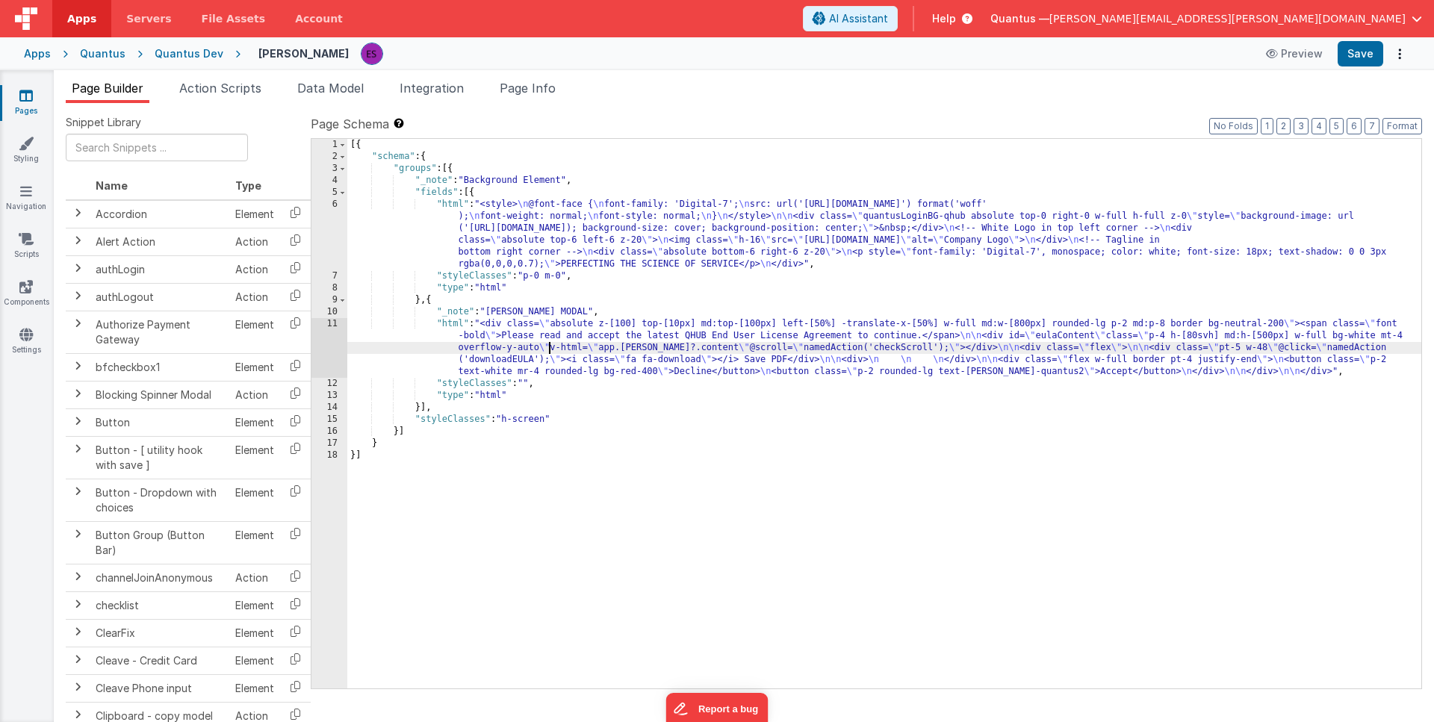
click at [329, 345] on div "11" at bounding box center [329, 348] width 36 height 60
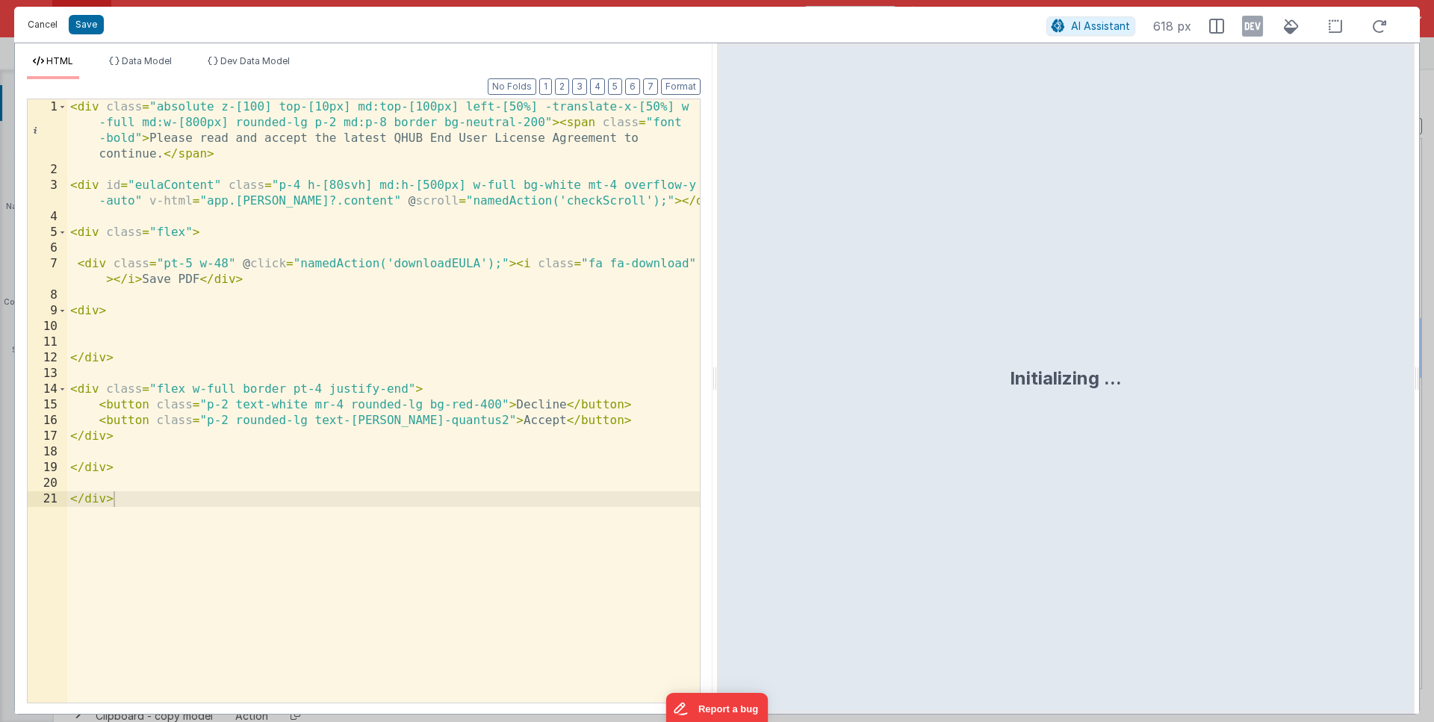
click at [48, 25] on button "Cancel" at bounding box center [42, 24] width 45 height 21
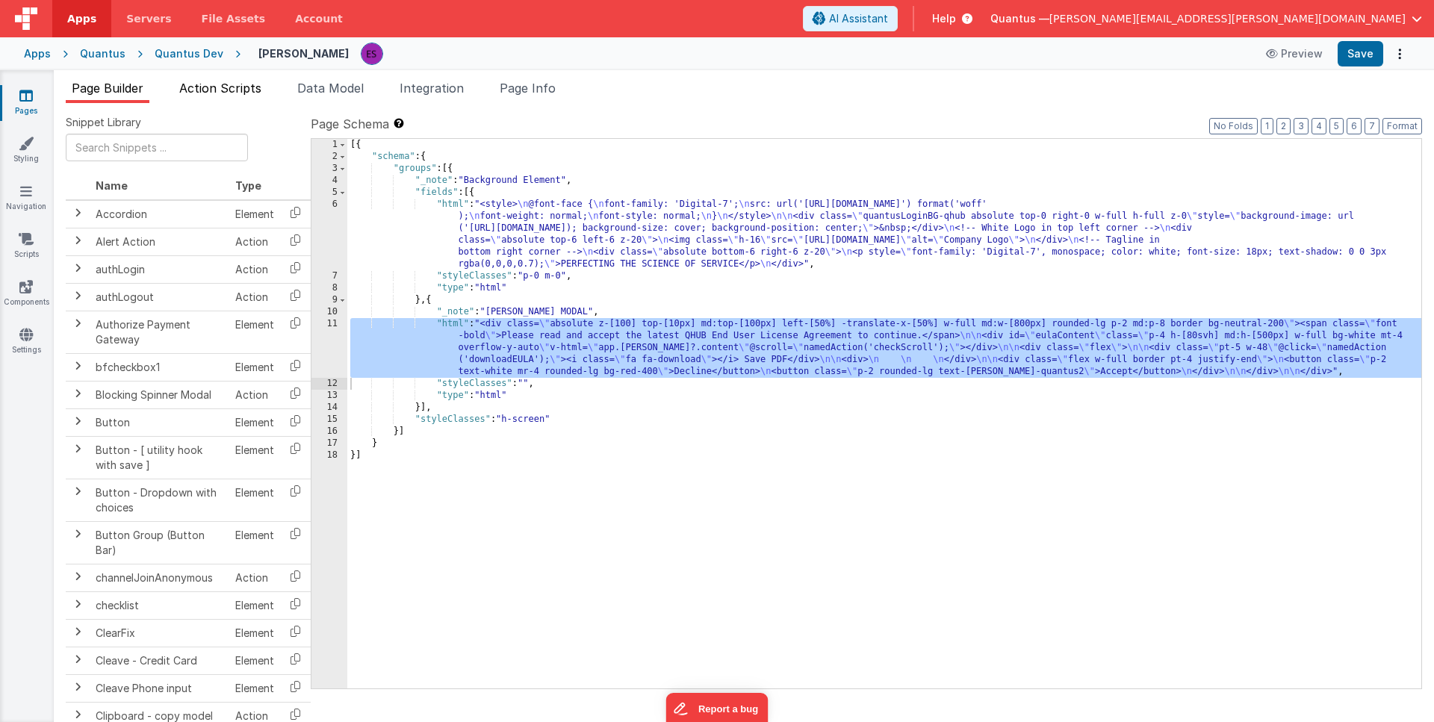
click at [211, 93] on span "Action Scripts" at bounding box center [220, 88] width 82 height 15
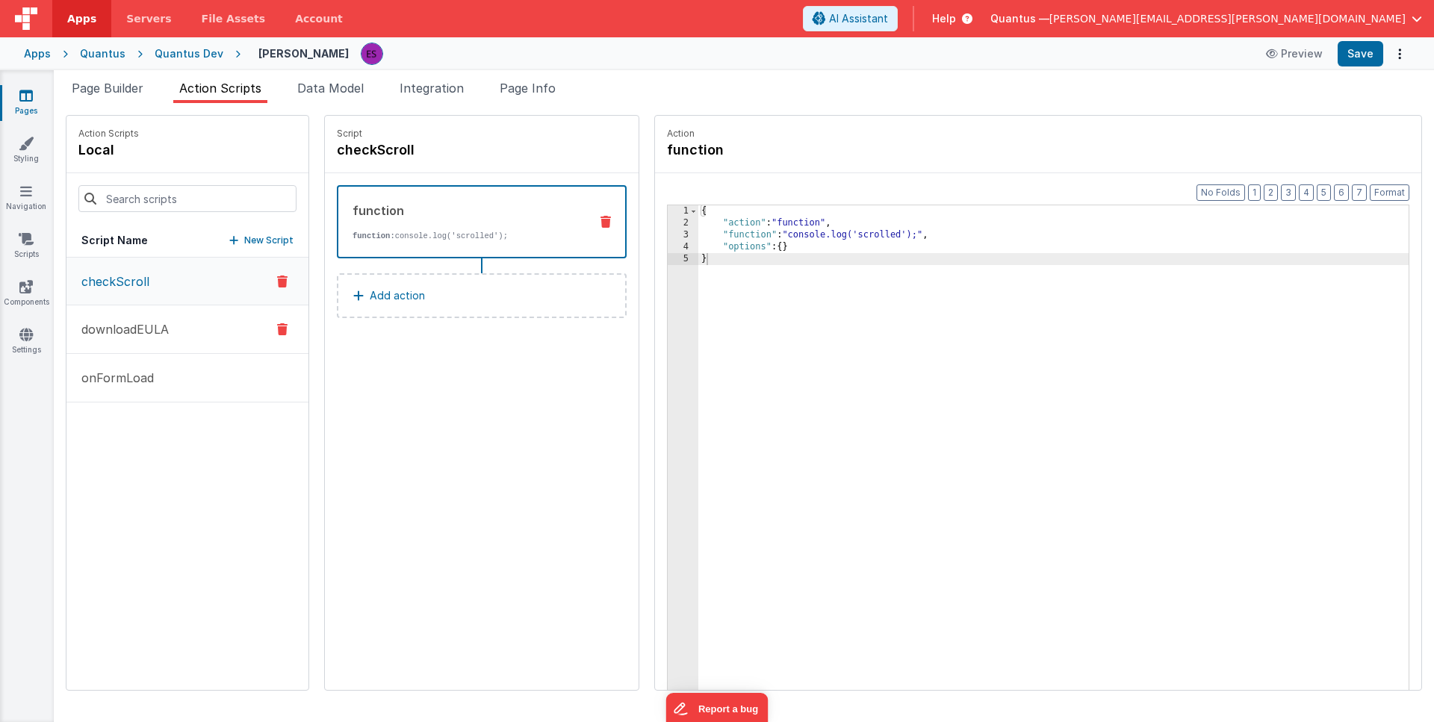
click at [128, 330] on p "downloadEULA" at bounding box center [120, 329] width 96 height 18
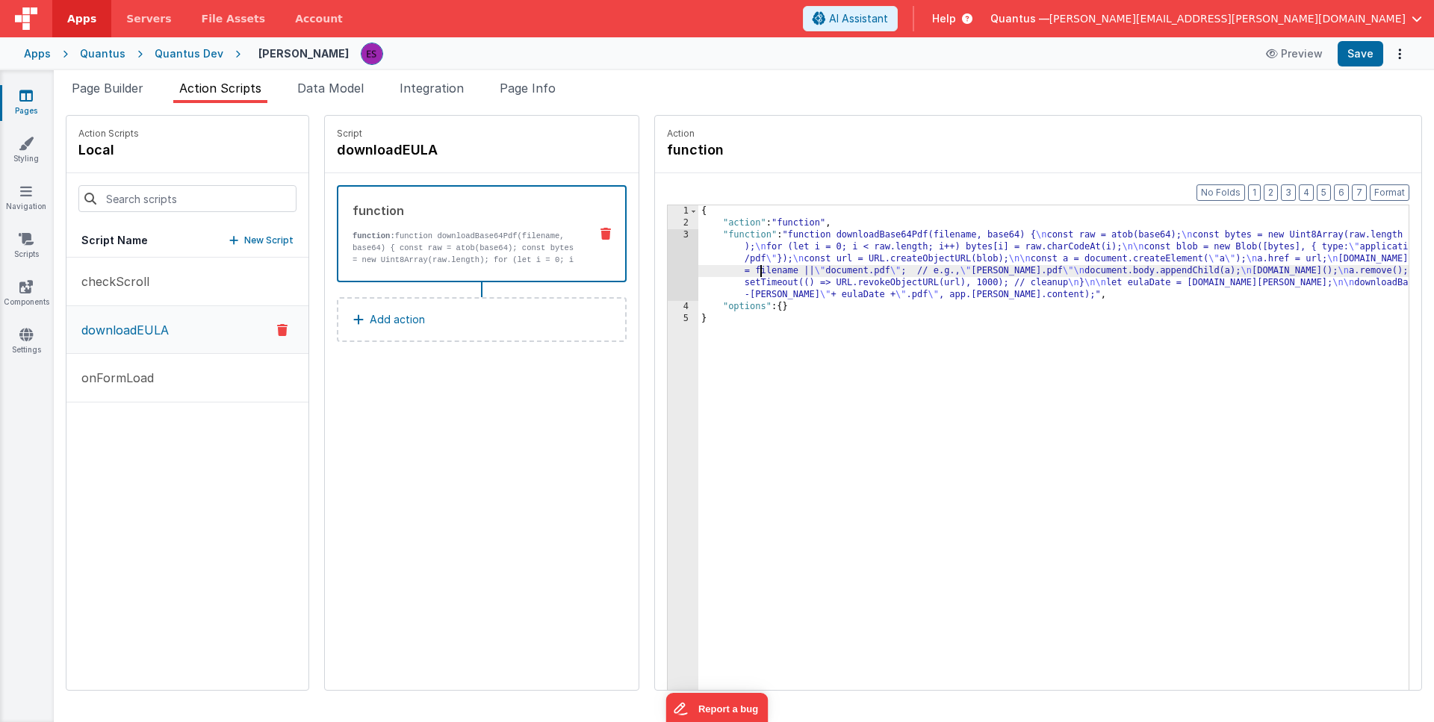
click at [721, 267] on div "{ "action" : "function" , "function" : "function downloadBase64Pdf(filename, ba…" at bounding box center [1072, 482] width 749 height 555
click at [668, 270] on div "3" at bounding box center [683, 265] width 31 height 72
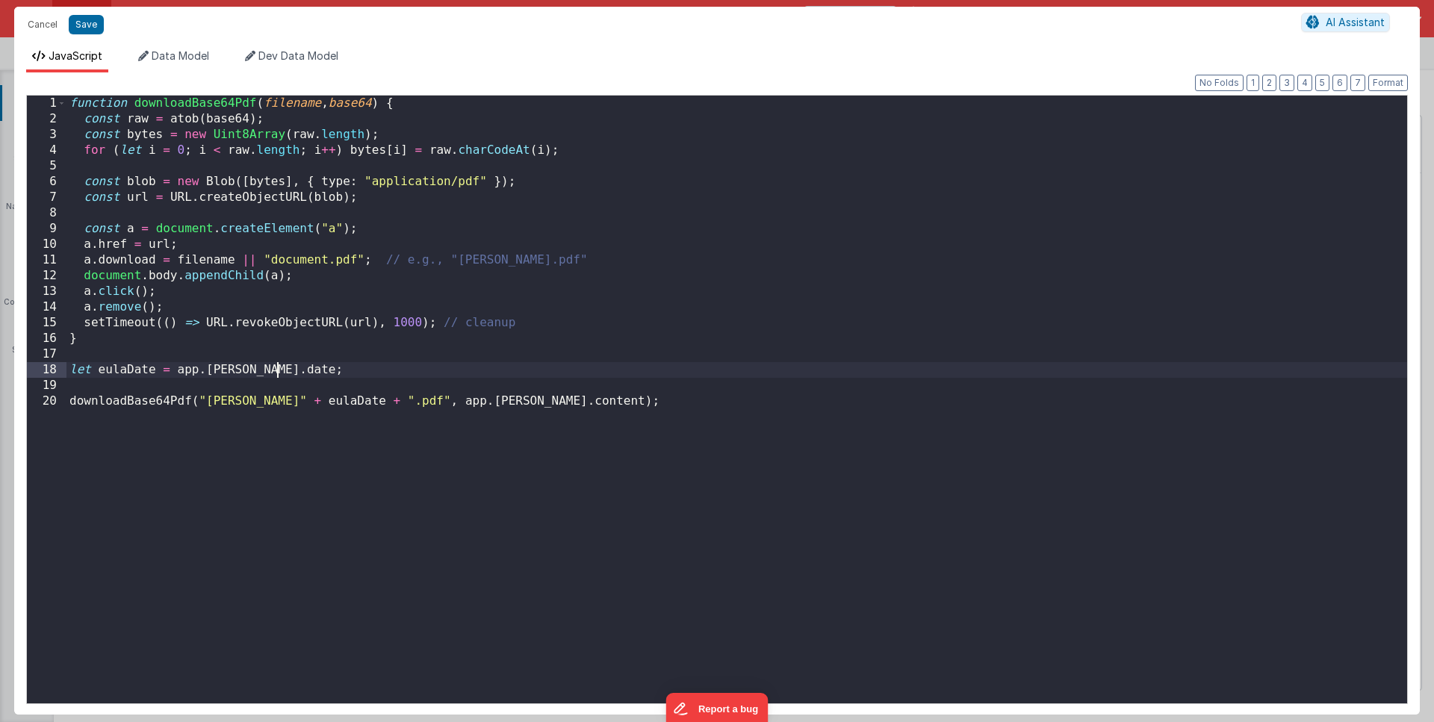
click at [296, 371] on div "function downloadBase64Pdf ( filename , base64 ) { const raw = atob ( base64 ) …" at bounding box center [736, 415] width 1341 height 639
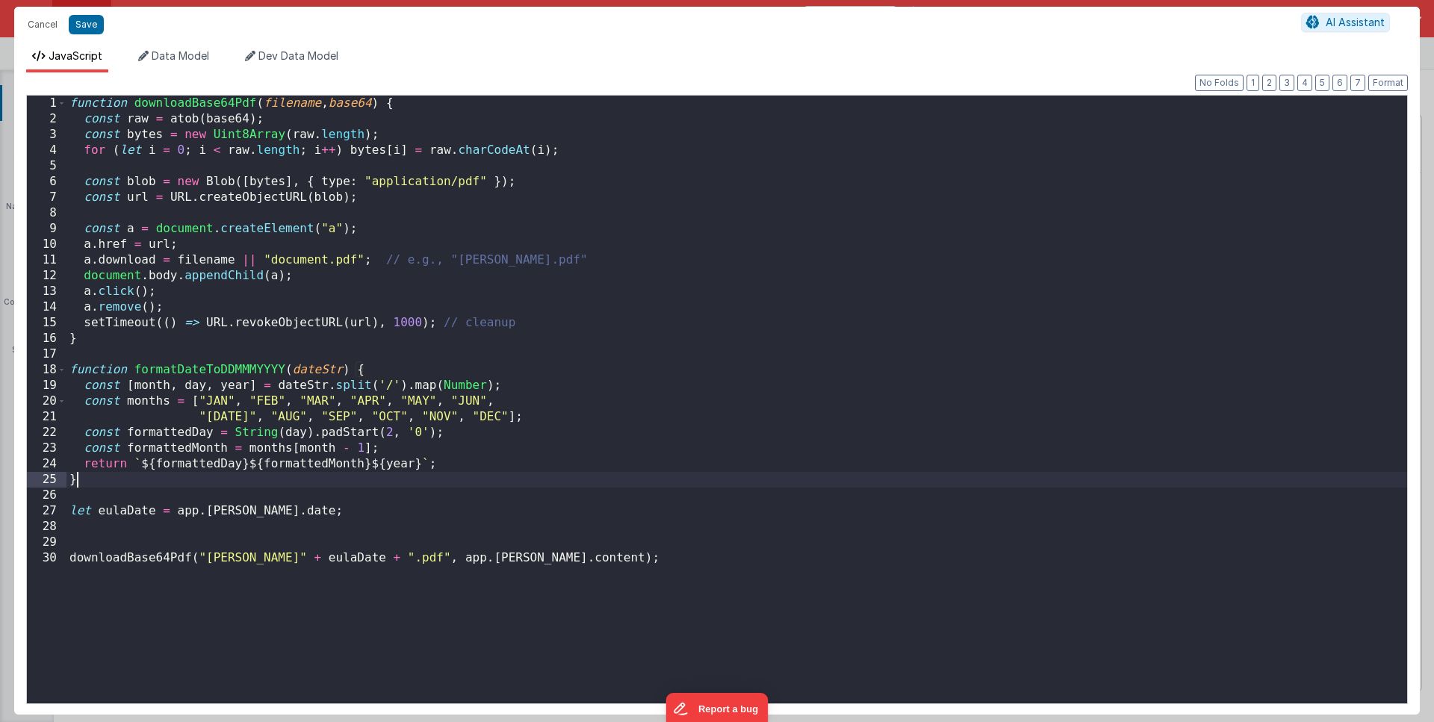
click at [99, 523] on div "function downloadBase64Pdf ( filename , base64 ) { const raw = atob ( base64 ) …" at bounding box center [736, 415] width 1341 height 639
click at [176, 509] on div "function downloadBase64Pdf ( filename , base64 ) { const raw = atob ( base64 ) …" at bounding box center [736, 415] width 1341 height 639
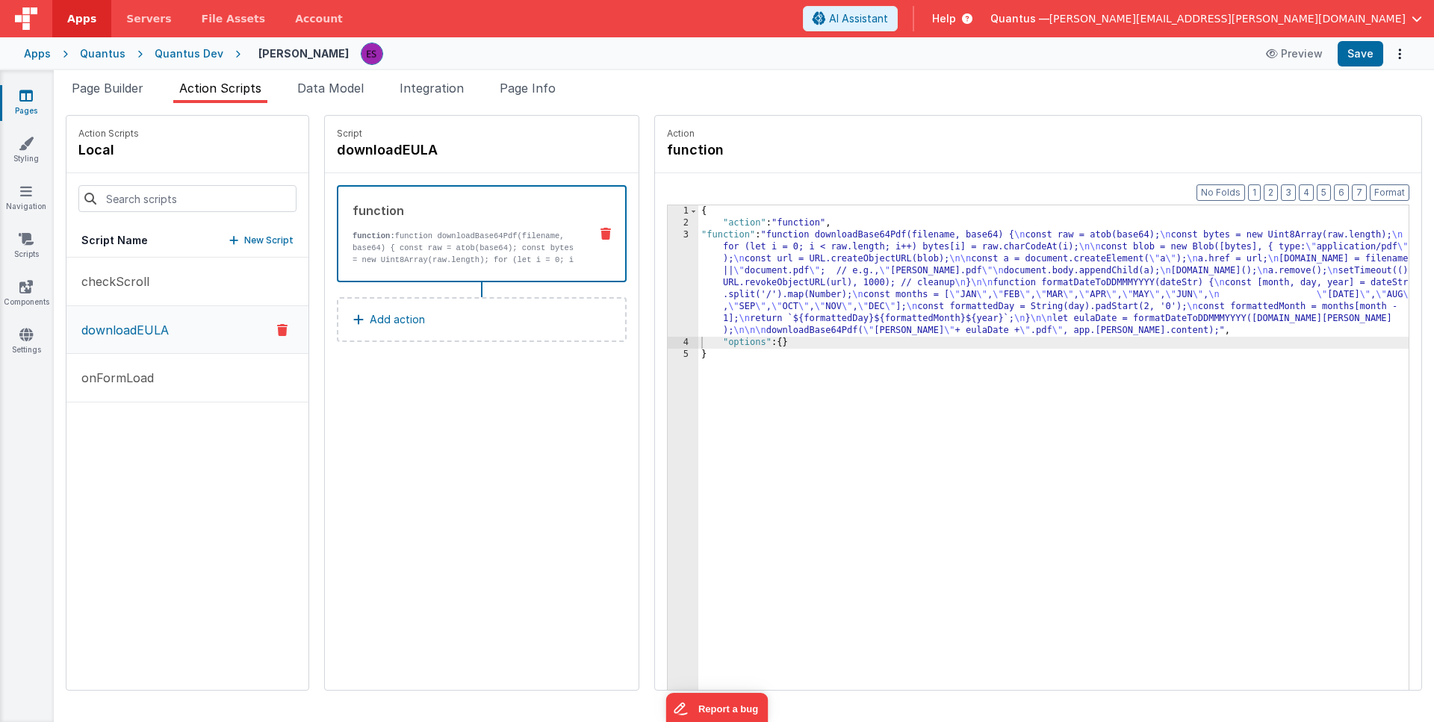
click at [668, 276] on div "3" at bounding box center [683, 283] width 31 height 108
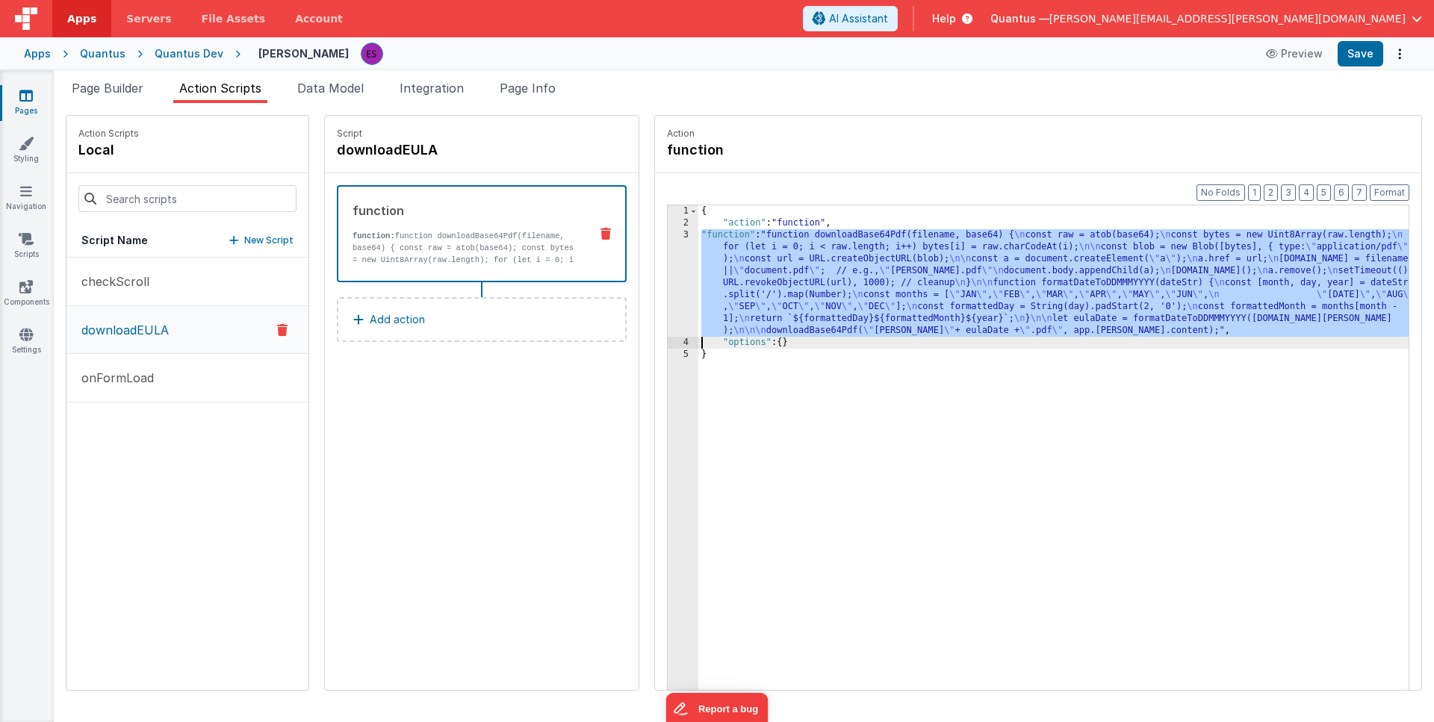
click at [668, 277] on div "3" at bounding box center [683, 283] width 31 height 108
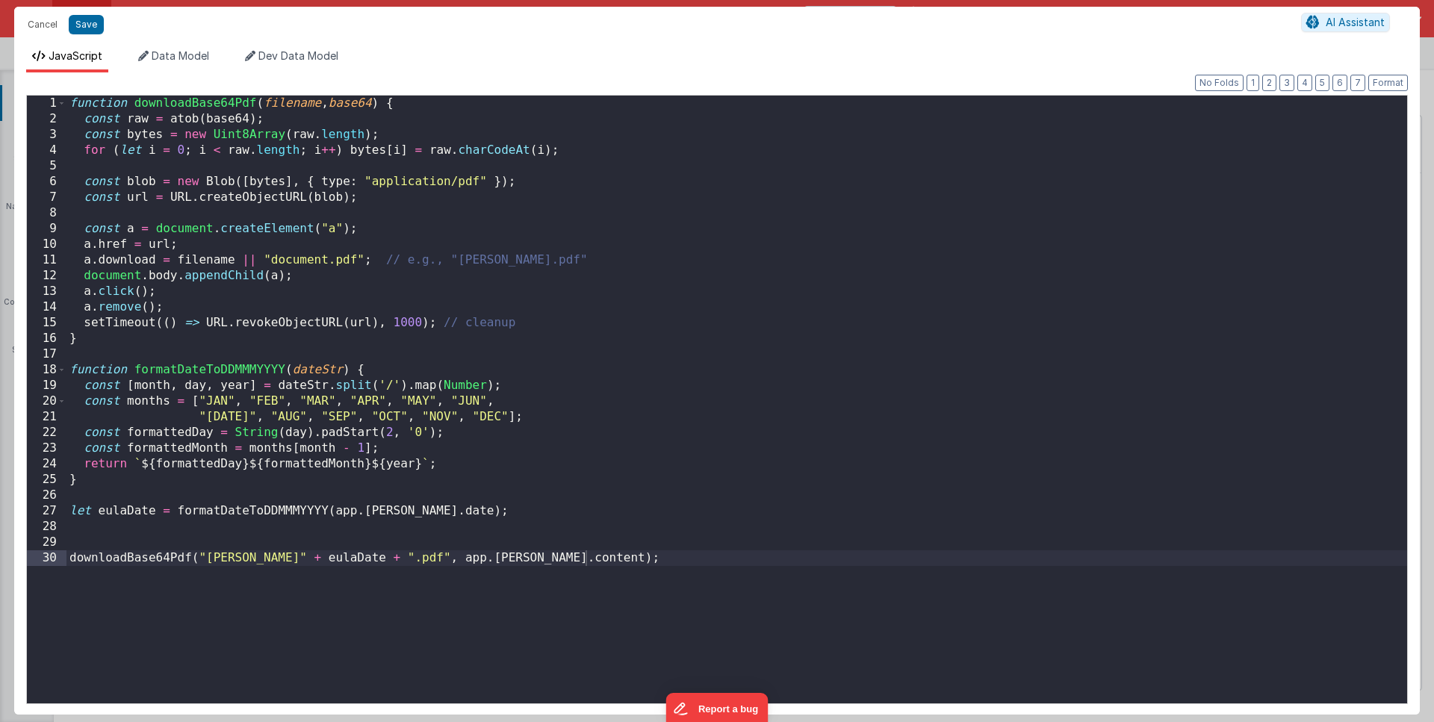
click at [323, 512] on div "function downloadBase64Pdf ( filename , base64 ) { const raw = atob ( base64 ) …" at bounding box center [736, 415] width 1341 height 639
click at [213, 560] on div "function downloadBase64Pdf ( filename , base64 ) { const raw = atob ( base64 ) …" at bounding box center [736, 415] width 1341 height 639
click at [213, 559] on div "function downloadBase64Pdf ( filename , base64 ) { const raw = atob ( base64 ) …" at bounding box center [736, 415] width 1341 height 639
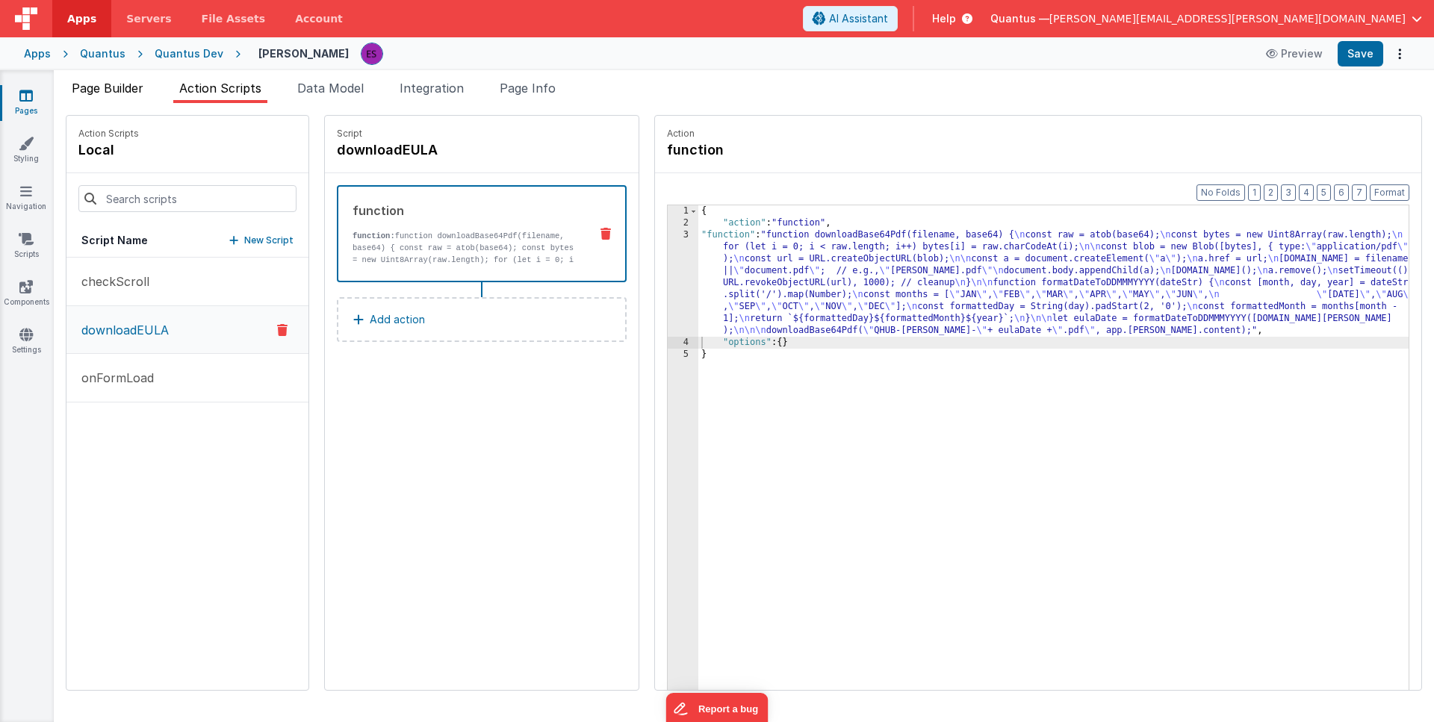
click at [114, 89] on span "Page Builder" at bounding box center [108, 88] width 72 height 15
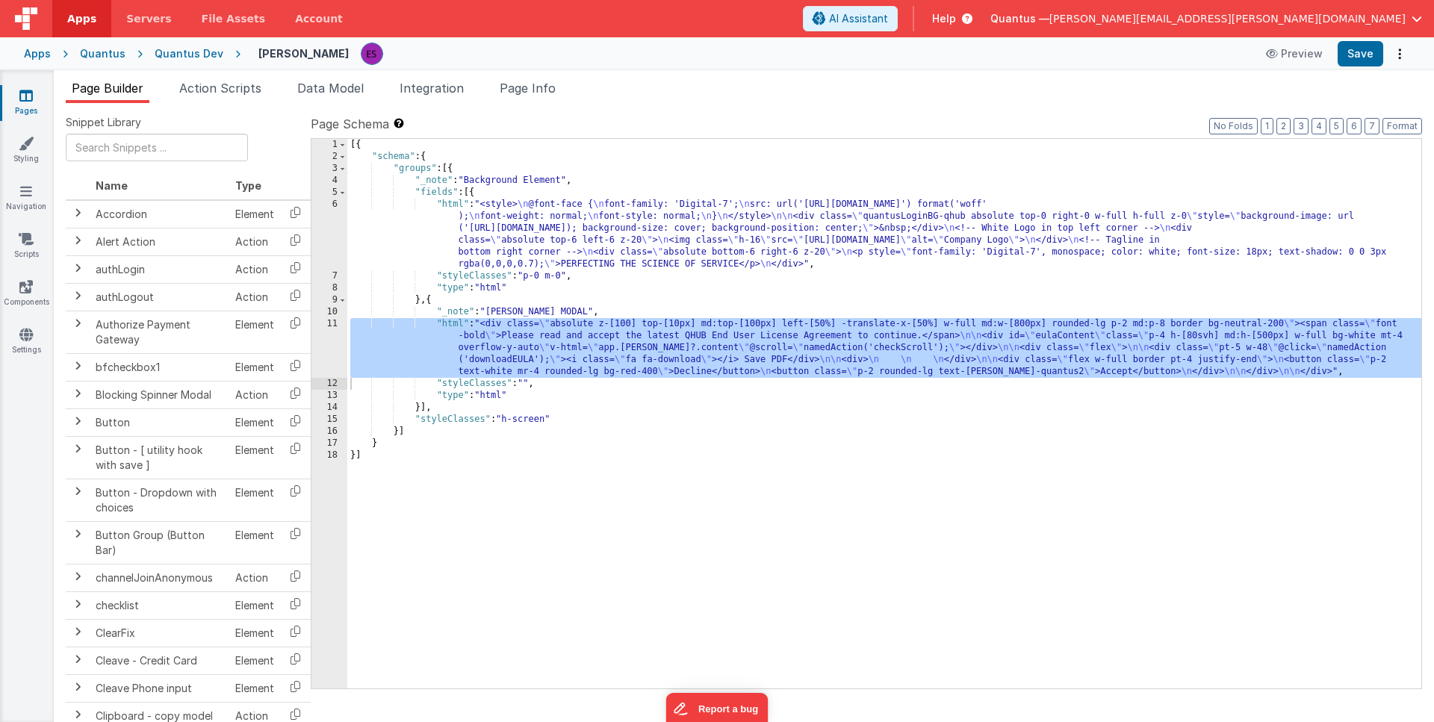
click at [487, 338] on div "[{ "schema" : { "groups" : [{ "_note" : "Background Element" , "fields" : [{ "h…" at bounding box center [884, 426] width 1074 height 574
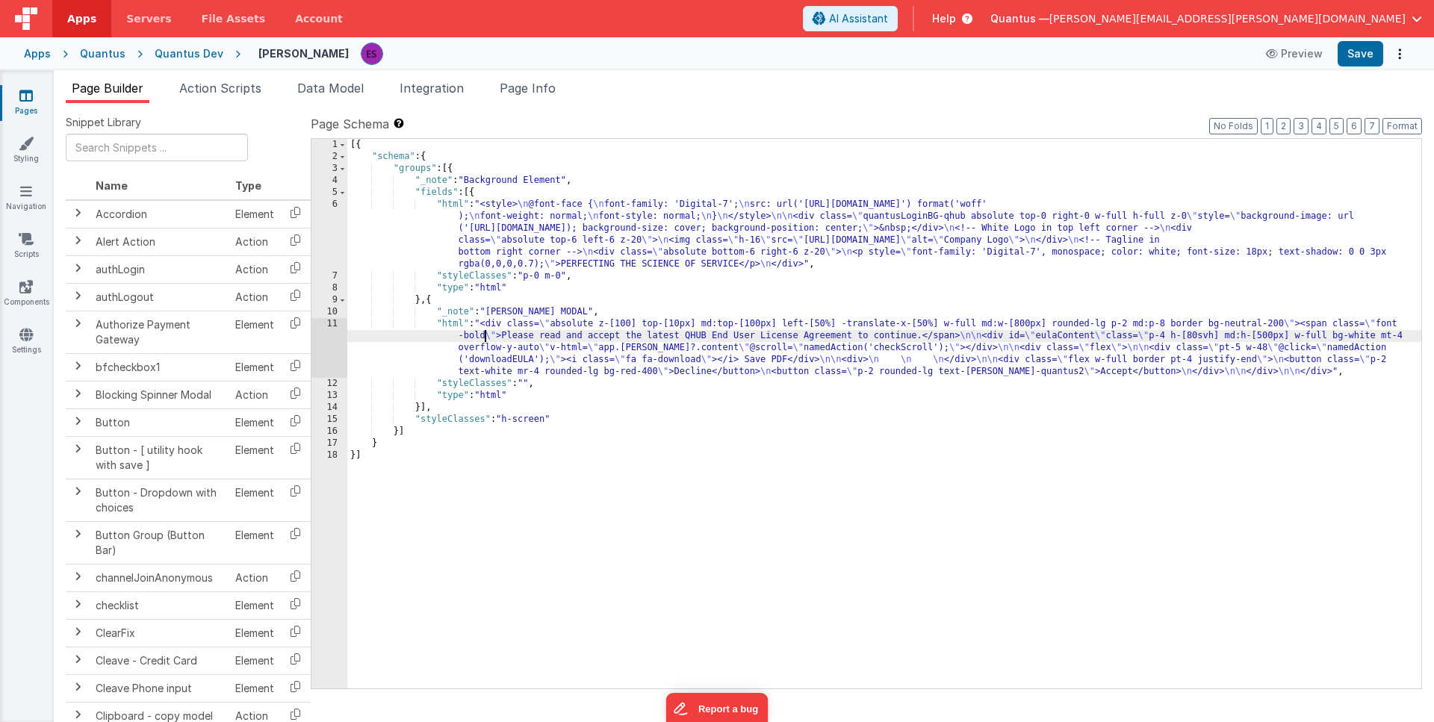
click at [314, 353] on div "11" at bounding box center [329, 348] width 36 height 60
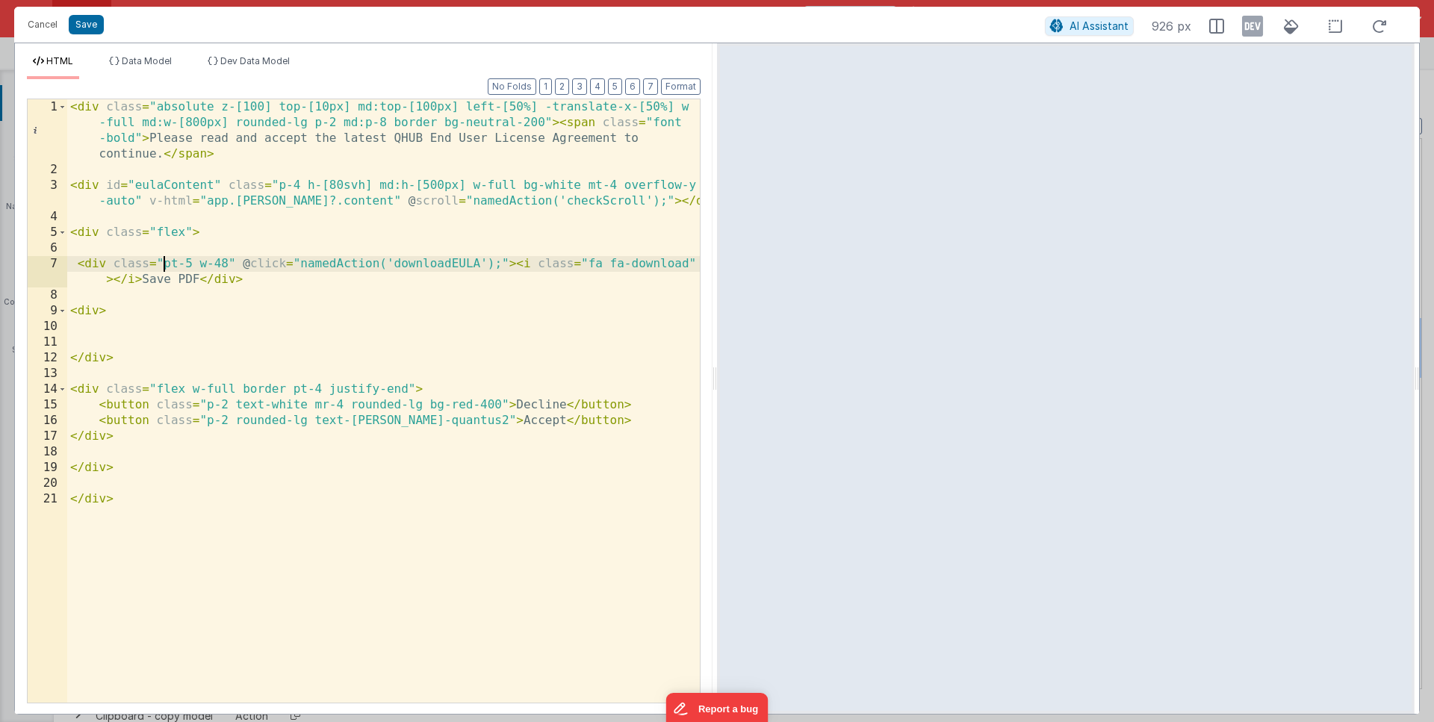
click at [163, 262] on div "< div class = "absolute z-[100] top-[10px] md:top-[100px] left-[50%] -translate…" at bounding box center [383, 440] width 633 height 682
click at [353, 263] on div "< div class = "absolute z-[100] top-[10px] md:top-[100px] left-[50%] -translate…" at bounding box center [383, 440] width 633 height 682
click at [387, 264] on div "< div class = "absolute z-[100] top-[10px] md:top-[100px] left-[50%] -translate…" at bounding box center [383, 440] width 633 height 682
click at [390, 262] on div "< div class = "absolute z-[100] top-[10px] md:top-[100px] left-[50%] -translate…" at bounding box center [383, 440] width 633 height 682
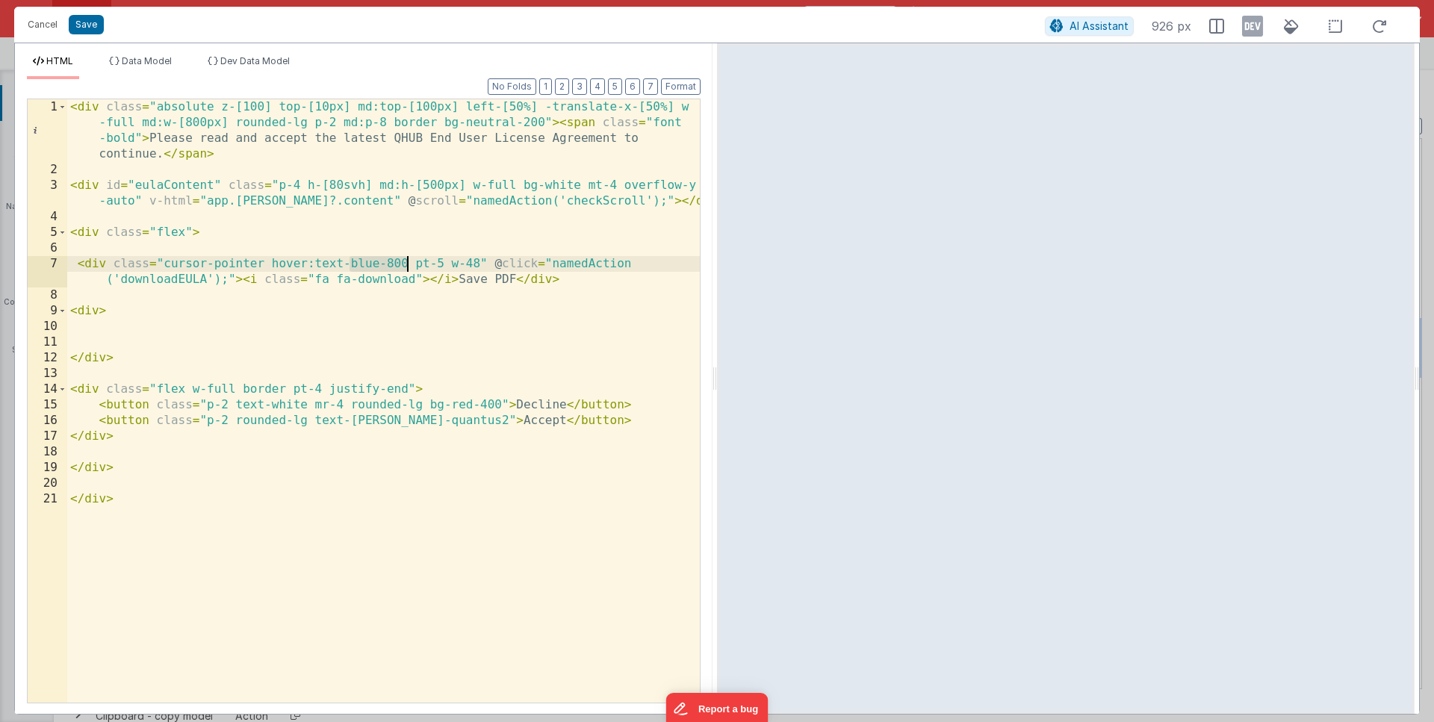
drag, startPoint x: 348, startPoint y: 261, endPoint x: 409, endPoint y: 262, distance: 60.5
click at [409, 262] on div "< div class = "absolute z-[100] top-[10px] md:top-[100px] left-[50%] -translate…" at bounding box center [383, 440] width 633 height 682
drag, startPoint x: 346, startPoint y: 264, endPoint x: 369, endPoint y: 263, distance: 23.2
click at [369, 263] on div "< div class = "absolute z-[100] top-[10px] md:top-[100px] left-[50%] -translate…" at bounding box center [383, 440] width 633 height 682
click at [329, 291] on div "< div class = "absolute z-[100] top-[10px] md:top-[100px] left-[50%] -translate…" at bounding box center [383, 440] width 633 height 682
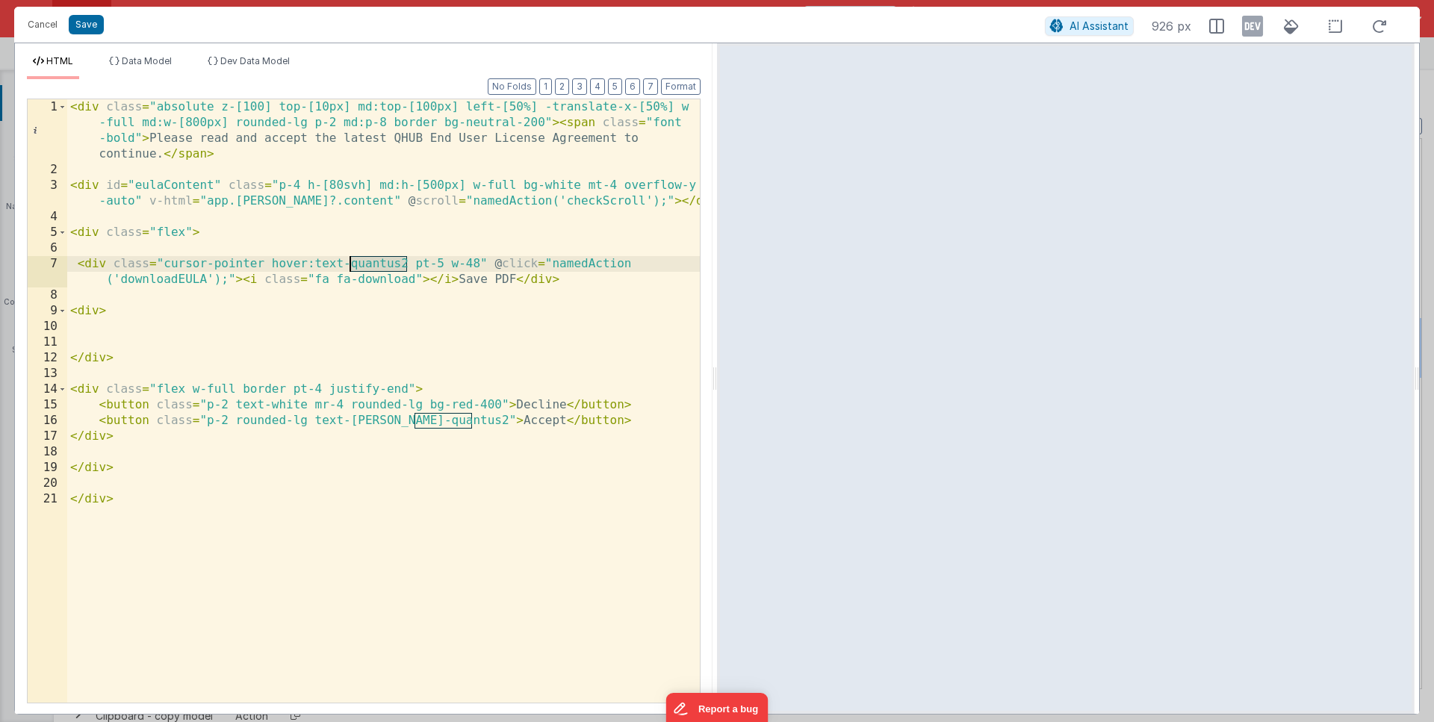
drag, startPoint x: 409, startPoint y: 259, endPoint x: 350, endPoint y: 261, distance: 59.8
click at [350, 261] on div "< div class = "absolute z-[100] top-[10px] md:top-[100px] left-[50%] -translate…" at bounding box center [383, 440] width 633 height 682
click at [390, 261] on div "< div class = "absolute z-[100] top-[10px] md:top-[100px] left-[50%] -translate…" at bounding box center [383, 440] width 633 height 682
click at [434, 264] on div "< div class = "absolute z-[100] top-[10px] md:top-[100px] left-[50%] -translate…" at bounding box center [383, 440] width 633 height 682
click at [571, 341] on div "< div class = "absolute z-[100] top-[10px] md:top-[100px] left-[50%] -translate…" at bounding box center [383, 440] width 633 height 682
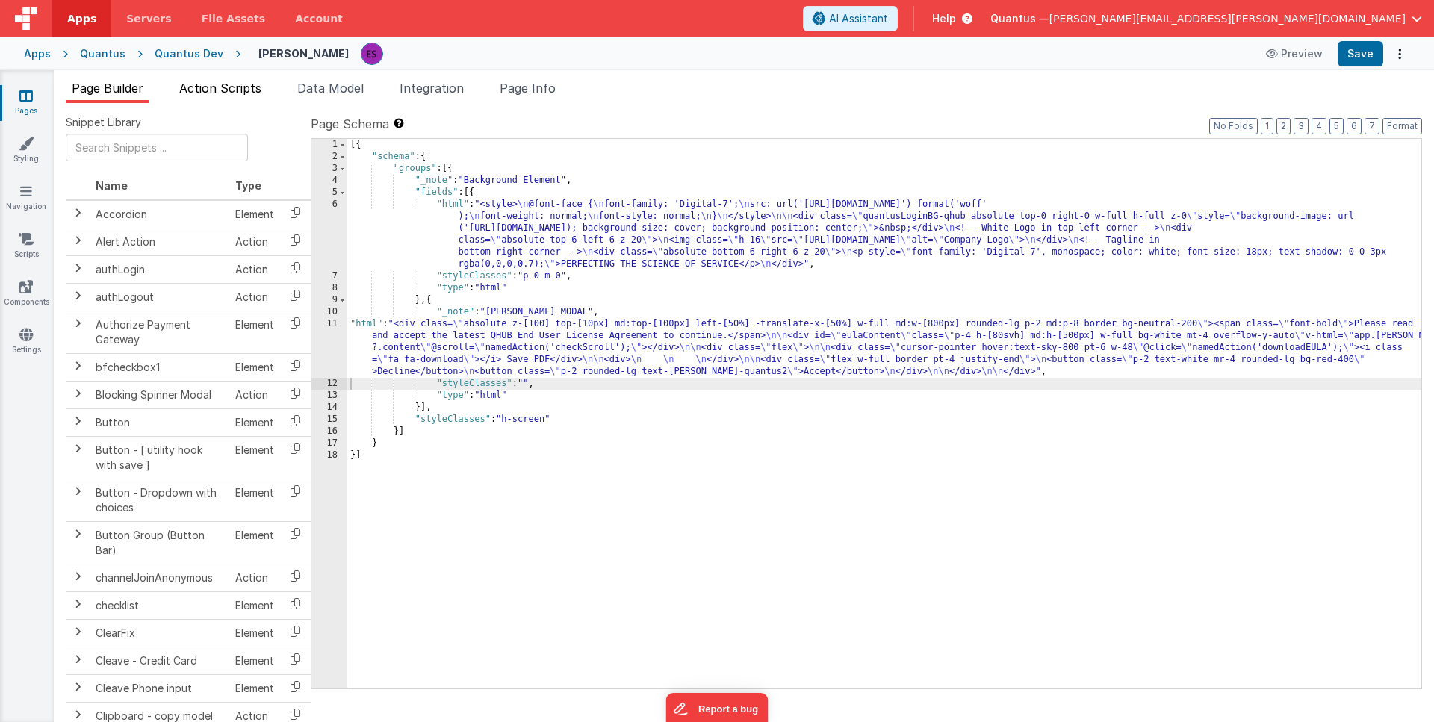
click at [228, 92] on span "Action Scripts" at bounding box center [220, 88] width 82 height 15
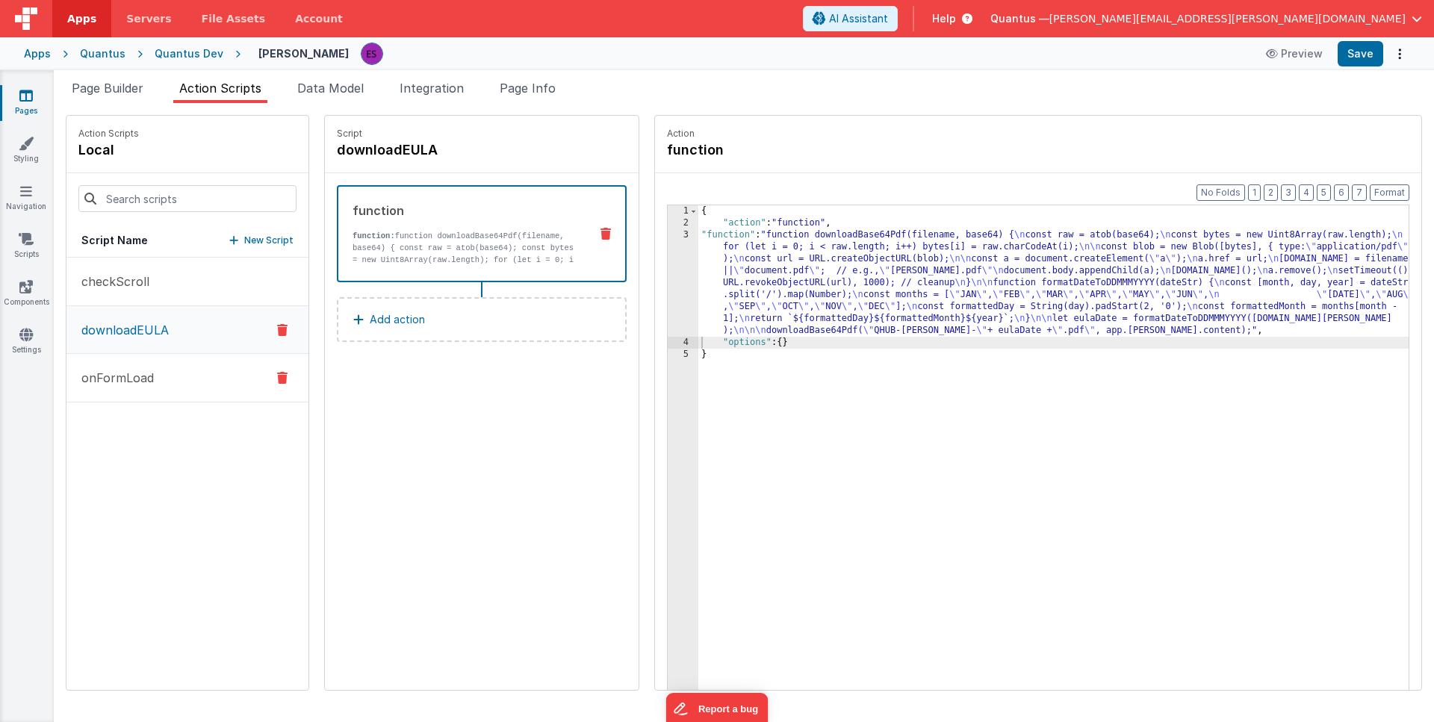
click at [131, 372] on p "onFormLoad" at bounding box center [112, 378] width 81 height 18
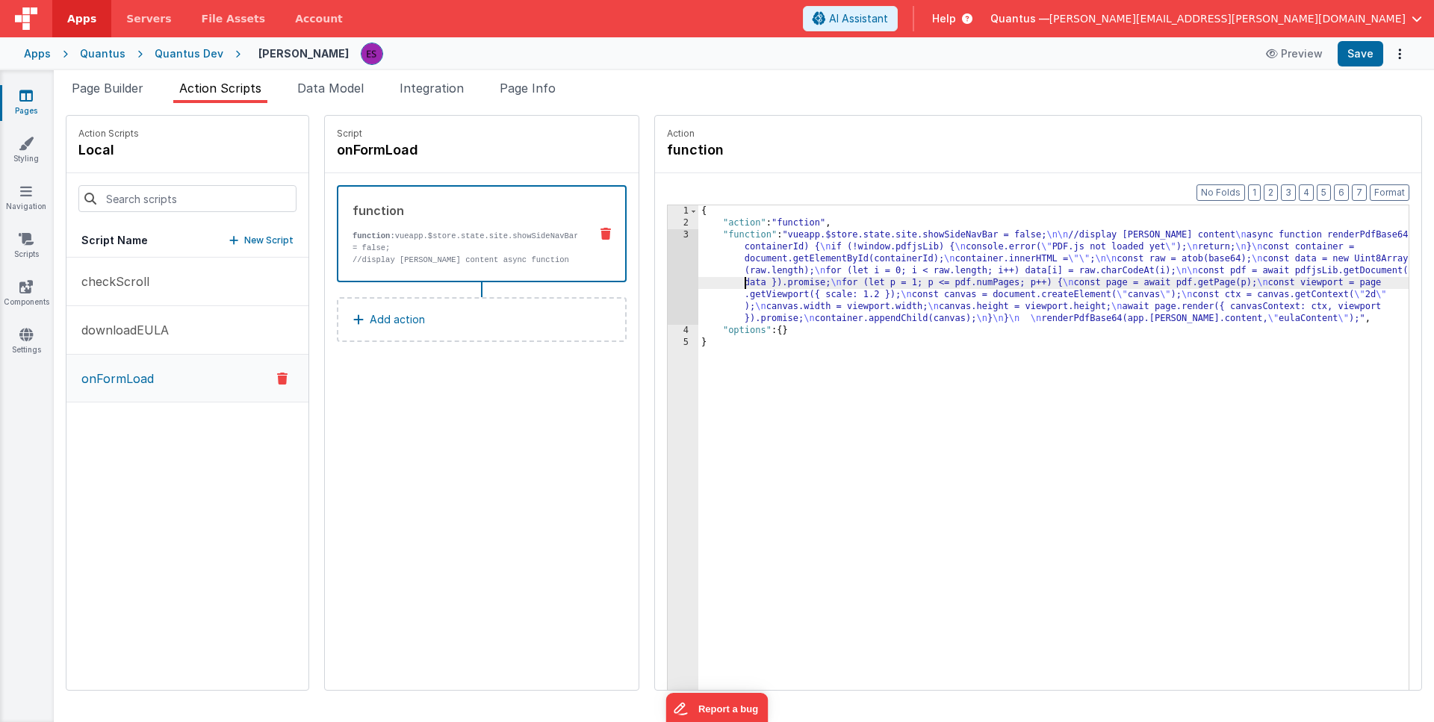
click at [698, 287] on div "{ "action" : "function" , "function" : "vueapp.$store.state.site.showSideNavBar…" at bounding box center [1072, 482] width 749 height 555
click at [668, 293] on div "3" at bounding box center [683, 277] width 31 height 96
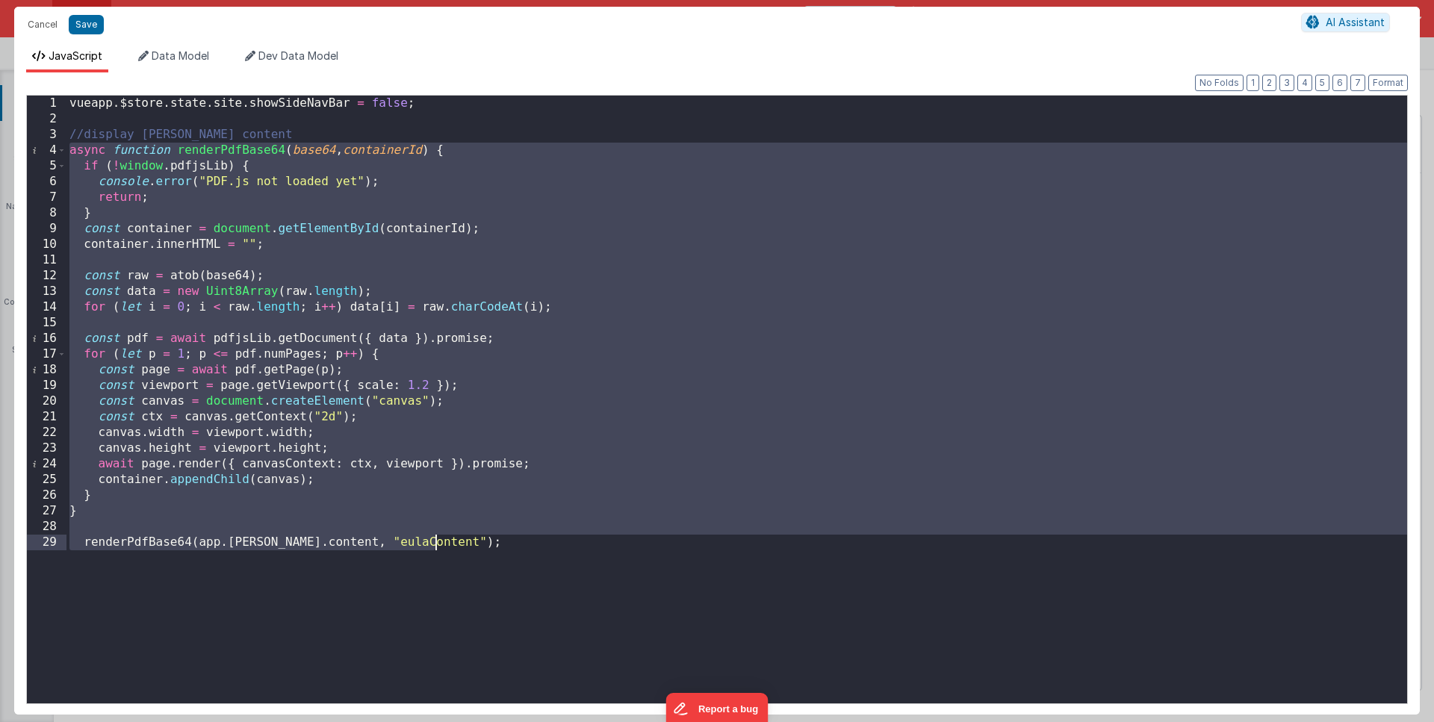
drag, startPoint x: 71, startPoint y: 156, endPoint x: 518, endPoint y: 550, distance: 595.4
click at [518, 550] on div "vueapp . $store . state . site . showSideNavBar = false ; //display EULA conten…" at bounding box center [736, 415] width 1341 height 639
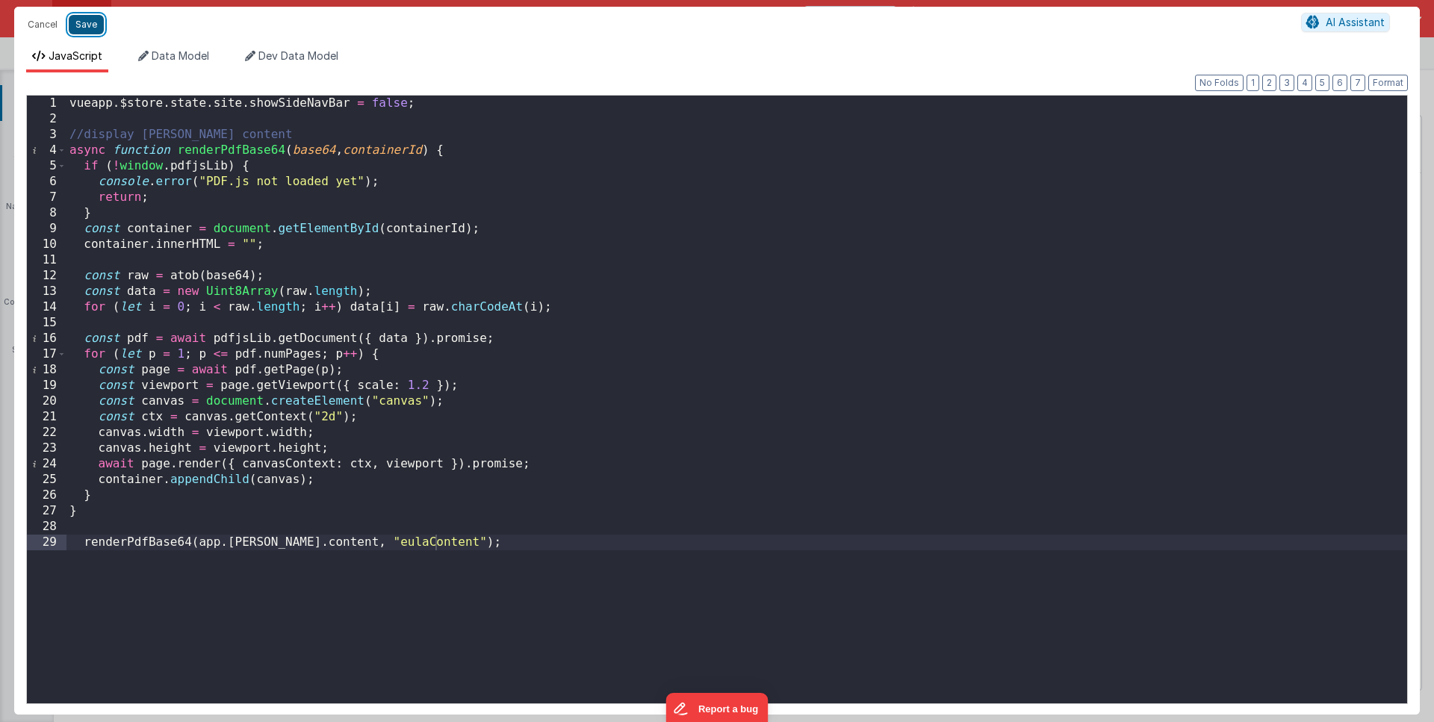
click at [75, 22] on button "Save" at bounding box center [86, 24] width 35 height 19
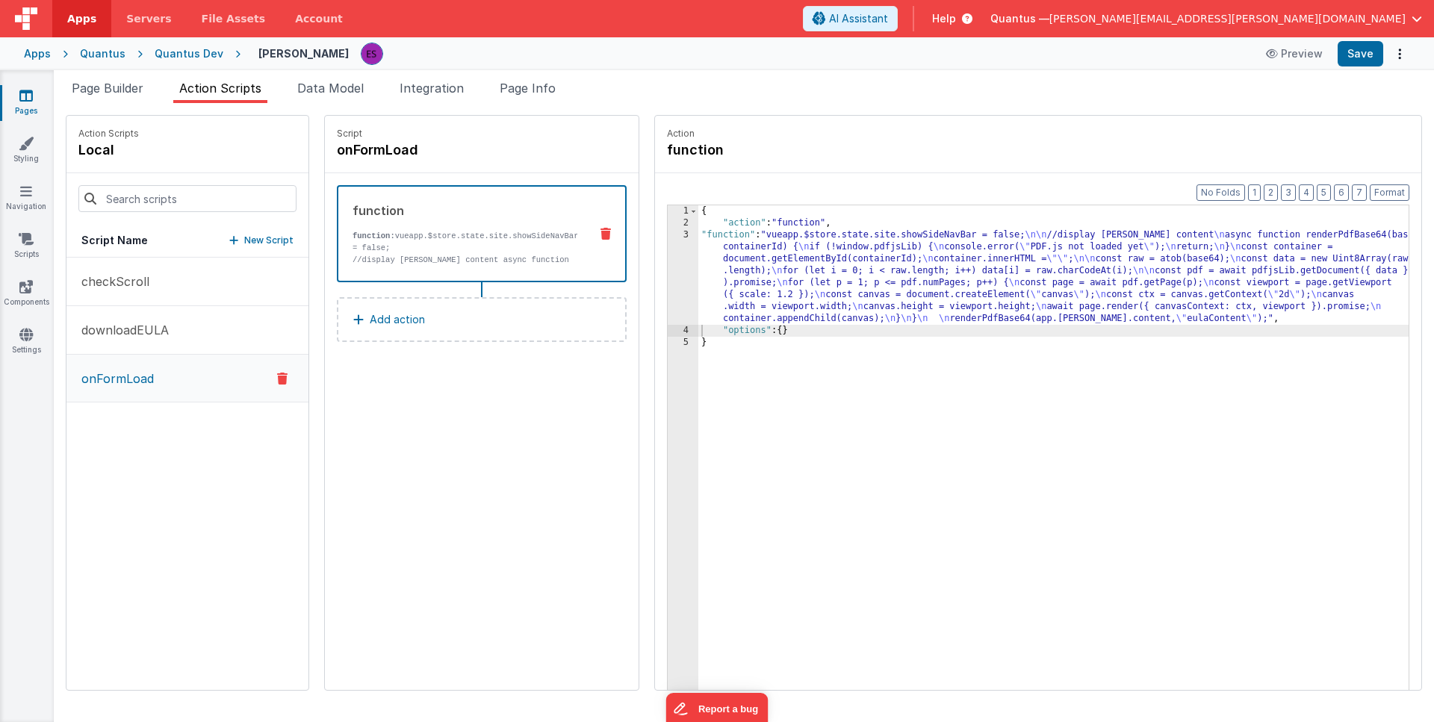
click at [826, 402] on div "{ "action" : "function" , "function" : "vueapp.$store.state.site.showSideNavBar…" at bounding box center [1072, 482] width 749 height 555
click at [15, 273] on div "Pages Styling Navigation Scripts Components Settings" at bounding box center [27, 396] width 54 height 652
click at [19, 292] on icon at bounding box center [25, 286] width 13 height 15
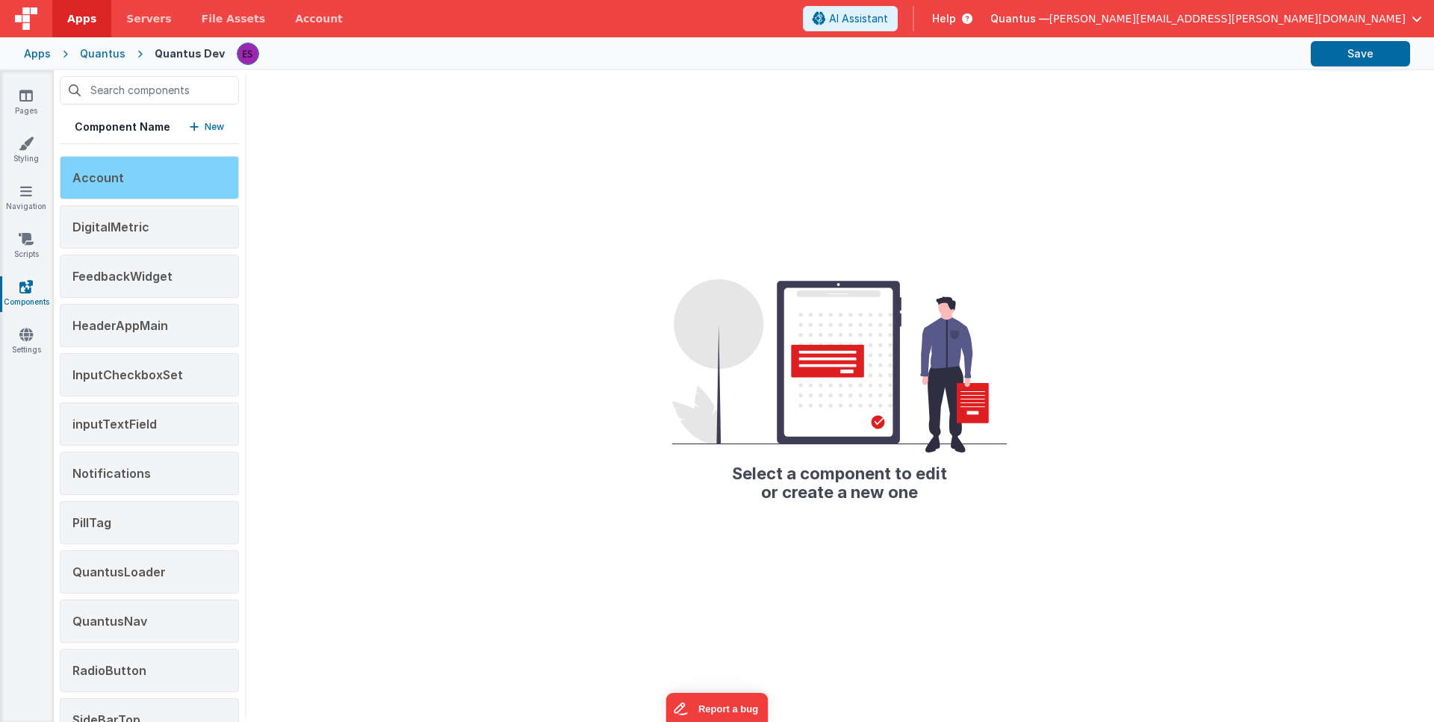
click at [117, 177] on span "Account" at bounding box center [98, 177] width 52 height 15
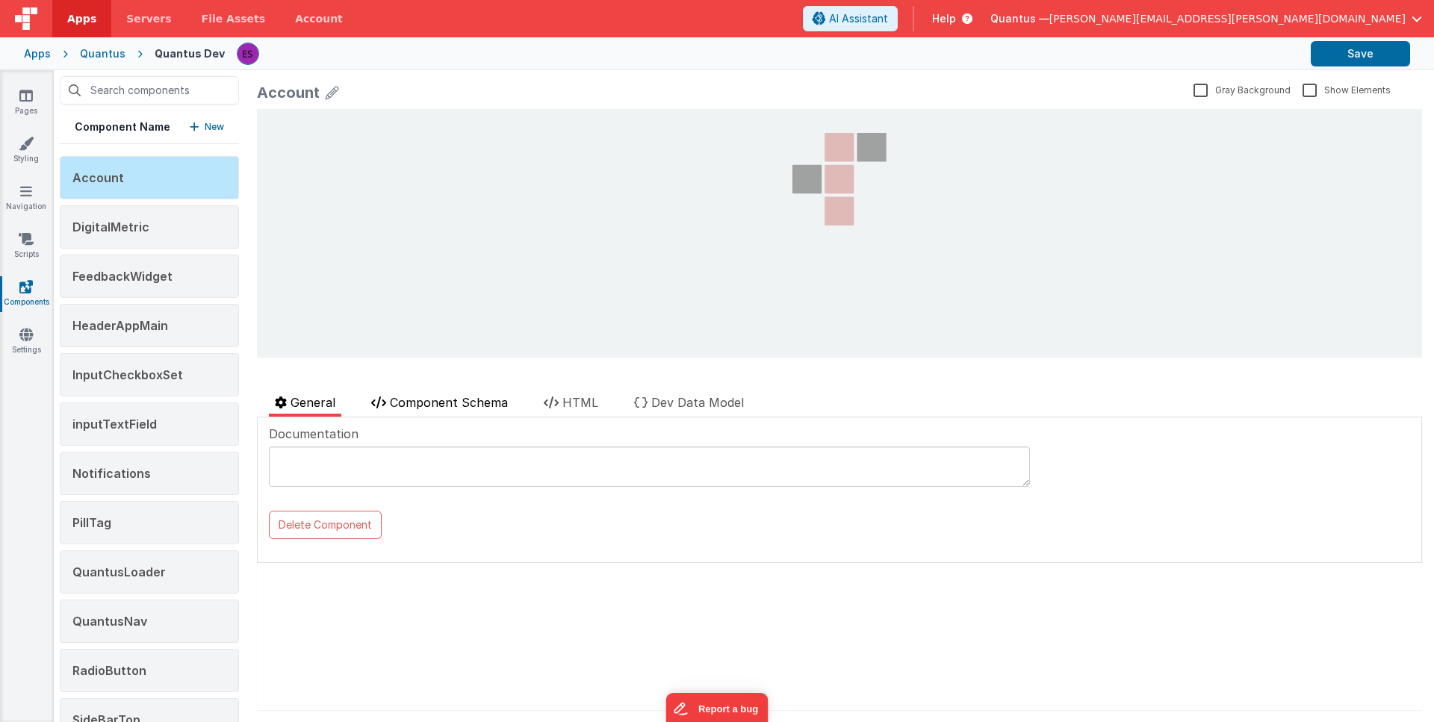
click at [458, 395] on span "Component Schema" at bounding box center [449, 402] width 118 height 15
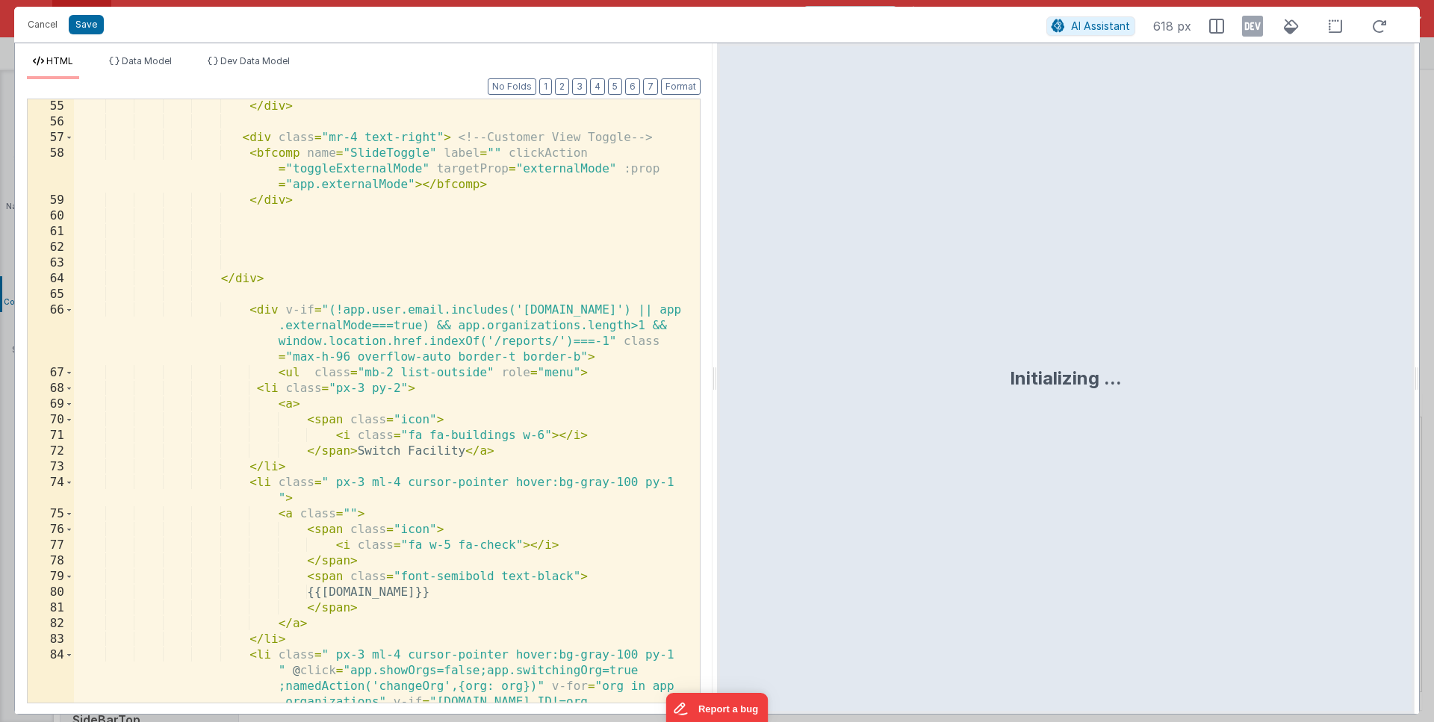
scroll to position [1702, 0]
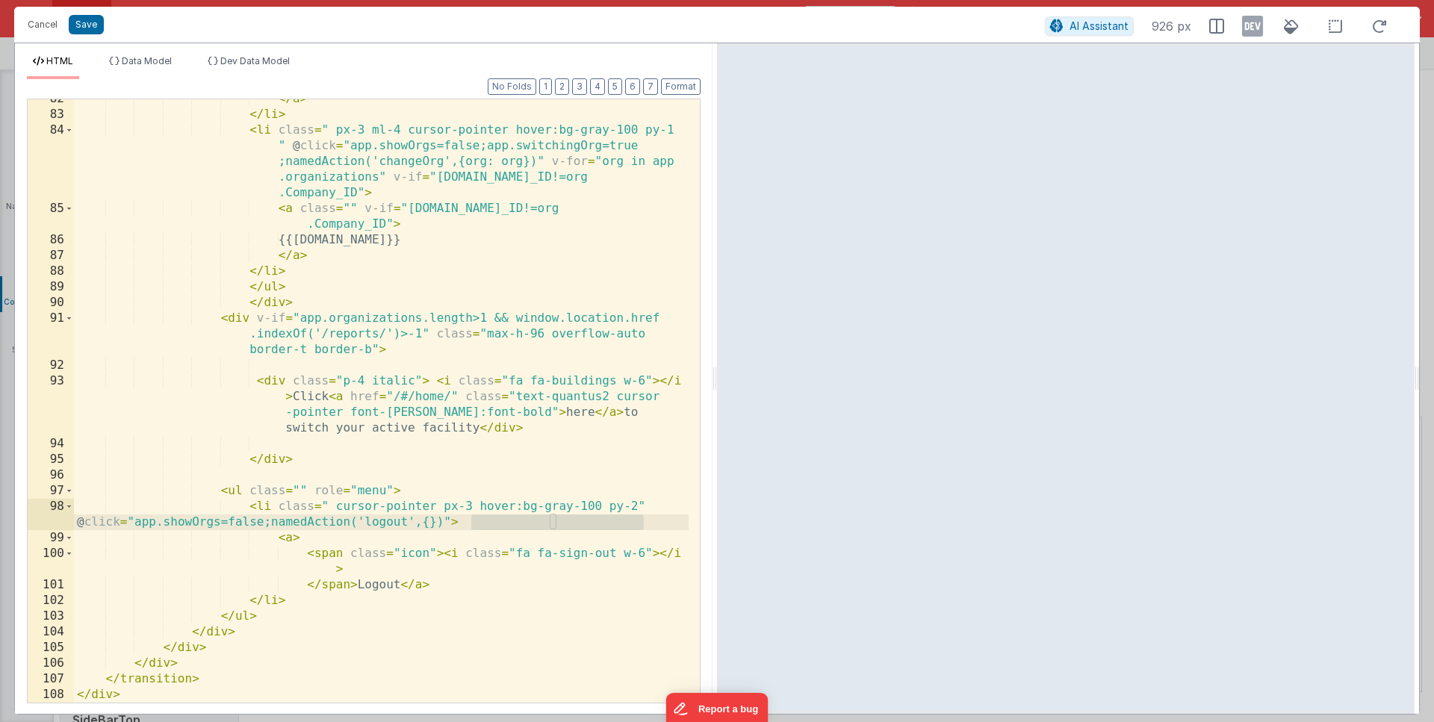
drag, startPoint x: 471, startPoint y: 522, endPoint x: 644, endPoint y: 519, distance: 172.6
click at [644, 519] on div "</ a > </ li > < li class = " px-3 ml-4 cursor-pointer hover:bg-gray-100 py-1 "…" at bounding box center [381, 408] width 615 height 635
click at [37, 22] on button "Cancel" at bounding box center [42, 24] width 45 height 21
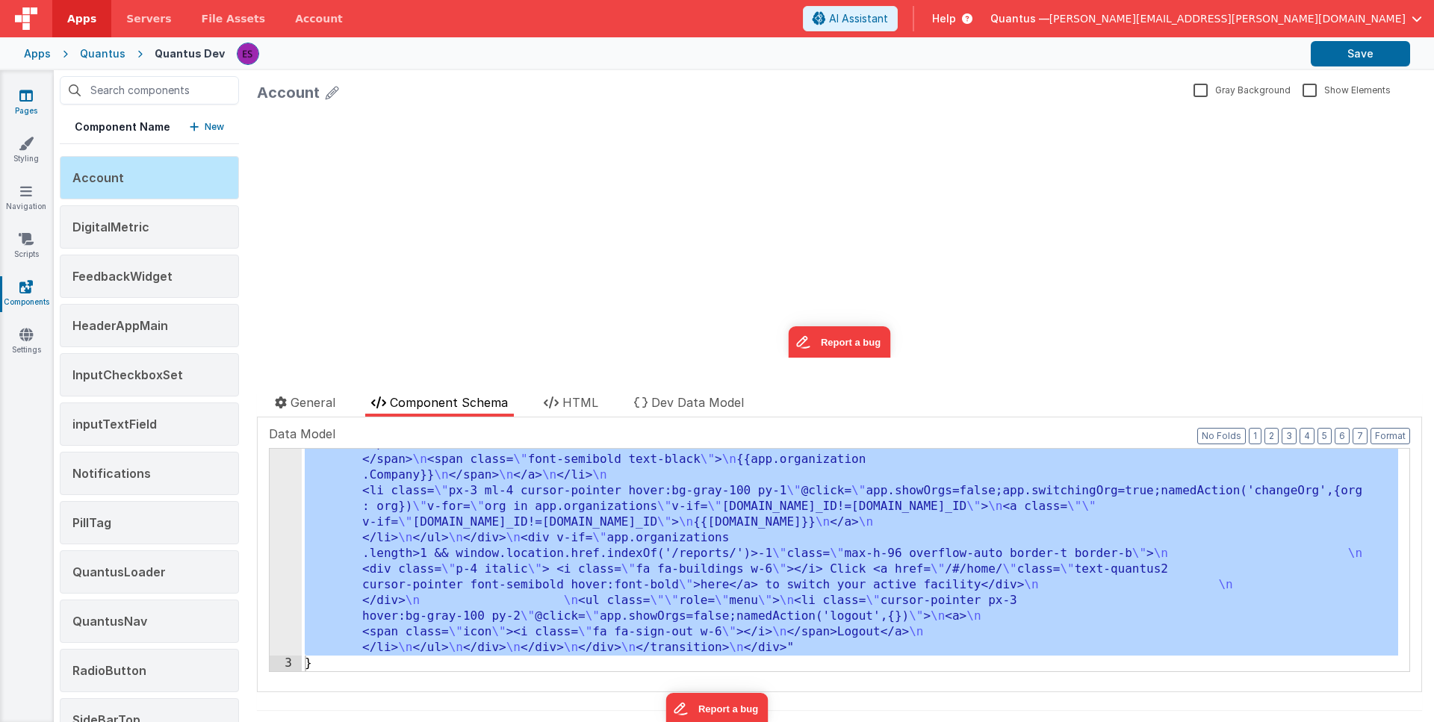
click at [17, 108] on link "Pages" at bounding box center [26, 103] width 54 height 30
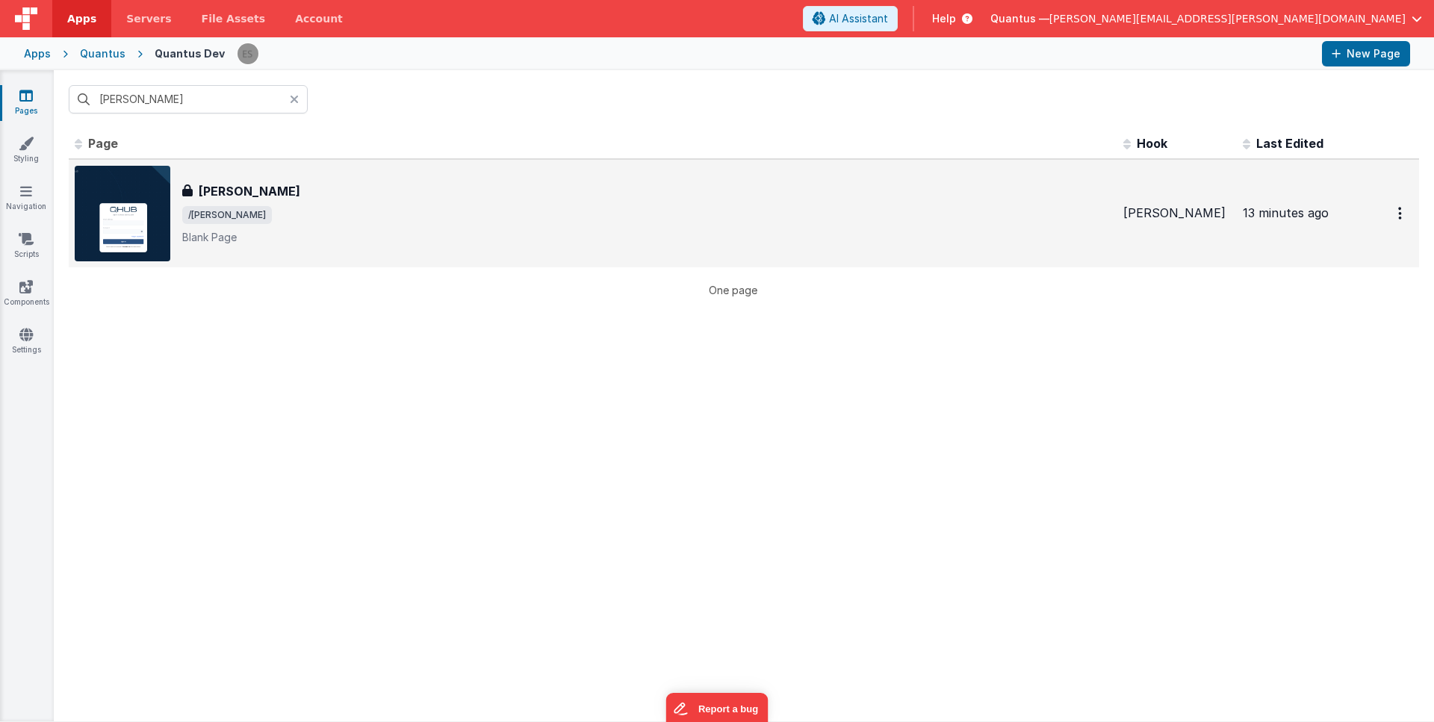
click at [328, 211] on span "/eula" at bounding box center [646, 215] width 929 height 18
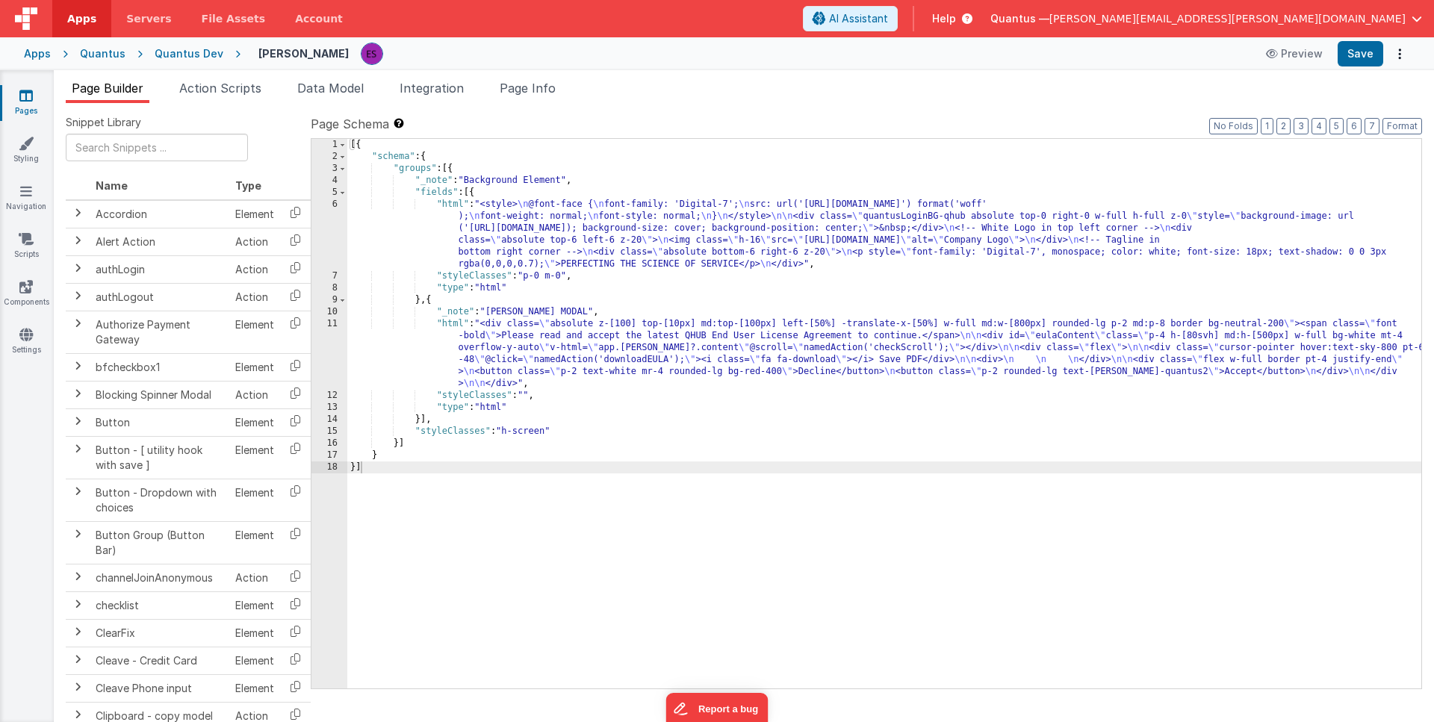
click at [380, 356] on div "[{ "schema" : { "groups" : [{ "_note" : "Background Element" , "fields" : [{ "h…" at bounding box center [884, 426] width 1074 height 574
click at [332, 361] on div "11" at bounding box center [329, 354] width 36 height 72
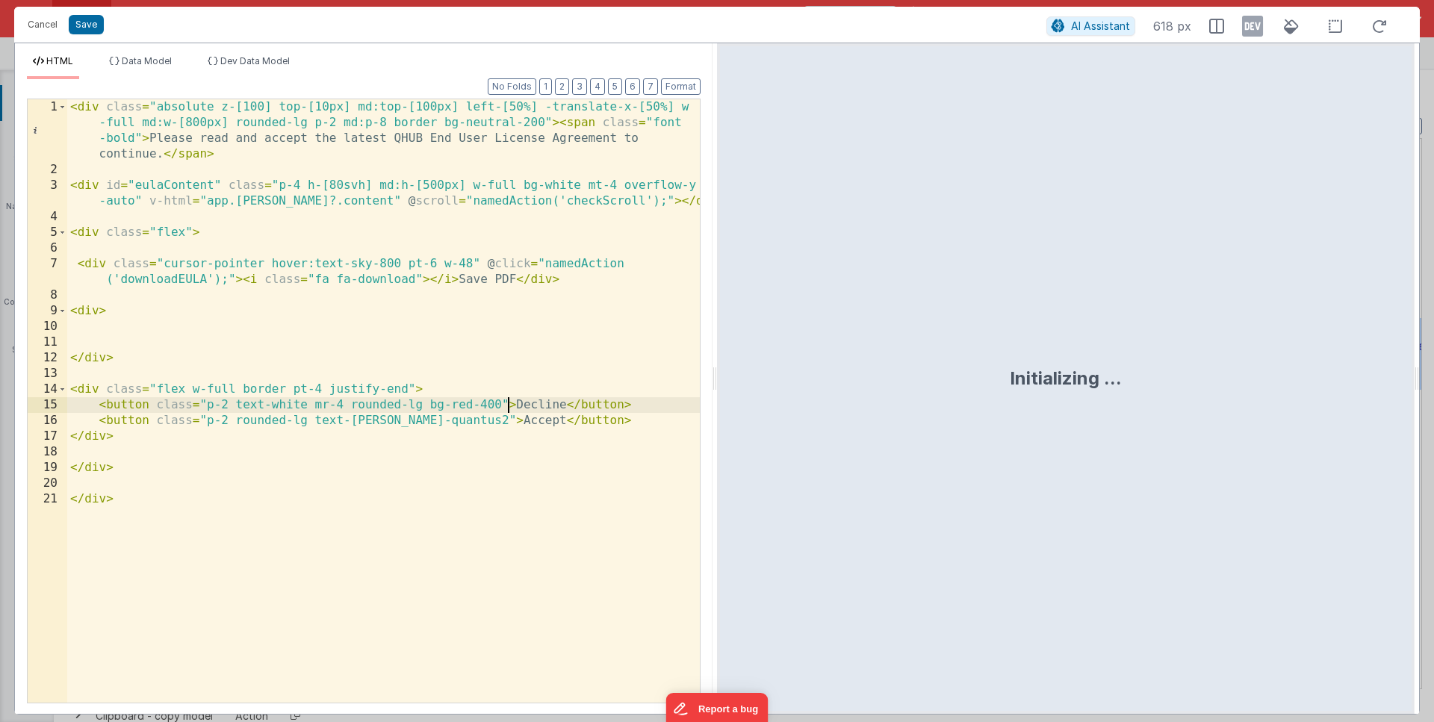
click at [506, 406] on div "< div class = "absolute z-[100] top-[10px] md:top-[100px] left-[50%] -translate…" at bounding box center [383, 440] width 633 height 682
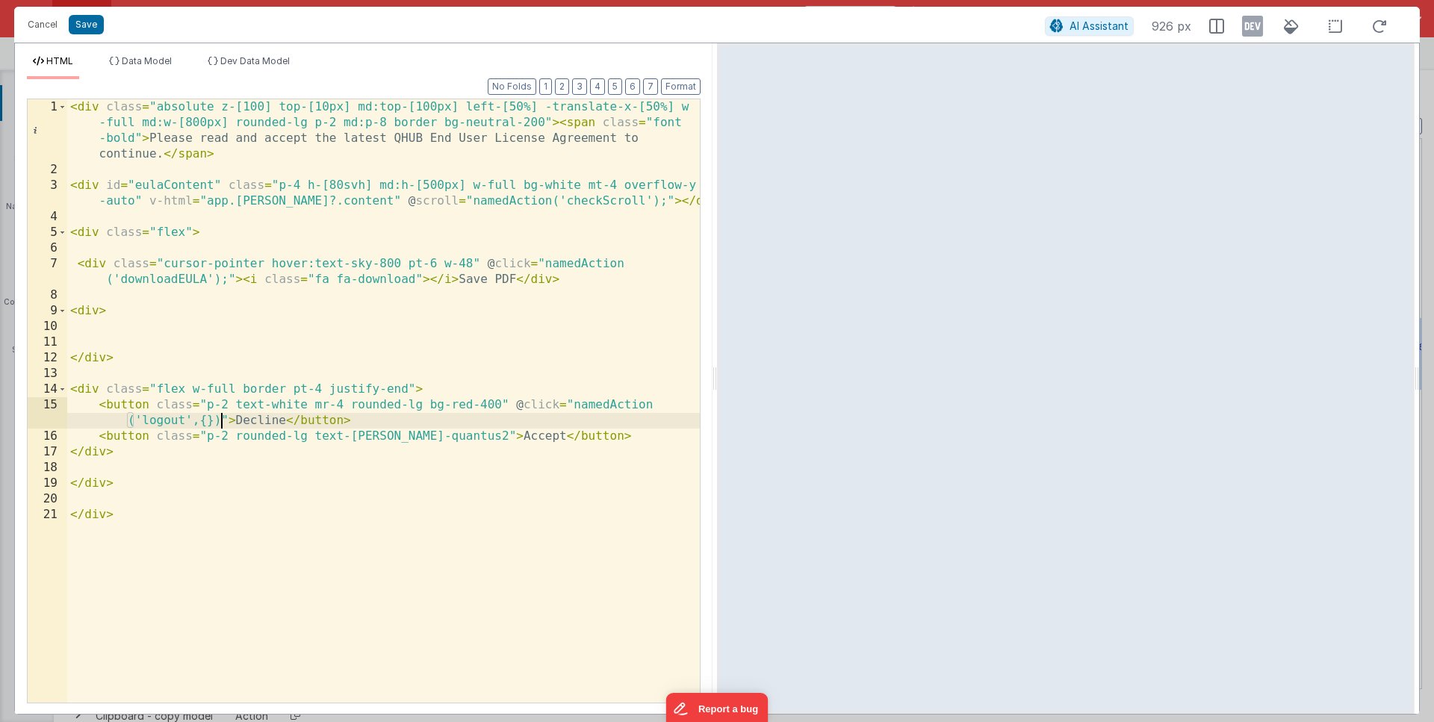
click at [272, 513] on div "< div class = "absolute z-[100] top-[10px] md:top-[100px] left-[50%] -translate…" at bounding box center [383, 440] width 633 height 682
click at [477, 435] on div "< div class = "absolute z-[100] top-[10px] md:top-[100px] left-[50%] -translate…" at bounding box center [383, 440] width 633 height 682
click at [419, 367] on div "< div class = "absolute z-[100] top-[10px] md:top-[100px] left-[50%] -translate…" at bounding box center [383, 440] width 633 height 682
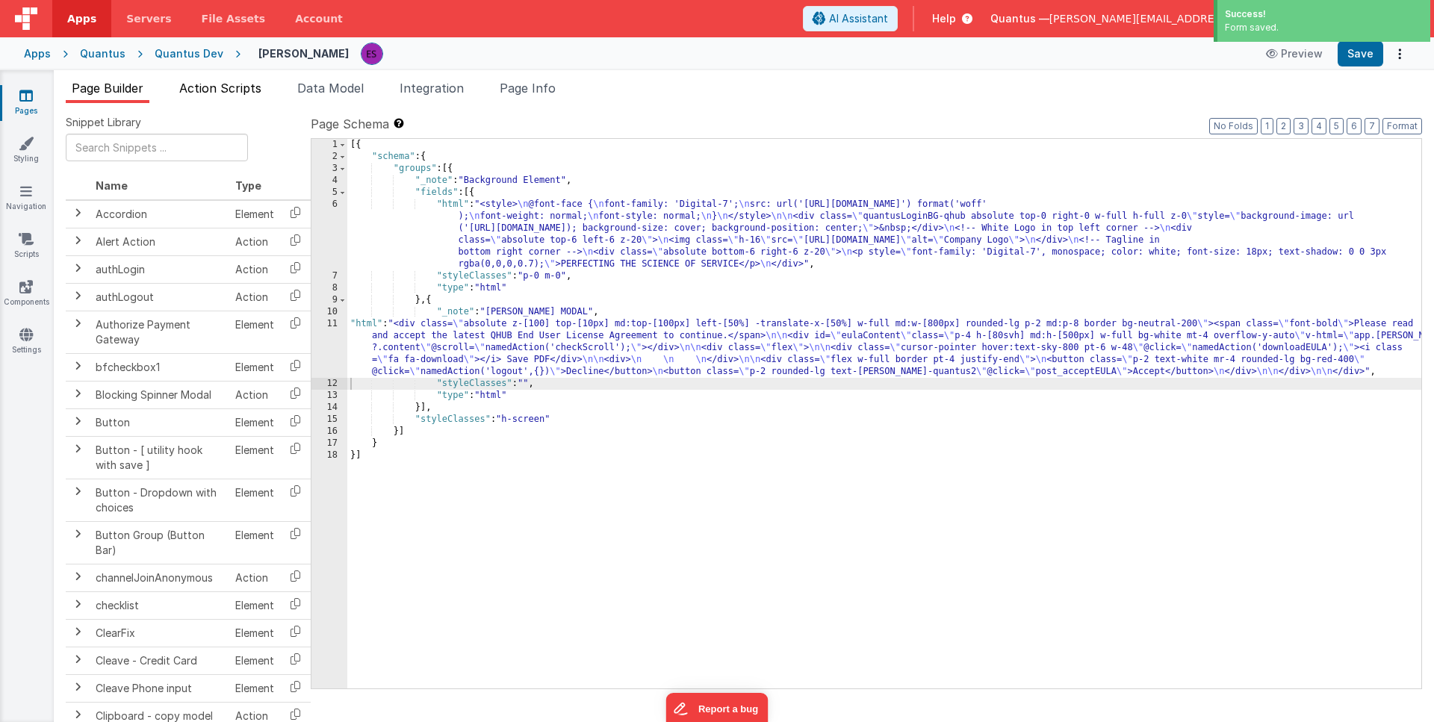
click at [232, 82] on span "Action Scripts" at bounding box center [220, 88] width 82 height 15
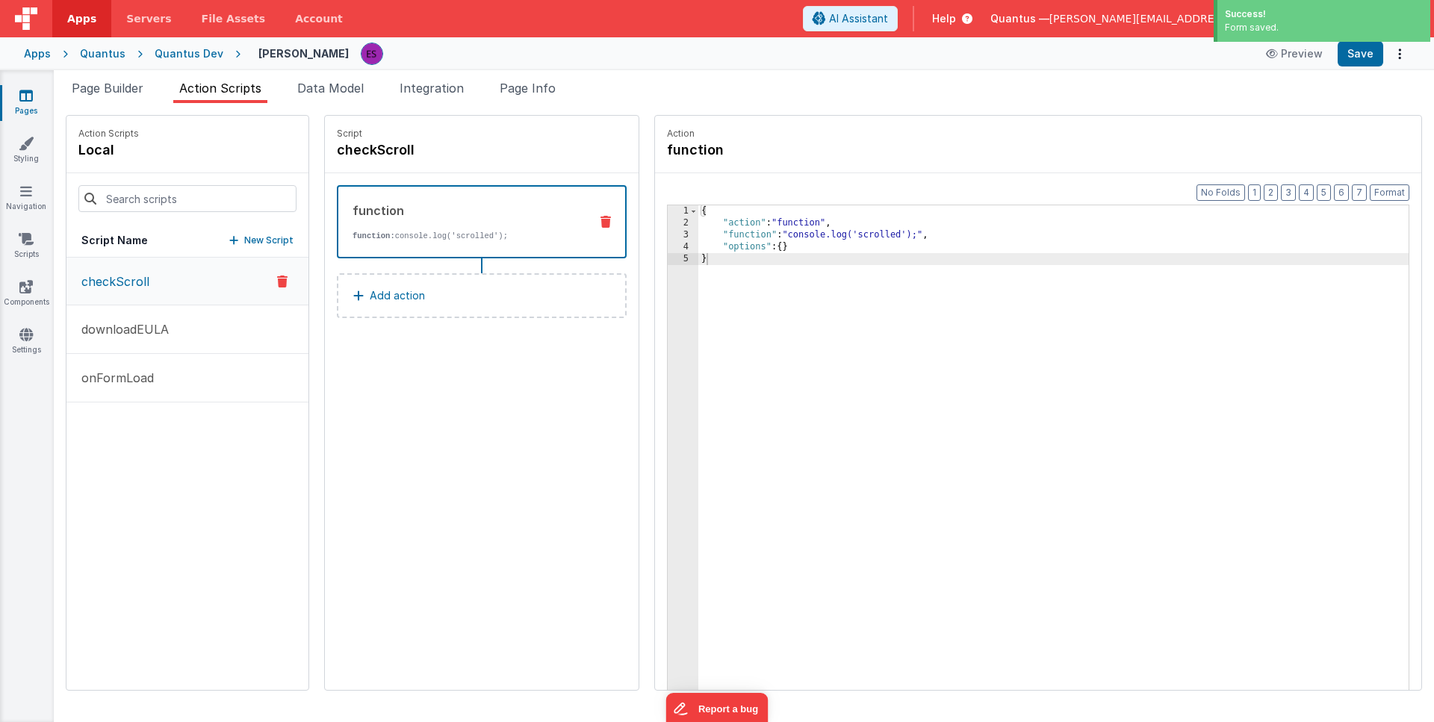
click at [229, 235] on button "New Script" at bounding box center [261, 240] width 64 height 15
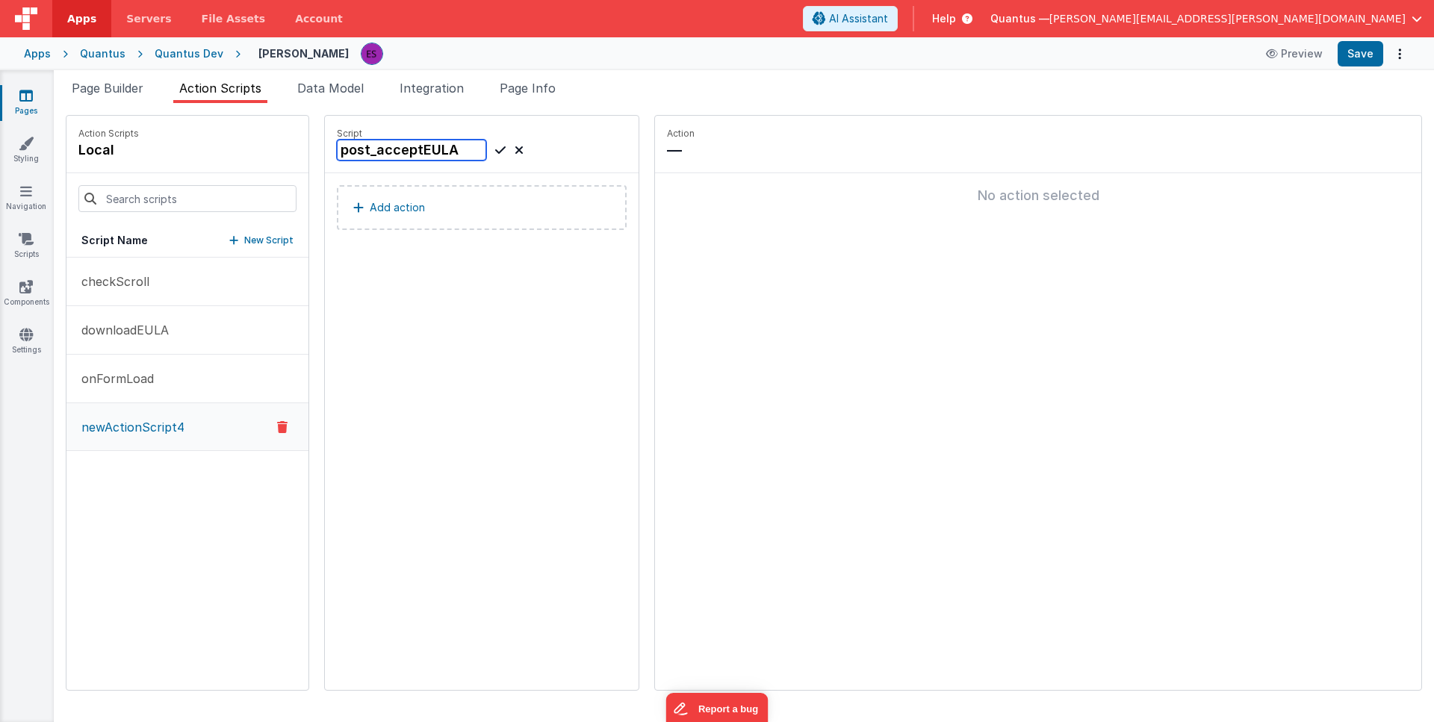
type input "post_acceptEULA"
click at [495, 153] on icon at bounding box center [500, 150] width 10 height 18
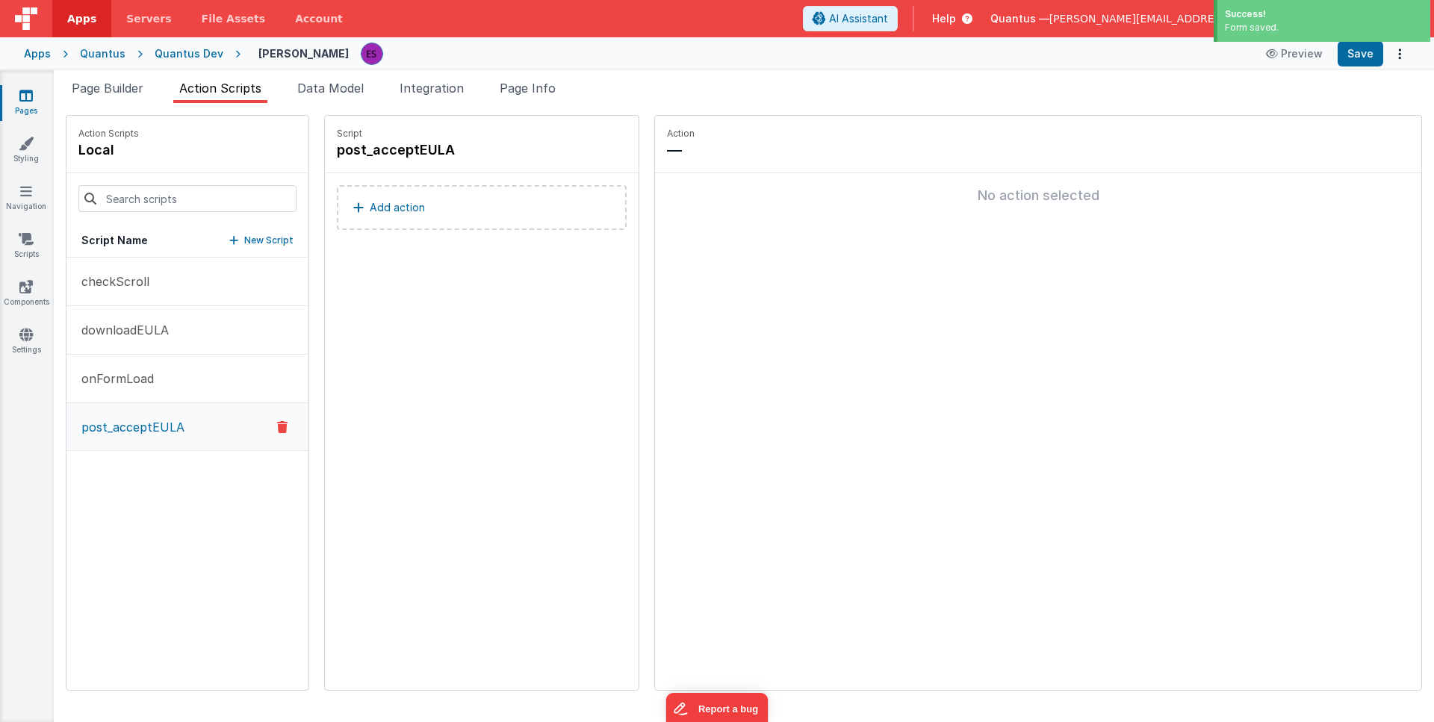
click at [370, 200] on p "Add action" at bounding box center [397, 208] width 55 height 18
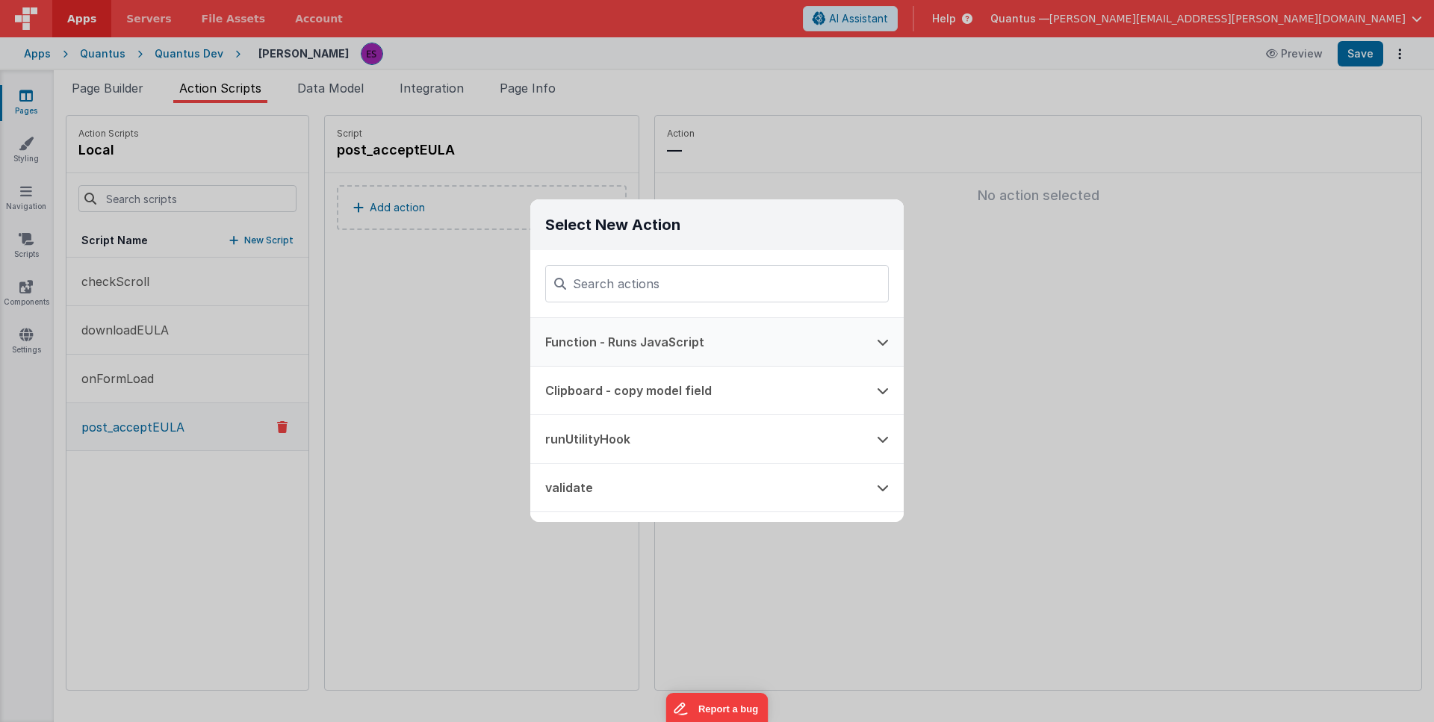
click at [593, 344] on button "Function - Runs JavaScript" at bounding box center [696, 342] width 332 height 48
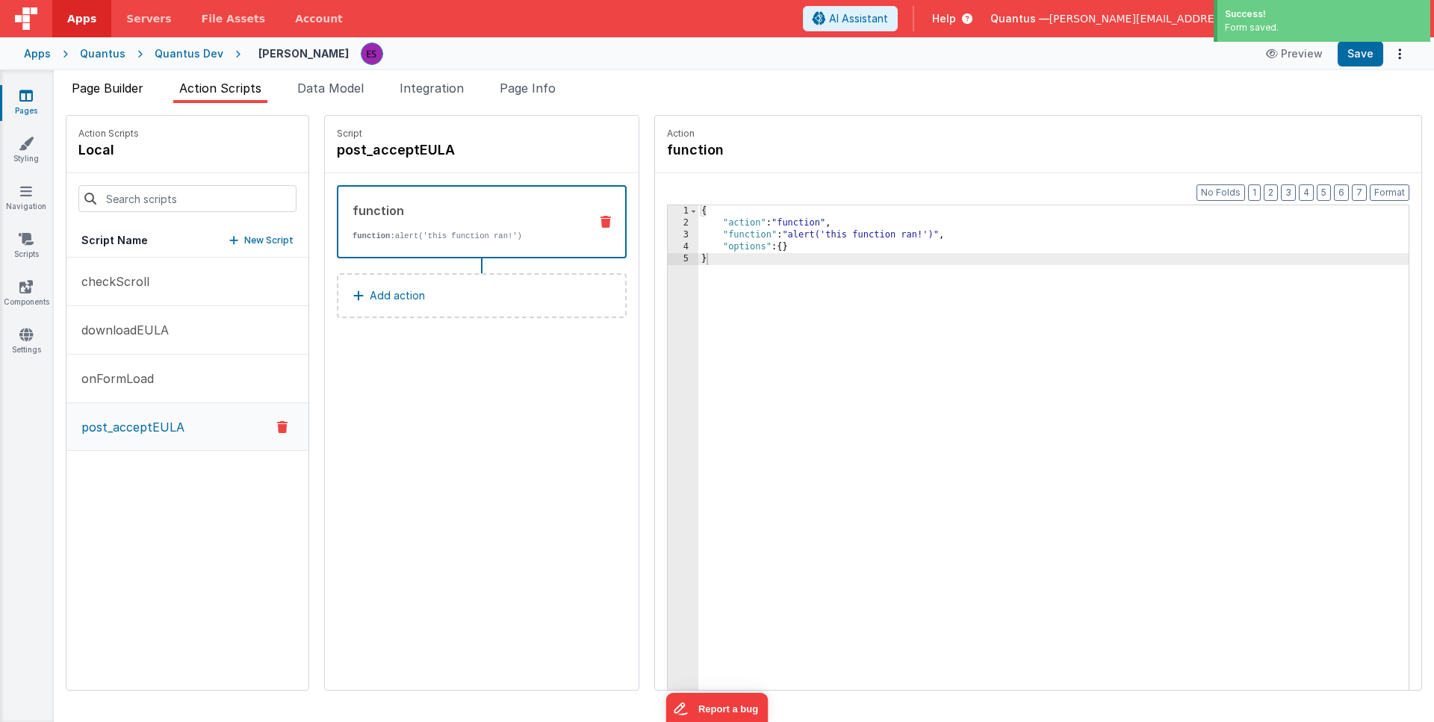
click at [93, 89] on span "Page Builder" at bounding box center [108, 88] width 72 height 15
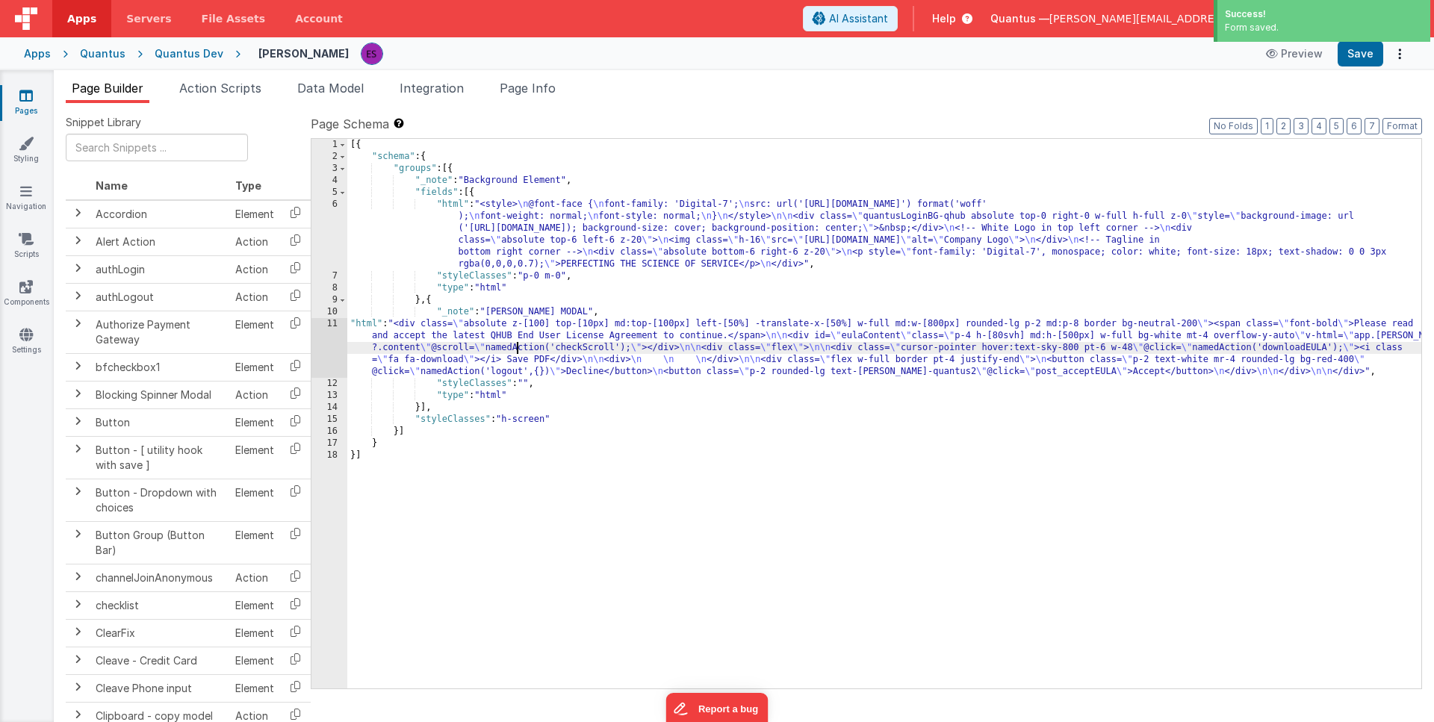
click at [517, 345] on div "[{ "schema" : { "groups" : [{ "_note" : "Background Element" , "fields" : [{ "h…" at bounding box center [884, 426] width 1074 height 574
click at [325, 361] on div "11" at bounding box center [329, 348] width 36 height 60
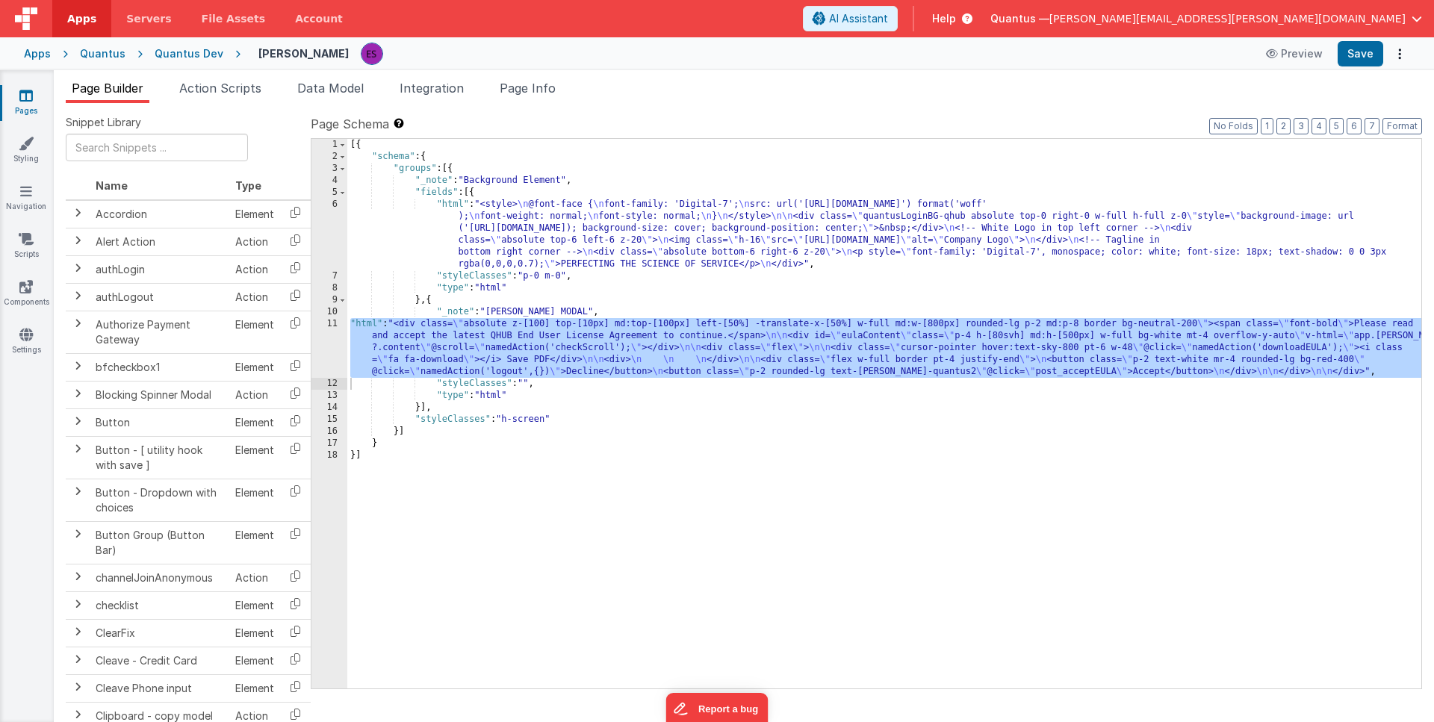
click at [430, 505] on div "[{ "schema" : { "groups" : [{ "_note" : "Background Element" , "fields" : [{ "h…" at bounding box center [884, 426] width 1074 height 574
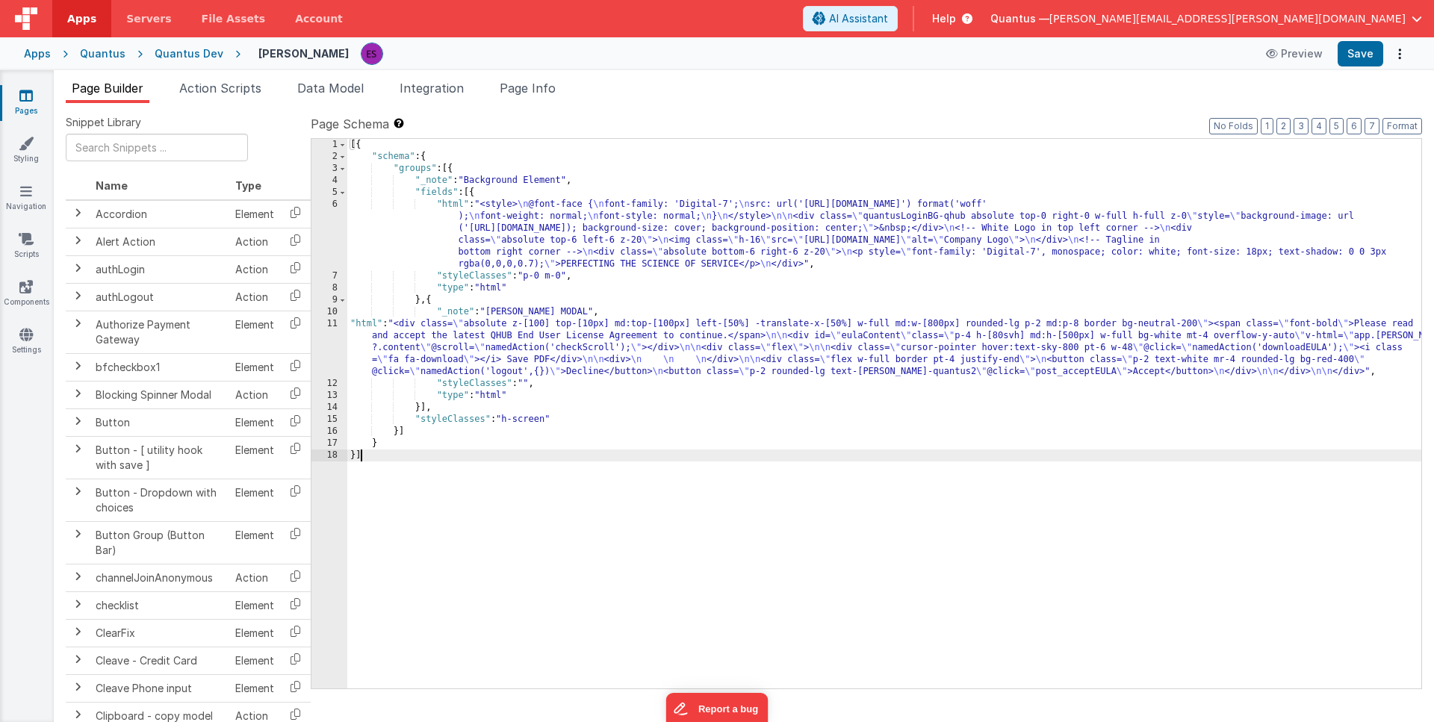
click at [322, 347] on div "11" at bounding box center [329, 348] width 36 height 60
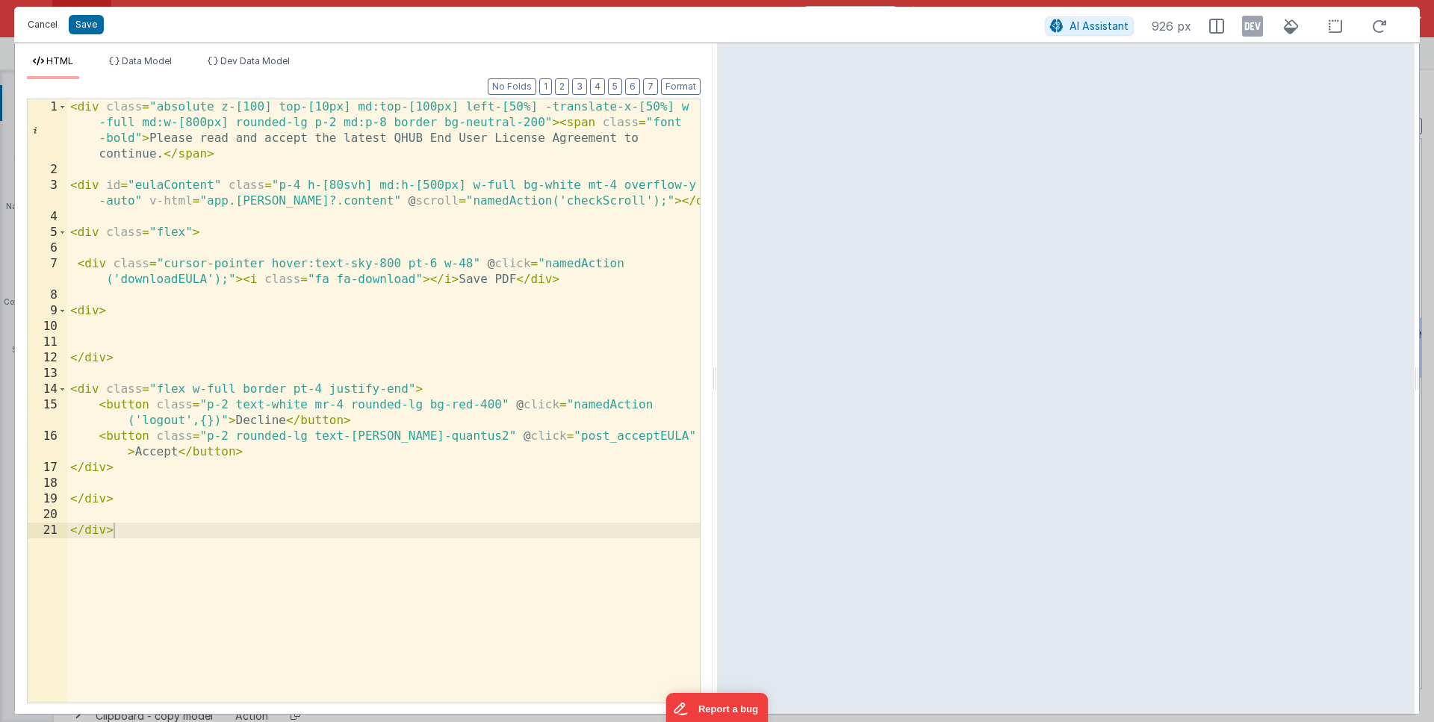
click at [41, 26] on button "Cancel" at bounding box center [42, 24] width 45 height 21
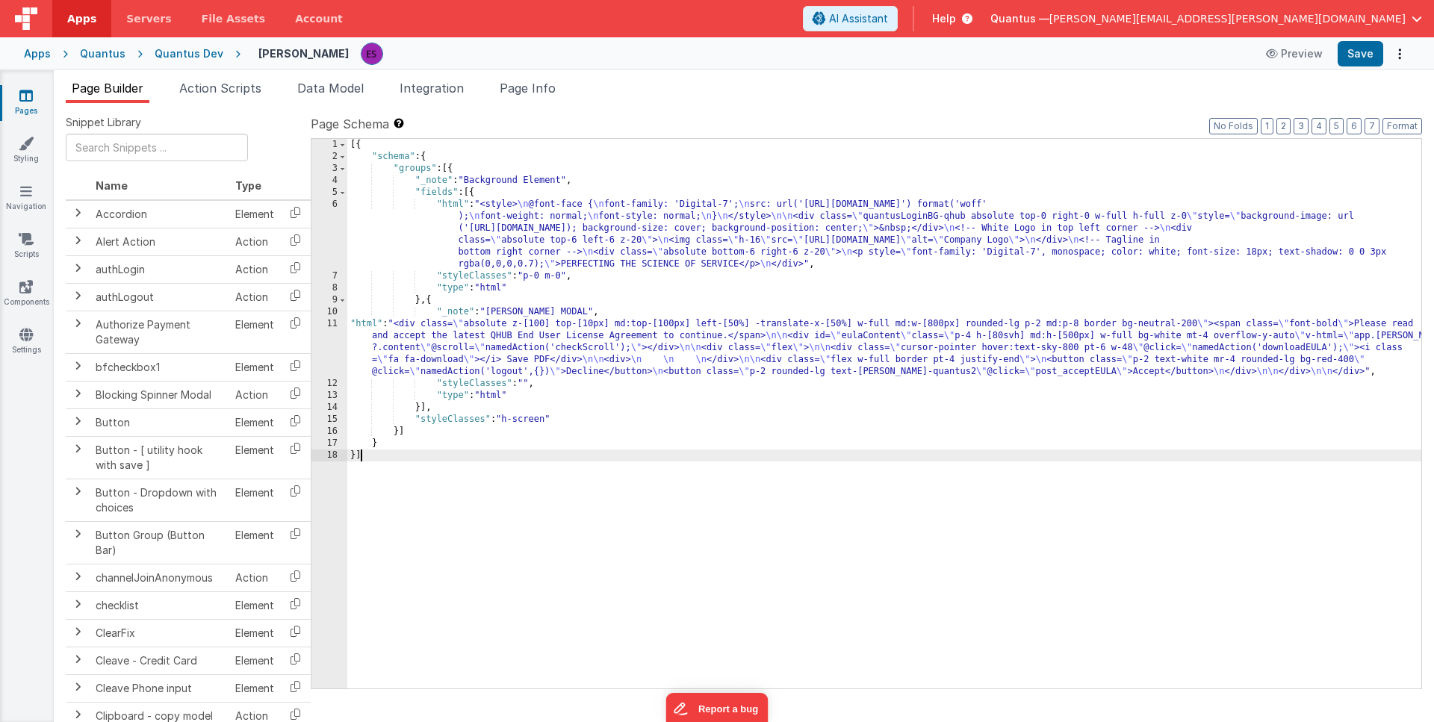
click at [514, 453] on div "[{ "schema" : { "groups" : [{ "_note" : "Background Element" , "fields" : [{ "h…" at bounding box center [884, 426] width 1074 height 574
click at [241, 91] on span "Action Scripts" at bounding box center [220, 88] width 82 height 15
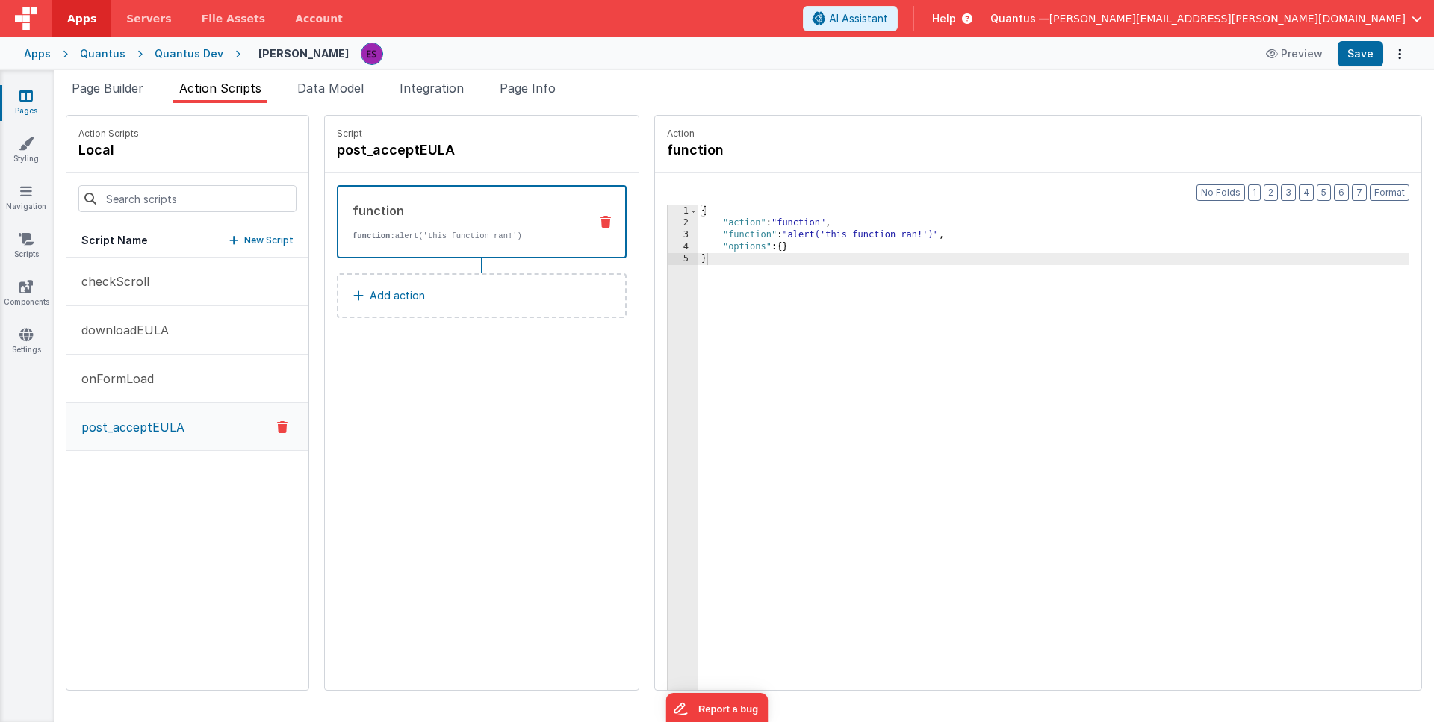
click at [706, 332] on div "{ "action" : "function" , "function" : "alert('this function ran!')" , "options…" at bounding box center [1072, 482] width 749 height 555
click at [537, 297] on button "Add action" at bounding box center [482, 295] width 290 height 45
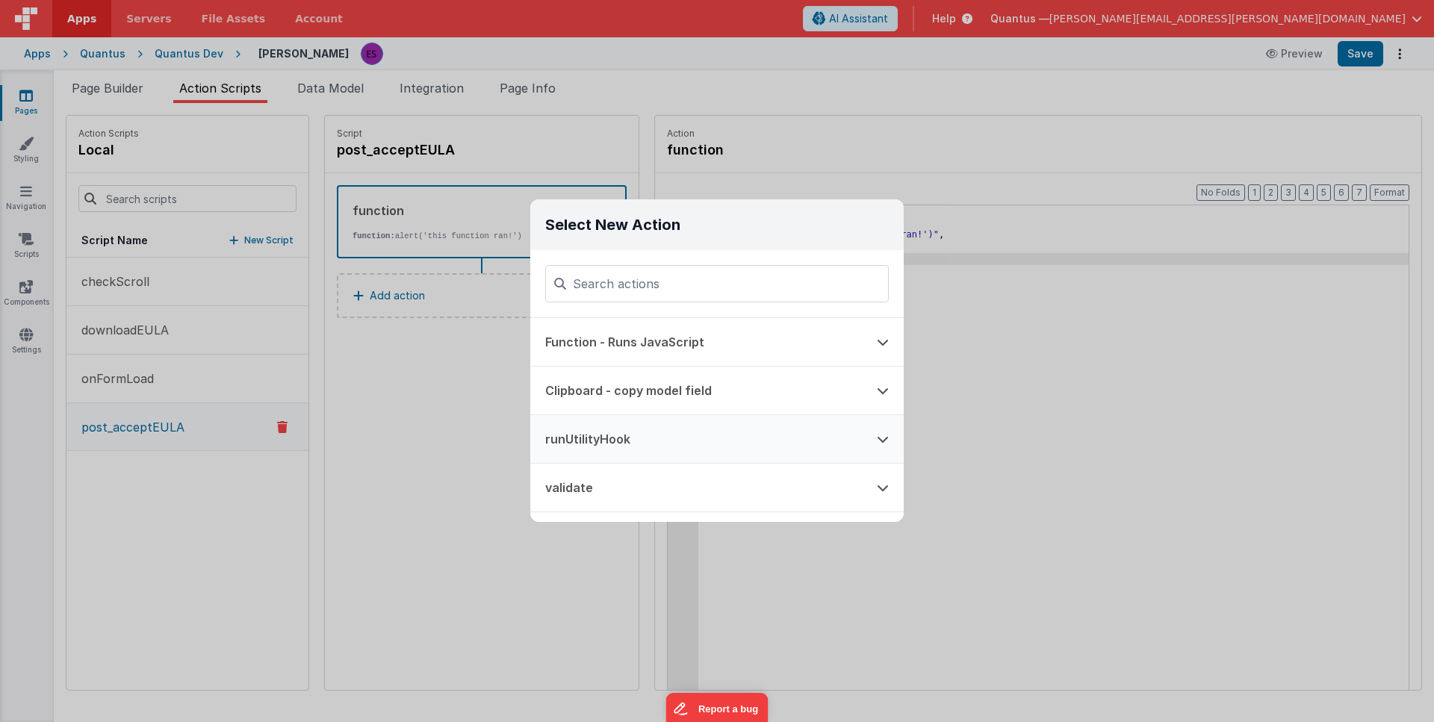
click at [686, 443] on button "runUtilityHook" at bounding box center [696, 439] width 332 height 48
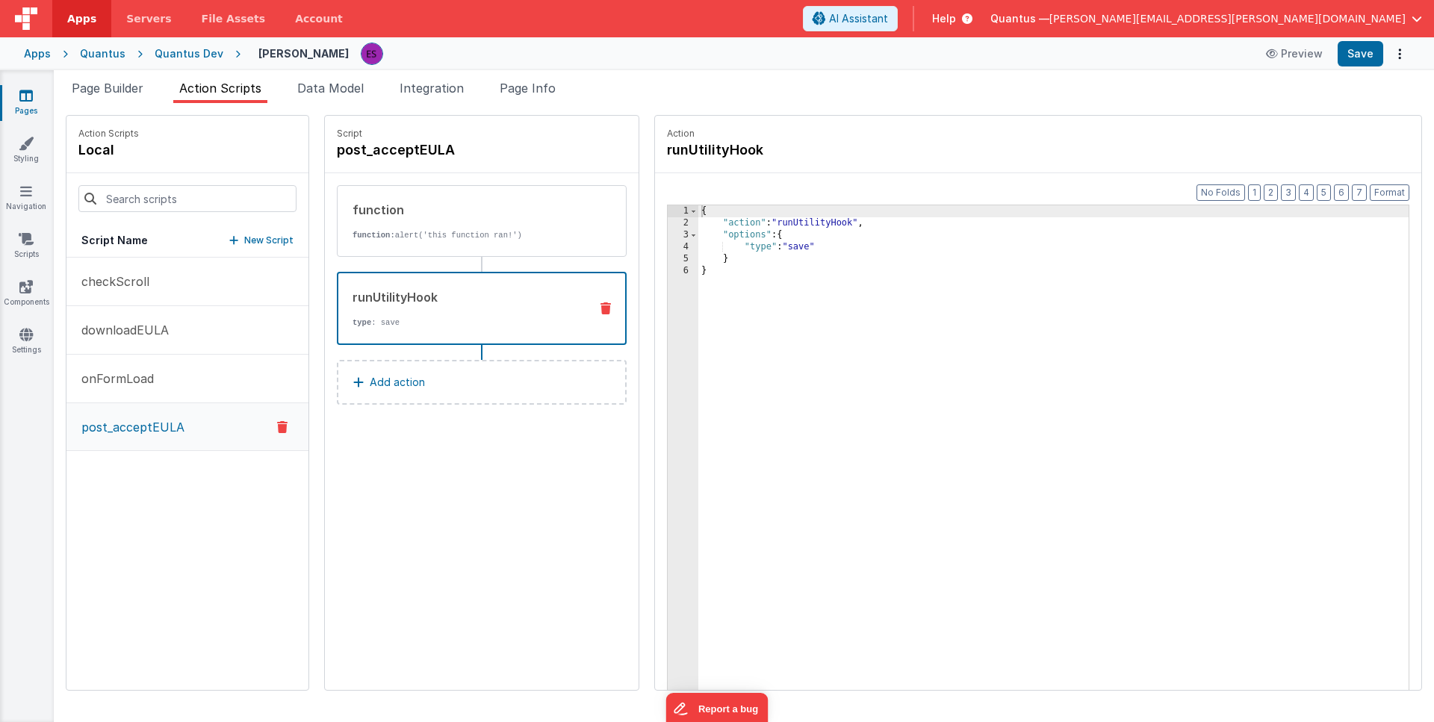
click at [761, 248] on div "{ "action" : "runUtilityHook" , "options" : { "type" : "save" } }" at bounding box center [1072, 482] width 749 height 555
click at [601, 217] on icon at bounding box center [606, 221] width 10 height 12
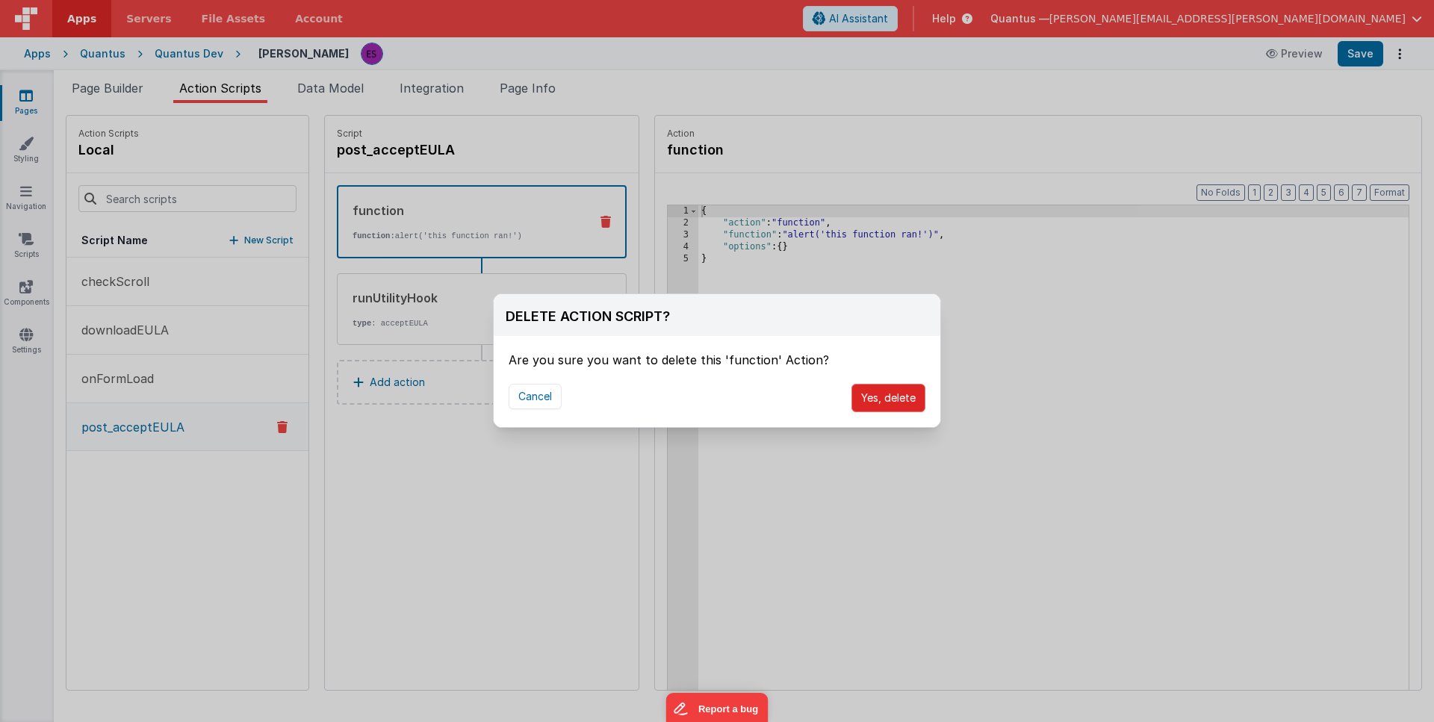
click at [875, 395] on button "Yes, delete" at bounding box center [889, 398] width 74 height 28
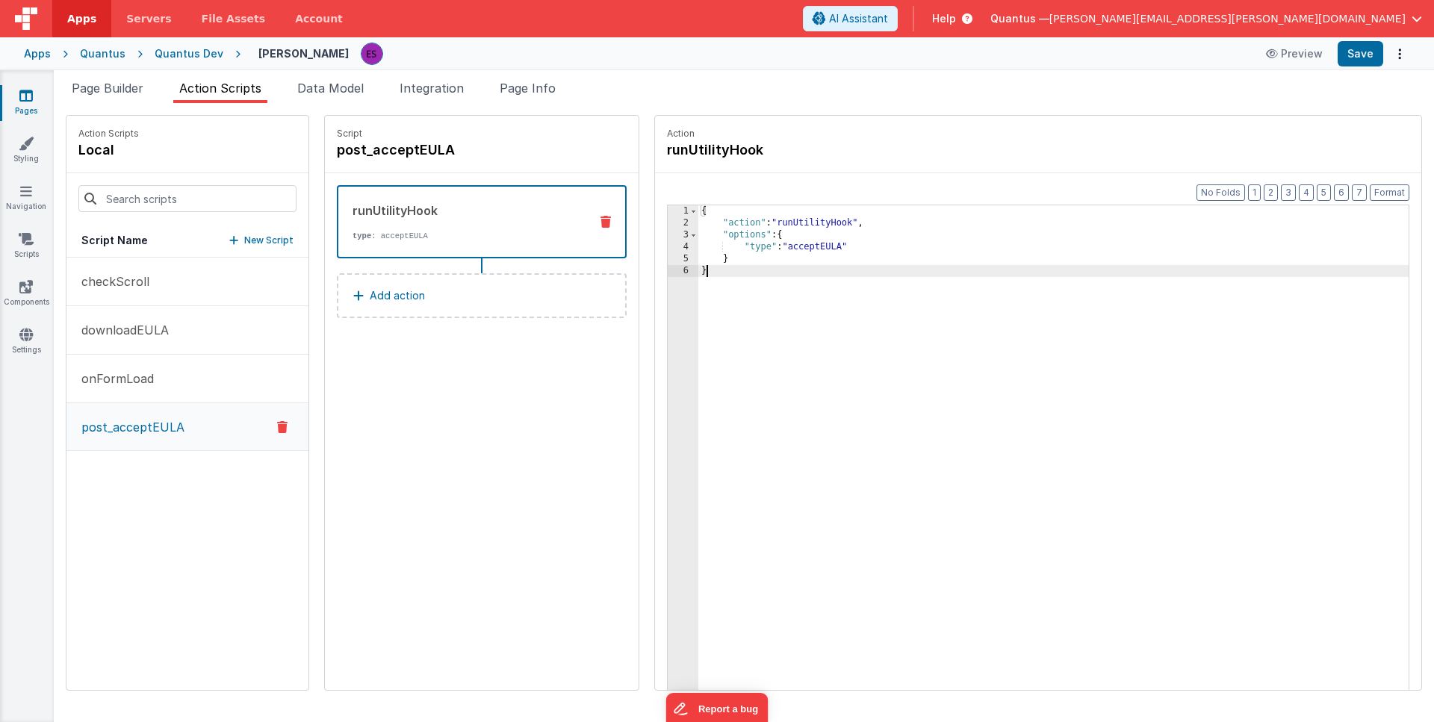
click at [819, 357] on div "{ "action" : "runUtilityHook" , "options" : { "type" : "acceptEULA" } }" at bounding box center [1072, 482] width 749 height 555
click at [516, 88] on span "Page Info" at bounding box center [528, 88] width 56 height 15
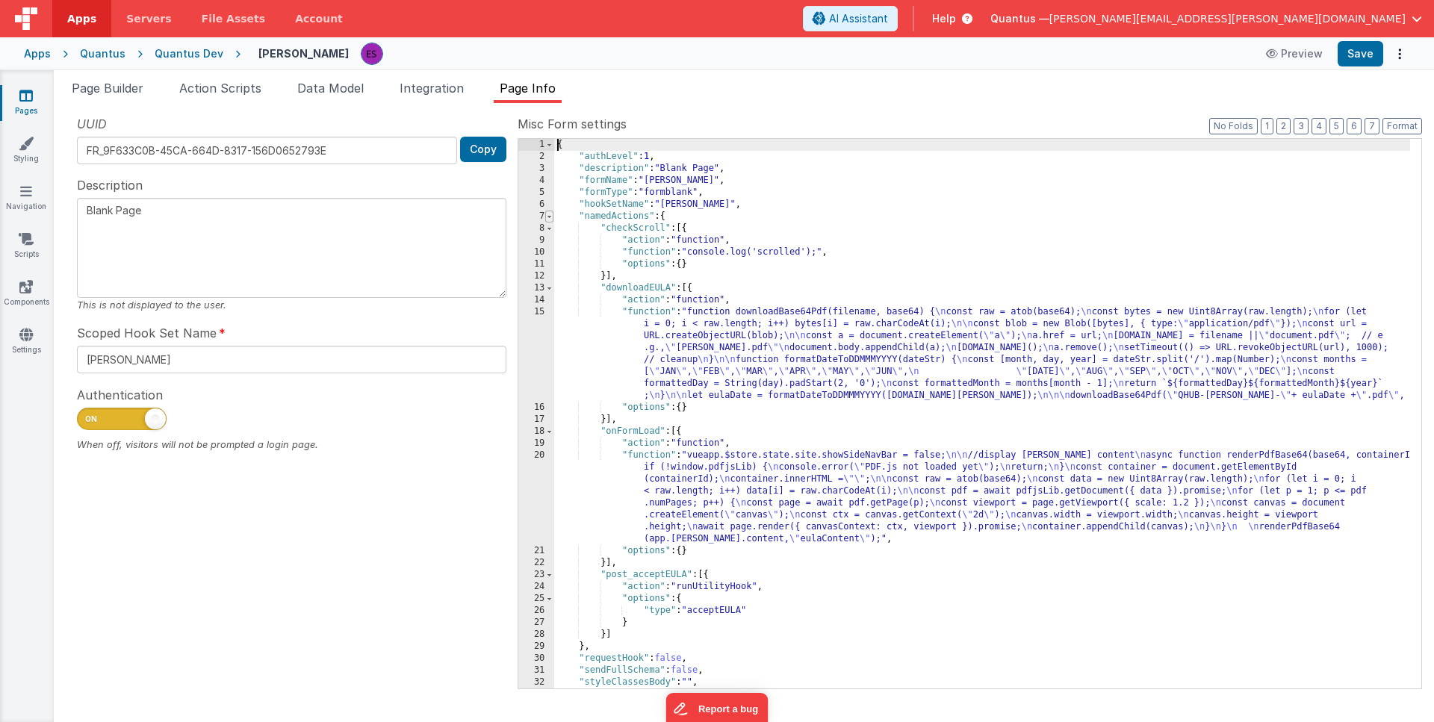
click at [550, 217] on span at bounding box center [549, 217] width 8 height 12
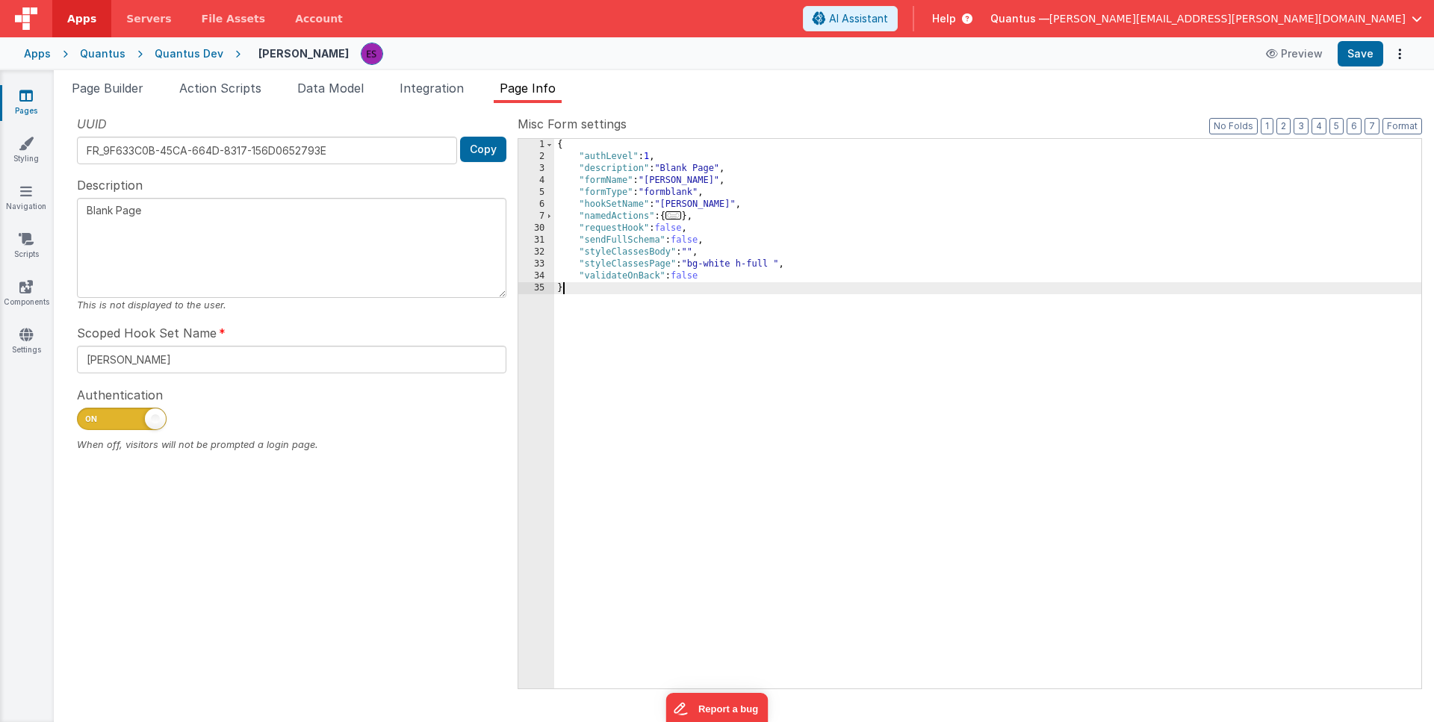
click at [834, 338] on div "{ "authLevel" : 1 , "description" : "Blank Page" , "formName" : "EULA" , "formT…" at bounding box center [987, 426] width 867 height 574
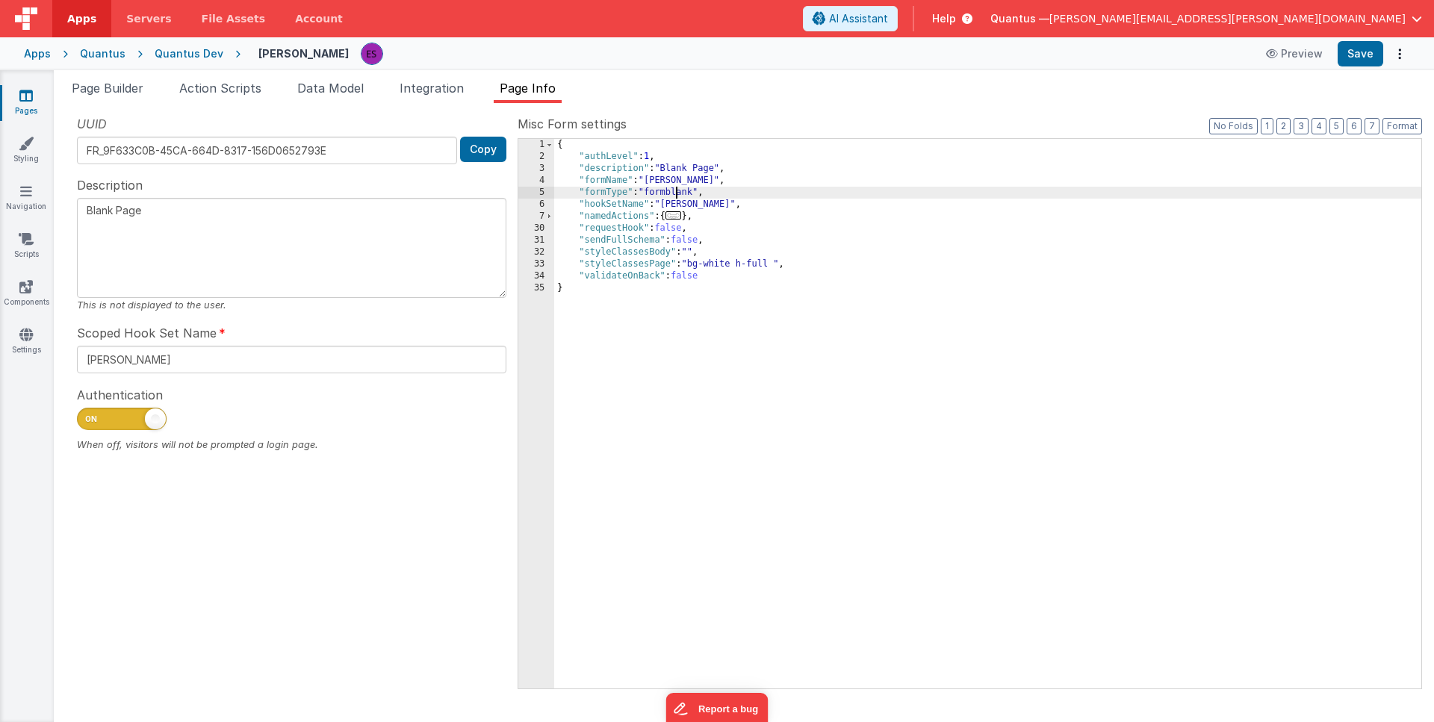
click at [674, 197] on div "{ "authLevel" : 1 , "description" : "Blank Page" , "formName" : "EULA" , "formT…" at bounding box center [987, 426] width 867 height 574
click at [1184, 302] on div "{ "authLevel" : 1 , "description" : "Blank Page" , "formName" : "EULA" , "formT…" at bounding box center [987, 426] width 867 height 574
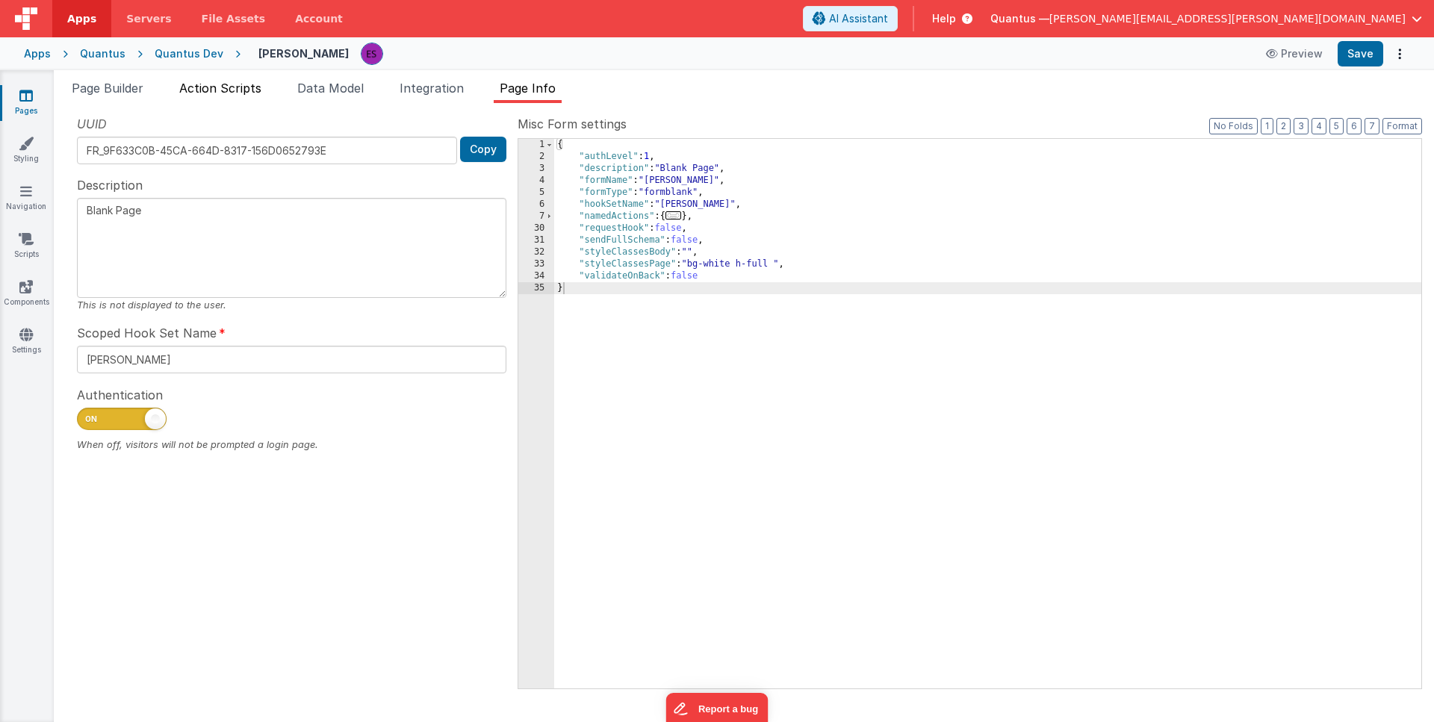
click at [225, 93] on span "Action Scripts" at bounding box center [220, 88] width 82 height 15
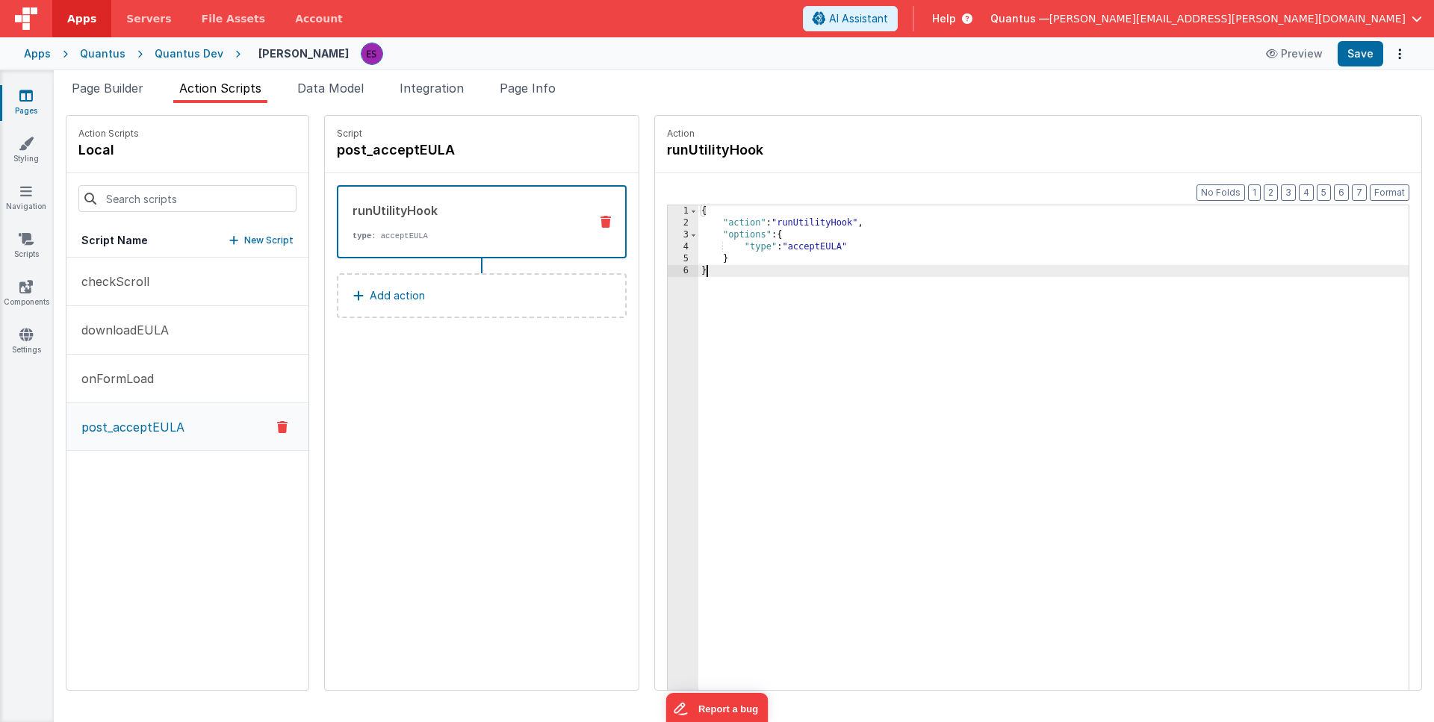
drag, startPoint x: 783, startPoint y: 385, endPoint x: 769, endPoint y: 385, distance: 14.2
click at [783, 385] on div "{ "action" : "runUtilityHook" , "options" : { "type" : "acceptEULA" } }" at bounding box center [1072, 482] width 749 height 555
click at [126, 96] on li "Page Builder" at bounding box center [108, 91] width 84 height 24
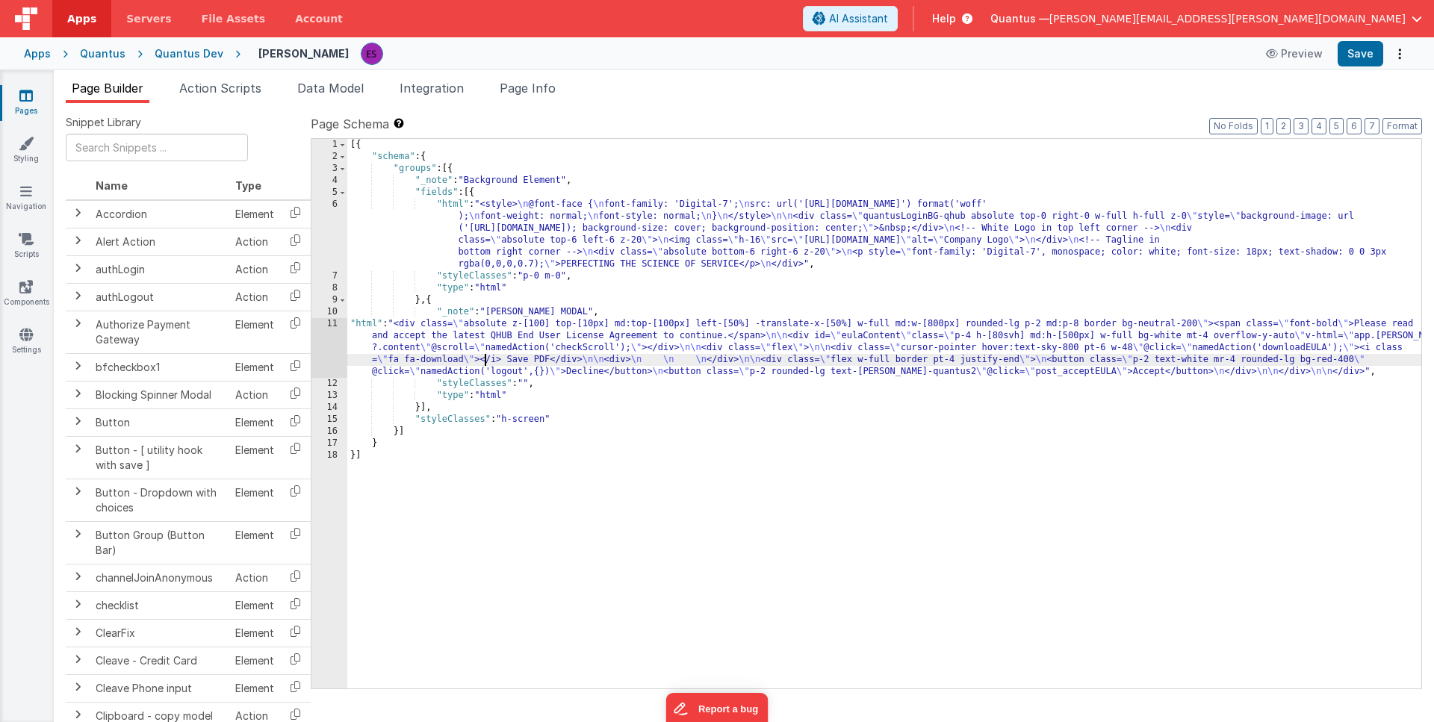
click at [485, 355] on div "[{ "schema" : { "groups" : [{ "_note" : "Background Element" , "fields" : [{ "h…" at bounding box center [884, 426] width 1074 height 574
click at [323, 349] on div "11" at bounding box center [329, 348] width 36 height 60
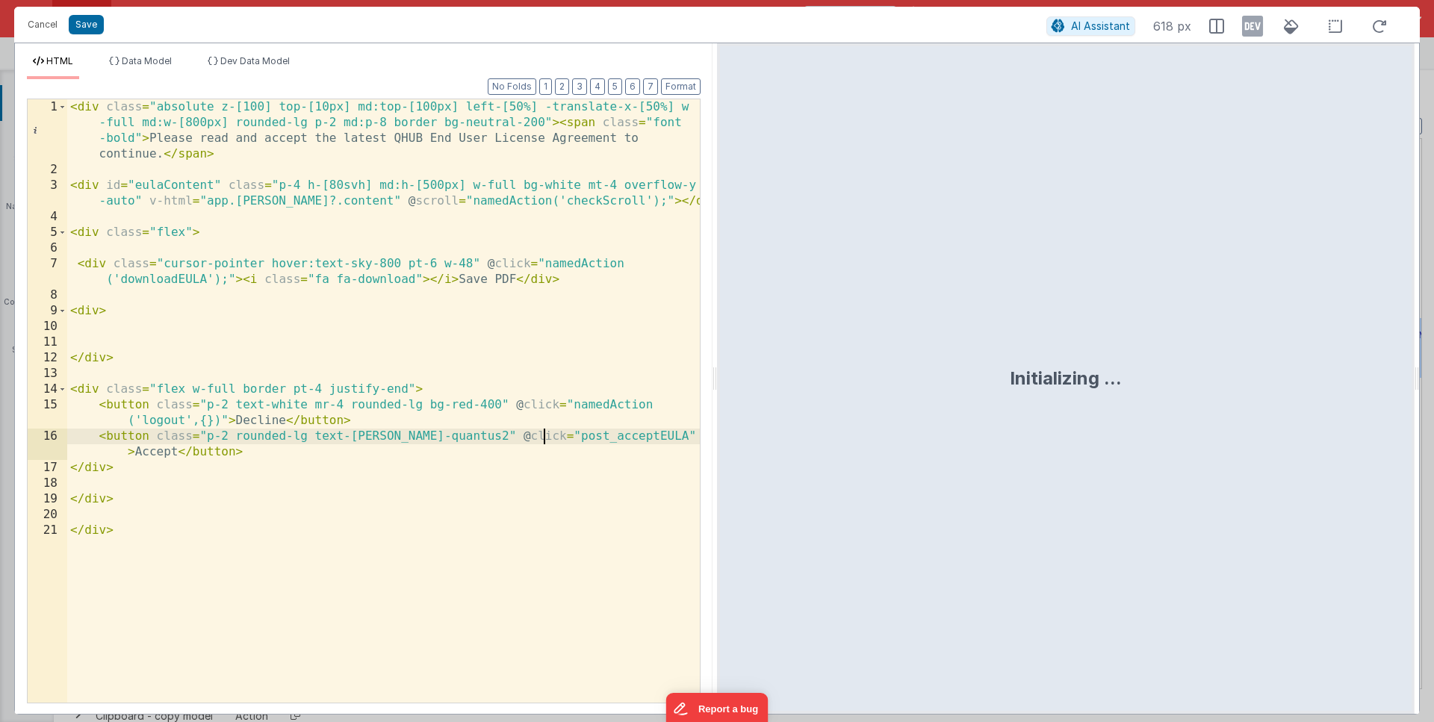
click at [545, 430] on div "< div class = "absolute z-[100] top-[10px] md:top-[100px] left-[50%] -translate…" at bounding box center [383, 440] width 633 height 682
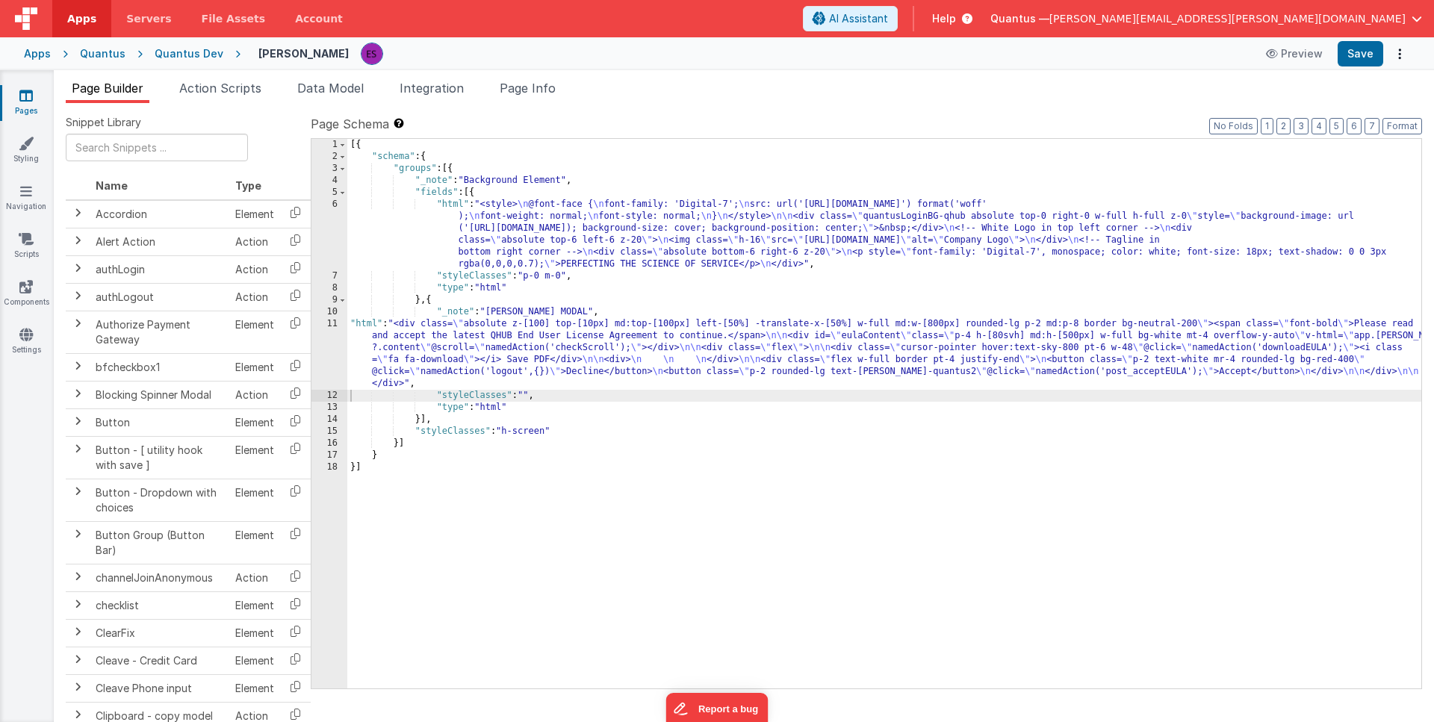
click at [415, 236] on div "[{ "schema" : { "groups" : [{ "_note" : "Background Element" , "fields" : [{ "h…" at bounding box center [884, 426] width 1074 height 574
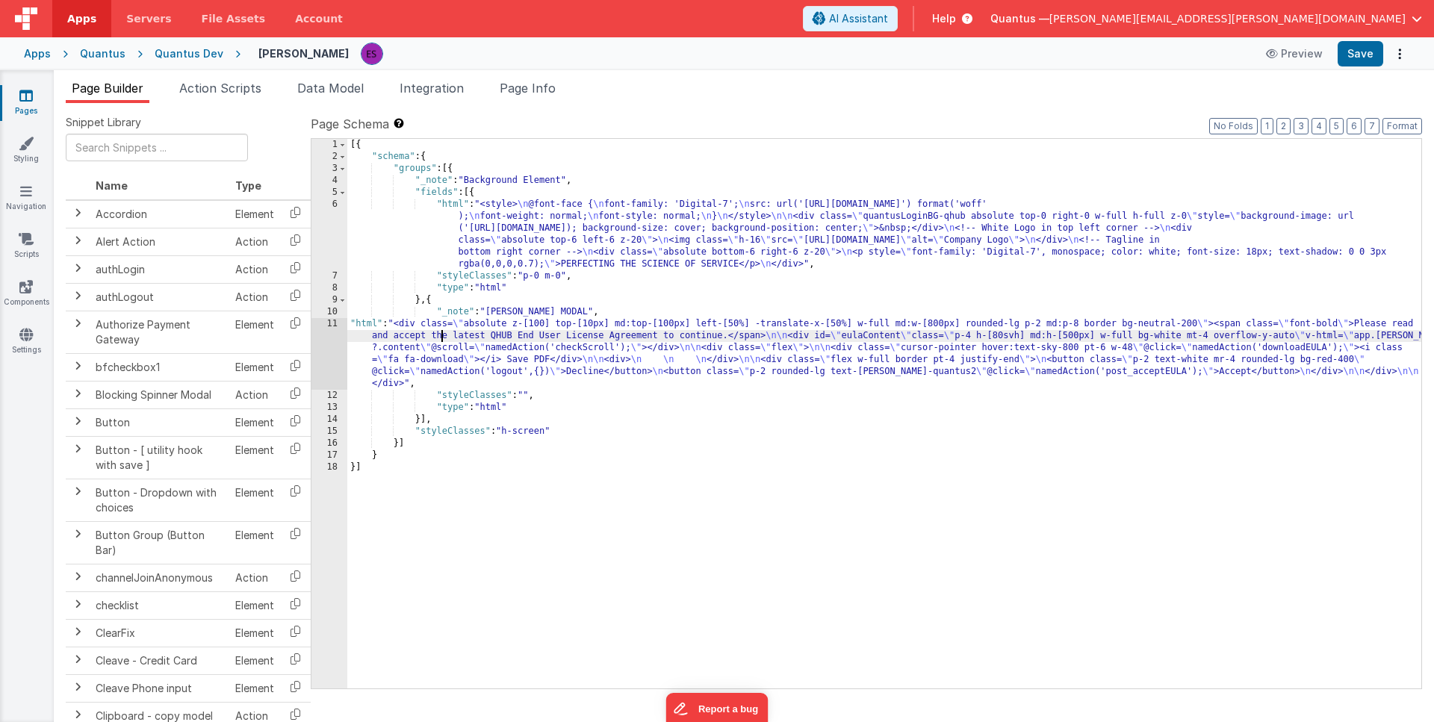
click at [441, 337] on div "[{ "schema" : { "groups" : [{ "_note" : "Background Element" , "fields" : [{ "h…" at bounding box center [884, 426] width 1074 height 574
click at [313, 354] on div "11" at bounding box center [329, 354] width 36 height 72
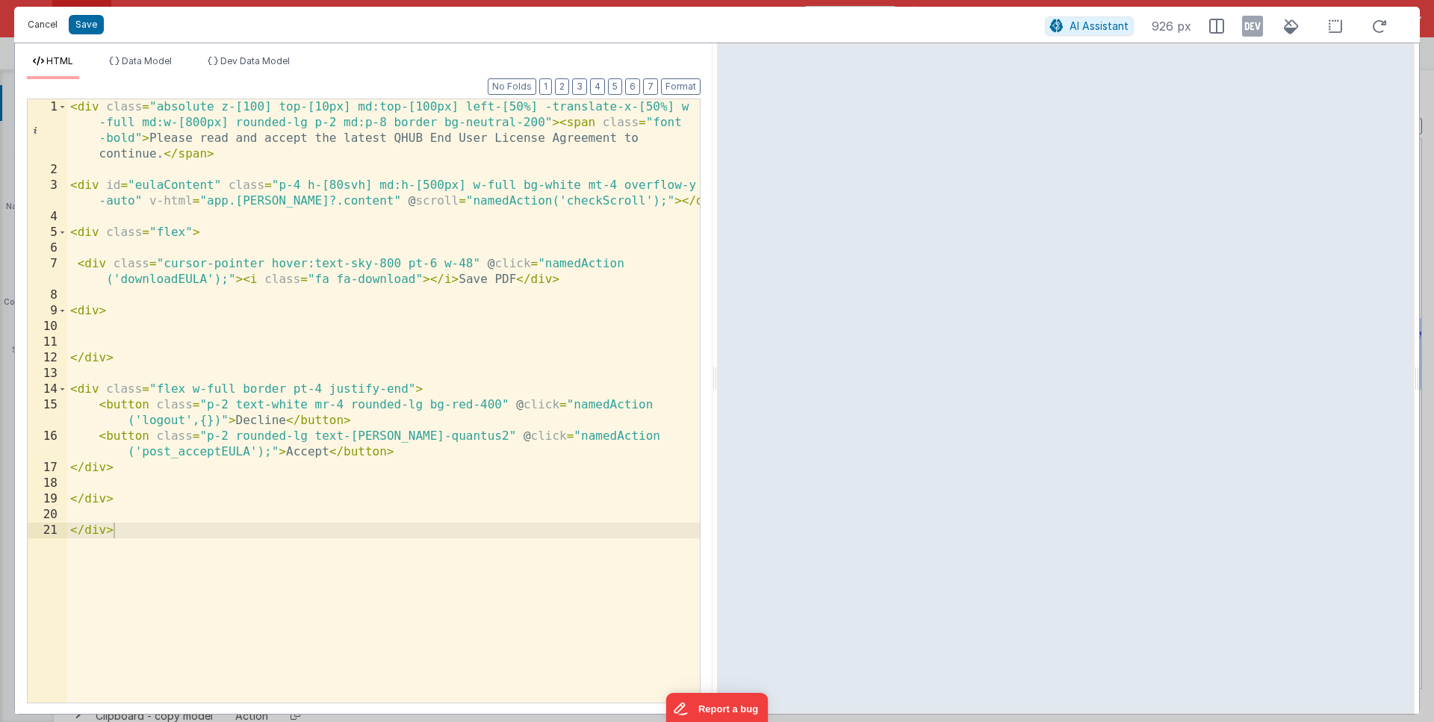
click at [37, 24] on button "Cancel" at bounding box center [42, 24] width 45 height 21
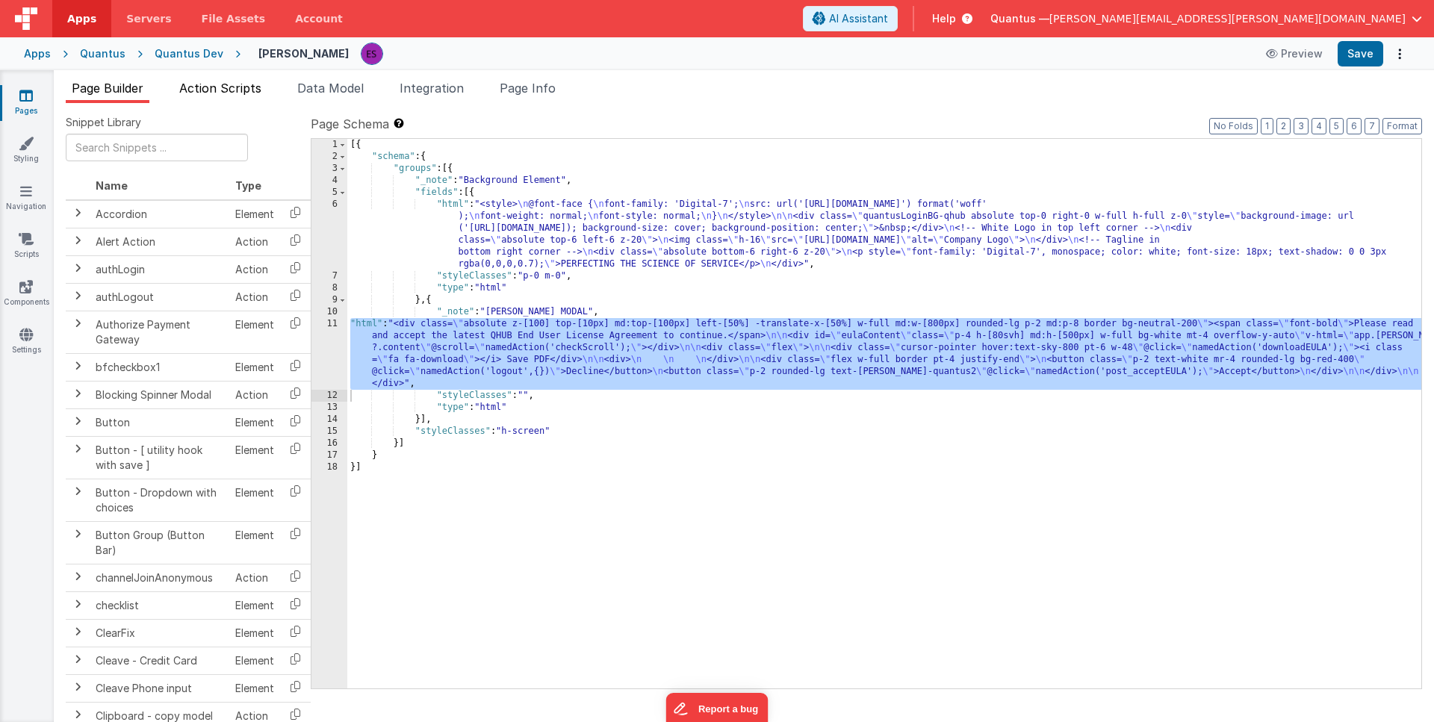
click at [217, 98] on li "Action Scripts" at bounding box center [220, 91] width 94 height 24
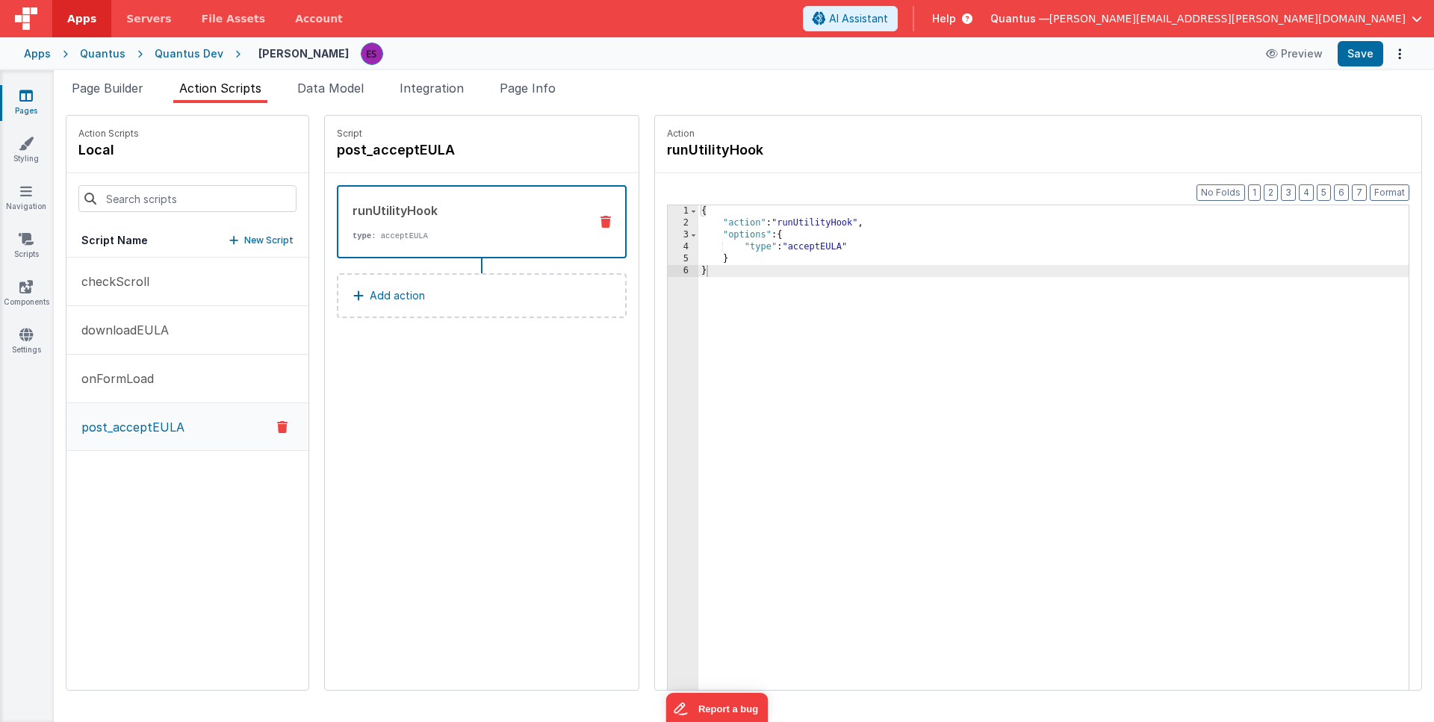
click at [154, 427] on p "post_acceptEULA" at bounding box center [128, 427] width 112 height 18
click at [725, 259] on div "{ "action" : "runUtilityHook" , "options" : { "type" : "acceptEULA" } }" at bounding box center [1072, 482] width 749 height 555
click at [133, 93] on span "Page Builder" at bounding box center [108, 88] width 72 height 15
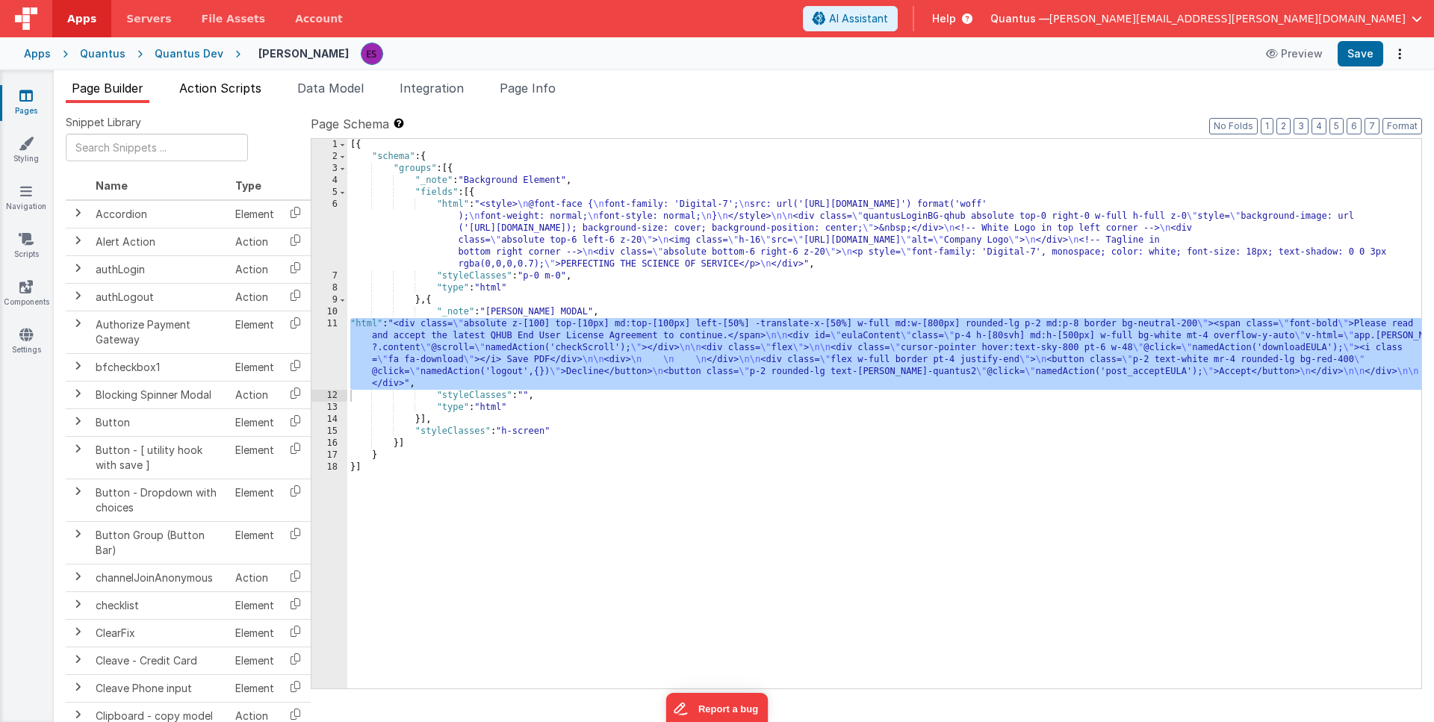
click at [211, 94] on span "Action Scripts" at bounding box center [220, 88] width 82 height 15
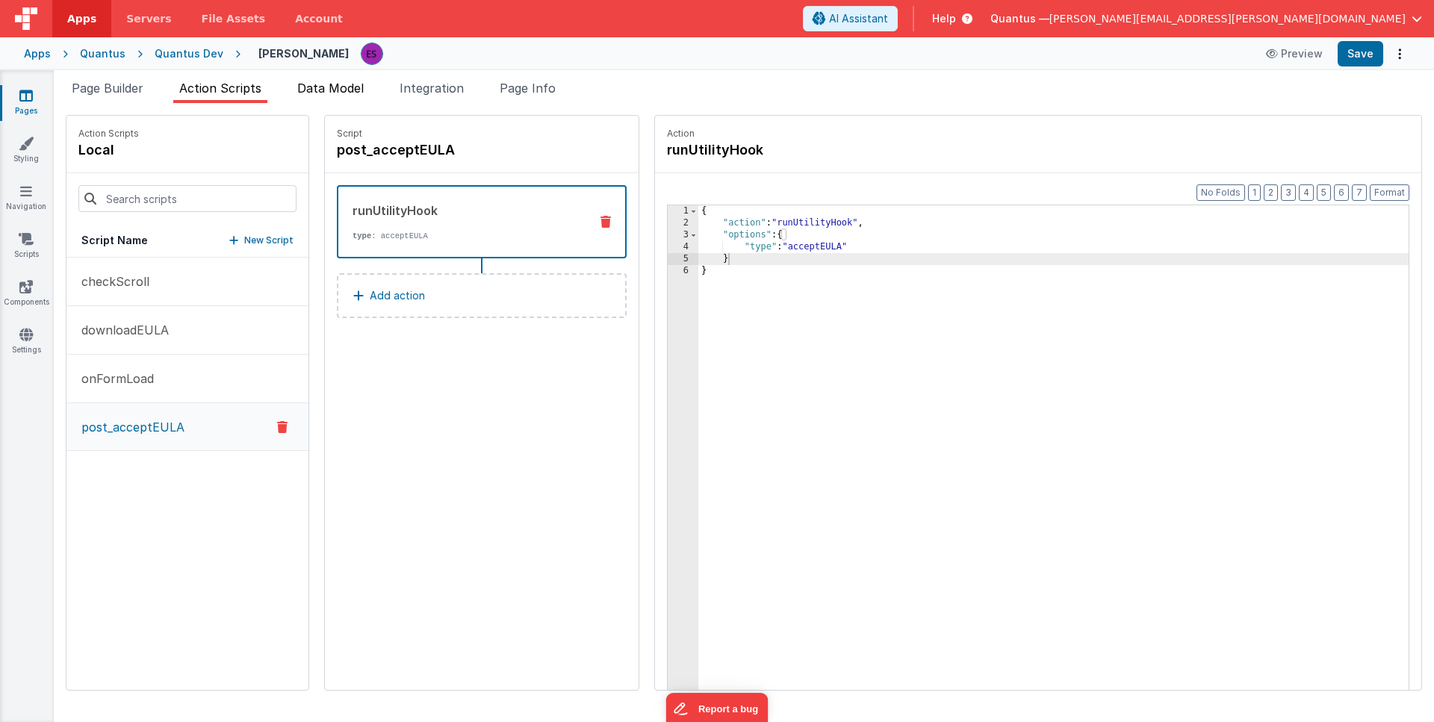
click at [351, 93] on span "Data Model" at bounding box center [330, 88] width 66 height 15
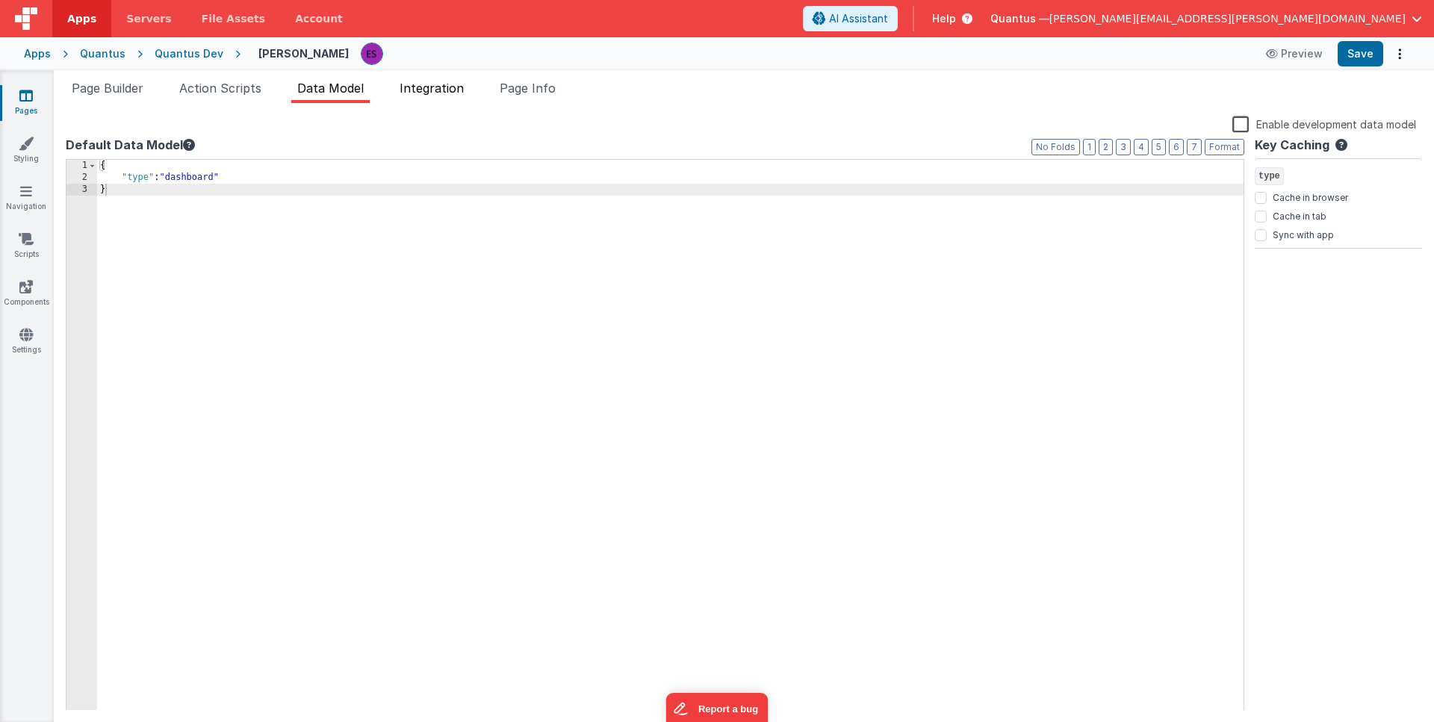
click at [458, 90] on span "Integration" at bounding box center [432, 88] width 64 height 15
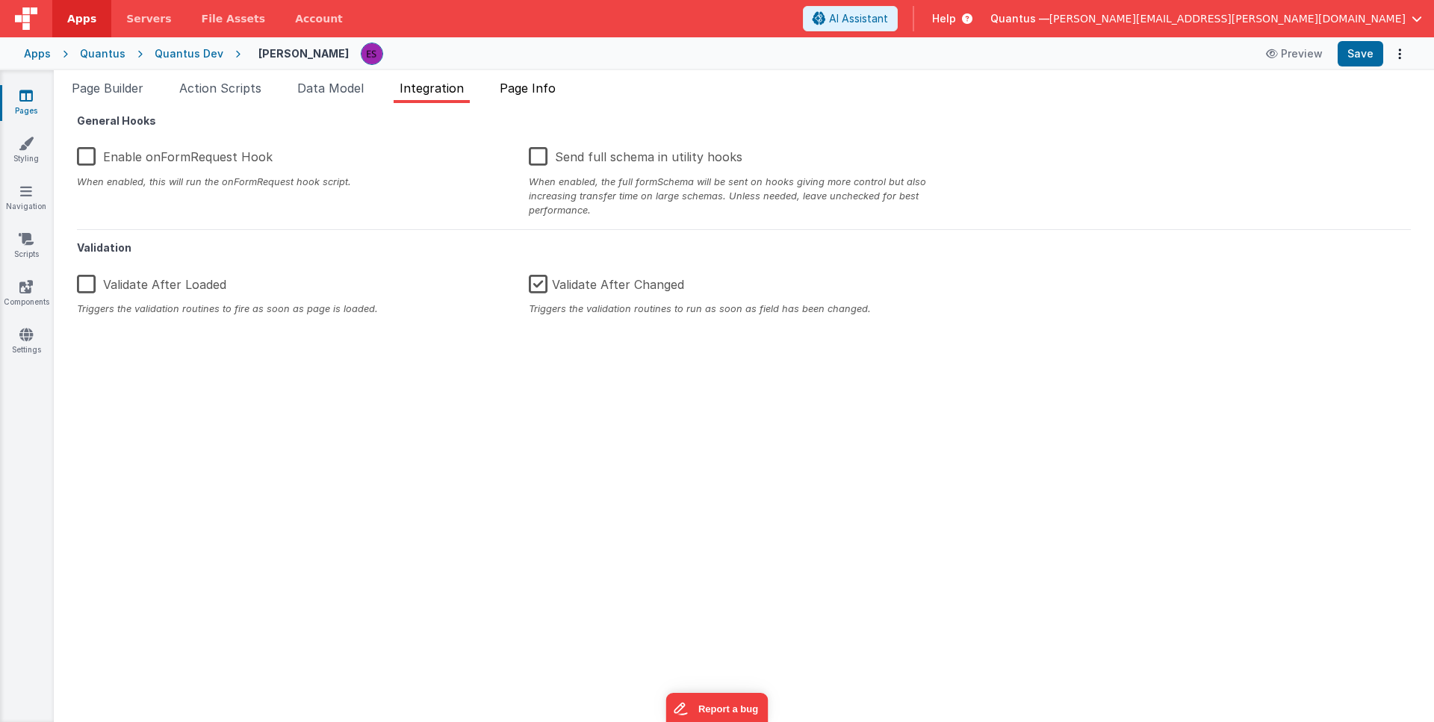
click at [556, 87] on span "Page Info" at bounding box center [528, 88] width 56 height 15
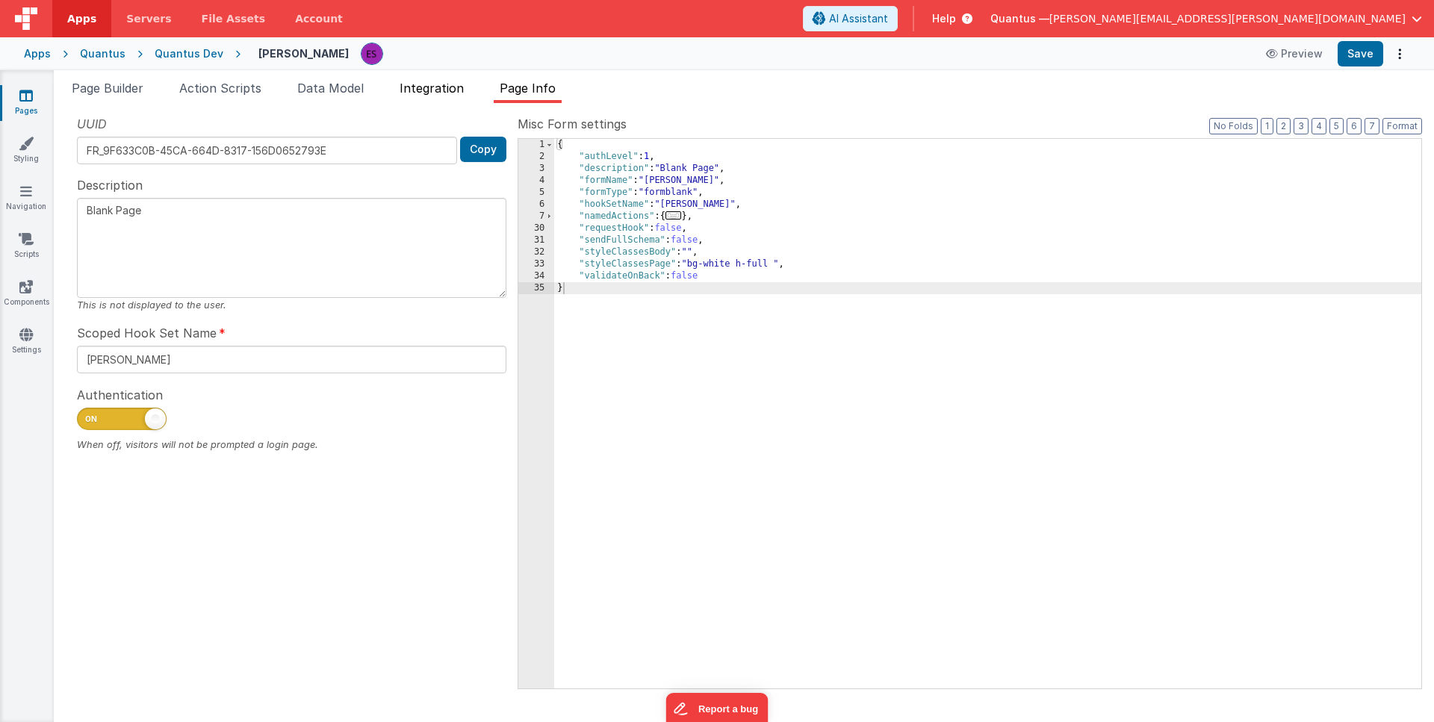
click at [438, 98] on li "Integration" at bounding box center [432, 91] width 76 height 24
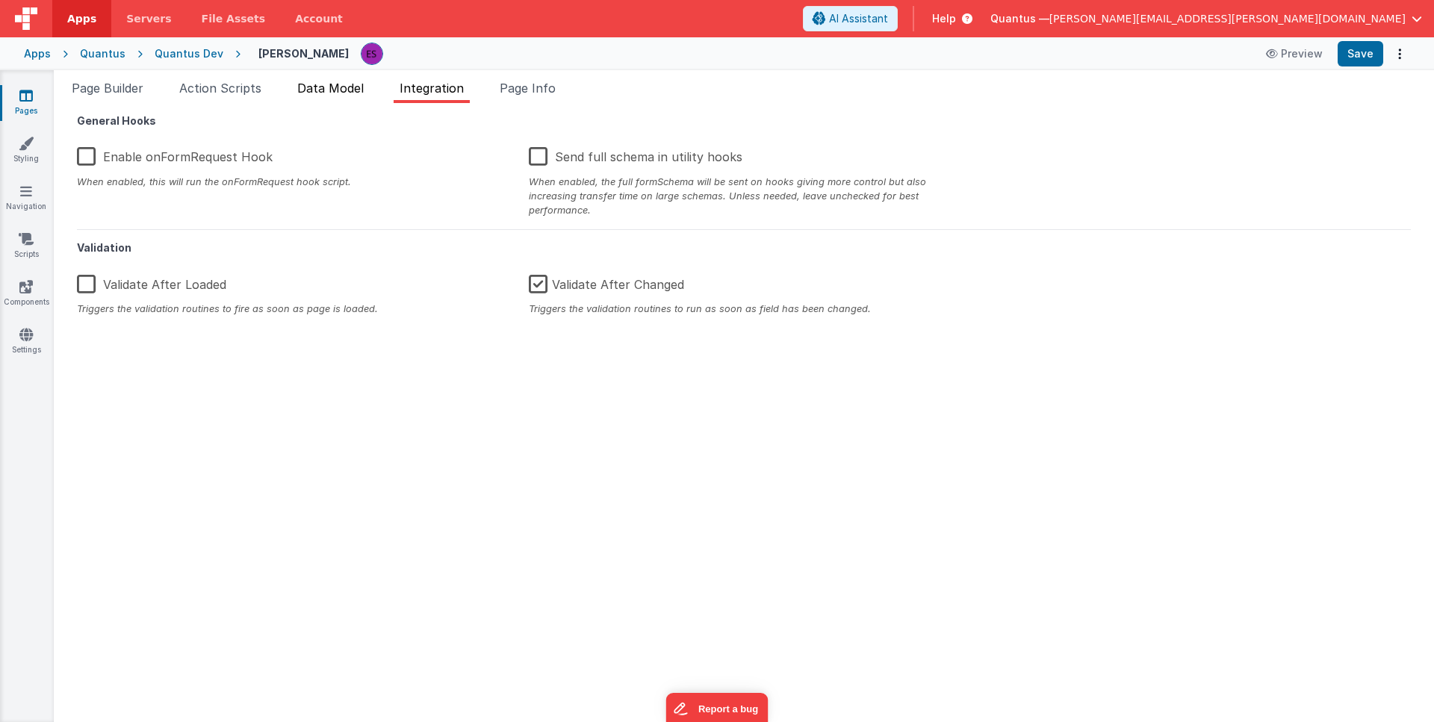
click at [351, 91] on span "Data Model" at bounding box center [330, 88] width 66 height 15
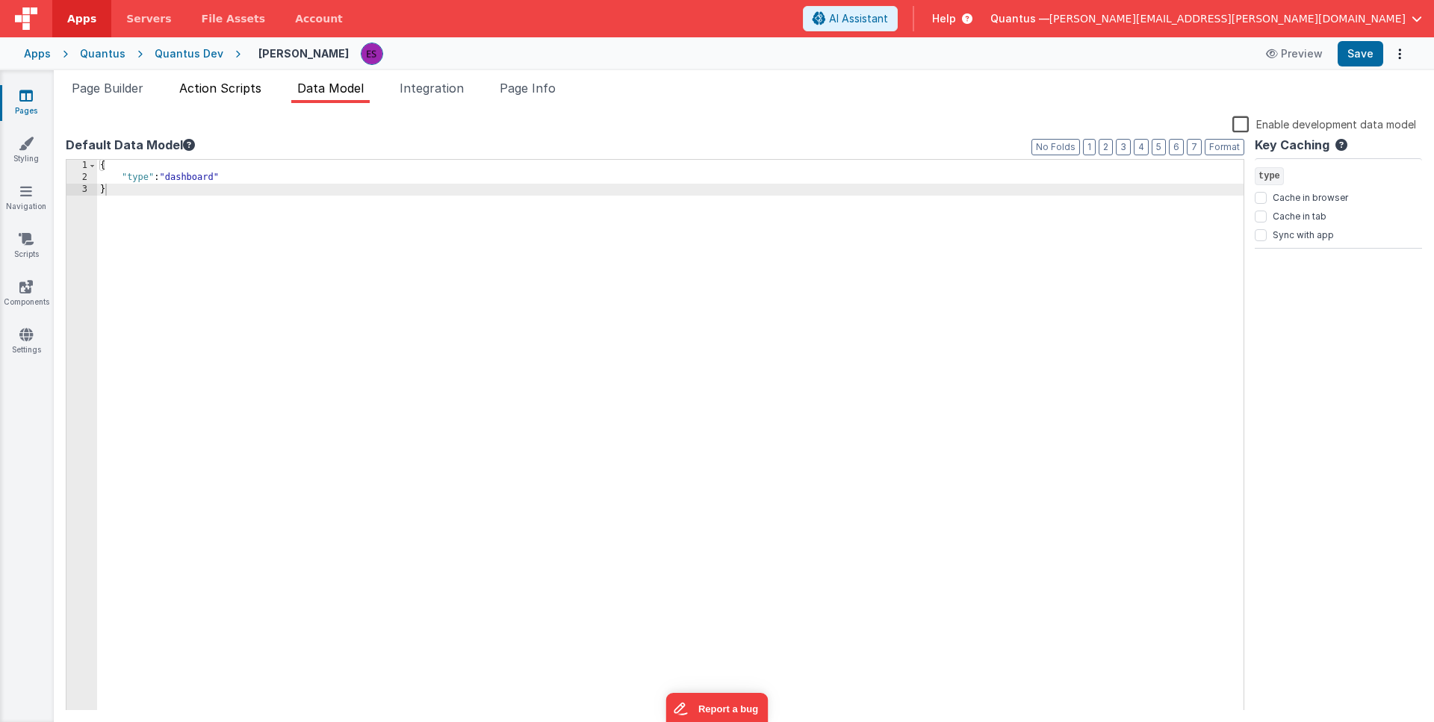
click at [233, 93] on span "Action Scripts" at bounding box center [220, 88] width 82 height 15
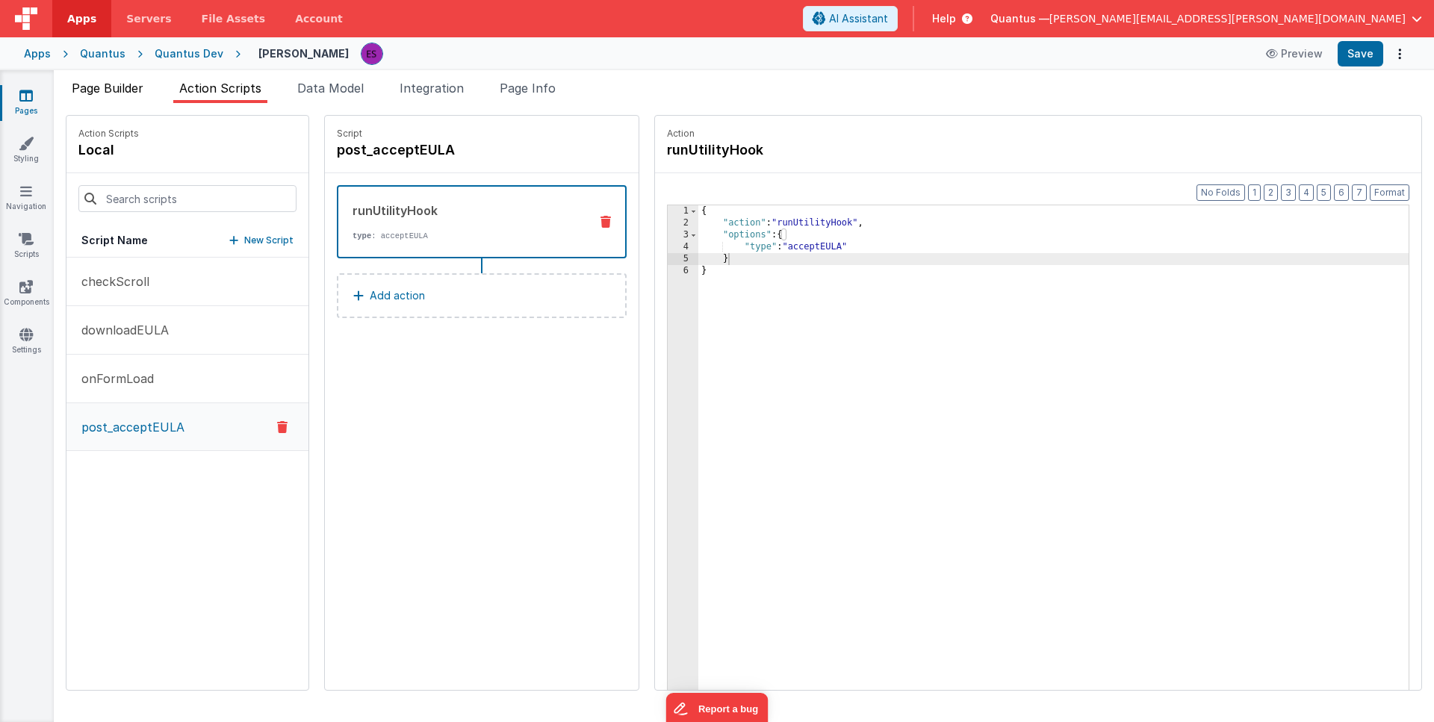
click at [112, 85] on span "Page Builder" at bounding box center [108, 88] width 72 height 15
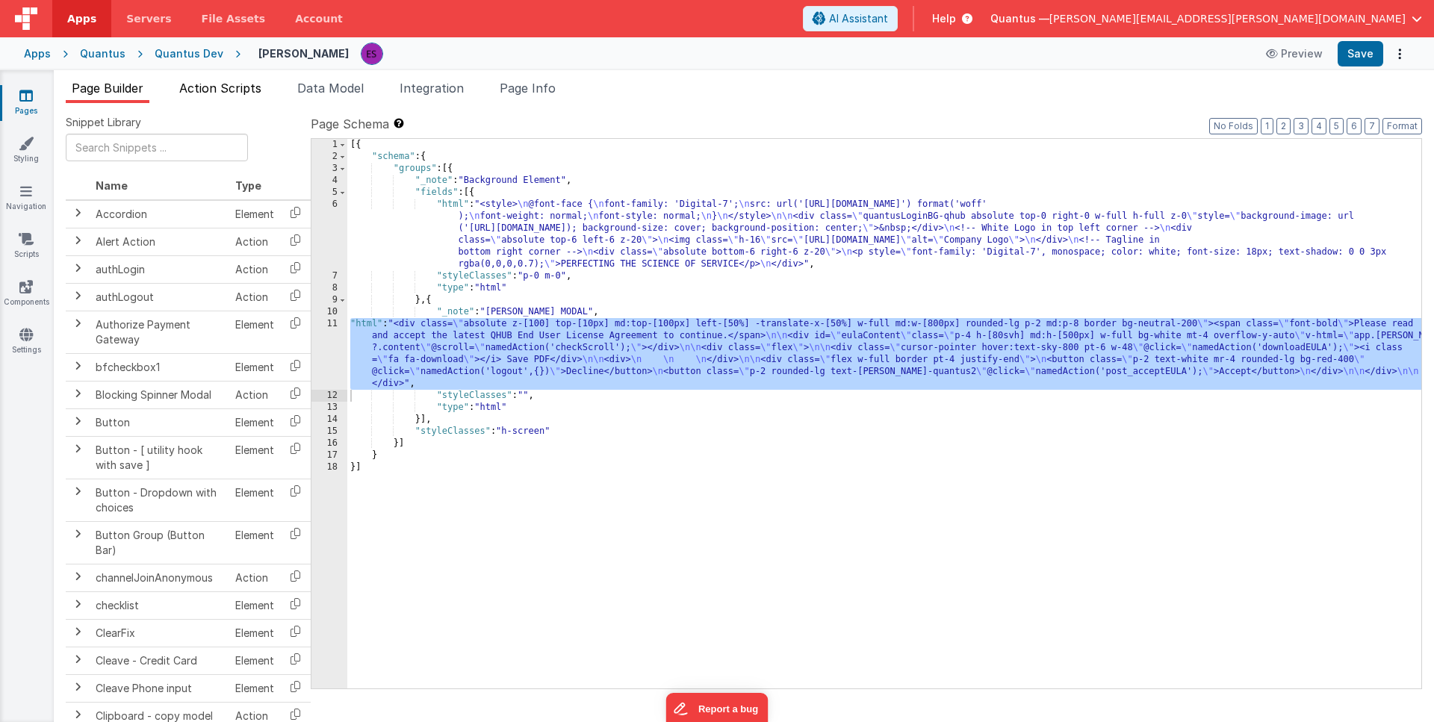
click at [199, 88] on span "Action Scripts" at bounding box center [220, 88] width 82 height 15
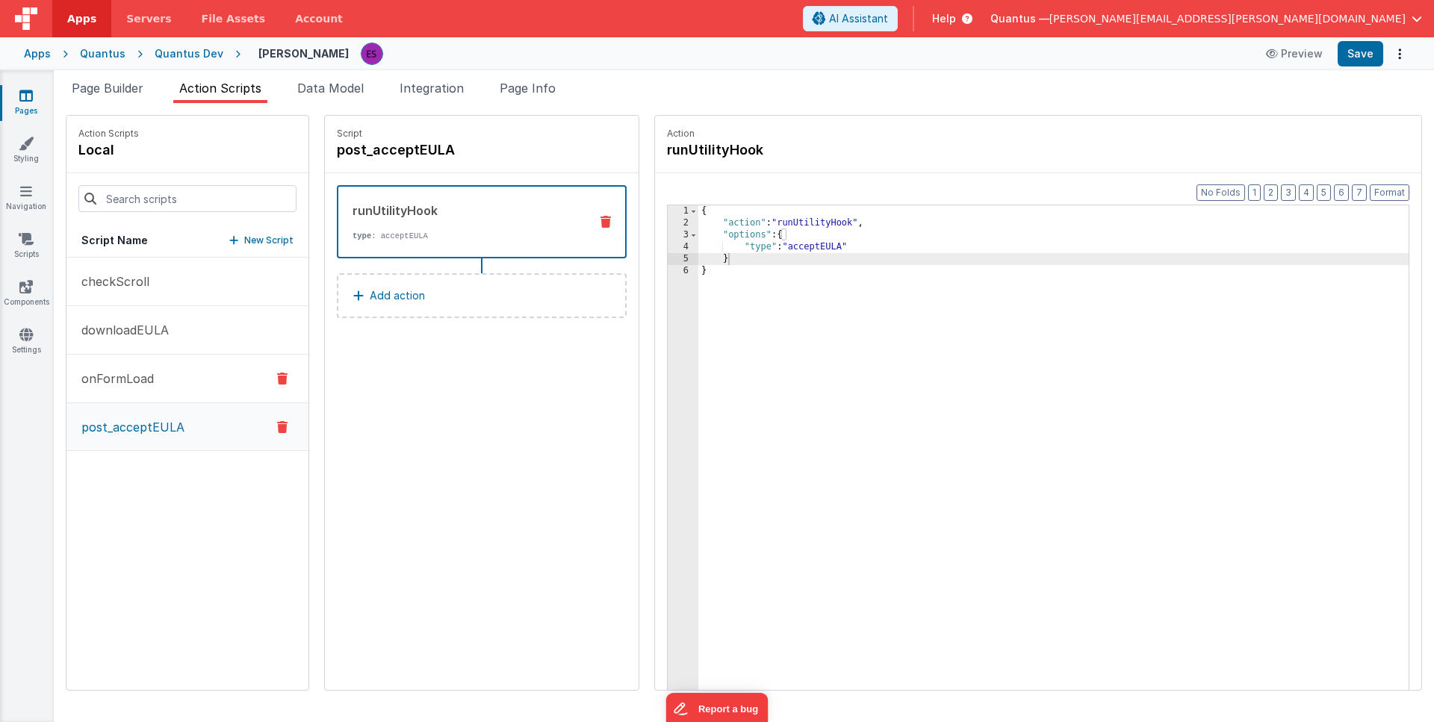
click at [147, 389] on button "onFormLoad" at bounding box center [187, 379] width 242 height 49
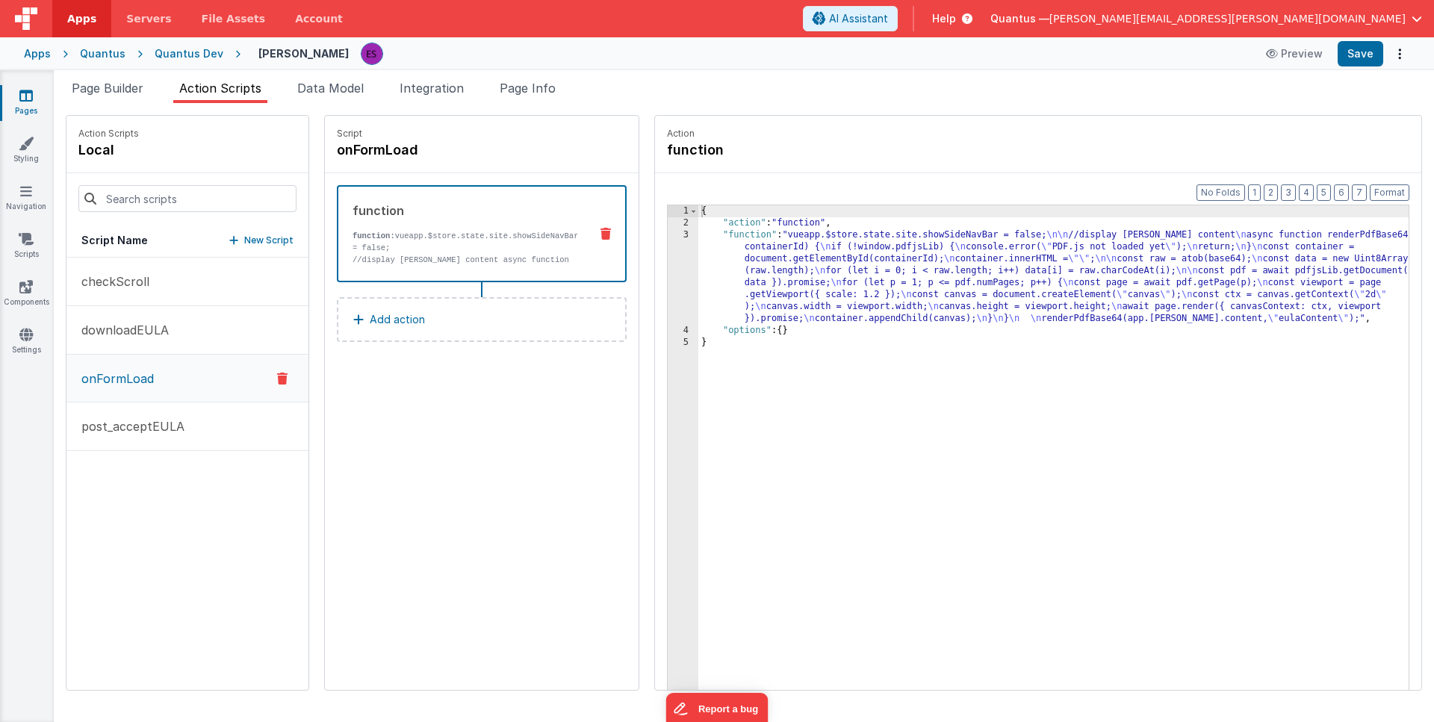
click at [796, 270] on div "{ "action" : "function" , "function" : "vueapp.$store.state.site.showSideNavBar…" at bounding box center [1072, 482] width 749 height 555
click at [668, 264] on div "3" at bounding box center [683, 277] width 31 height 96
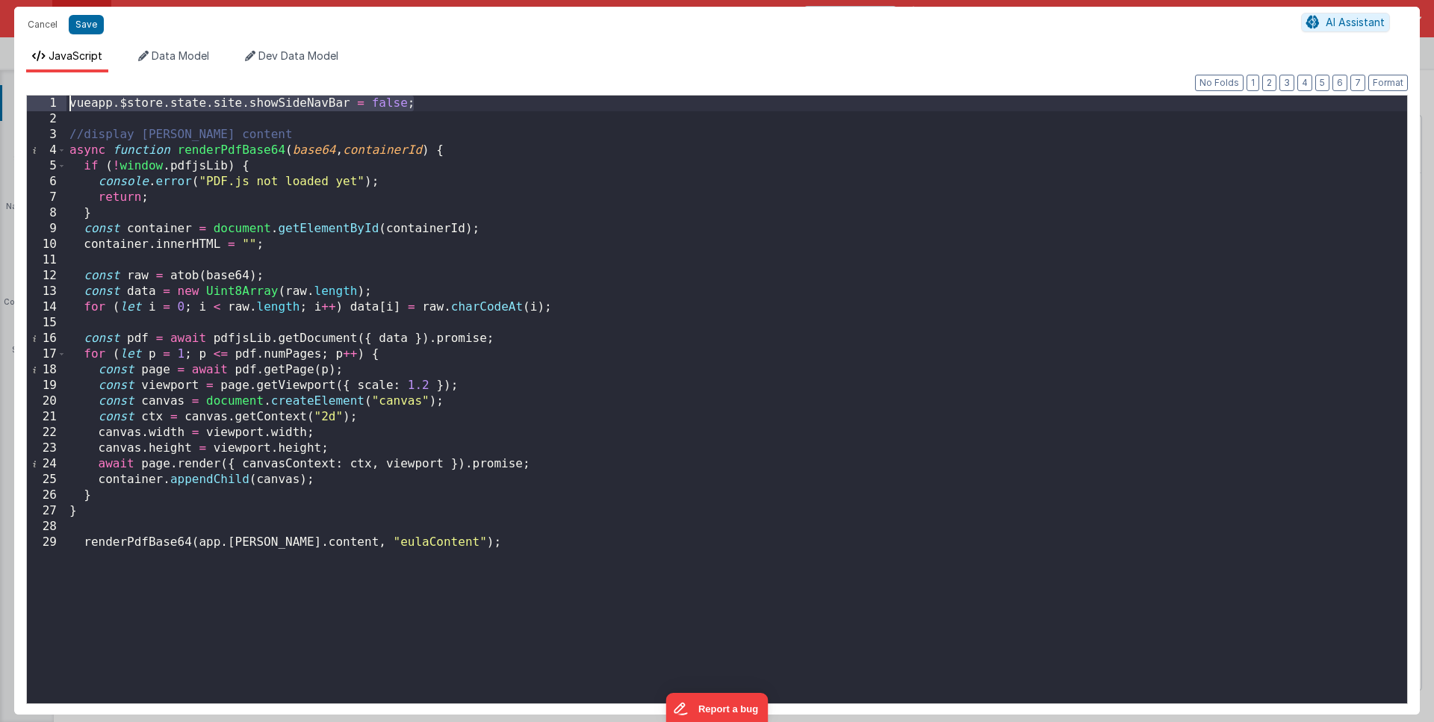
drag, startPoint x: 435, startPoint y: 105, endPoint x: 0, endPoint y: 68, distance: 436.3
click at [0, 68] on div "Cancel Save AI Assistant JavaScript Data Model Dev Data Model Format 7 6 5 4 3 …" at bounding box center [717, 361] width 1434 height 722
click at [76, 22] on button "Save" at bounding box center [86, 24] width 35 height 19
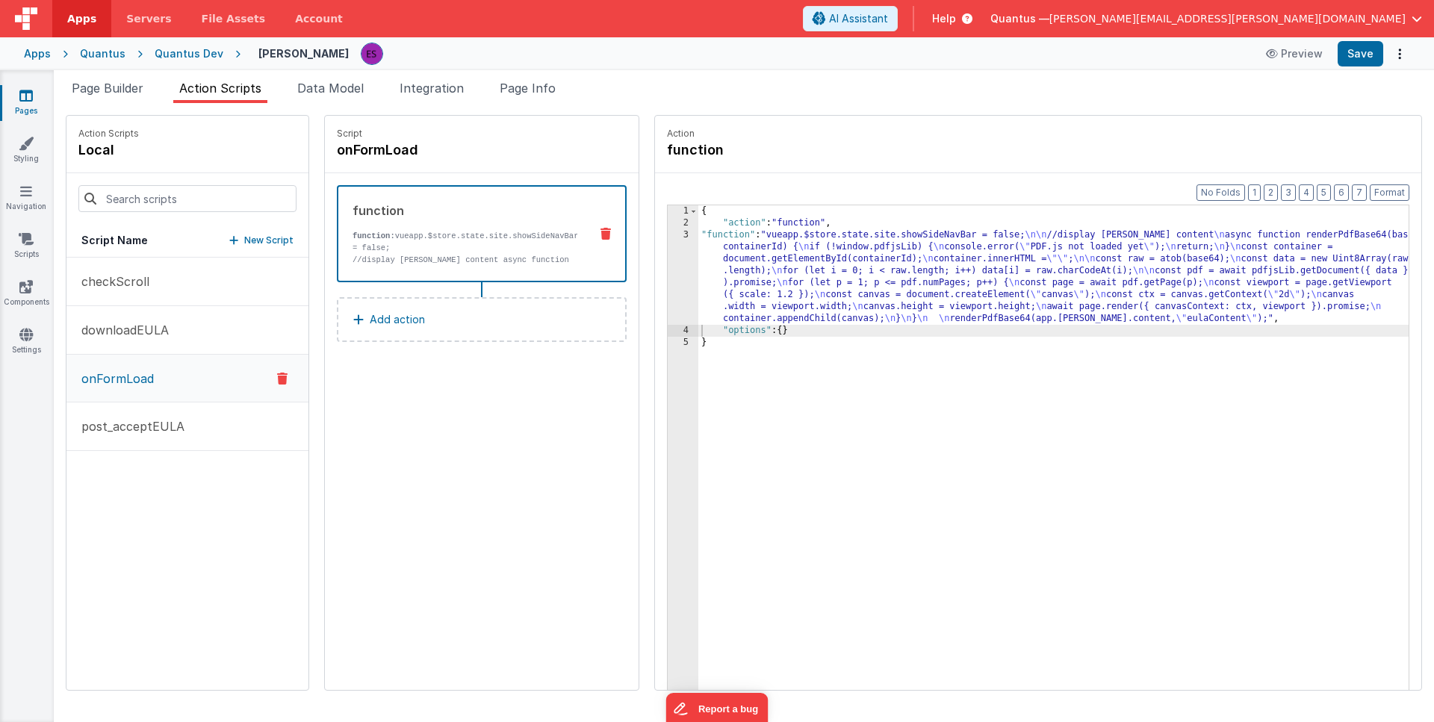
click at [394, 422] on div "Script onFormLoad function function: vueapp.$store.state.site.showSideNavBar = …" at bounding box center [482, 403] width 314 height 574
click at [108, 424] on p "post_acceptEULA" at bounding box center [128, 427] width 112 height 18
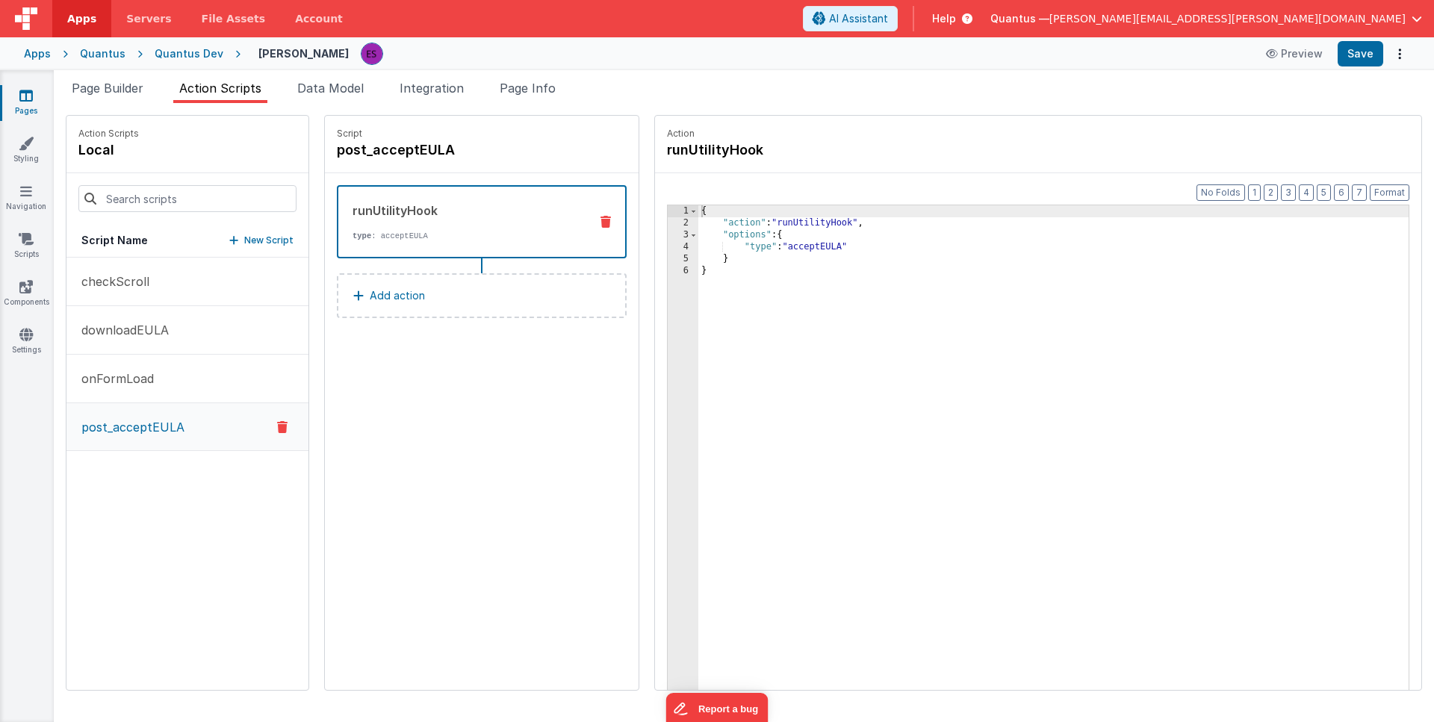
click at [459, 305] on button "Add action" at bounding box center [482, 295] width 290 height 45
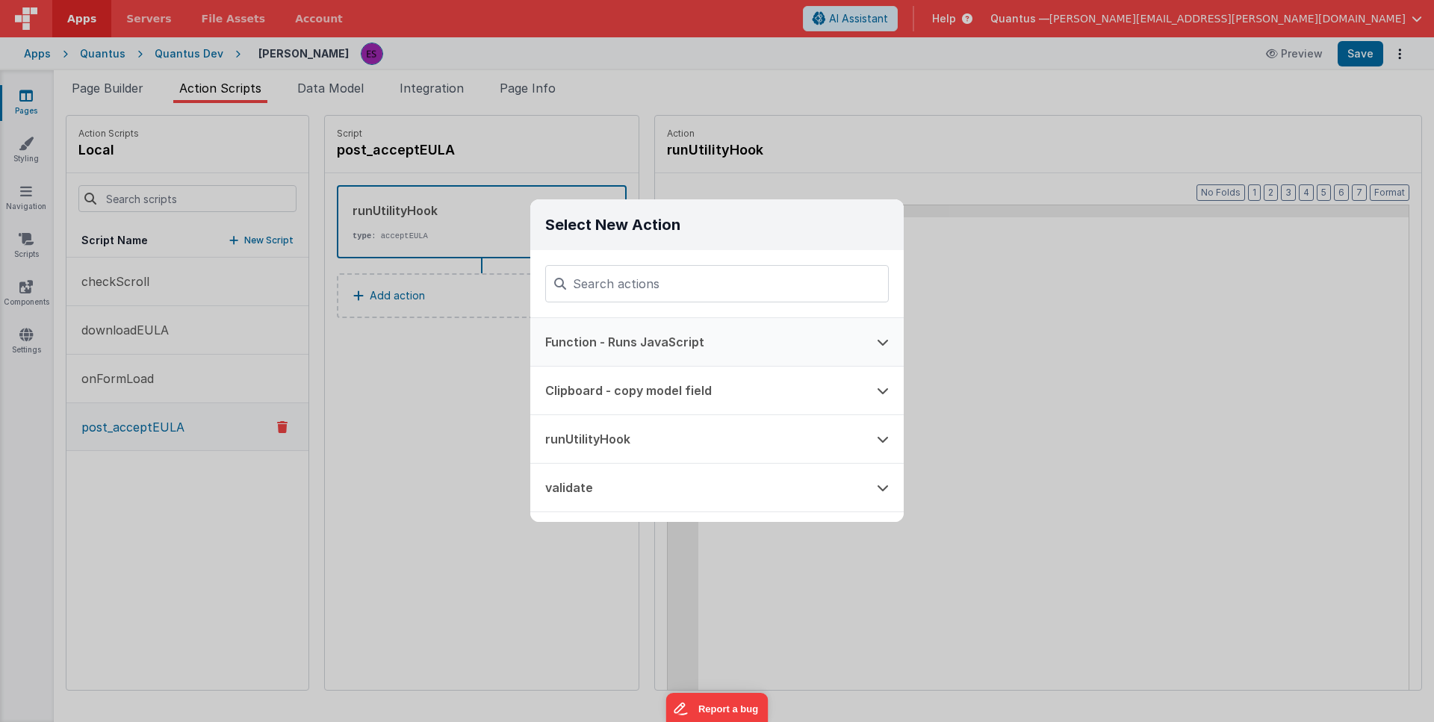
click at [595, 341] on button "Function - Runs JavaScript" at bounding box center [696, 342] width 332 height 48
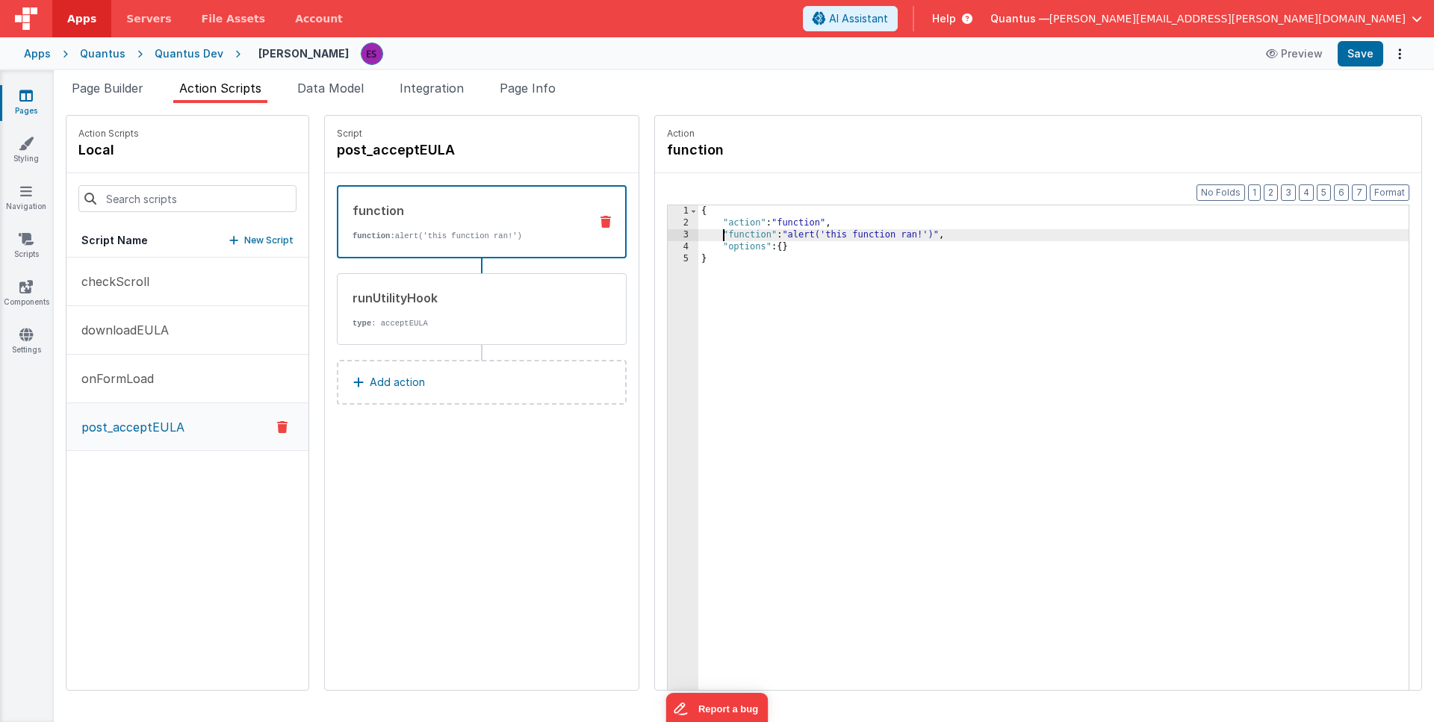
click at [698, 236] on div "{ "action" : "function" , "function" : "alert('this function ran!')" , "options…" at bounding box center [1072, 482] width 749 height 555
click at [668, 235] on div "3" at bounding box center [683, 235] width 31 height 12
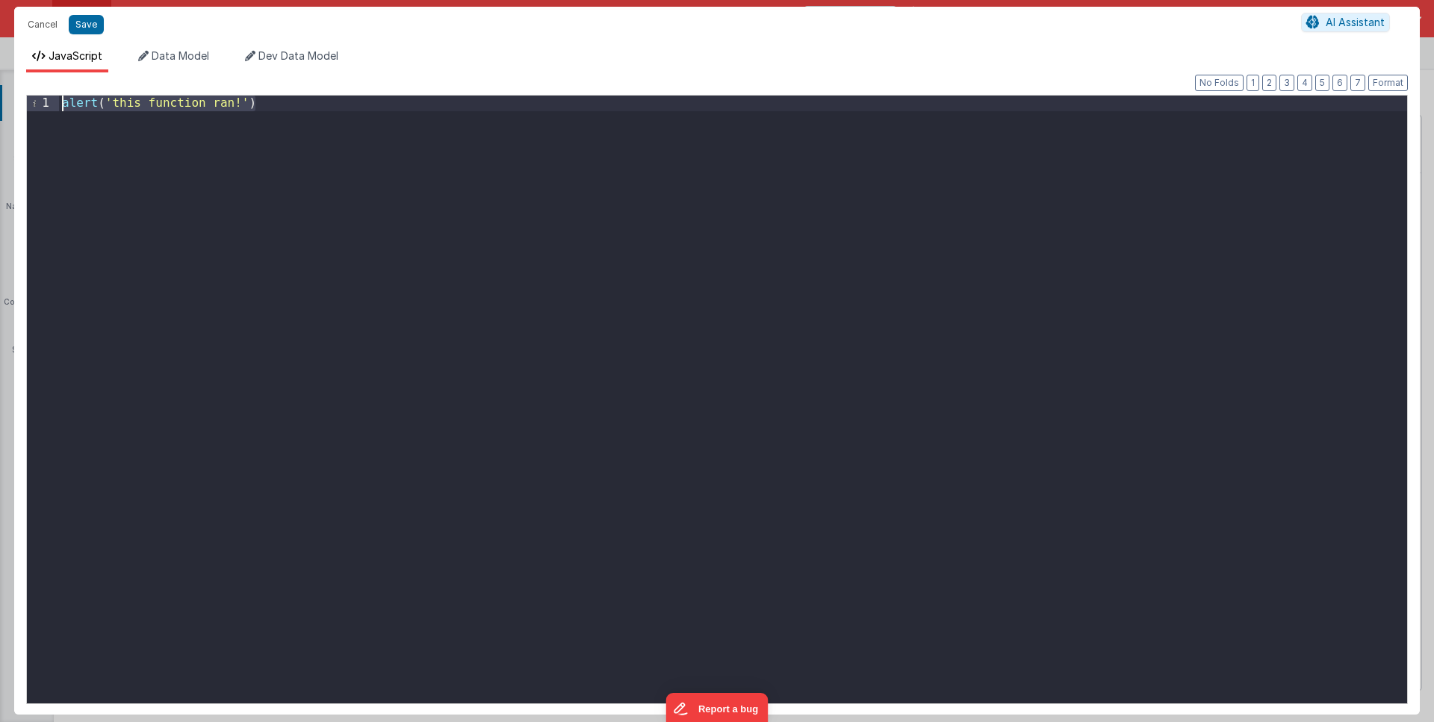
drag, startPoint x: 677, startPoint y: 273, endPoint x: 143, endPoint y: 47, distance: 579.4
click at [143, 47] on div "JavaScript Data Model Dev Data Model Format 7 6 5 4 3 2 1 No Folds 1 alert ( 't…" at bounding box center [717, 379] width 1406 height 672
paste textarea
click at [371, 106] on div "vueapp . $store . state . site . showSideNavBar = false ;" at bounding box center [733, 415] width 1348 height 639
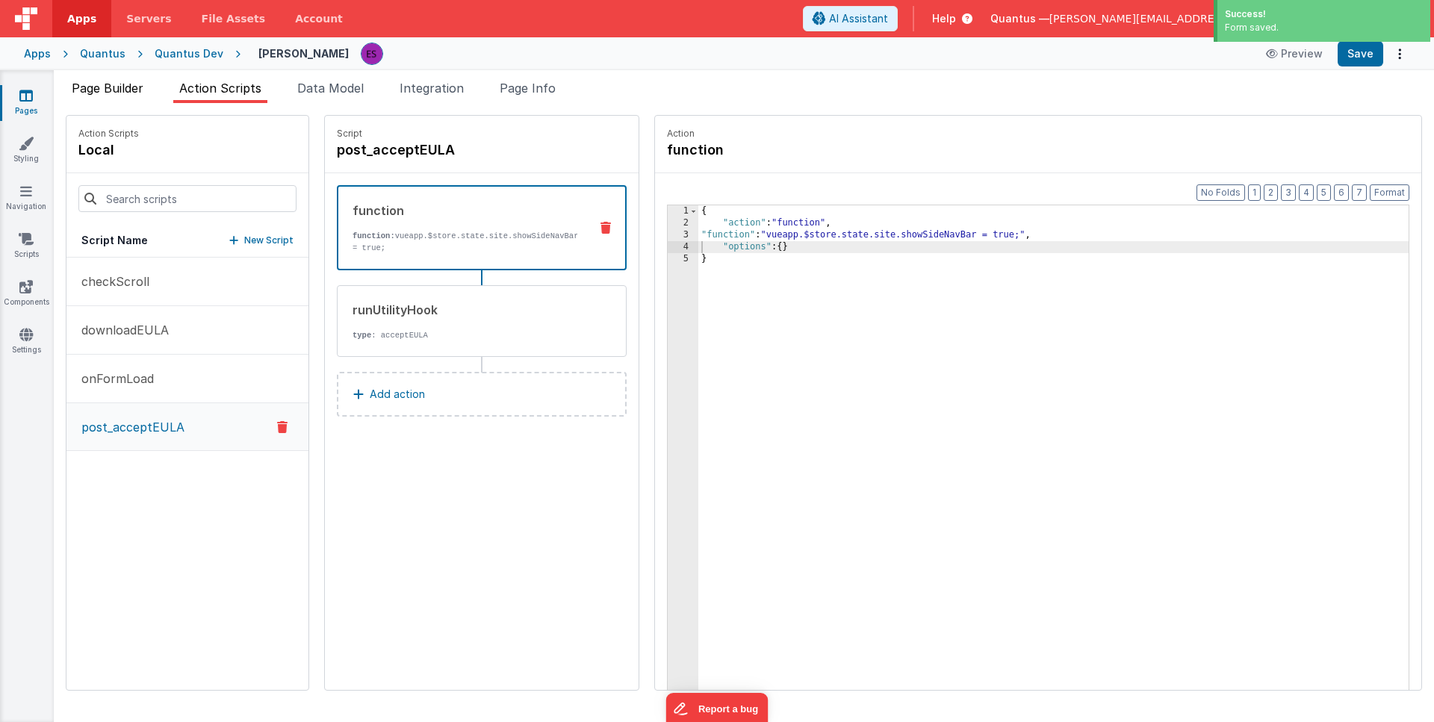
click at [107, 87] on span "Page Builder" at bounding box center [108, 88] width 72 height 15
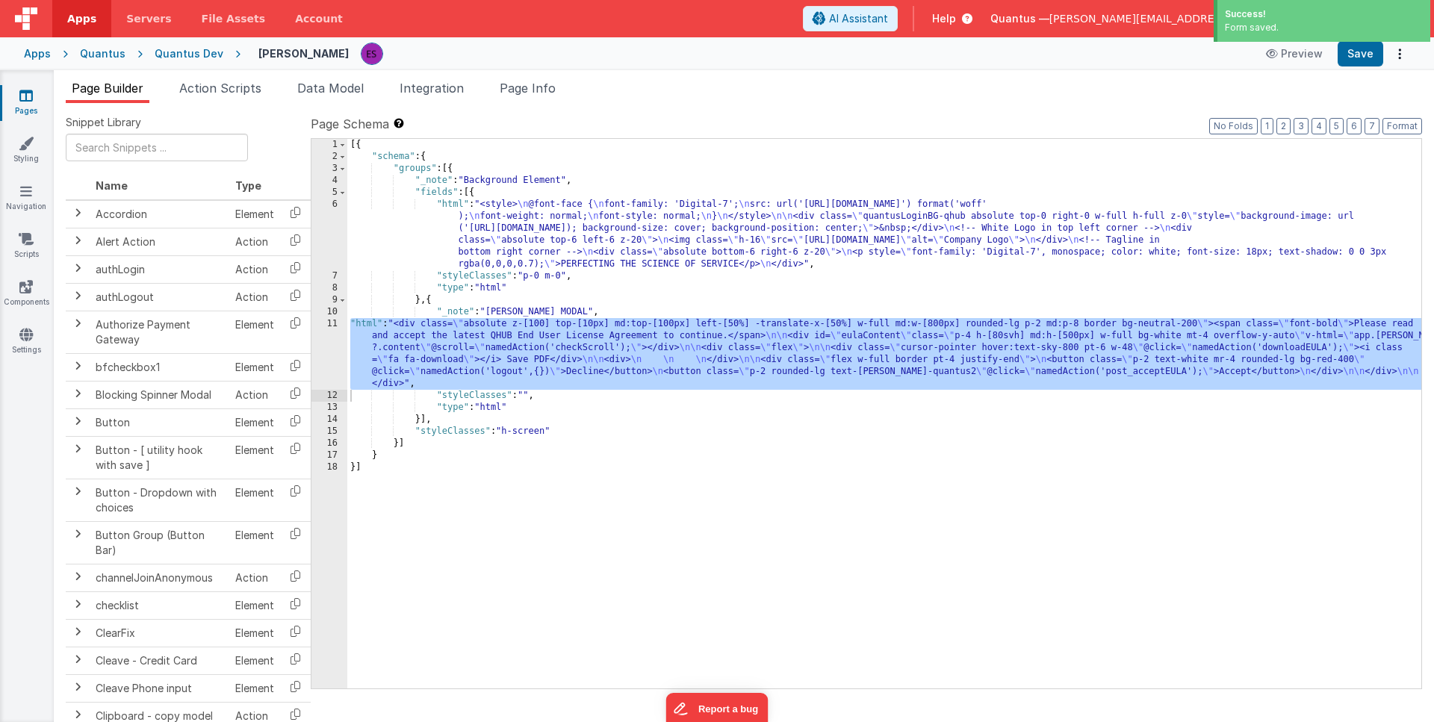
click at [493, 326] on div "[{ "schema" : { "groups" : [{ "_note" : "Background Element" , "fields" : [{ "h…" at bounding box center [884, 426] width 1074 height 574
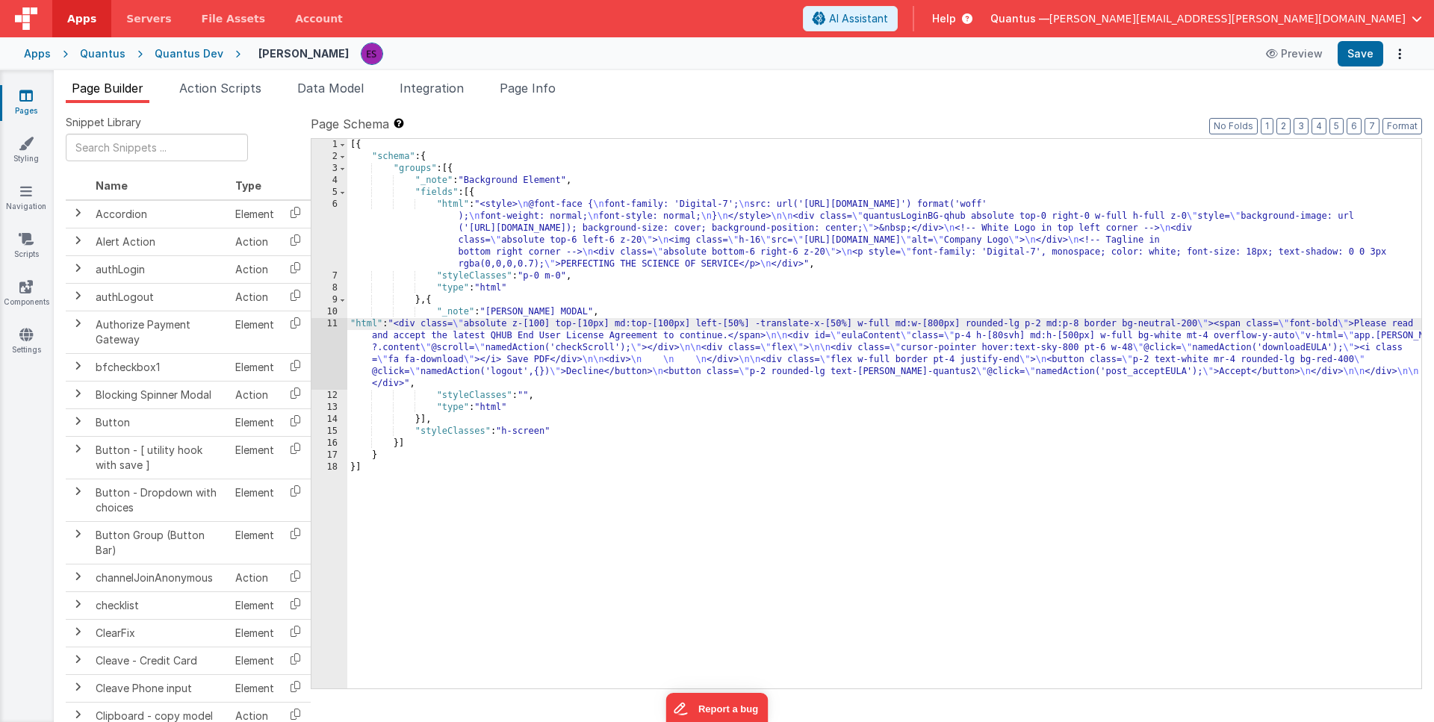
click at [320, 348] on div "11" at bounding box center [329, 354] width 36 height 72
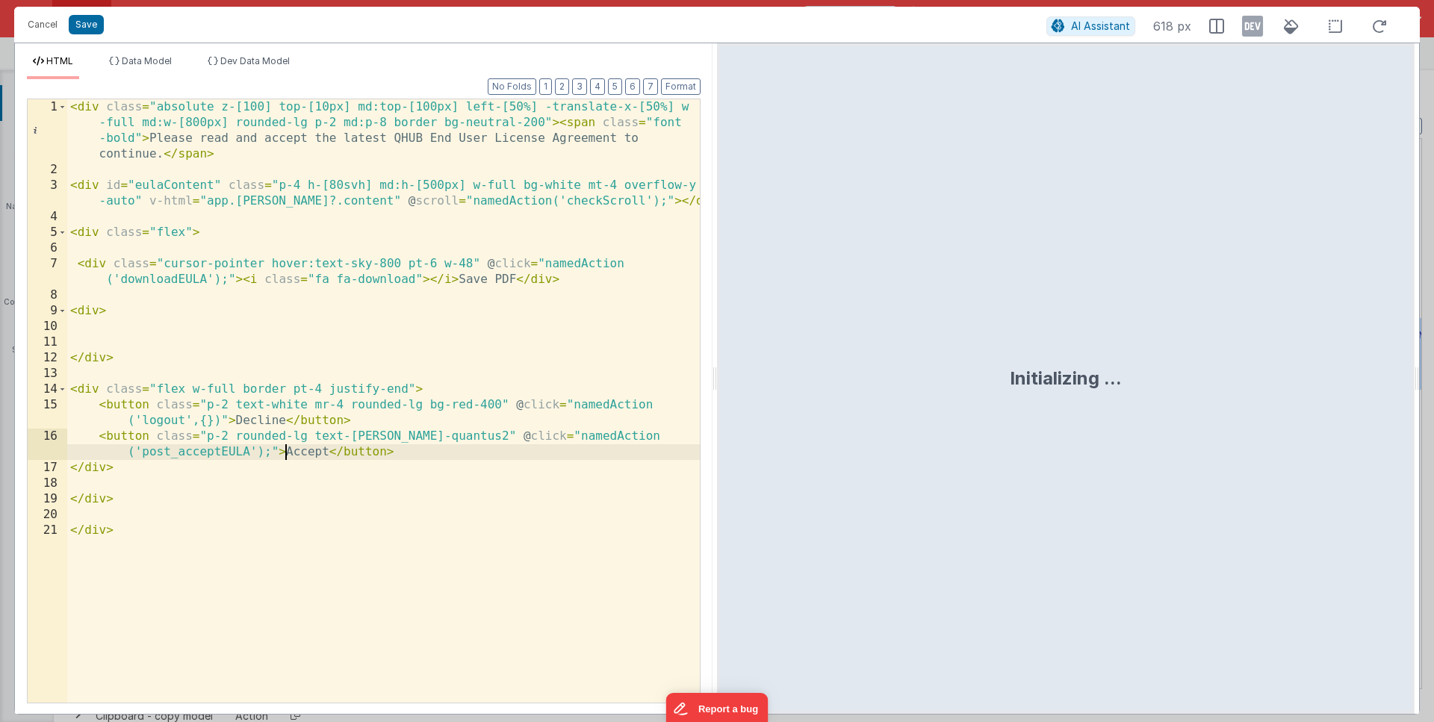
click at [284, 450] on div "< div class = "absolute z-[100] top-[10px] md:top-[100px] left-[50%] -translate…" at bounding box center [383, 440] width 633 height 682
click at [288, 456] on div "< div class = "absolute z-[100] top-[10px] md:top-[100px] left-[50%] -translate…" at bounding box center [383, 440] width 633 height 682
click at [498, 450] on div "< div class = "absolute z-[100] top-[10px] md:top-[100px] left-[50%] -translate…" at bounding box center [383, 440] width 633 height 682
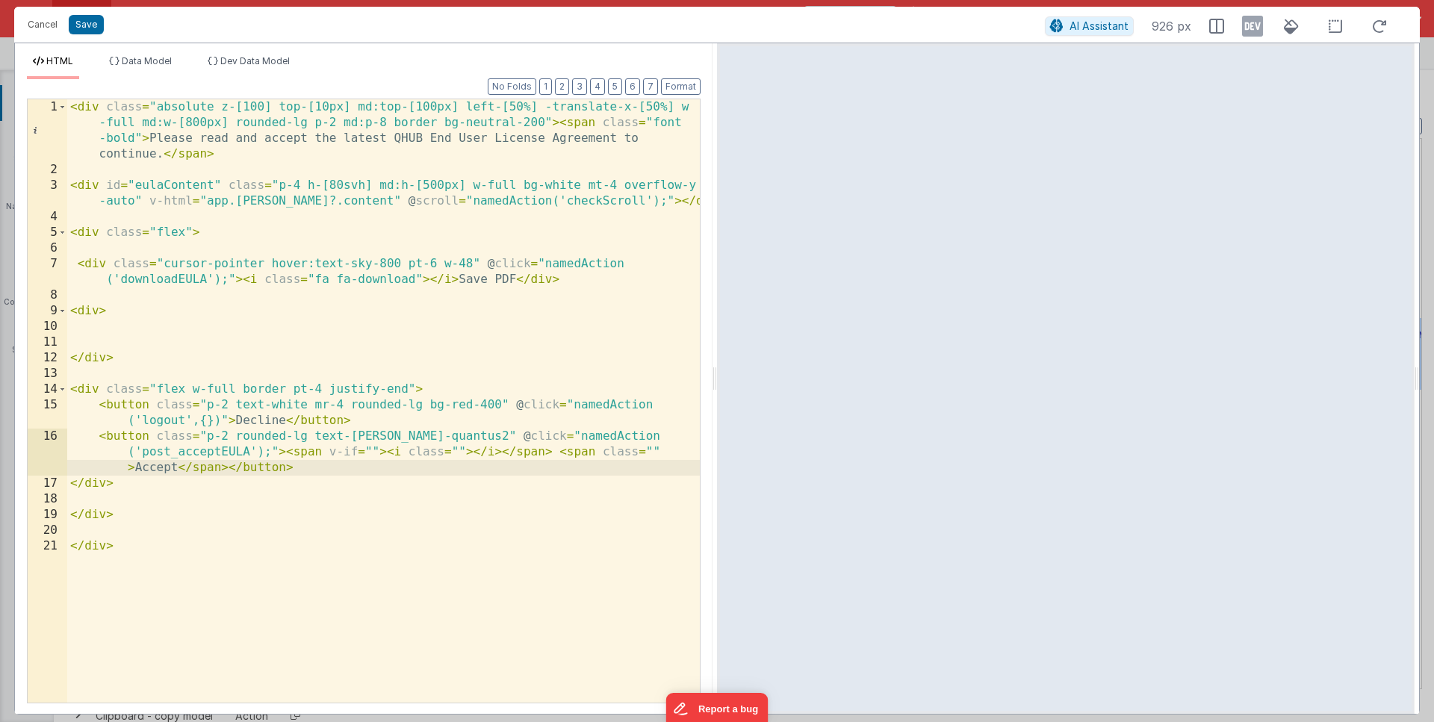
click at [371, 450] on div "< div class = "absolute z-[100] top-[10px] md:top-[100px] left-[50%] -translate…" at bounding box center [383, 440] width 633 height 682
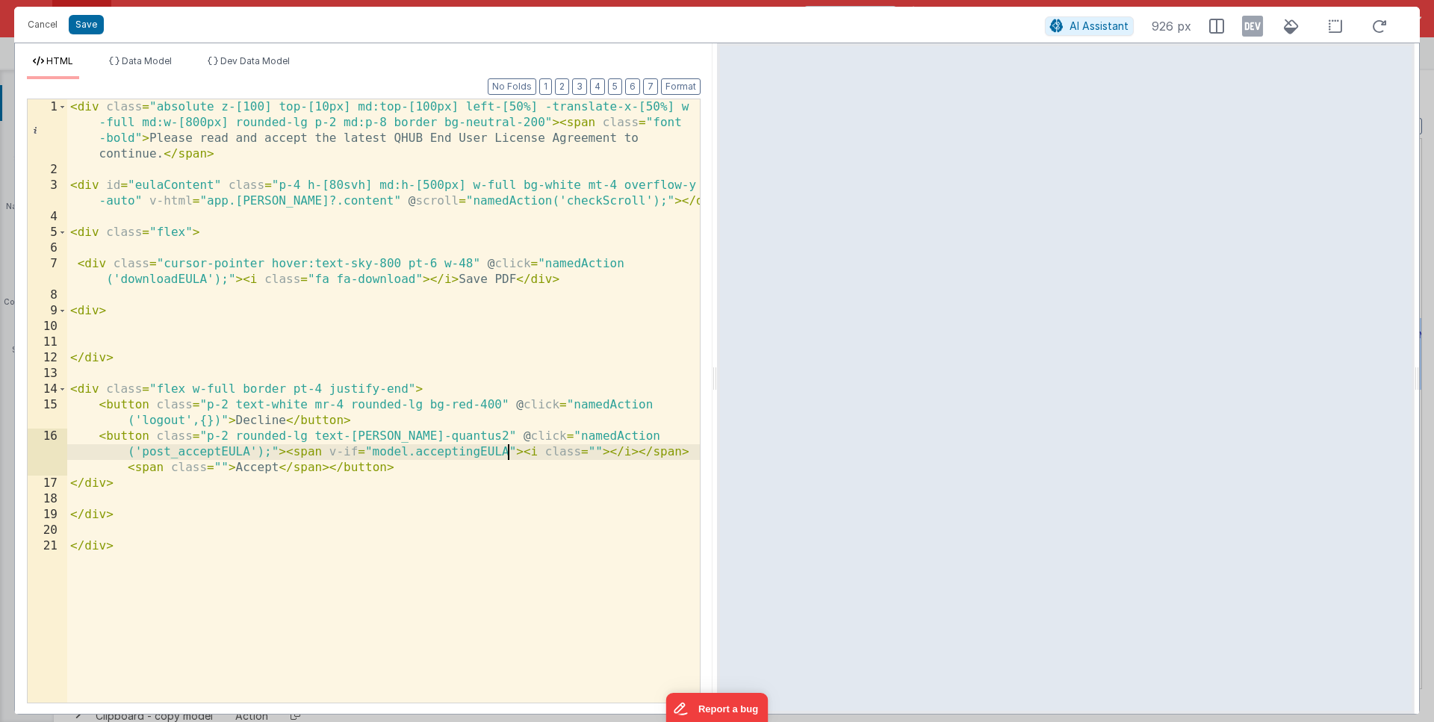
click at [166, 467] on div "< div class = "absolute z-[100] top-[10px] md:top-[100px] left-[50%] -translate…" at bounding box center [383, 440] width 633 height 682
click at [547, 434] on div "< div class = "absolute z-[100] top-[10px] md:top-[100px] left-[50%] -translate…" at bounding box center [383, 440] width 633 height 682
click at [491, 450] on div "< div class = "absolute z-[100] top-[10px] md:top-[100px] left-[50%] -translate…" at bounding box center [383, 440] width 633 height 682
click at [177, 464] on div "< div class = "absolute z-[100] top-[10px] md:top-[100px] left-[50%] -translate…" at bounding box center [383, 440] width 633 height 682
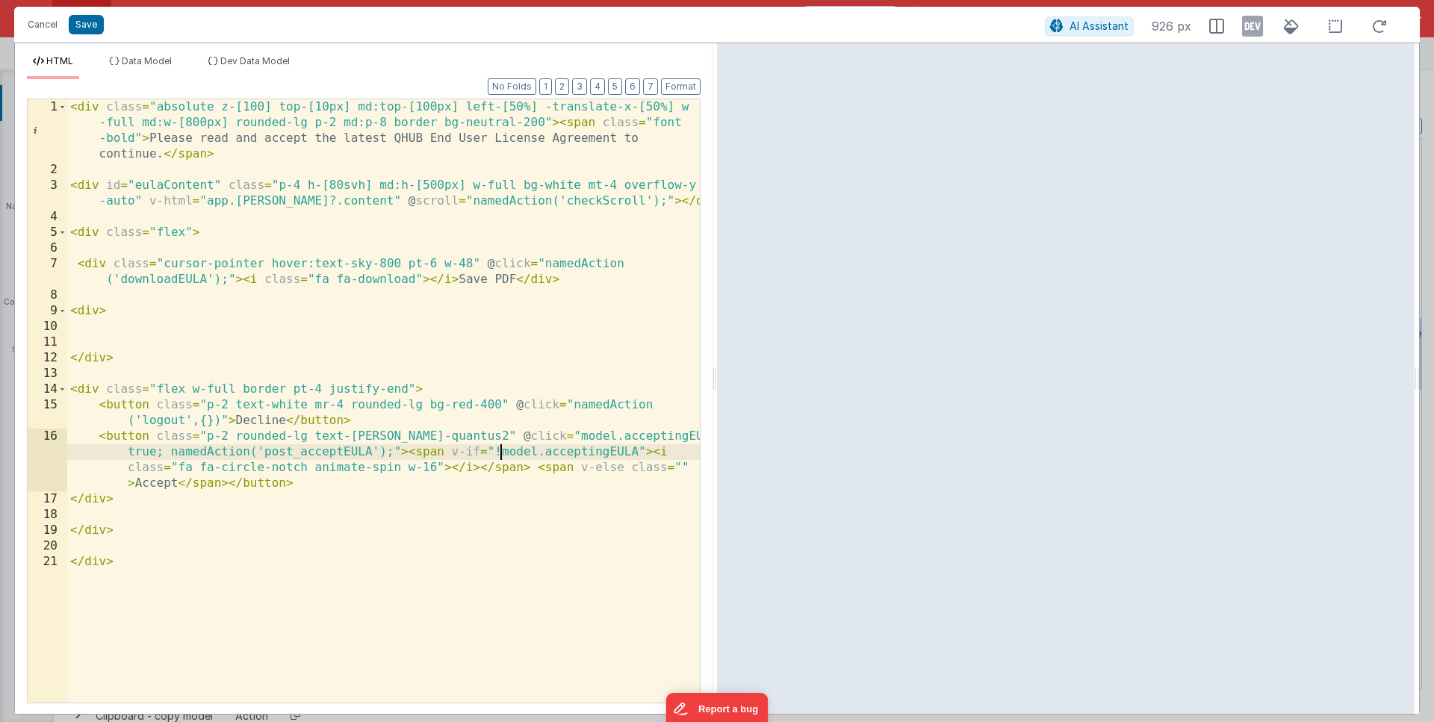
click at [500, 451] on div "< div class = "absolute z-[100] top-[10px] md:top-[100px] left-[50%] -translate…" at bounding box center [383, 440] width 633 height 682
click at [678, 463] on div "< div class = "absolute z-[100] top-[10px] md:top-[100px] left-[50%] -translate…" at bounding box center [383, 440] width 633 height 682
drag, startPoint x: 545, startPoint y: 437, endPoint x: 170, endPoint y: 454, distance: 375.4
click at [170, 454] on div "< div class = "absolute z-[100] top-[10px] md:top-[100px] left-[50%] -translate…" at bounding box center [383, 440] width 633 height 682
click at [574, 403] on div "< div class = "absolute z-[100] top-[10px] md:top-[100px] left-[50%] -translate…" at bounding box center [383, 440] width 633 height 682
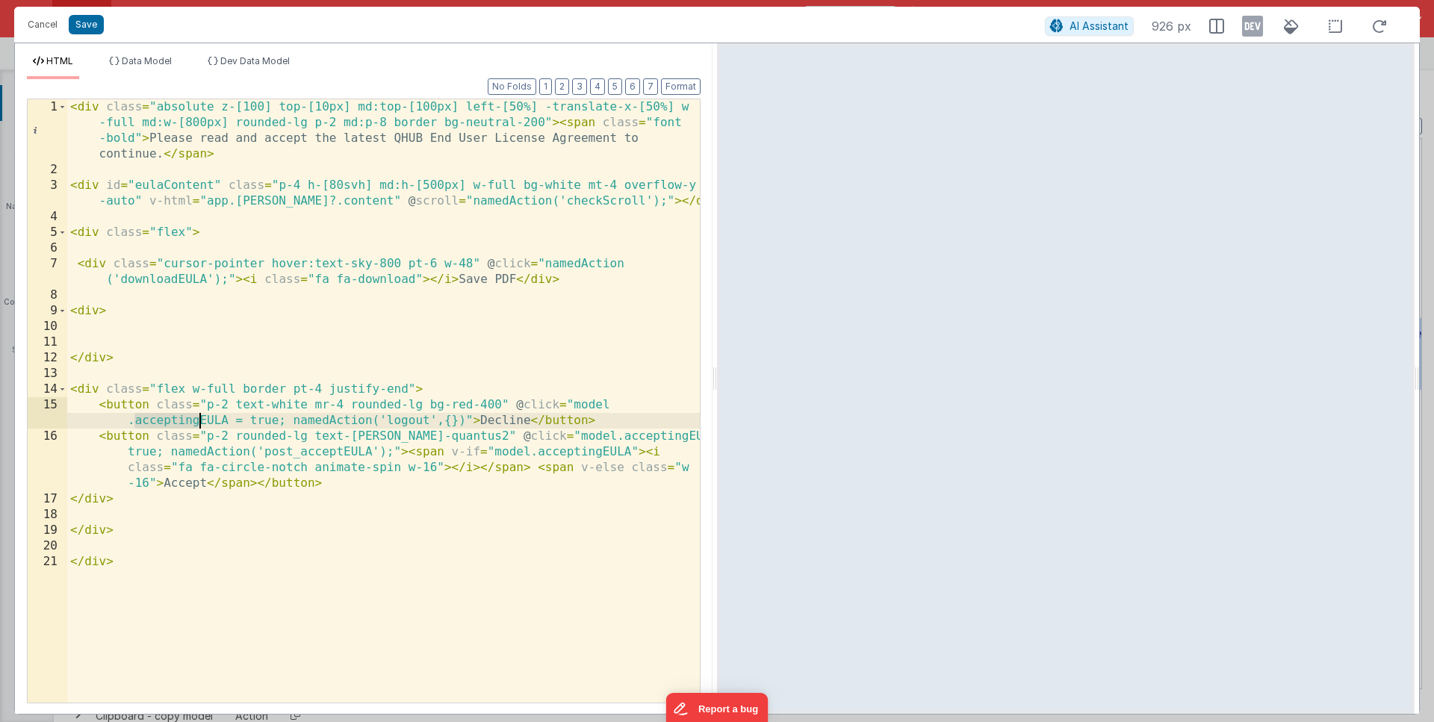
drag, startPoint x: 135, startPoint y: 420, endPoint x: 199, endPoint y: 423, distance: 63.6
click at [199, 423] on div "< div class = "absolute z-[100] top-[10px] md:top-[100px] left-[50%] -translate…" at bounding box center [383, 440] width 633 height 682
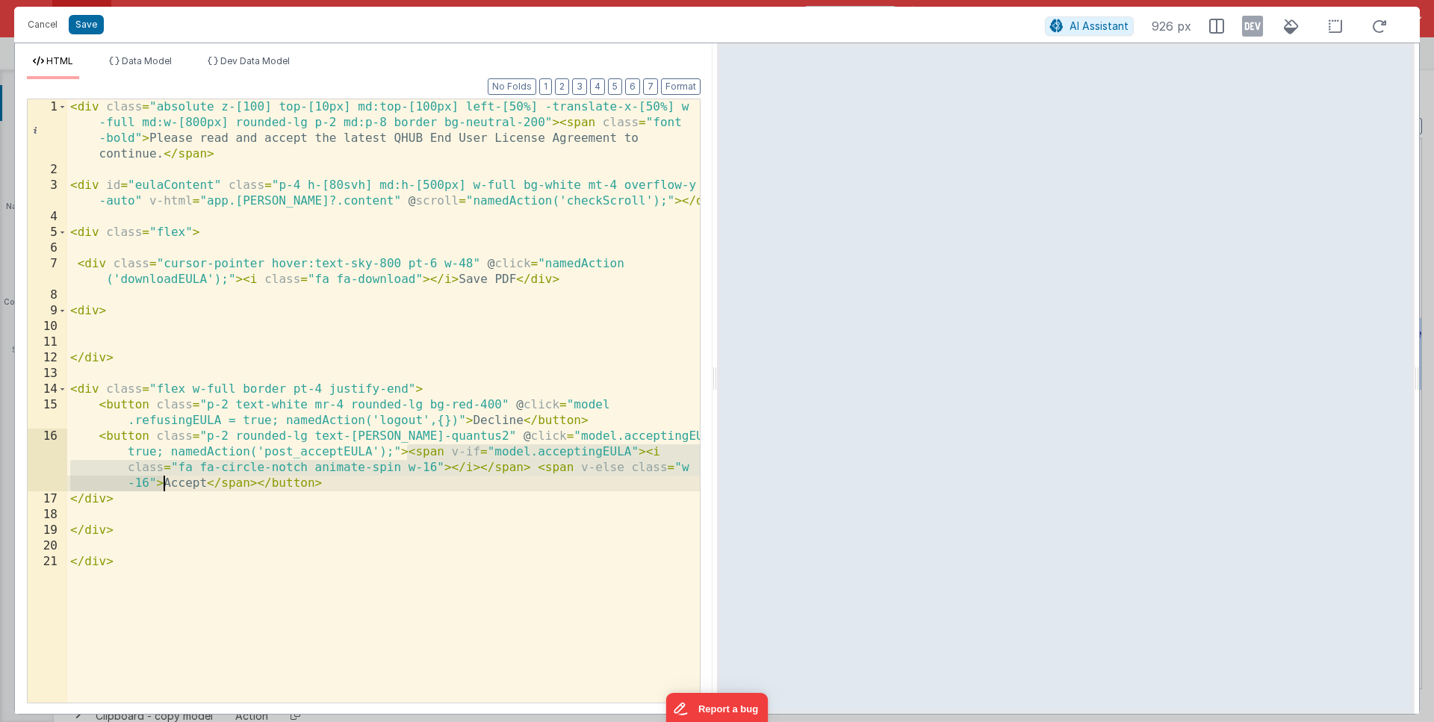
drag, startPoint x: 406, startPoint y: 455, endPoint x: 164, endPoint y: 489, distance: 243.7
click at [164, 489] on div "< div class = "absolute z-[100] top-[10px] md:top-[100px] left-[50%] -translate…" at bounding box center [383, 440] width 633 height 682
click at [471, 417] on div "< div class = "absolute z-[100] top-[10px] md:top-[100px] left-[50%] -translate…" at bounding box center [383, 440] width 633 height 682
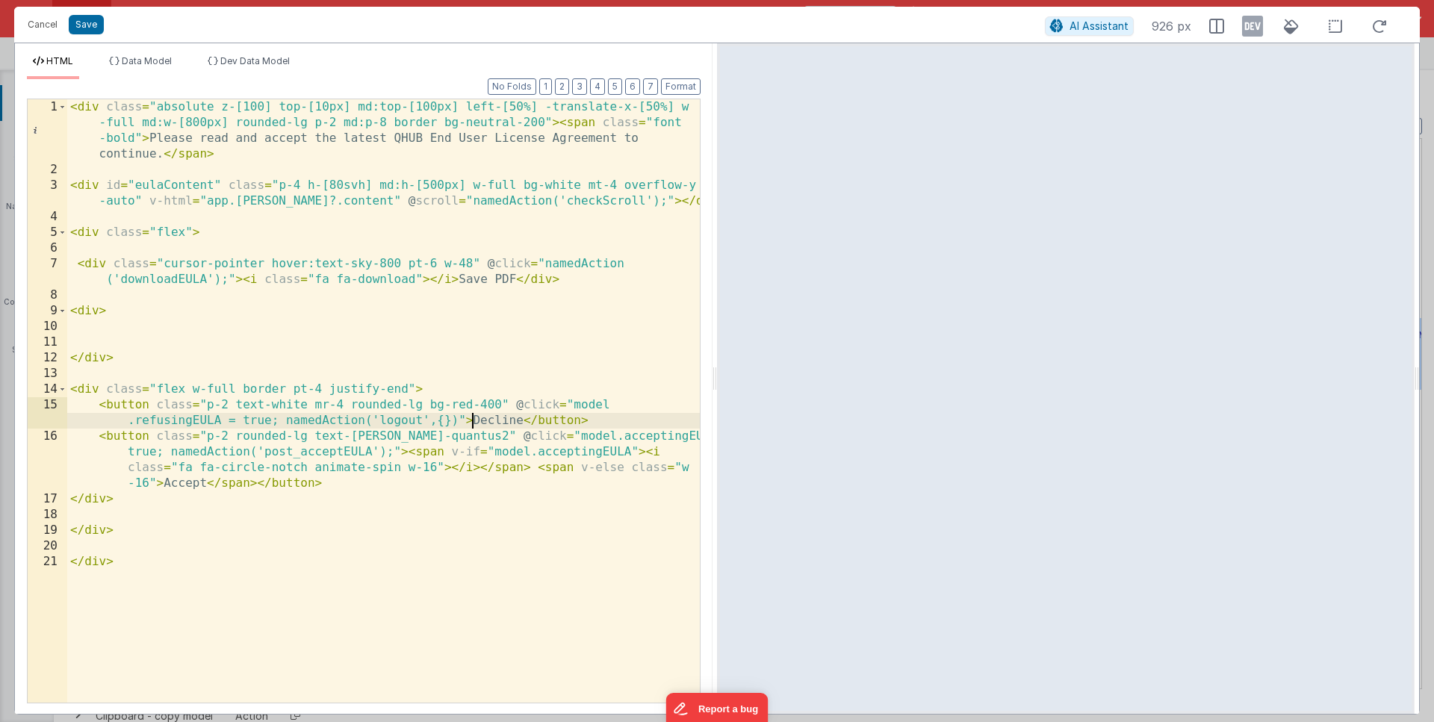
paste textarea
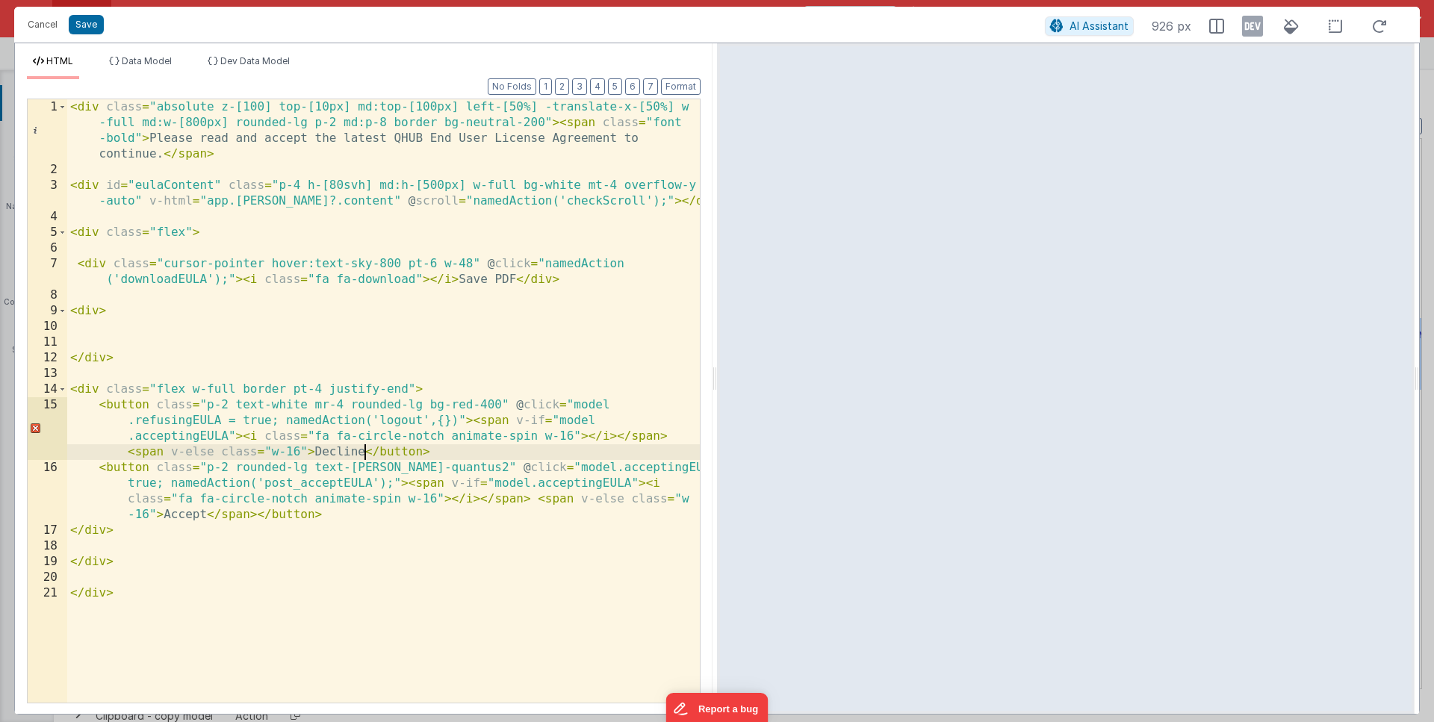
click at [365, 451] on div "< div class = "absolute z-[100] top-[10px] md:top-[100px] left-[50%] -translate…" at bounding box center [383, 440] width 633 height 682
drag, startPoint x: 178, startPoint y: 434, endPoint x: 135, endPoint y: 433, distance: 42.6
click at [135, 433] on div "< div class = "absolute z-[100] top-[10px] md:top-[100px] left-[50%] -translate…" at bounding box center [383, 440] width 633 height 682
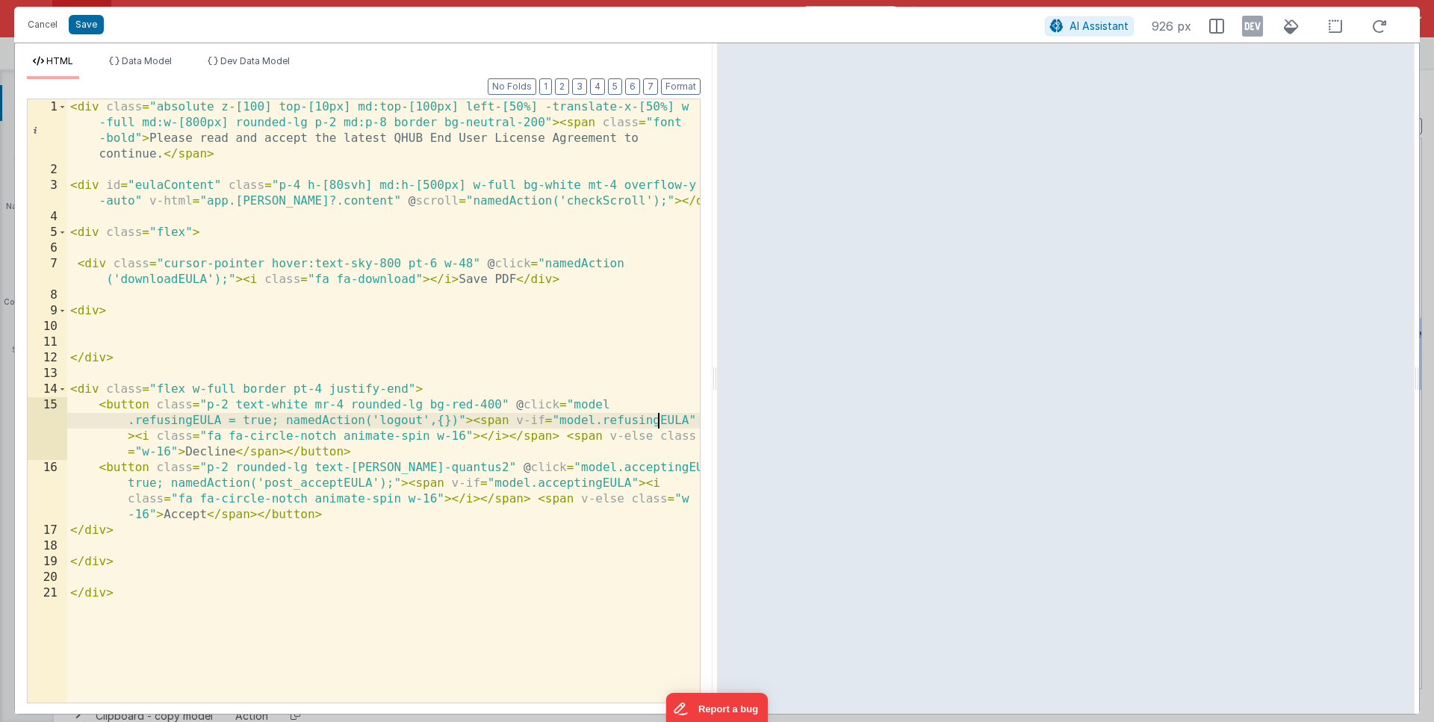
click at [639, 415] on div "< div class = "absolute z-[100] top-[10px] md:top-[100px] left-[50%] -translate…" at bounding box center [383, 440] width 633 height 682
click at [141, 55] on span "Data Model" at bounding box center [147, 60] width 50 height 11
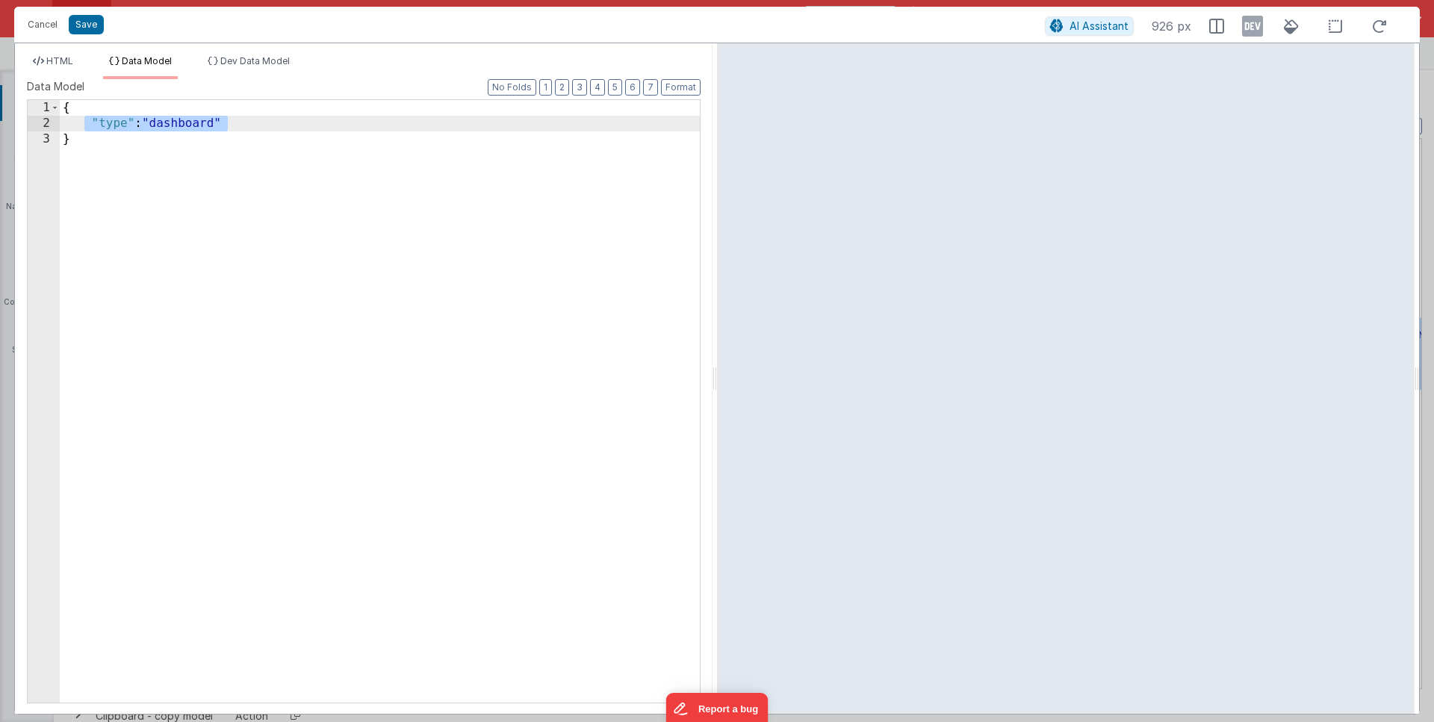
drag, startPoint x: 203, startPoint y: 124, endPoint x: 87, endPoint y: 127, distance: 116.6
click at [87, 127] on div "{ "type" : "dashboard" }" at bounding box center [380, 417] width 640 height 634
paste textarea
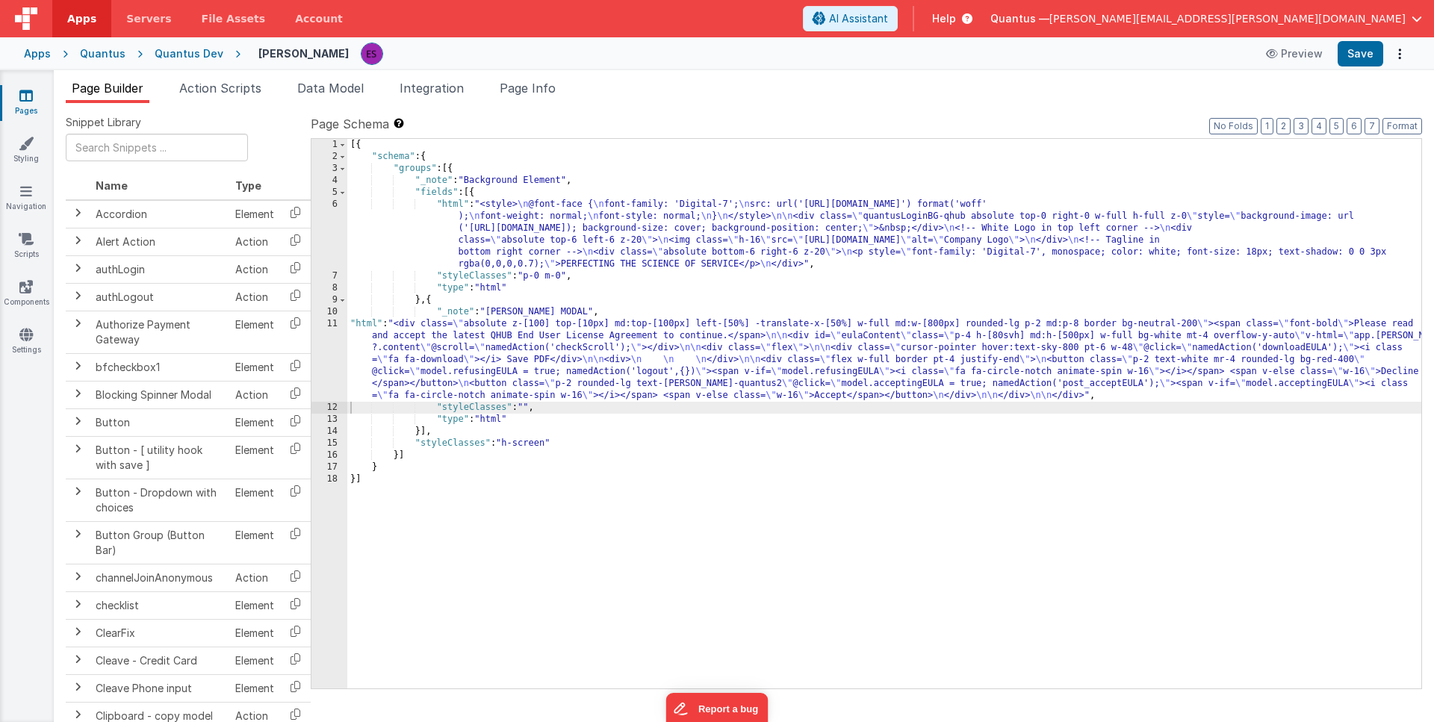
click at [430, 376] on div "[{ "schema" : { "groups" : [{ "_note" : "Background Element" , "fields" : [{ "h…" at bounding box center [884, 426] width 1074 height 574
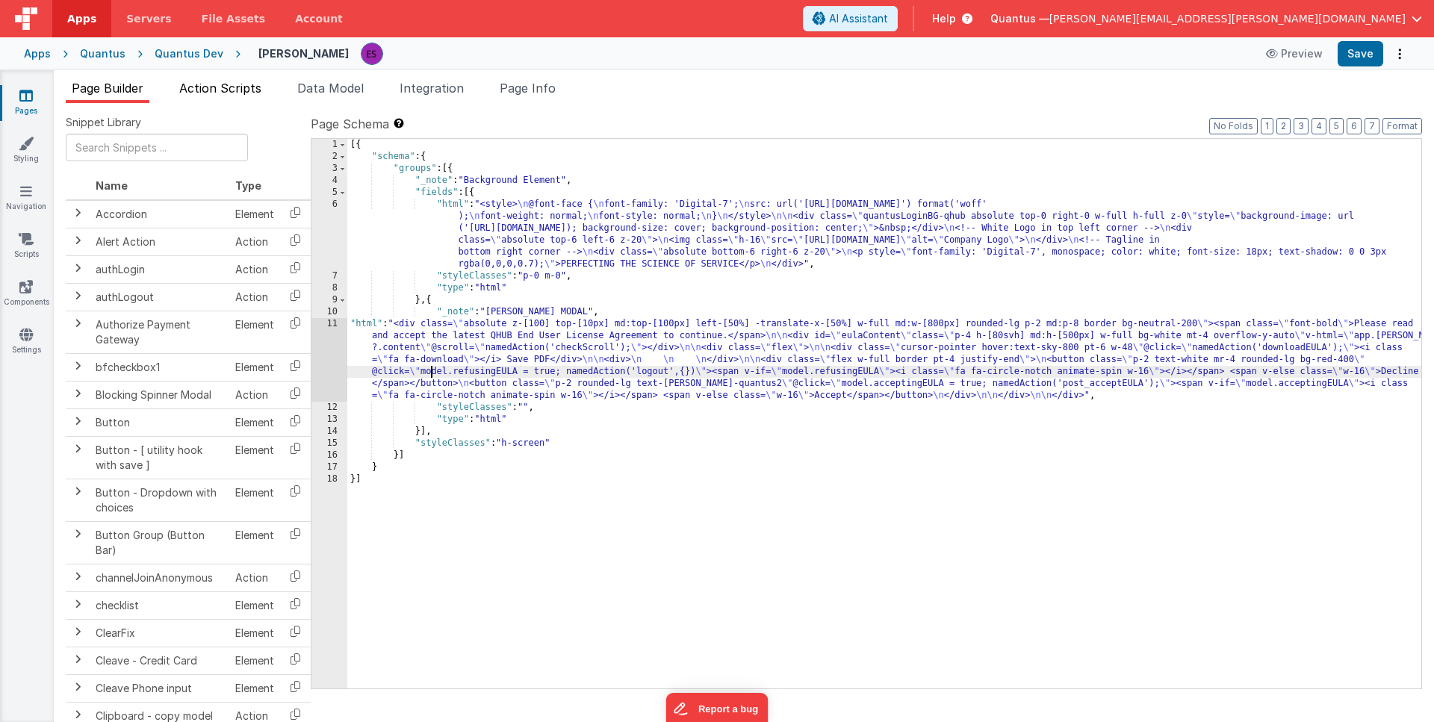
click at [211, 87] on span "Action Scripts" at bounding box center [220, 88] width 82 height 15
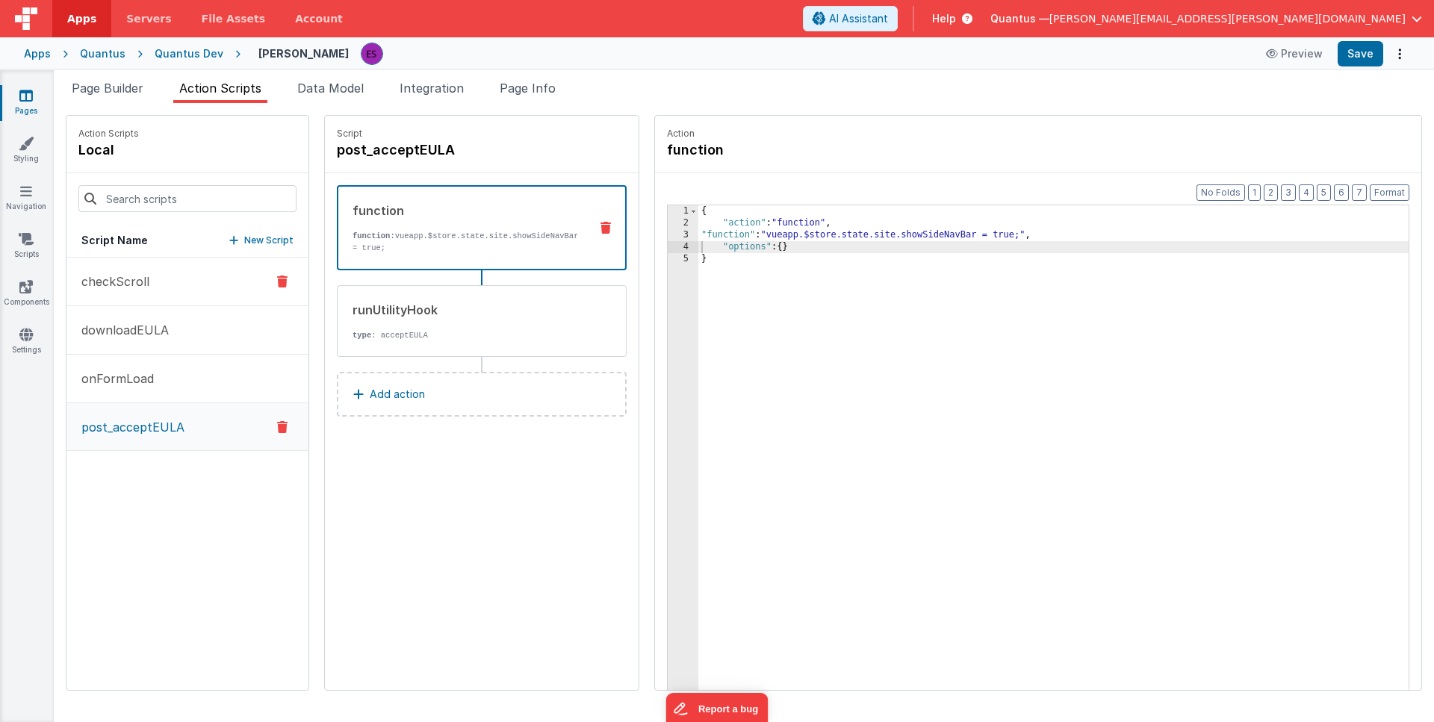
click at [137, 273] on p "checkScroll" at bounding box center [110, 282] width 77 height 18
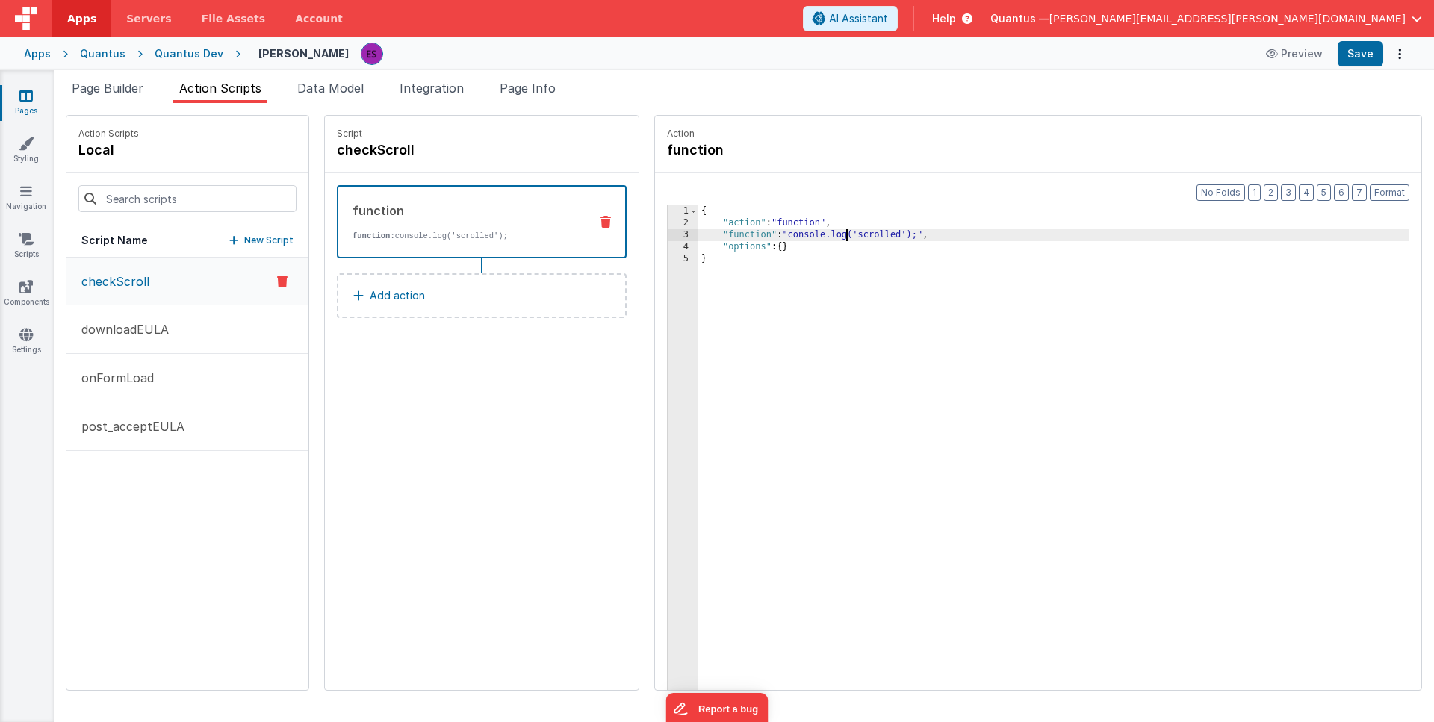
click at [808, 240] on div "{ "action" : "function" , "function" : "console.log('scrolled');" , "options" :…" at bounding box center [1072, 482] width 749 height 555
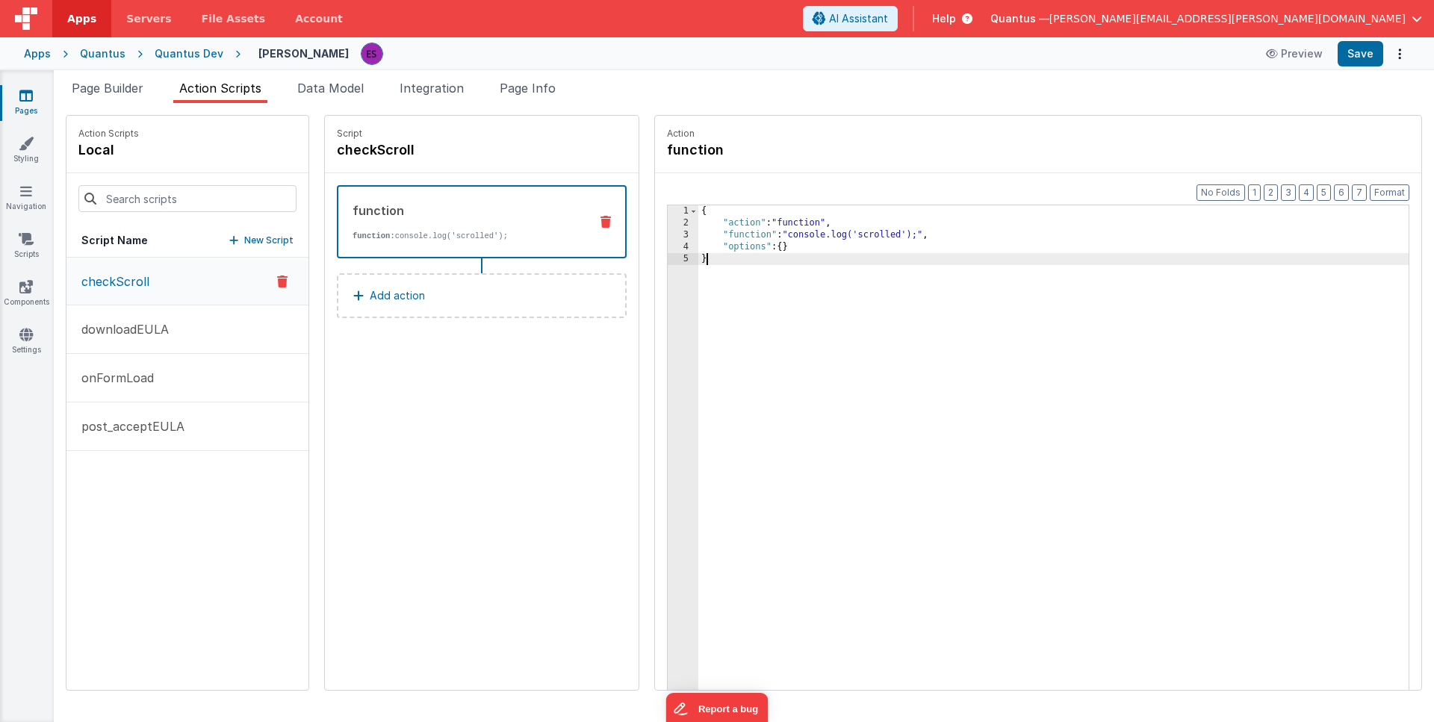
click at [744, 309] on div "{ "action" : "function" , "function" : "console.log('scrolled');" , "options" :…" at bounding box center [1072, 482] width 749 height 555
click at [117, 88] on span "Page Builder" at bounding box center [108, 88] width 72 height 15
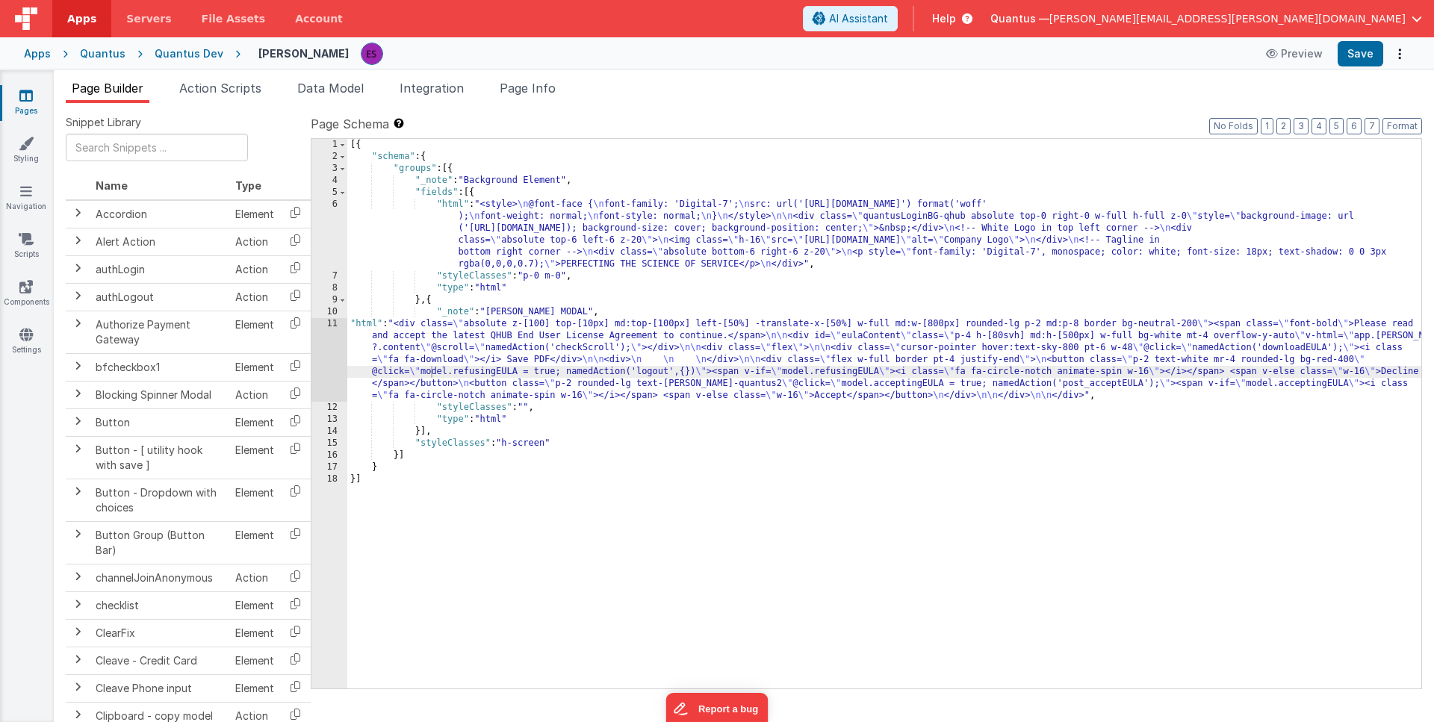
click at [476, 332] on div "[{ "schema" : { "groups" : [{ "_note" : "Background Element" , "fields" : [{ "h…" at bounding box center [884, 426] width 1074 height 574
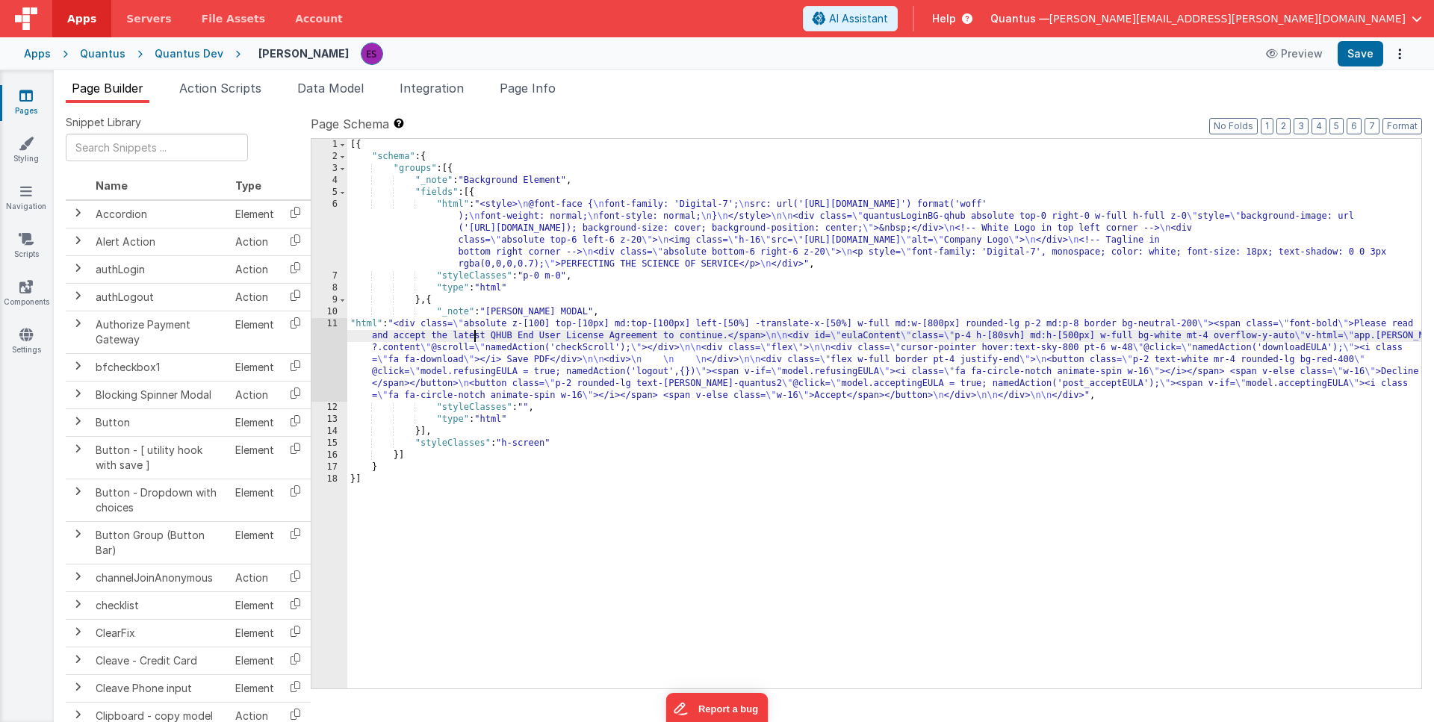
click at [330, 356] on div "11" at bounding box center [329, 360] width 36 height 84
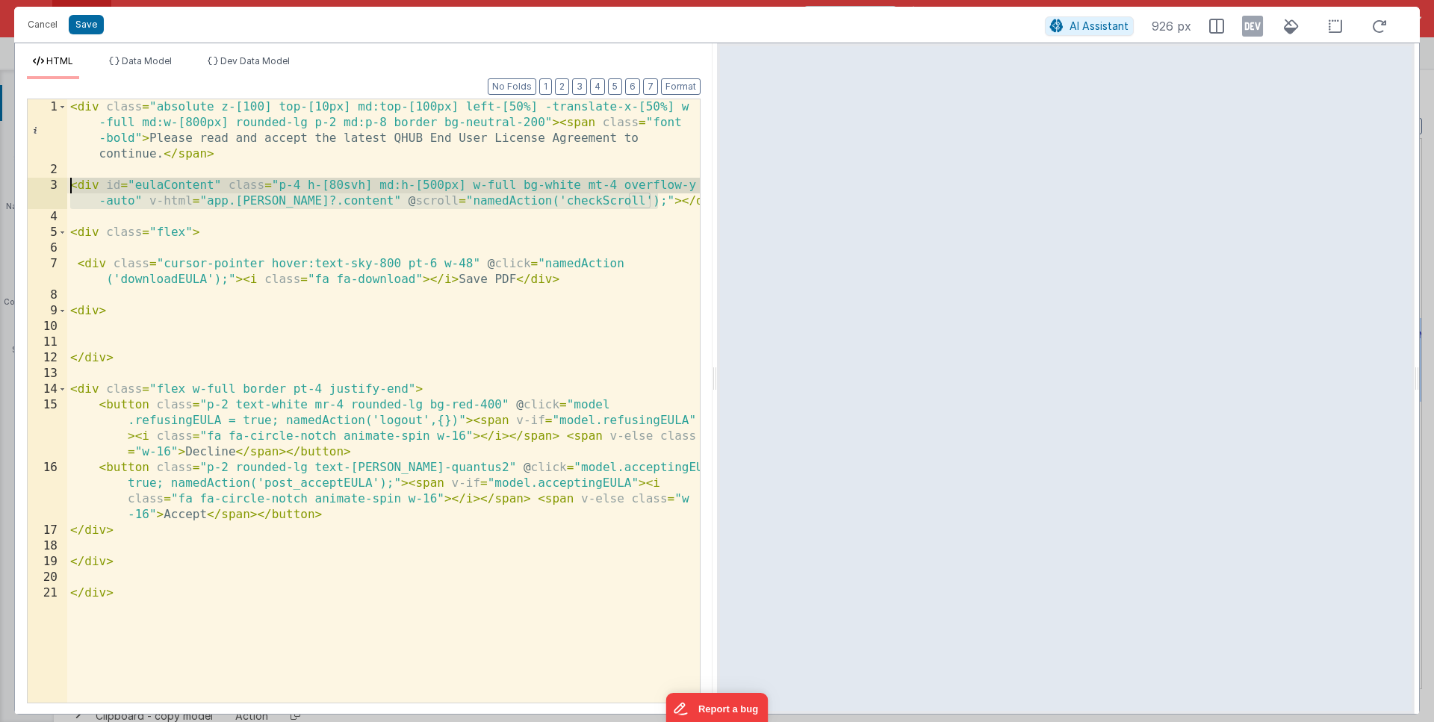
drag, startPoint x: 675, startPoint y: 198, endPoint x: 0, endPoint y: 193, distance: 674.5
click at [0, 193] on div "Cancel Save AI Assistant 926 px HTML Data Model Dev Data Model Format 7 6 5 4 3…" at bounding box center [717, 361] width 1434 height 722
click at [244, 195] on div "< div class = "absolute z-[100] top-[10px] md:top-[100px] left-[50%] -translate…" at bounding box center [383, 440] width 633 height 682
click at [74, 27] on button "Save" at bounding box center [86, 24] width 35 height 19
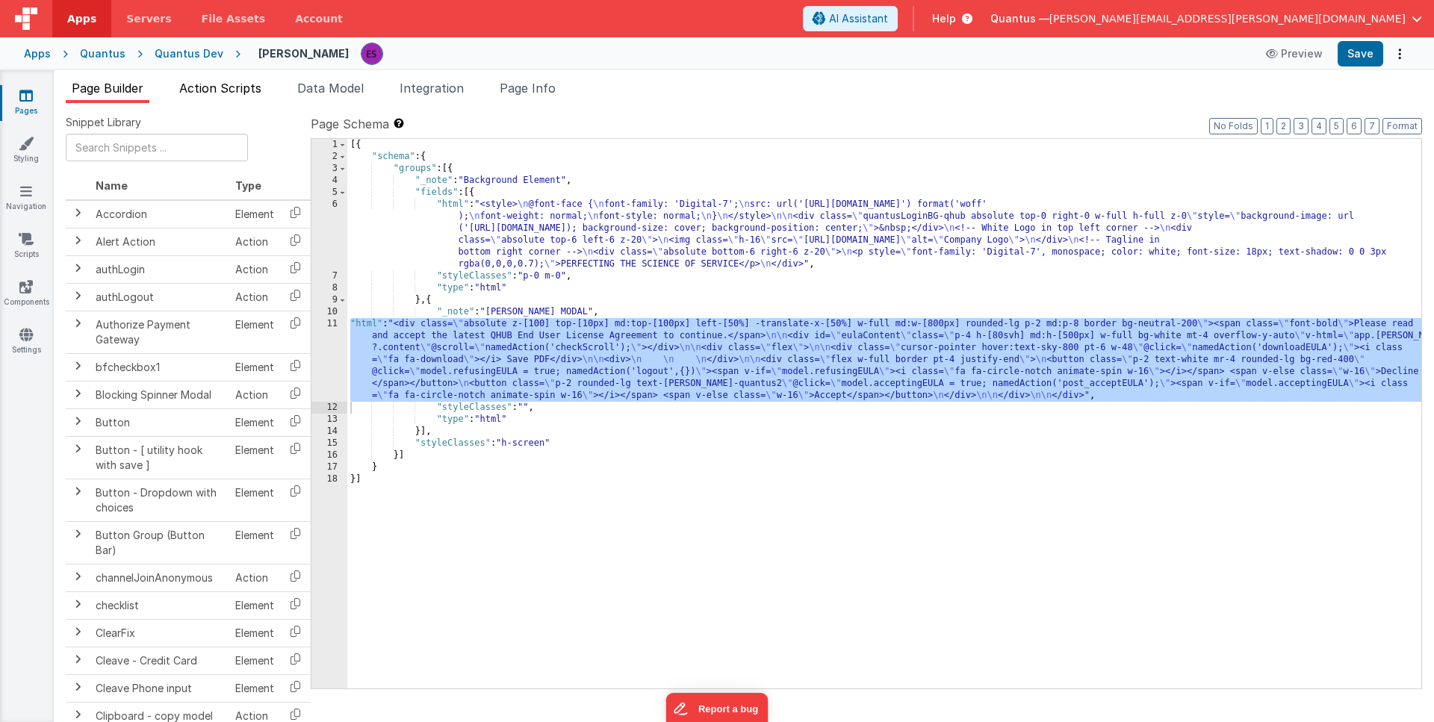
click at [210, 91] on span "Action Scripts" at bounding box center [220, 88] width 82 height 15
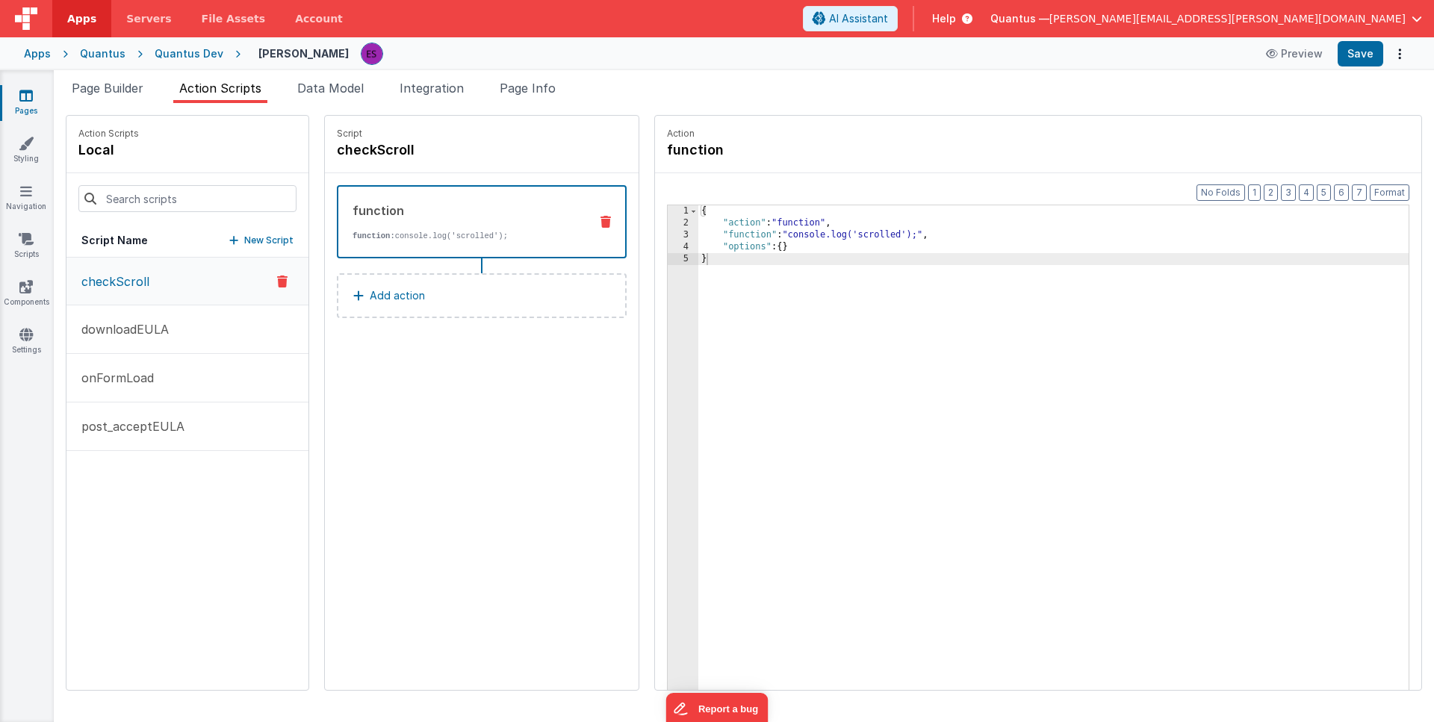
click at [113, 288] on p "checkScroll" at bounding box center [110, 282] width 77 height 18
click at [806, 332] on div "{ "action" : "function" , "function" : "console.log('scrolled');" , "options" :…" at bounding box center [1072, 482] width 749 height 555
click at [668, 234] on div "3" at bounding box center [683, 235] width 31 height 12
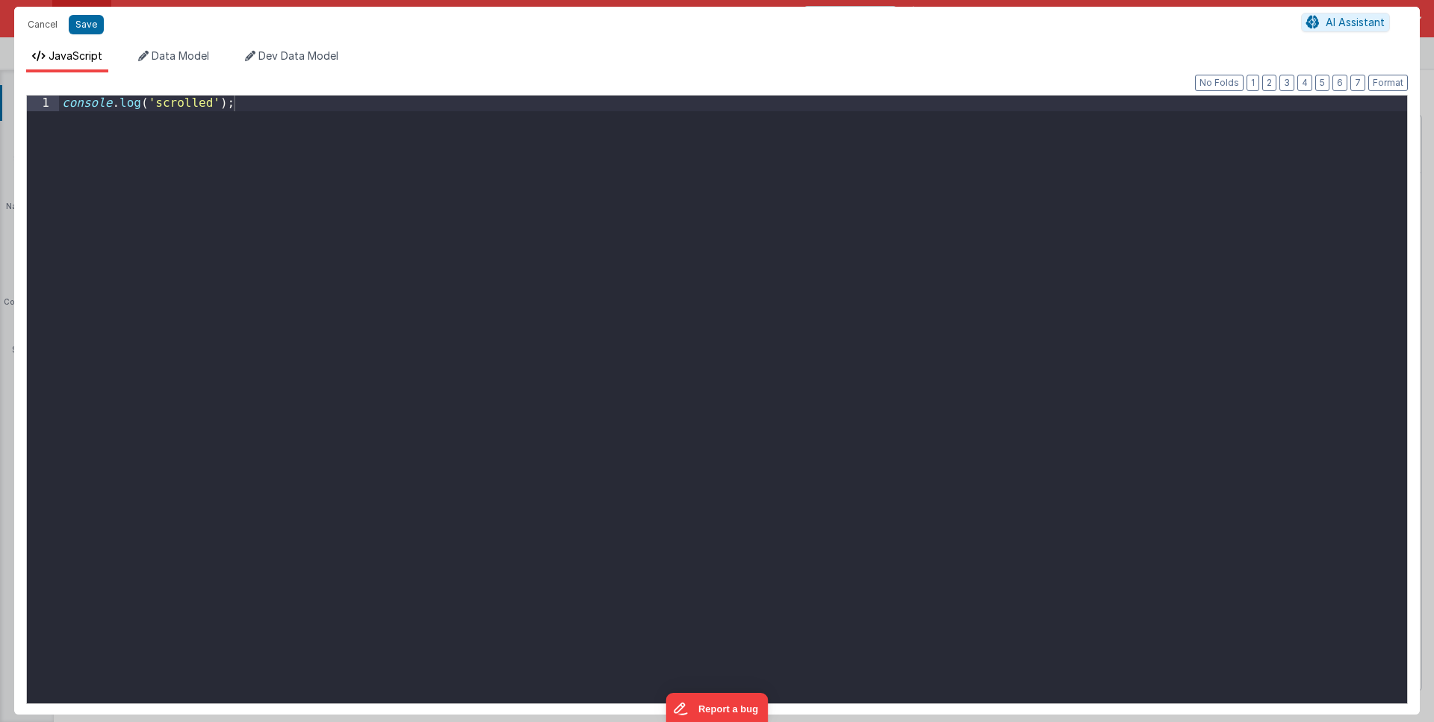
click at [665, 242] on div "console . log ( 'scrolled' ) ;" at bounding box center [733, 415] width 1348 height 639
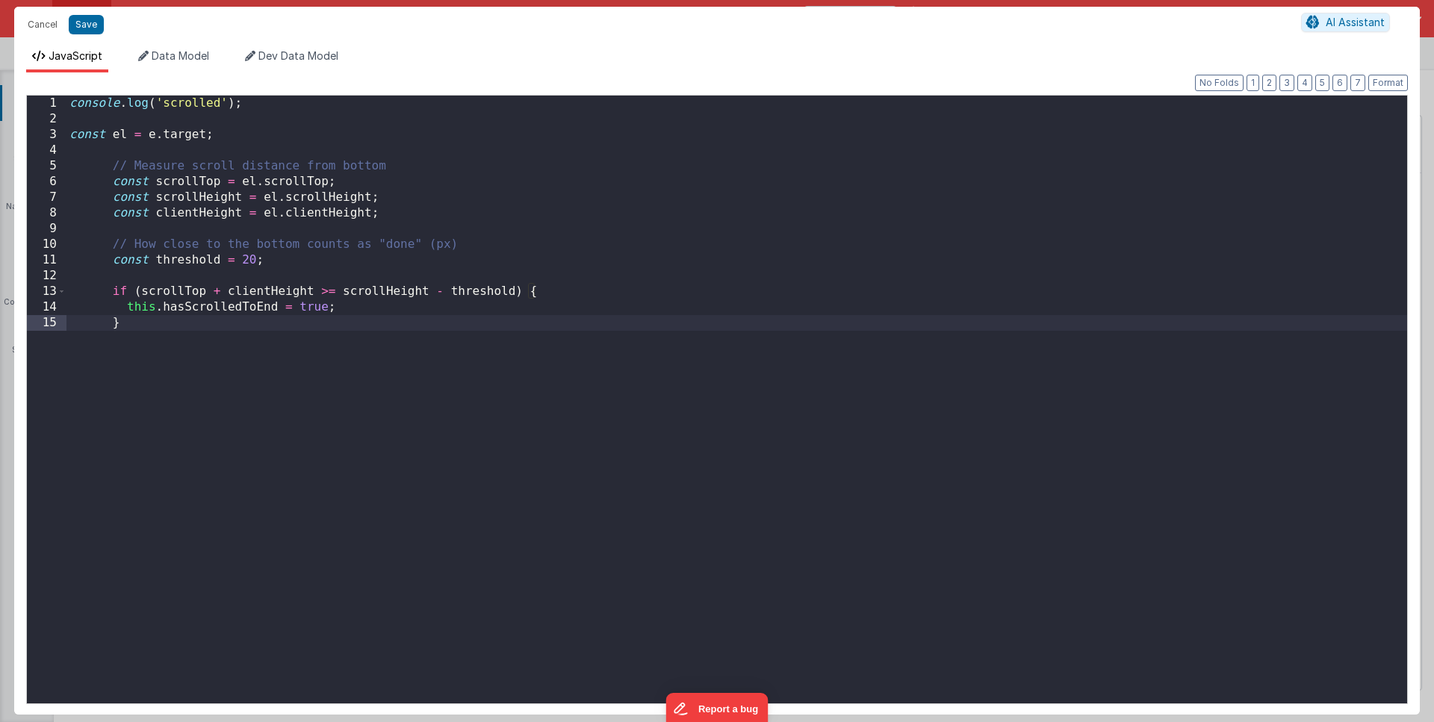
click at [184, 136] on div "console . log ( 'scrolled' ) ; const el = e . target ; // Measure scroll distan…" at bounding box center [736, 415] width 1341 height 639
drag, startPoint x: 146, startPoint y: 137, endPoint x: 205, endPoint y: 140, distance: 59.1
click at [205, 140] on div "console . log ( 'scrolled' ) ; const el = e . target ; // Measure scroll distan…" at bounding box center [736, 415] width 1341 height 639
click at [372, 137] on div "console . log ( 'scrolled' ) ; const el = document . getElementById ( 'eulacont…" at bounding box center [736, 415] width 1341 height 639
click at [645, 223] on div "console . log ( 'scrolled' ) ; const el = document . getElementById ( 'eulaCont…" at bounding box center [736, 415] width 1341 height 639
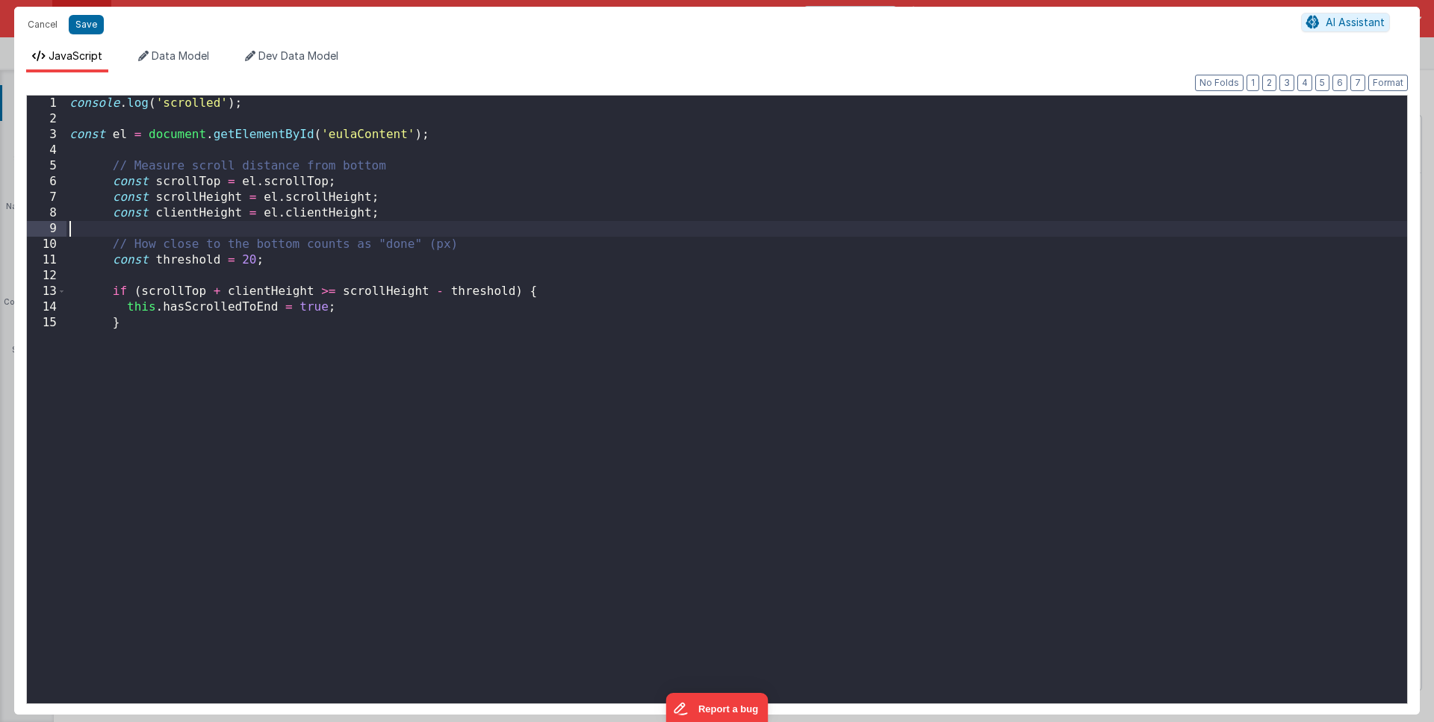
click at [250, 204] on div "console . log ( 'scrolled' ) ; const el = document . getElementById ( 'eulaCont…" at bounding box center [736, 415] width 1341 height 639
click at [211, 280] on div "console . log ( 'scrolled' ) ; const el = document . getElementById ( 'eulaCont…" at bounding box center [736, 415] width 1341 height 639
click at [243, 258] on div "console . log ( 'scrolled' ) ; const el = document . getElementById ( 'eulaCont…" at bounding box center [736, 415] width 1341 height 639
click at [209, 331] on div "console . log ( 'scrolled' ) ; const el = document . getElementById ( 'eulaCont…" at bounding box center [736, 415] width 1341 height 639
click at [340, 308] on div "console . log ( 'scrolled' ) ; const el = document . getElementById ( 'eulaCont…" at bounding box center [736, 415] width 1341 height 639
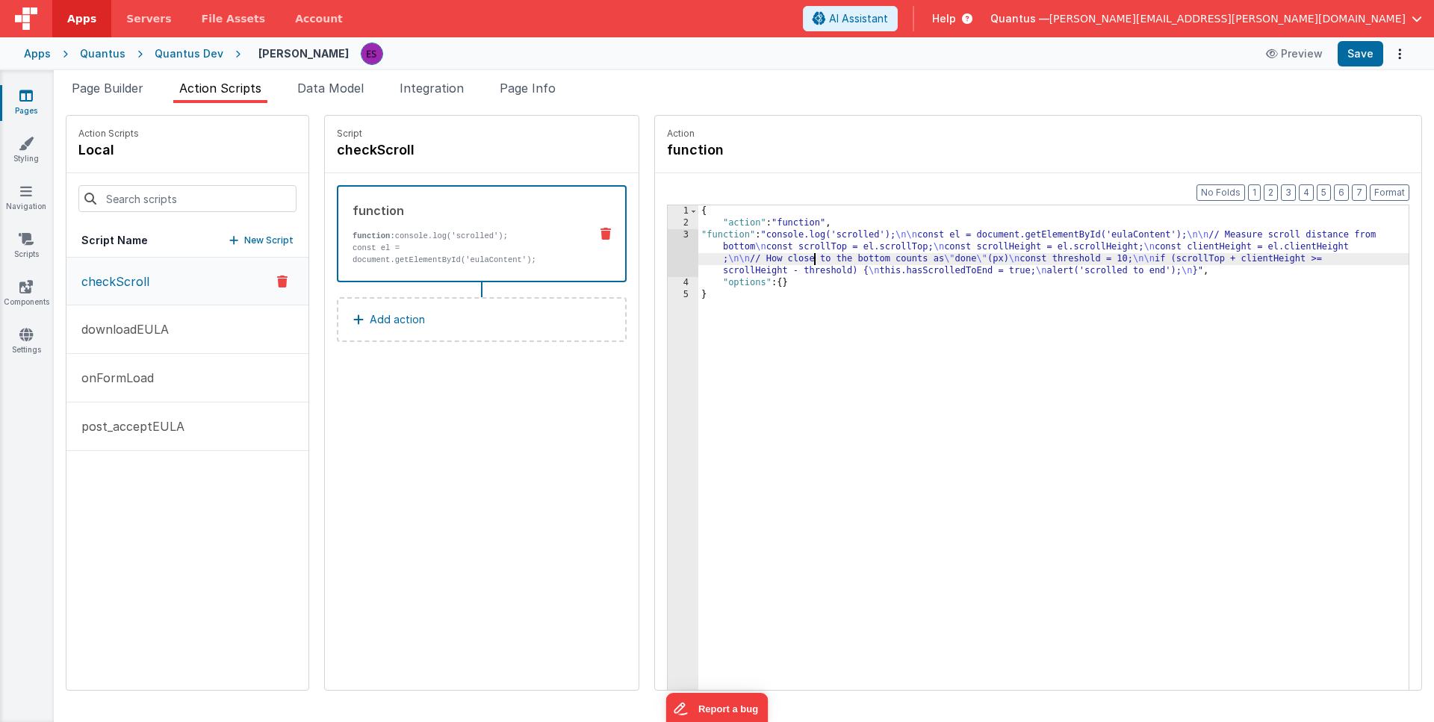
click at [775, 257] on div "{ "action" : "function" , "function" : "console.log('scrolled'); \n\n const el …" at bounding box center [1072, 482] width 749 height 555
click at [668, 256] on div "3" at bounding box center [683, 253] width 31 height 48
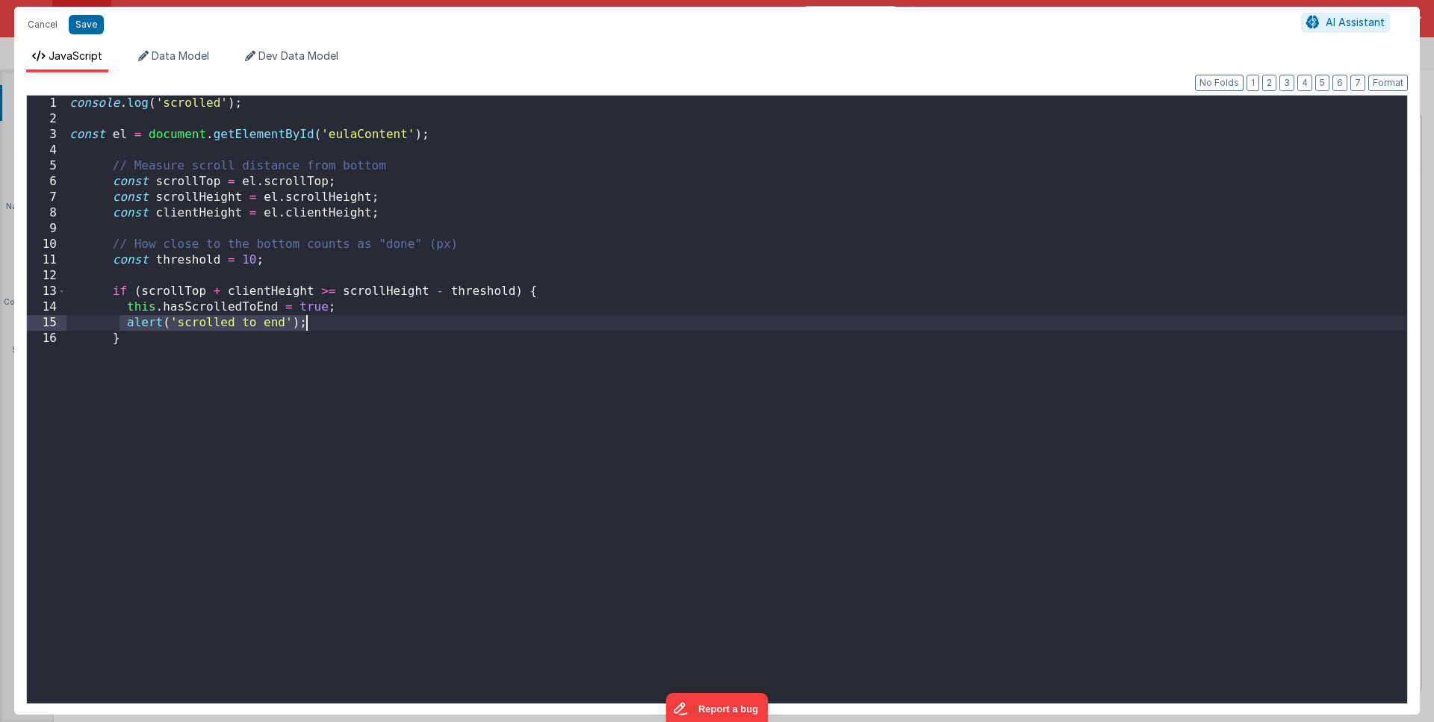
drag, startPoint x: 123, startPoint y: 326, endPoint x: 324, endPoint y: 326, distance: 200.9
click at [324, 326] on div "console . log ( 'scrolled' ) ; const el = document . getElementById ( 'eulaCont…" at bounding box center [736, 415] width 1341 height 639
click at [190, 56] on span "Data Model" at bounding box center [181, 55] width 58 height 13
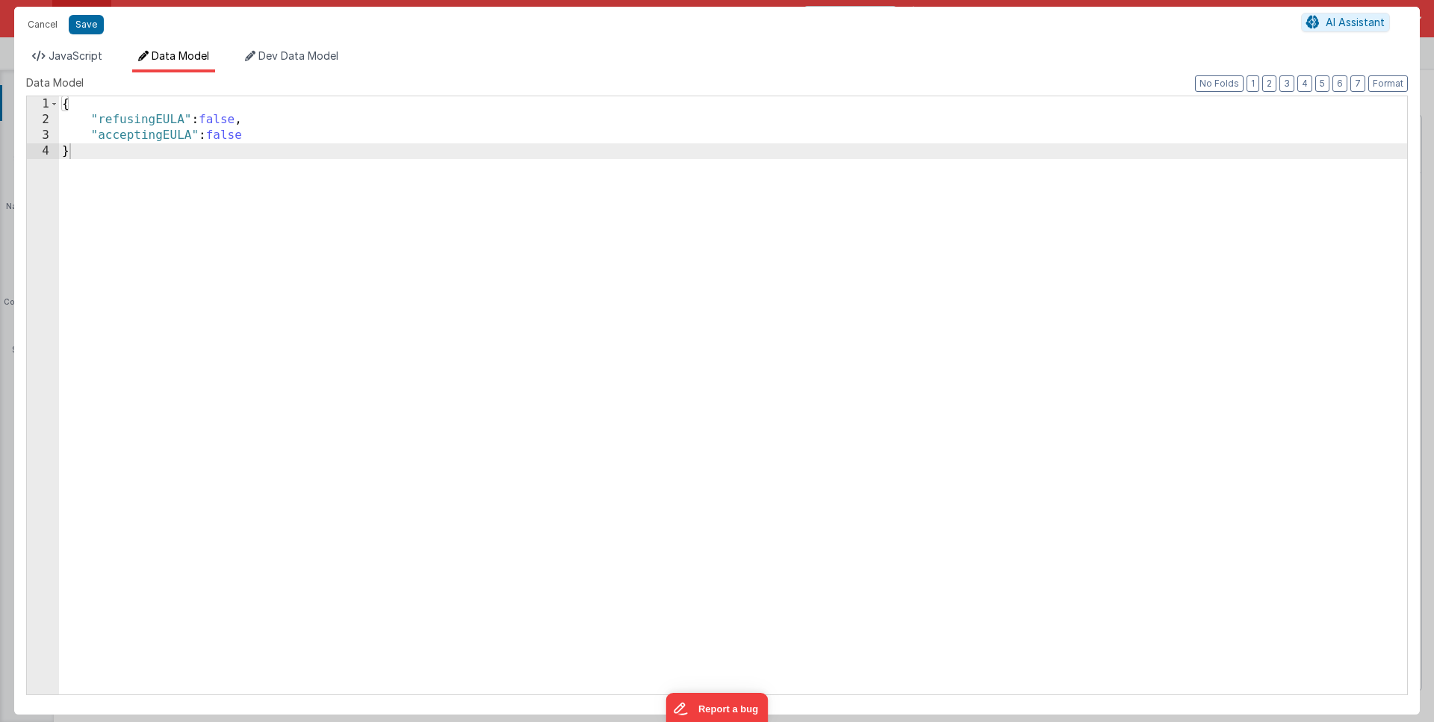
click at [291, 137] on div "{ "refusingEULA" : false , "acceptingEULA" : false }" at bounding box center [733, 411] width 1348 height 630
click at [78, 60] on span "JavaScript" at bounding box center [76, 55] width 54 height 13
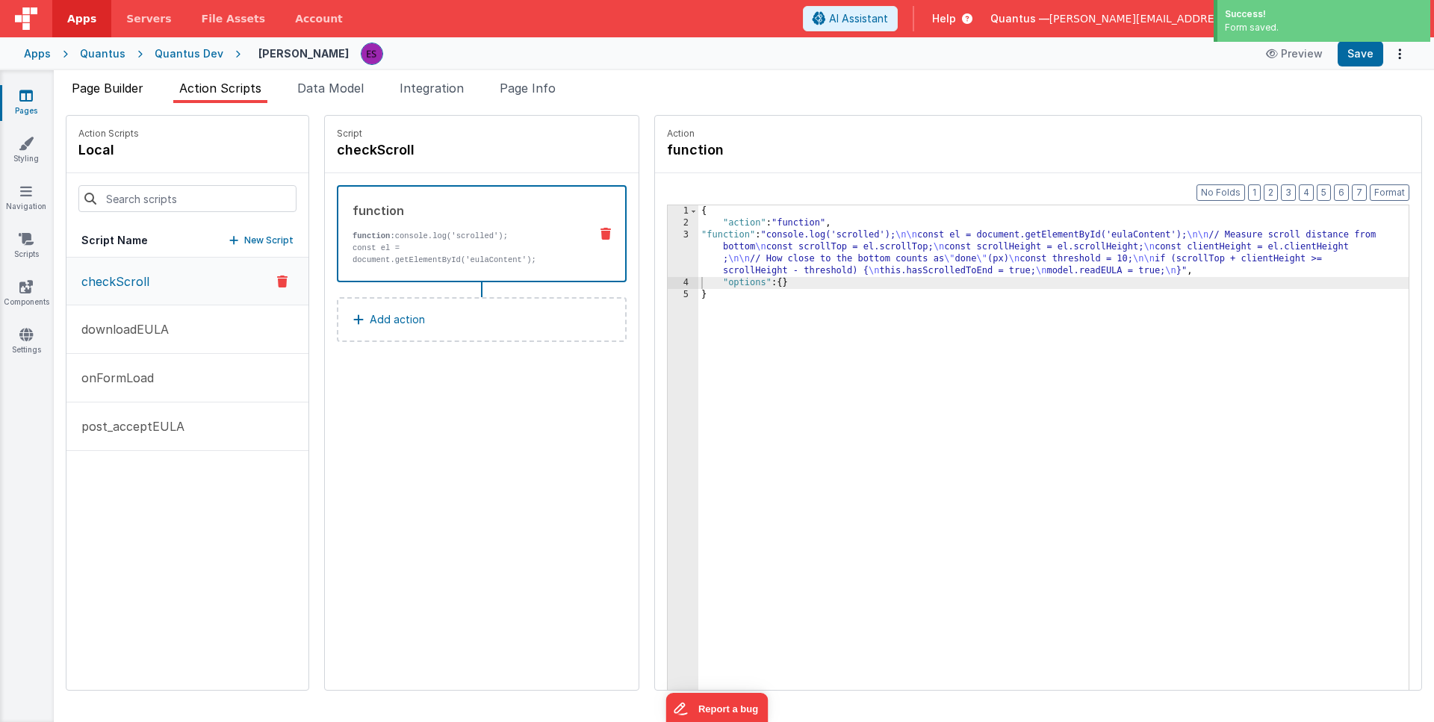
click at [106, 98] on li "Page Builder" at bounding box center [108, 91] width 84 height 24
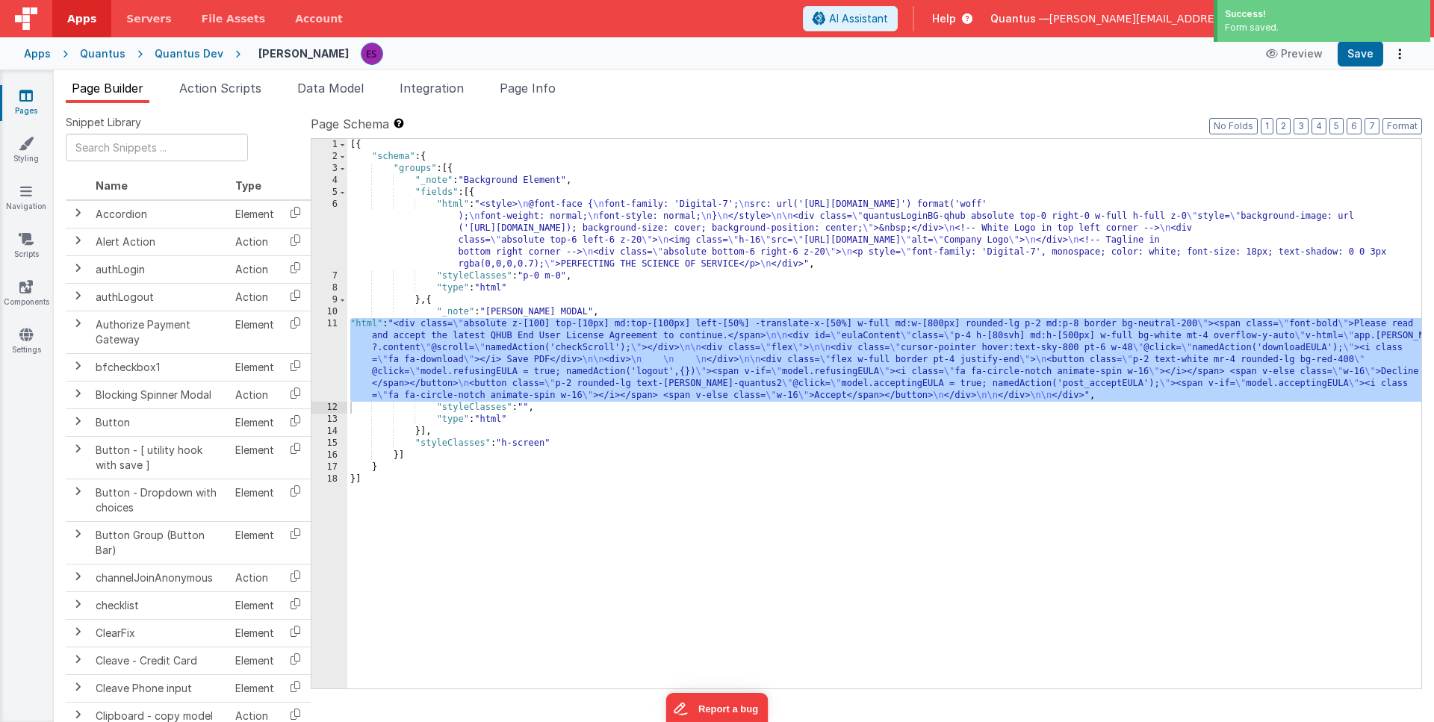
click at [419, 347] on div "[{ "schema" : { "groups" : [{ "_note" : "Background Element" , "fields" : [{ "h…" at bounding box center [884, 426] width 1074 height 574
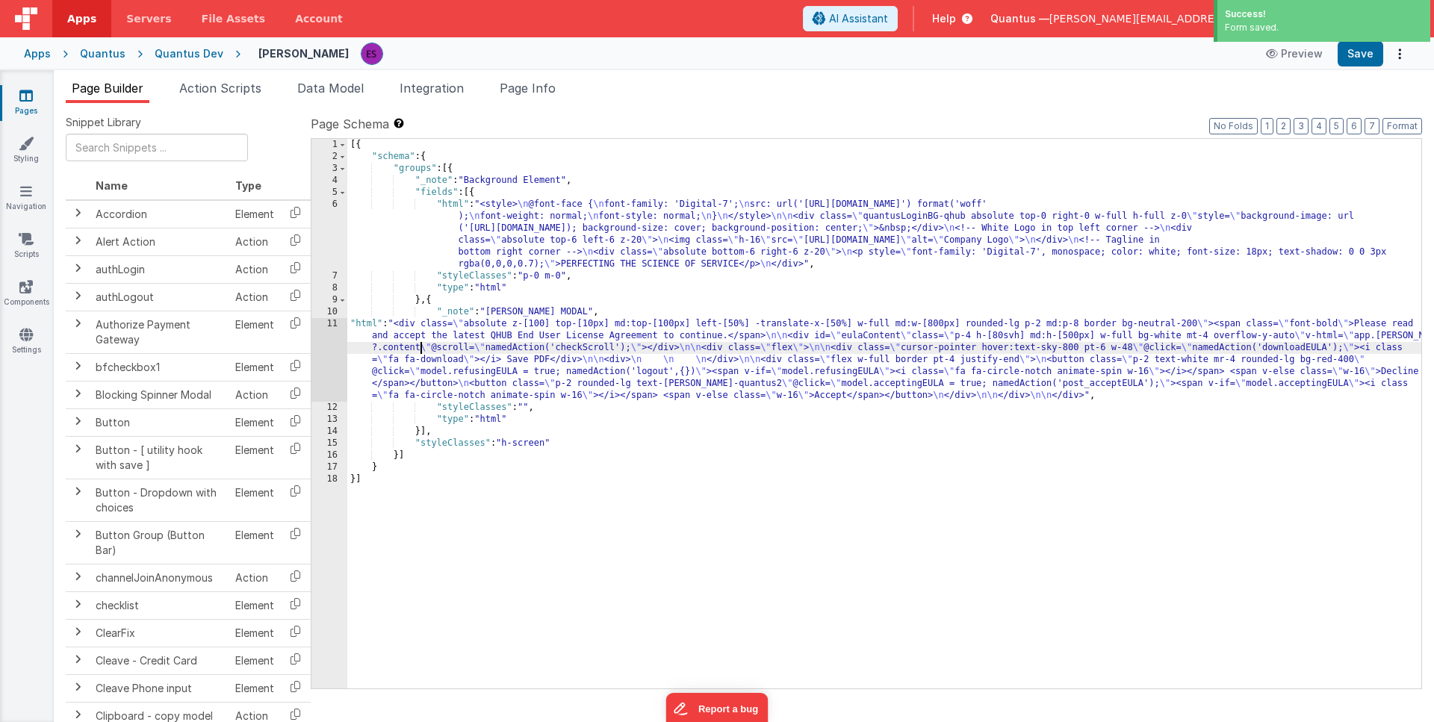
click at [339, 356] on div "11" at bounding box center [329, 360] width 36 height 84
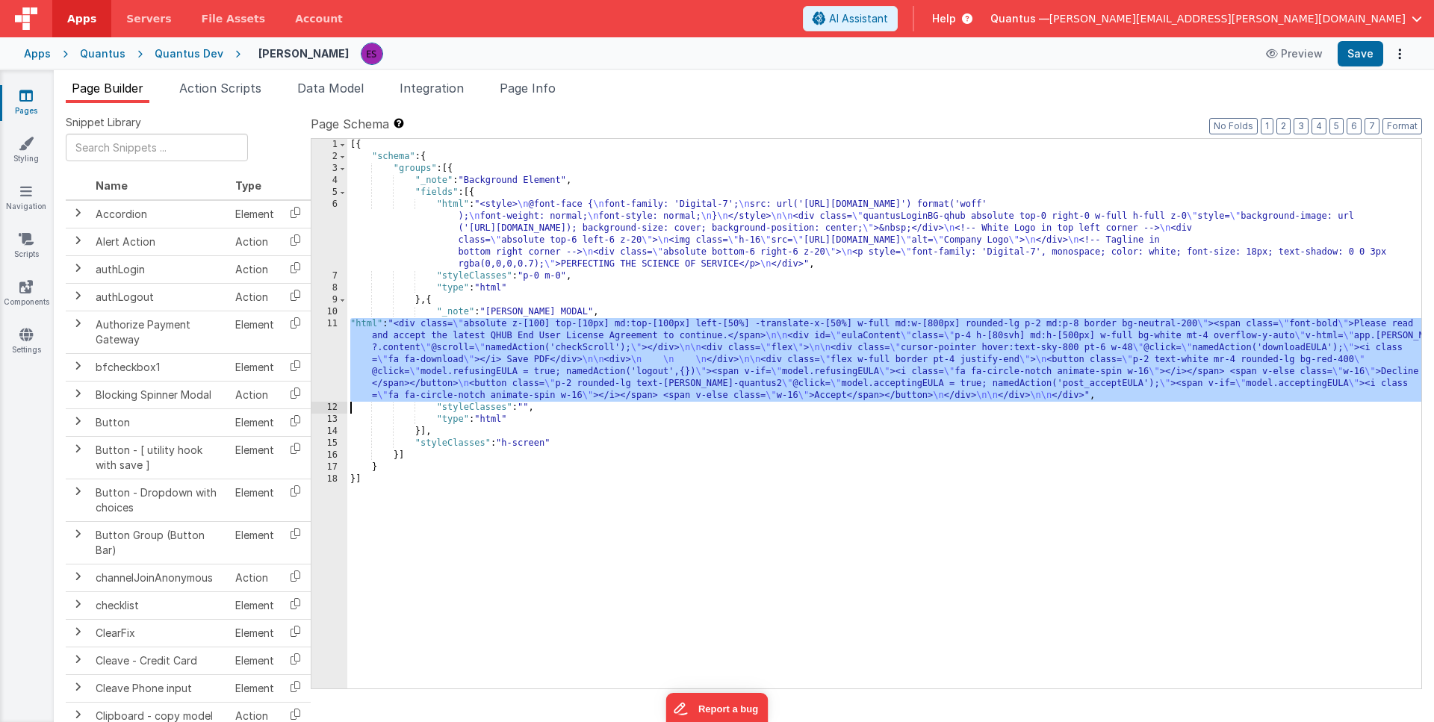
click at [326, 357] on div "11" at bounding box center [329, 360] width 36 height 84
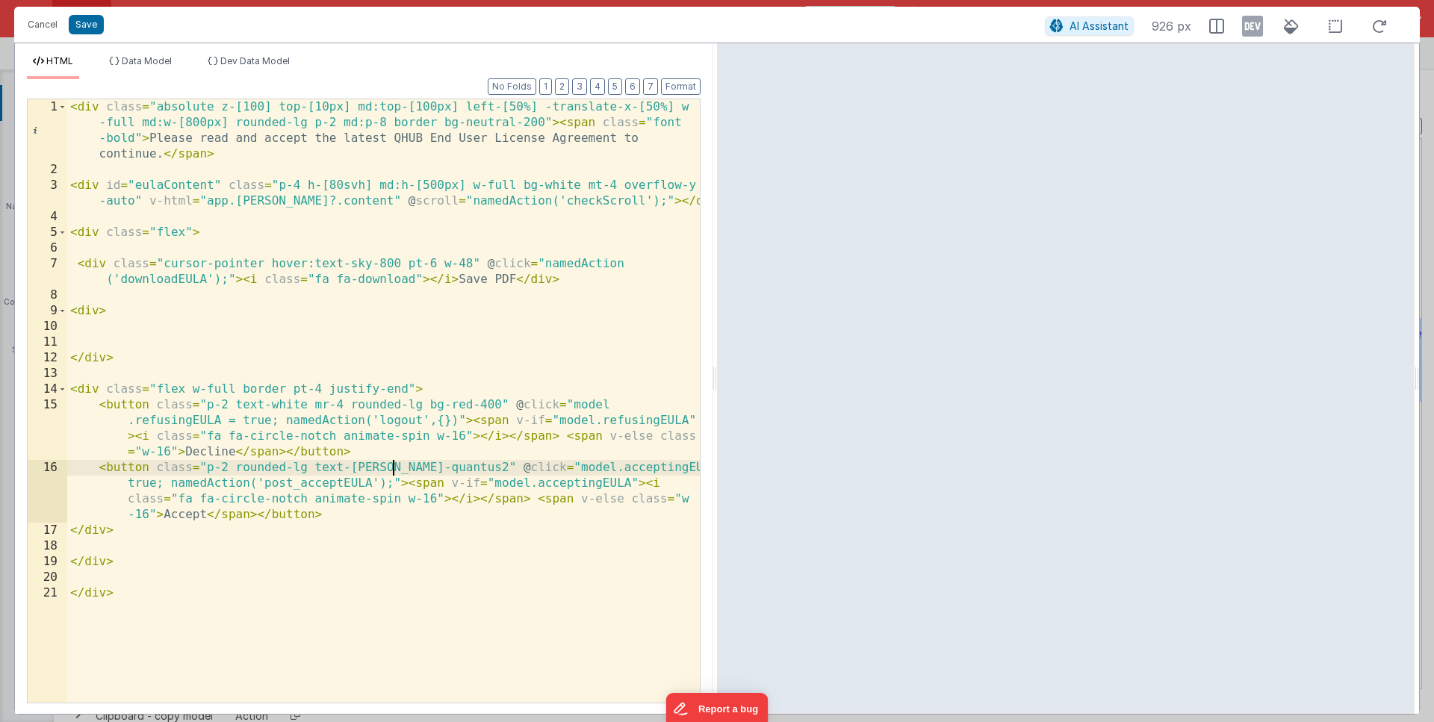
click at [394, 467] on div "< div class = "absolute z-[100] top-[10px] md:top-[100px] left-[50%] -translate…" at bounding box center [383, 440] width 633 height 682
click at [474, 462] on div "< div class = "absolute z-[100] top-[10px] md:top-[100px] left-[50%] -translate…" at bounding box center [383, 440] width 633 height 682
click at [598, 465] on div "< div class = "absolute z-[100] top-[10px] md:top-[100px] left-[50%] -translate…" at bounding box center [383, 440] width 633 height 682
drag, startPoint x: 311, startPoint y: 467, endPoint x: 390, endPoint y: 471, distance: 78.6
click at [390, 471] on div "< div class = "absolute z-[100] top-[10px] md:top-[100px] left-[50%] -translate…" at bounding box center [383, 440] width 633 height 682
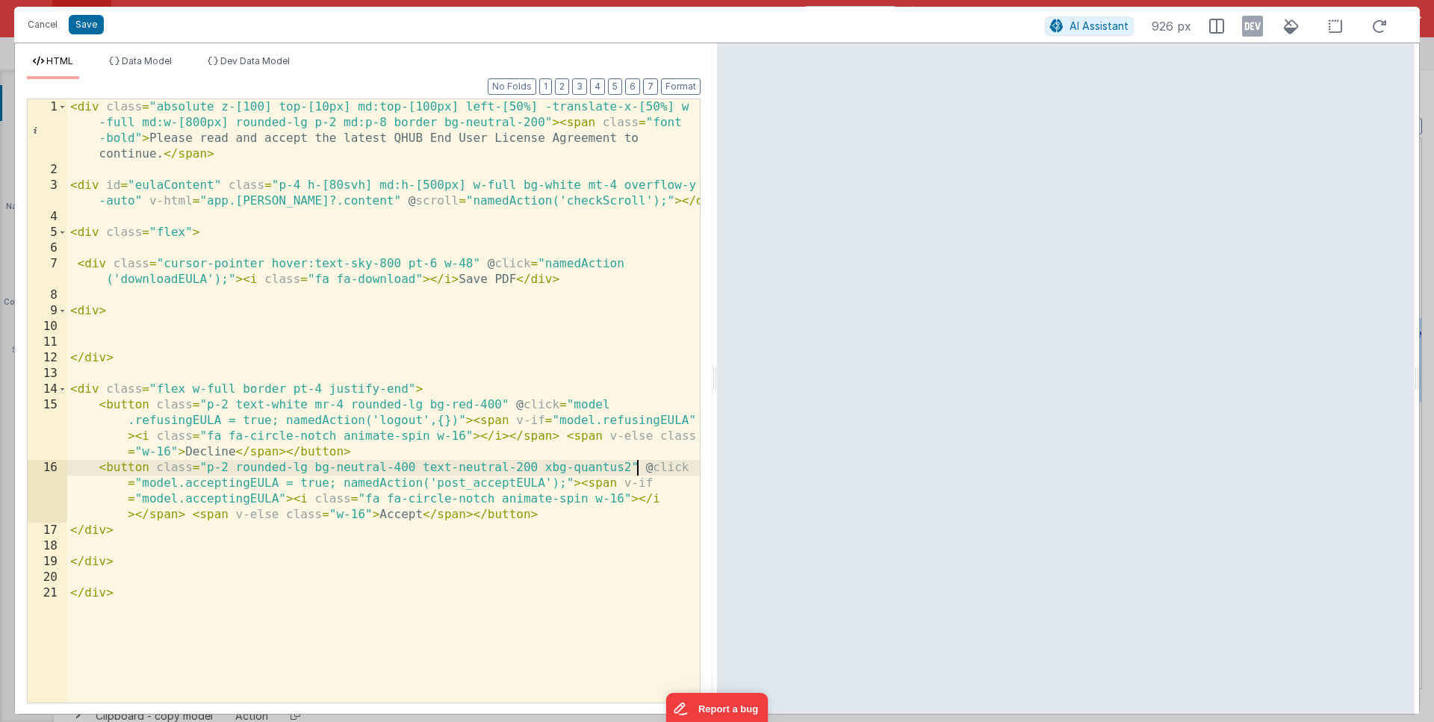
click at [637, 465] on div "< div class = "absolute z-[100] top-[10px] md:top-[100px] left-[50%] -translate…" at bounding box center [383, 440] width 633 height 682
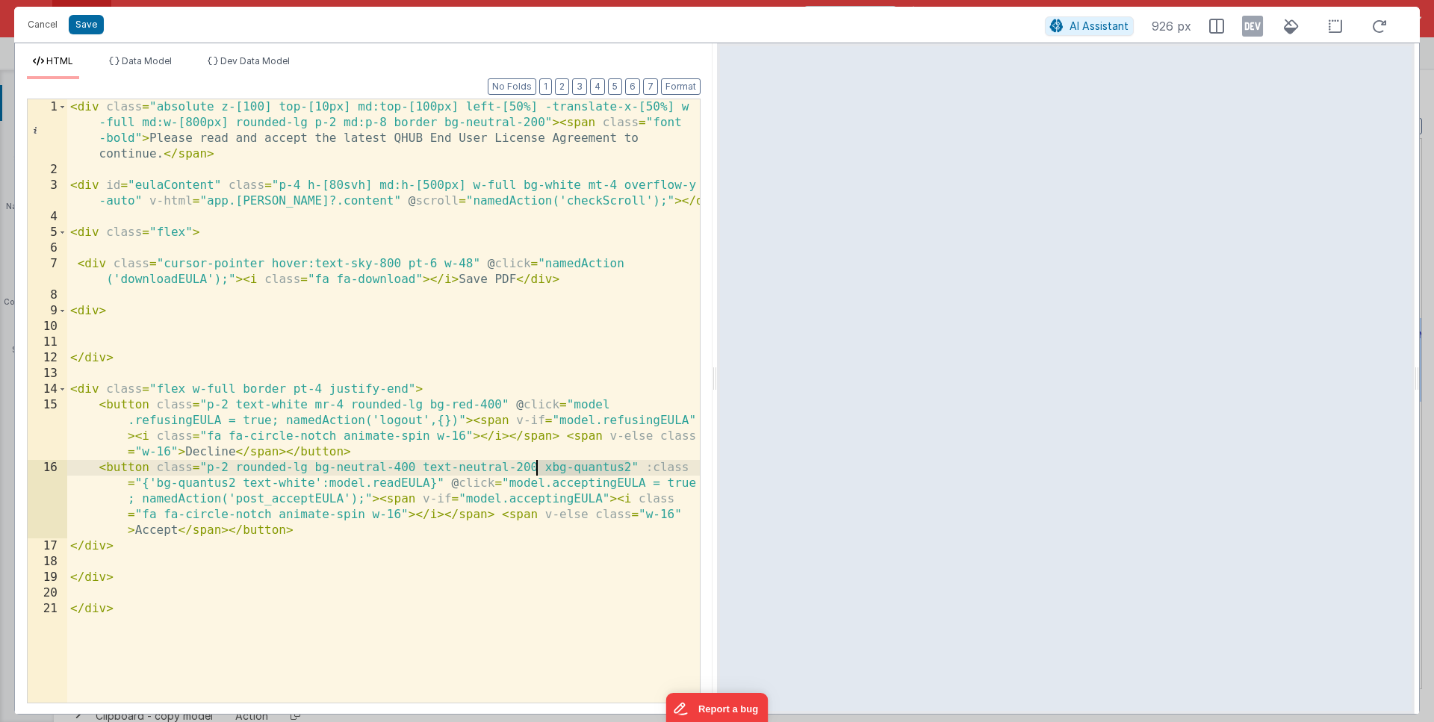
drag, startPoint x: 628, startPoint y: 470, endPoint x: 536, endPoint y: 466, distance: 92.0
click at [536, 466] on div "< div class = "absolute z-[100] top-[10px] md:top-[100px] left-[50%] -translate…" at bounding box center [383, 440] width 633 height 682
click at [492, 519] on div "< div class = "absolute z-[100] top-[10px] md:top-[100px] left-[50%] -translate…" at bounding box center [383, 440] width 633 height 682
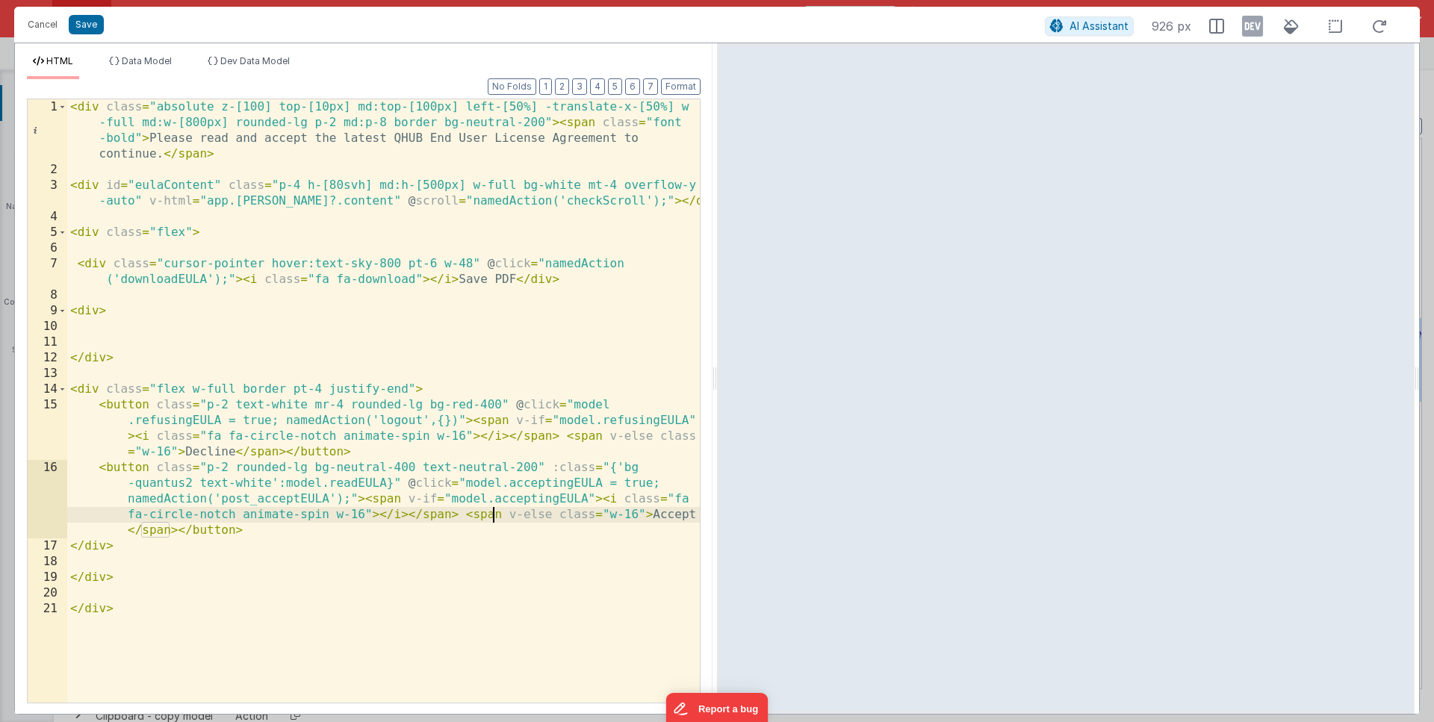
click at [465, 480] on div "< div class = "absolute z-[100] top-[10px] md:top-[100px] left-[50%] -translate…" at bounding box center [383, 440] width 633 height 682
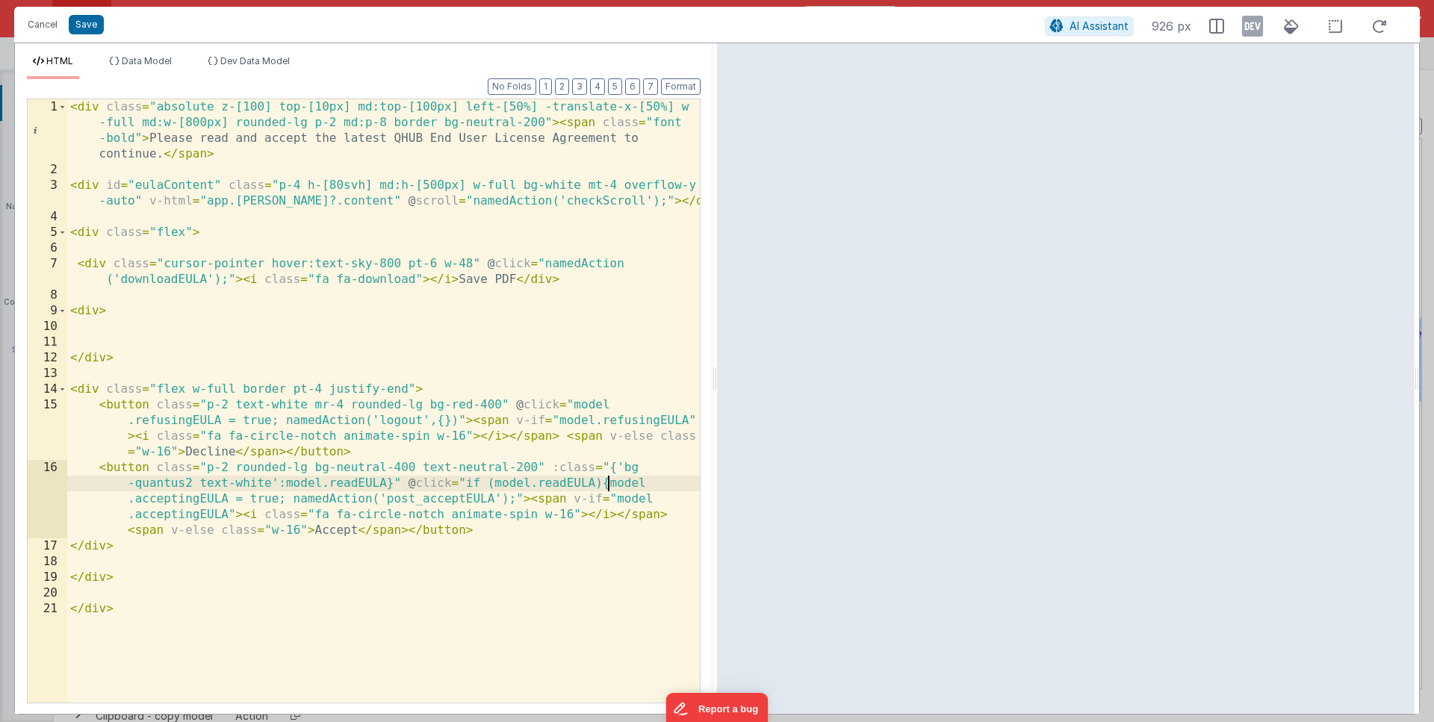
click at [513, 500] on div "< div class = "absolute z-[100] top-[10px] md:top-[100px] left-[50%] -translate…" at bounding box center [383, 440] width 633 height 682
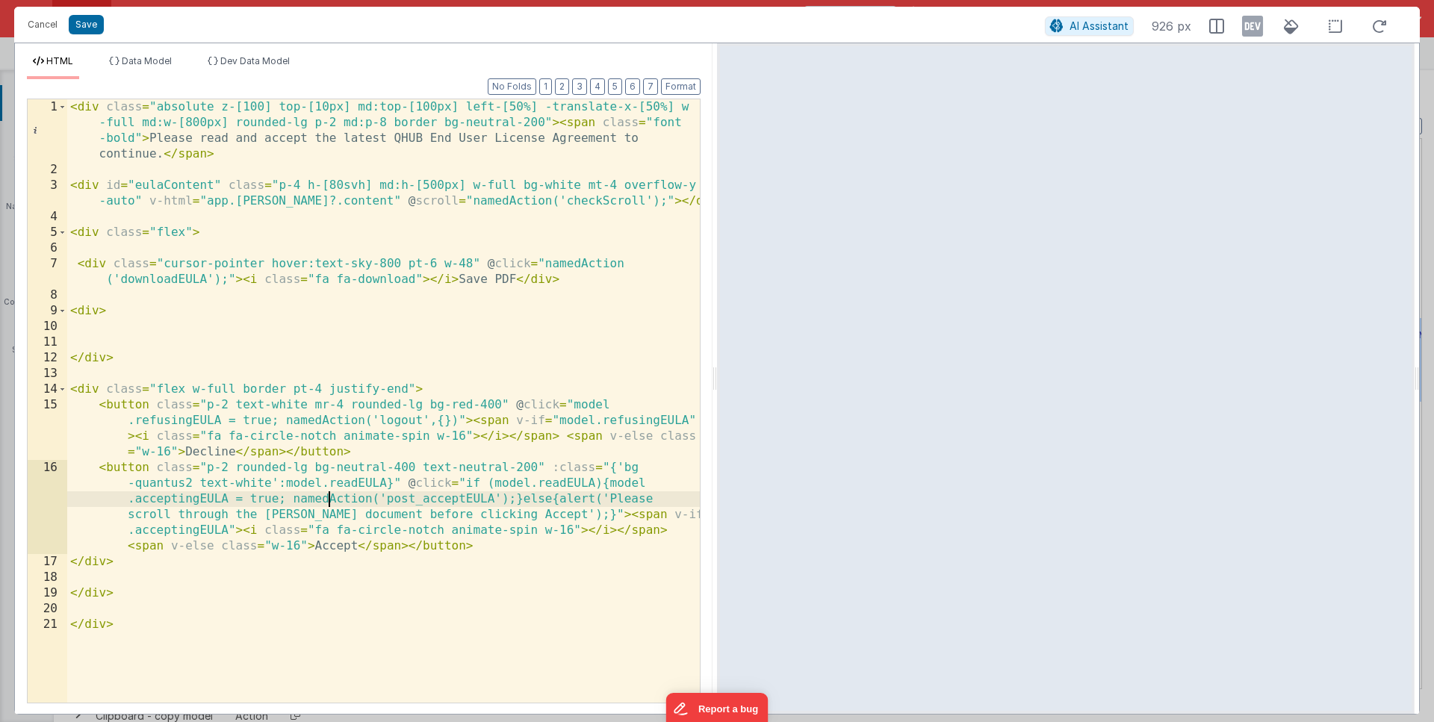
click at [326, 500] on div "< div class = "absolute z-[100] top-[10px] md:top-[100px] left-[50%] -translate…" at bounding box center [383, 440] width 633 height 682
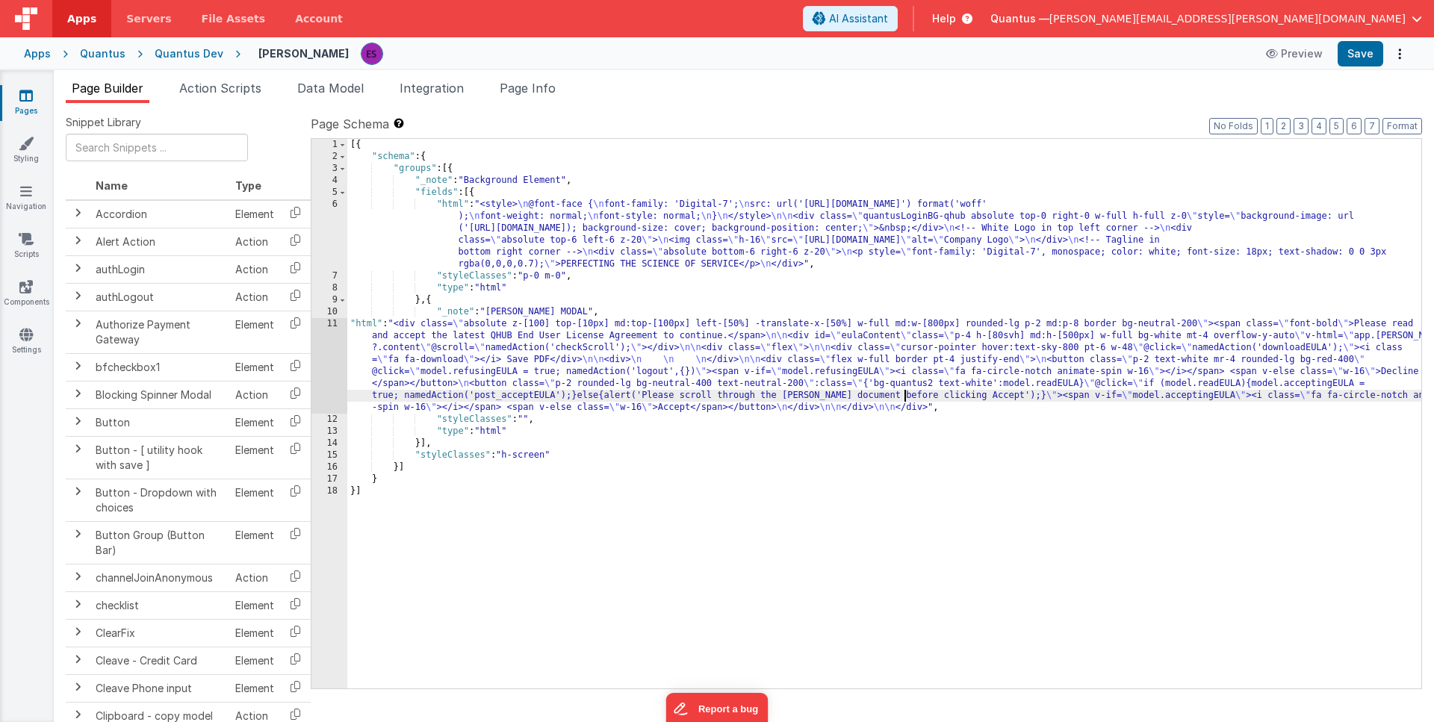
click at [902, 392] on div "[{ "schema" : { "groups" : [{ "_note" : "Background Element" , "fields" : [{ "h…" at bounding box center [884, 426] width 1074 height 574
click at [329, 372] on div "11" at bounding box center [329, 366] width 36 height 96
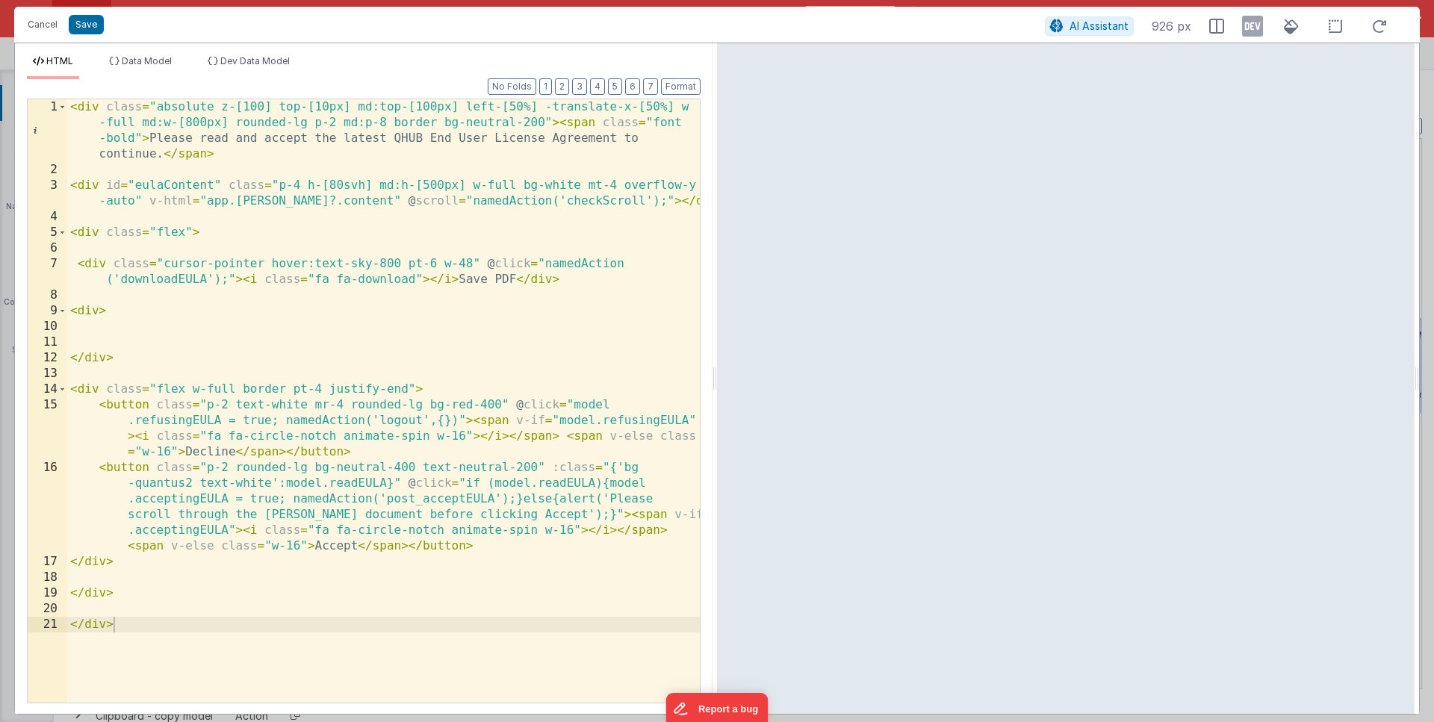
click at [409, 522] on div "< div class = "absolute z-[100] top-[10px] md:top-[100px] left-[50%] -translate…" at bounding box center [383, 440] width 633 height 682
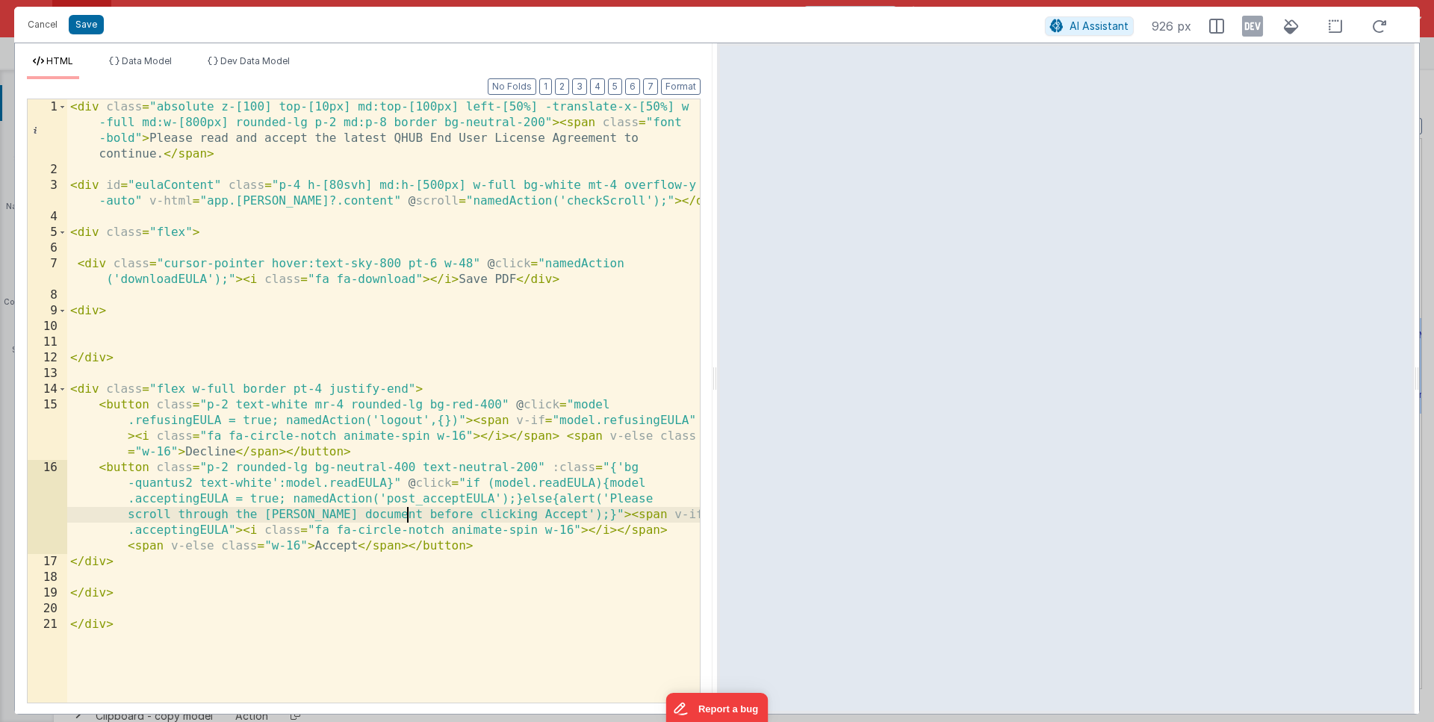
click at [226, 467] on div "< div class = "absolute z-[100] top-[10px] md:top-[100px] left-[50%] -translate…" at bounding box center [383, 440] width 633 height 682
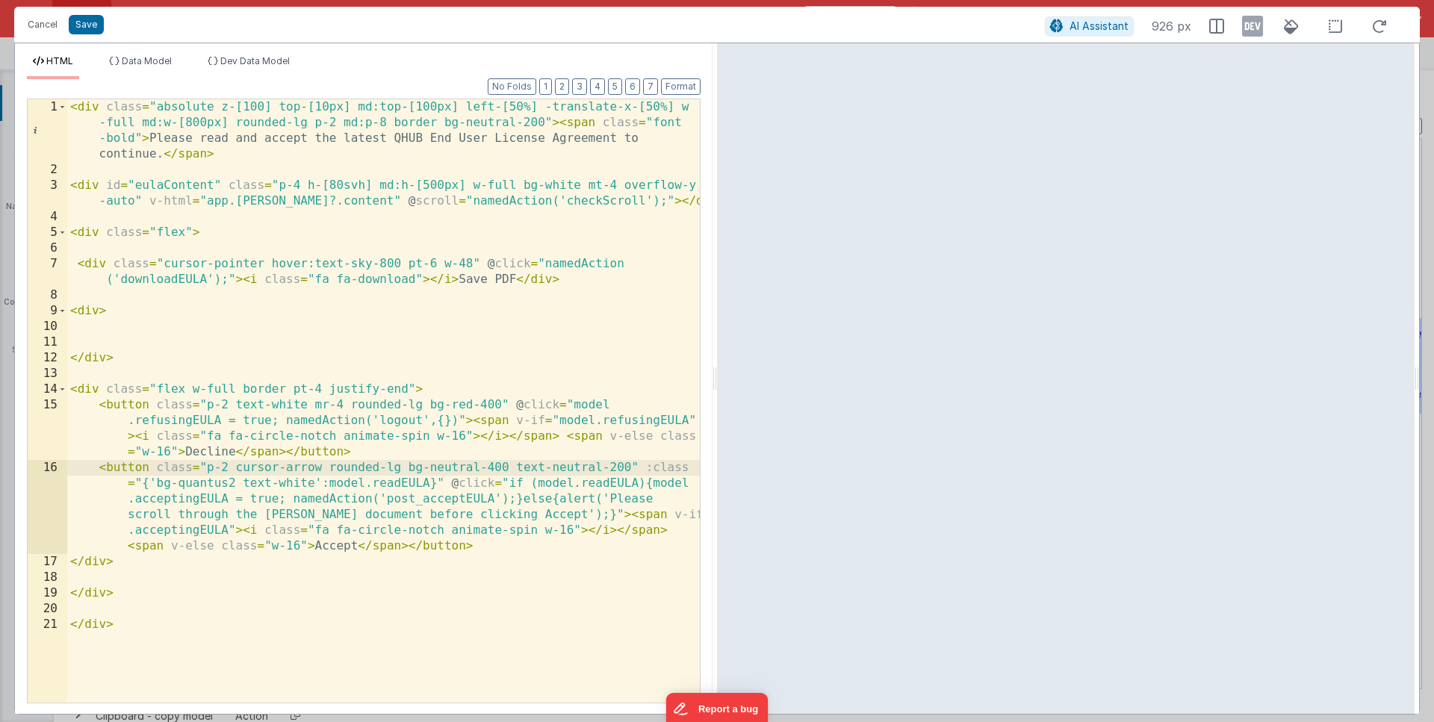
click at [157, 482] on div "< div class = "absolute z-[100] top-[10px] md:top-[100px] left-[50%] -translate…" at bounding box center [383, 440] width 633 height 682
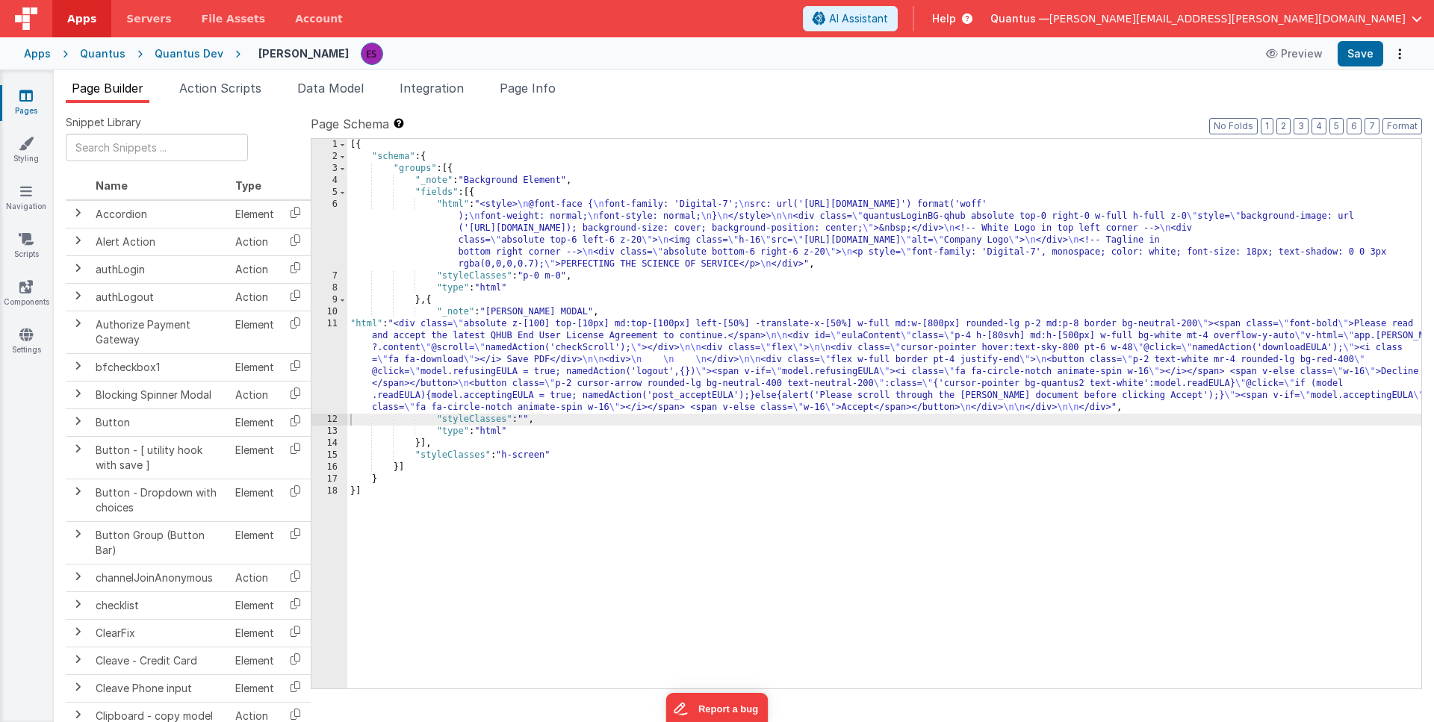
click at [414, 380] on div "[{ "schema" : { "groups" : [{ "_note" : "Background Element" , "fields" : [{ "h…" at bounding box center [884, 426] width 1074 height 574
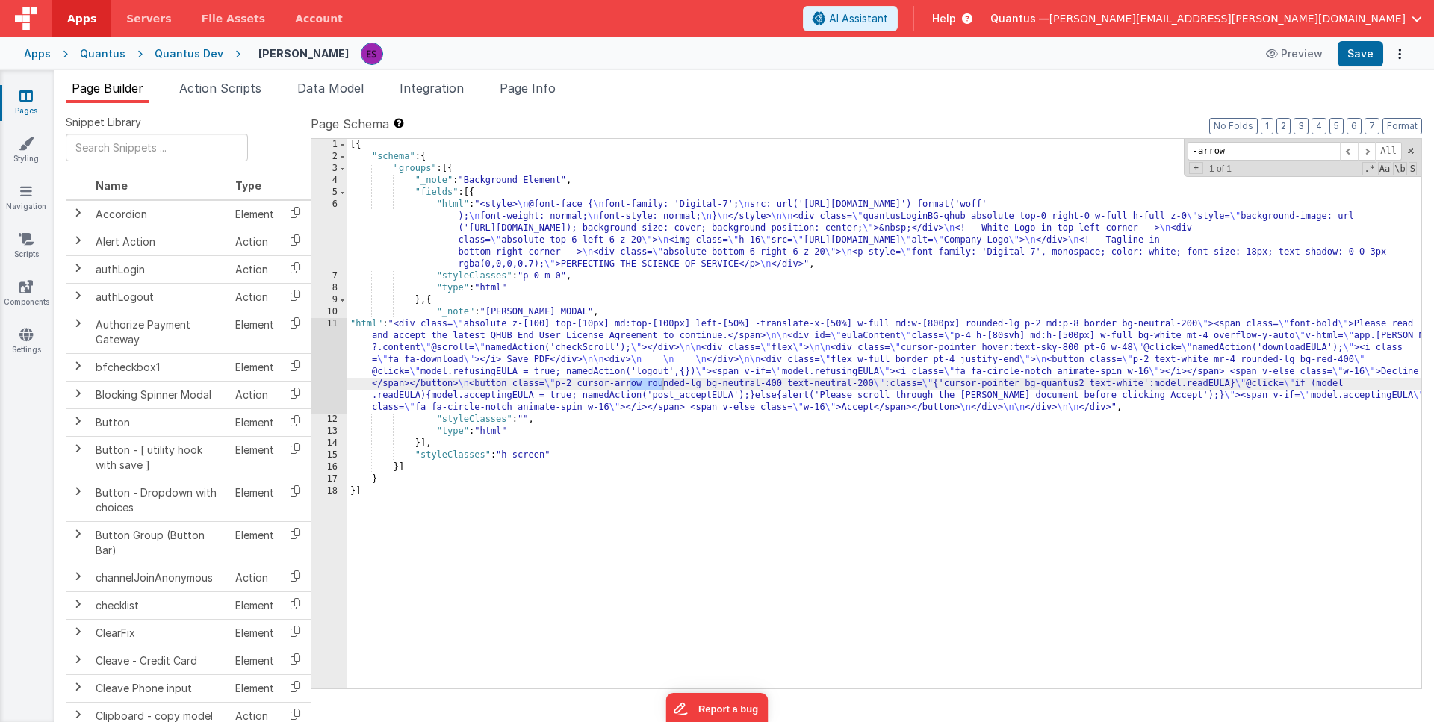
type input "-arrow"
click at [657, 397] on div "[{ "schema" : { "groups" : [{ "_note" : "Background Element" , "fields" : [{ "h…" at bounding box center [884, 426] width 1074 height 574
click at [652, 387] on div "[{ "schema" : { "groups" : [{ "_note" : "Background Element" , "fields" : [{ "h…" at bounding box center [884, 426] width 1074 height 574
click at [460, 353] on div "[{ "schema" : { "groups" : [{ "_note" : "Background Element" , "fields" : [{ "h…" at bounding box center [884, 426] width 1074 height 574
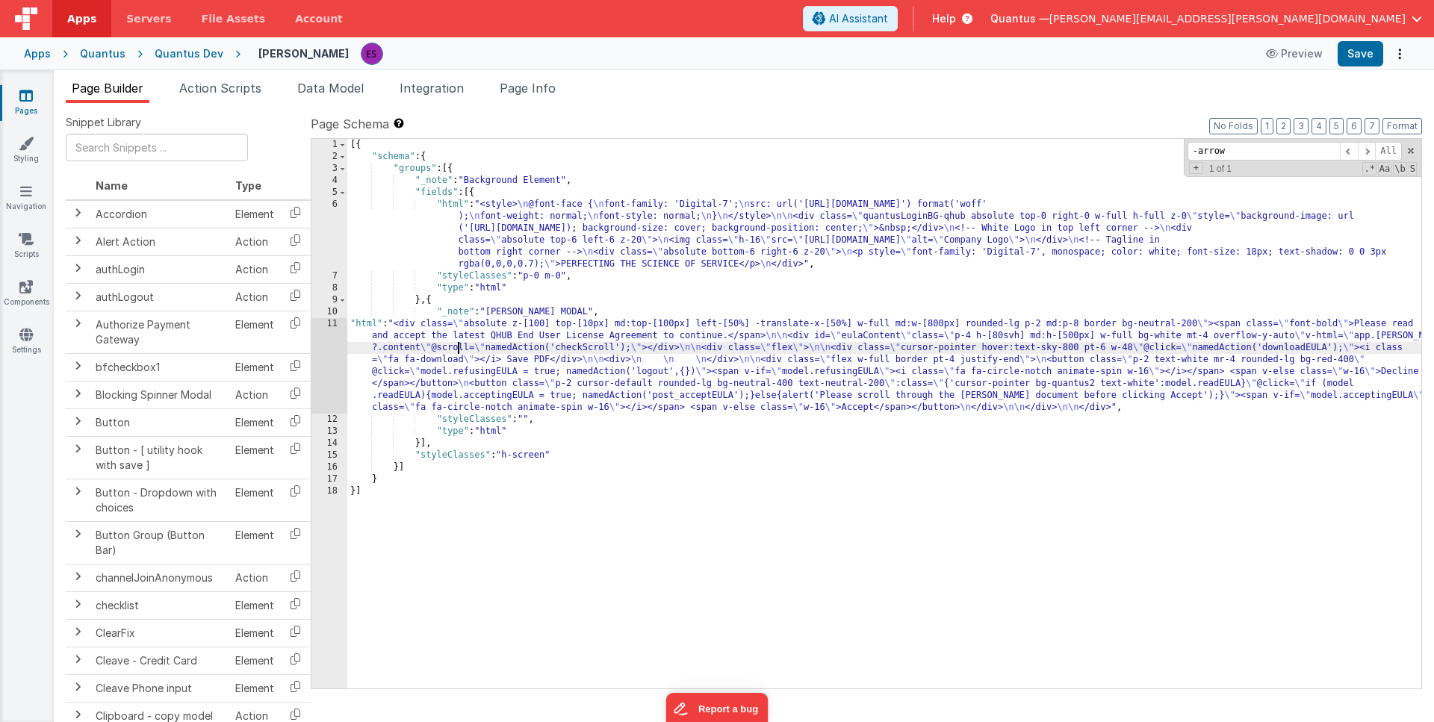
click at [316, 372] on div "11" at bounding box center [329, 366] width 36 height 96
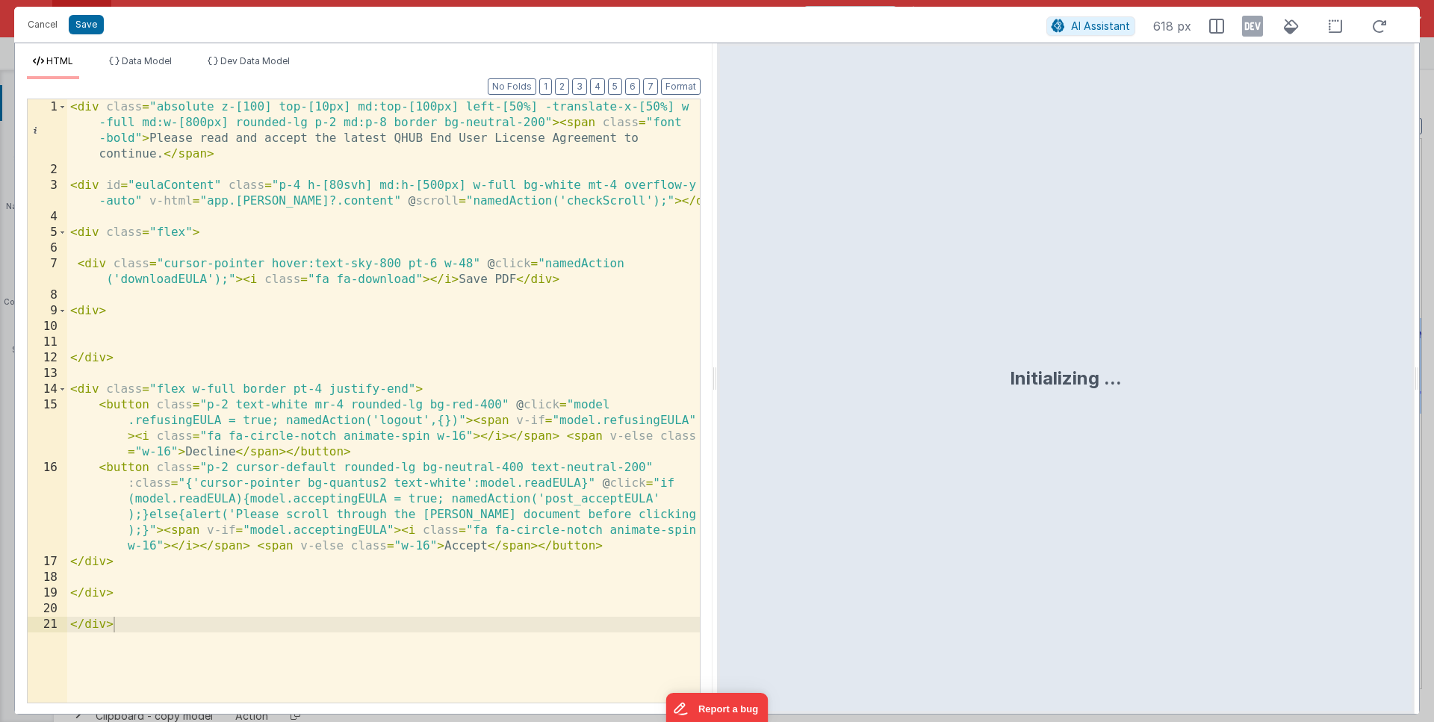
click at [260, 471] on div "< div class = "absolute z-[100] top-[10px] md:top-[100px] left-[50%] -translate…" at bounding box center [383, 440] width 633 height 682
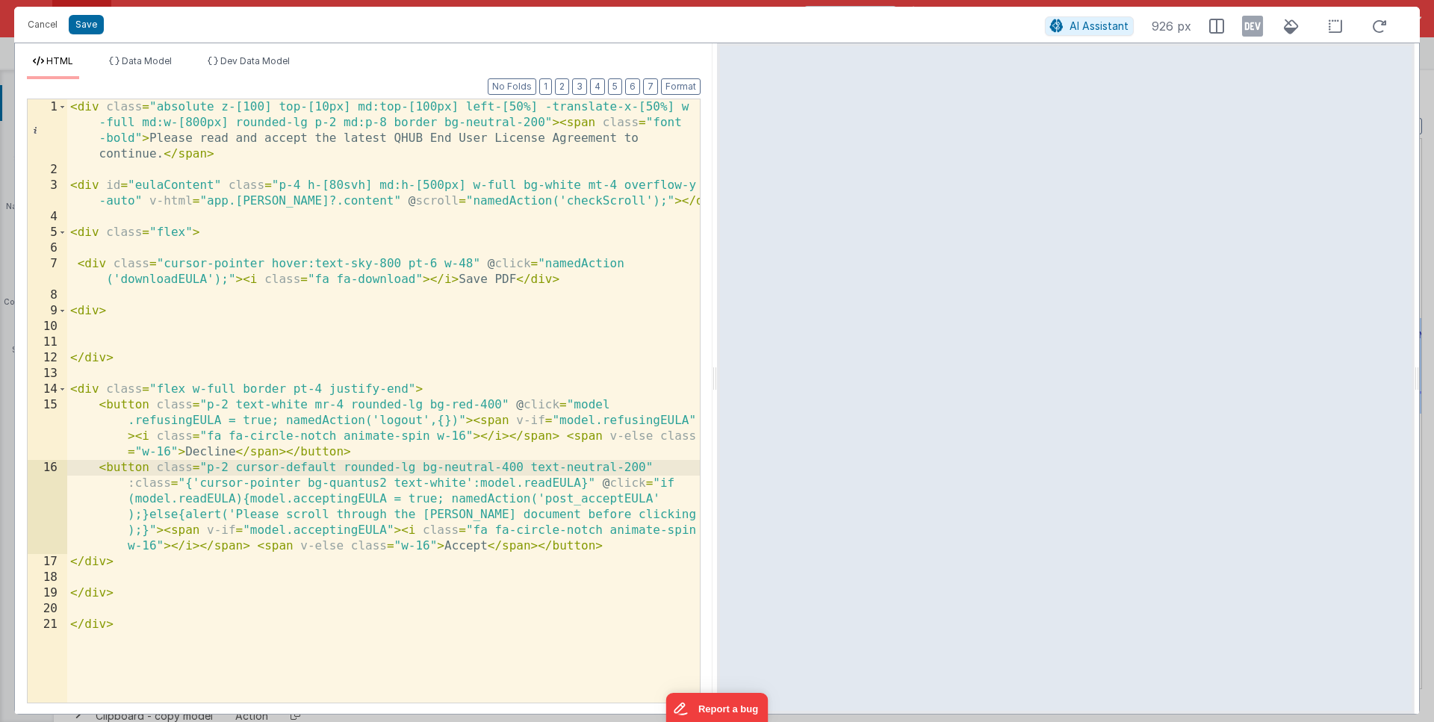
click at [226, 482] on div "< div class = "absolute z-[100] top-[10px] md:top-[100px] left-[50%] -translate…" at bounding box center [383, 440] width 633 height 682
drag, startPoint x: 343, startPoint y: 467, endPoint x: 233, endPoint y: 469, distance: 109.8
click at [233, 469] on div "< div class = "absolute z-[100] top-[10px] md:top-[100px] left-[50%] -translate…" at bounding box center [383, 440] width 633 height 682
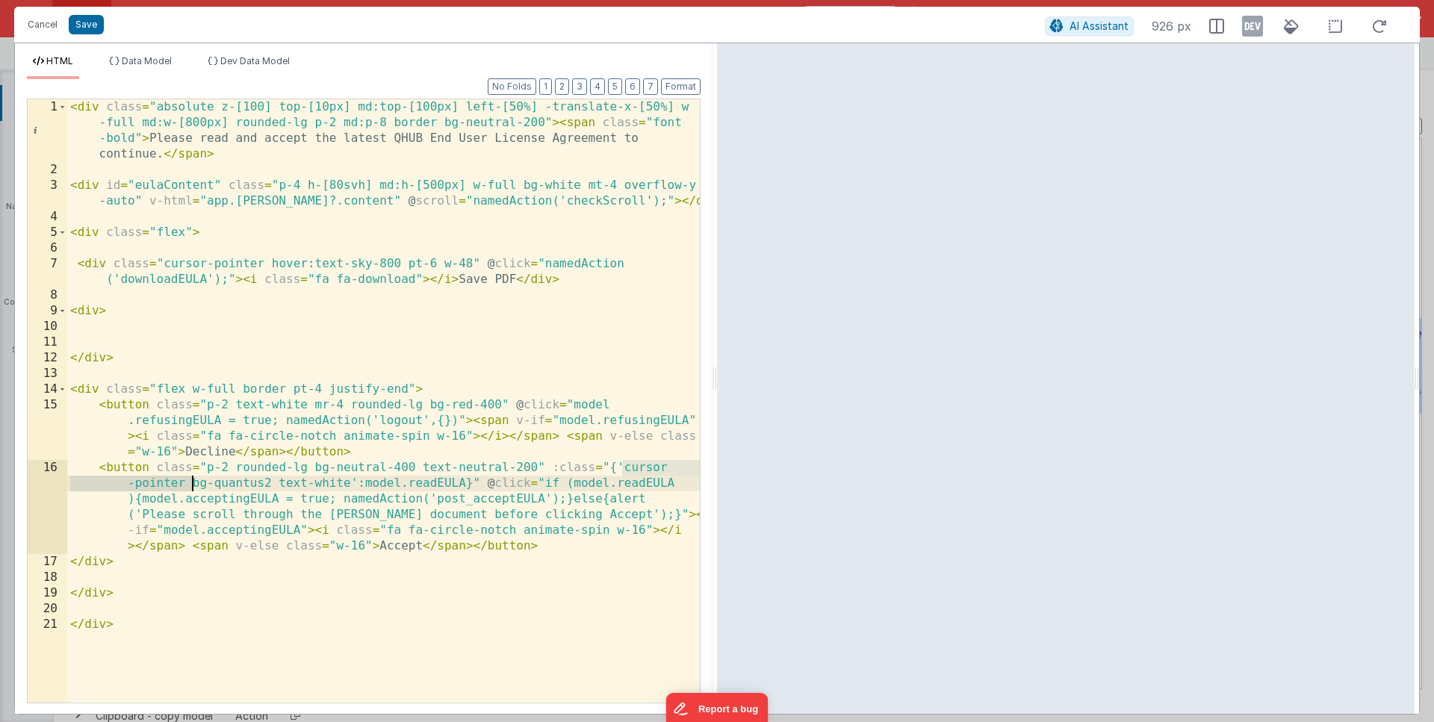
drag, startPoint x: 623, startPoint y: 469, endPoint x: 191, endPoint y: 486, distance: 432.1
click at [191, 486] on div "< div class = "absolute z-[100] top-[10px] md:top-[100px] left-[50%] -translate…" at bounding box center [383, 440] width 633 height 682
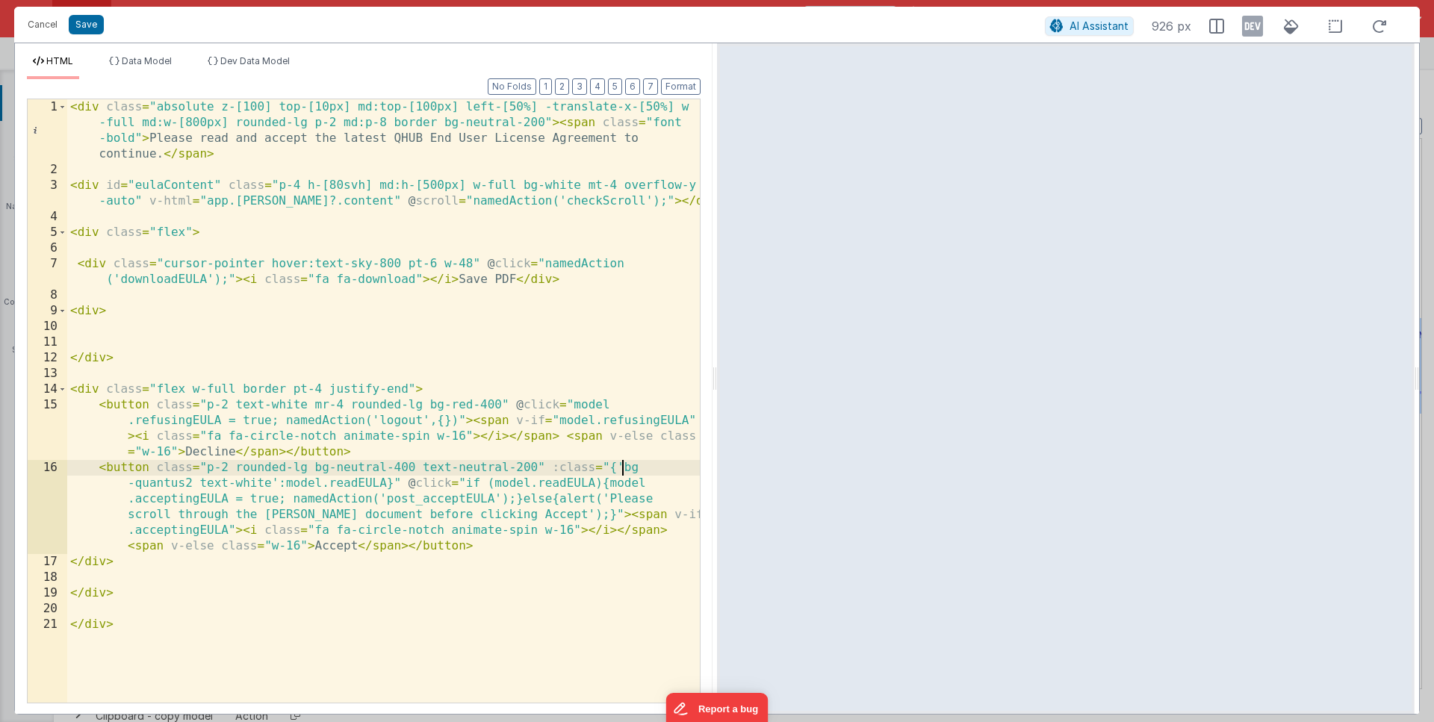
click at [254, 471] on div "< div class = "absolute z-[100] top-[10px] md:top-[100px] left-[50%] -translate…" at bounding box center [383, 440] width 633 height 682
click at [386, 483] on div "< div class = "absolute z-[100] top-[10px] md:top-[100px] left-[50%] -translate…" at bounding box center [383, 440] width 633 height 682
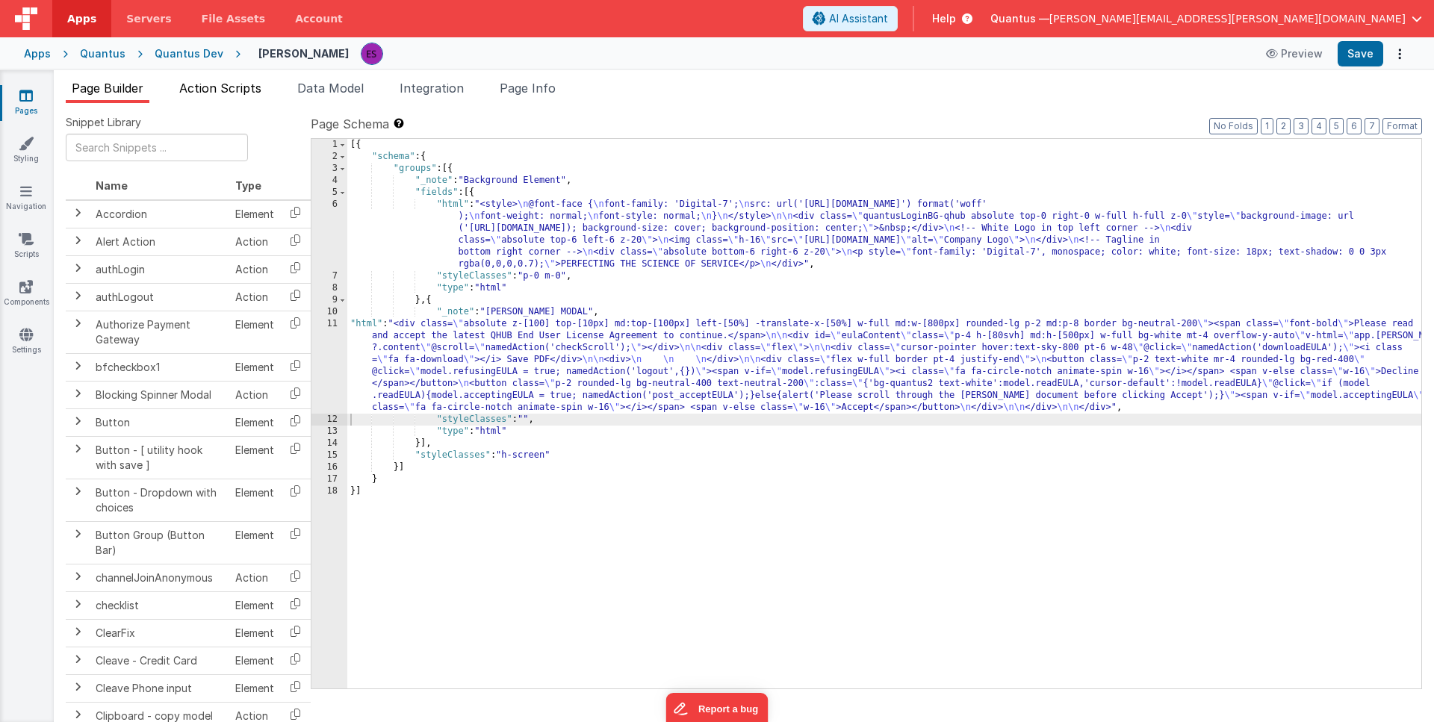
click at [244, 93] on span "Action Scripts" at bounding box center [220, 88] width 82 height 15
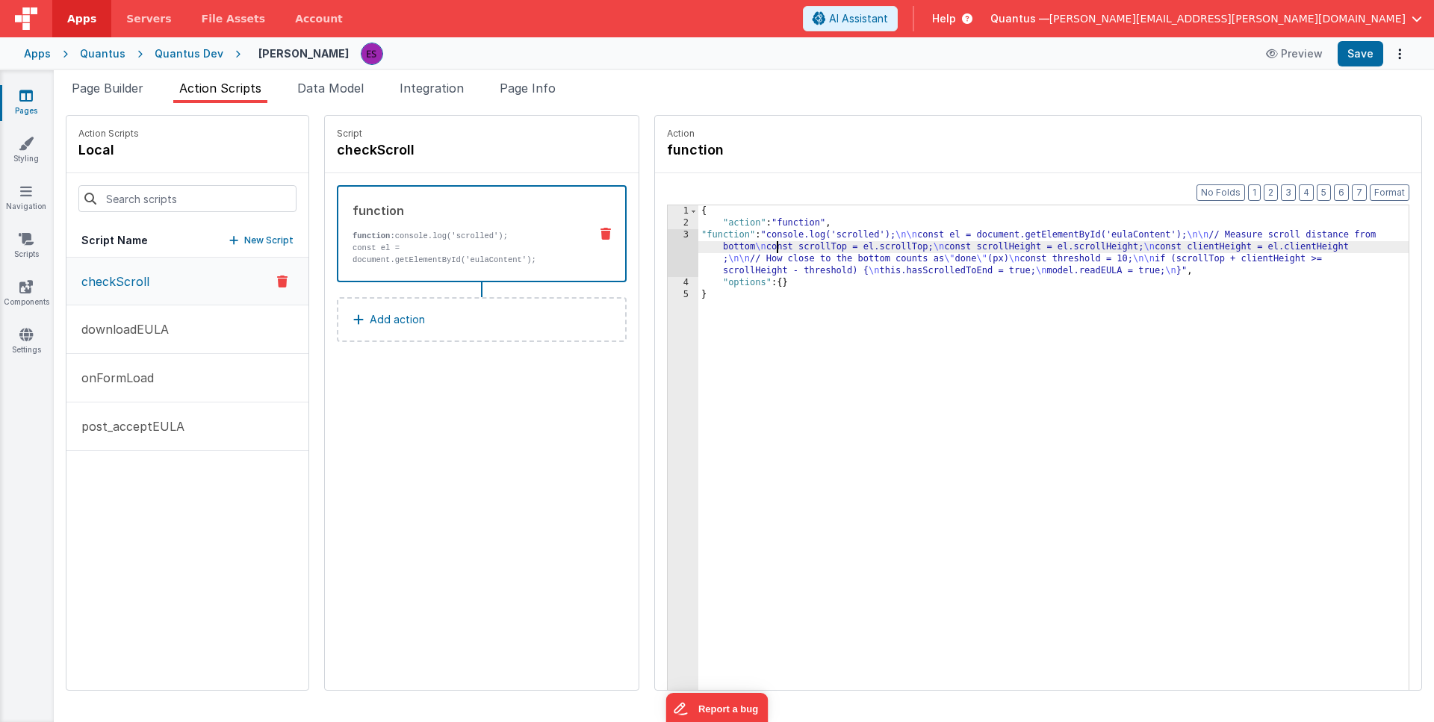
click at [739, 252] on div "{ "action" : "function" , "function" : "console.log('scrolled'); \n\n const el …" at bounding box center [1072, 482] width 749 height 555
click at [668, 267] on div "3" at bounding box center [683, 253] width 31 height 48
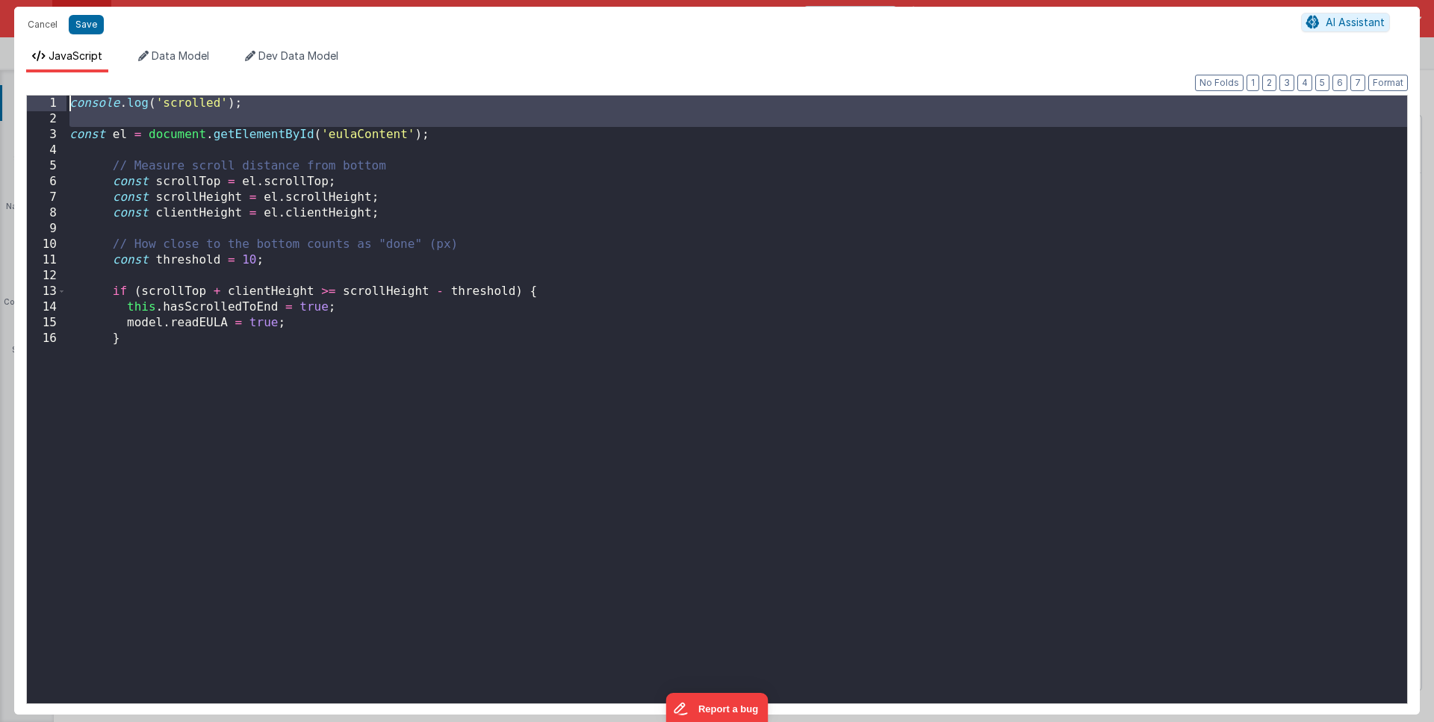
drag, startPoint x: 69, startPoint y: 141, endPoint x: 63, endPoint y: 105, distance: 37.1
click at [63, 105] on div "1 2 3 4 5 6 7 8 9 10 11 12 13 14 15 16 console . log ( 'scrolled' ) ; const el …" at bounding box center [717, 400] width 1382 height 610
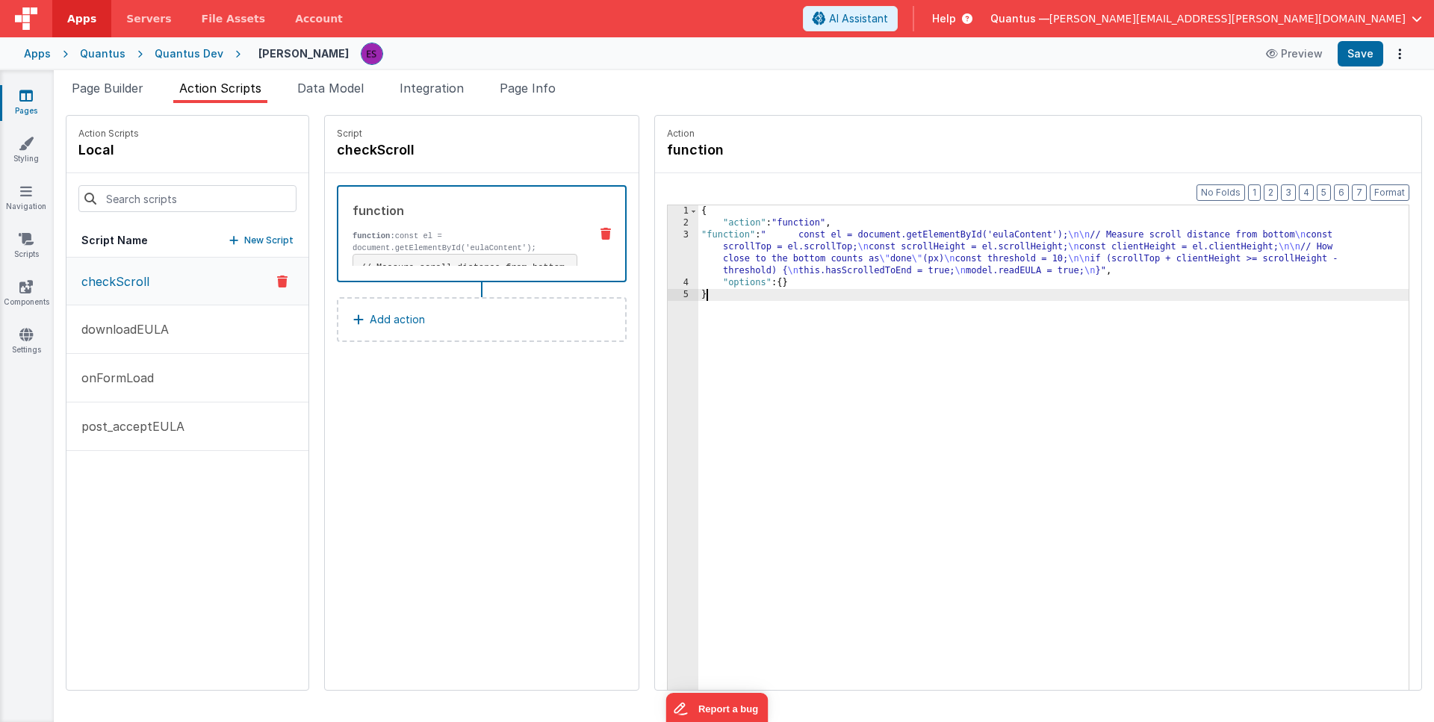
click at [892, 394] on div "{ "action" : "function" , "function" : " const el = document.getElementById('eu…" at bounding box center [1072, 482] width 749 height 555
